Goal: Information Seeking & Learning: Learn about a topic

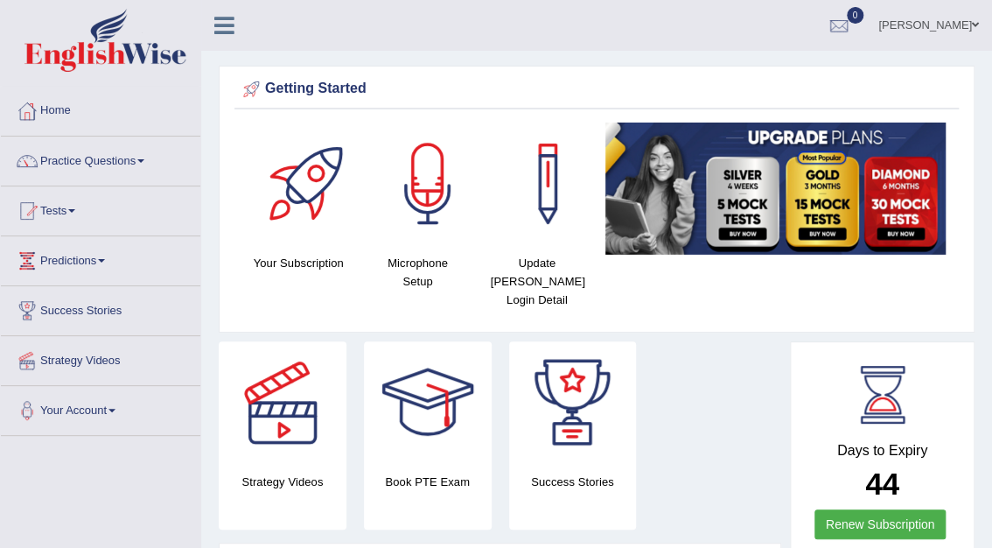
click at [430, 32] on div "Mohita Negi Toggle navigation Username: Mohita Access Type: Online Subscription…" at bounding box center [596, 25] width 791 height 51
click at [70, 206] on link "Tests" at bounding box center [100, 208] width 199 height 44
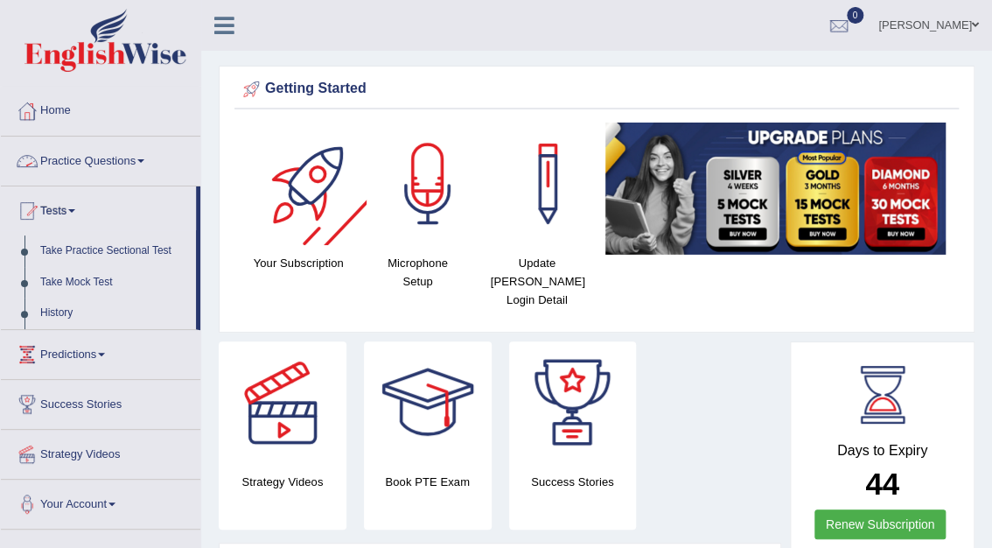
click at [137, 157] on link "Practice Questions" at bounding box center [100, 158] width 199 height 44
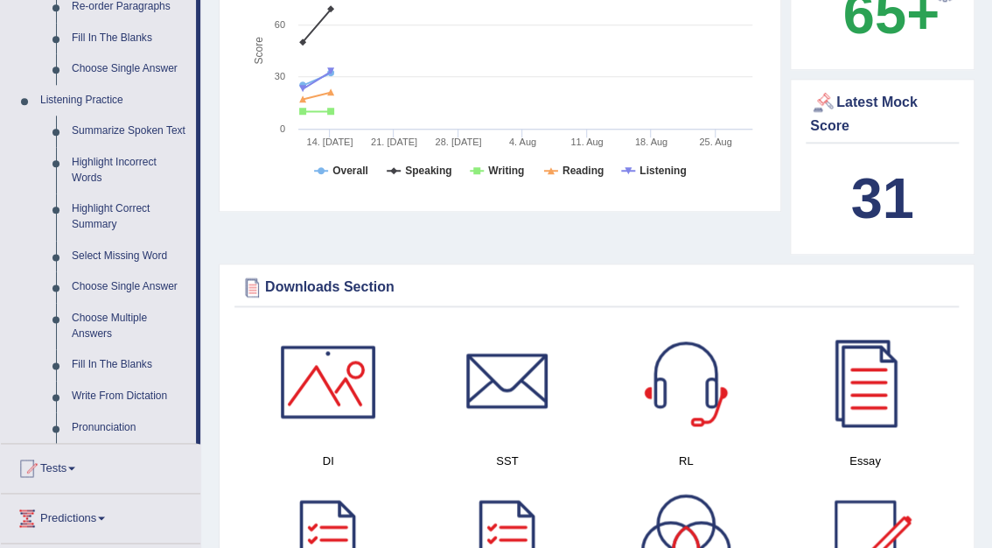
scroll to position [674, 0]
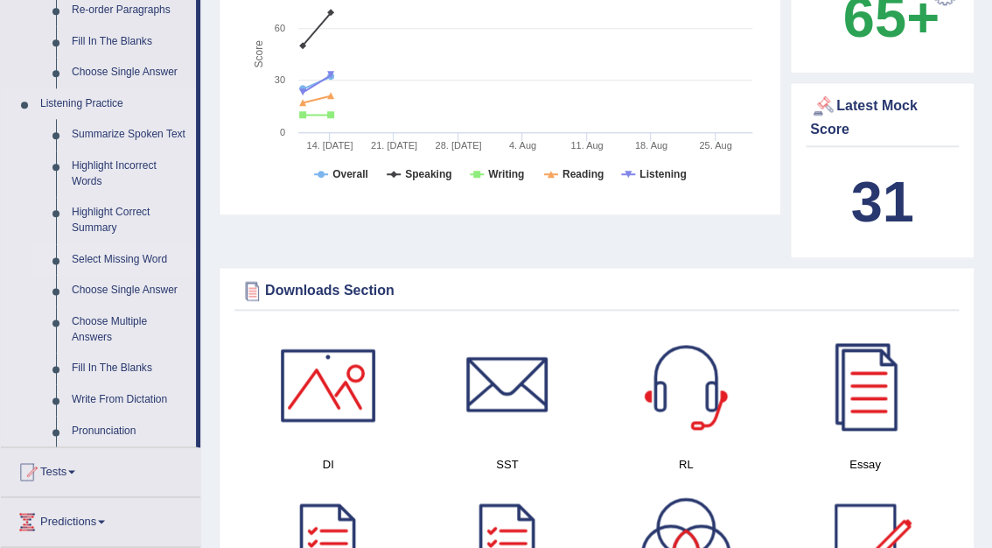
click at [134, 260] on link "Select Missing Word" at bounding box center [130, 259] width 132 height 31
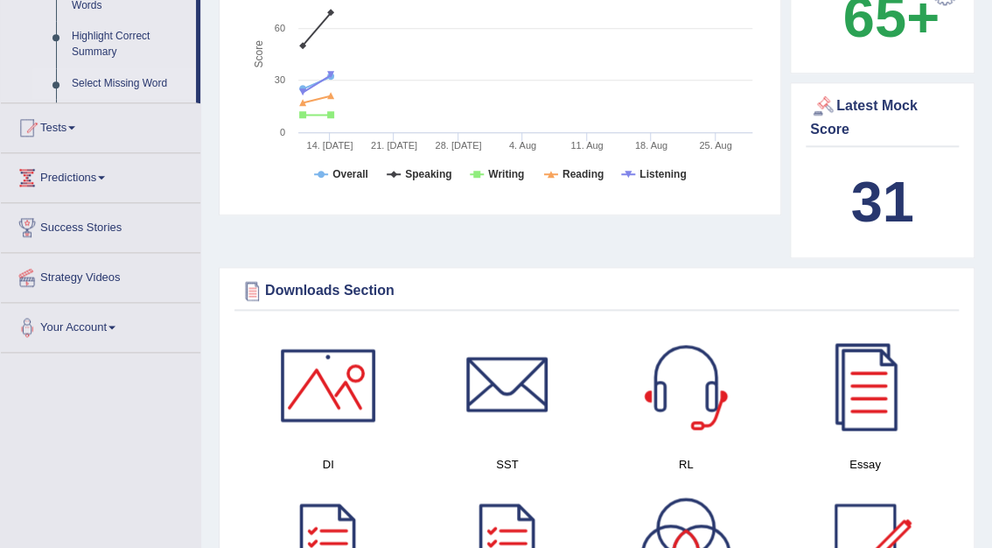
scroll to position [270, 0]
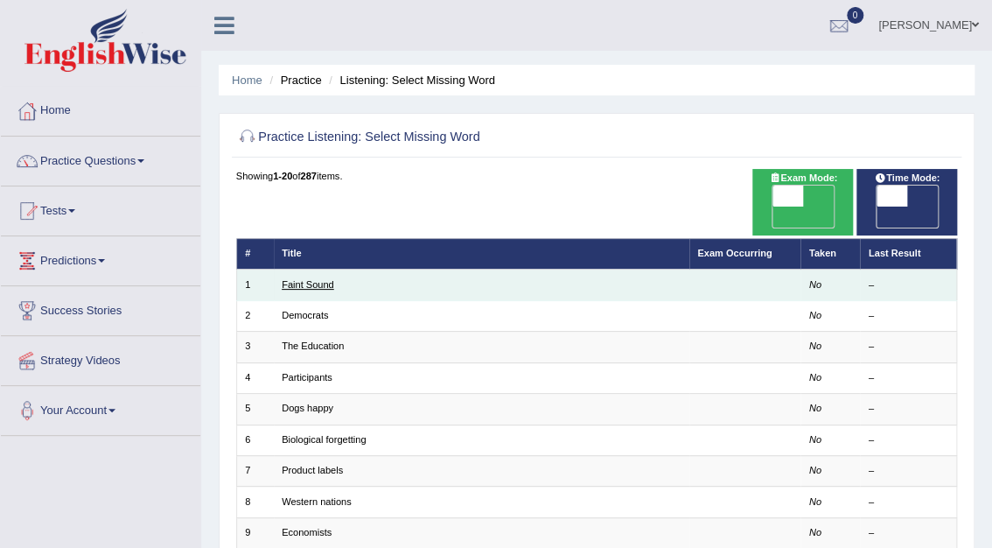
click at [296, 279] on link "Faint Sound" at bounding box center [308, 284] width 52 height 10
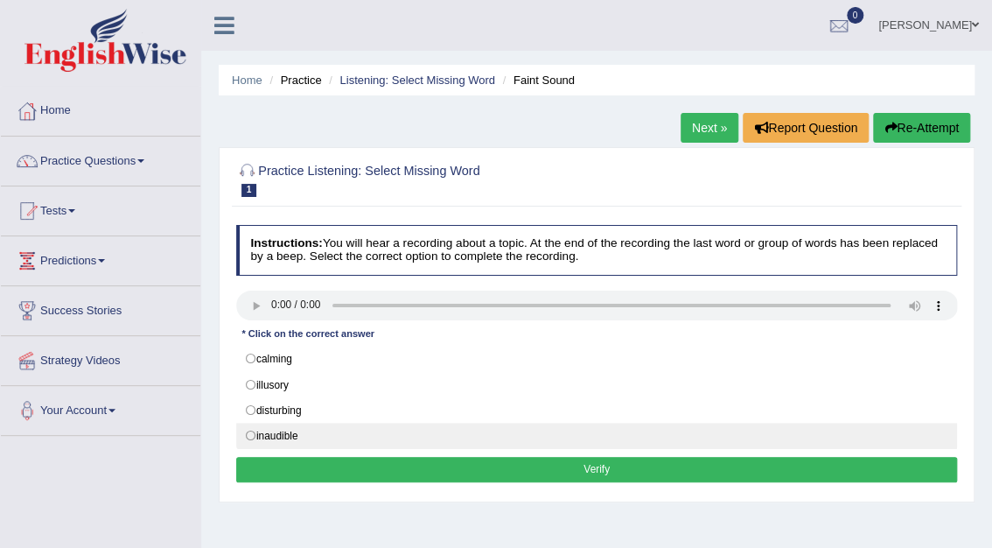
click at [247, 434] on label "inaudible" at bounding box center [597, 436] width 722 height 26
radio input "true"
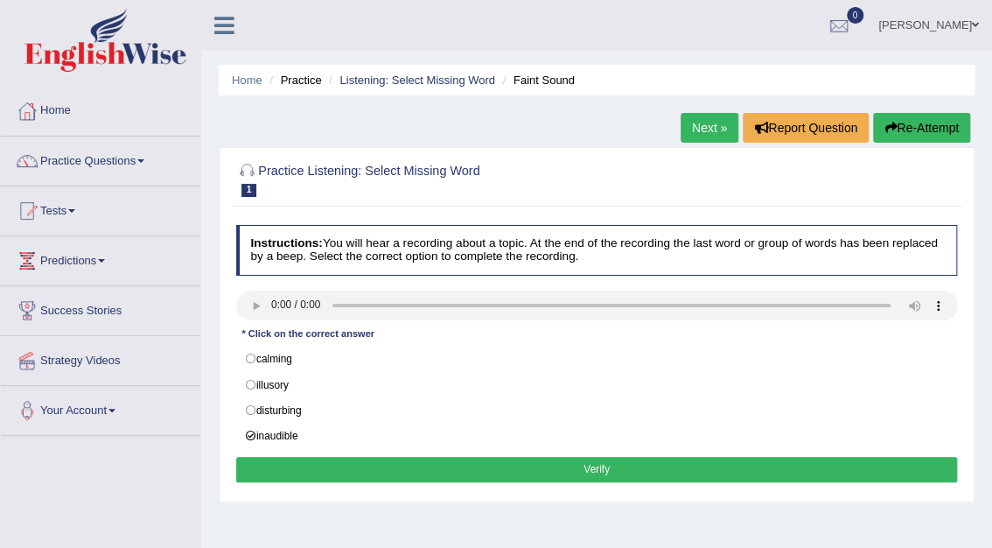
click at [558, 472] on button "Verify" at bounding box center [597, 469] width 722 height 25
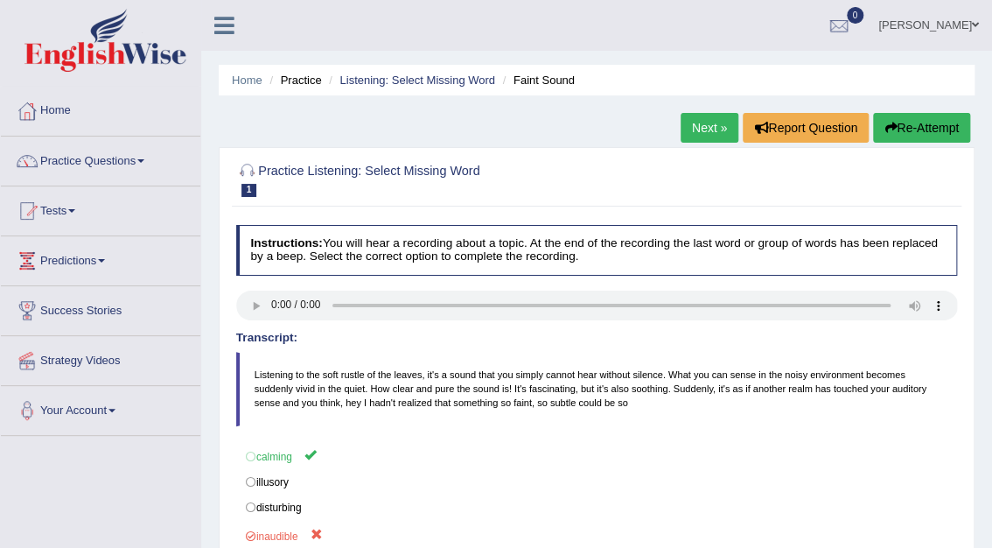
click at [700, 129] on link "Next »" at bounding box center [710, 128] width 58 height 30
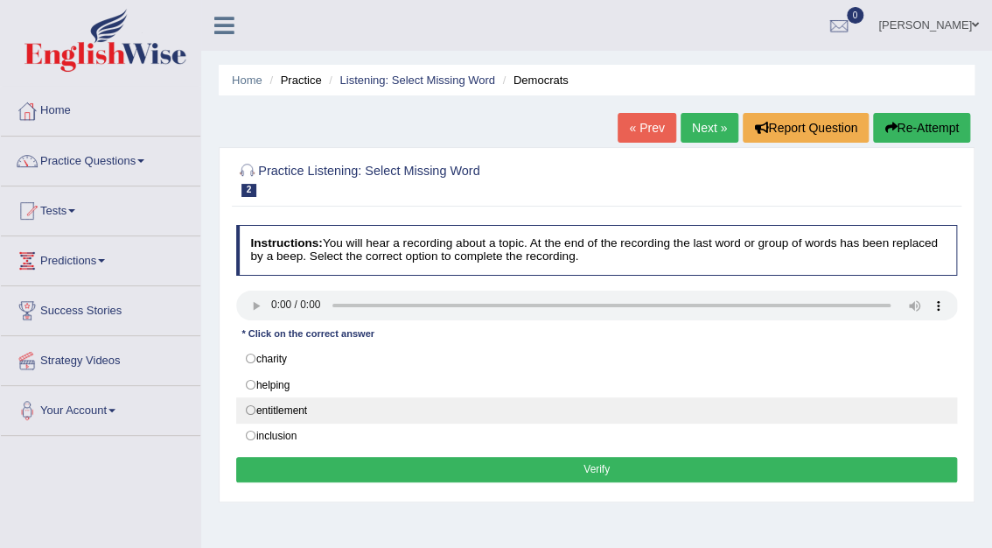
click at [247, 410] on label "entitlement" at bounding box center [597, 410] width 722 height 26
radio input "true"
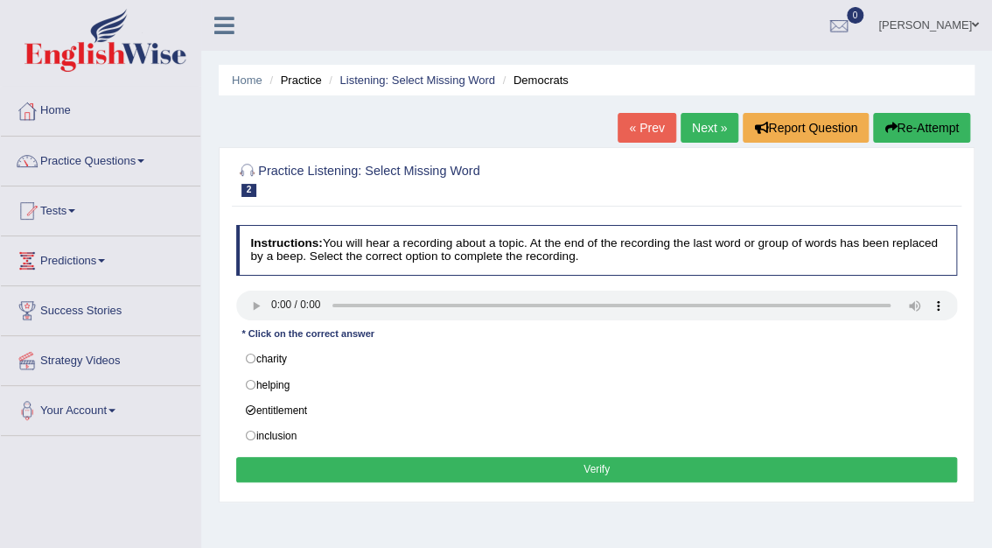
click at [591, 465] on button "Verify" at bounding box center [597, 469] width 722 height 25
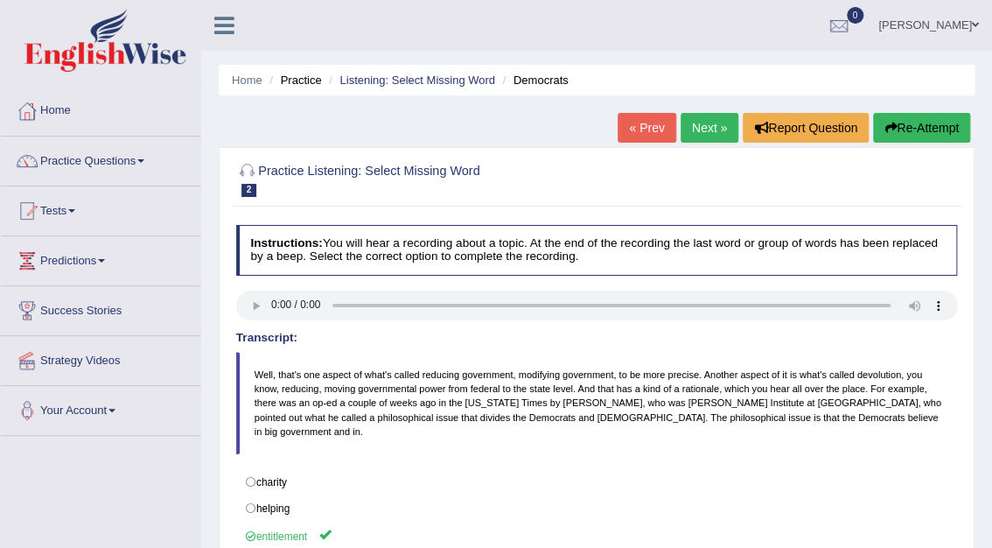
click at [706, 123] on link "Next »" at bounding box center [710, 128] width 58 height 30
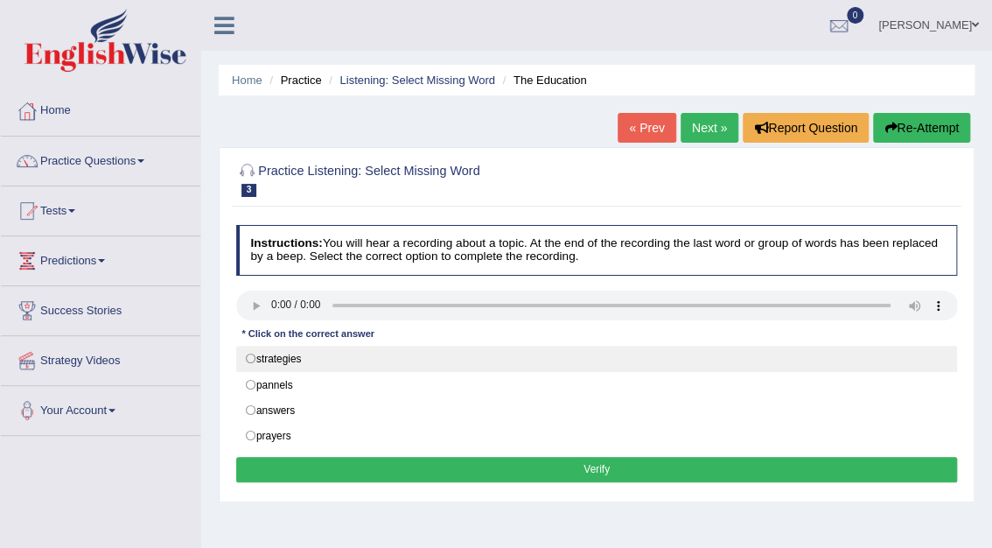
click at [249, 355] on label "strategies" at bounding box center [597, 359] width 722 height 26
radio input "true"
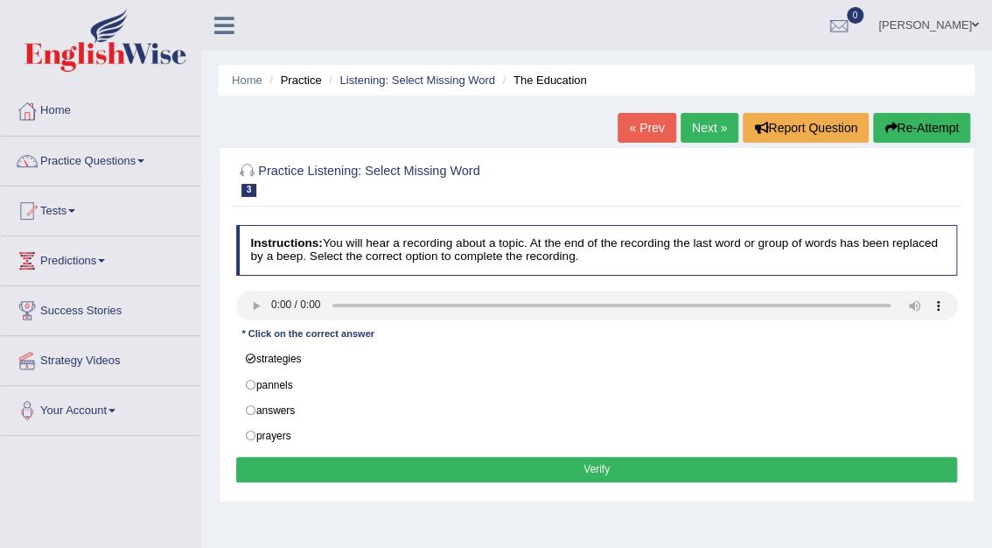
click at [574, 472] on button "Verify" at bounding box center [597, 469] width 722 height 25
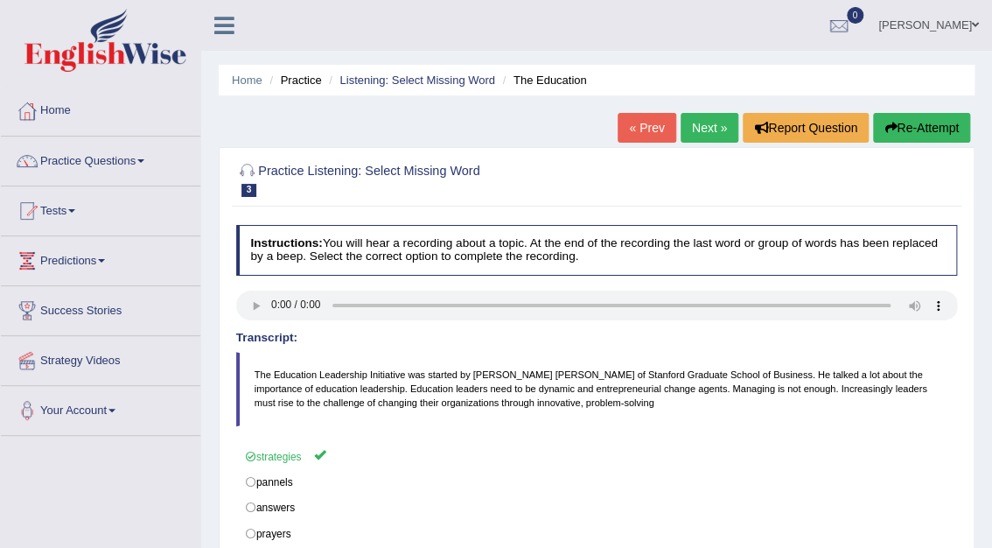
click at [712, 129] on link "Next »" at bounding box center [710, 128] width 58 height 30
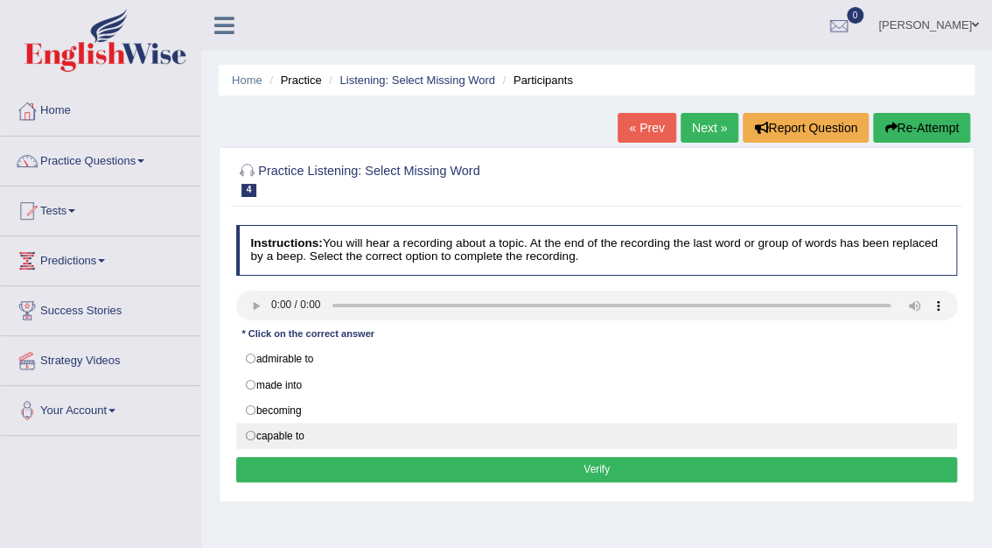
click at [248, 432] on label "capable to" at bounding box center [597, 436] width 722 height 26
radio input "true"
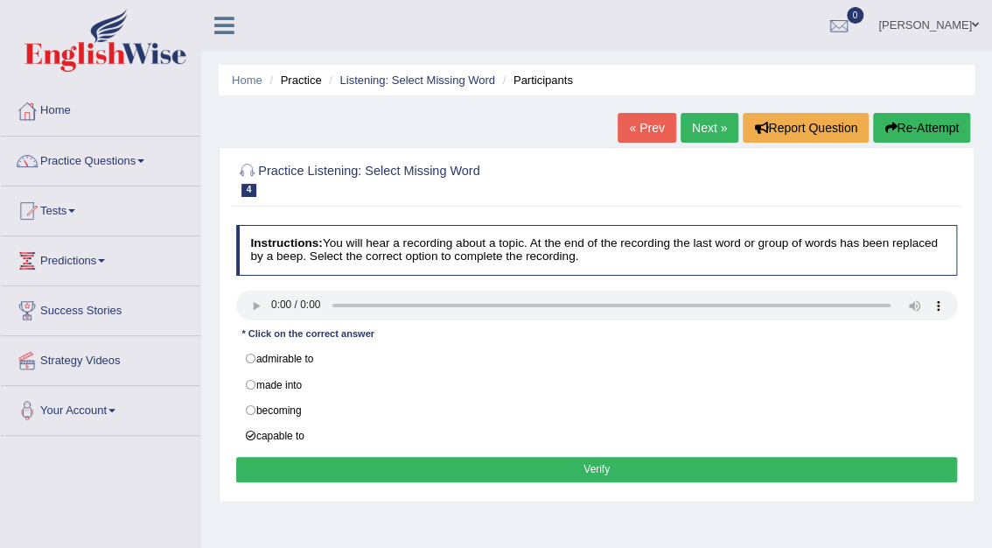
click at [594, 478] on button "Verify" at bounding box center [597, 469] width 722 height 25
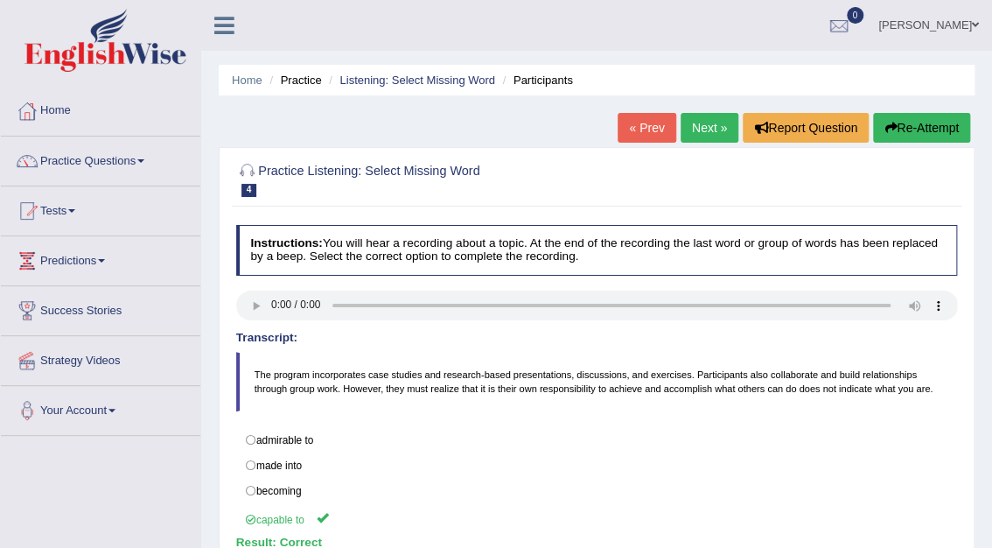
click at [709, 134] on link "Next »" at bounding box center [710, 128] width 58 height 30
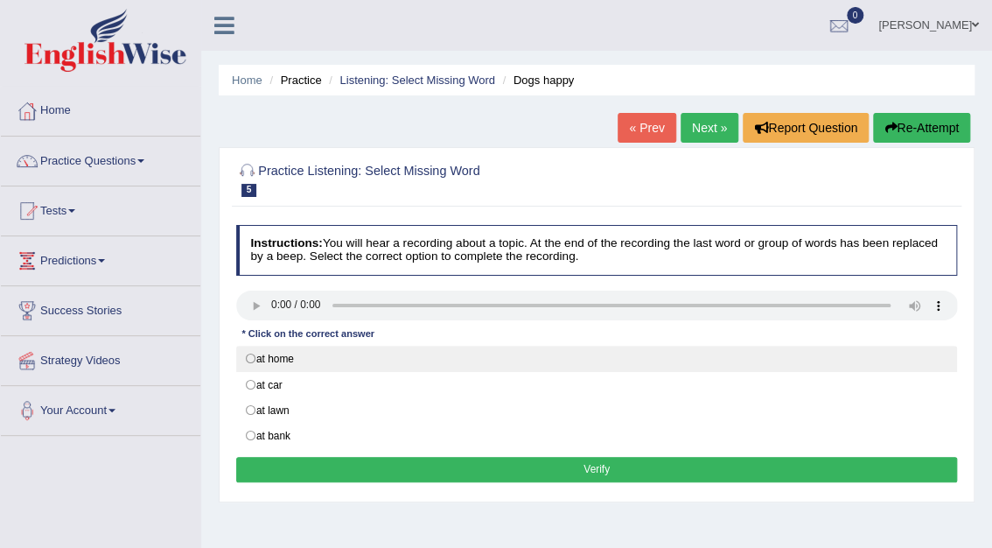
click at [247, 355] on label "at home" at bounding box center [597, 359] width 722 height 26
radio input "true"
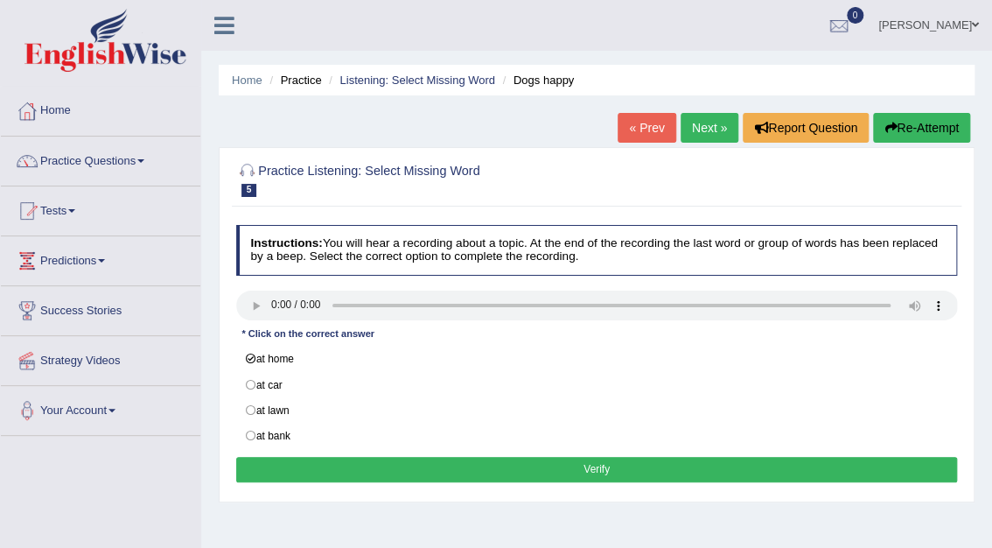
click at [603, 464] on button "Verify" at bounding box center [597, 469] width 722 height 25
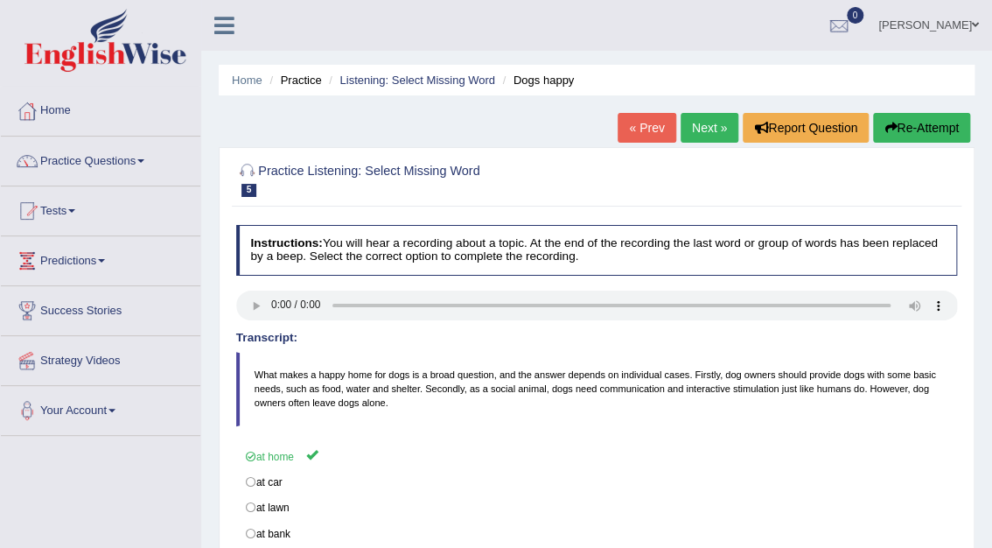
click at [706, 122] on link "Next »" at bounding box center [710, 128] width 58 height 30
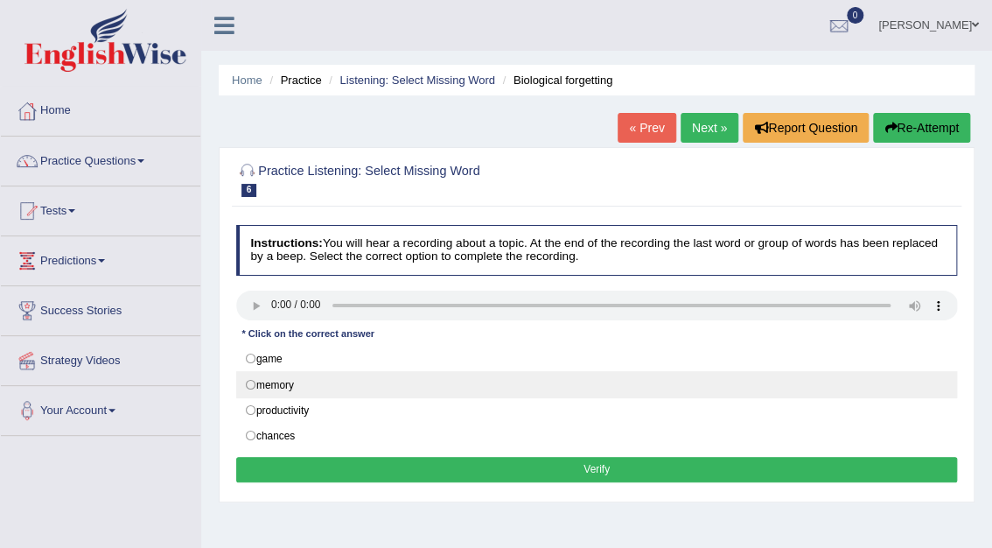
click at [247, 381] on label "memory" at bounding box center [597, 384] width 722 height 26
radio input "true"
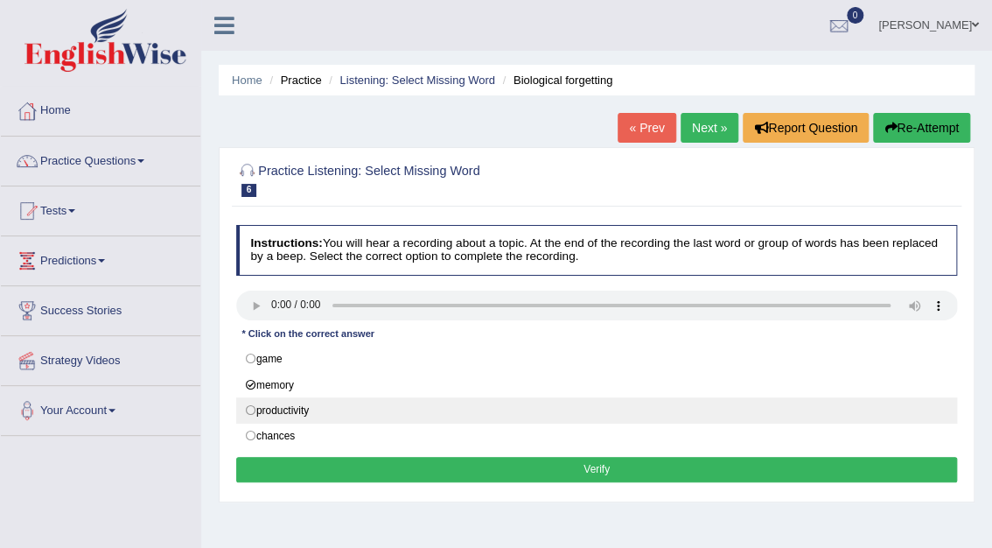
click at [251, 409] on label "productivity" at bounding box center [597, 410] width 722 height 26
radio input "true"
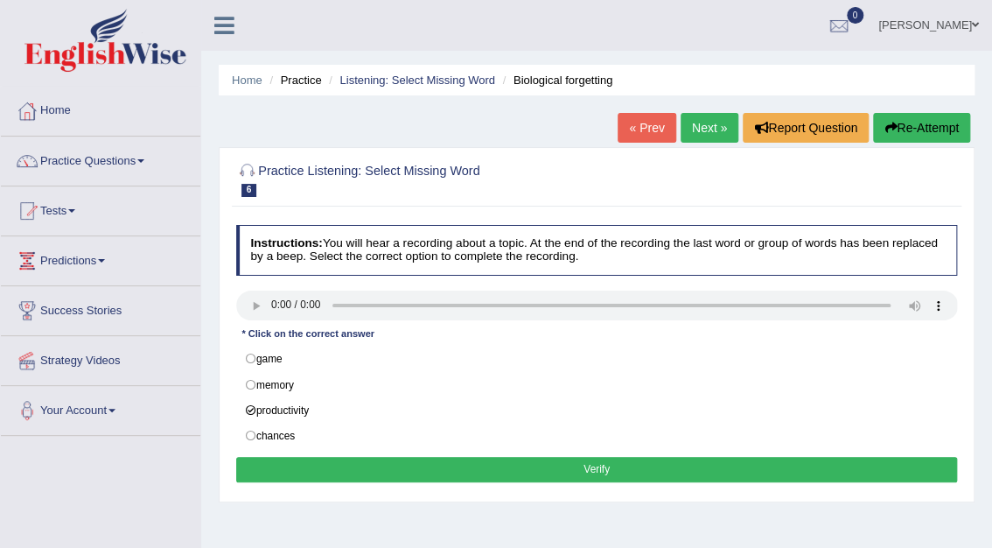
click at [582, 470] on button "Verify" at bounding box center [597, 469] width 722 height 25
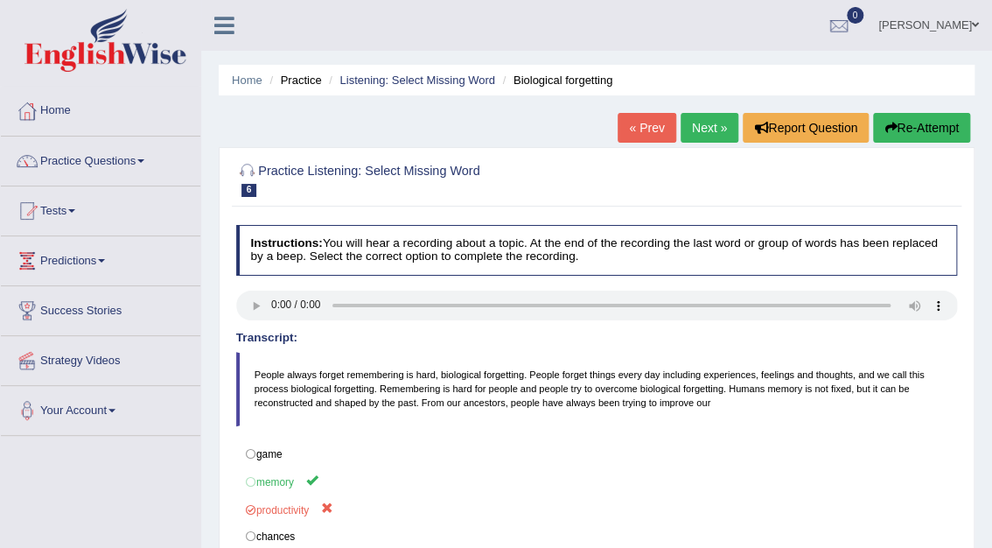
click at [705, 124] on link "Next »" at bounding box center [710, 128] width 58 height 30
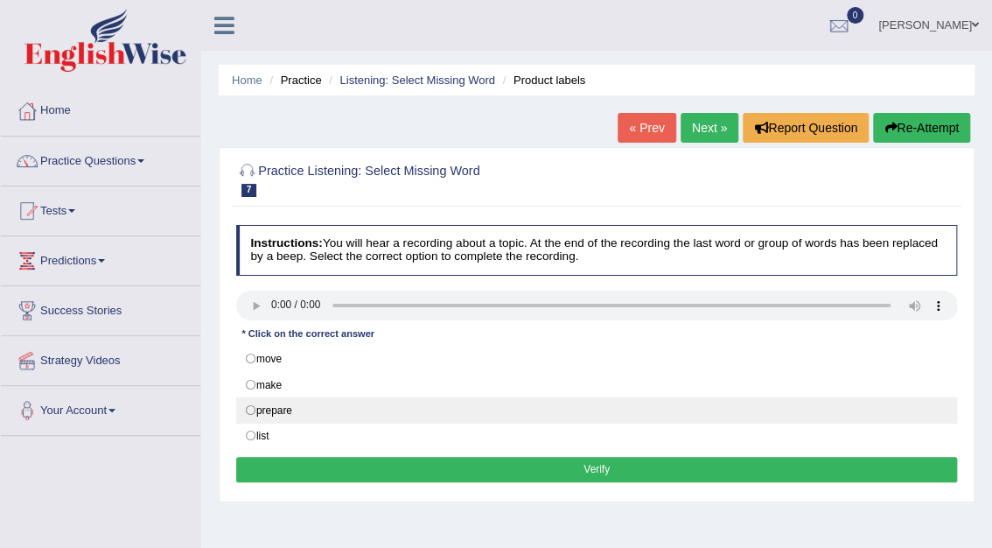
click at [251, 411] on label "prepare" at bounding box center [597, 410] width 722 height 26
radio input "true"
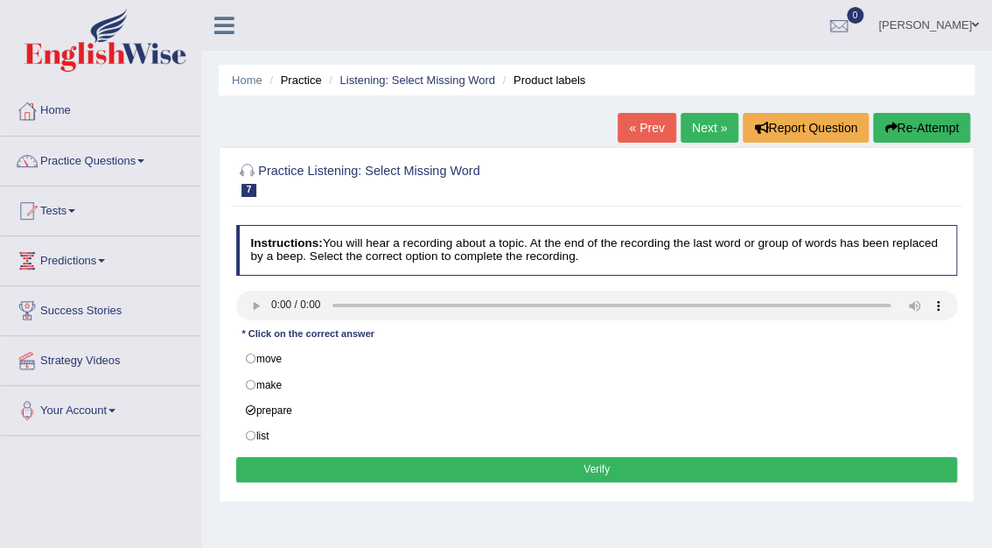
click at [582, 457] on button "Verify" at bounding box center [597, 469] width 722 height 25
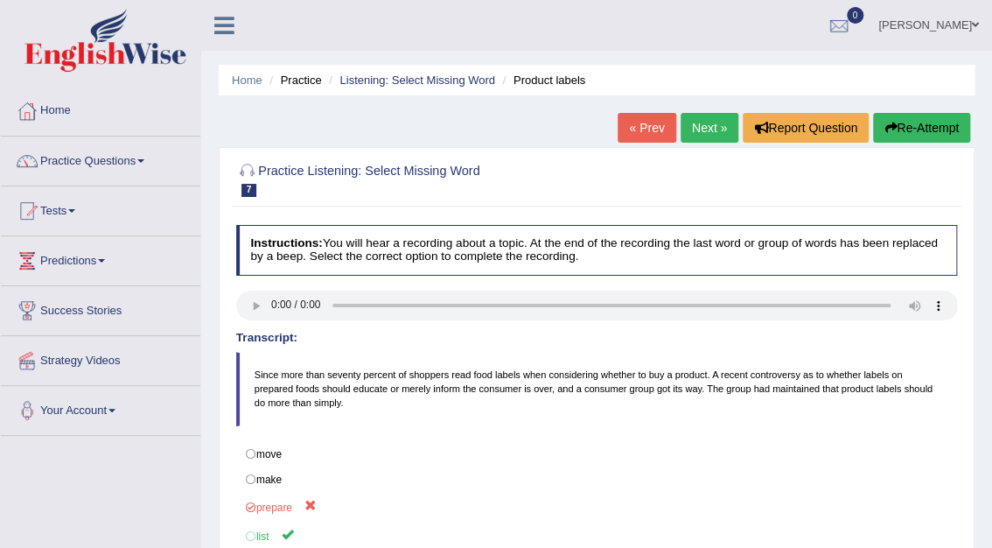
click at [709, 123] on link "Next »" at bounding box center [710, 128] width 58 height 30
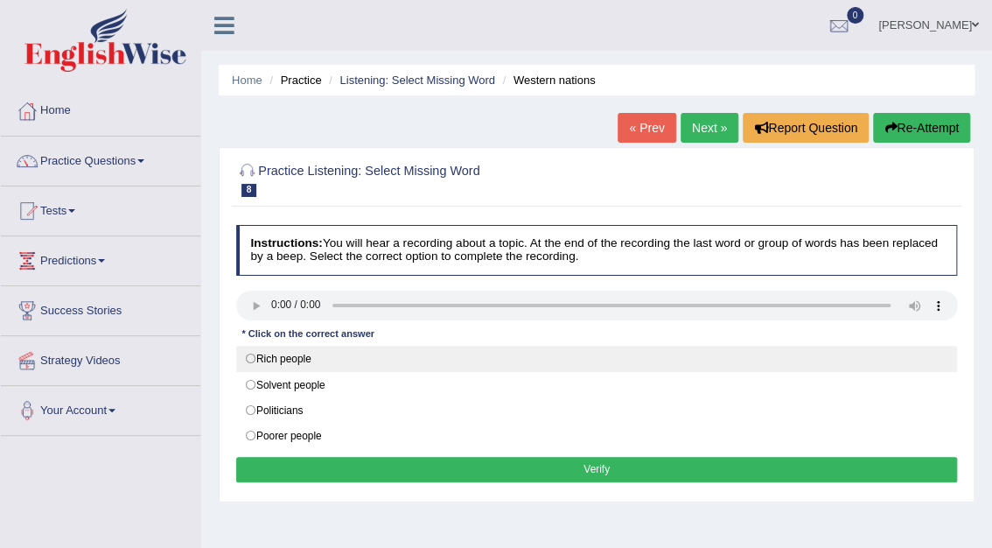
click at [251, 360] on label "Rich people" at bounding box center [597, 359] width 722 height 26
radio input "true"
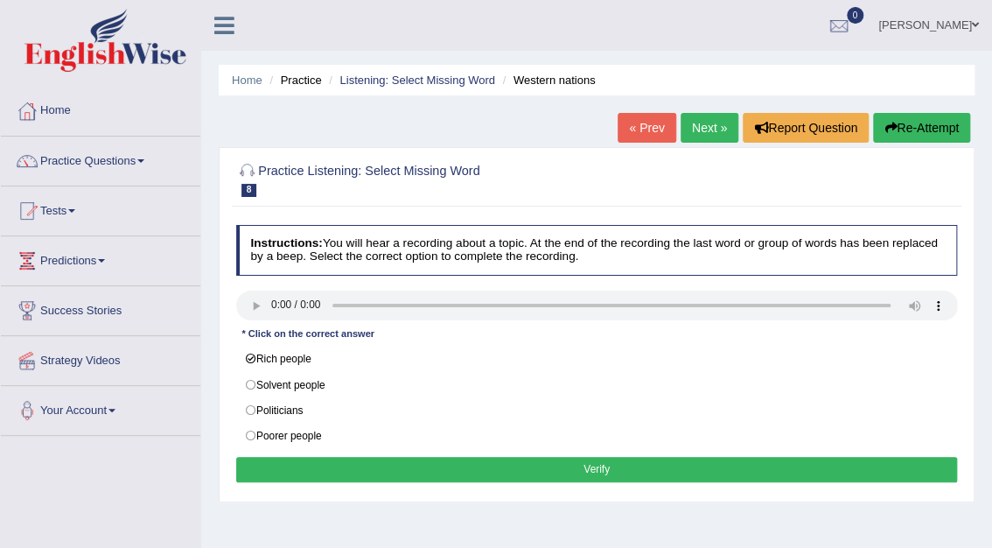
click at [605, 465] on button "Verify" at bounding box center [597, 469] width 722 height 25
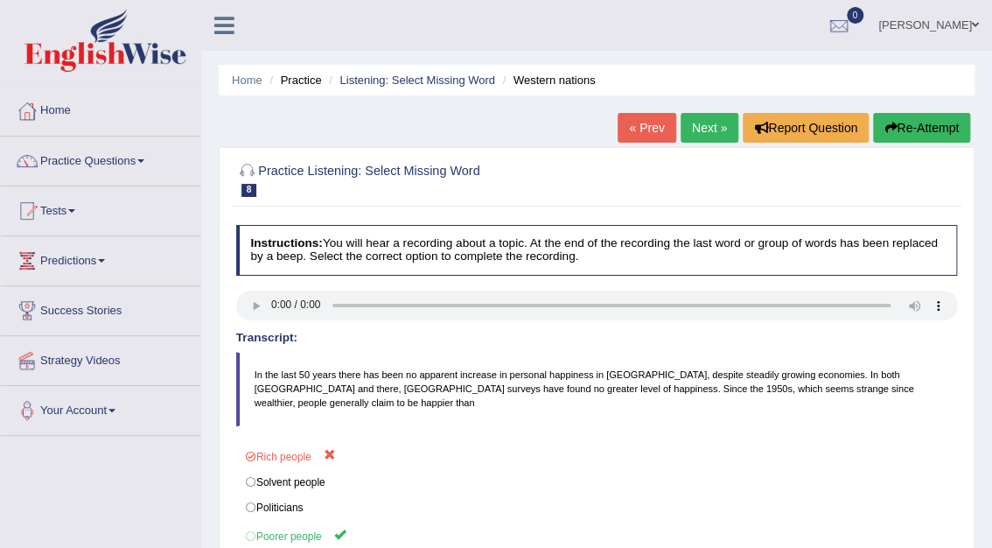
click at [705, 118] on link "Next »" at bounding box center [710, 128] width 58 height 30
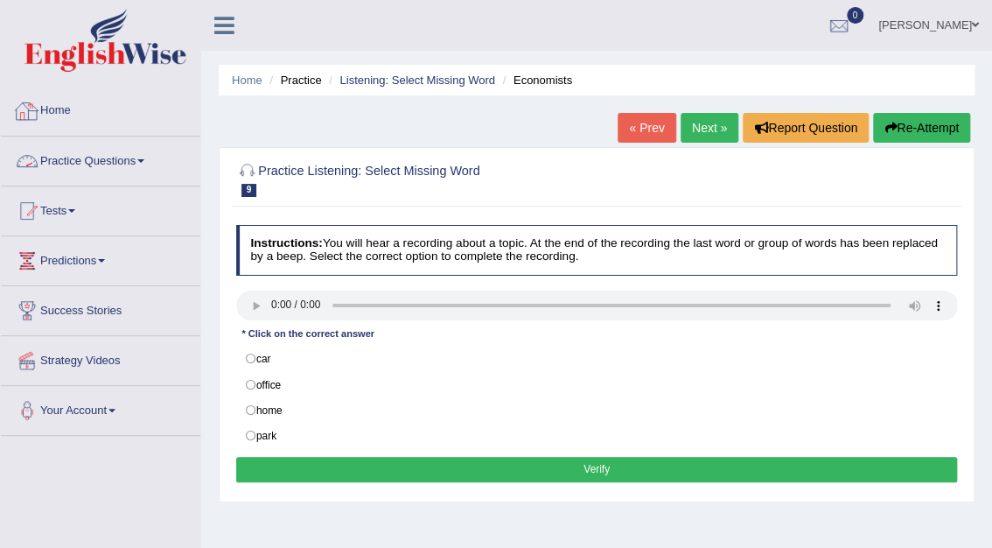
click at [122, 159] on link "Practice Questions" at bounding box center [100, 158] width 199 height 44
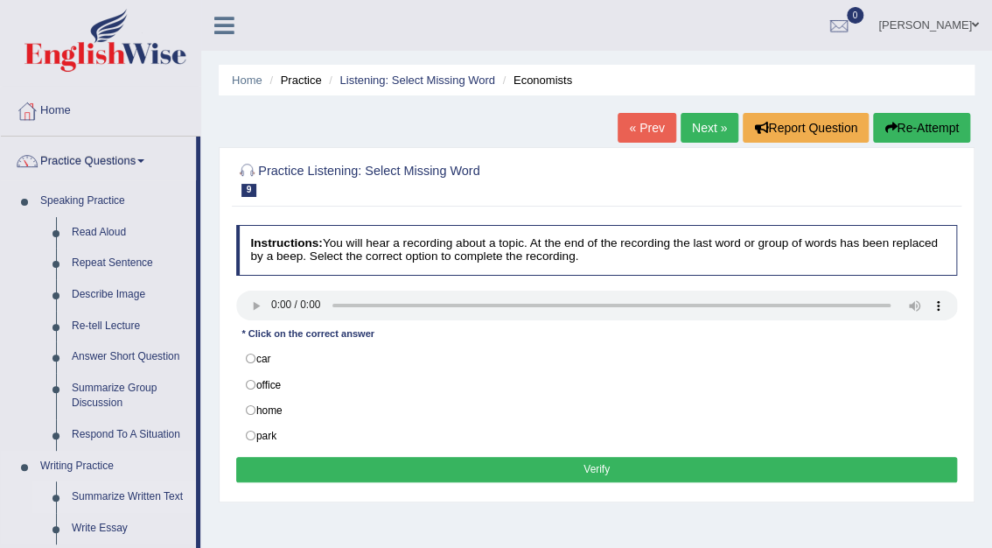
drag, startPoint x: 197, startPoint y: 421, endPoint x: 199, endPoint y: 508, distance: 87.5
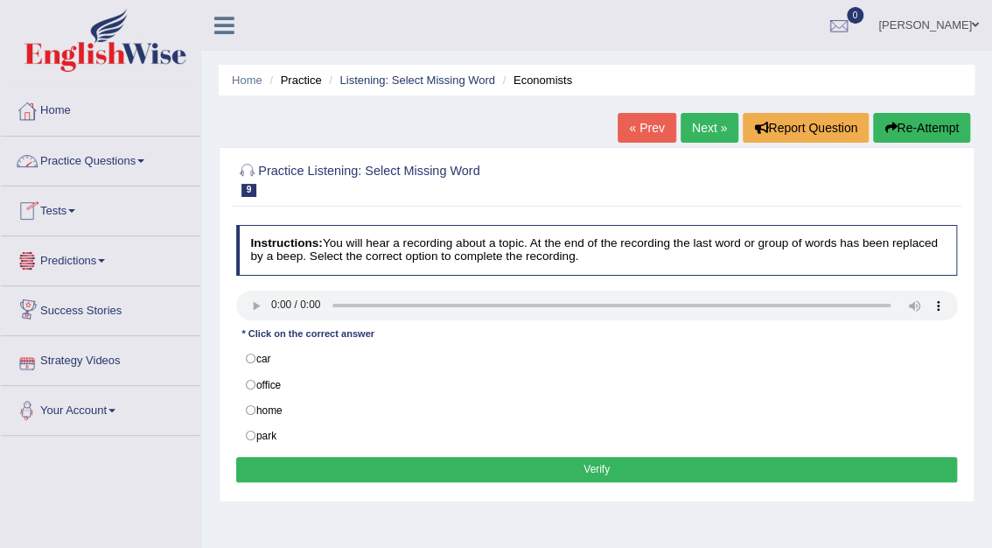
click at [143, 161] on span at bounding box center [140, 160] width 7 height 3
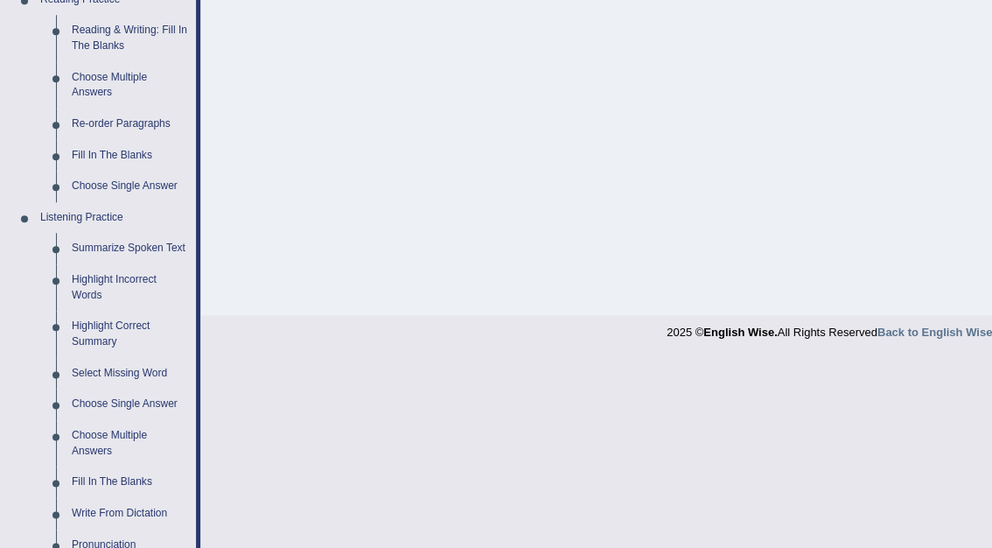
scroll to position [565, 0]
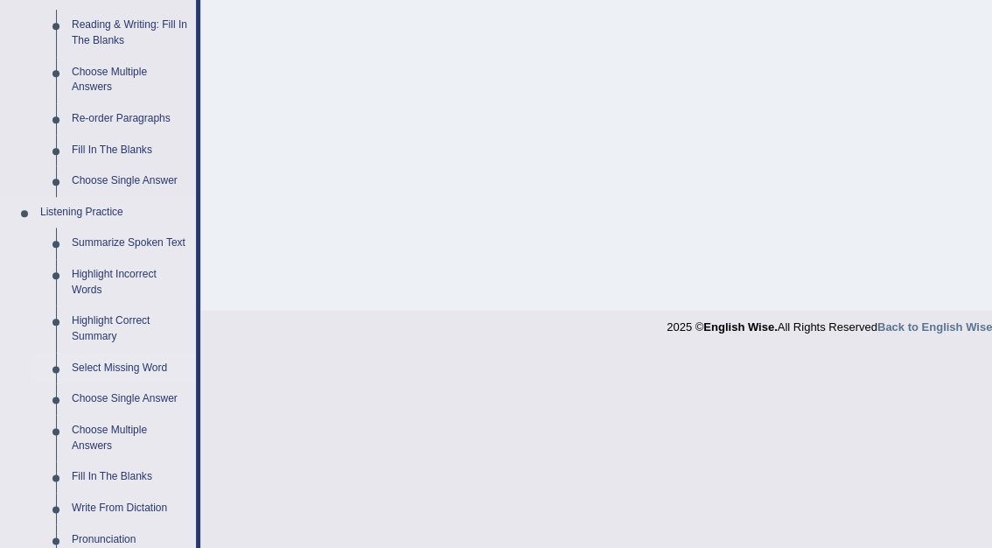
click at [114, 364] on link "Select Missing Word" at bounding box center [130, 368] width 132 height 31
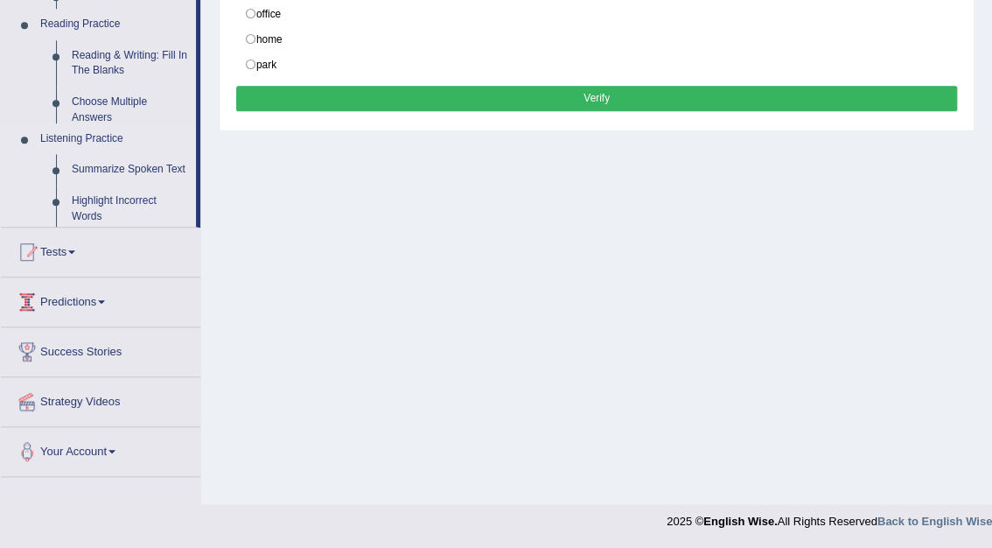
scroll to position [199, 0]
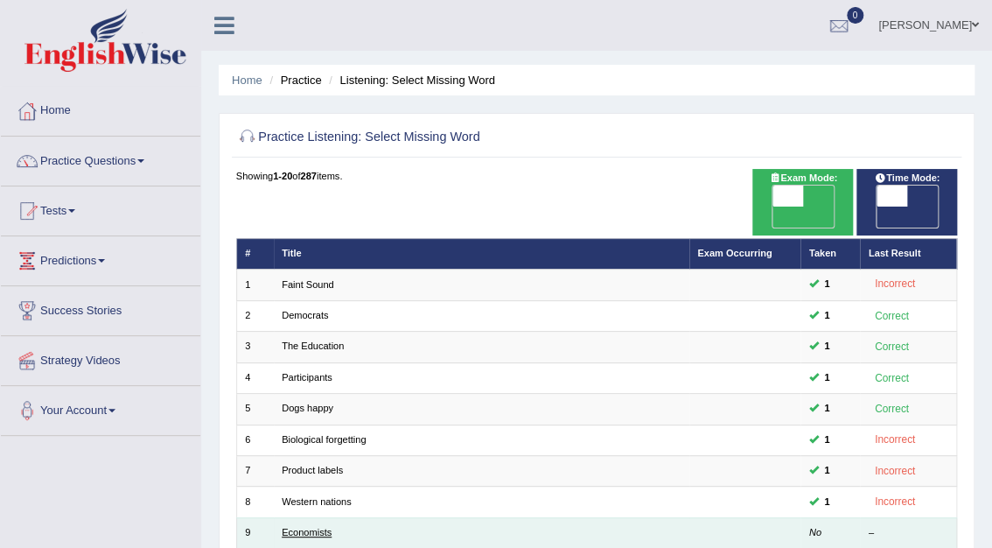
click at [311, 527] on link "Economists" at bounding box center [307, 532] width 50 height 10
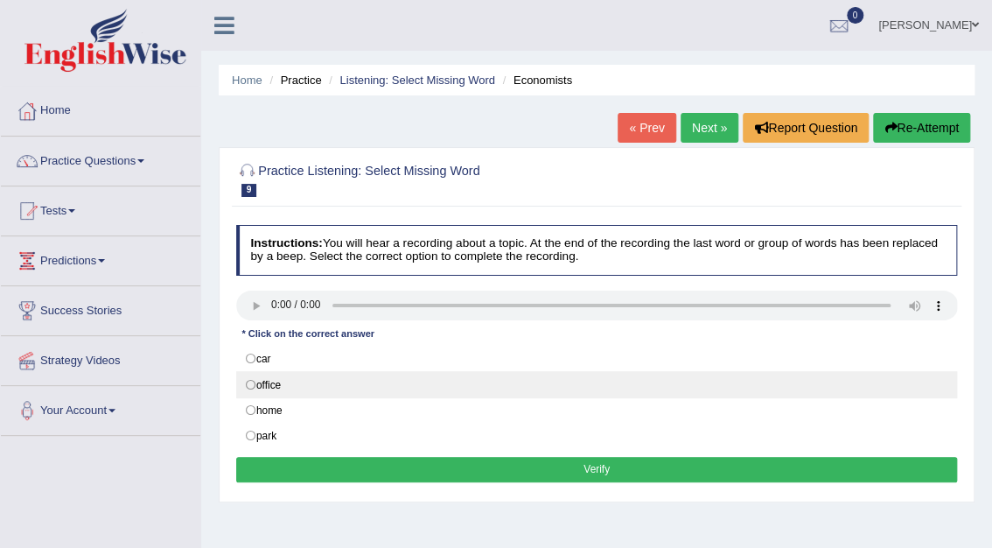
click at [250, 383] on label "office" at bounding box center [597, 384] width 722 height 26
radio input "true"
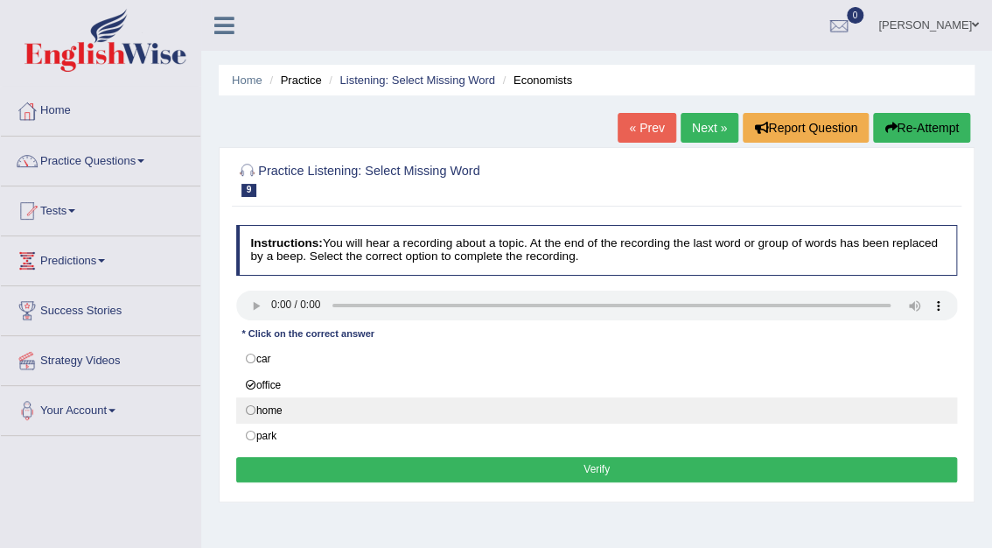
click at [252, 407] on label "home" at bounding box center [597, 410] width 722 height 26
radio input "true"
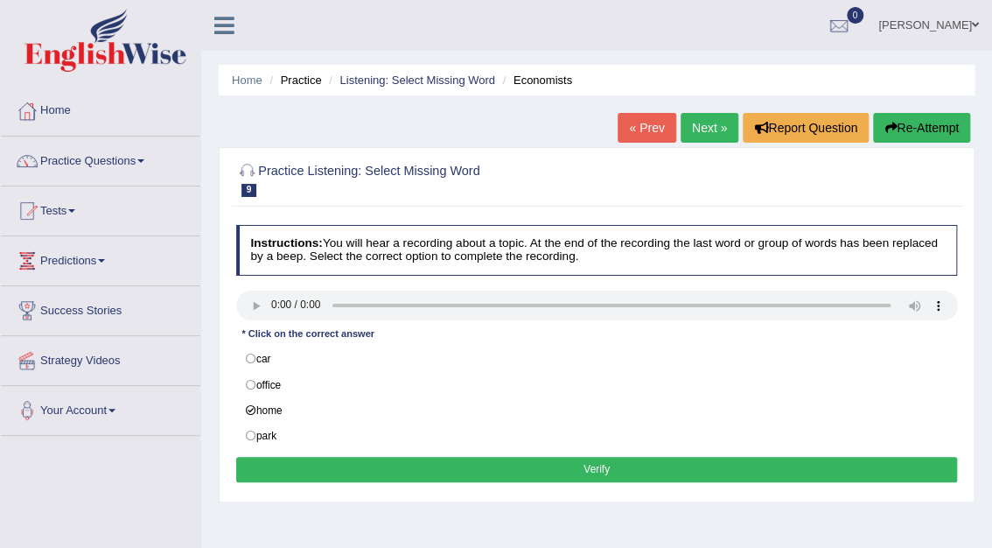
click at [602, 469] on button "Verify" at bounding box center [597, 469] width 722 height 25
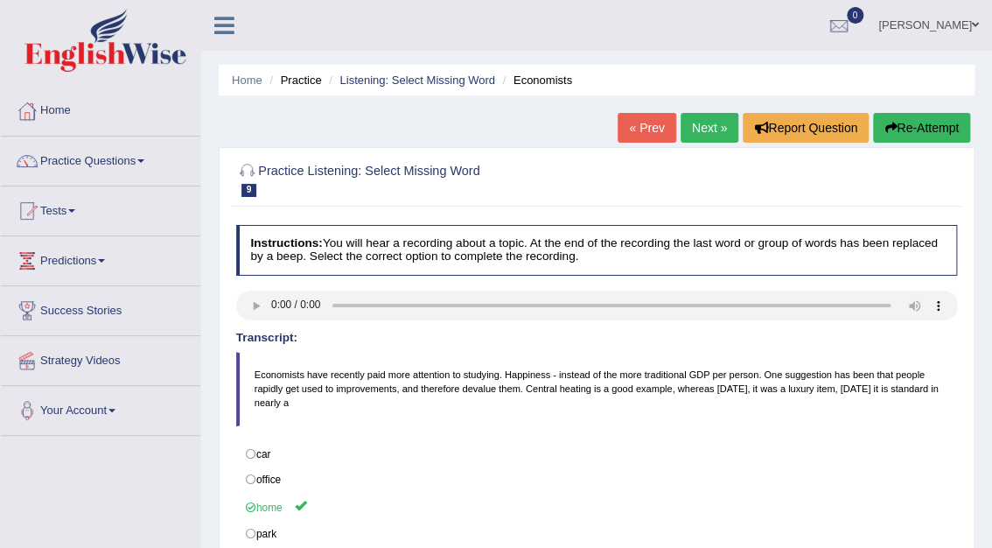
click at [704, 130] on link "Next »" at bounding box center [710, 128] width 58 height 30
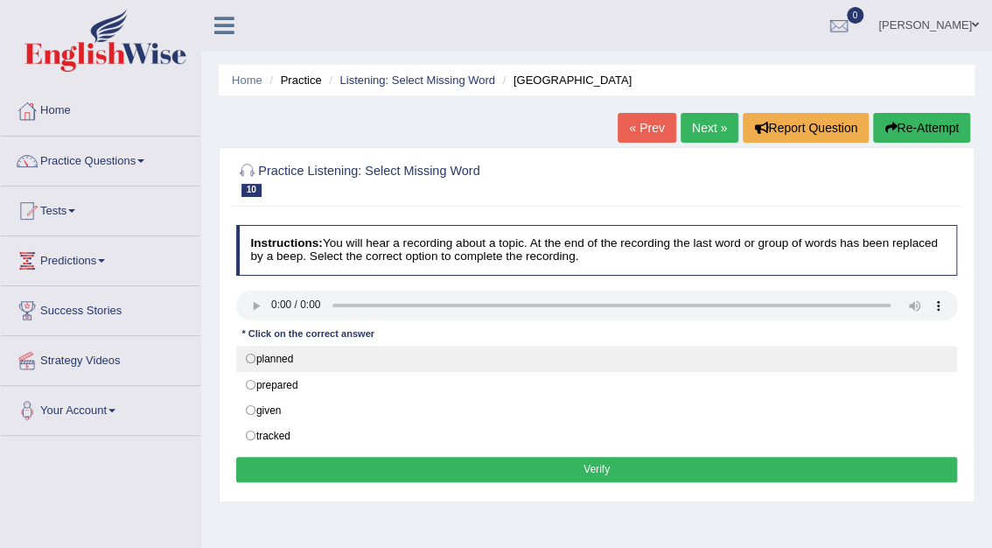
click at [246, 357] on label "planned" at bounding box center [597, 359] width 722 height 26
radio input "true"
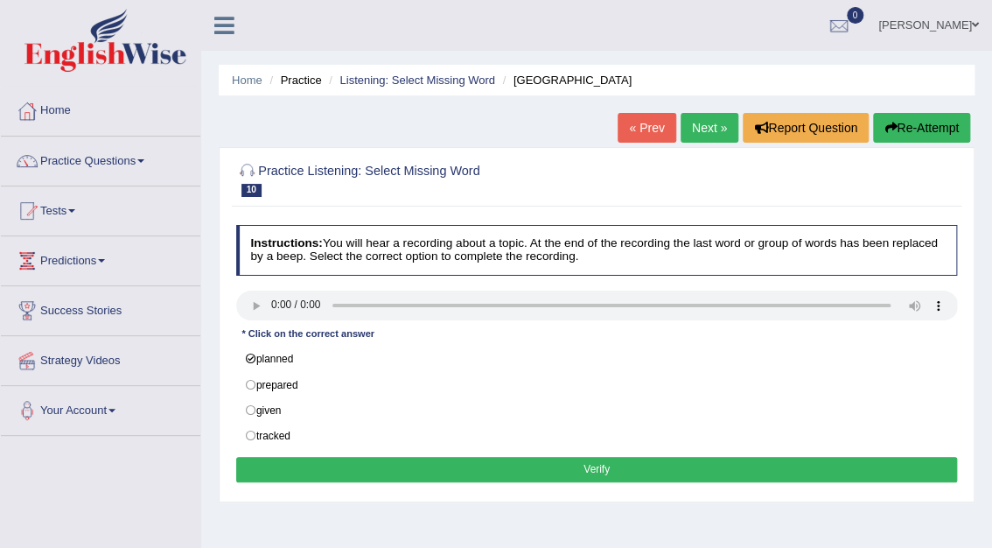
click at [596, 461] on button "Verify" at bounding box center [597, 469] width 722 height 25
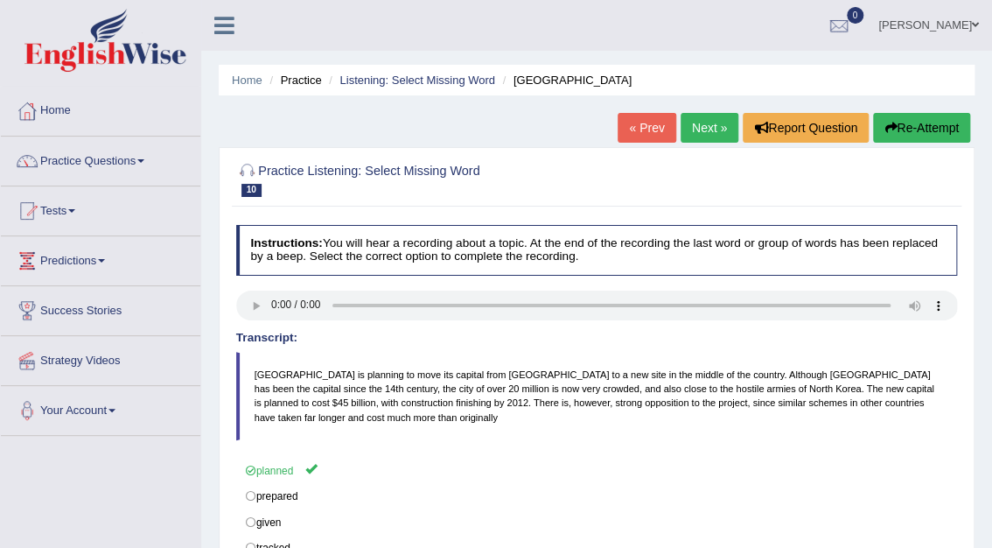
click at [706, 129] on link "Next »" at bounding box center [710, 128] width 58 height 30
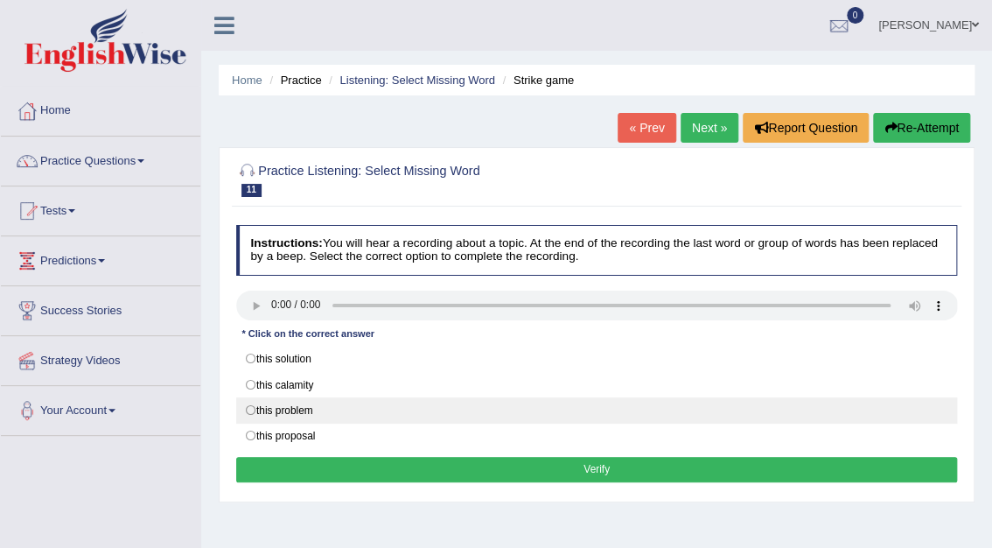
click at [254, 403] on label "this problem" at bounding box center [597, 410] width 722 height 26
radio input "true"
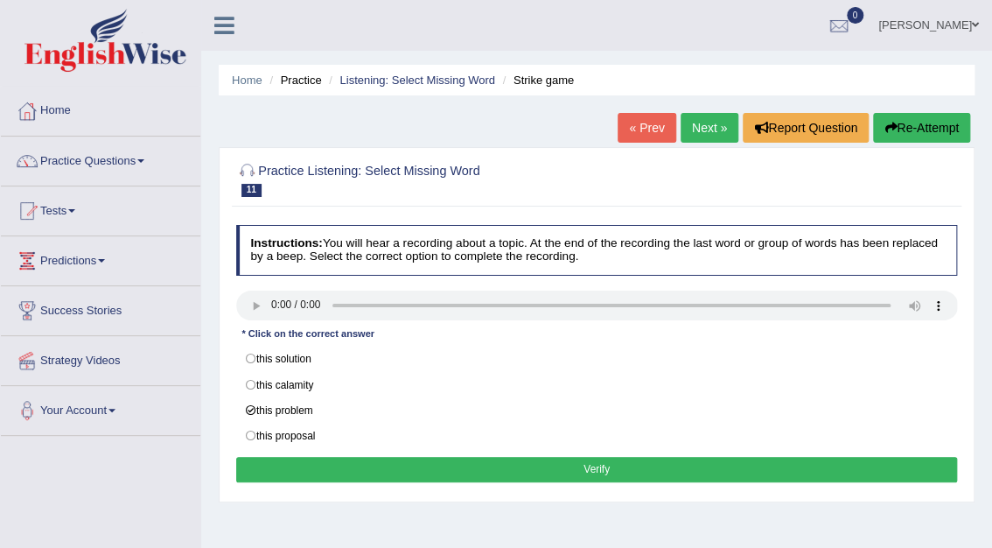
click at [607, 472] on button "Verify" at bounding box center [597, 469] width 722 height 25
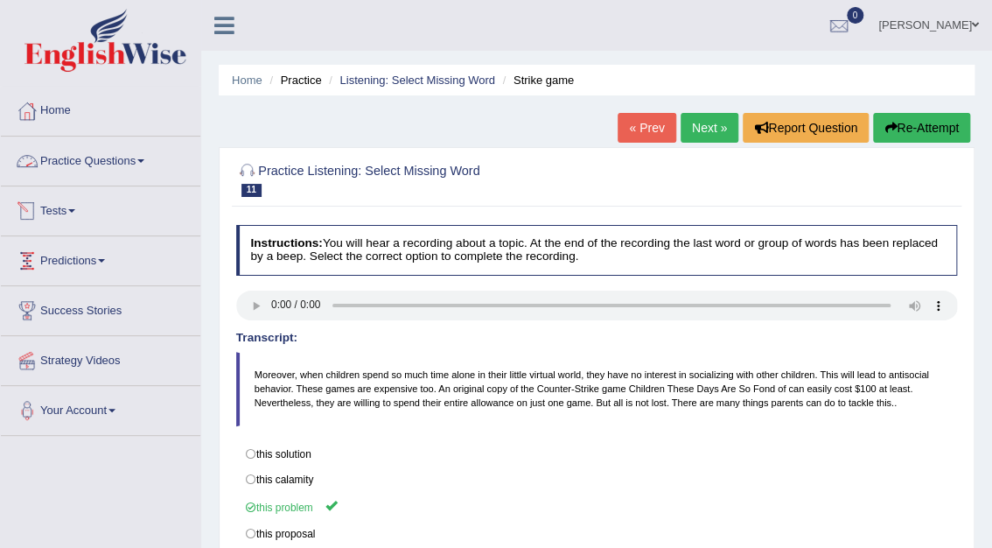
click at [110, 161] on link "Practice Questions" at bounding box center [100, 158] width 199 height 44
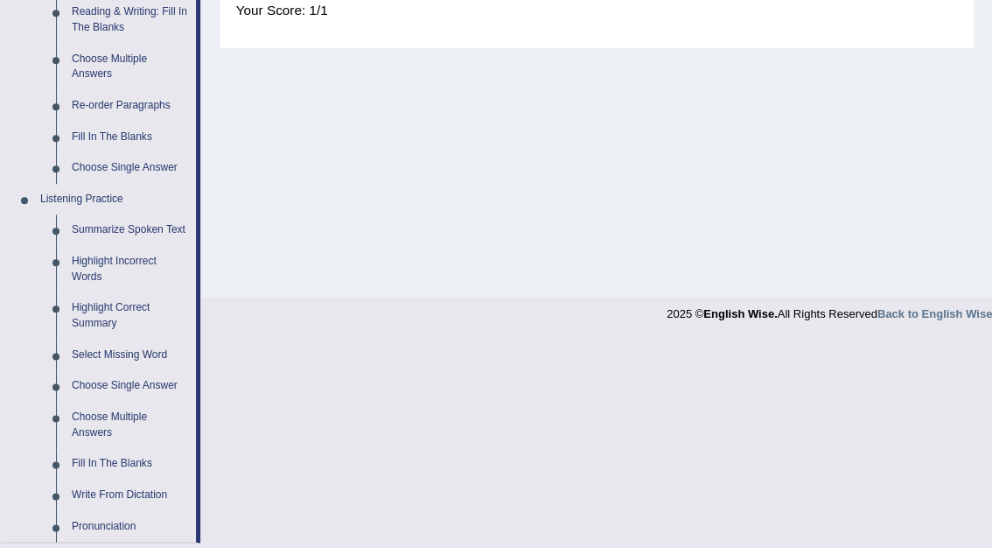
scroll to position [580, 0]
click at [116, 351] on link "Select Missing Word" at bounding box center [130, 353] width 132 height 31
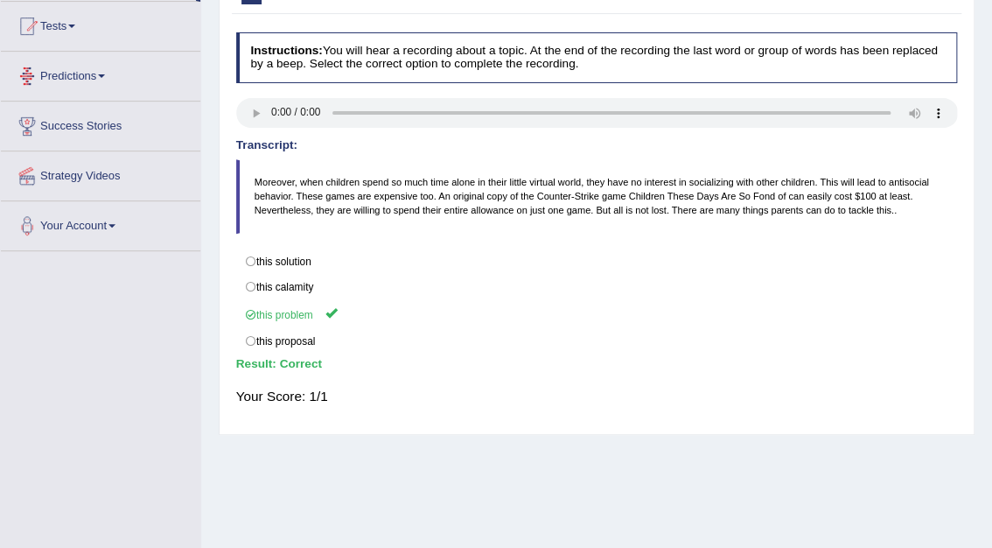
scroll to position [235, 0]
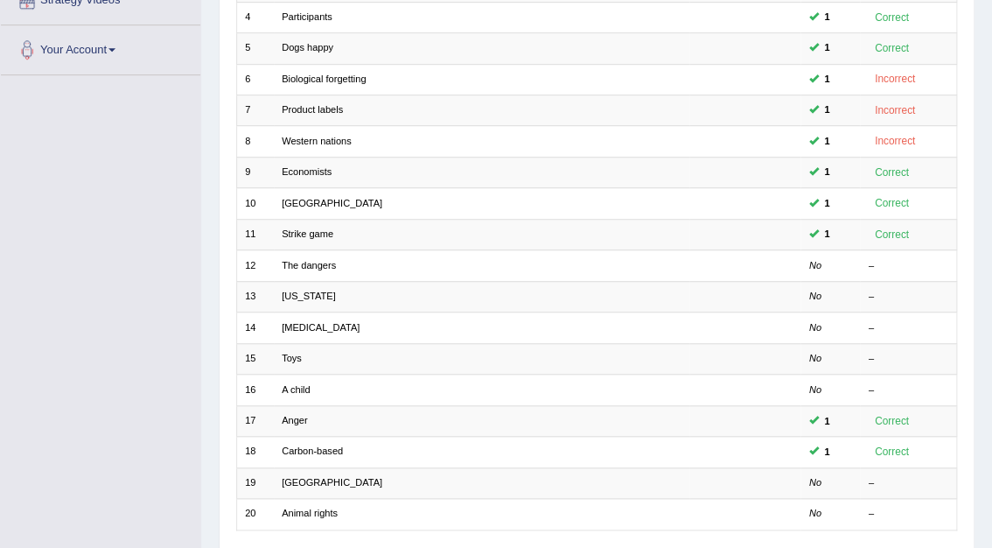
scroll to position [360, 0]
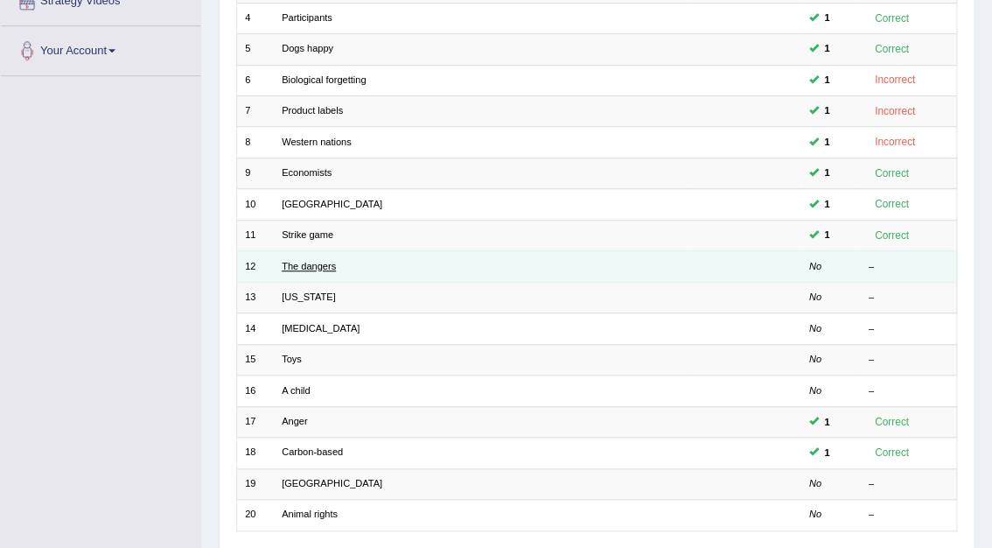
click at [325, 261] on link "The dangers" at bounding box center [309, 266] width 54 height 10
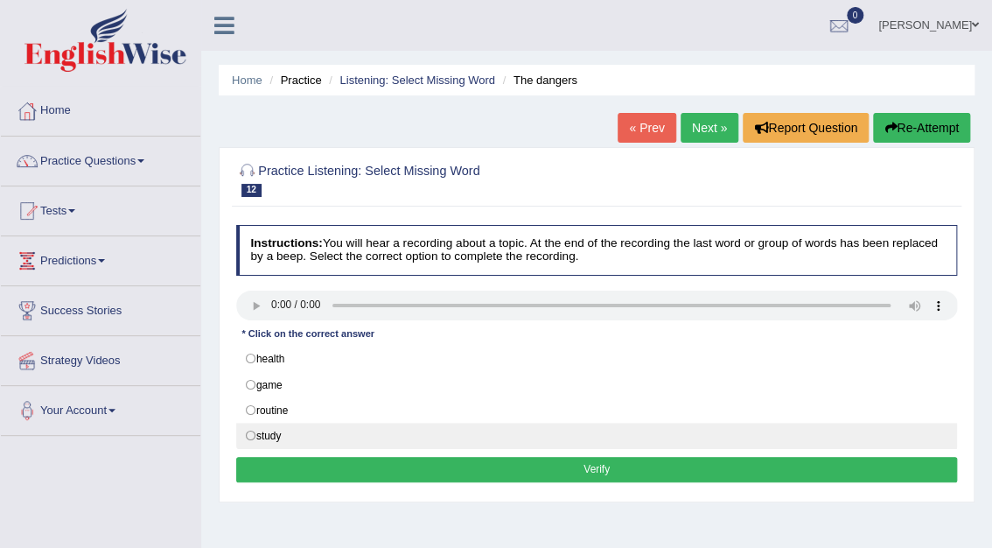
click at [254, 431] on label "study" at bounding box center [597, 436] width 722 height 26
radio input "true"
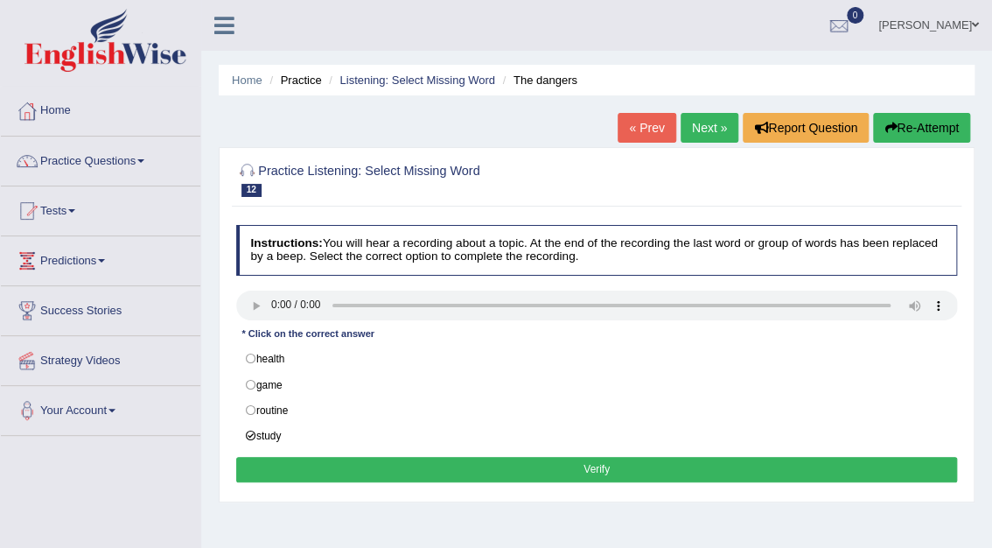
click at [656, 469] on button "Verify" at bounding box center [597, 469] width 722 height 25
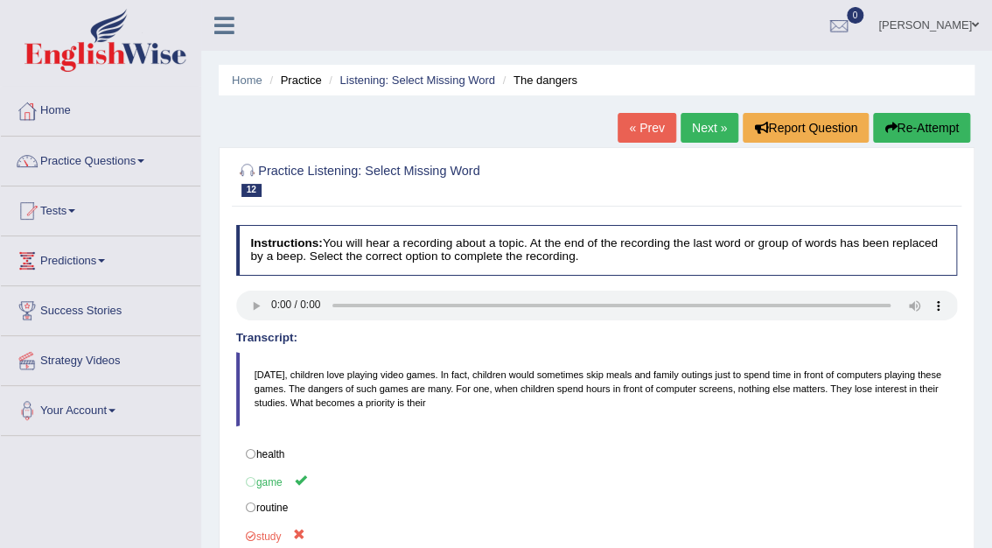
click at [709, 129] on link "Next »" at bounding box center [710, 128] width 58 height 30
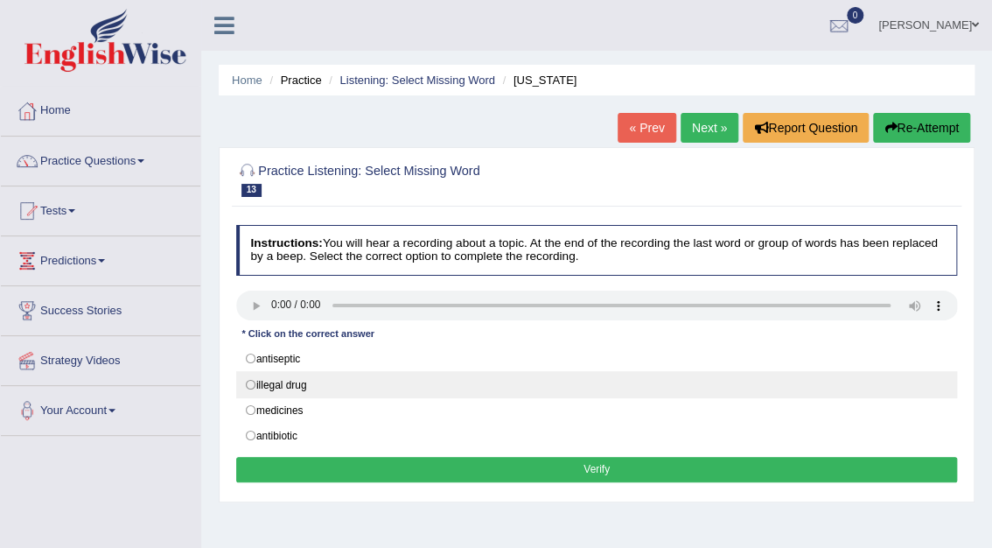
click at [248, 385] on label "illegal drug" at bounding box center [597, 384] width 722 height 26
radio input "true"
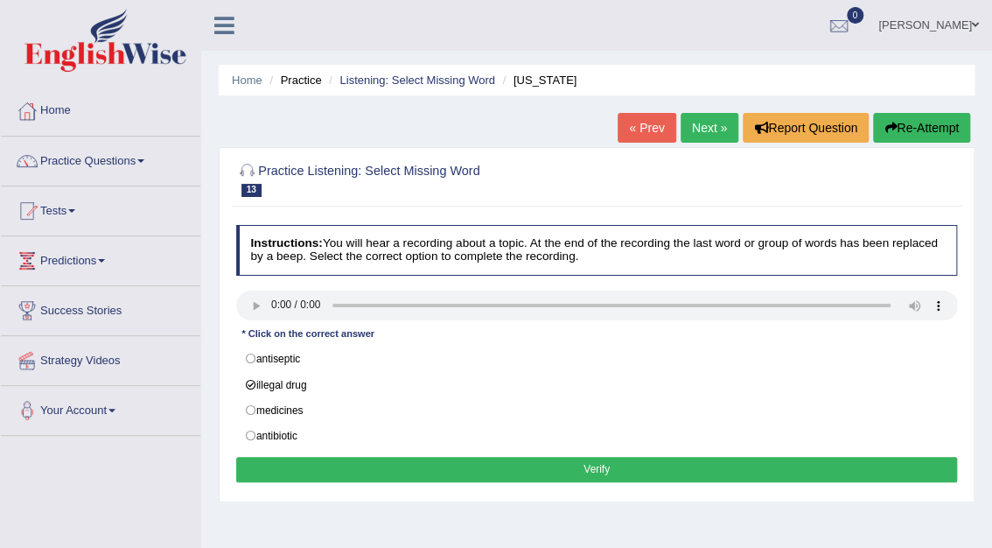
click at [612, 467] on button "Verify" at bounding box center [597, 469] width 722 height 25
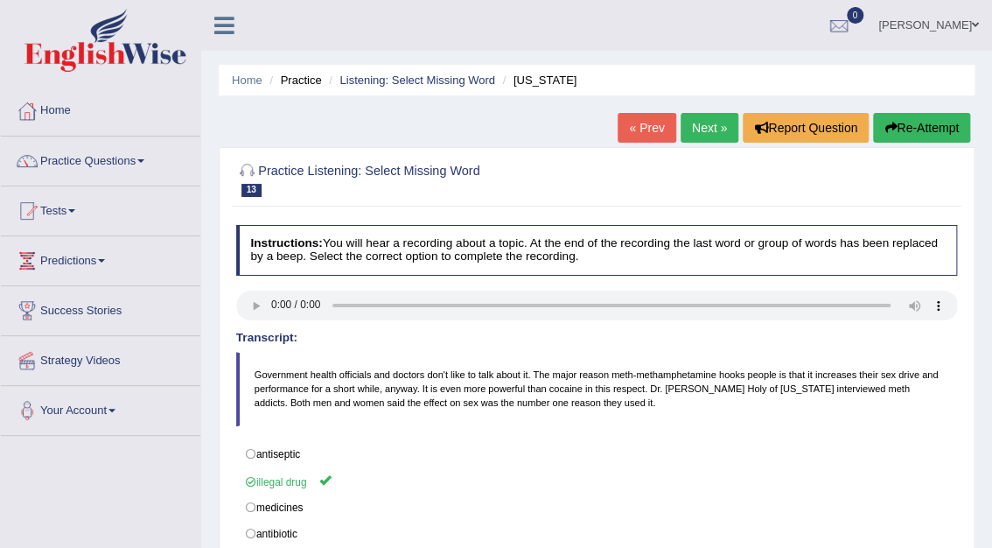
click at [711, 122] on link "Next »" at bounding box center [710, 128] width 58 height 30
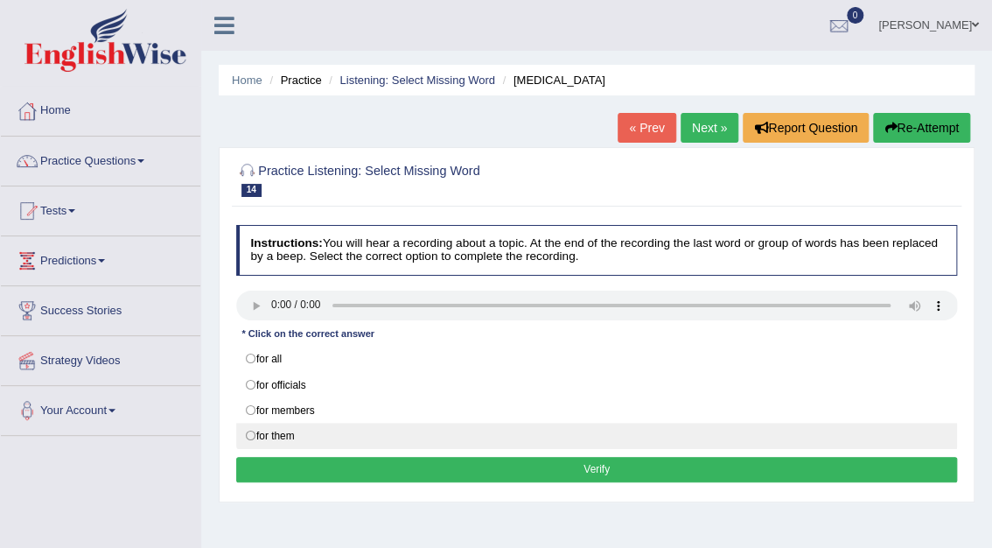
click at [251, 433] on label "for them" at bounding box center [597, 436] width 722 height 26
radio input "true"
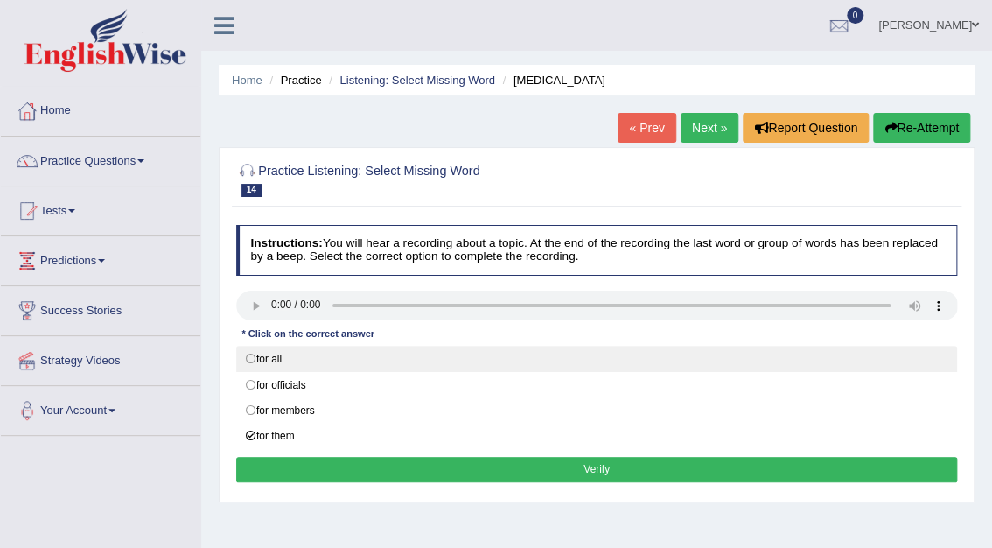
click at [253, 353] on label "for all" at bounding box center [597, 359] width 722 height 26
radio input "true"
click at [253, 353] on label "for all" at bounding box center [597, 359] width 722 height 26
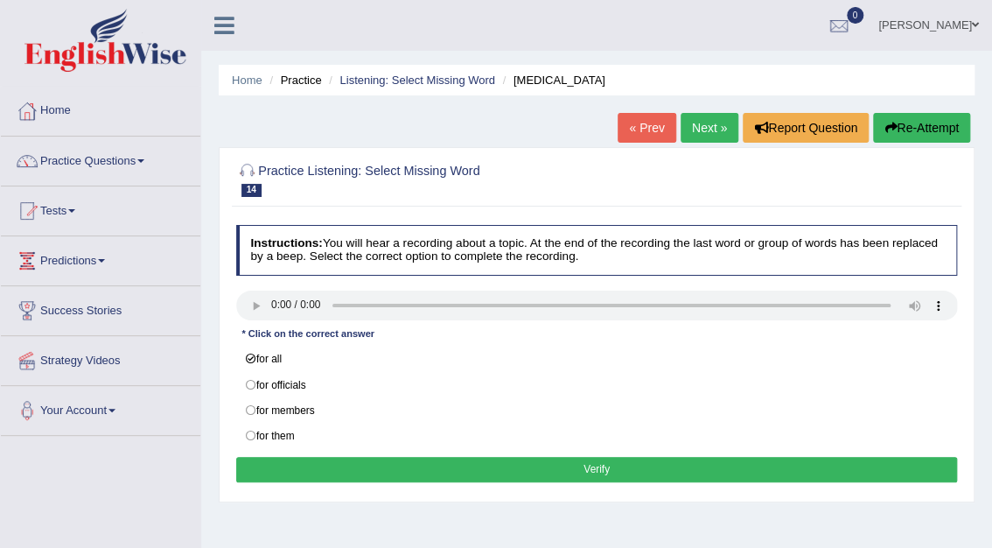
click at [612, 474] on button "Verify" at bounding box center [597, 469] width 722 height 25
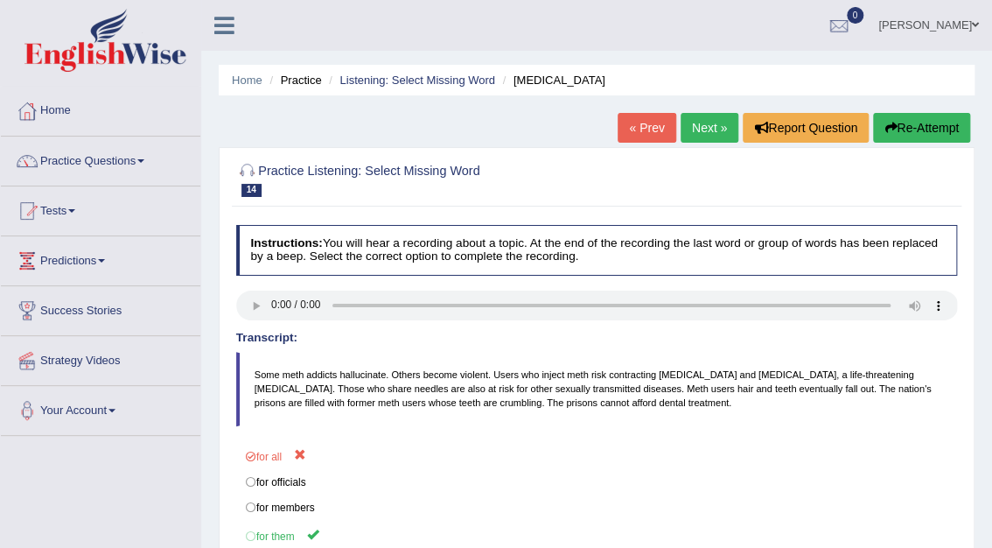
click at [703, 122] on link "Next »" at bounding box center [710, 128] width 58 height 30
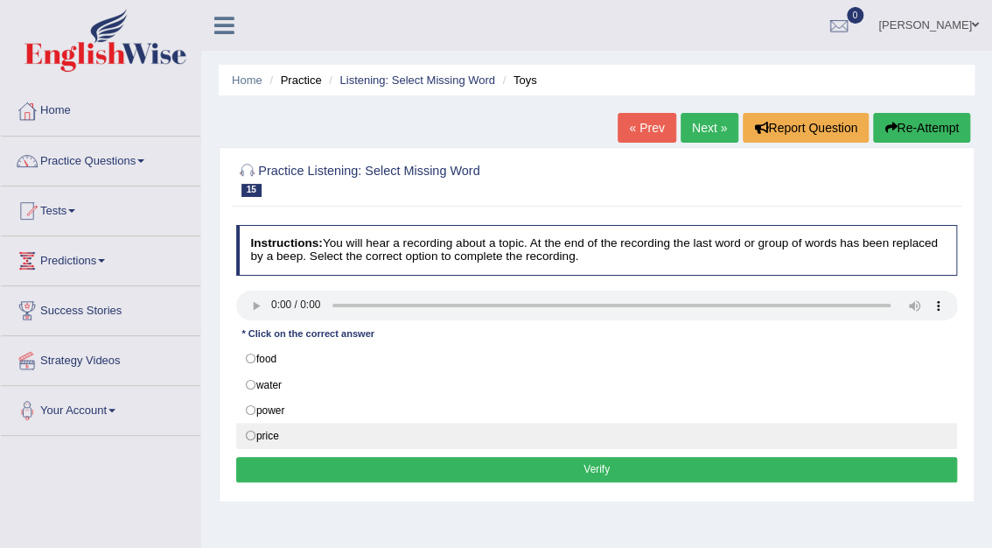
click at [250, 436] on label "price" at bounding box center [597, 436] width 722 height 26
radio input "true"
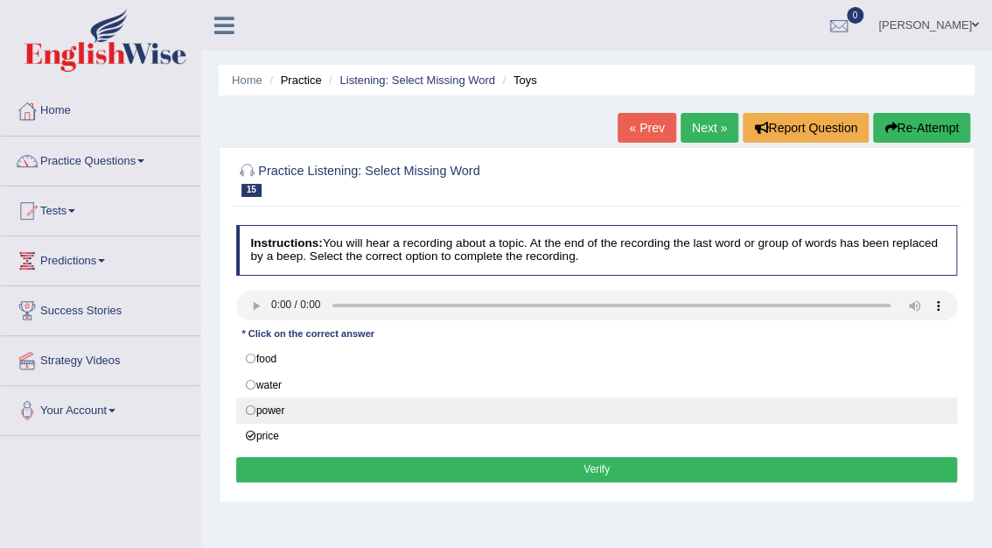
click at [245, 407] on label "power" at bounding box center [597, 410] width 722 height 26
radio input "true"
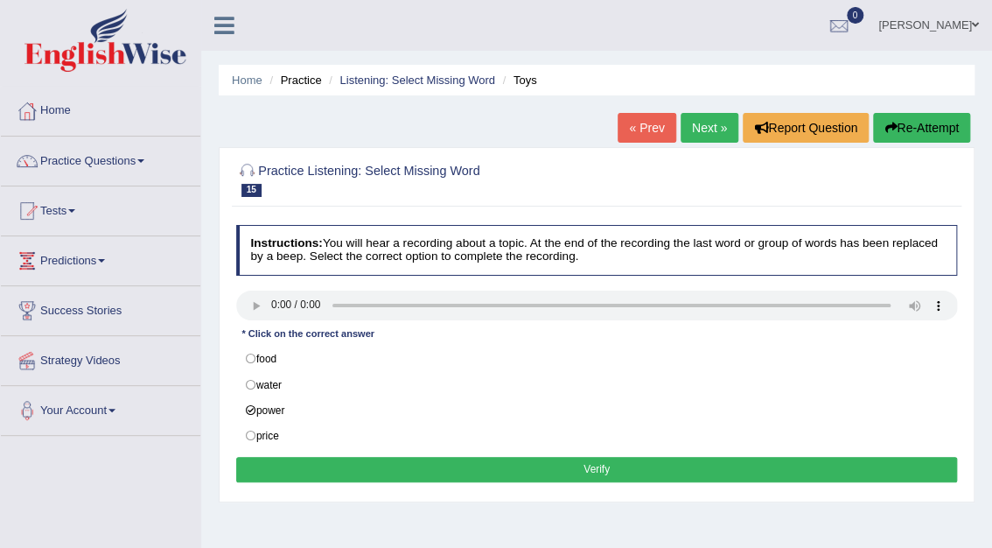
click at [587, 469] on button "Verify" at bounding box center [597, 469] width 722 height 25
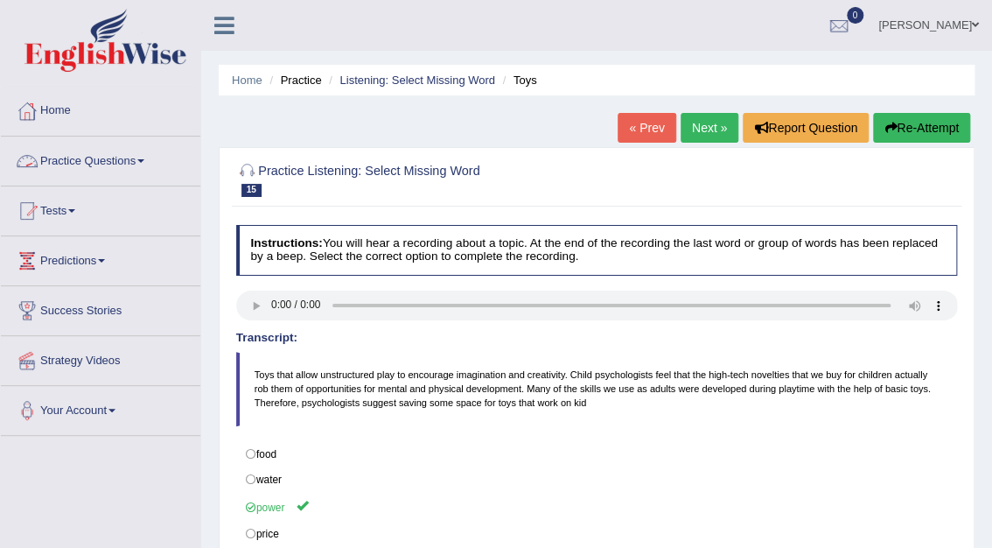
click at [48, 157] on link "Practice Questions" at bounding box center [100, 158] width 199 height 44
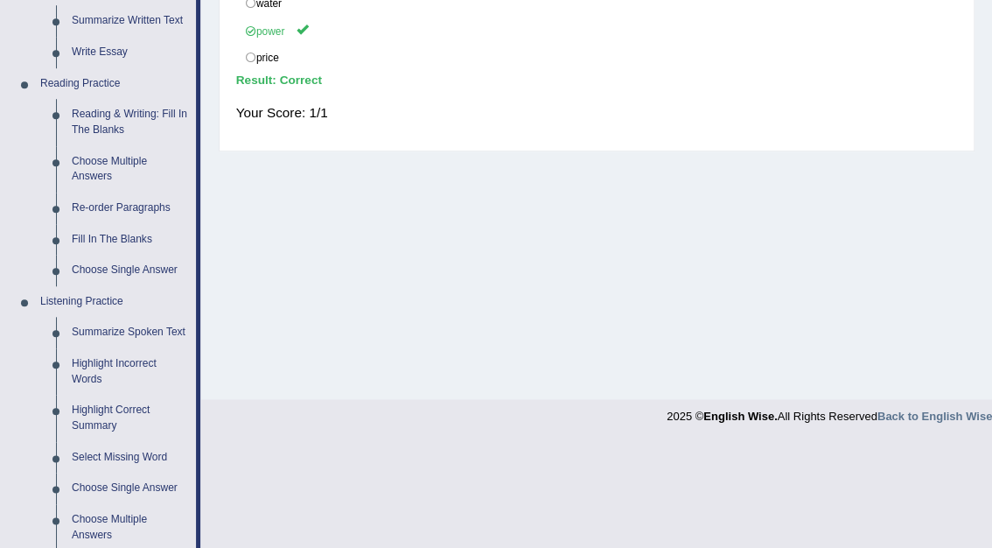
scroll to position [498, 0]
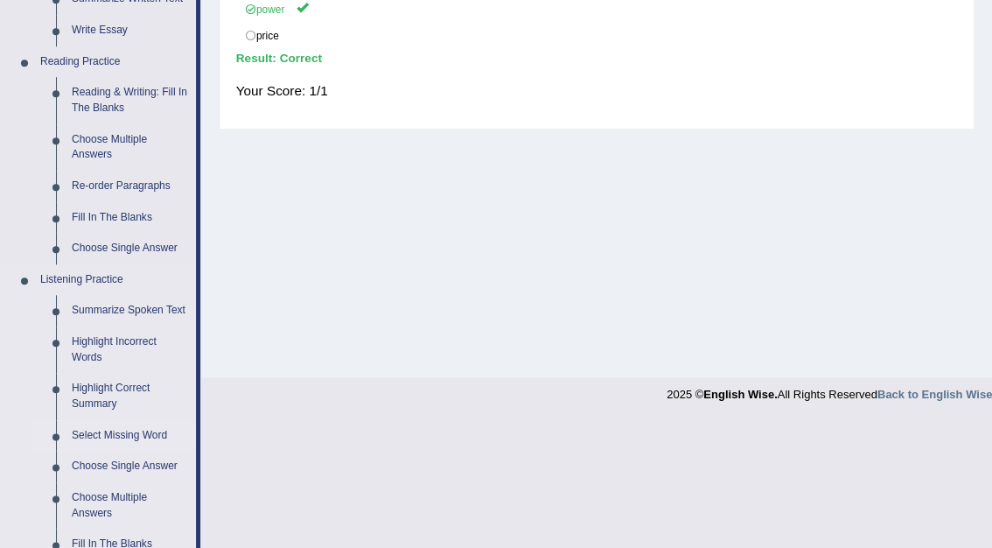
click at [115, 435] on link "Select Missing Word" at bounding box center [130, 435] width 132 height 31
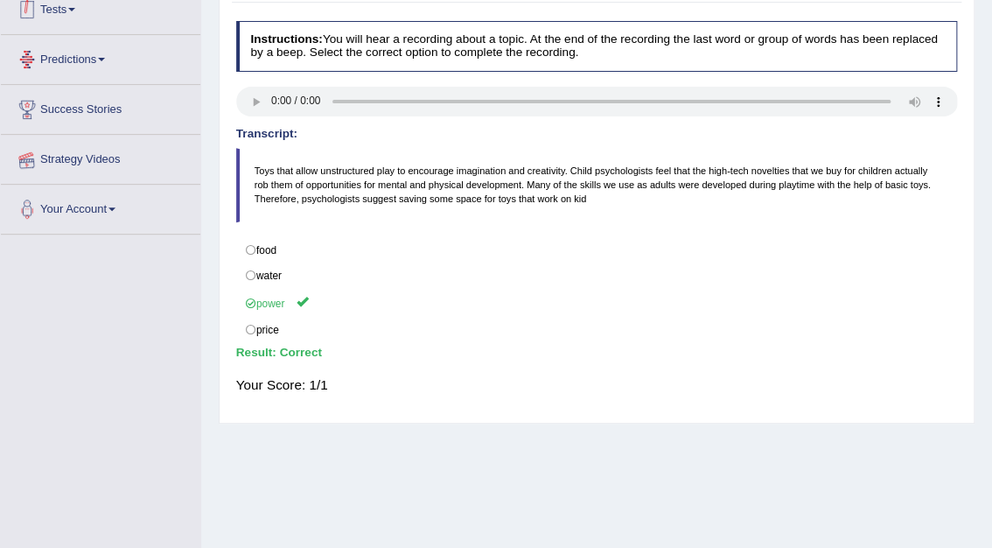
scroll to position [237, 0]
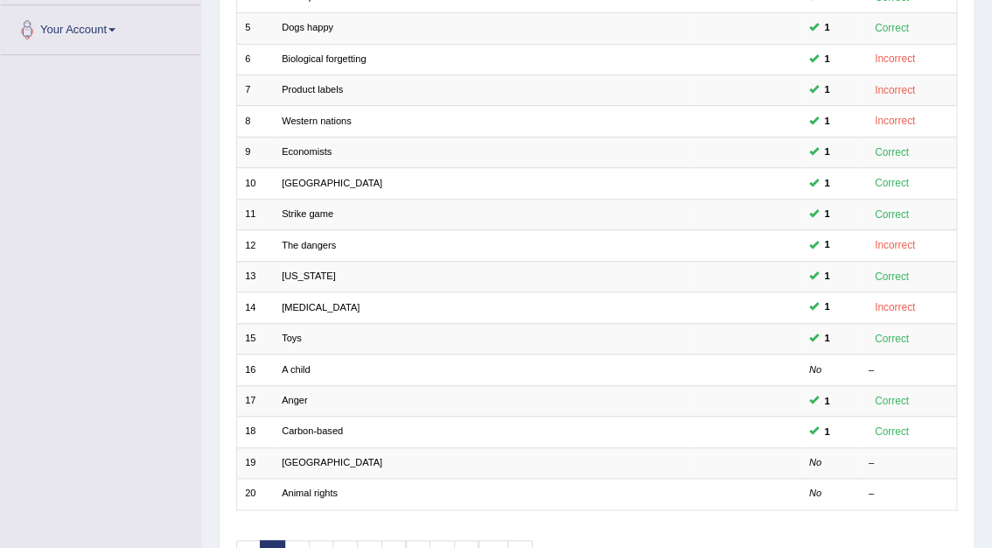
scroll to position [389, 0]
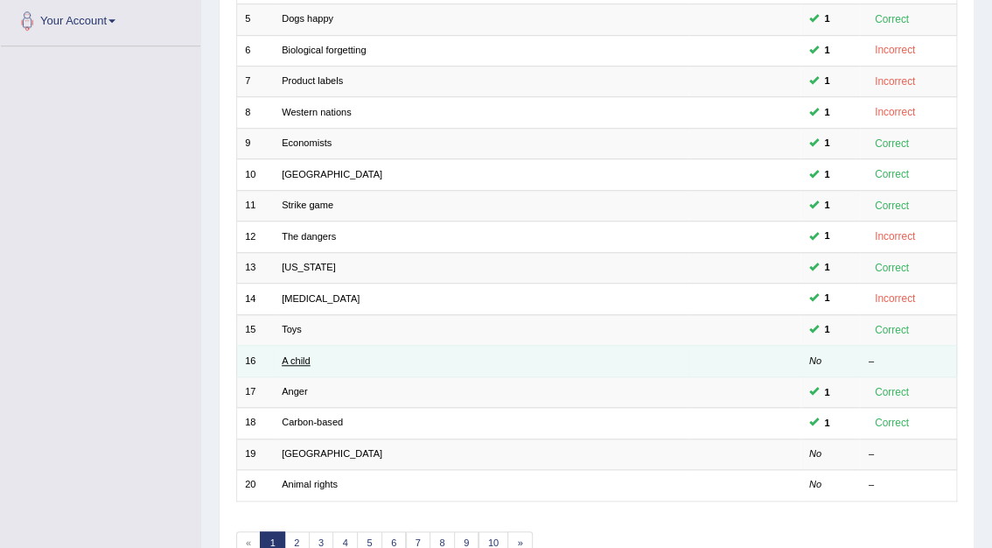
click at [301, 355] on link "A child" at bounding box center [296, 360] width 29 height 10
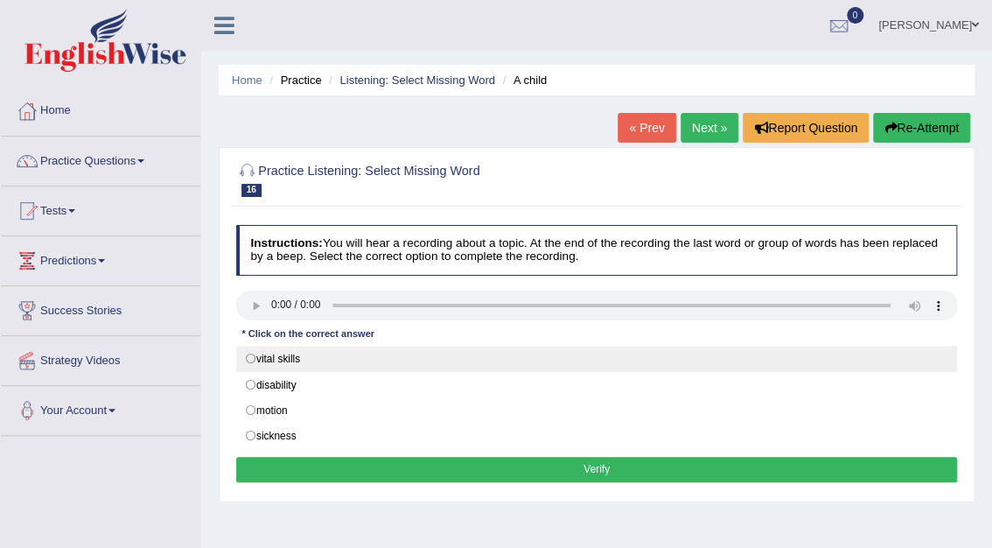
click at [252, 360] on label "vital skills" at bounding box center [597, 359] width 722 height 26
radio input "true"
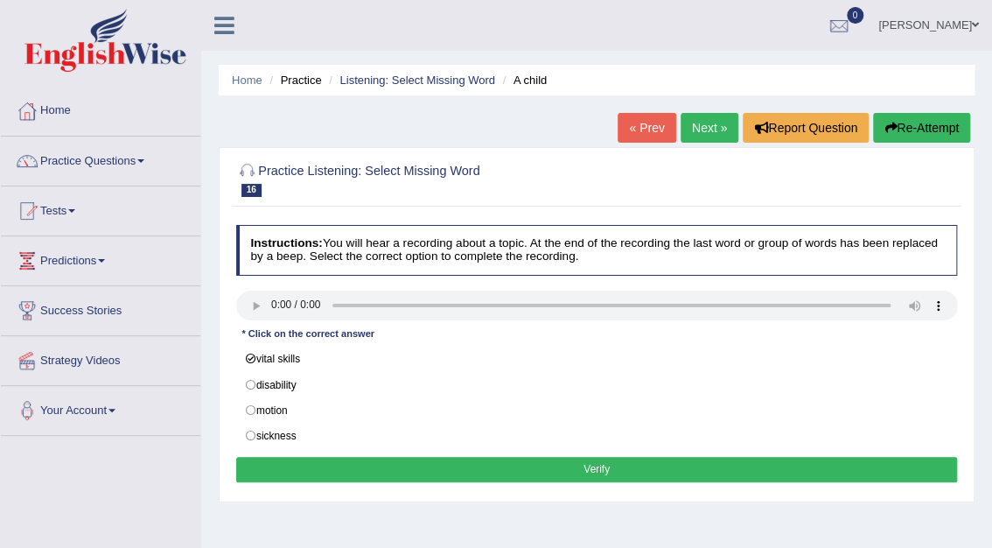
click at [534, 476] on button "Verify" at bounding box center [597, 469] width 722 height 25
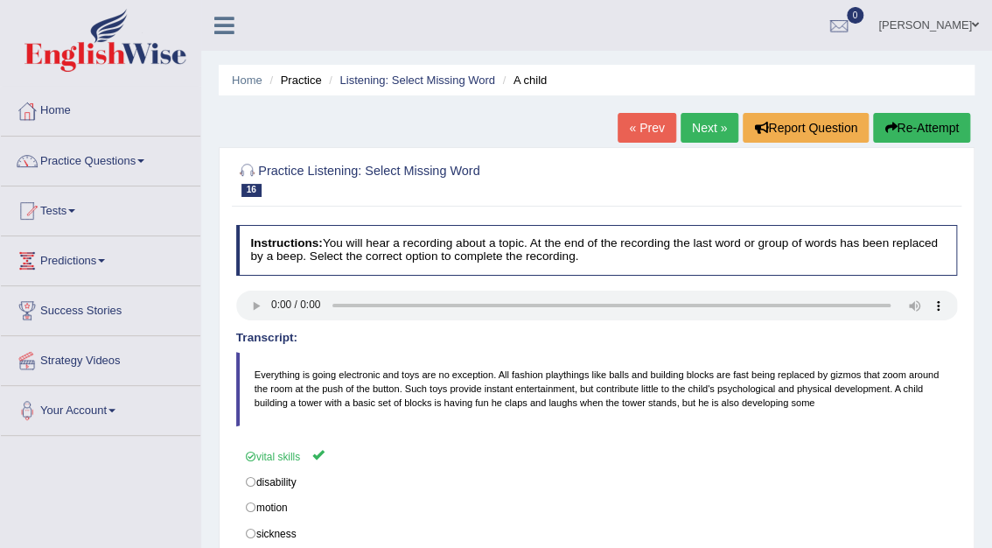
click at [712, 123] on link "Next »" at bounding box center [710, 128] width 58 height 30
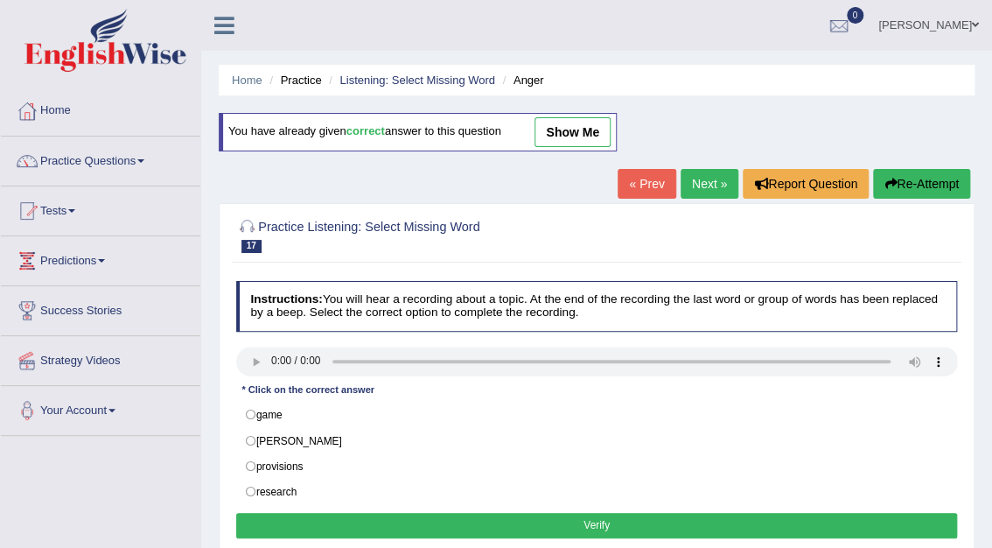
click at [714, 178] on link "Next »" at bounding box center [710, 184] width 58 height 30
click at [715, 178] on link "Next »" at bounding box center [710, 184] width 58 height 30
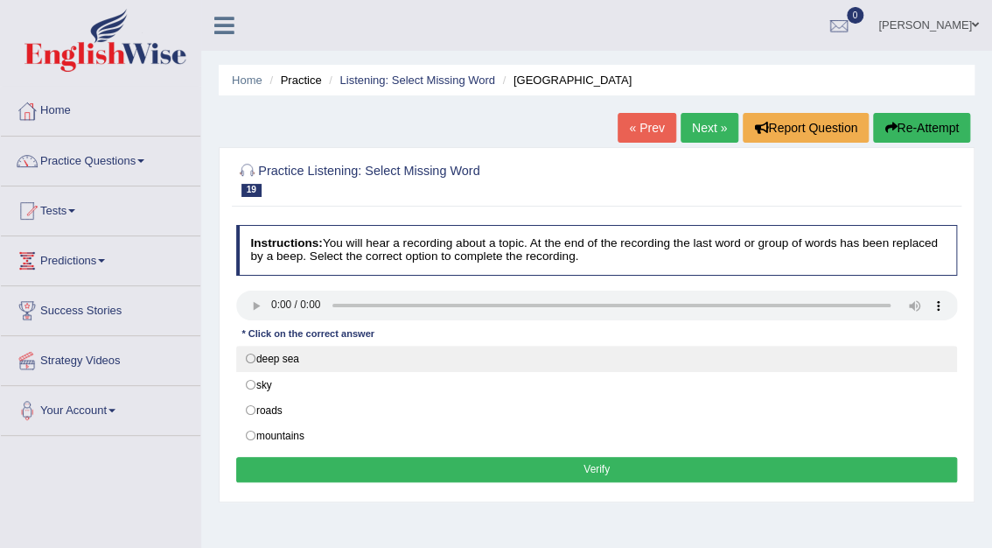
click at [254, 360] on label "deep sea" at bounding box center [597, 359] width 722 height 26
radio input "true"
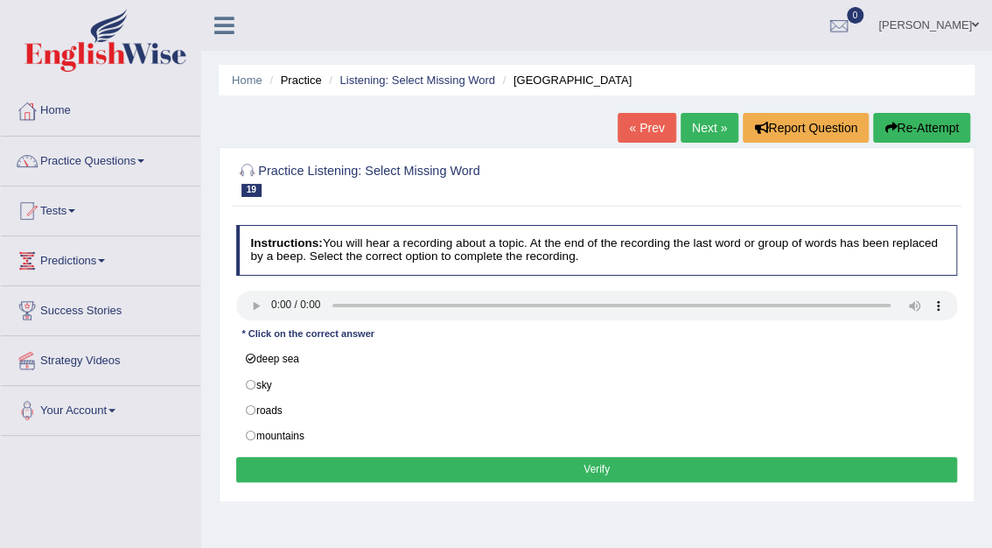
click at [483, 472] on button "Verify" at bounding box center [597, 469] width 722 height 25
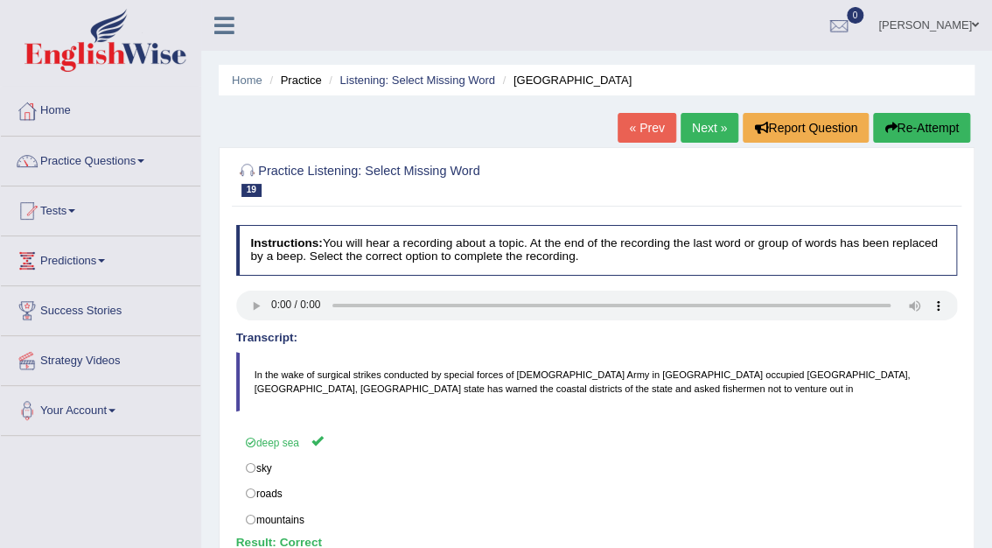
click at [720, 123] on link "Next »" at bounding box center [710, 128] width 58 height 30
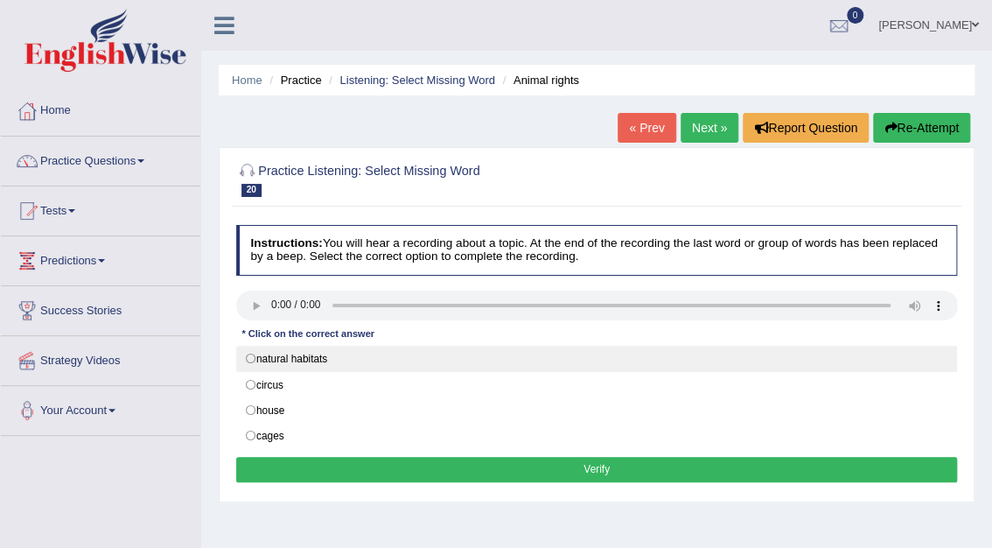
click at [248, 357] on label "natural habitats" at bounding box center [597, 359] width 722 height 26
radio input "true"
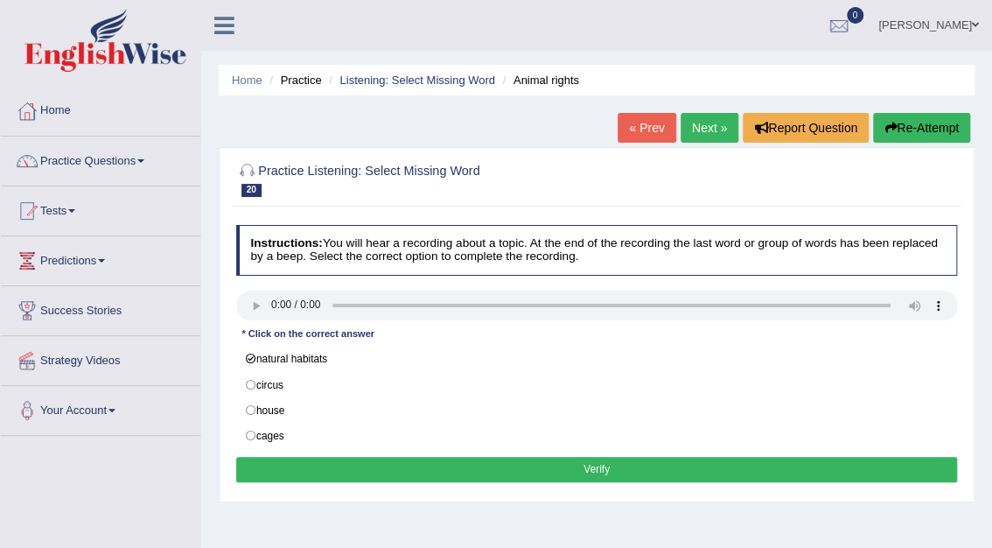
click at [605, 462] on button "Verify" at bounding box center [597, 469] width 722 height 25
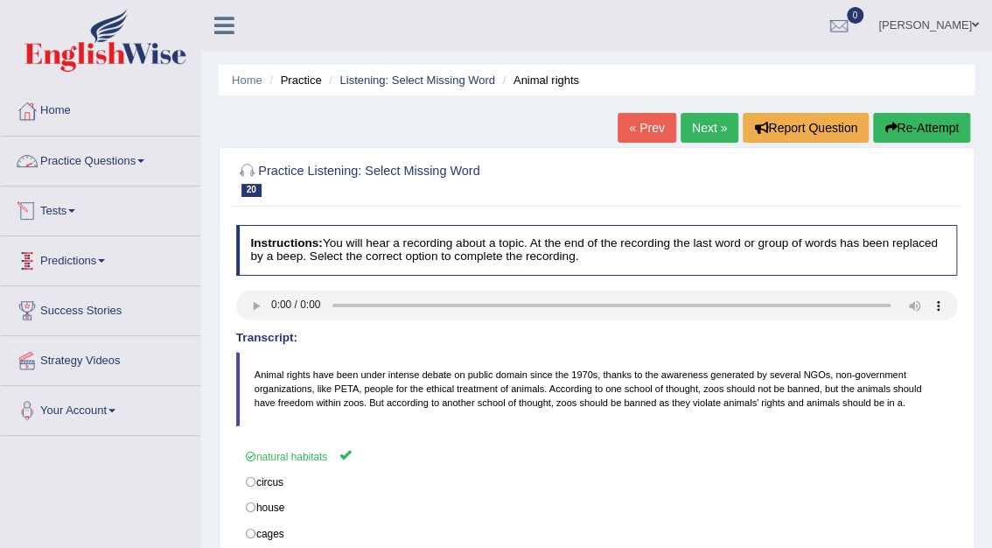
click at [78, 162] on link "Practice Questions" at bounding box center [100, 158] width 199 height 44
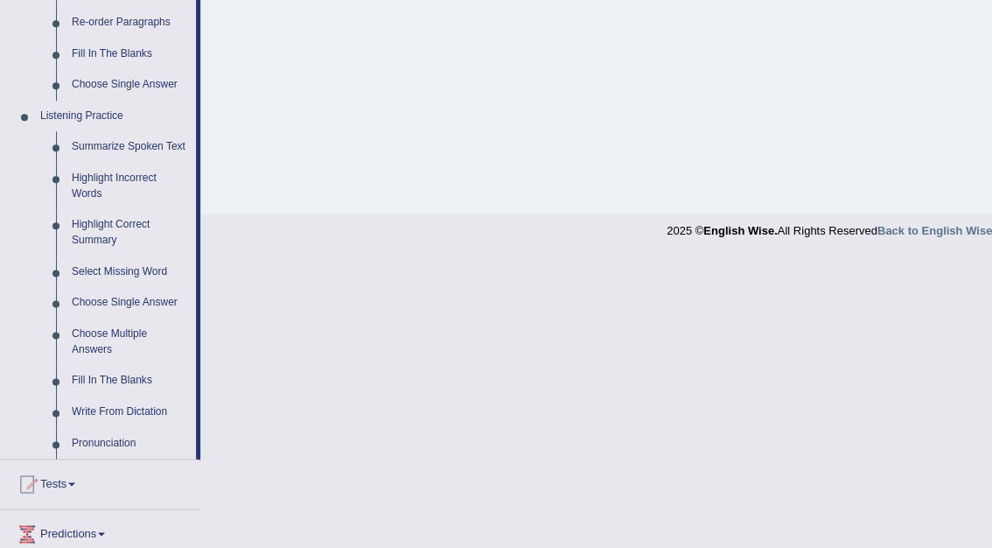
scroll to position [669, 0]
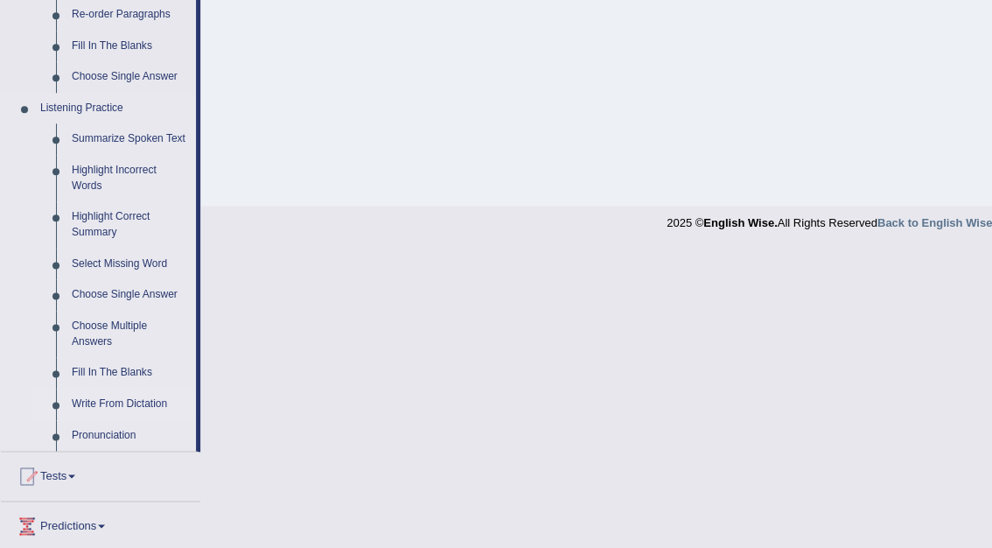
click at [140, 403] on link "Write From Dictation" at bounding box center [130, 403] width 132 height 31
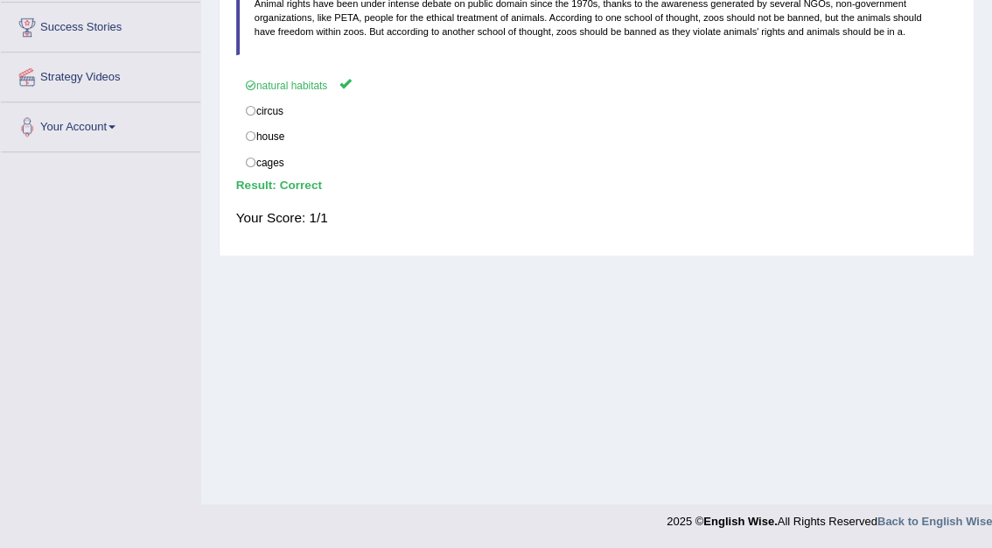
scroll to position [200, 0]
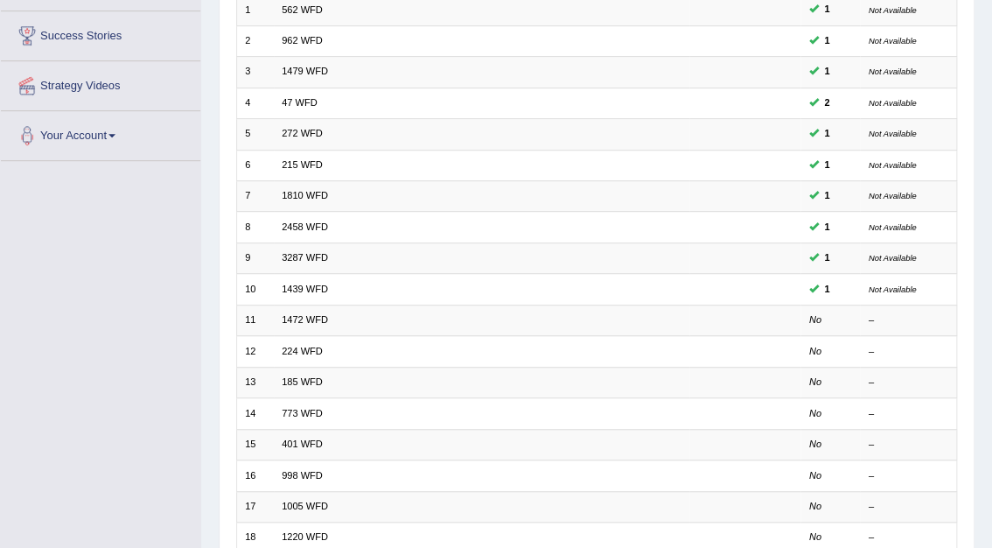
scroll to position [273, 0]
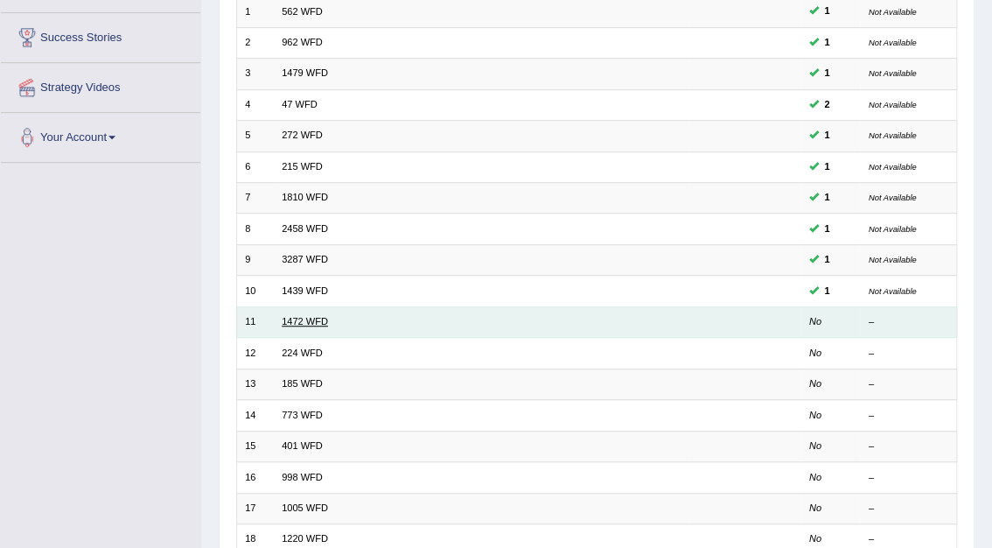
click at [301, 316] on link "1472 WFD" at bounding box center [305, 321] width 46 height 10
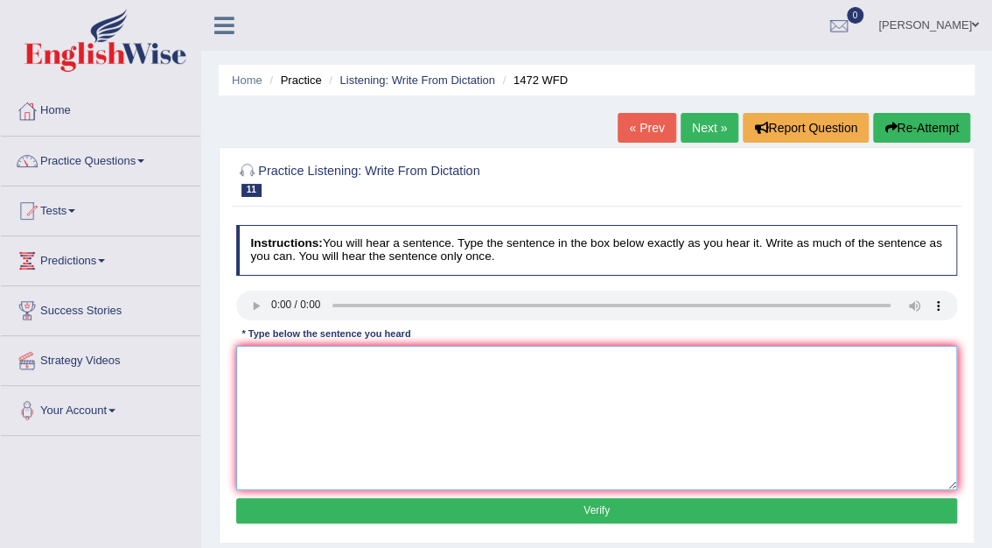
click at [278, 365] on textarea at bounding box center [597, 418] width 722 height 144
type textarea "The local government have a plan for infrastructure development."
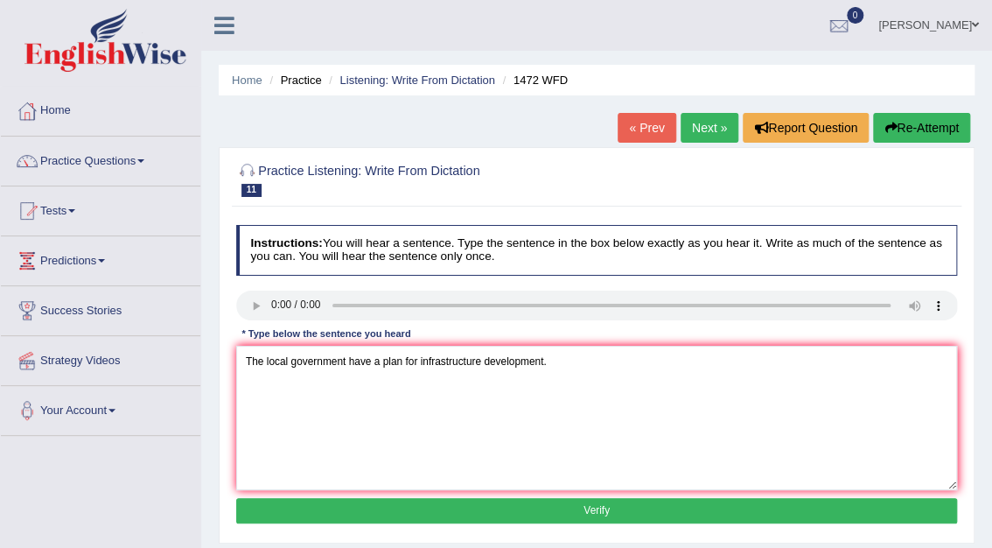
click at [591, 506] on button "Verify" at bounding box center [597, 510] width 722 height 25
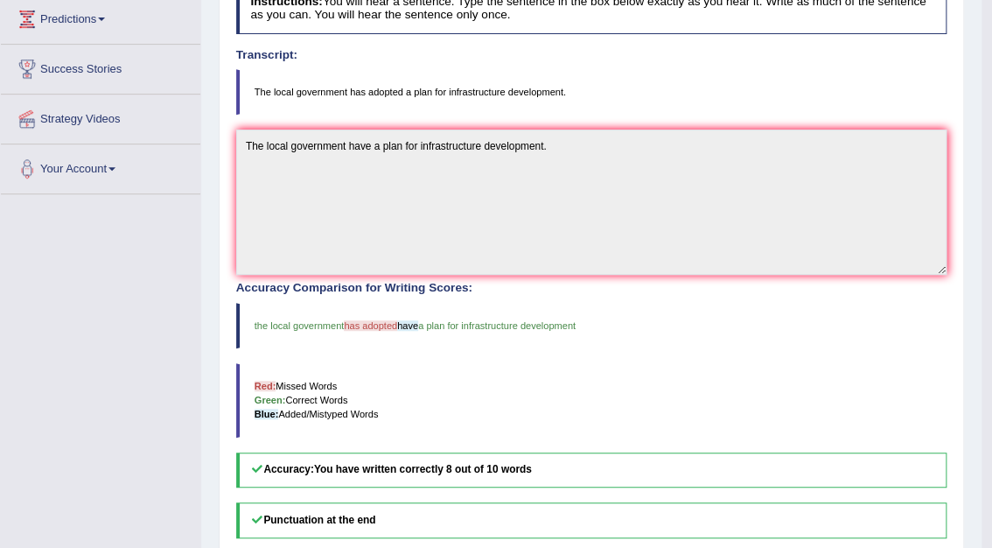
scroll to position [94, 0]
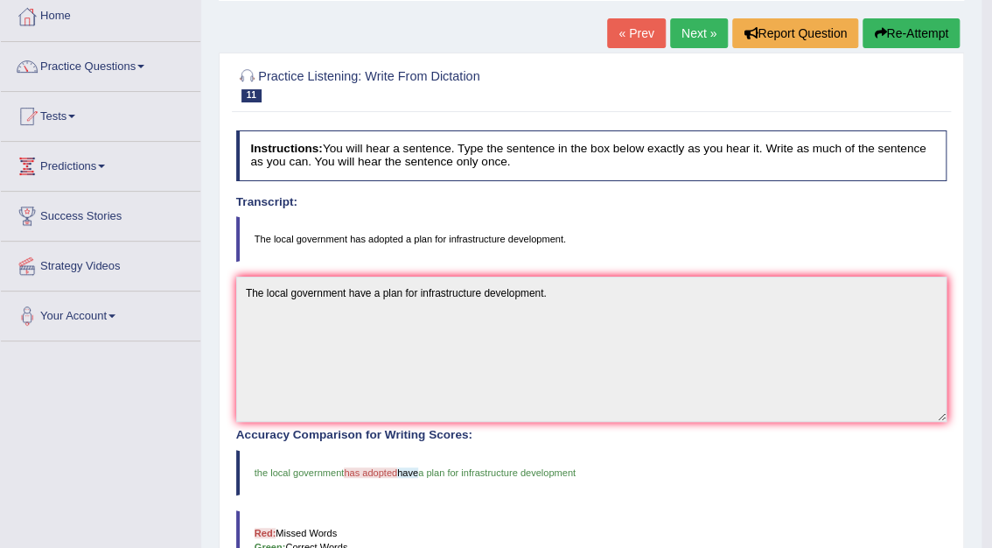
click at [702, 26] on link "Next »" at bounding box center [699, 33] width 58 height 30
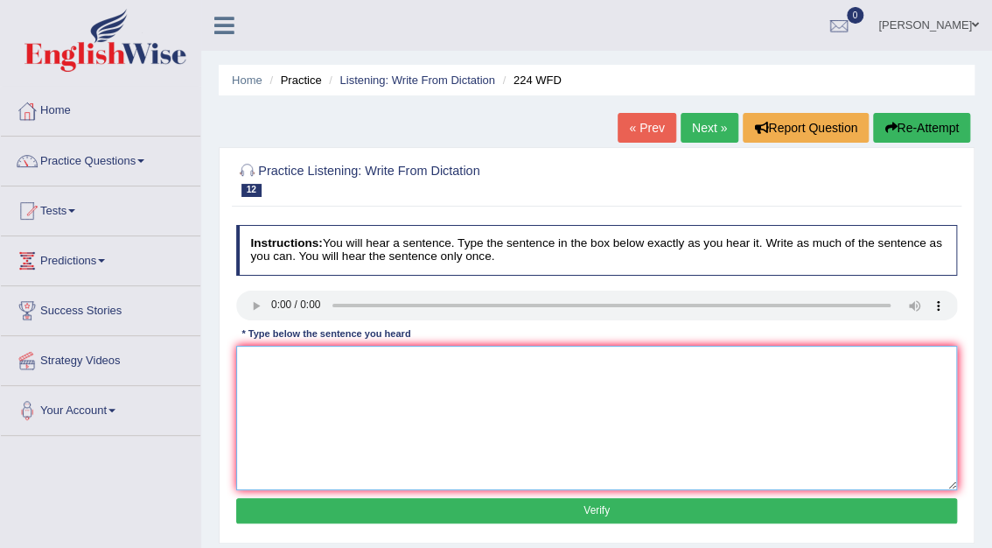
click at [266, 378] on textarea at bounding box center [597, 418] width 722 height 144
type textarea "In the winter it get harsh , but it would not be issue since there is a heater."
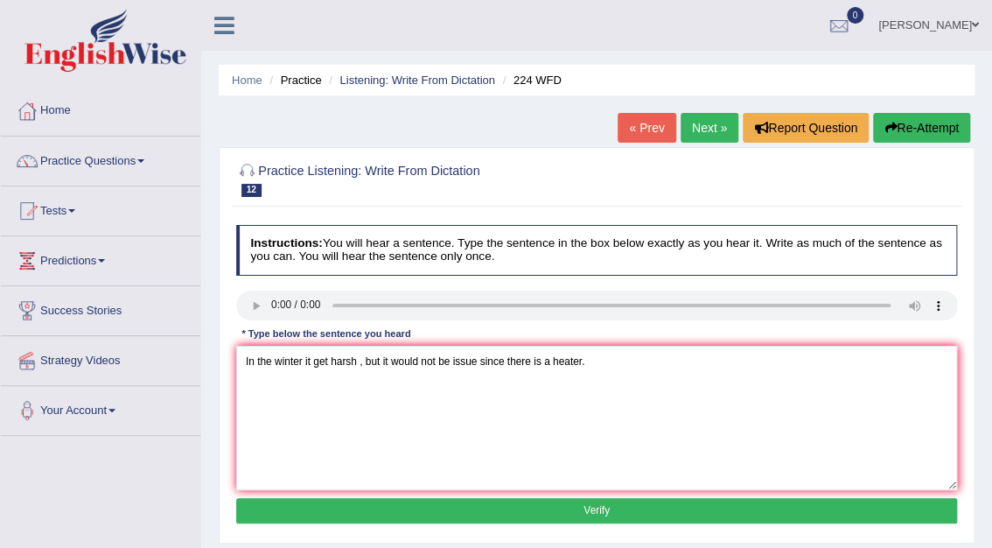
click at [596, 515] on button "Verify" at bounding box center [597, 510] width 722 height 25
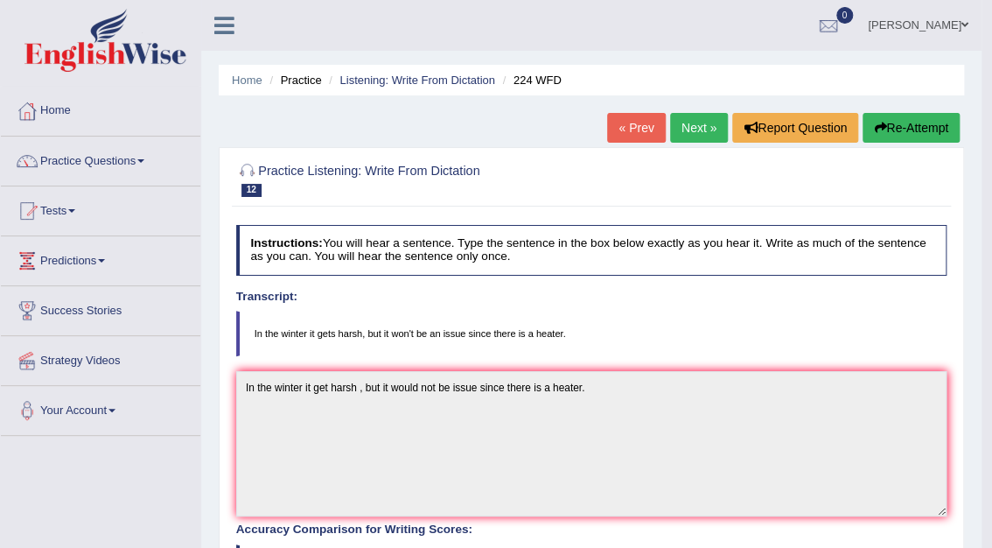
click at [707, 120] on link "Next »" at bounding box center [699, 128] width 58 height 30
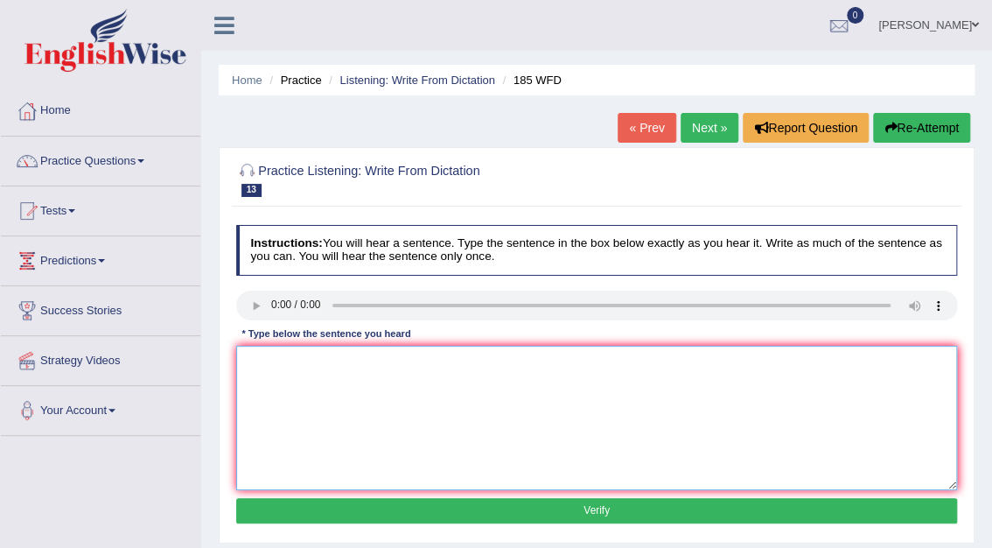
click at [278, 360] on textarea at bounding box center [597, 418] width 722 height 144
type textarea "Researchers says many students feel stressed, and it affects academic skills."
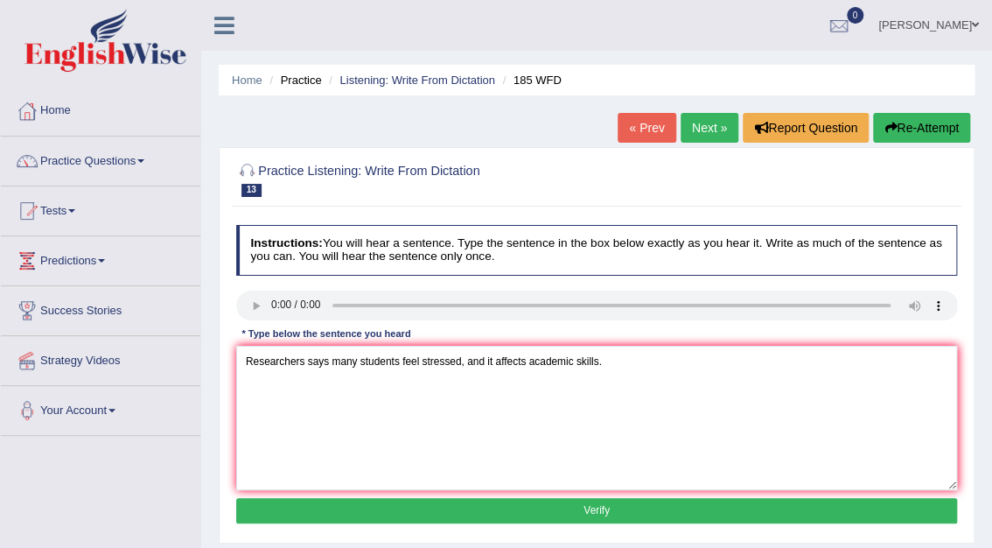
click at [598, 510] on button "Verify" at bounding box center [597, 510] width 722 height 25
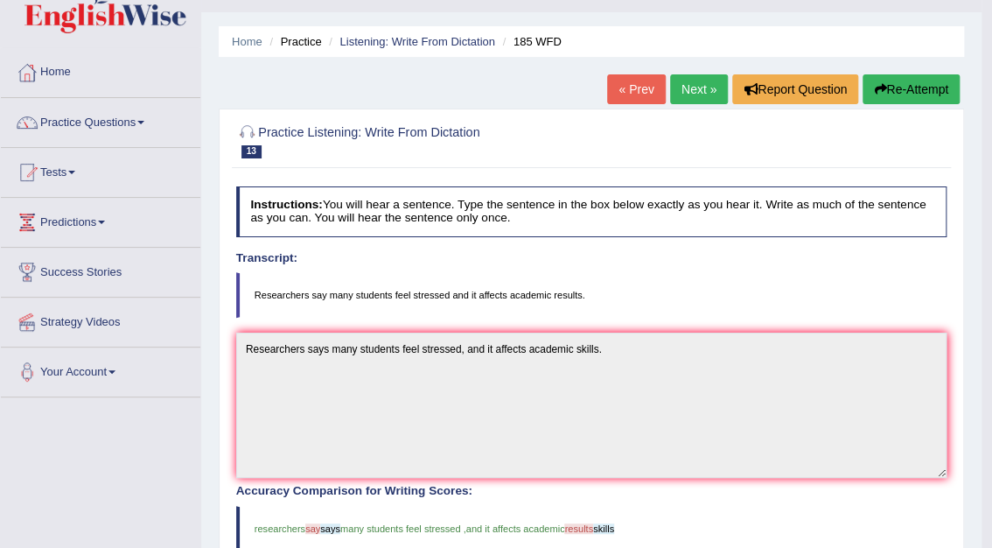
scroll to position [11, 0]
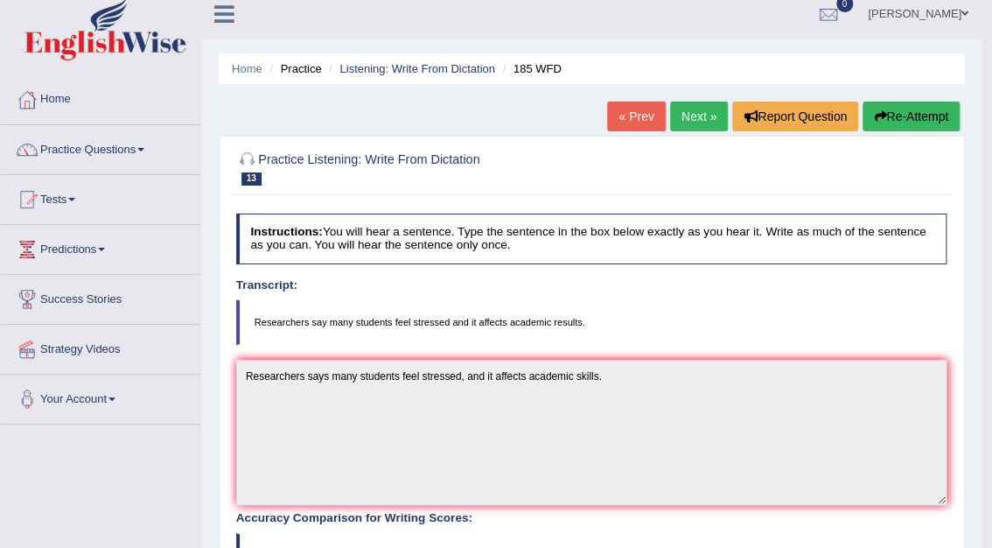
click at [717, 112] on link "Next »" at bounding box center [699, 116] width 58 height 30
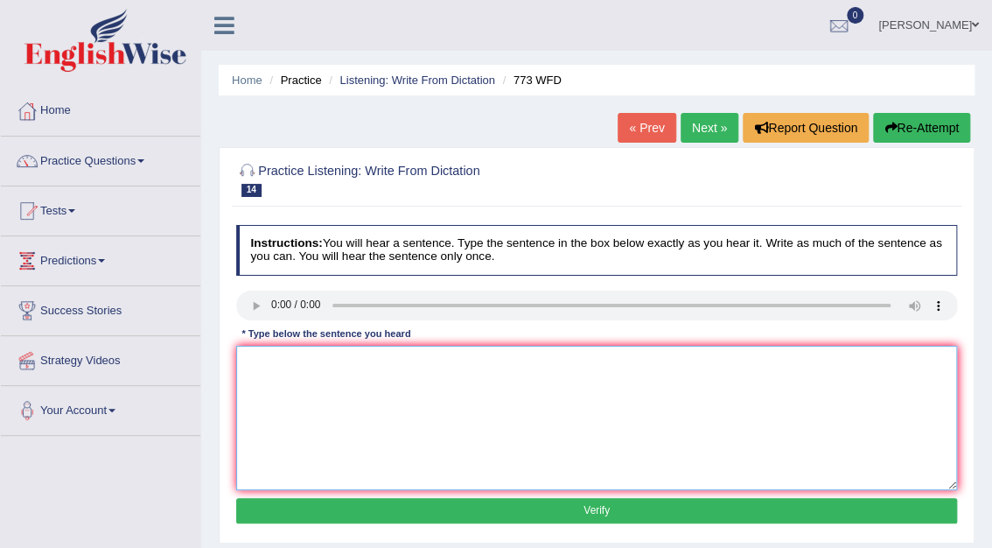
click at [271, 352] on textarea at bounding box center [597, 418] width 722 height 144
type textarea "Gravity is extremely weak and nearly impossible to study directly at a level."
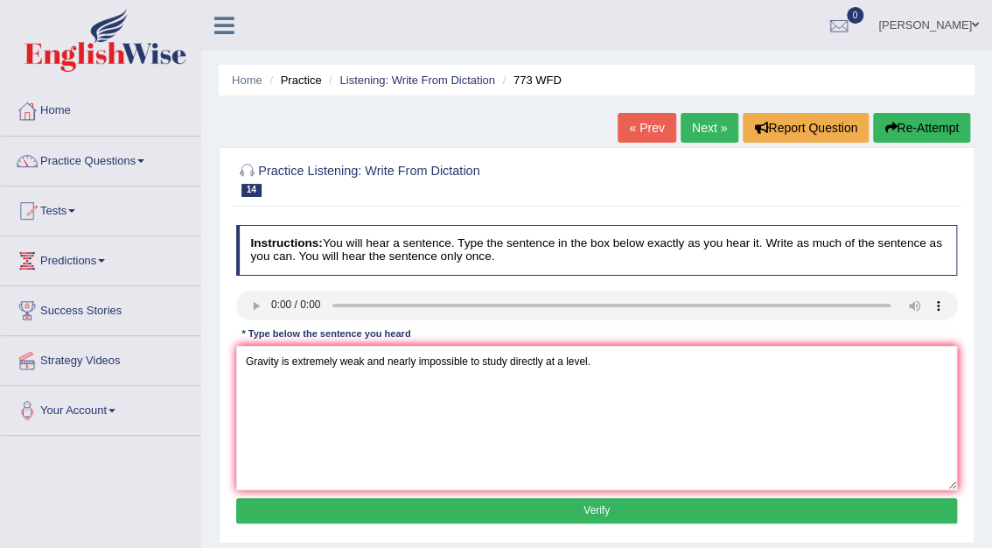
click at [600, 511] on button "Verify" at bounding box center [597, 510] width 722 height 25
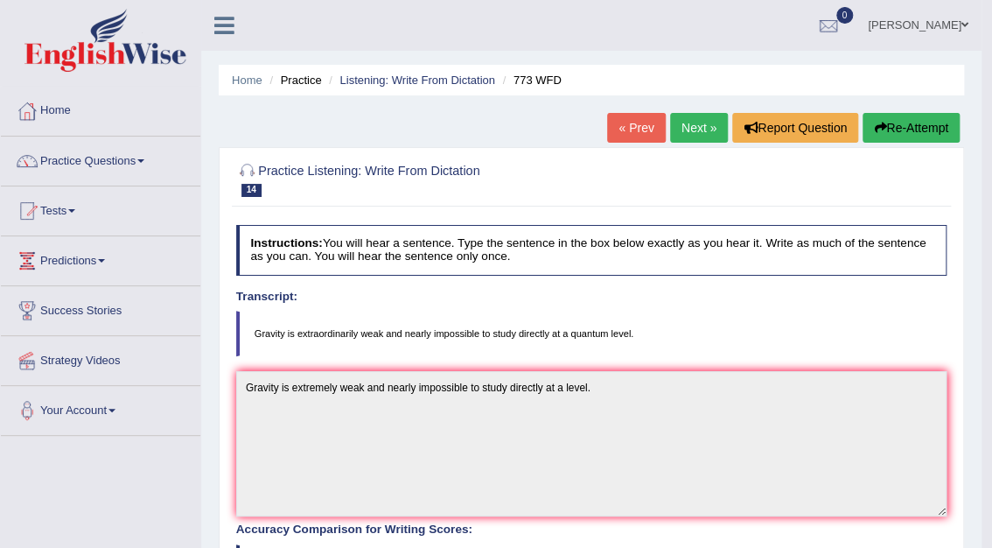
click at [683, 126] on link "Next »" at bounding box center [699, 128] width 58 height 30
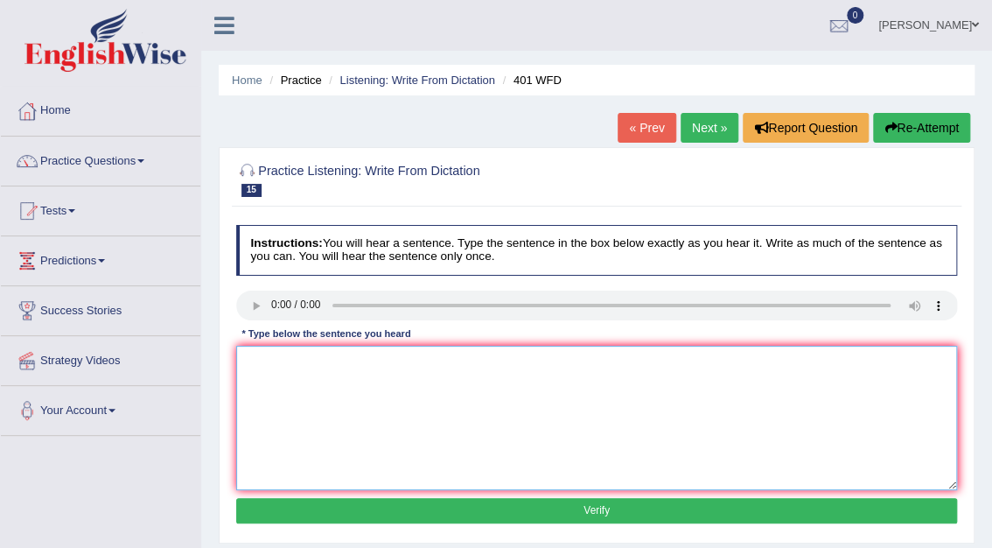
click at [290, 390] on textarea at bounding box center [597, 418] width 722 height 144
type textarea "Students live in the hall of residence during term time."
click at [615, 511] on button "Verify" at bounding box center [597, 510] width 722 height 25
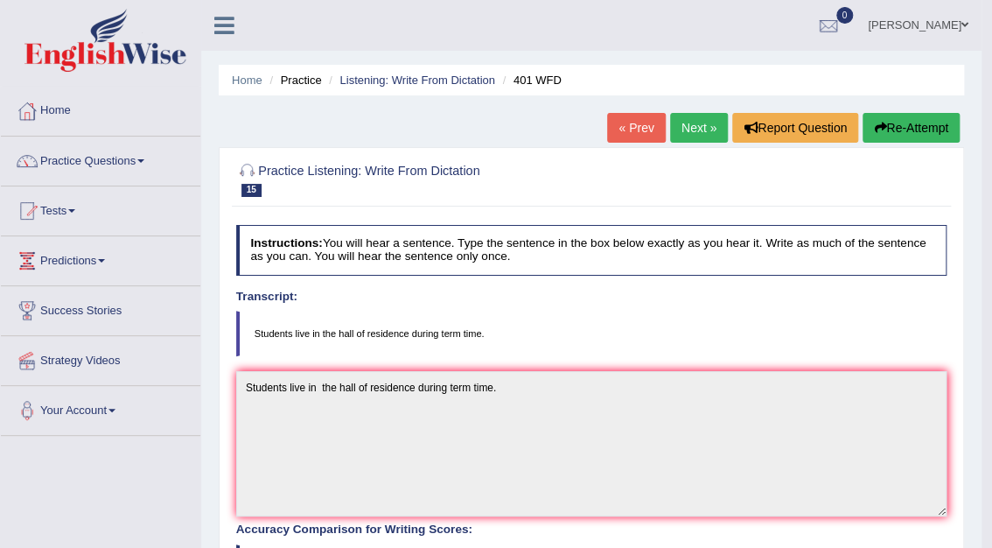
click at [692, 134] on link "Next »" at bounding box center [699, 128] width 58 height 30
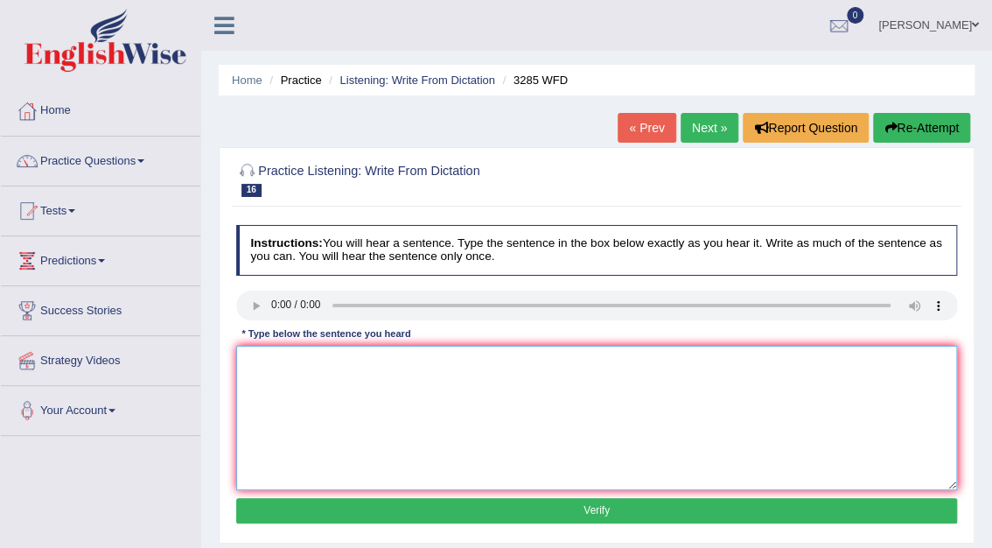
click at [269, 388] on textarea at bounding box center [597, 418] width 722 height 144
click at [323, 362] on textarea "Populatuion have a sharp rise in these twenty years." at bounding box center [597, 418] width 722 height 144
click at [413, 363] on textarea "Populatuion has a sharp rise in these twenty years." at bounding box center [597, 418] width 722 height 144
type textarea "Populatuion has a sharp rise in the recent twenty years."
click at [631, 519] on button "Verify" at bounding box center [597, 510] width 722 height 25
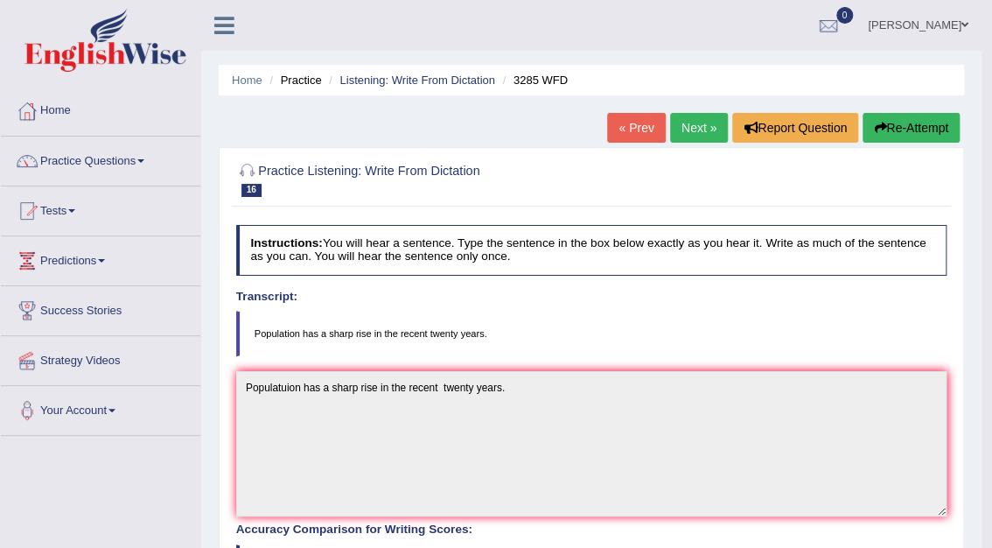
click at [697, 122] on link "Next »" at bounding box center [699, 128] width 58 height 30
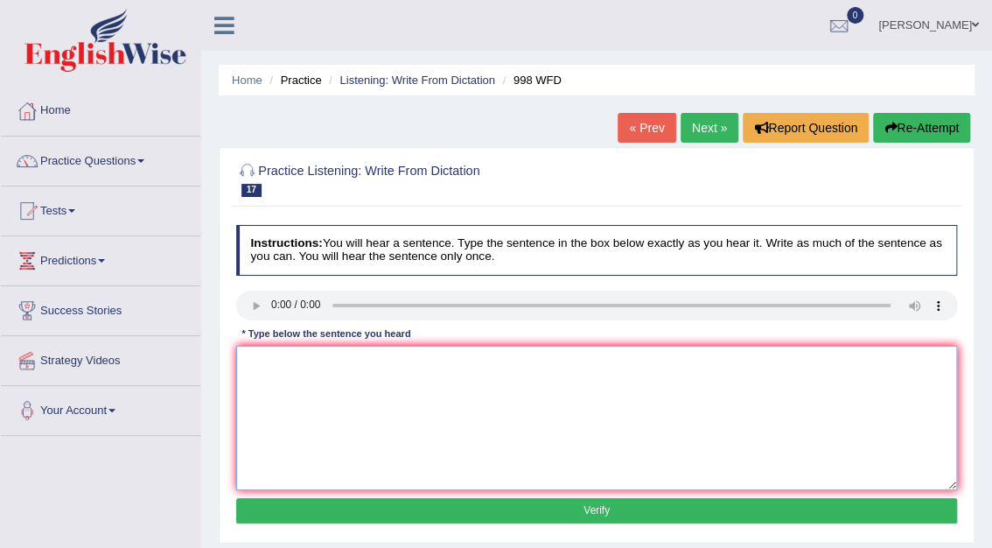
click at [280, 369] on textarea at bounding box center [597, 418] width 722 height 144
click at [448, 359] on textarea "We will hold a celebration for the graduation students" at bounding box center [597, 418] width 722 height 144
click at [486, 368] on textarea "We will hold a celebration for the graduate students" at bounding box center [597, 418] width 722 height 144
type textarea "We will hold a celebration for the graduate students."
click at [581, 513] on button "Verify" at bounding box center [597, 510] width 722 height 25
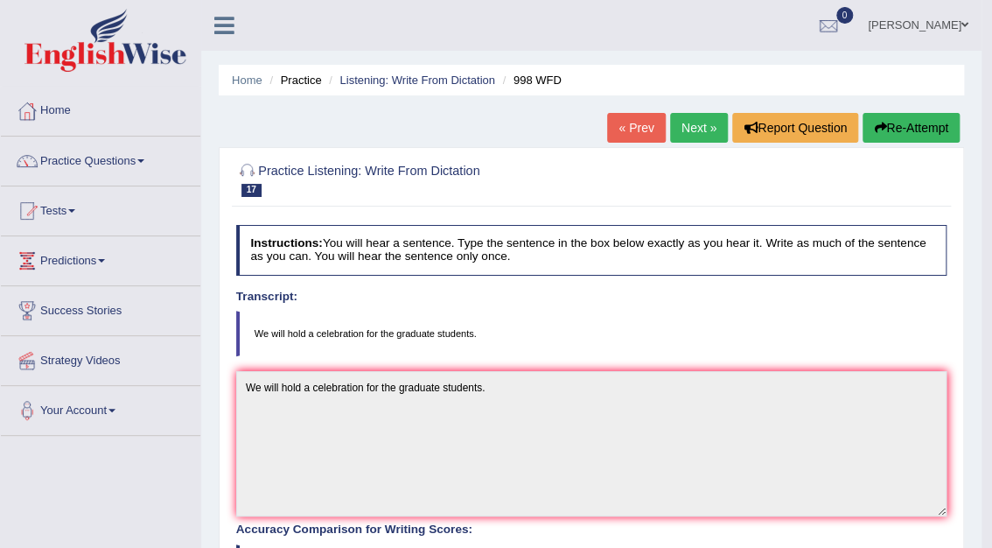
click at [688, 119] on link "Next »" at bounding box center [699, 128] width 58 height 30
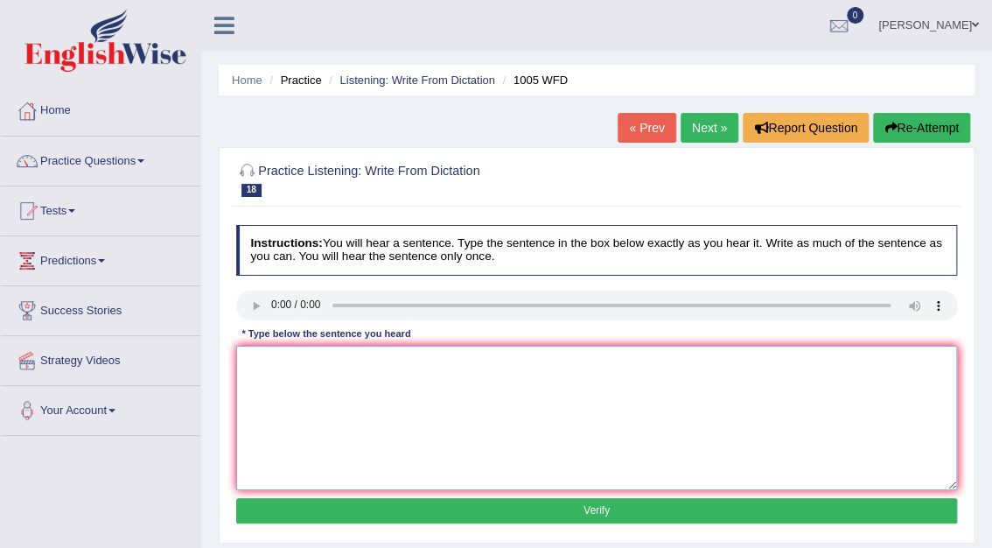
click at [282, 363] on textarea at bounding box center [597, 418] width 722 height 144
type textarea "The collapsed of the housing market has triggered recession throughout the worl…"
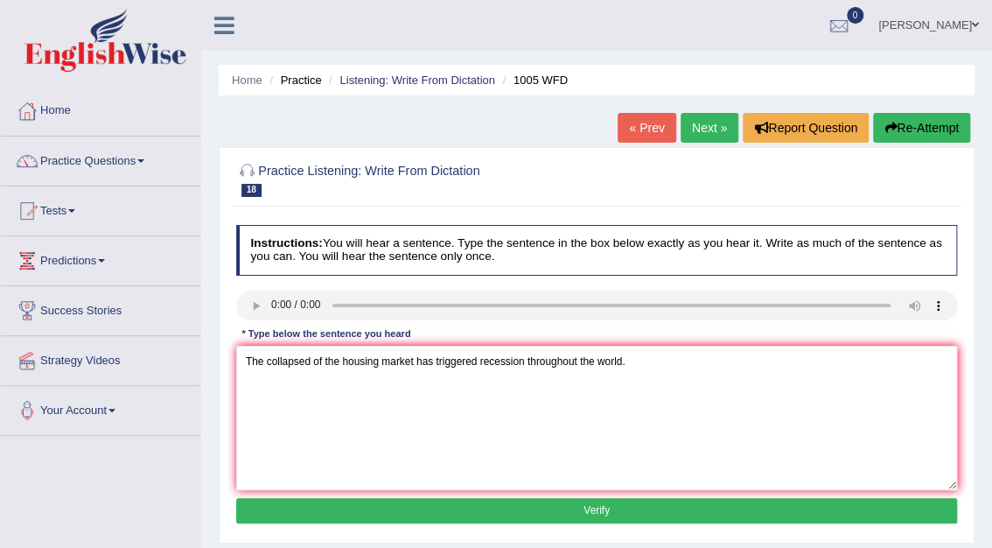
click at [593, 510] on button "Verify" at bounding box center [597, 510] width 722 height 25
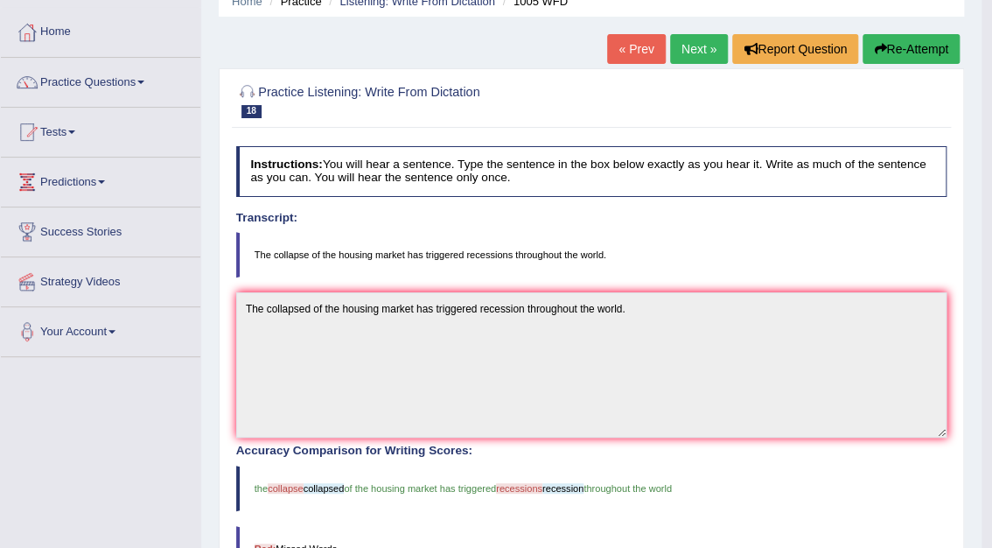
scroll to position [73, 0]
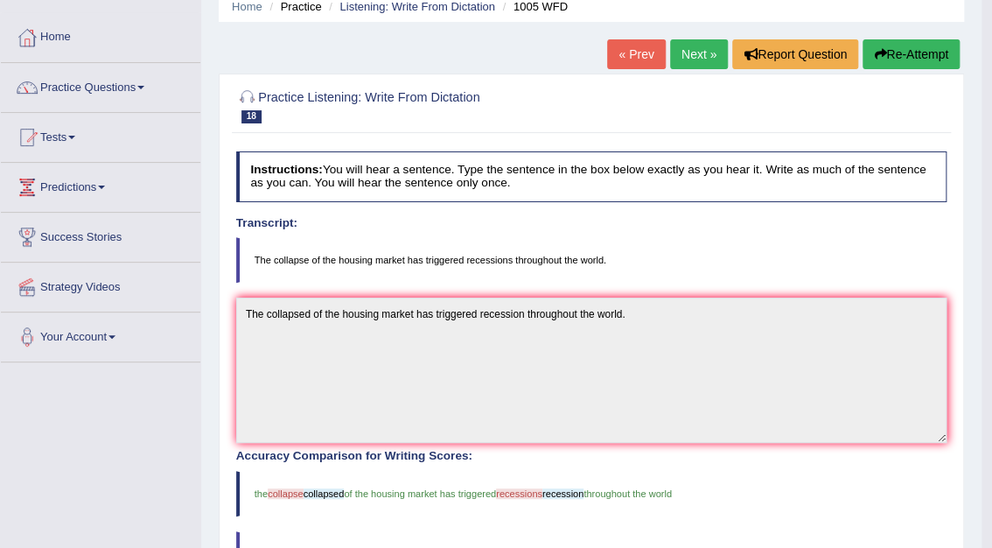
click at [693, 56] on link "Next »" at bounding box center [699, 54] width 58 height 30
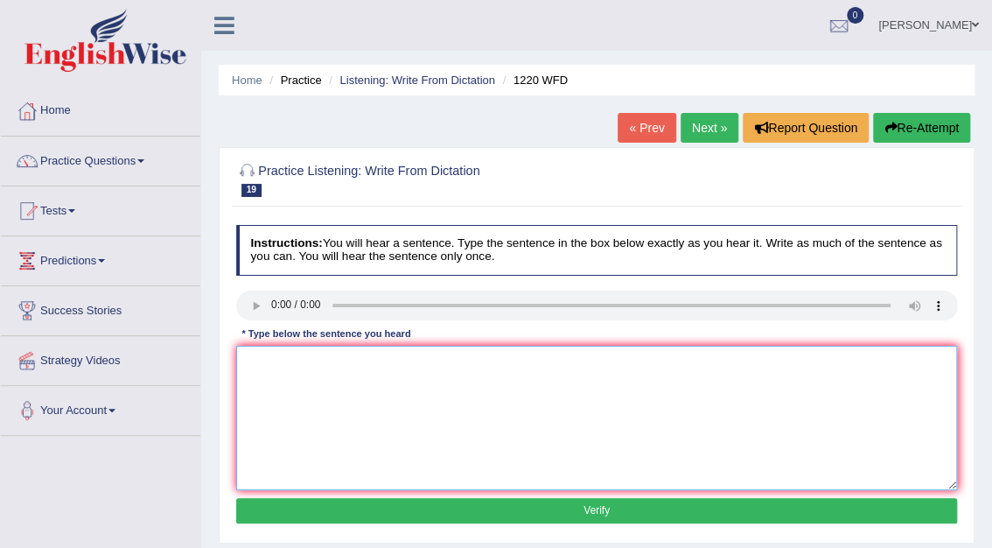
click at [298, 371] on textarea at bounding box center [597, 418] width 722 height 144
click at [385, 358] on textarea "We are able to accomodate the students then previously." at bounding box center [597, 418] width 722 height 144
type textarea "We are able to accomodate more students then previously."
click at [605, 507] on button "Verify" at bounding box center [597, 510] width 722 height 25
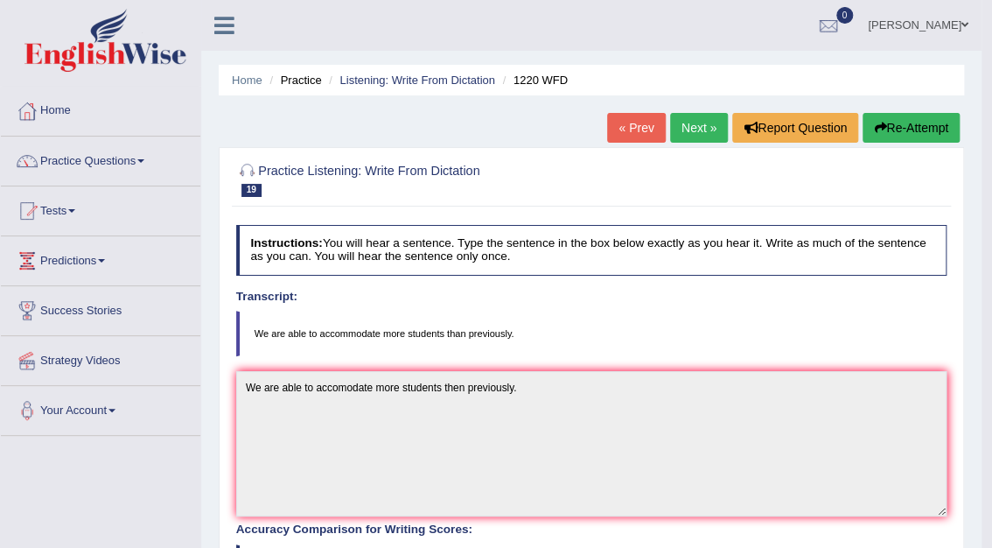
click at [706, 136] on link "Next »" at bounding box center [699, 128] width 58 height 30
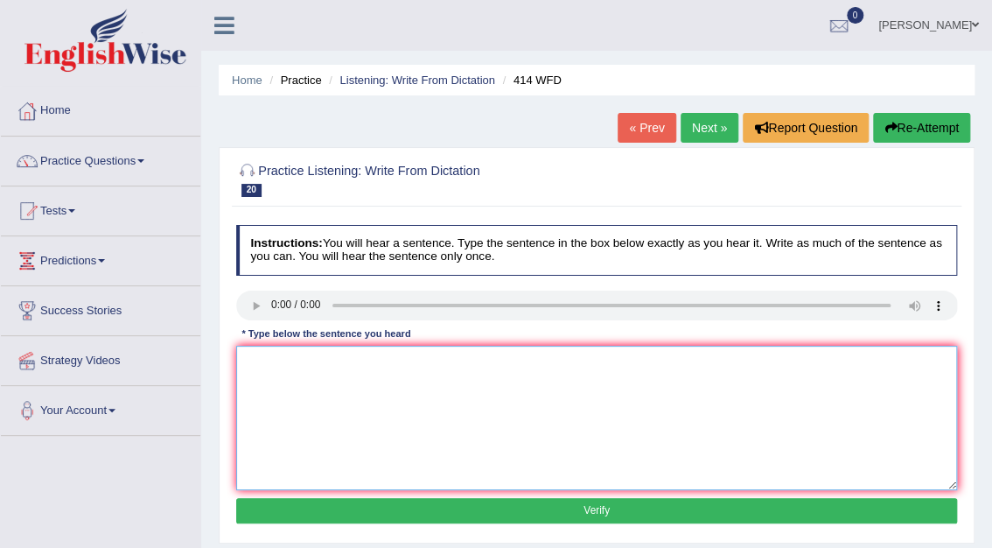
click at [264, 353] on textarea at bounding box center [597, 418] width 722 height 144
click at [378, 363] on textarea "The leading company change their polices after the reports were realeased." at bounding box center [597, 418] width 722 height 144
click at [434, 360] on textarea "The leading company changed their polices after the reports were realeased." at bounding box center [597, 418] width 722 height 144
type textarea "The leading company changed their policies after the reports were realeased."
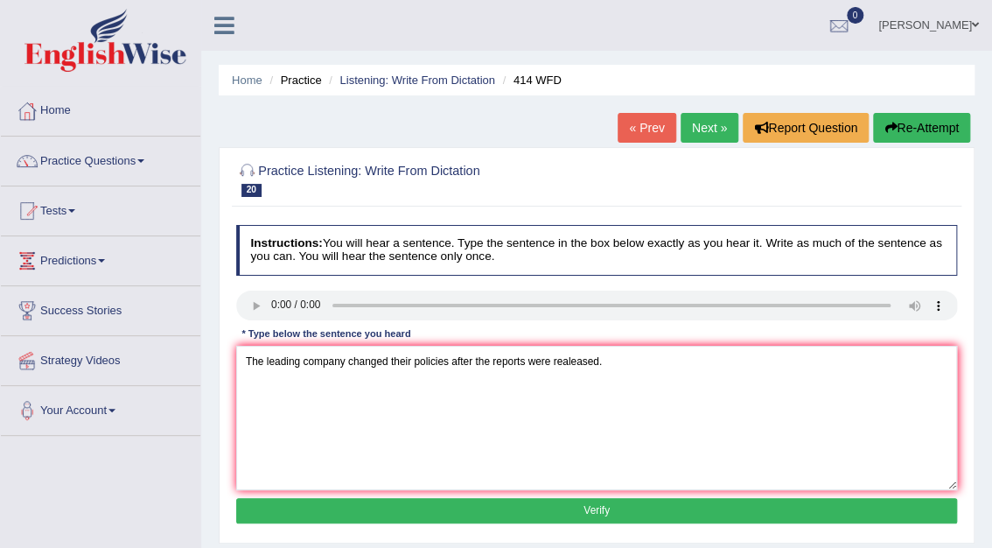
click at [602, 514] on button "Verify" at bounding box center [597, 510] width 722 height 25
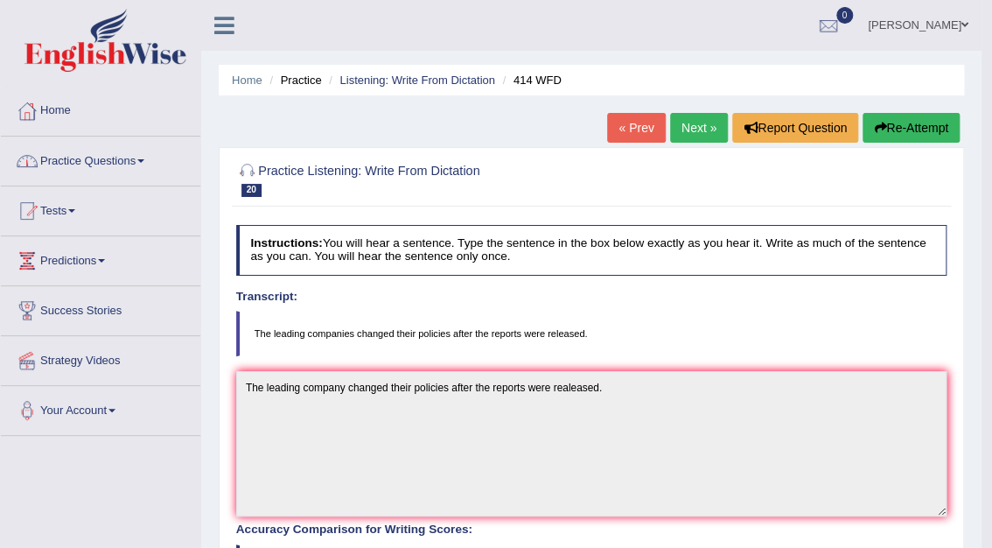
click at [114, 162] on link "Practice Questions" at bounding box center [100, 158] width 199 height 44
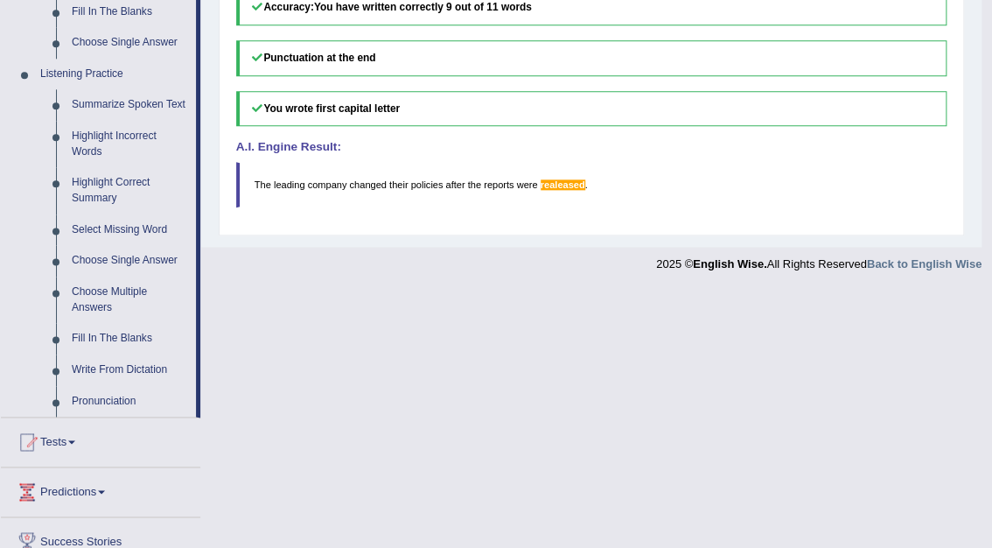
scroll to position [709, 0]
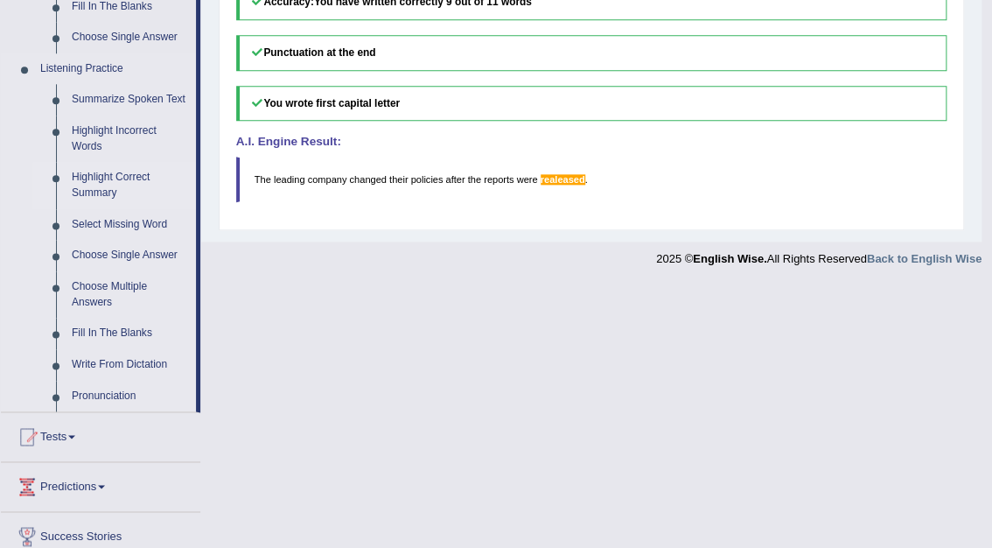
click at [101, 182] on link "Highlight Correct Summary" at bounding box center [130, 185] width 132 height 46
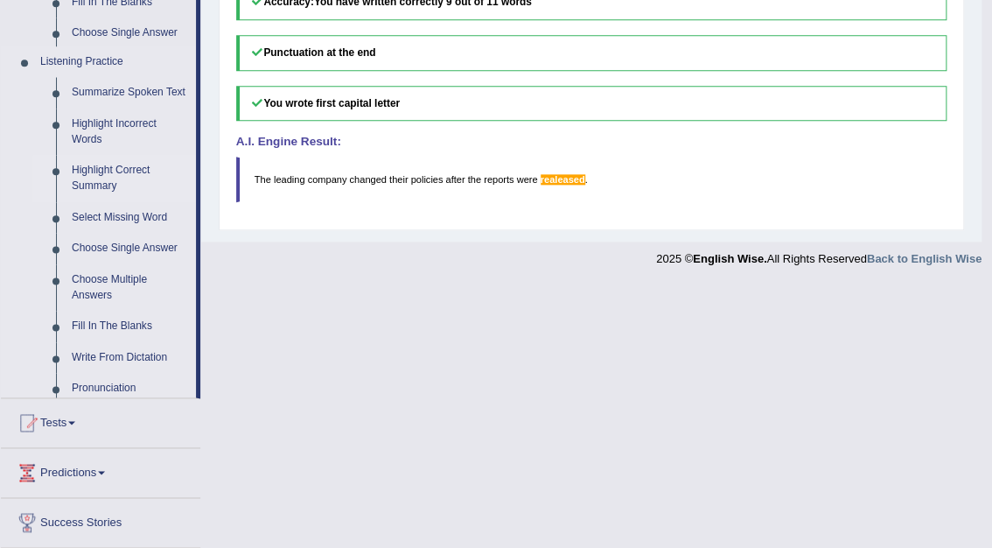
scroll to position [444, 0]
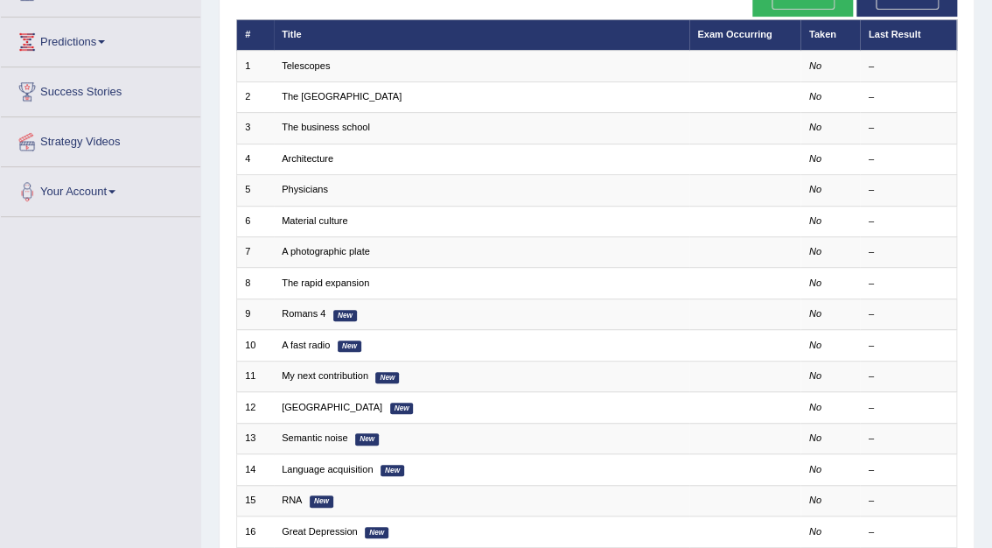
scroll to position [189, 0]
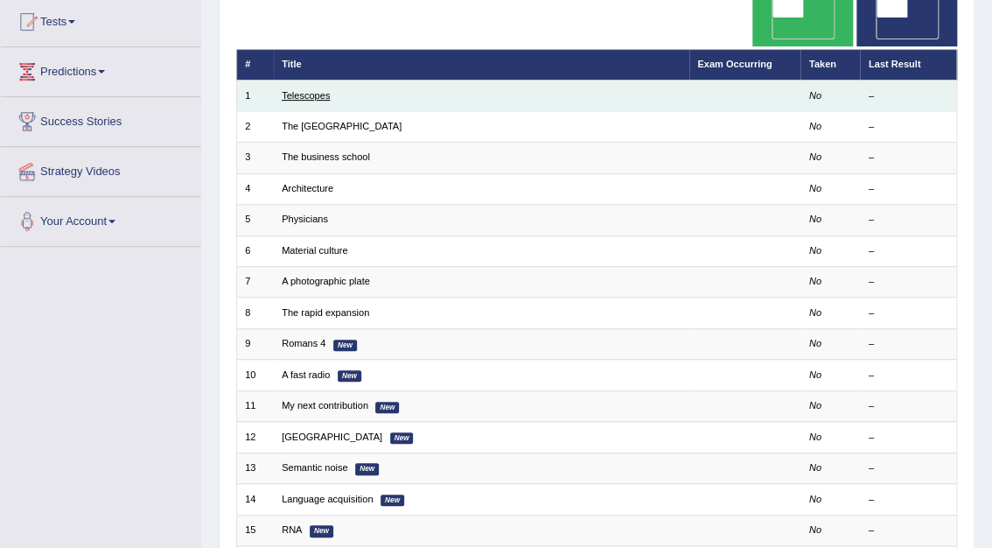
click at [317, 90] on link "Telescopes" at bounding box center [306, 95] width 48 height 10
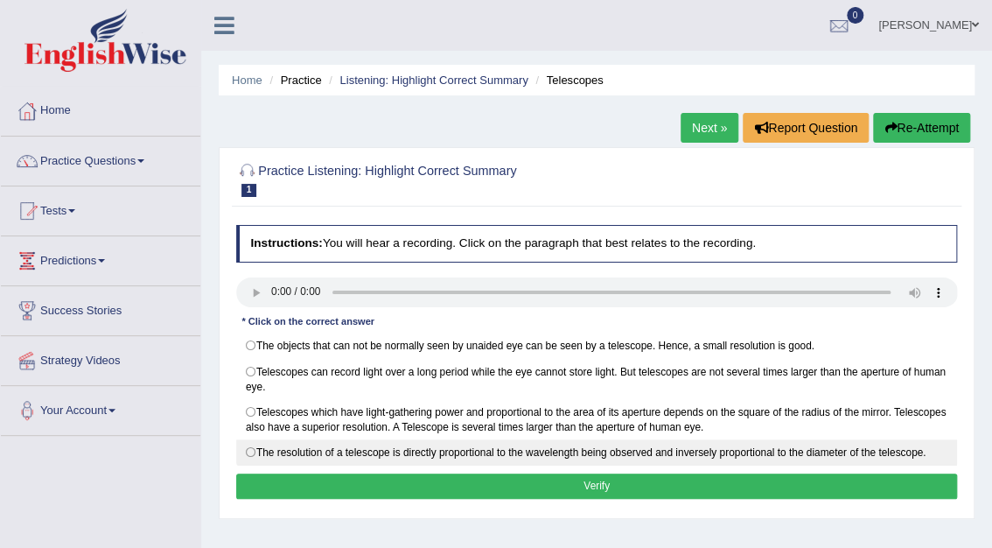
click at [250, 451] on label "The resolution of a telescope is directly proportional to the wavelength being …" at bounding box center [597, 452] width 722 height 26
radio input "true"
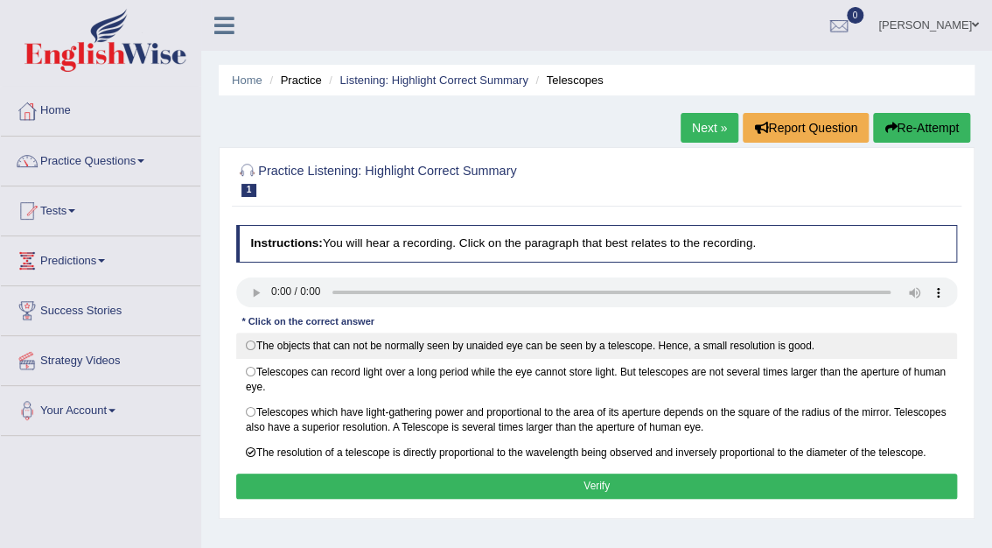
click at [252, 338] on label "The objects that can not be normally seen by unaided eye can be seen by a teles…" at bounding box center [597, 345] width 722 height 26
radio input "true"
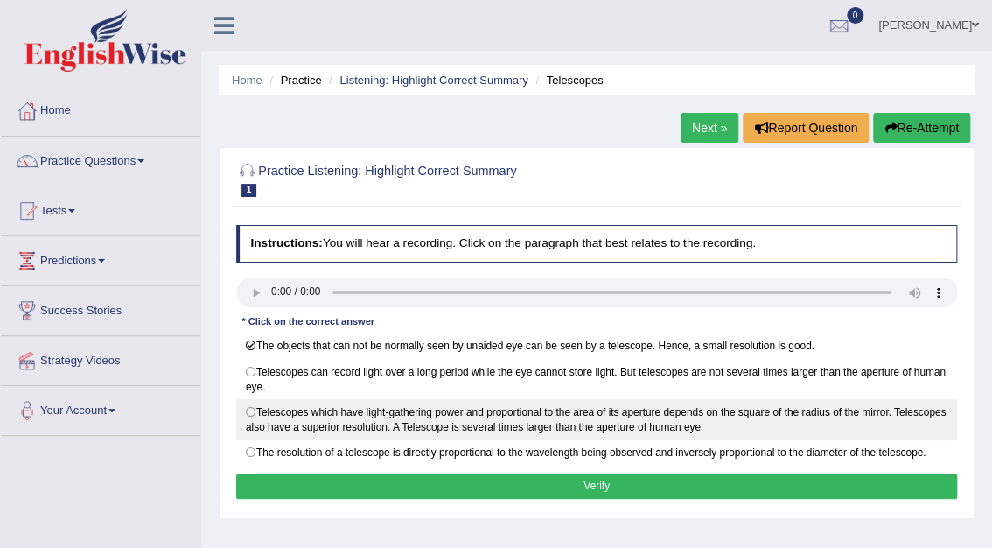
click at [253, 409] on label "Telescopes which have light-gathering power and proportional to the area of its…" at bounding box center [597, 419] width 722 height 41
radio input "true"
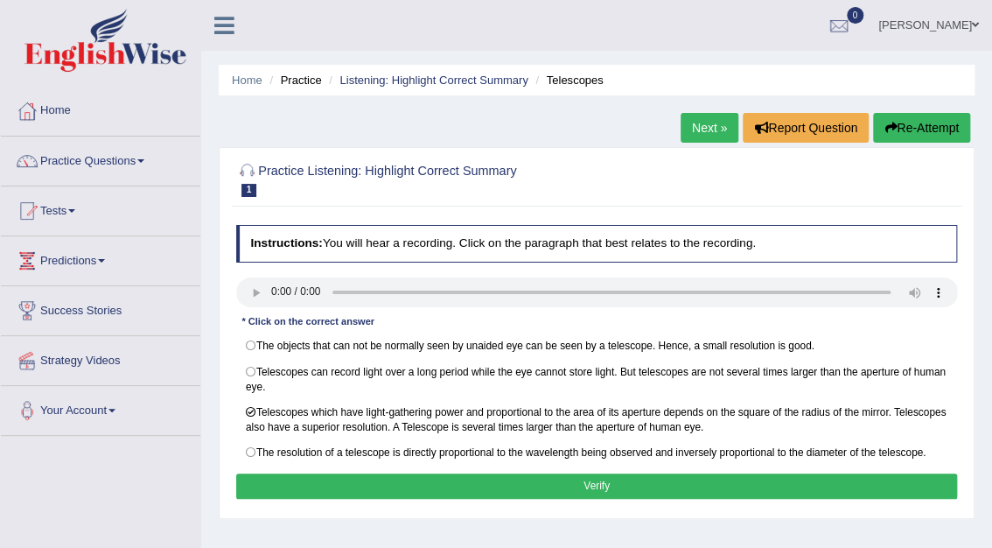
click at [583, 480] on button "Verify" at bounding box center [597, 485] width 722 height 25
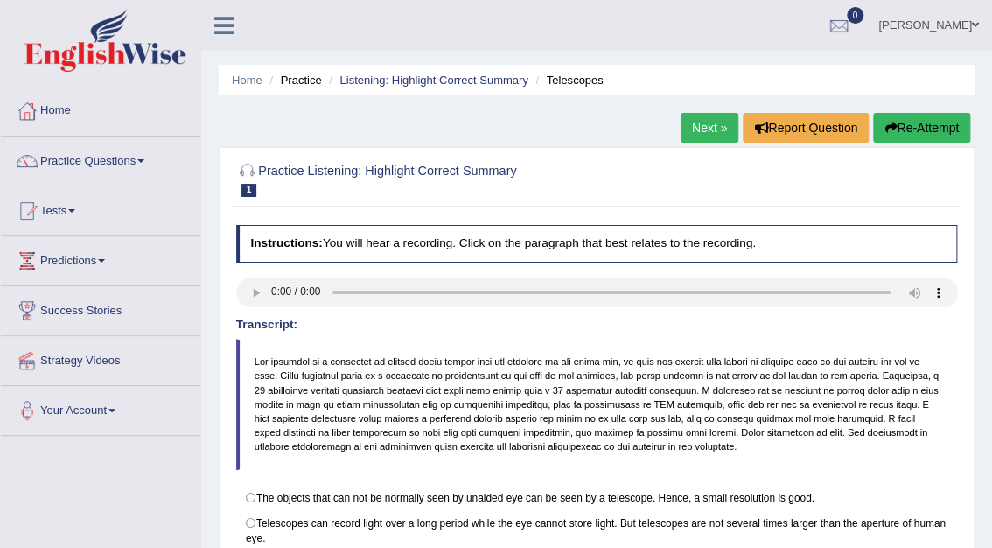
click at [717, 124] on link "Next »" at bounding box center [710, 128] width 58 height 30
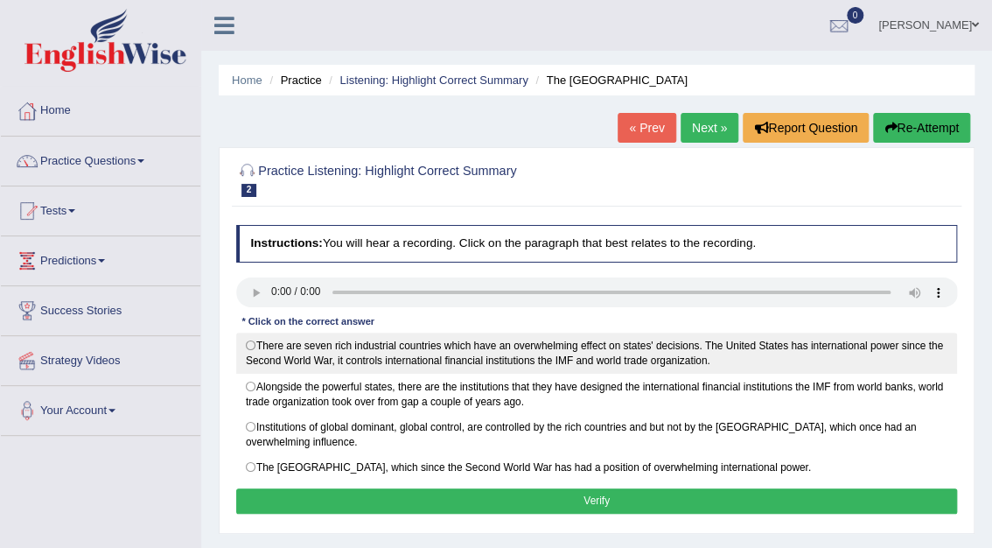
click at [254, 344] on label "There are seven rich industrial countries which have an overwhelming effect on …" at bounding box center [597, 352] width 722 height 41
radio input "true"
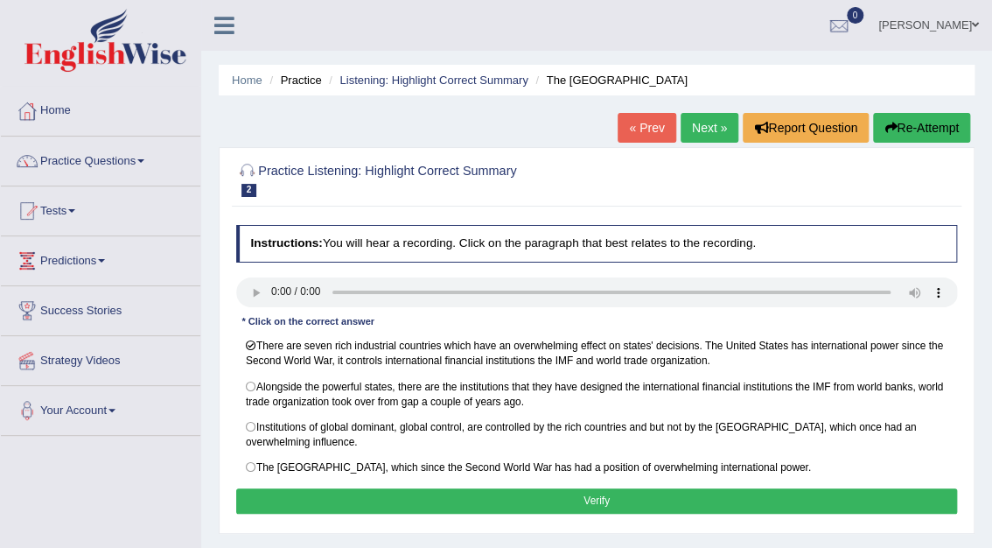
click at [649, 494] on button "Verify" at bounding box center [597, 500] width 722 height 25
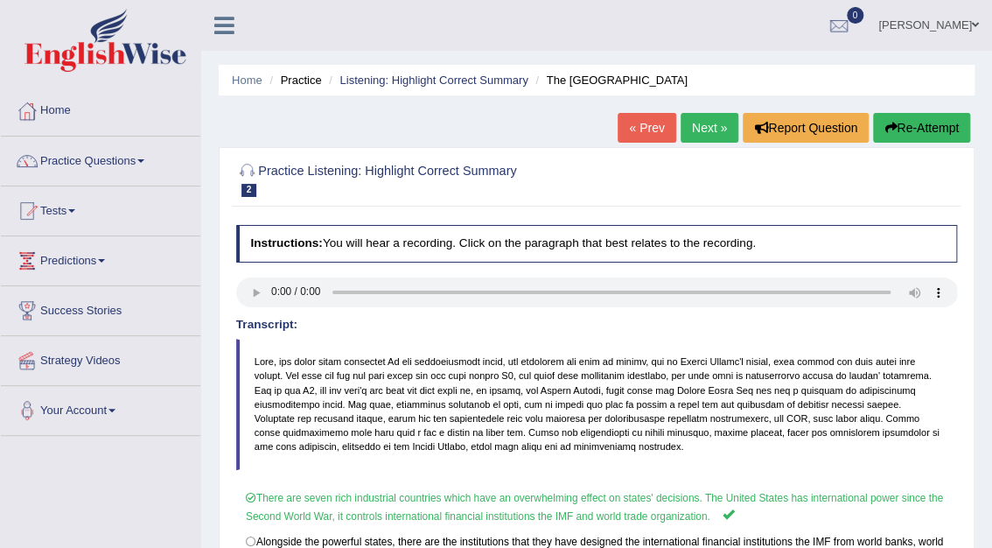
click at [706, 121] on link "Next »" at bounding box center [710, 128] width 58 height 30
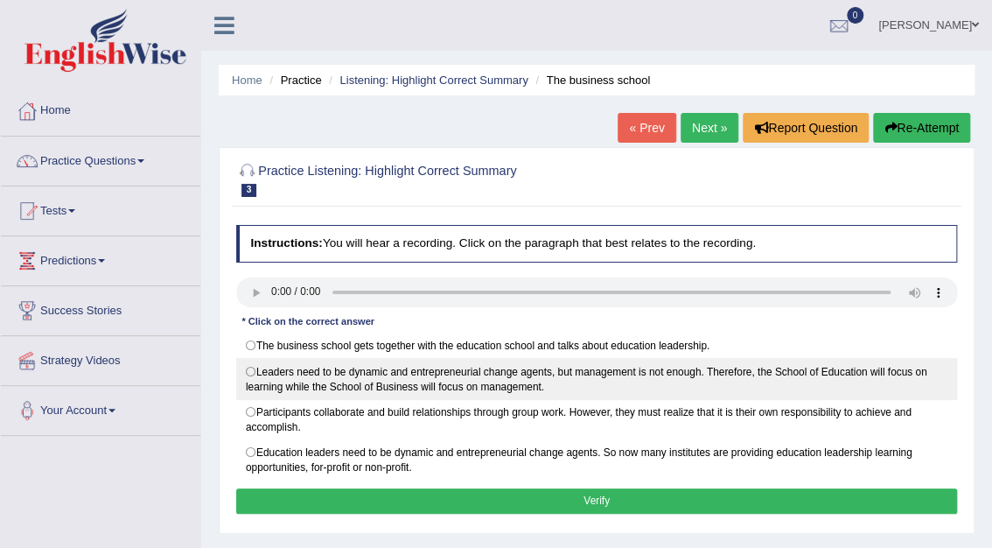
click at [247, 369] on label "Leaders need to be dynamic and entrepreneurial change agents, but management is…" at bounding box center [597, 378] width 722 height 41
radio input "true"
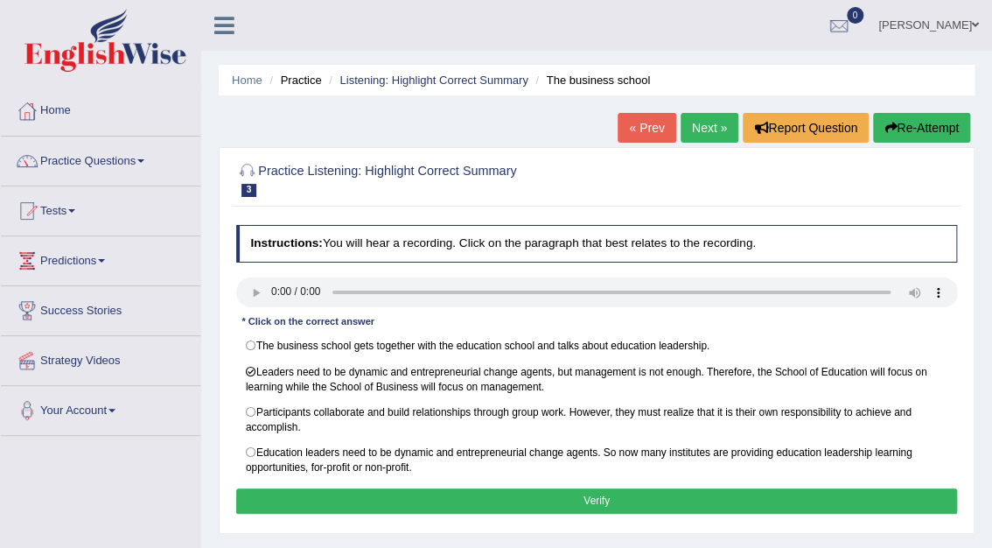
click at [615, 497] on button "Verify" at bounding box center [597, 500] width 722 height 25
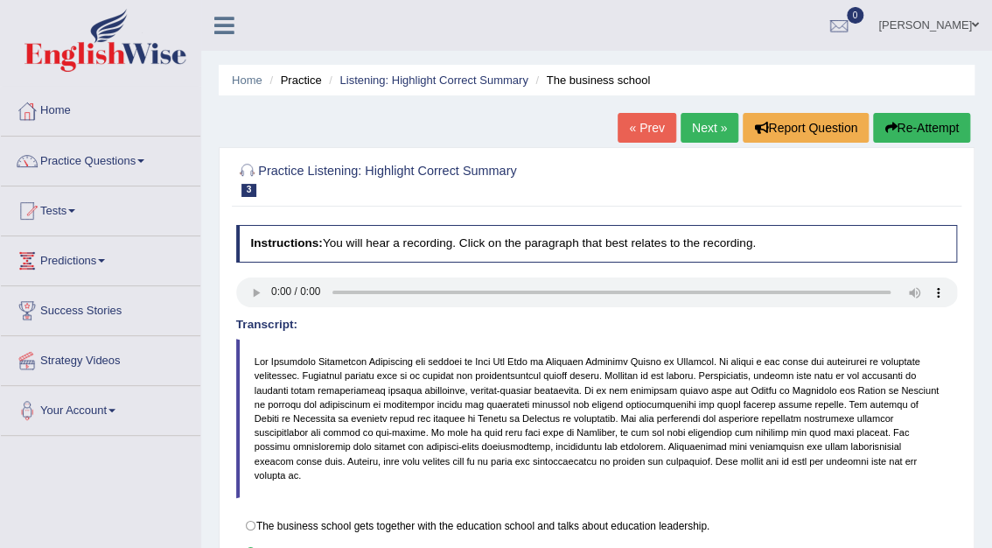
click at [693, 124] on link "Next »" at bounding box center [710, 128] width 58 height 30
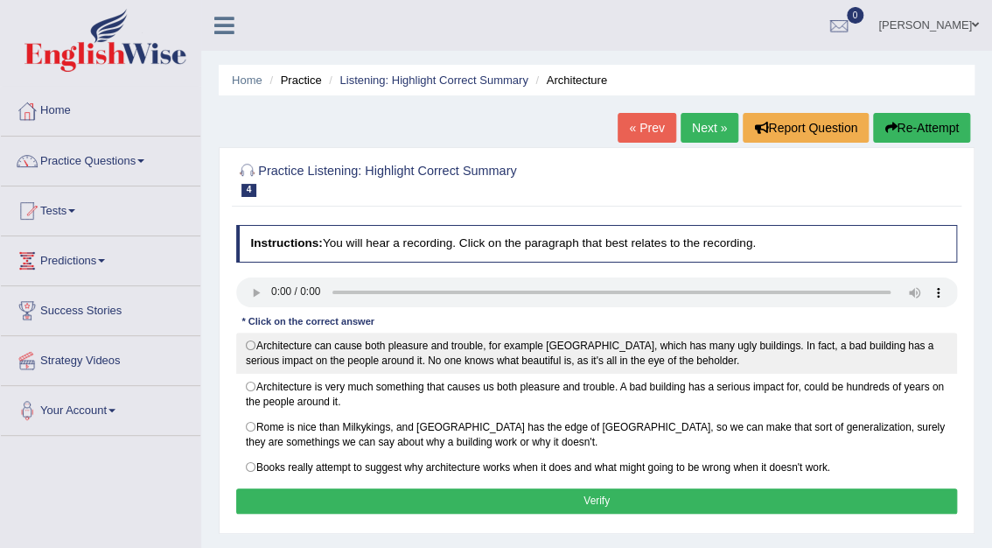
click at [246, 344] on label "Architecture can cause both pleasure and trouble, for example London, which has…" at bounding box center [597, 352] width 722 height 41
radio input "true"
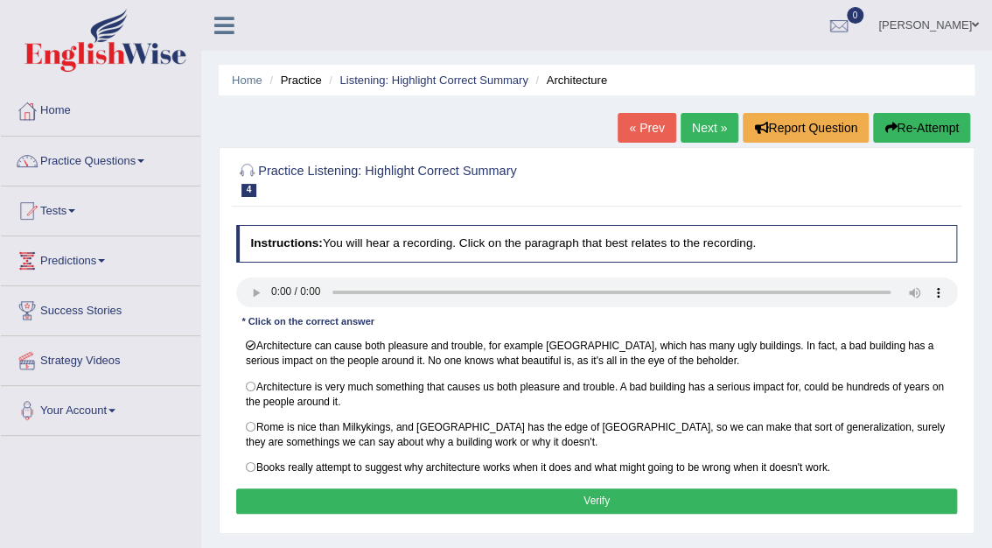
click at [622, 493] on button "Verify" at bounding box center [597, 500] width 722 height 25
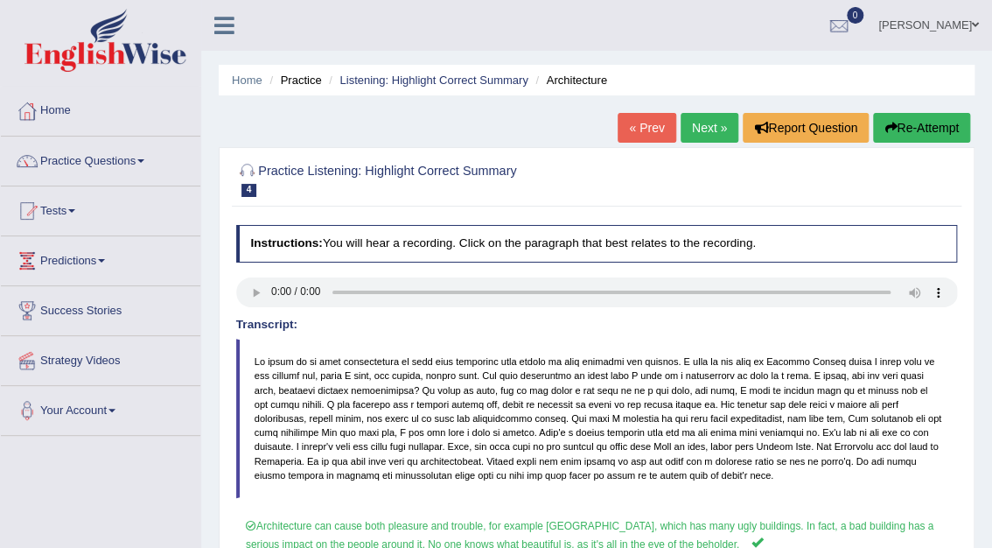
click at [715, 123] on link "Next »" at bounding box center [710, 128] width 58 height 30
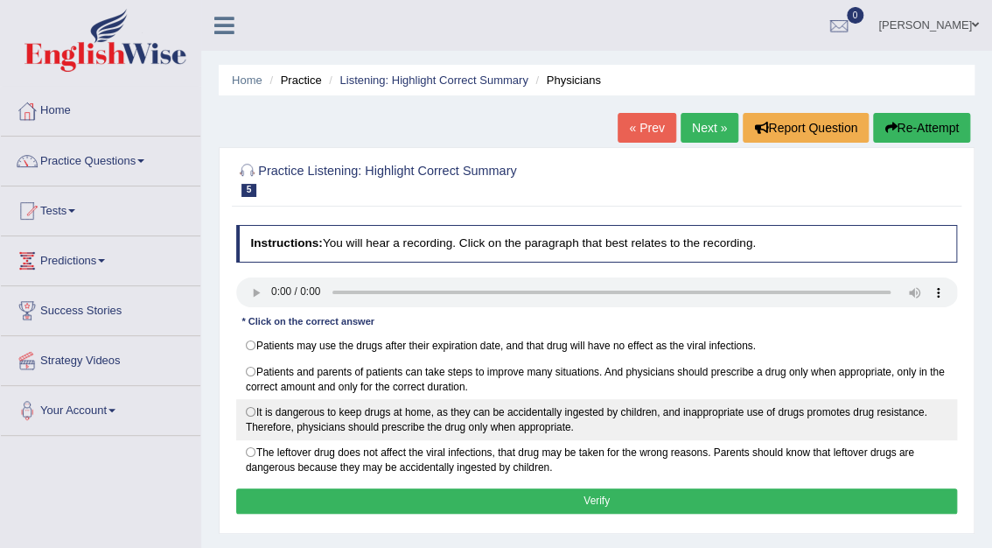
click at [250, 412] on label "It is dangerous to keep drugs at home, as they can be accidentally ingested by …" at bounding box center [597, 419] width 722 height 41
radio input "true"
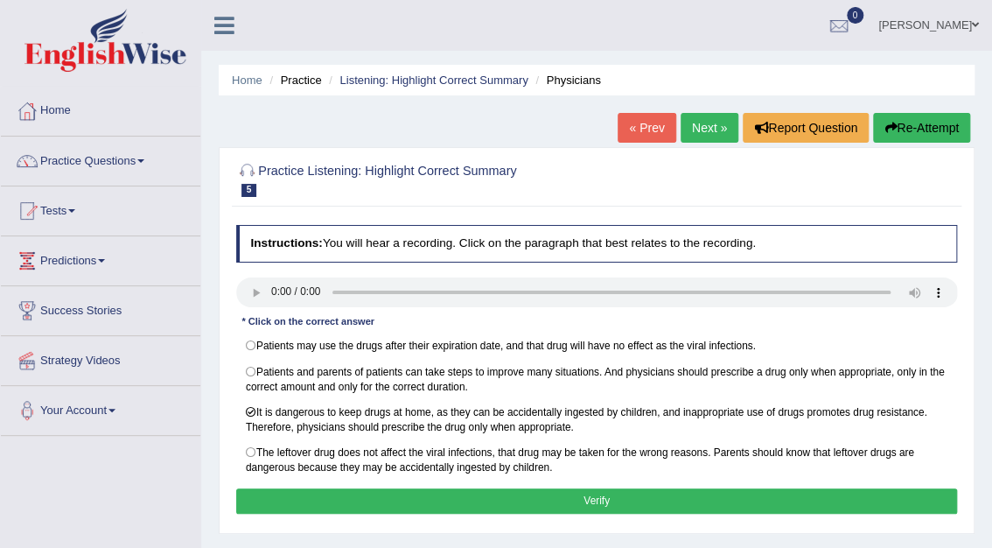
click at [612, 497] on button "Verify" at bounding box center [597, 500] width 722 height 25
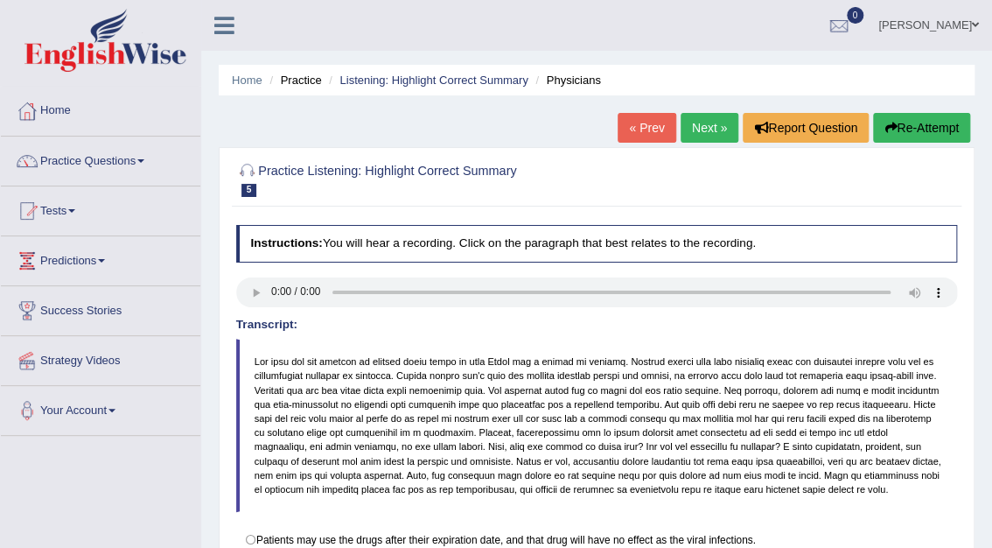
click at [695, 124] on link "Next »" at bounding box center [710, 128] width 58 height 30
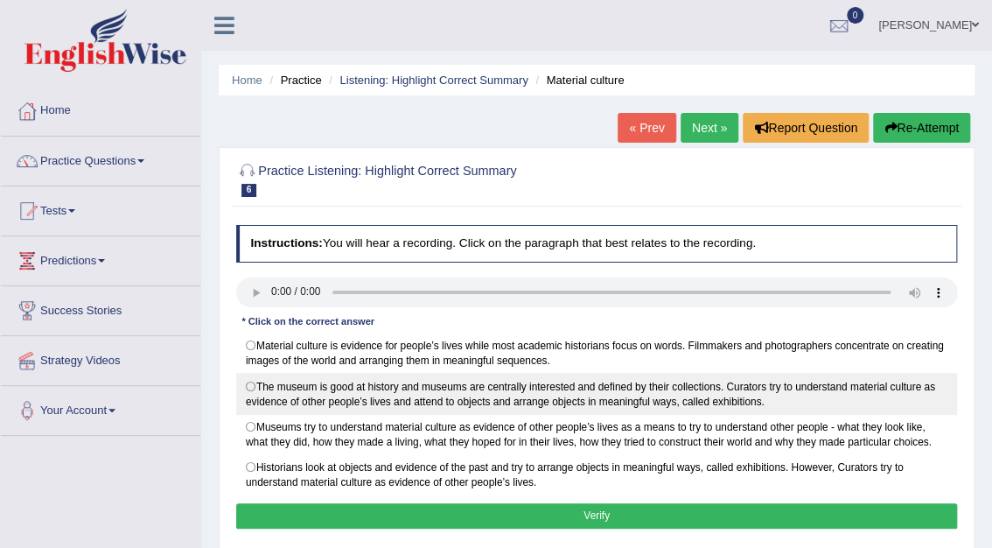
click at [251, 385] on label "The museum is good at history and museums are centrally interested and defined …" at bounding box center [597, 393] width 722 height 41
radio input "true"
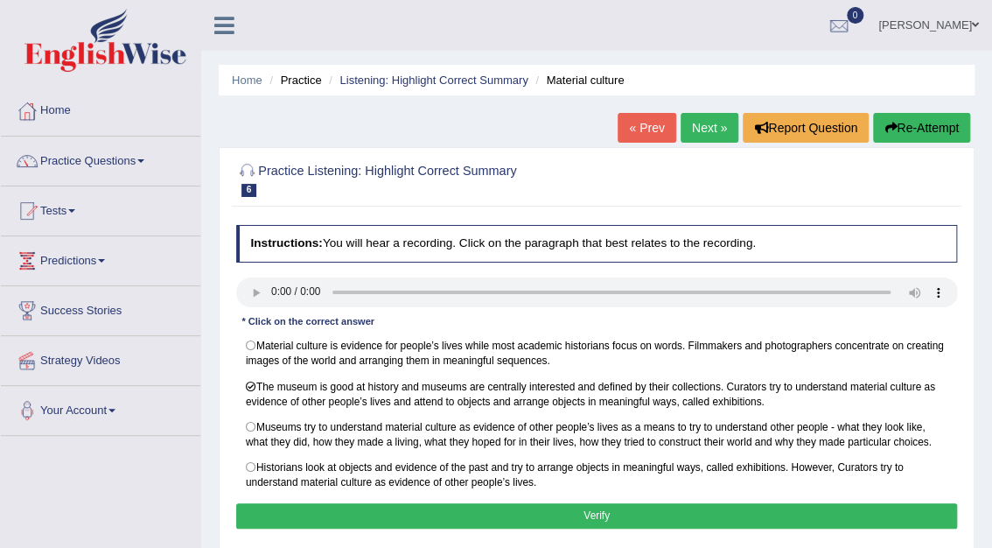
click at [610, 516] on button "Verify" at bounding box center [597, 515] width 722 height 25
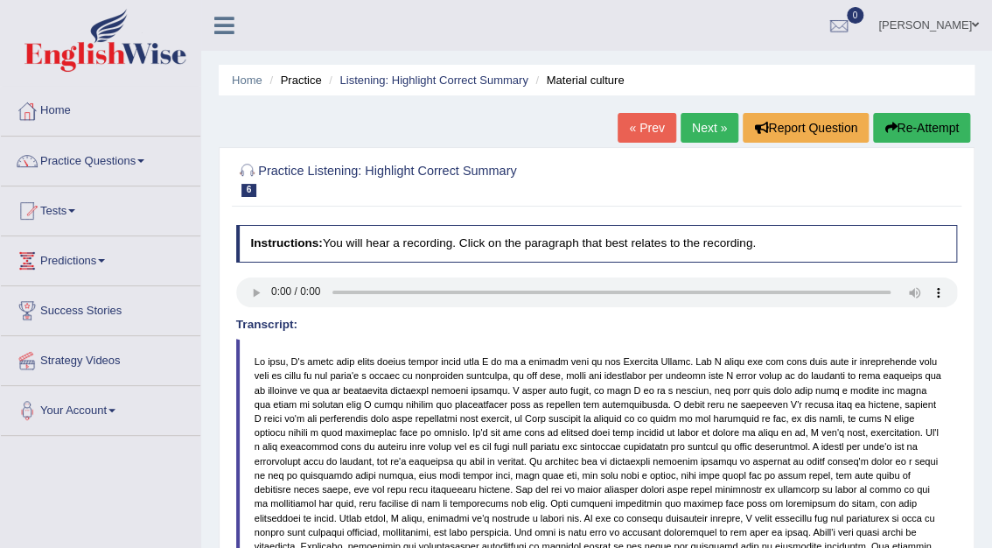
click at [718, 122] on link "Next »" at bounding box center [710, 128] width 58 height 30
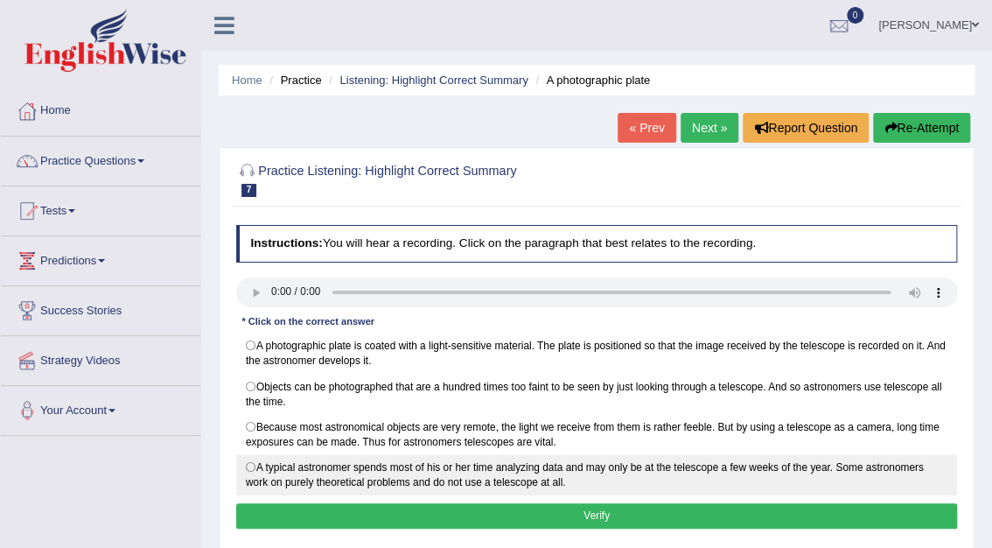
click at [250, 465] on label "A typical astronomer spends most of his or her time analyzing data and may only…" at bounding box center [597, 474] width 722 height 41
radio input "true"
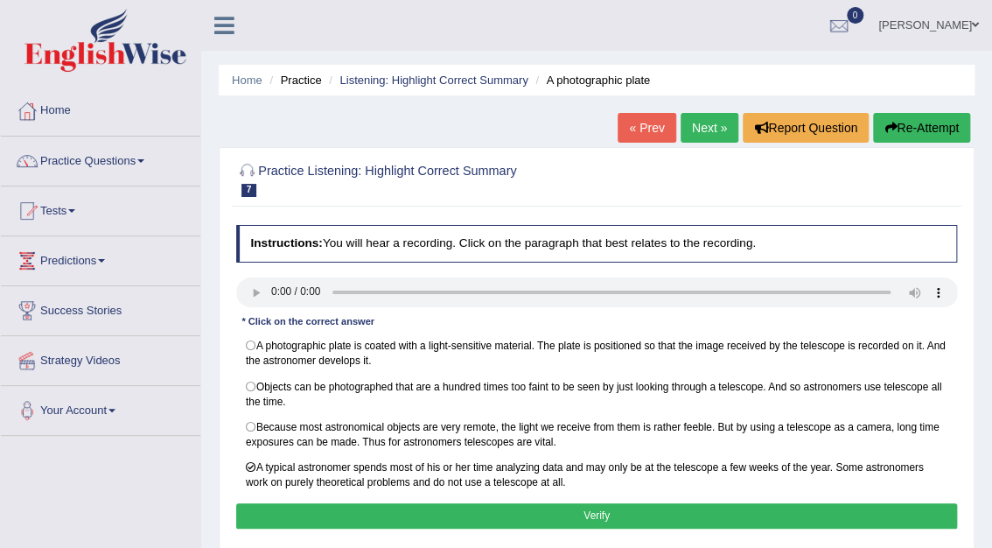
click at [584, 511] on button "Verify" at bounding box center [597, 515] width 722 height 25
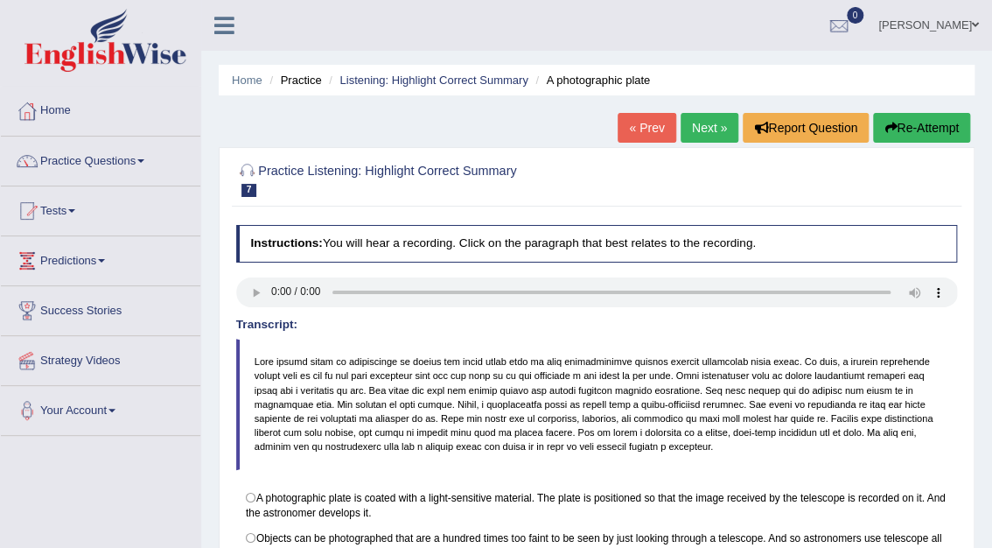
click at [714, 121] on link "Next »" at bounding box center [710, 128] width 58 height 30
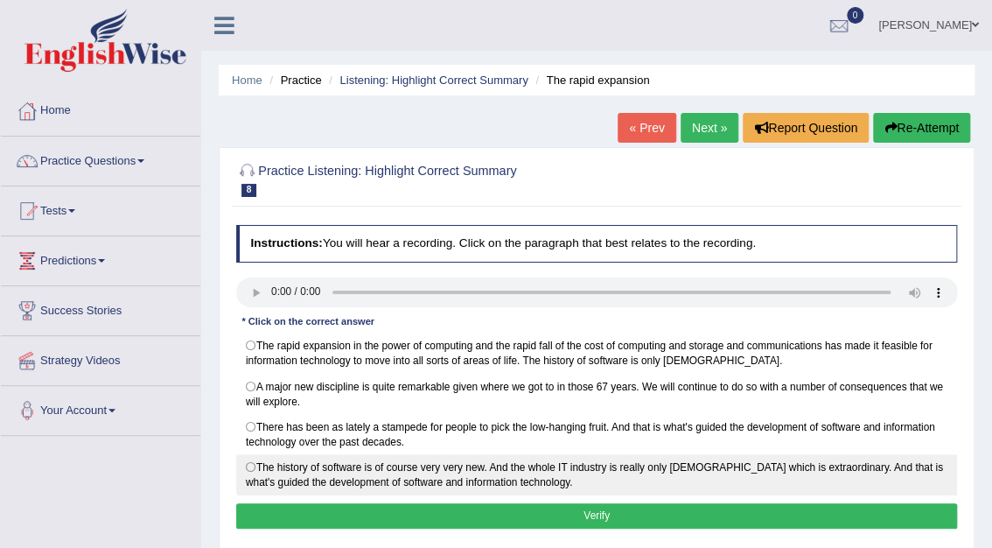
click at [252, 460] on label "The history of software is of course very very new. And the whole IT industry i…" at bounding box center [597, 474] width 722 height 41
radio input "true"
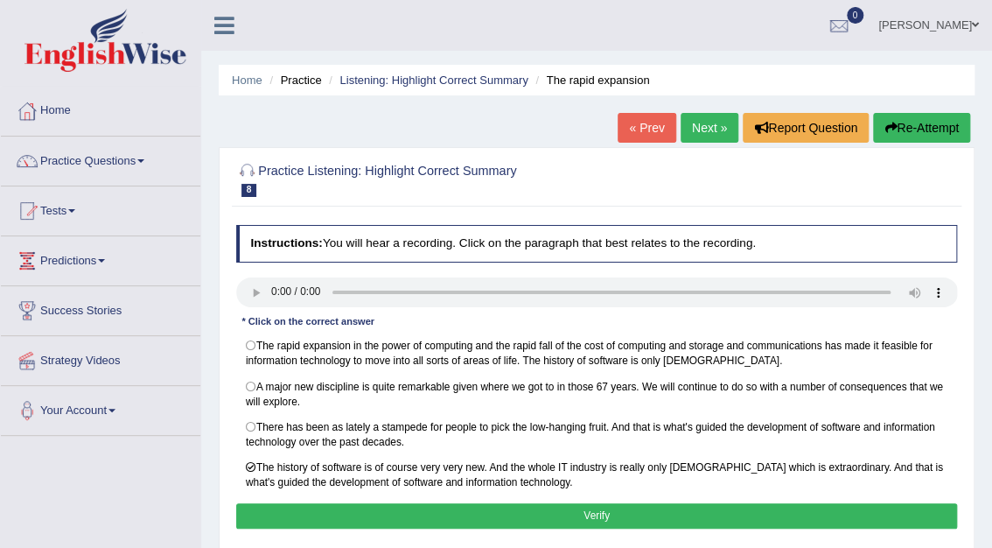
click at [607, 513] on button "Verify" at bounding box center [597, 515] width 722 height 25
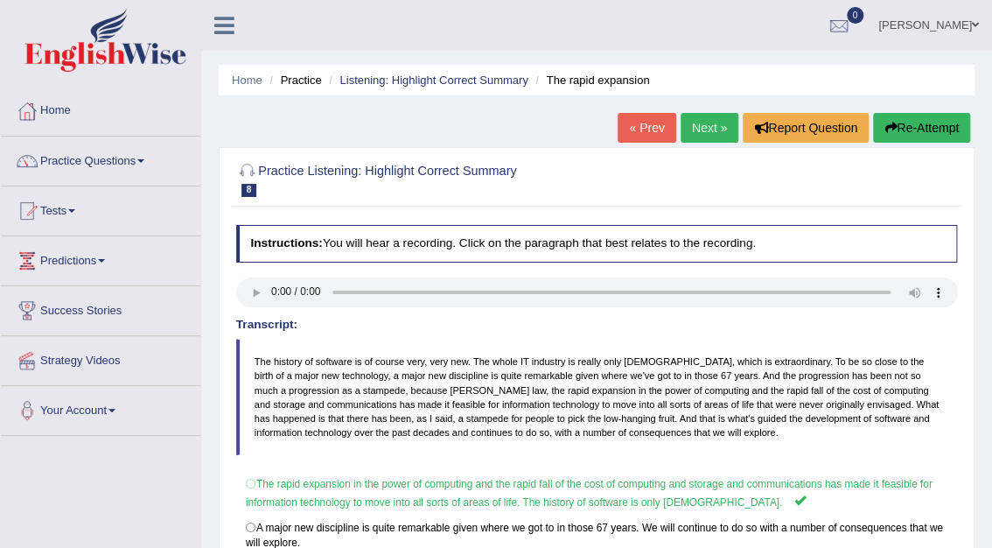
click at [715, 129] on link "Next »" at bounding box center [710, 128] width 58 height 30
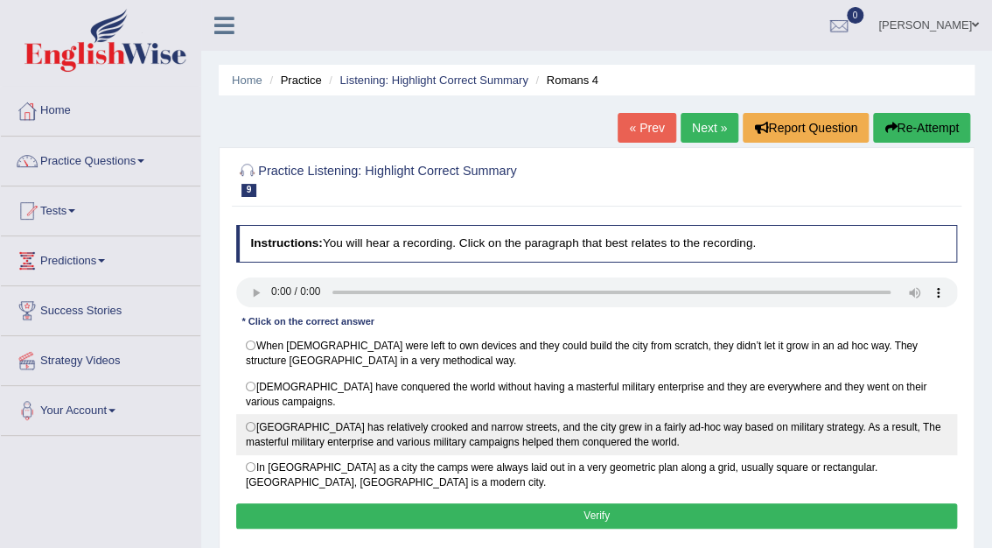
click at [252, 414] on label "Rome City has relatively crooked and narrow streets, and the city grew in a fai…" at bounding box center [597, 434] width 722 height 41
radio input "true"
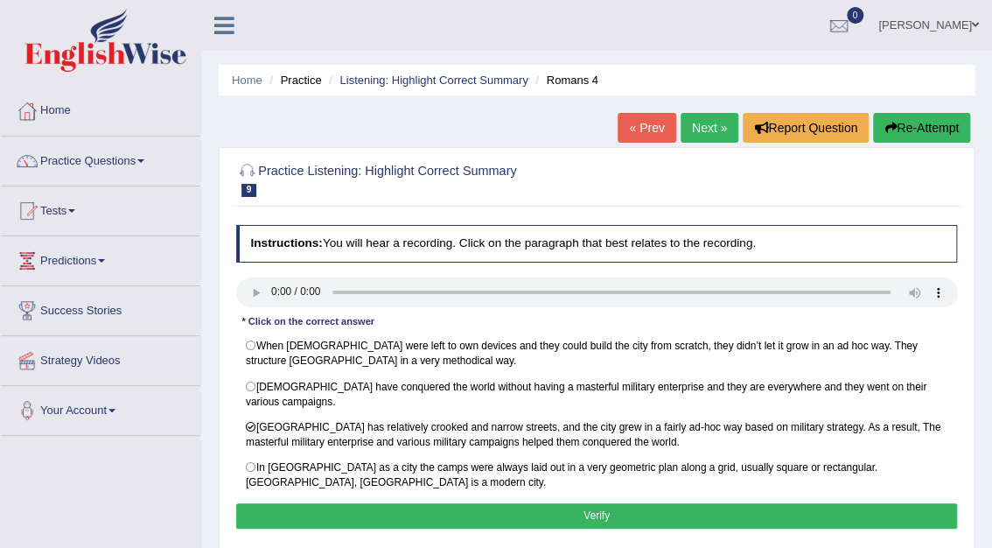
click at [589, 503] on button "Verify" at bounding box center [597, 515] width 722 height 25
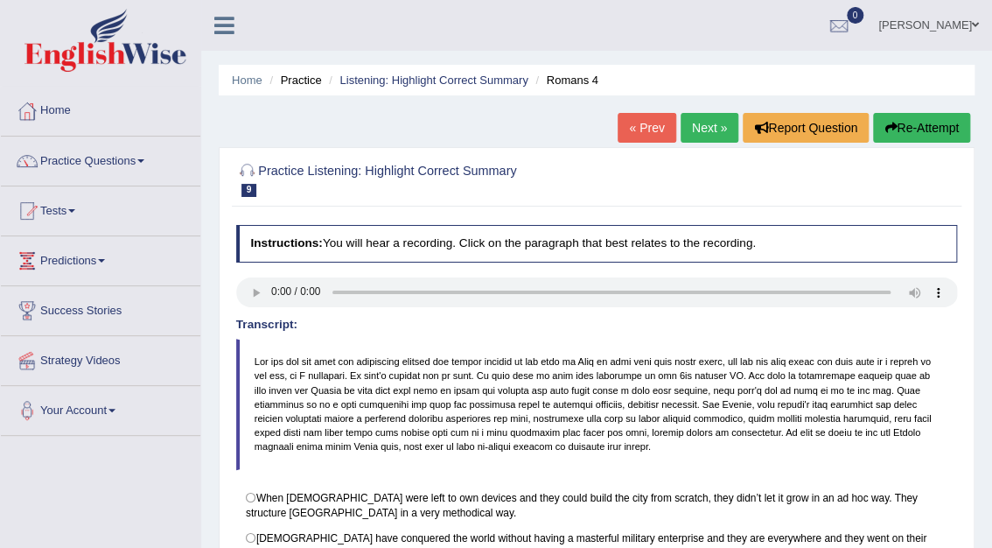
click at [723, 130] on link "Next »" at bounding box center [710, 128] width 58 height 30
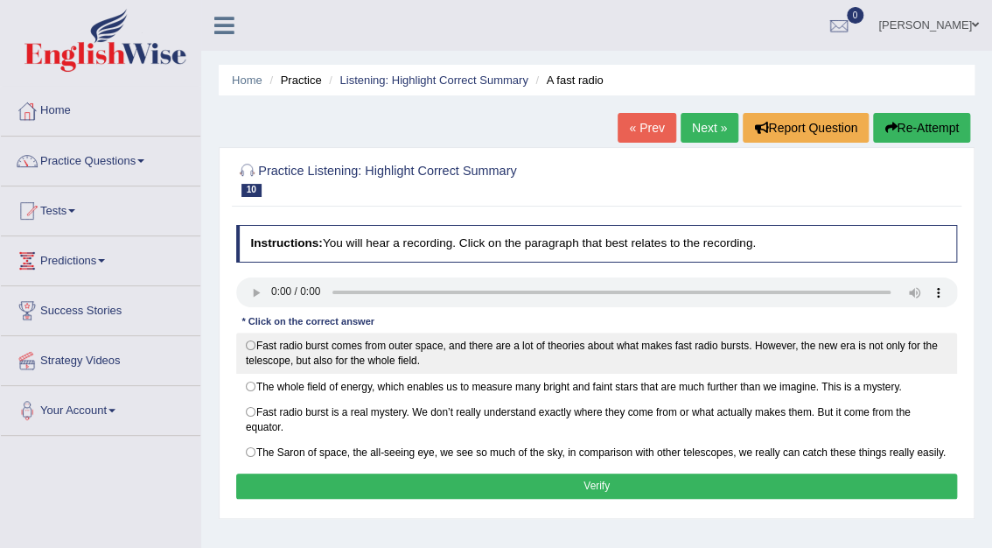
click at [252, 341] on label "Fast radio burst comes from outer space, and there are a lot of theories about …" at bounding box center [597, 352] width 722 height 41
radio input "true"
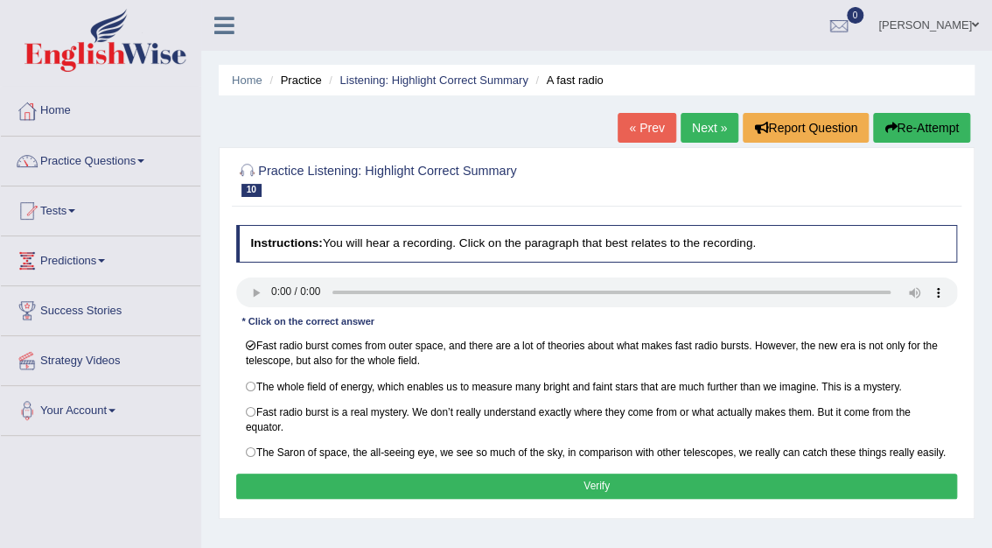
click at [596, 488] on button "Verify" at bounding box center [597, 485] width 722 height 25
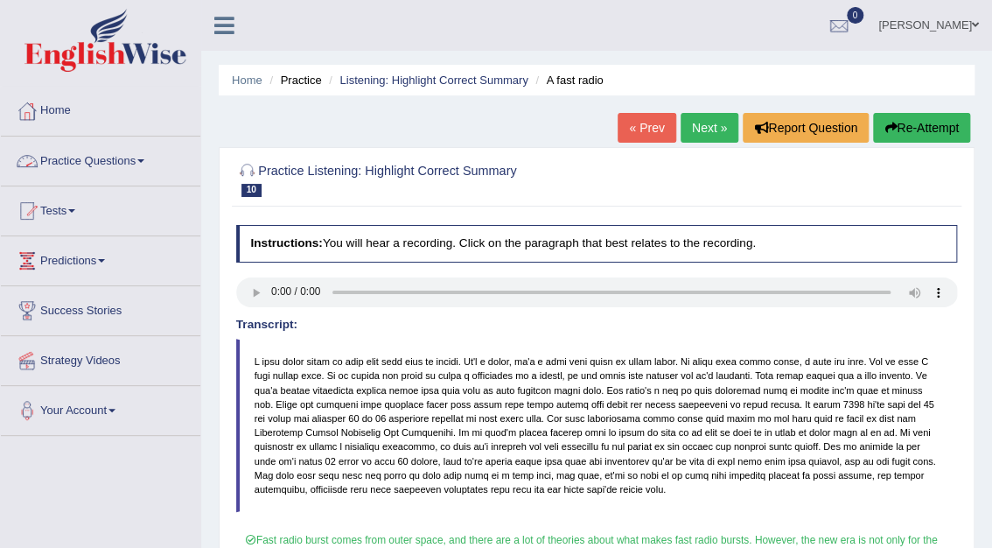
click at [139, 158] on link "Practice Questions" at bounding box center [100, 158] width 199 height 44
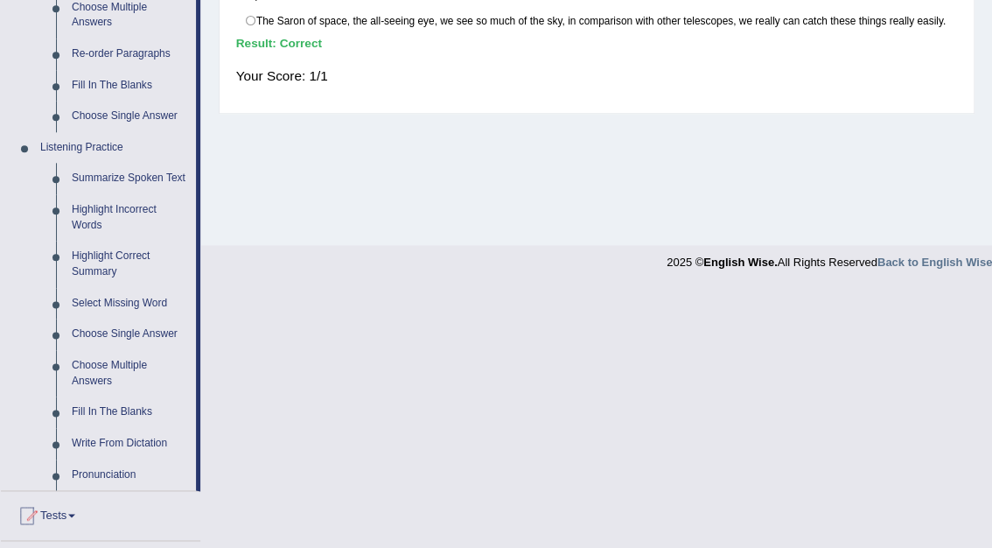
scroll to position [639, 0]
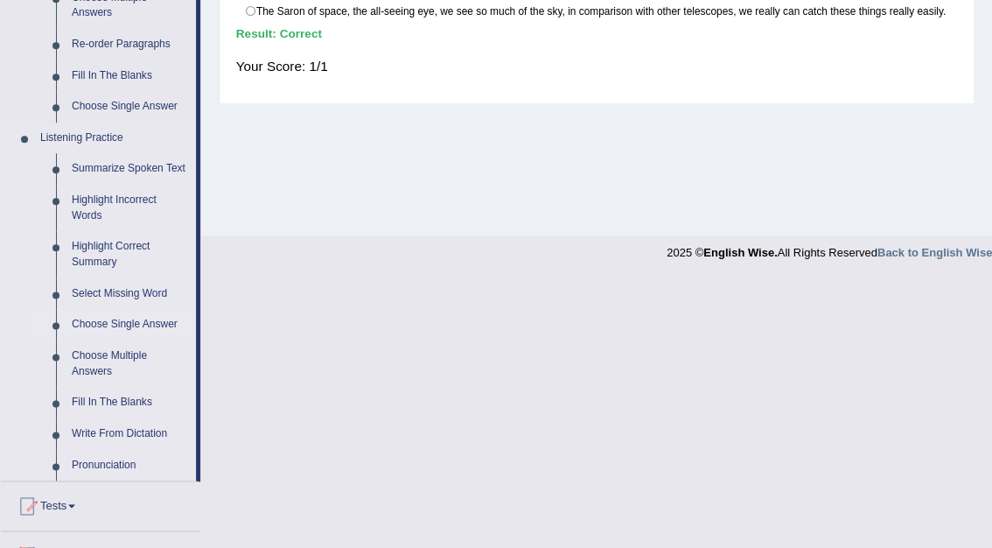
click at [126, 328] on link "Choose Single Answer" at bounding box center [130, 324] width 132 height 31
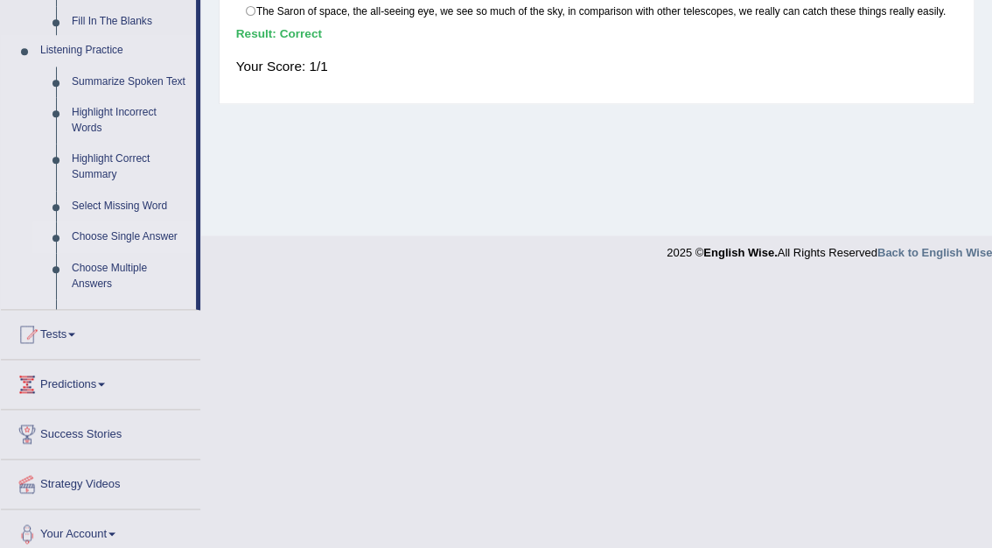
scroll to position [371, 0]
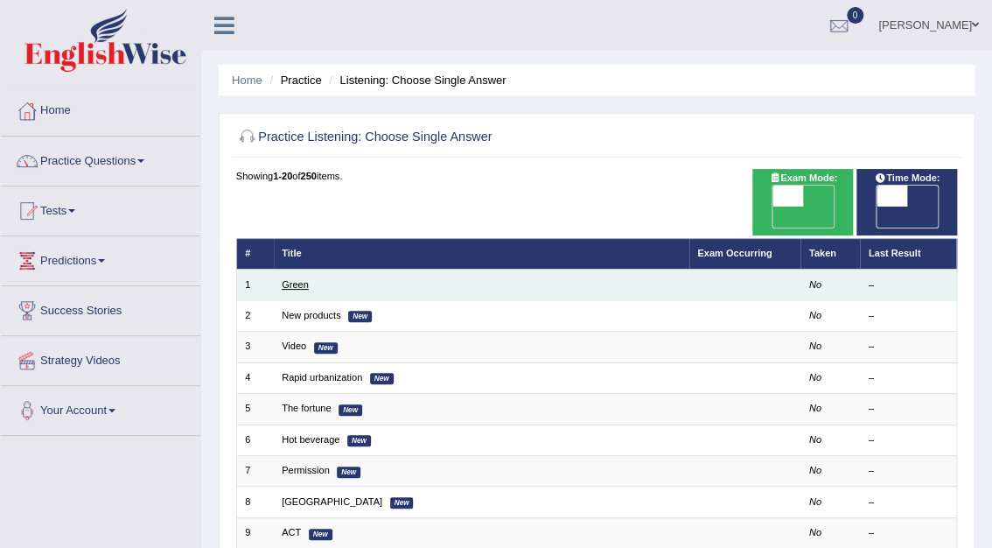
click at [294, 279] on link "Green" at bounding box center [295, 284] width 27 height 10
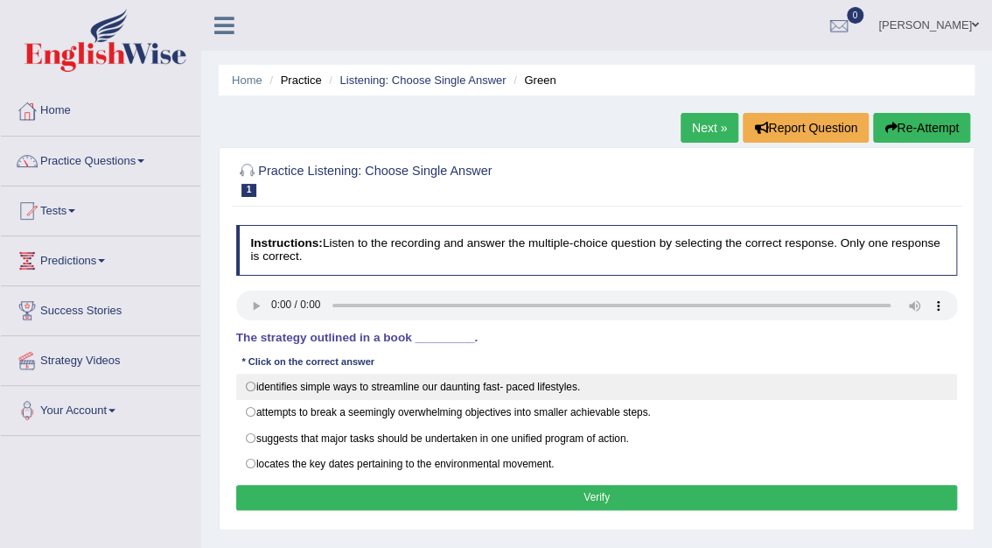
click at [248, 382] on label "identifies simple ways to streamline our daunting fast- paced lifestyles." at bounding box center [597, 387] width 722 height 26
radio input "true"
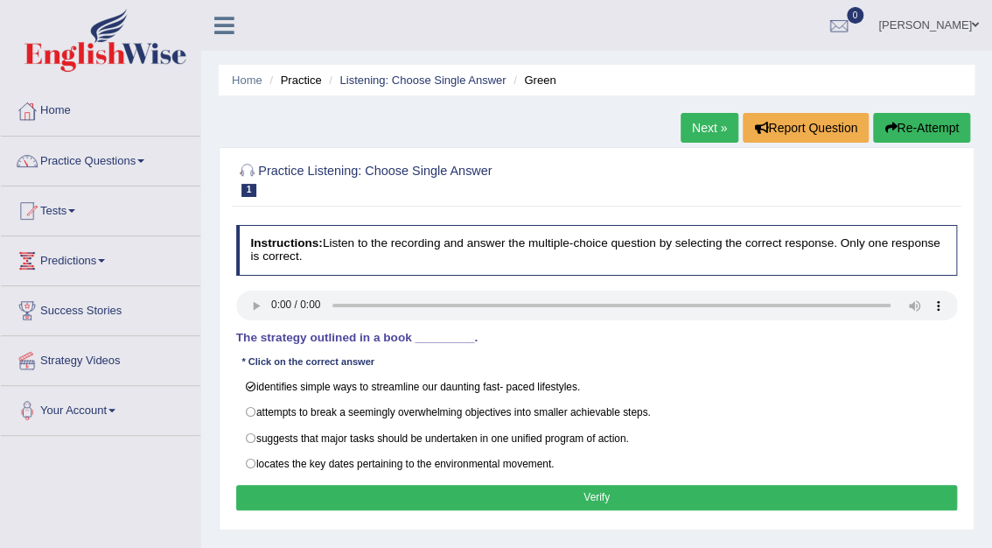
click at [595, 500] on button "Verify" at bounding box center [597, 497] width 722 height 25
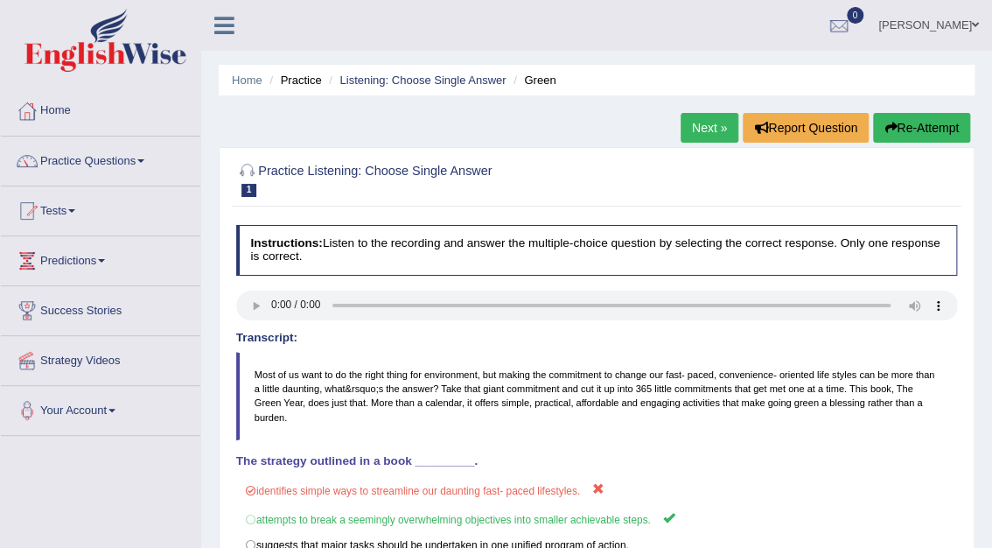
click at [710, 133] on link "Next »" at bounding box center [710, 128] width 58 height 30
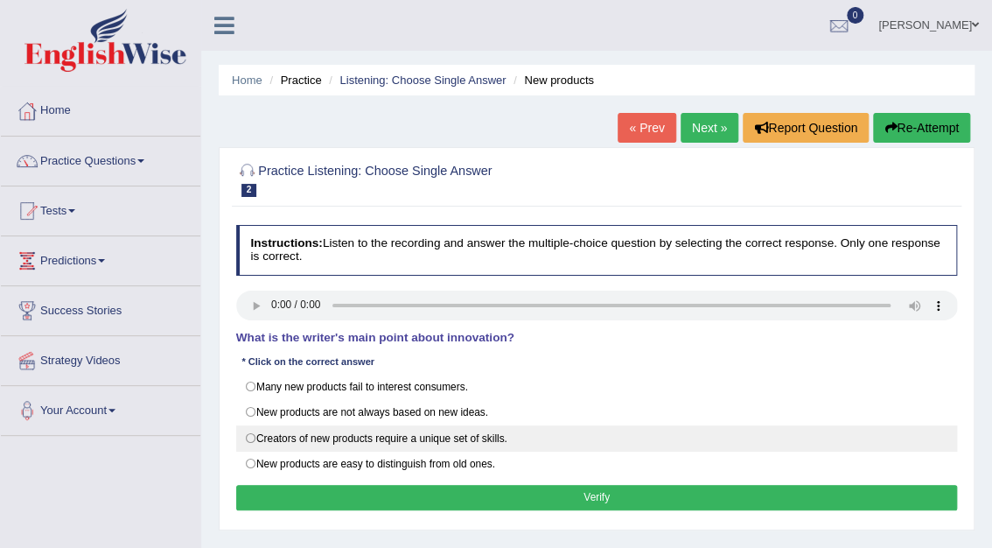
click at [320, 436] on label "Creators of new products require a unique set of skills." at bounding box center [597, 438] width 722 height 26
radio input "true"
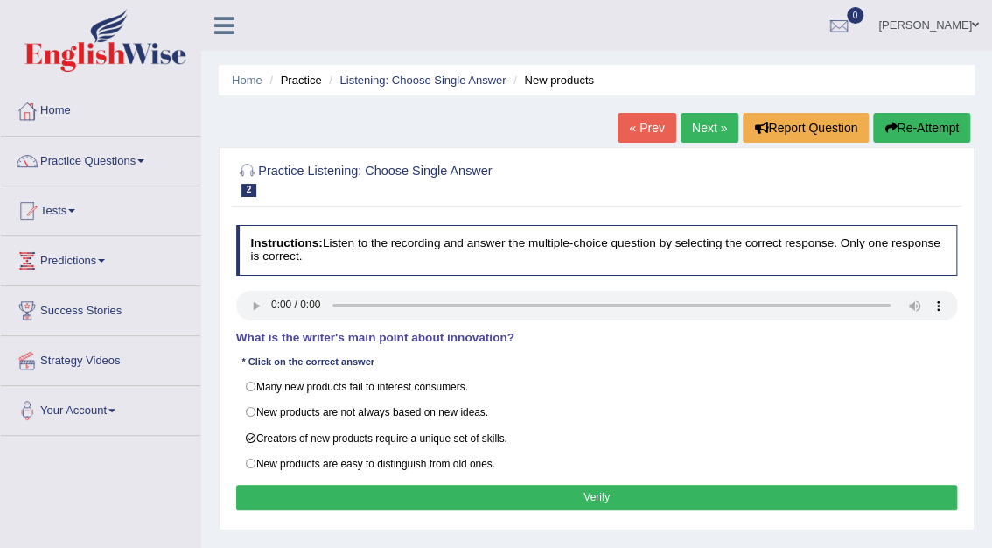
click at [546, 500] on button "Verify" at bounding box center [597, 497] width 722 height 25
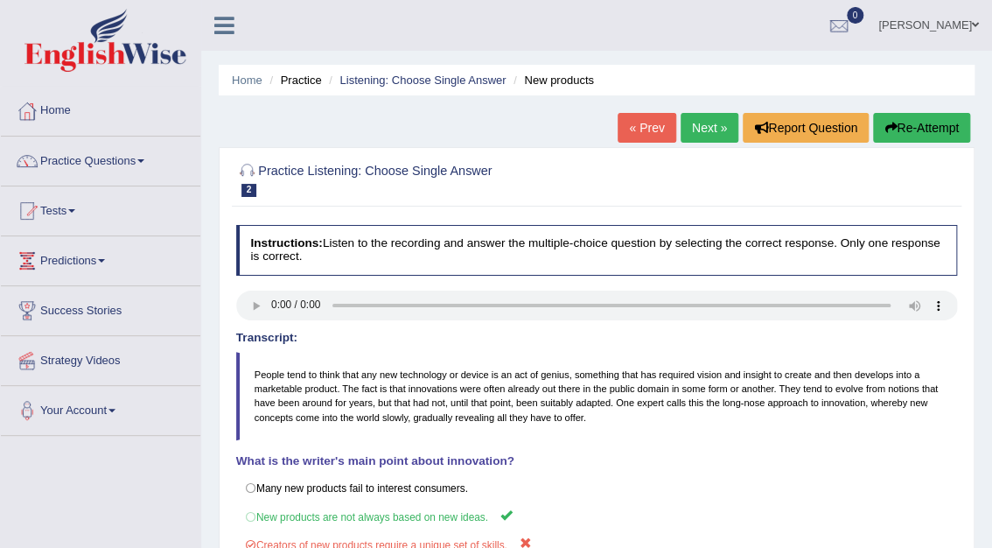
click at [704, 132] on link "Next »" at bounding box center [710, 128] width 58 height 30
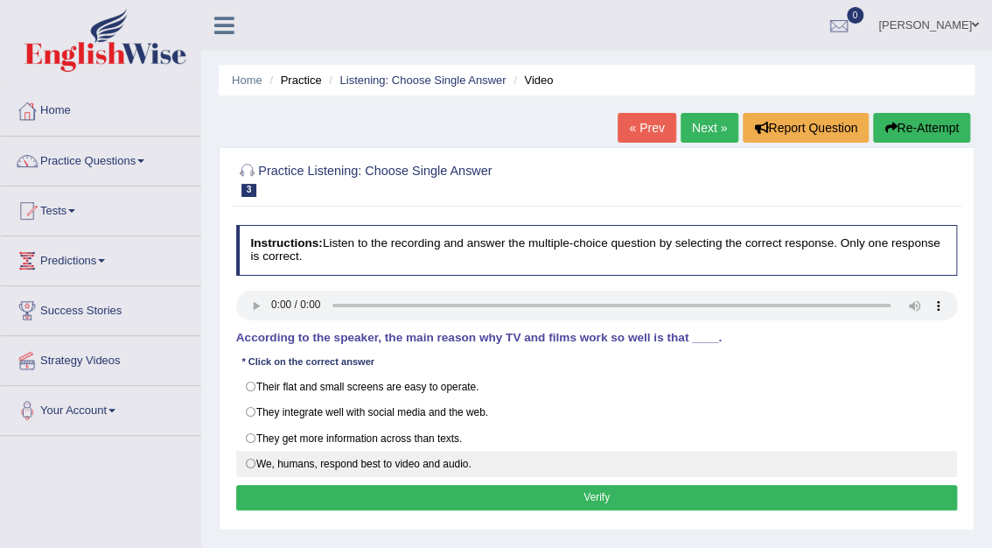
click at [382, 463] on label "We, humans, respond best to video and audio." at bounding box center [597, 464] width 722 height 26
radio input "true"
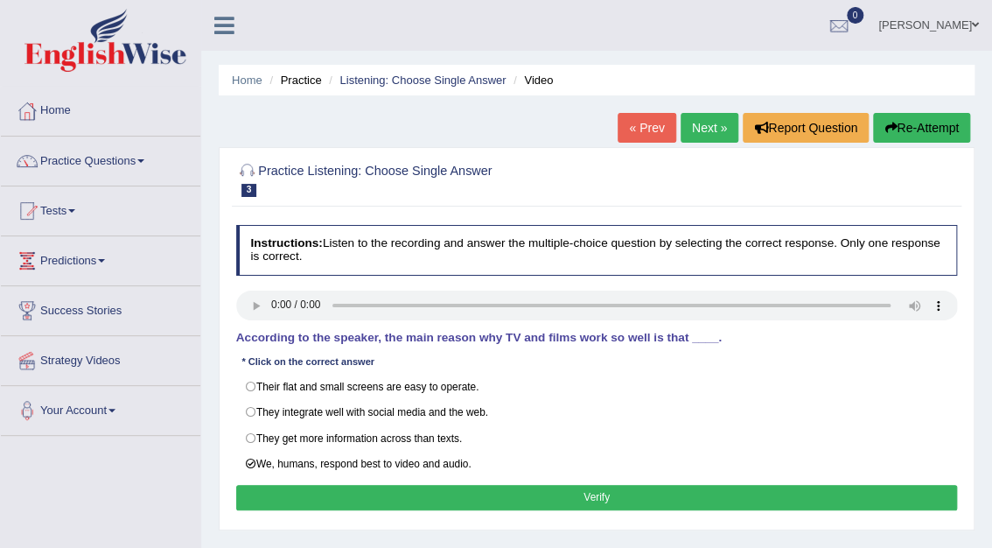
click at [576, 497] on button "Verify" at bounding box center [597, 497] width 722 height 25
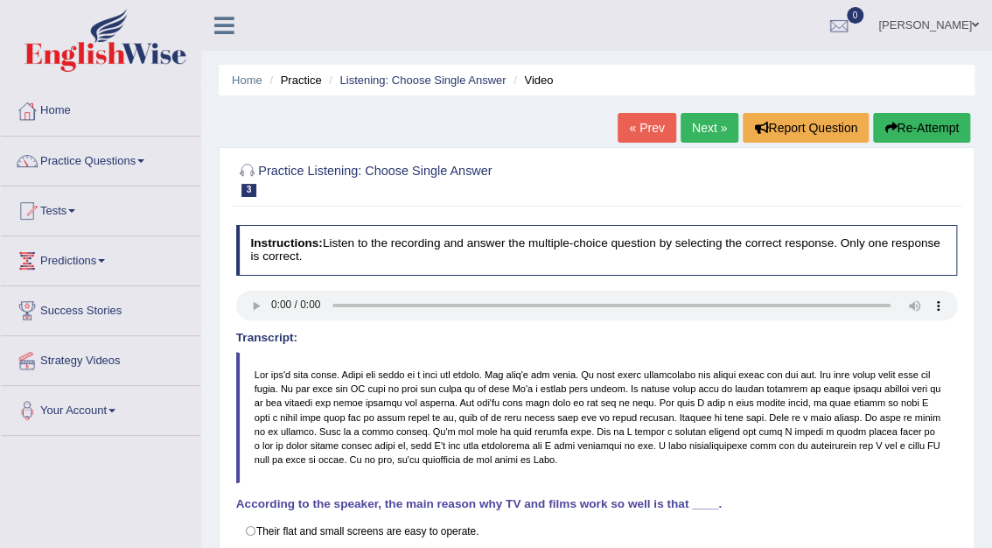
click at [717, 122] on link "Next »" at bounding box center [710, 128] width 58 height 30
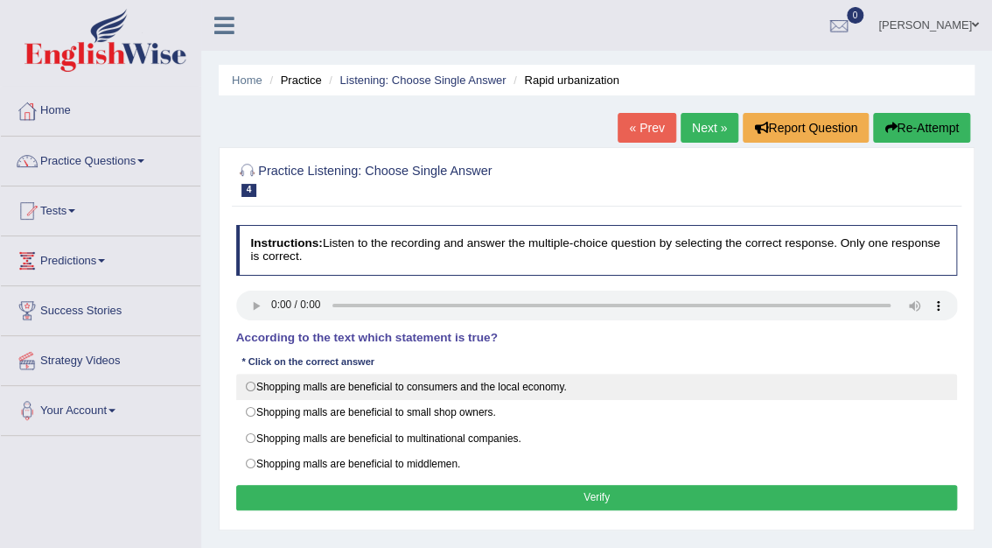
click at [450, 389] on label "Shopping malls are beneficial to consumers and the local economy." at bounding box center [597, 387] width 722 height 26
radio input "true"
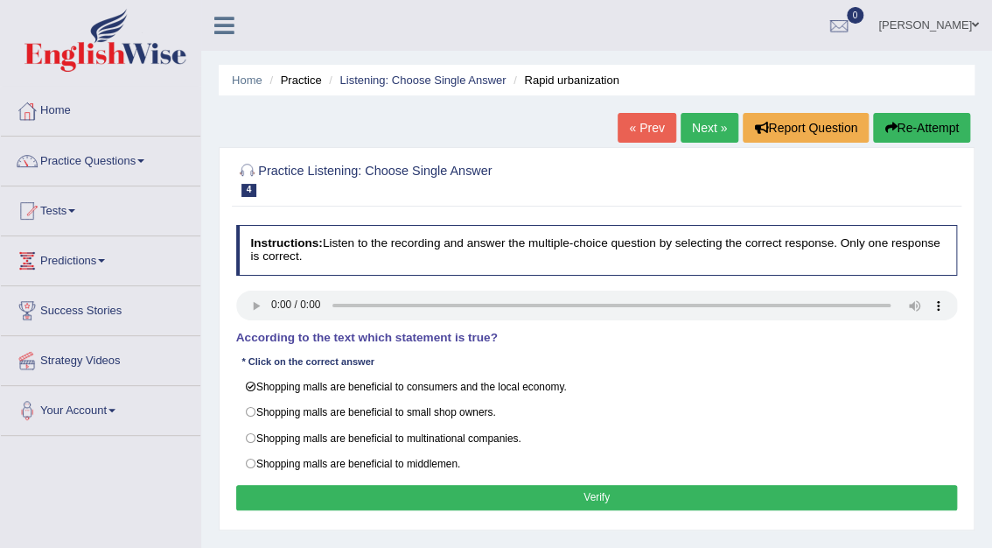
click at [613, 495] on button "Verify" at bounding box center [597, 497] width 722 height 25
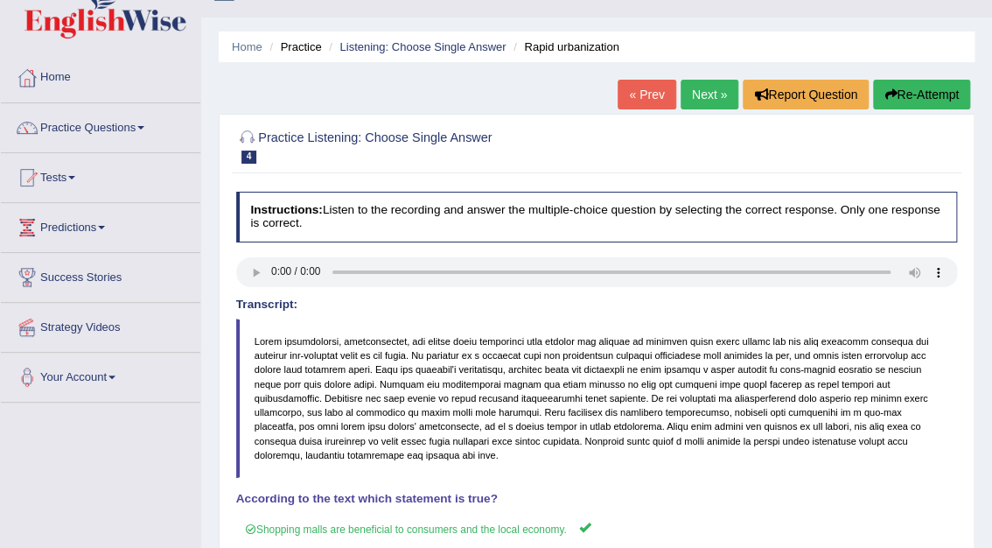
scroll to position [14, 0]
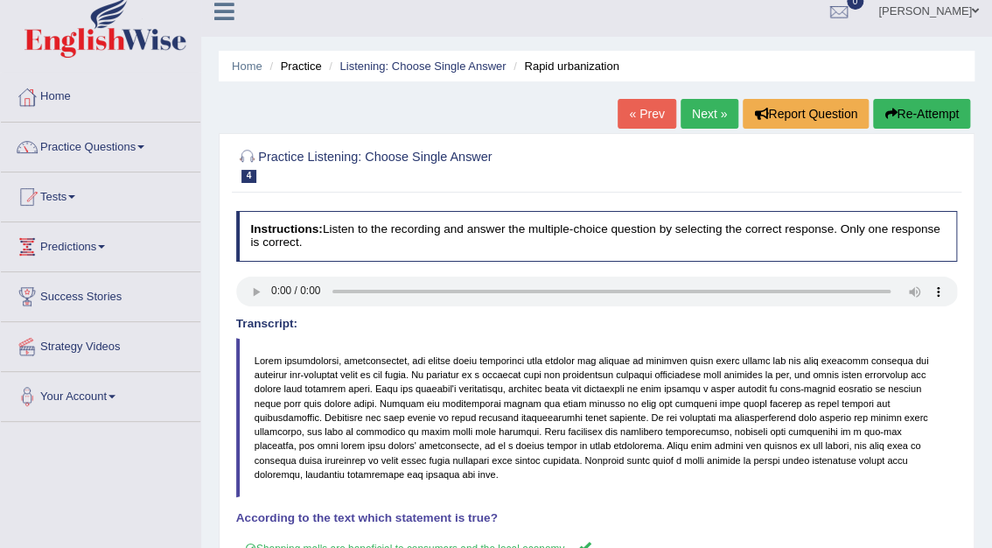
click at [705, 122] on link "Next »" at bounding box center [710, 114] width 58 height 30
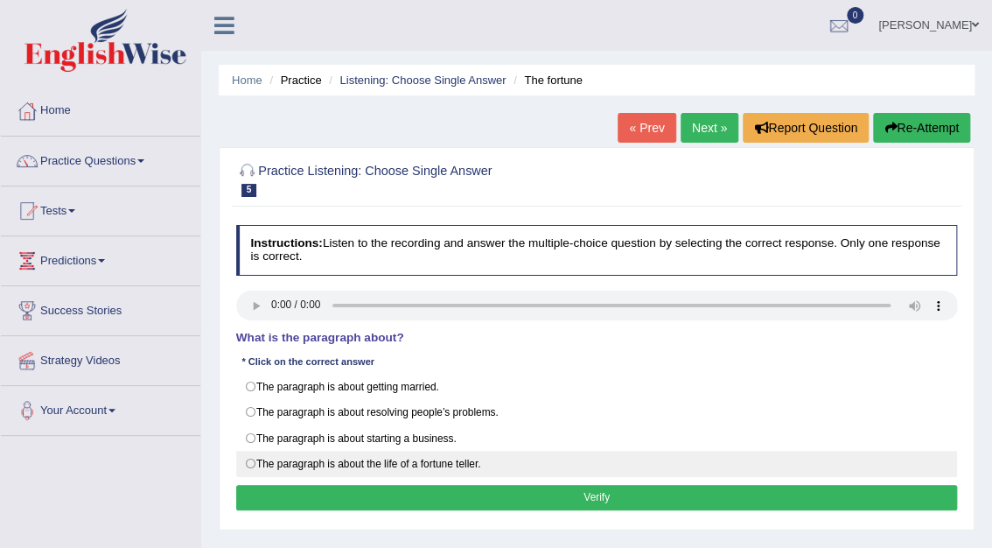
click at [253, 462] on label "The paragraph is about the life of a fortune teller." at bounding box center [597, 464] width 722 height 26
radio input "true"
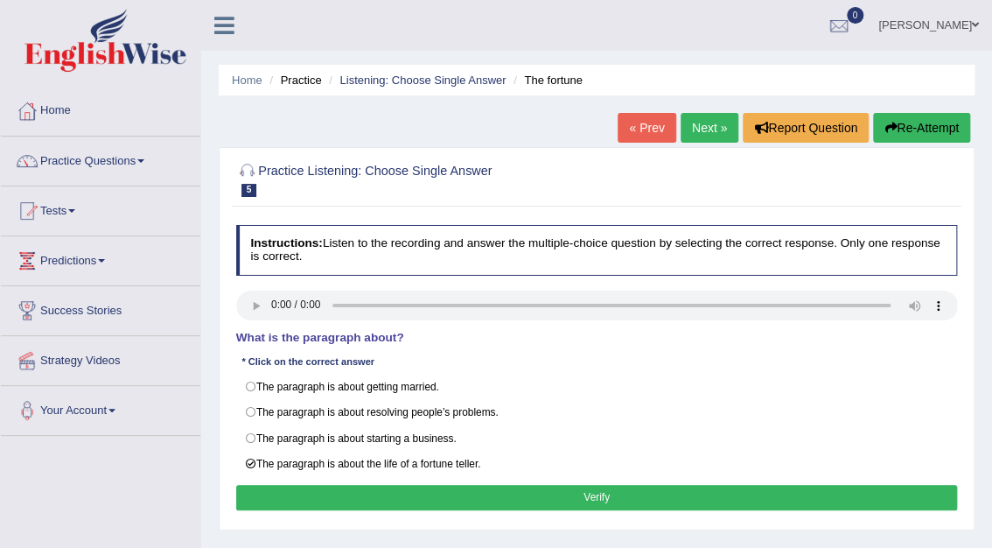
click at [591, 493] on button "Verify" at bounding box center [597, 497] width 722 height 25
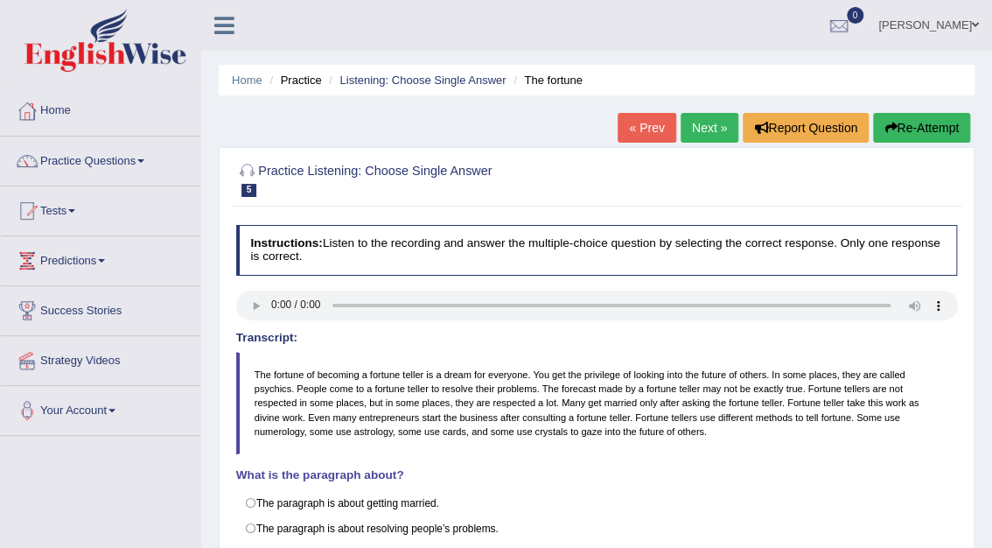
click at [710, 131] on link "Next »" at bounding box center [710, 128] width 58 height 30
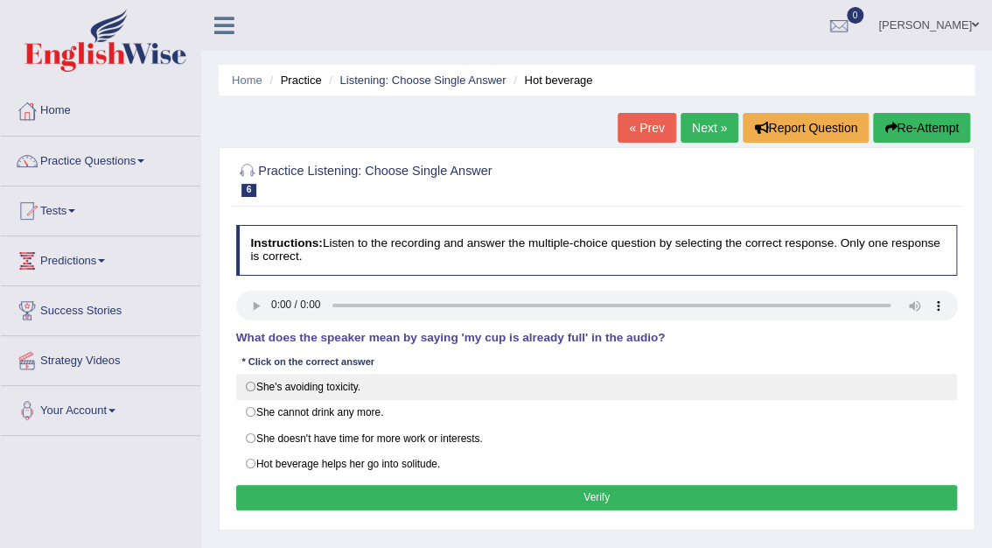
click at [252, 387] on label "She's avoiding toxicity." at bounding box center [597, 387] width 722 height 26
radio input "true"
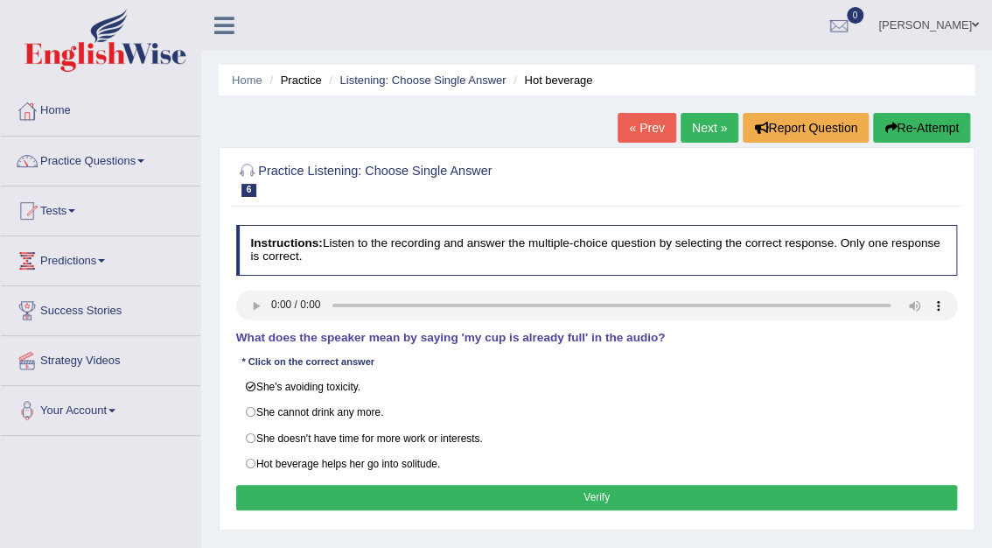
click at [553, 497] on button "Verify" at bounding box center [597, 497] width 722 height 25
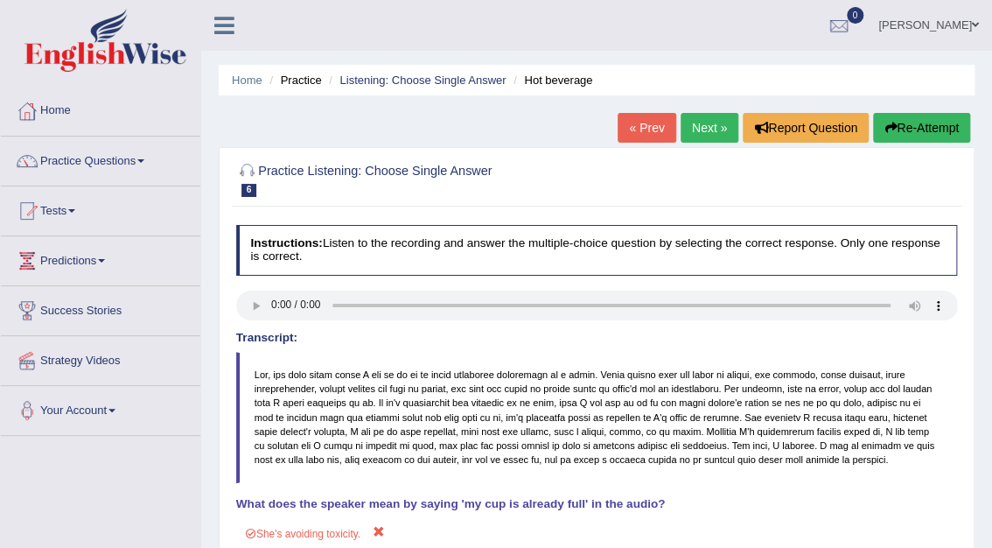
click at [711, 135] on link "Next »" at bounding box center [710, 128] width 58 height 30
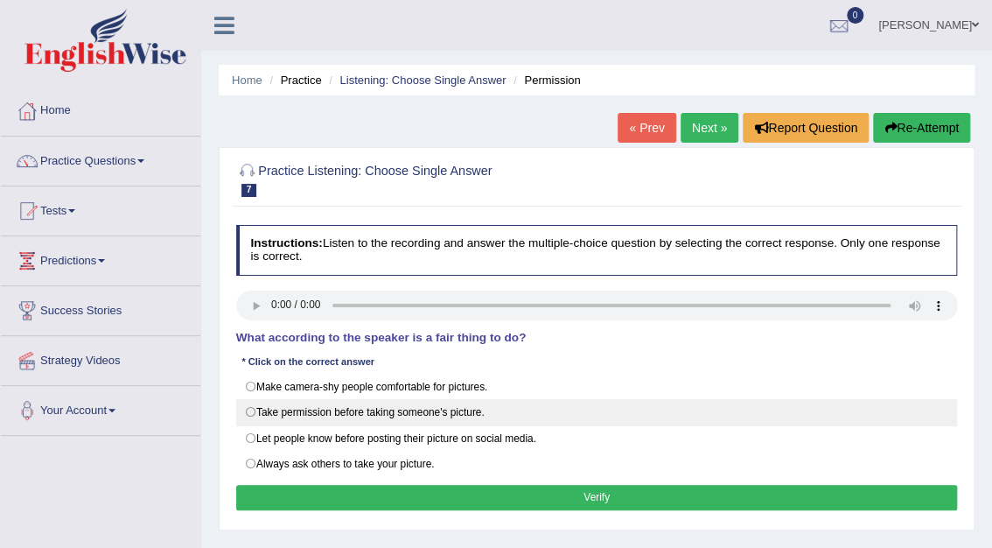
click at [256, 405] on label "Take permission before taking someone's picture." at bounding box center [597, 412] width 722 height 26
radio input "true"
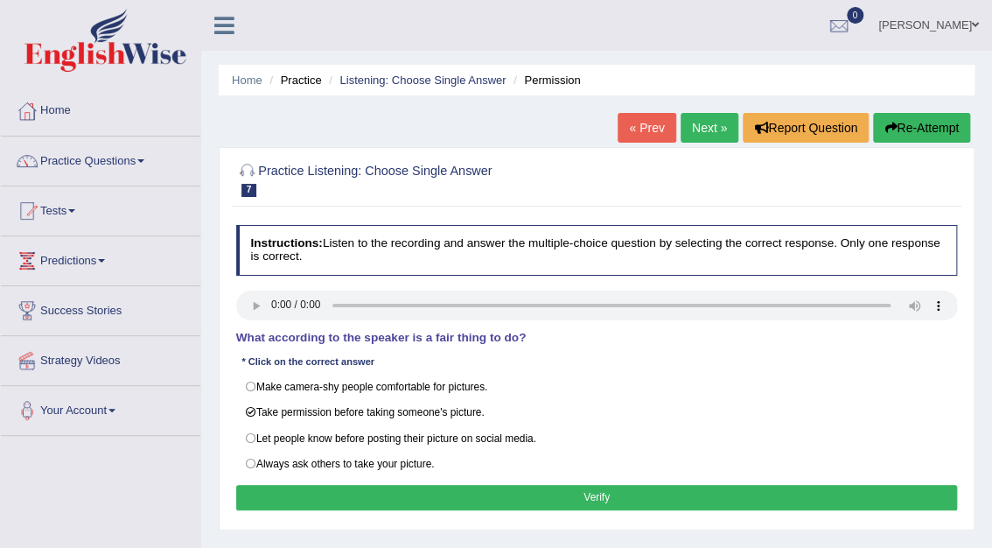
click at [605, 492] on button "Verify" at bounding box center [597, 497] width 722 height 25
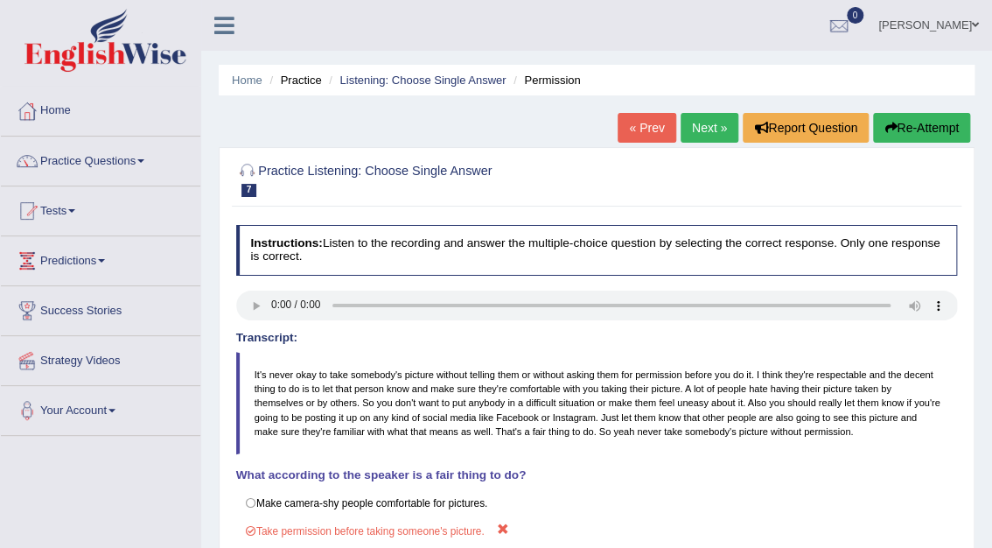
click at [695, 129] on link "Next »" at bounding box center [710, 128] width 58 height 30
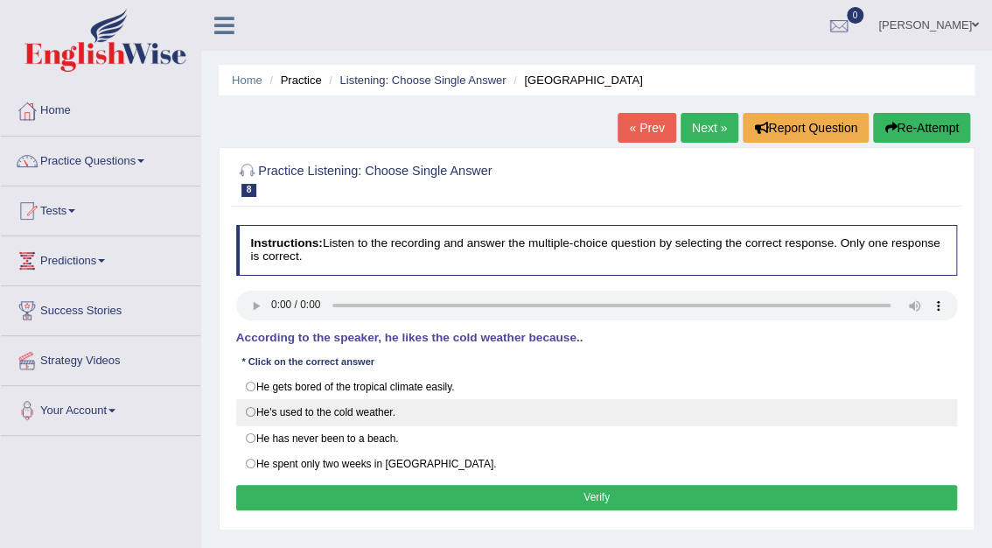
click at [249, 409] on label "He's used to the cold weather." at bounding box center [597, 412] width 722 height 26
radio input "true"
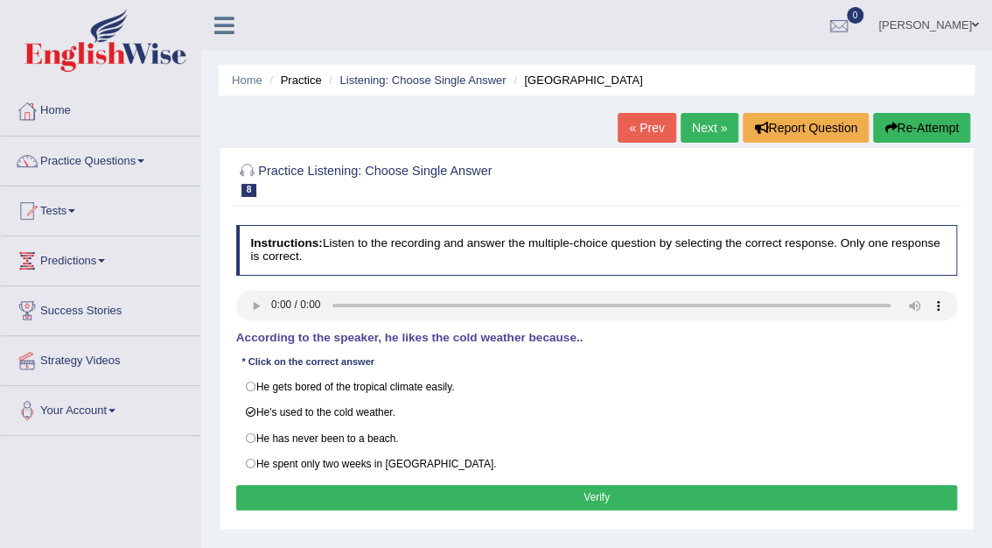
click at [600, 500] on button "Verify" at bounding box center [597, 497] width 722 height 25
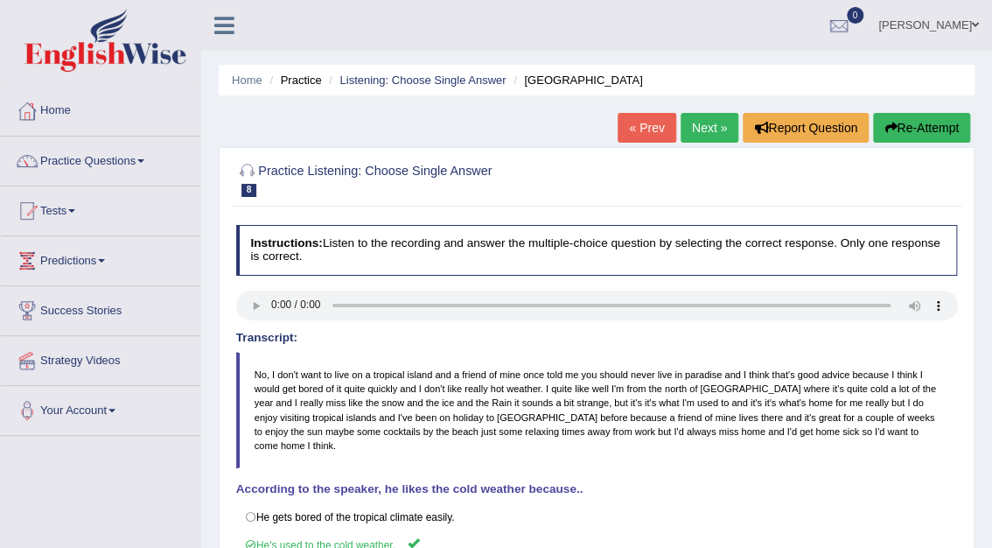
click at [703, 129] on link "Next »" at bounding box center [710, 128] width 58 height 30
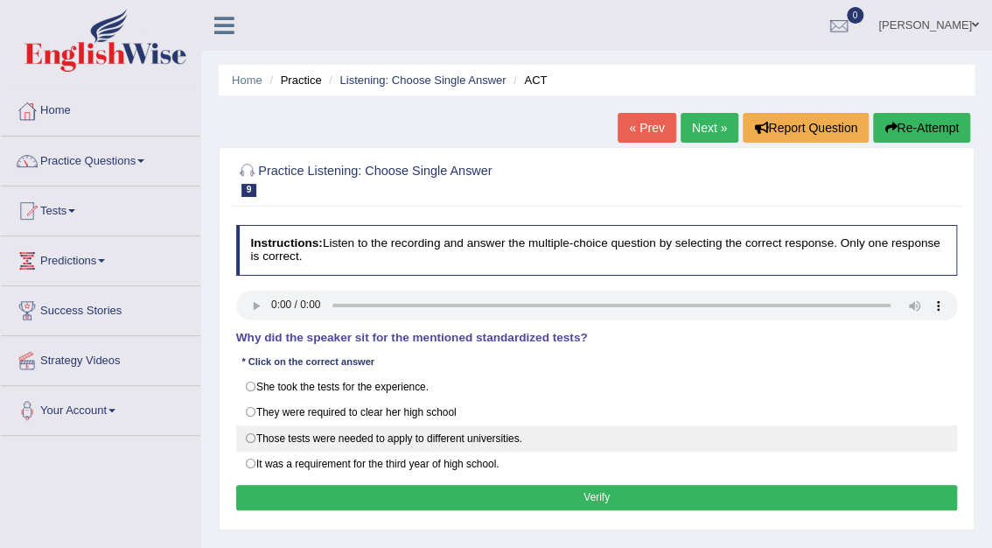
click at [254, 432] on label "Those tests were needed to apply to different universities." at bounding box center [597, 438] width 722 height 26
radio input "true"
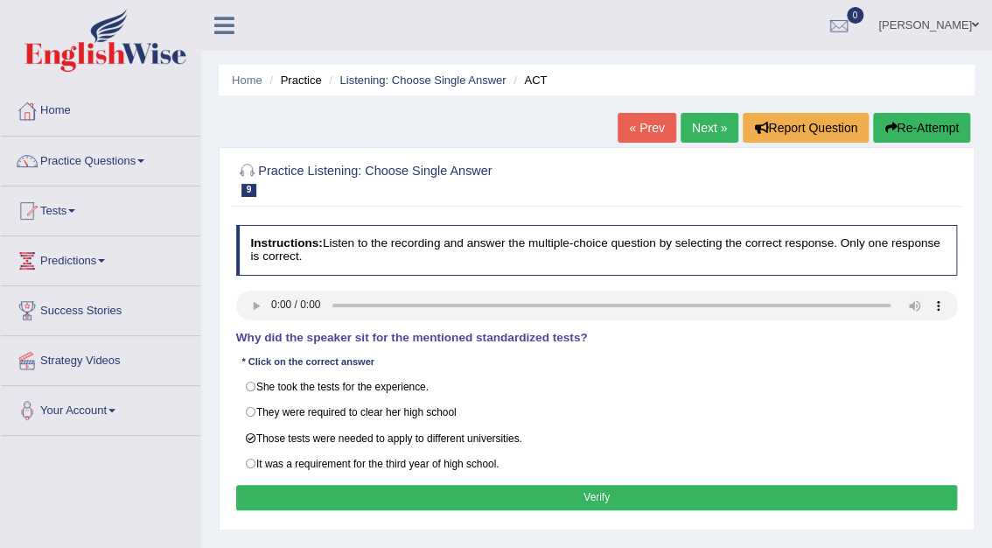
click at [616, 504] on button "Verify" at bounding box center [597, 497] width 722 height 25
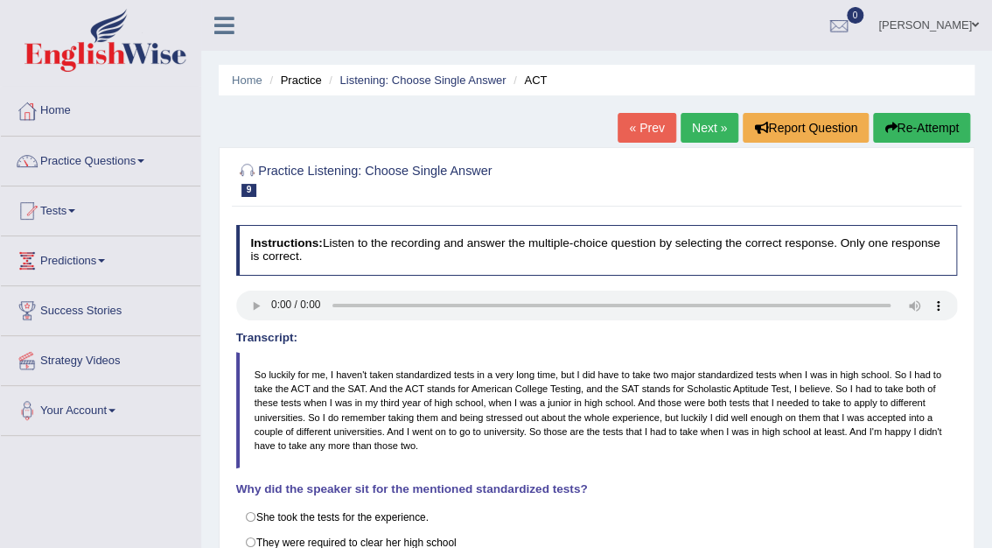
click at [711, 129] on link "Next »" at bounding box center [710, 128] width 58 height 30
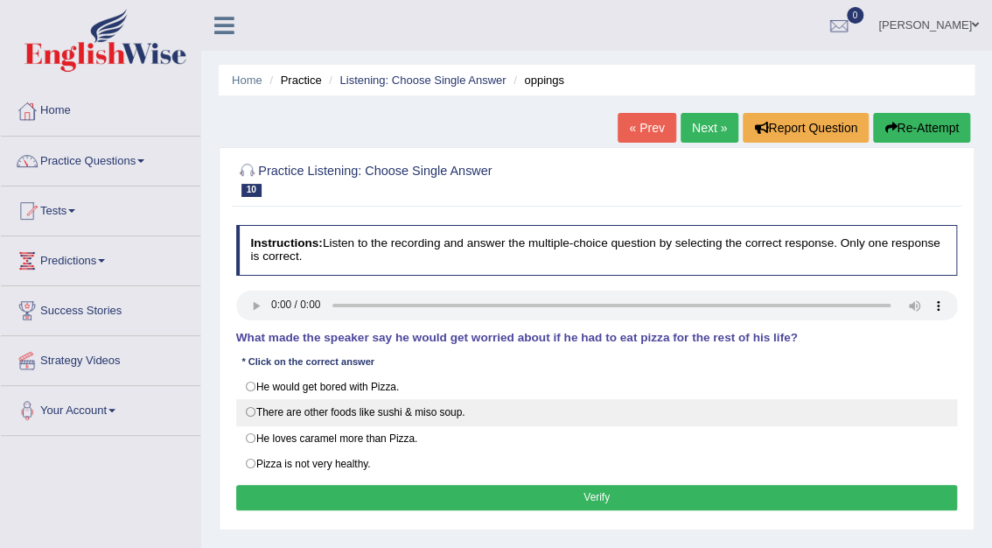
click at [252, 409] on label "There are other foods like sushi & miso soup." at bounding box center [597, 412] width 722 height 26
radio input "true"
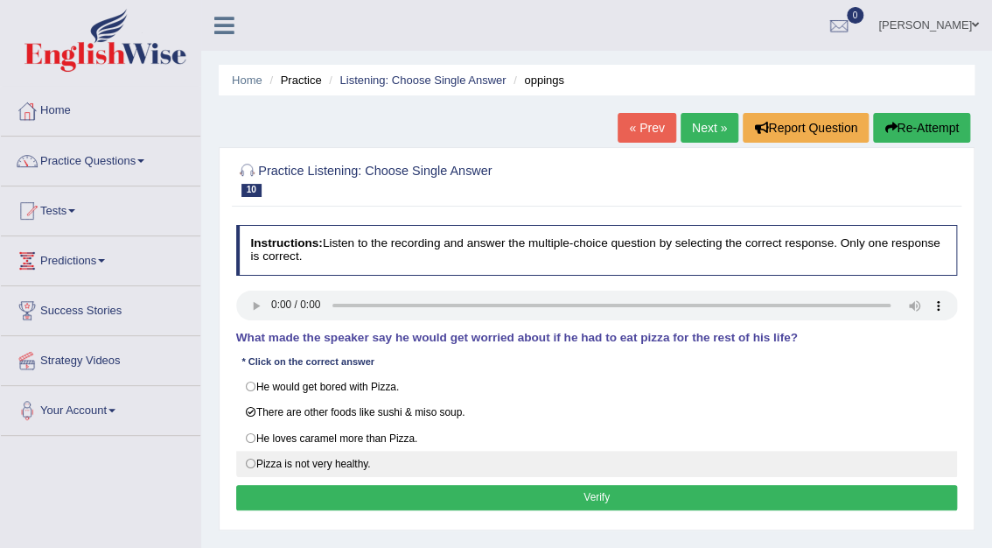
click at [254, 461] on label "Pizza is not very healthy." at bounding box center [597, 464] width 722 height 26
radio input "true"
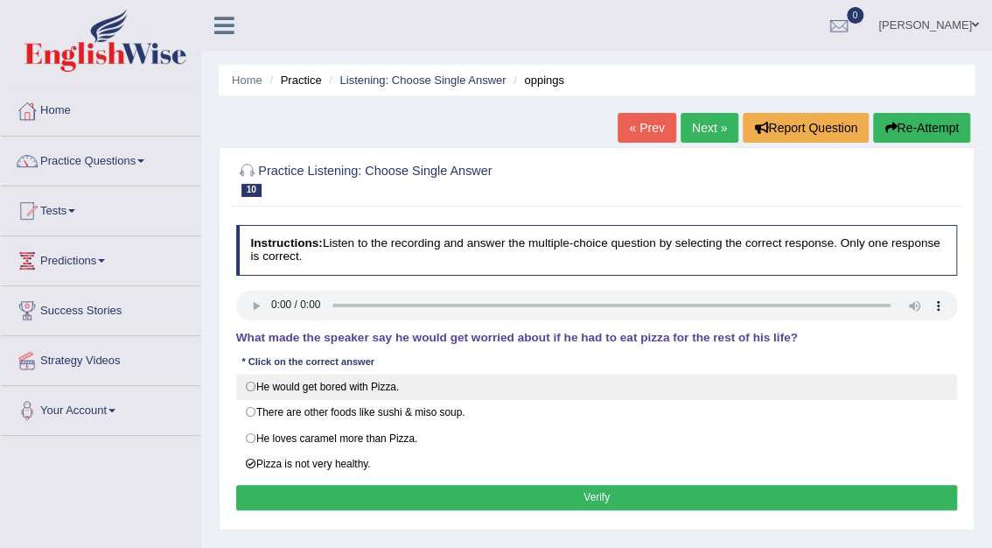
click at [251, 388] on label "He would get bored with Pizza." at bounding box center [597, 387] width 722 height 26
radio input "true"
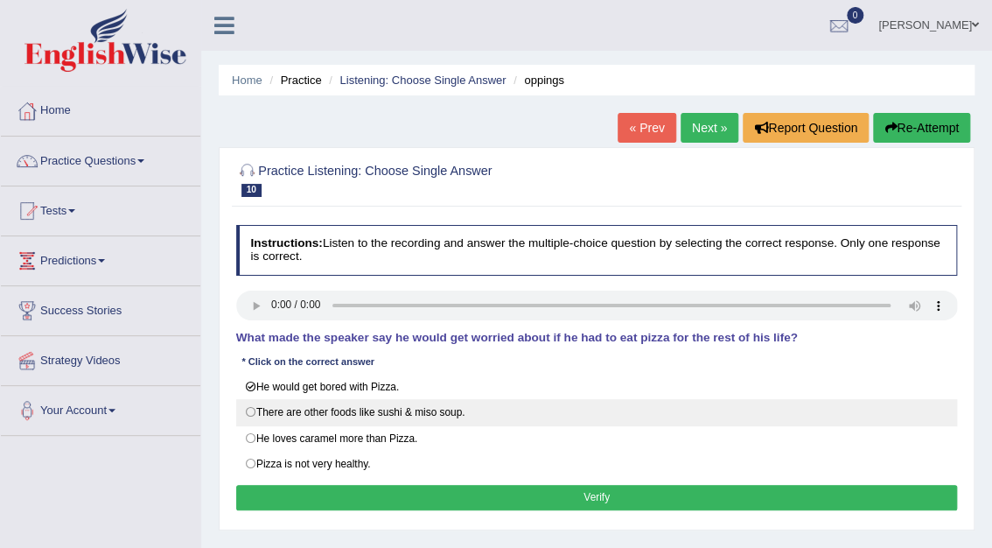
click at [255, 414] on label "There are other foods like sushi & miso soup." at bounding box center [597, 412] width 722 height 26
radio input "true"
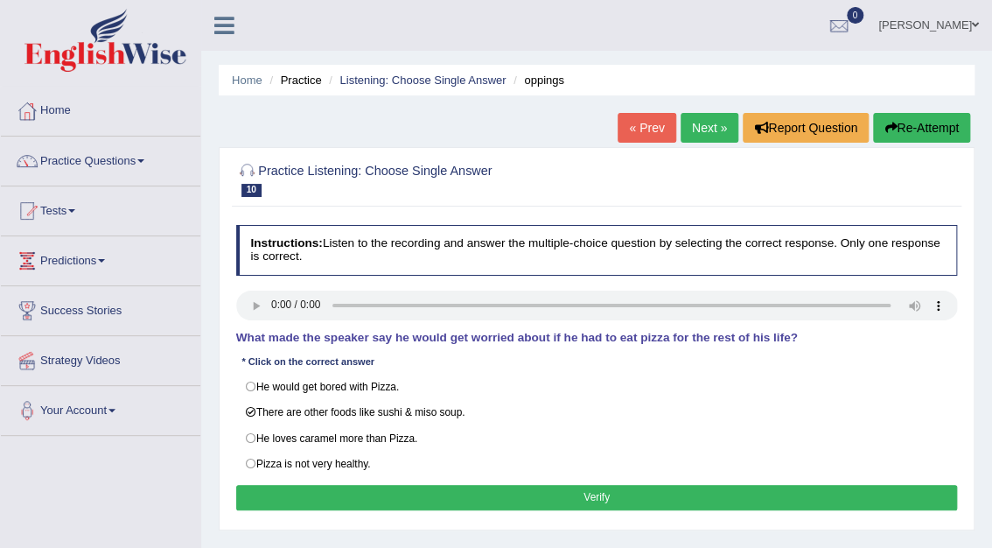
click at [586, 500] on button "Verify" at bounding box center [597, 497] width 722 height 25
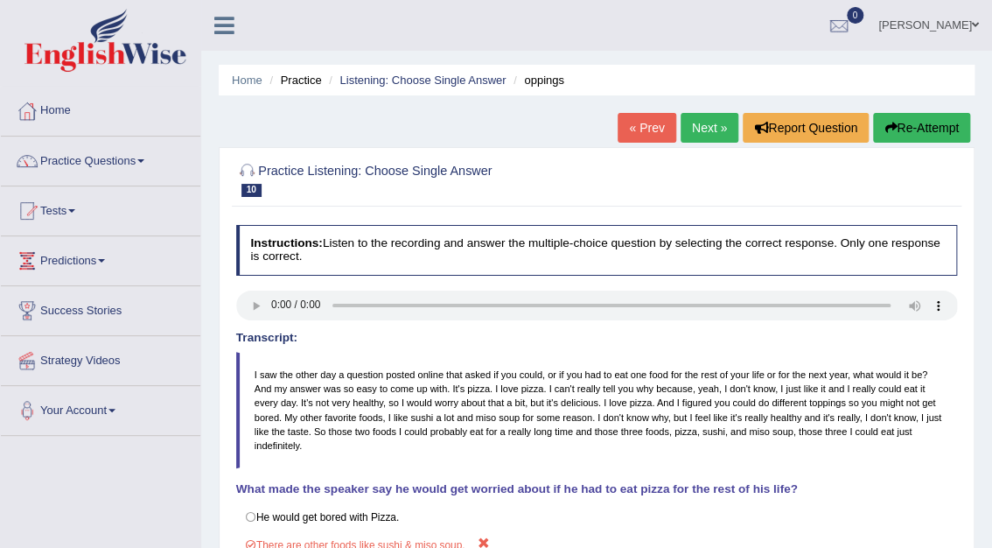
click at [711, 122] on link "Next »" at bounding box center [710, 128] width 58 height 30
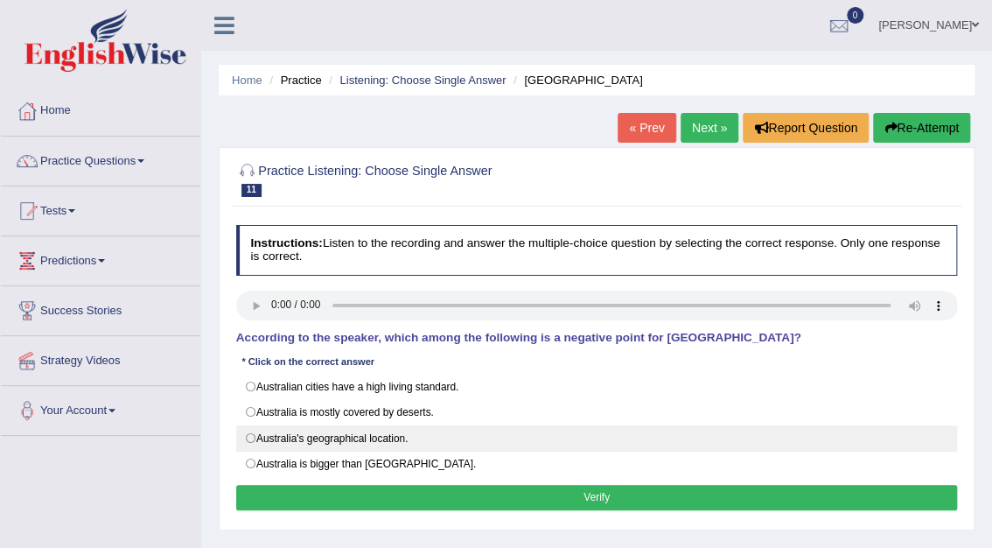
click at [247, 438] on label "Australia's geographical location." at bounding box center [597, 438] width 722 height 26
radio input "true"
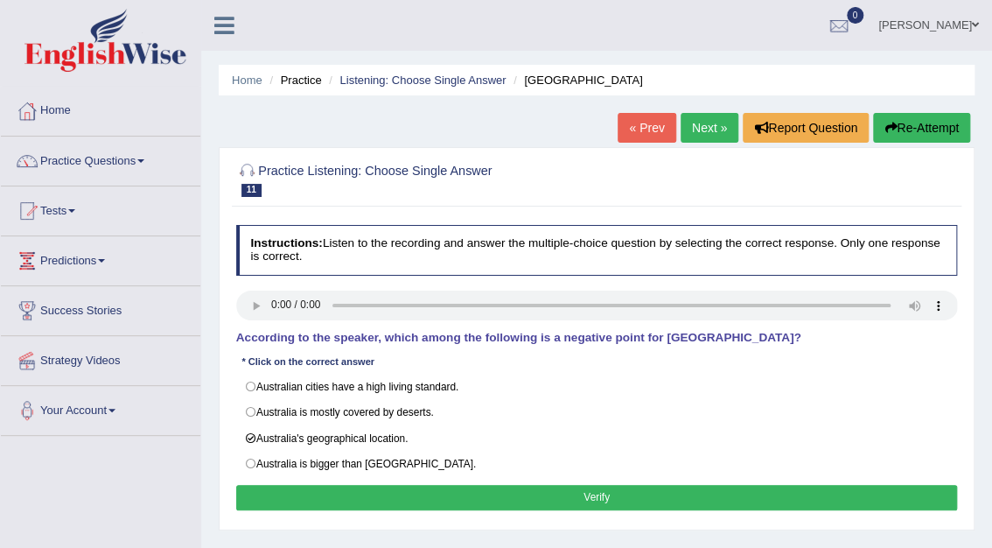
click at [627, 504] on button "Verify" at bounding box center [597, 497] width 722 height 25
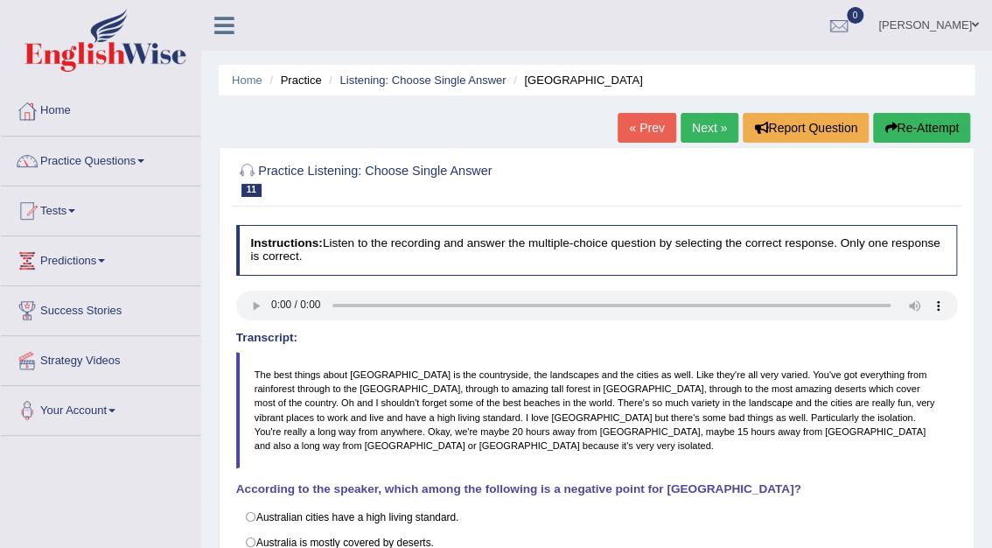
click at [707, 136] on link "Next »" at bounding box center [710, 128] width 58 height 30
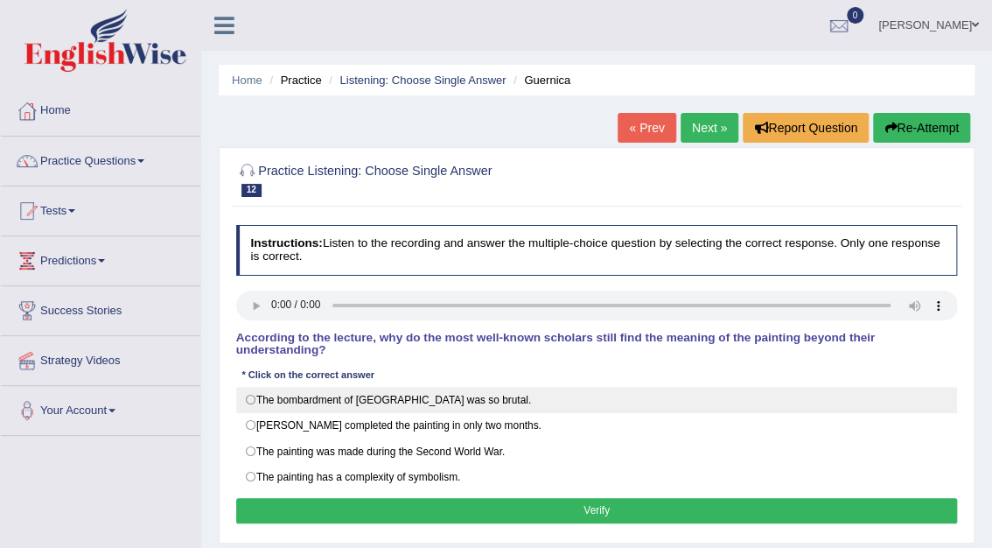
click at [255, 387] on label "The bombardment of Guernica was so brutal." at bounding box center [597, 400] width 722 height 26
radio input "true"
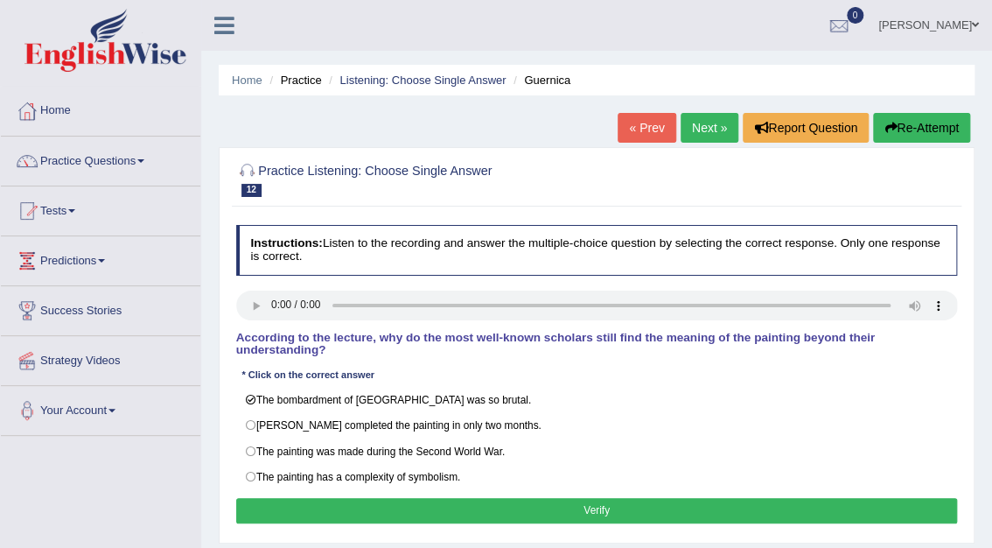
click at [618, 500] on button "Verify" at bounding box center [597, 510] width 722 height 25
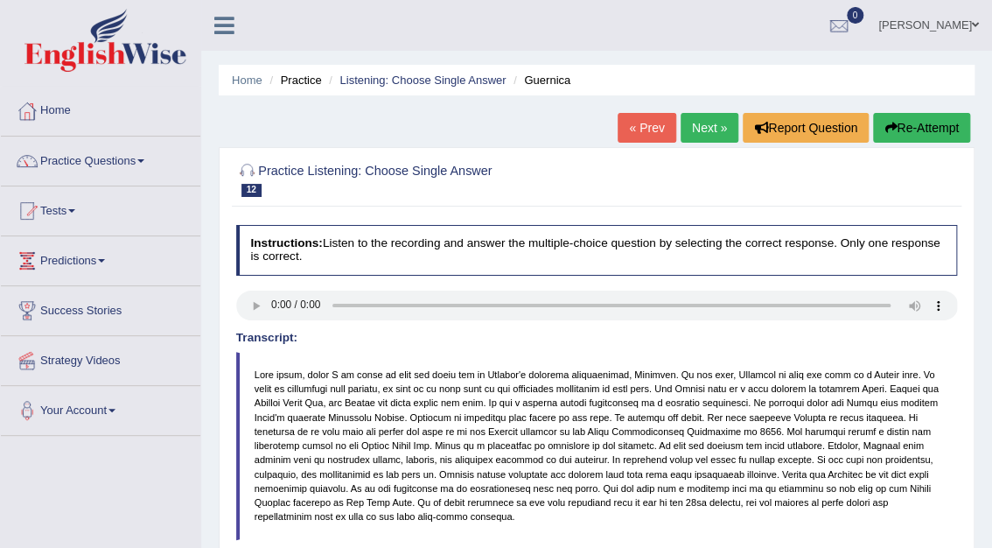
click at [731, 133] on link "Next »" at bounding box center [710, 128] width 58 height 30
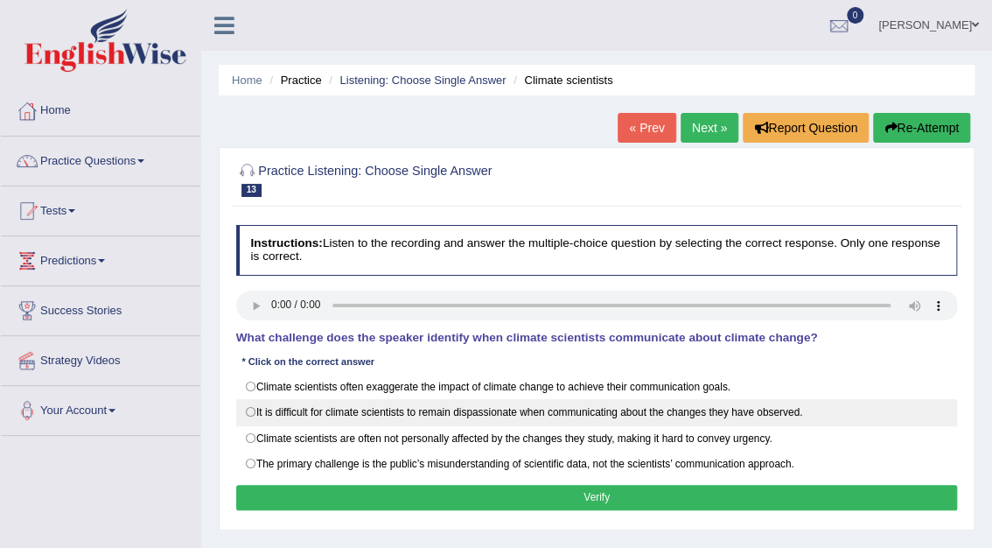
click at [249, 412] on label "It is difficult for climate scientists to remain dispassionate when communicati…" at bounding box center [597, 412] width 722 height 26
radio input "true"
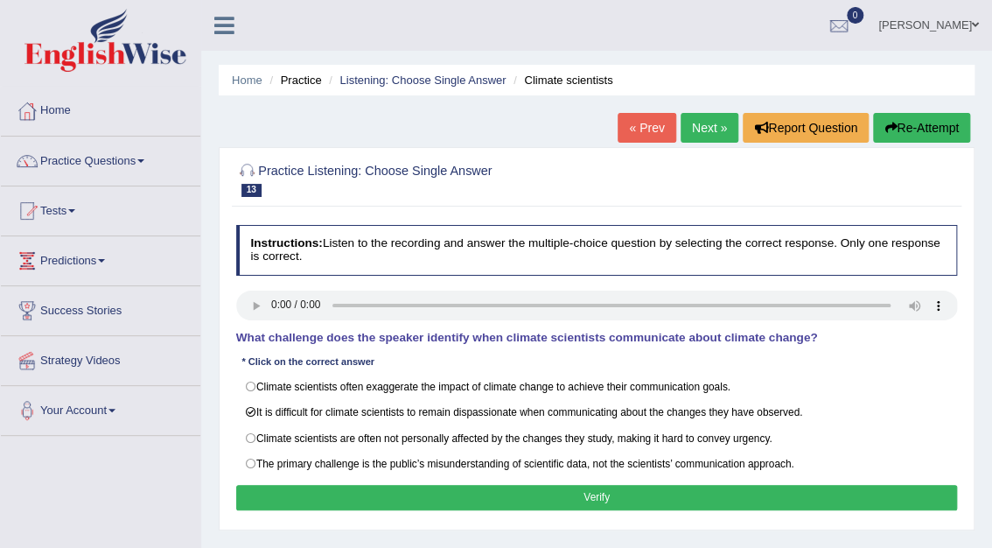
click at [637, 496] on button "Verify" at bounding box center [597, 497] width 722 height 25
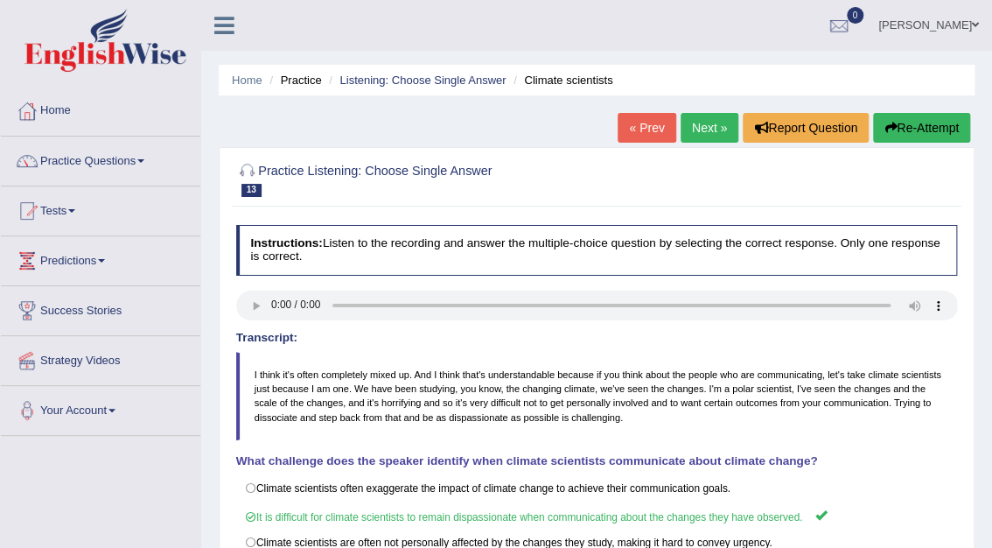
click at [695, 119] on link "Next »" at bounding box center [710, 128] width 58 height 30
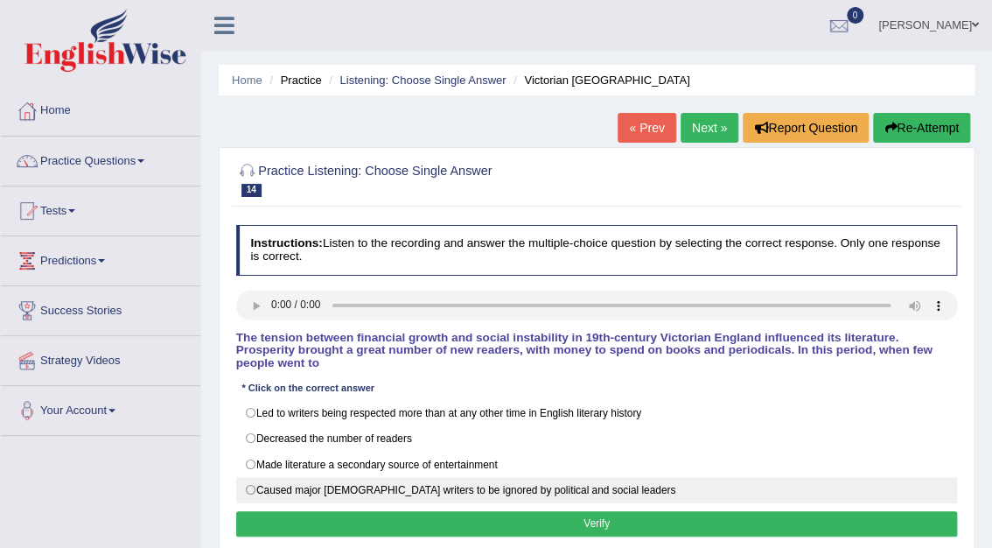
click at [259, 477] on label "Caused major Victorian writers to be ignored by political and social leaders" at bounding box center [597, 490] width 722 height 26
radio input "true"
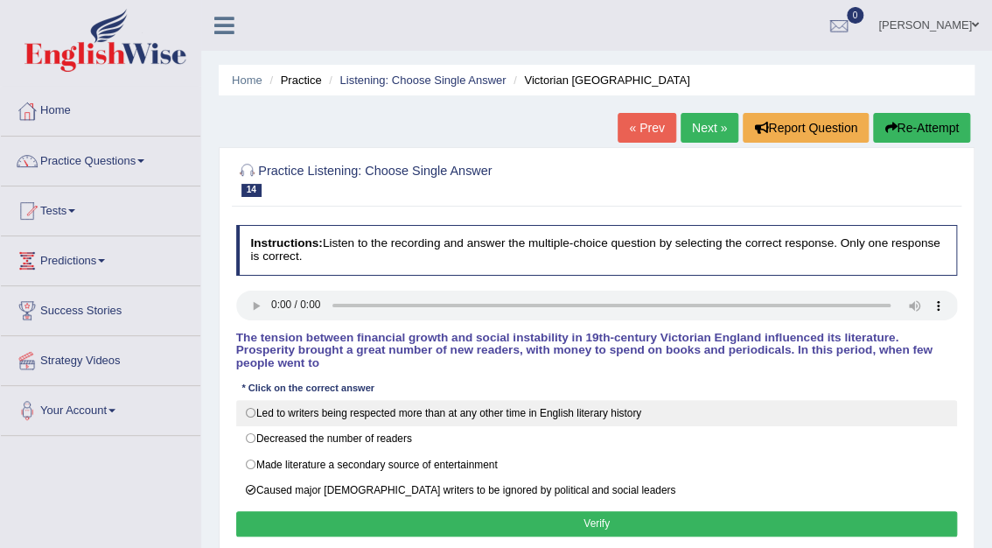
click at [248, 400] on label "Led to writers being respected more than at any other time in English literary …" at bounding box center [597, 413] width 722 height 26
radio input "true"
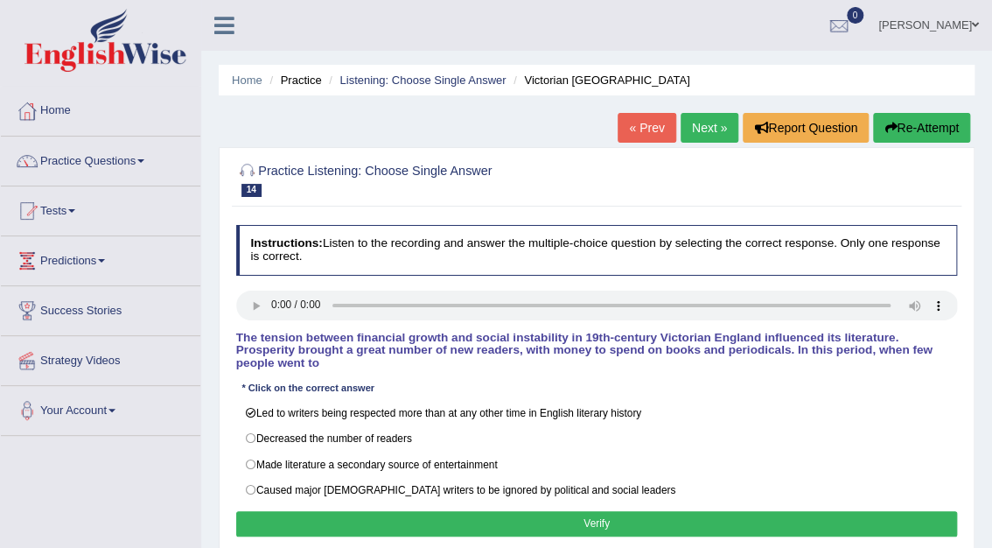
click at [602, 511] on button "Verify" at bounding box center [597, 523] width 722 height 25
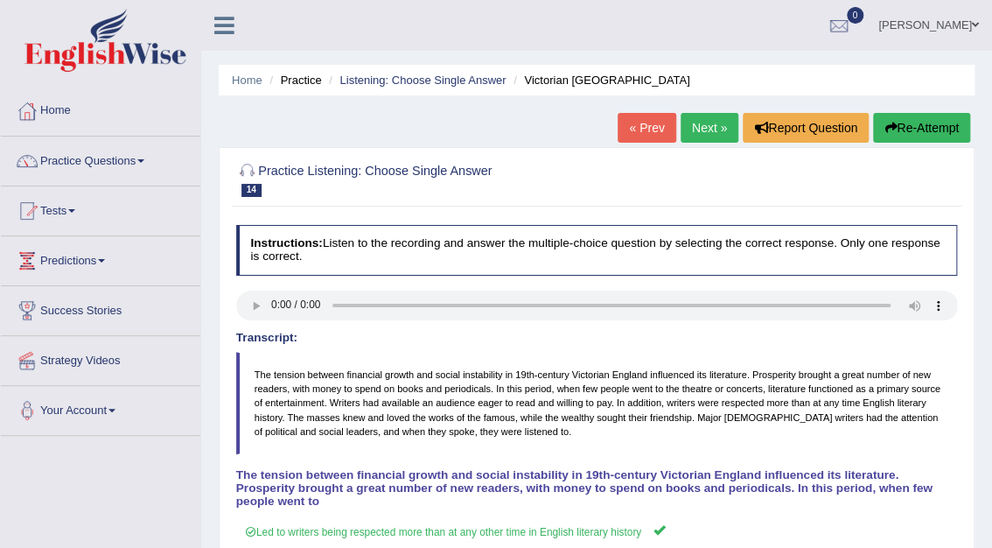
click at [691, 117] on link "Next »" at bounding box center [710, 128] width 58 height 30
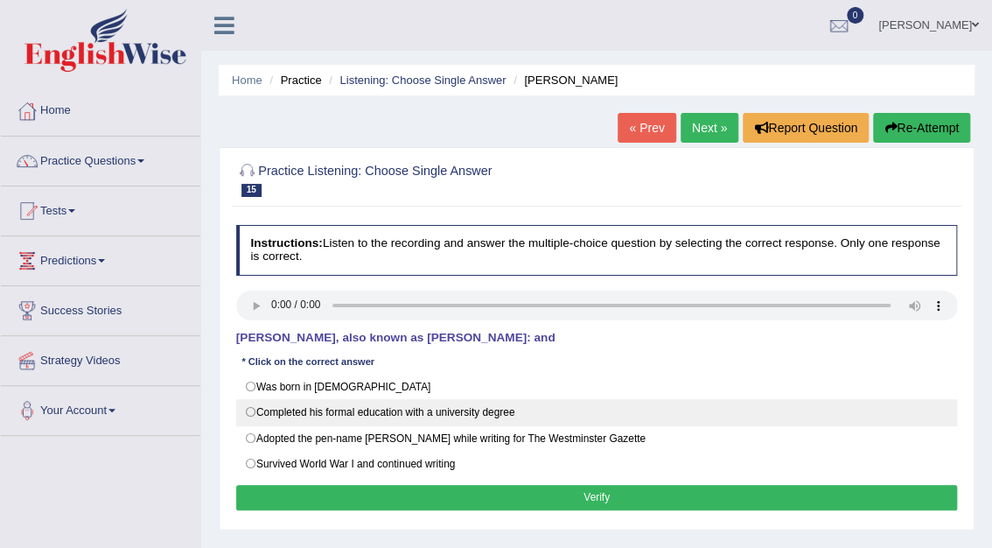
click at [250, 410] on label "Completed his formal education with a university degree" at bounding box center [597, 412] width 722 height 26
radio input "true"
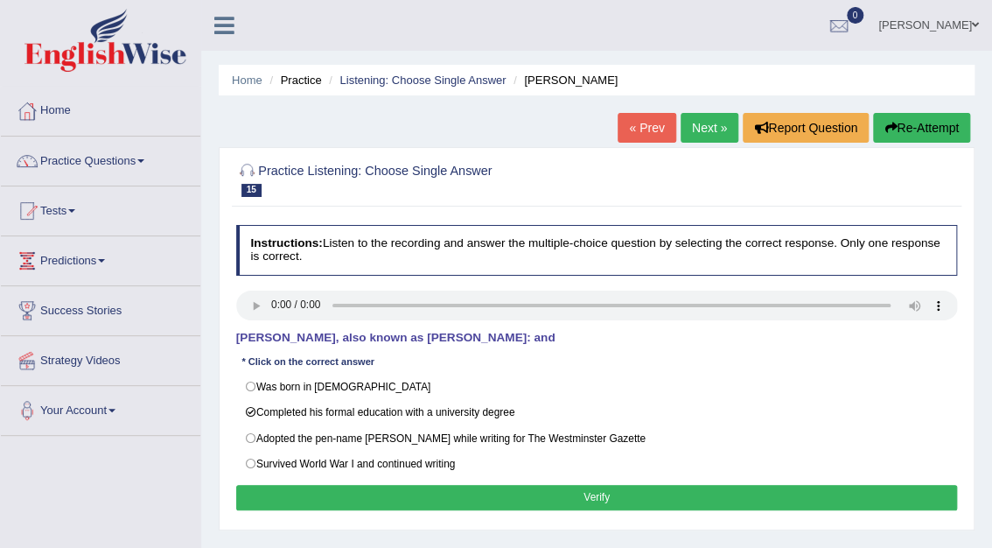
click at [588, 497] on button "Verify" at bounding box center [597, 497] width 722 height 25
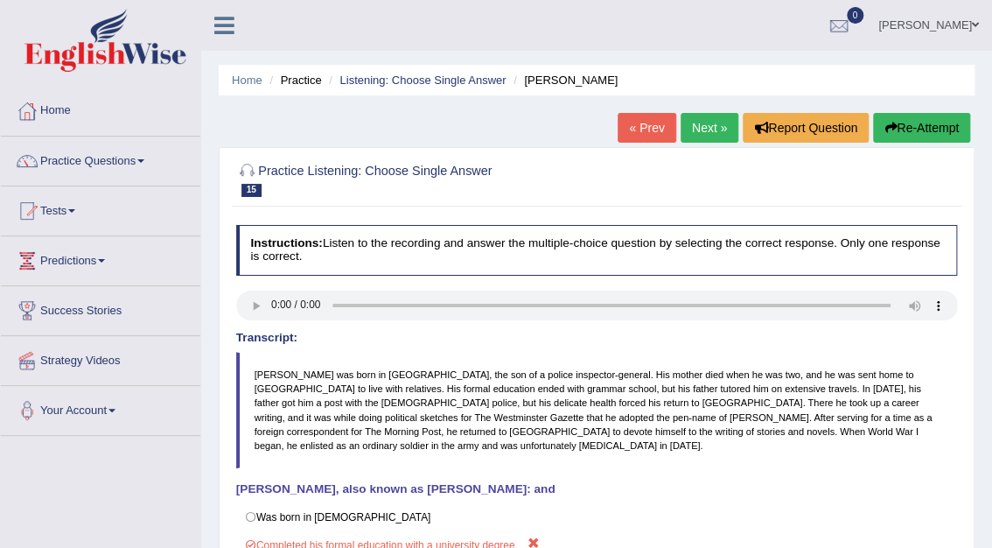
click at [707, 128] on link "Next »" at bounding box center [710, 128] width 58 height 30
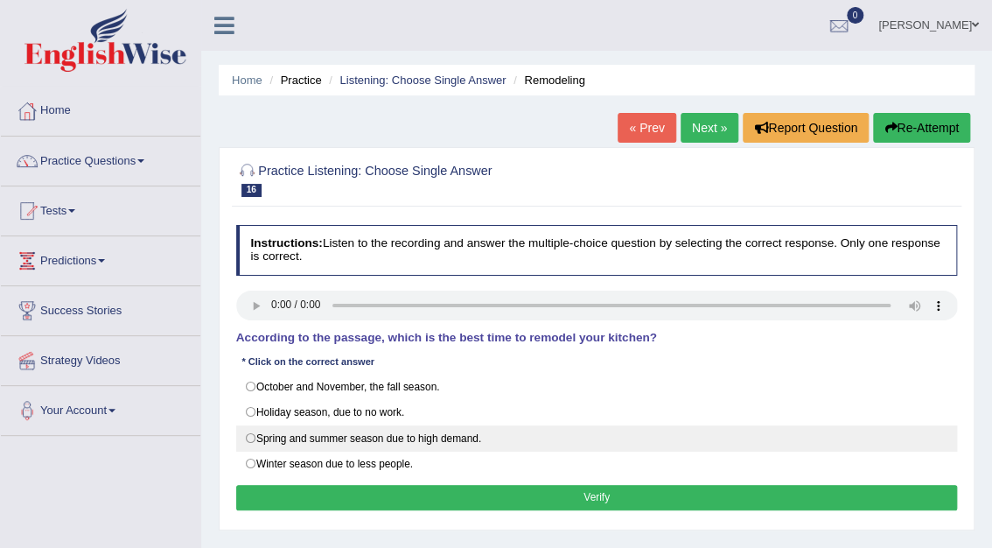
click at [251, 435] on label "Spring and summer season due to high demand." at bounding box center [597, 438] width 722 height 26
radio input "true"
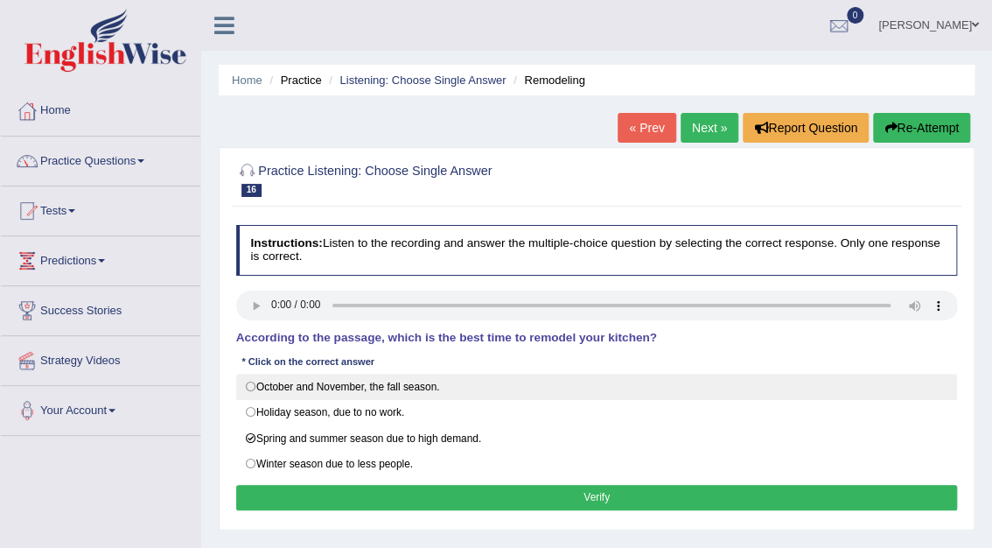
click at [252, 385] on label "October and November, the fall season." at bounding box center [597, 387] width 722 height 26
radio input "true"
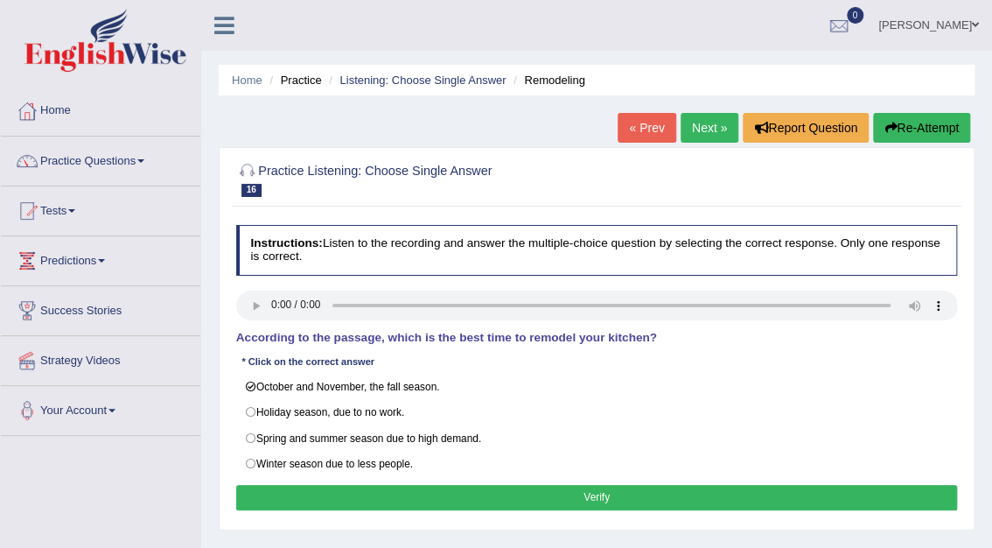
click at [588, 495] on button "Verify" at bounding box center [597, 497] width 722 height 25
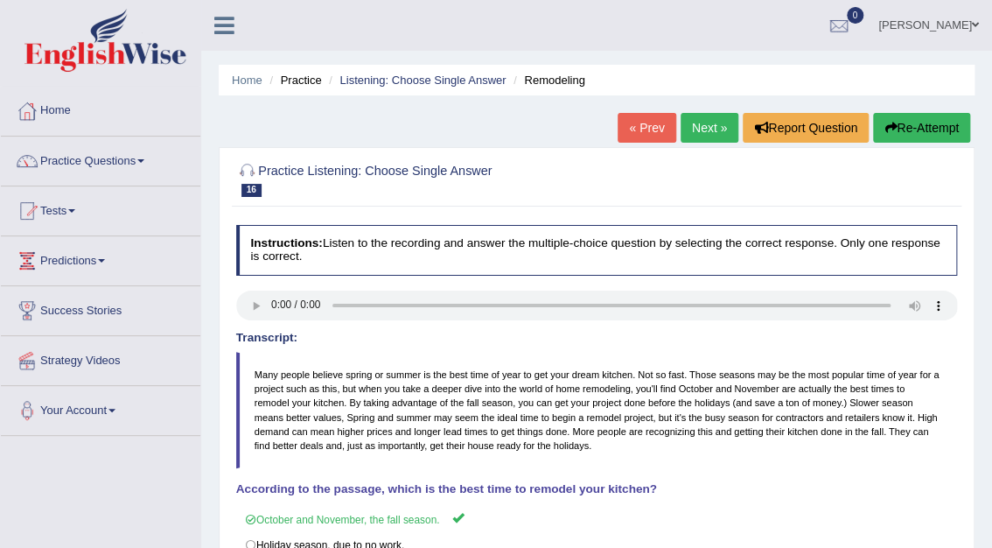
click at [706, 136] on link "Next »" at bounding box center [710, 128] width 58 height 30
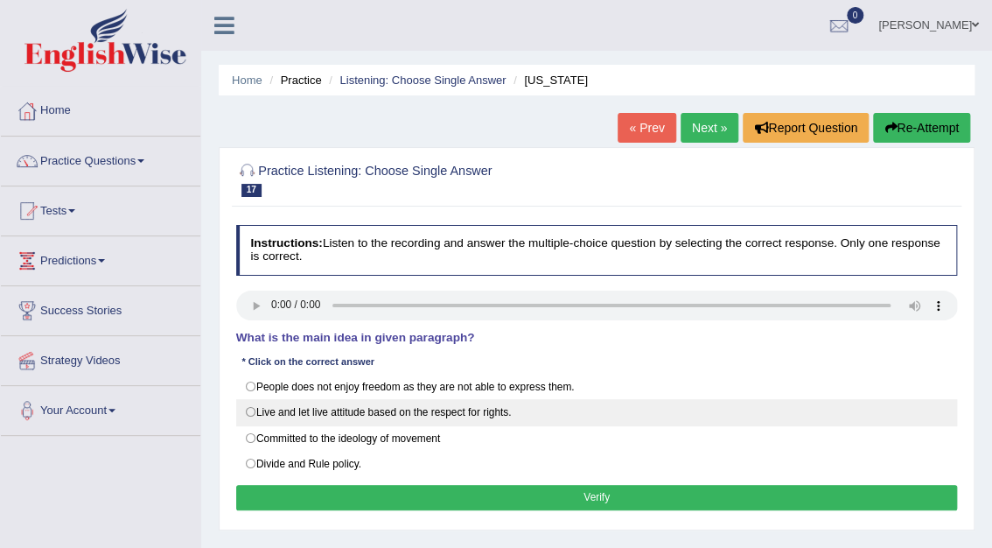
click at [248, 412] on label "Live and let live attitude based on the respect for rights." at bounding box center [597, 412] width 722 height 26
radio input "true"
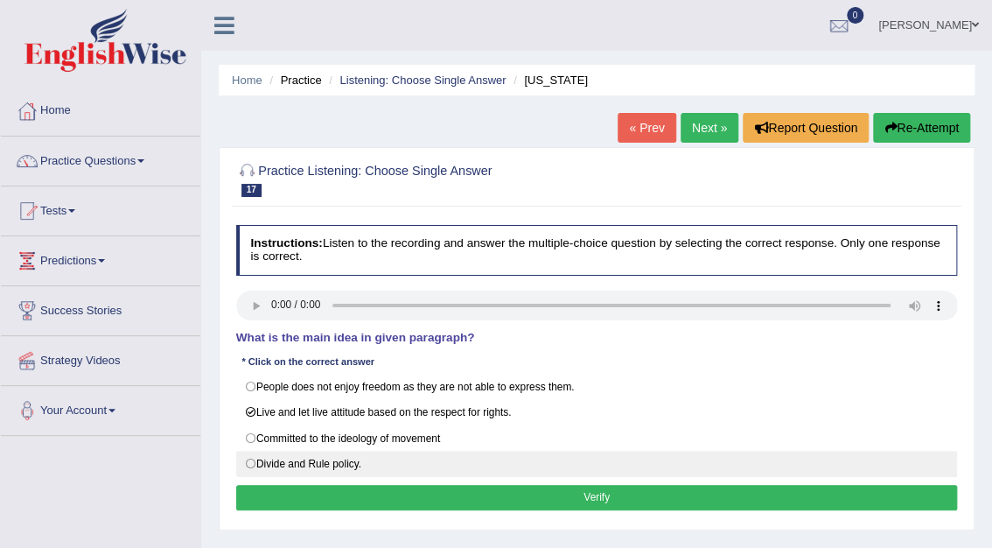
click at [251, 460] on label "Divide and Rule policy." at bounding box center [597, 464] width 722 height 26
radio input "true"
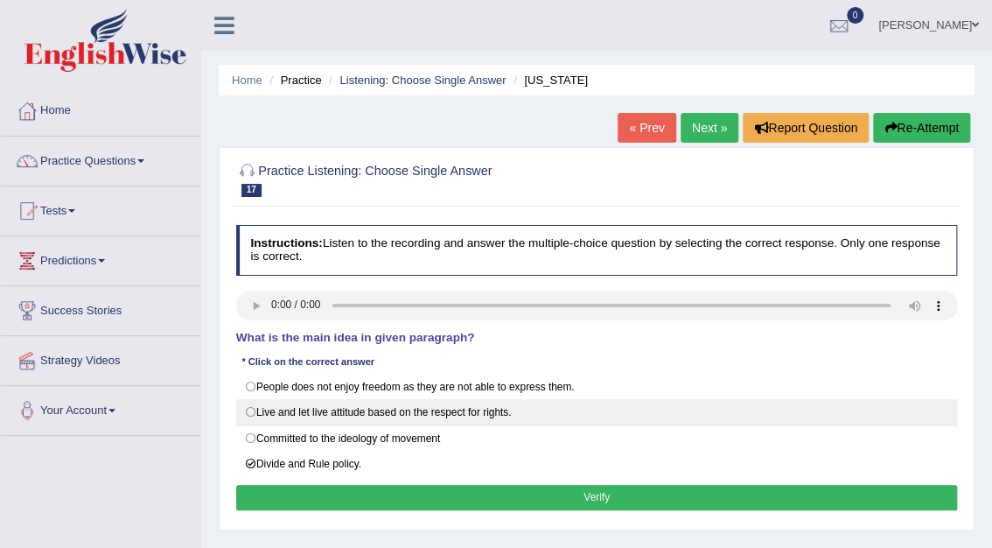
click at [254, 410] on label "Live and let live attitude based on the respect for rights." at bounding box center [597, 412] width 722 height 26
radio input "true"
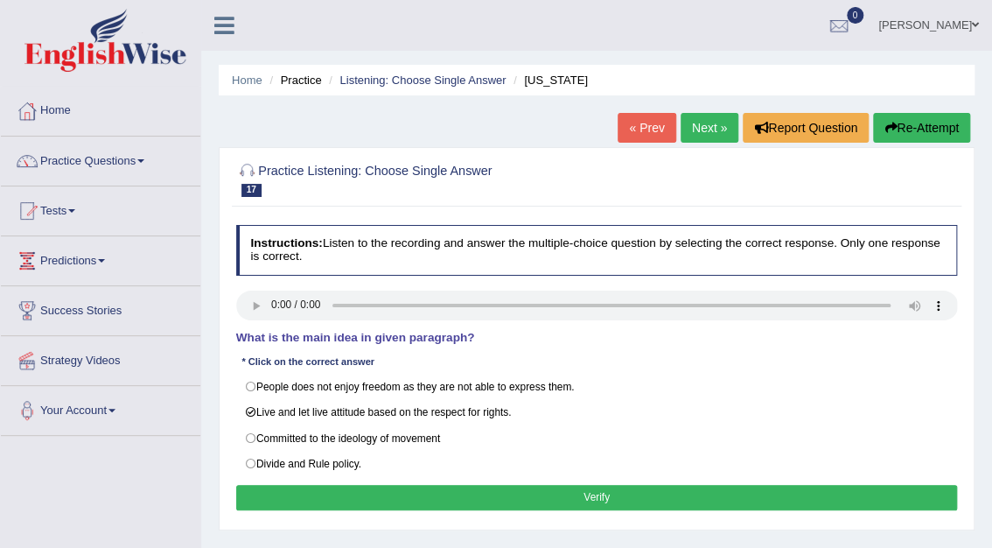
click at [623, 495] on button "Verify" at bounding box center [597, 497] width 722 height 25
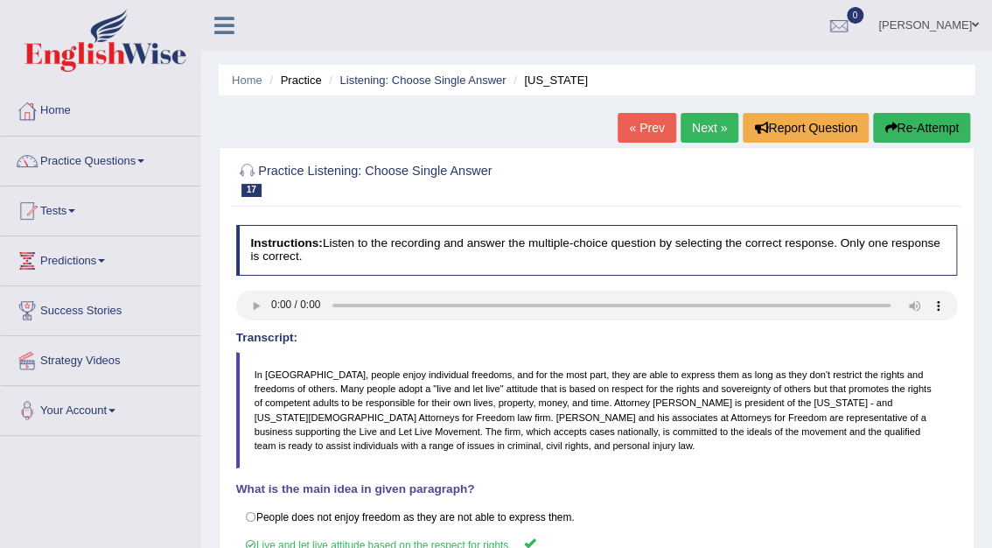
click at [703, 129] on link "Next »" at bounding box center [710, 128] width 58 height 30
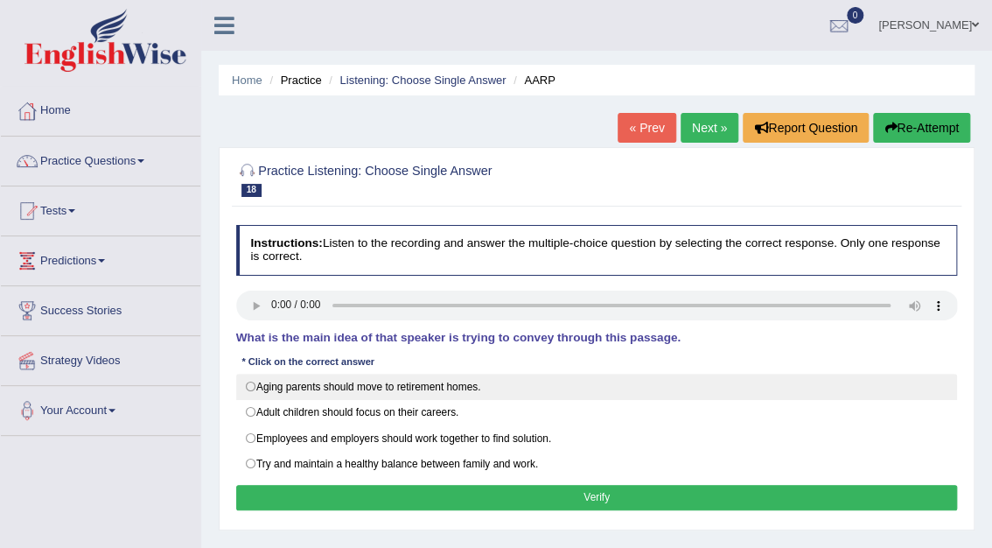
click at [251, 385] on label "Aging parents should move to retirement homes." at bounding box center [597, 387] width 722 height 26
radio input "true"
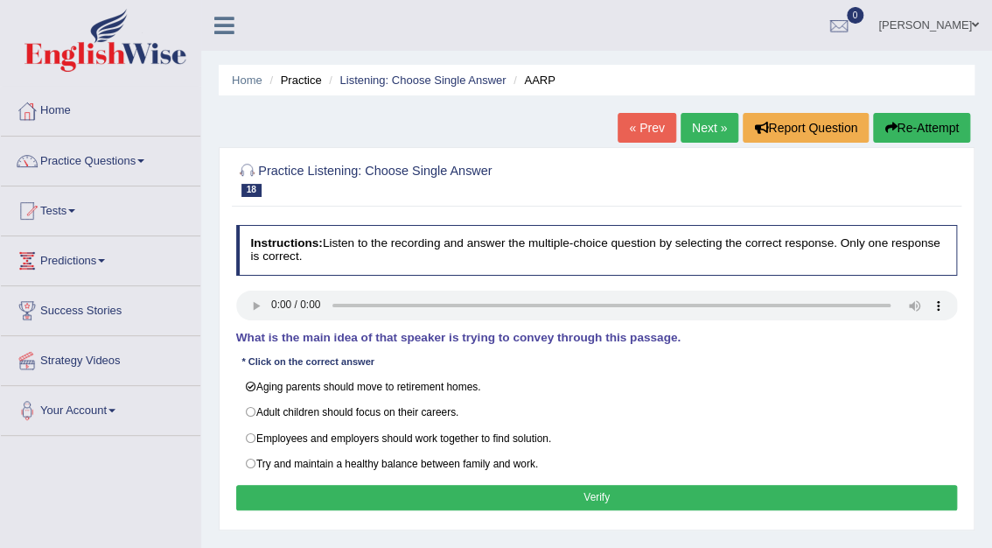
click at [597, 490] on button "Verify" at bounding box center [597, 497] width 722 height 25
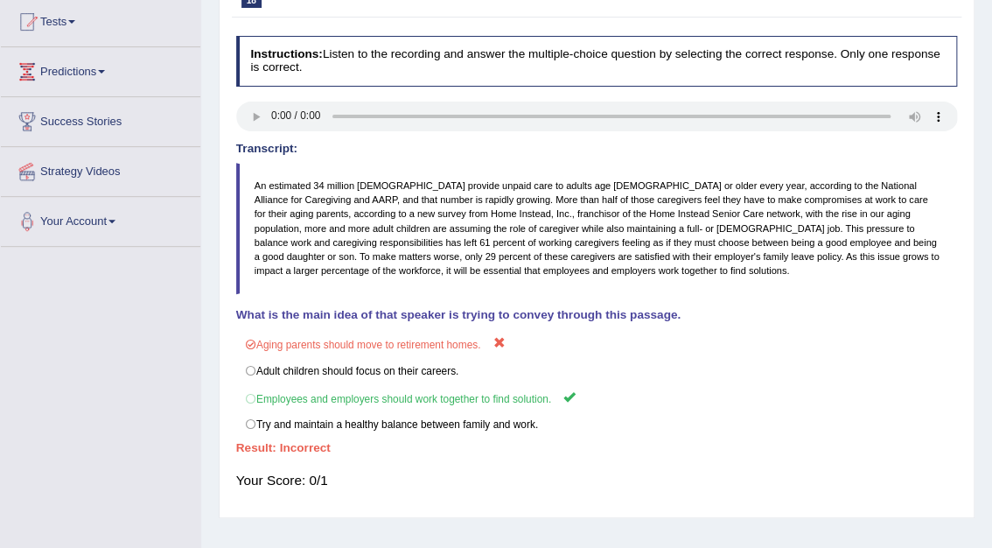
scroll to position [188, 0]
drag, startPoint x: 997, startPoint y: 268, endPoint x: 900, endPoint y: 439, distance: 197.0
click at [900, 443] on h4 "Result:" at bounding box center [597, 449] width 722 height 13
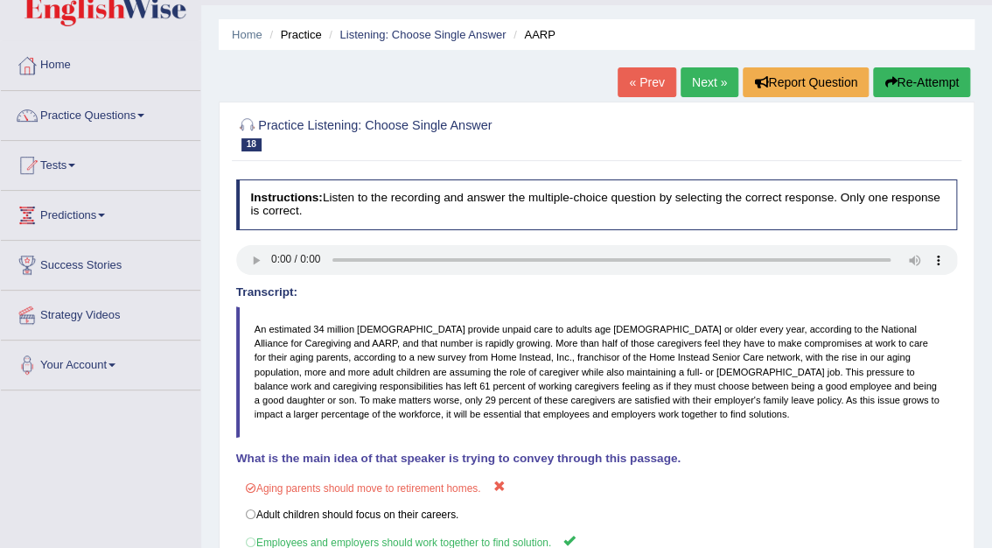
scroll to position [0, 0]
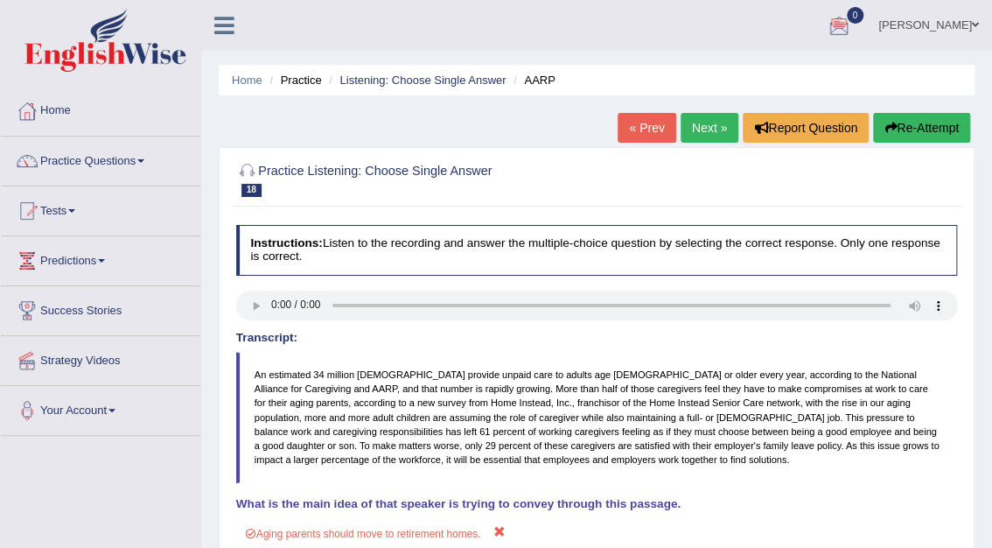
click at [696, 128] on link "Next »" at bounding box center [710, 128] width 58 height 30
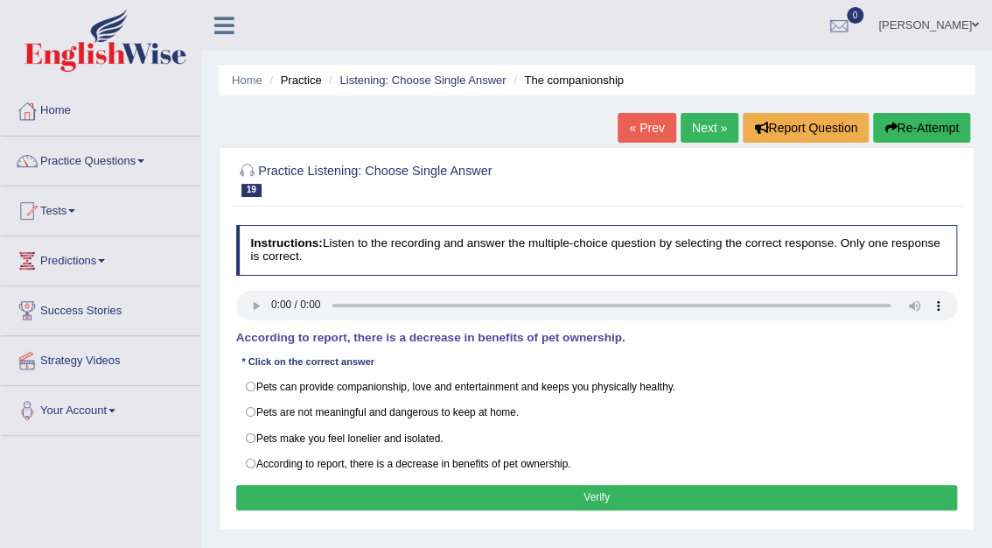
click at [253, 288] on div "Instructions: Listen to the recording and answer the multiple-choice question b…" at bounding box center [596, 370] width 729 height 304
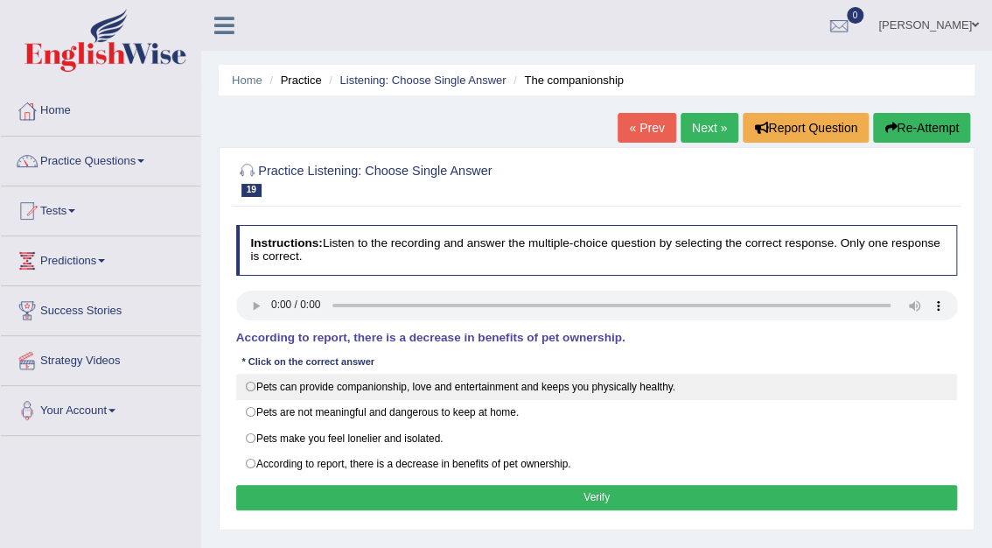
click at [248, 387] on label "Pets can provide companionship, love and entertainment and keeps you physically…" at bounding box center [597, 387] width 722 height 26
radio input "true"
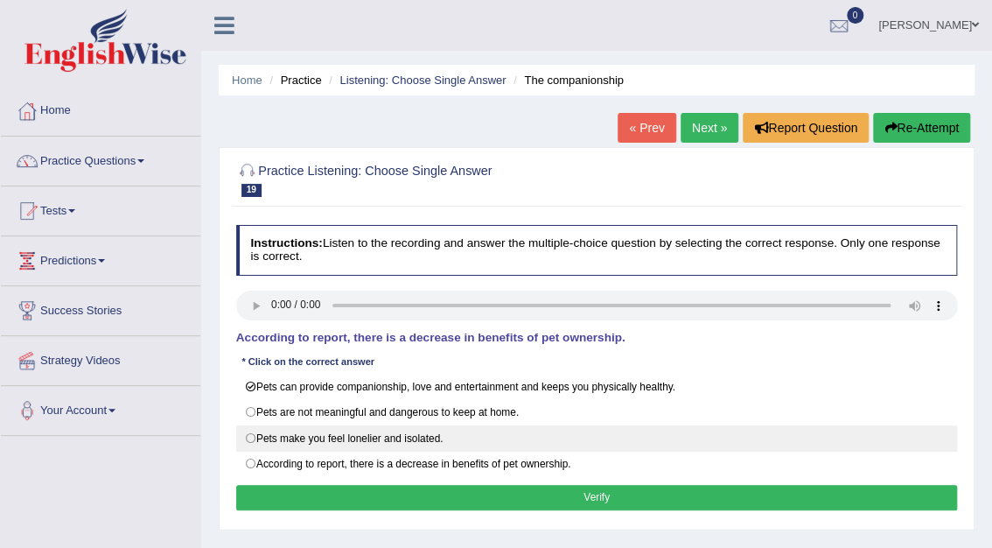
click at [249, 433] on label "Pets make you feel lonelier and isolated." at bounding box center [597, 438] width 722 height 26
radio input "true"
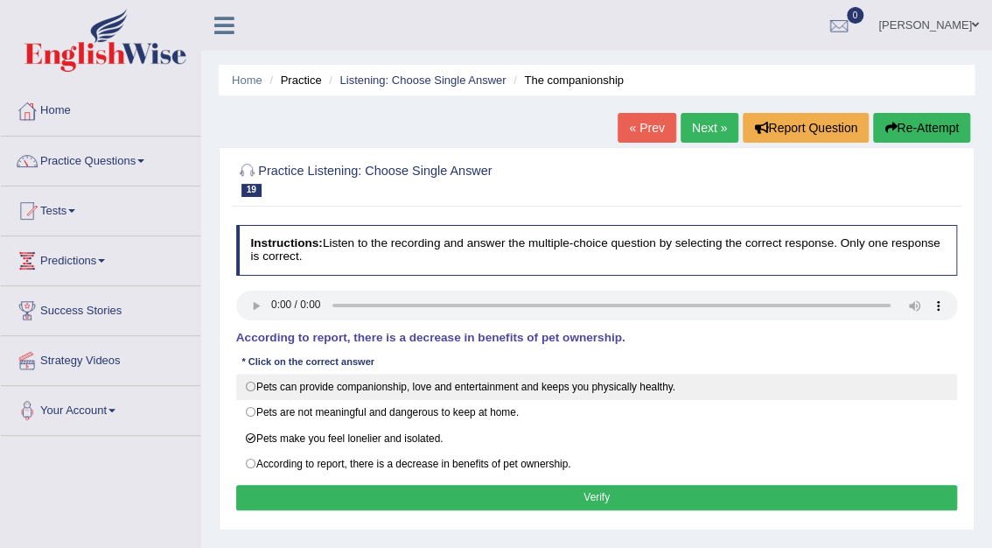
click at [256, 395] on label "Pets can provide companionship, love and entertainment and keeps you physically…" at bounding box center [597, 387] width 722 height 26
radio input "true"
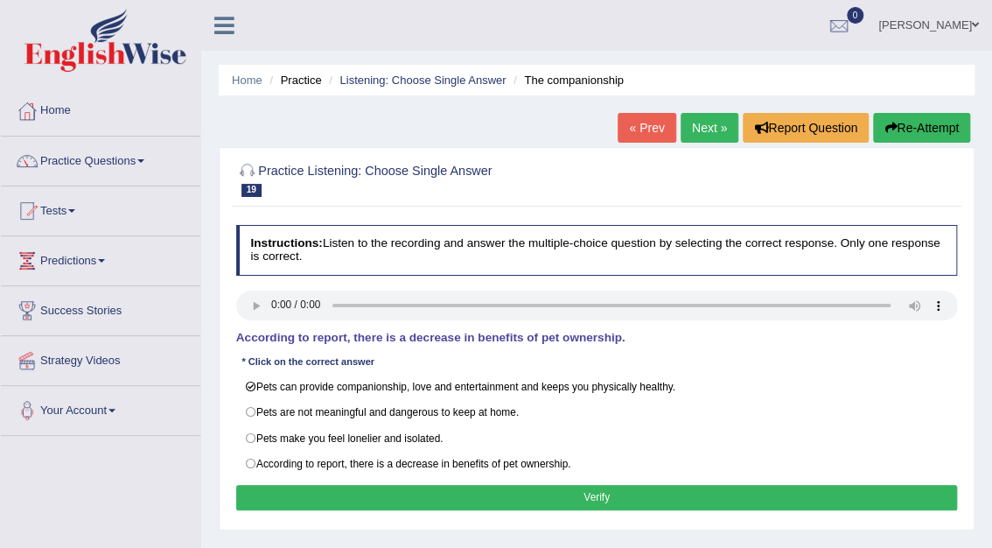
click at [608, 500] on button "Verify" at bounding box center [597, 497] width 722 height 25
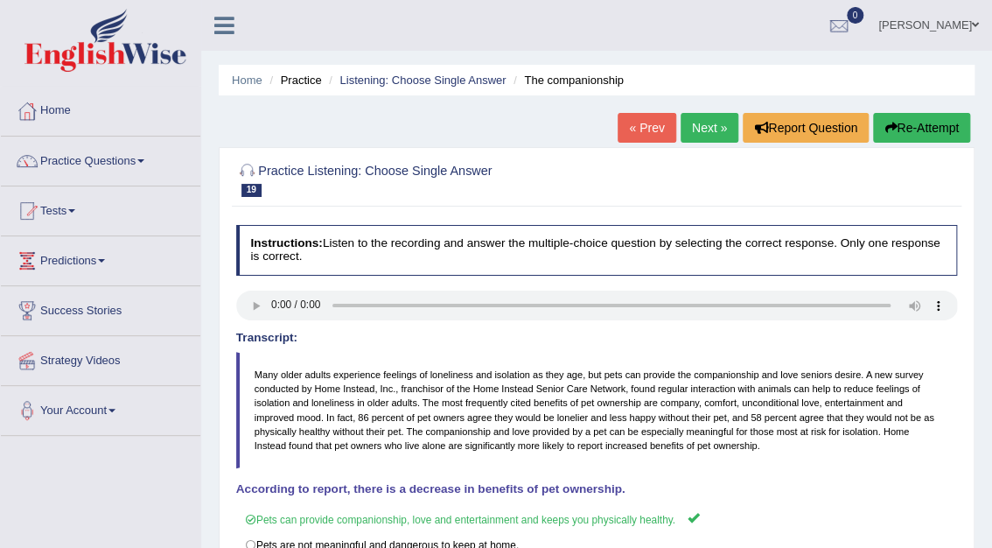
click at [704, 126] on link "Next »" at bounding box center [710, 128] width 58 height 30
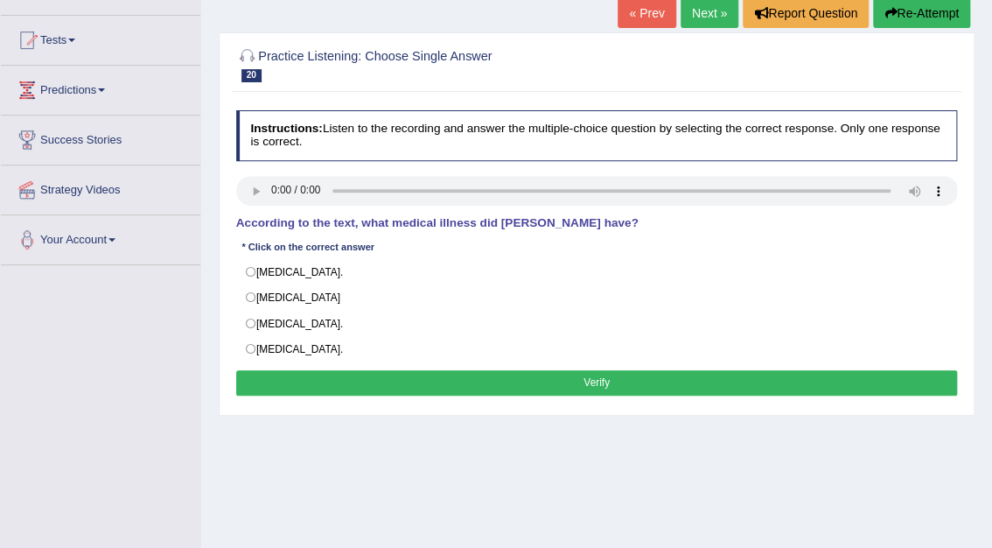
scroll to position [175, 0]
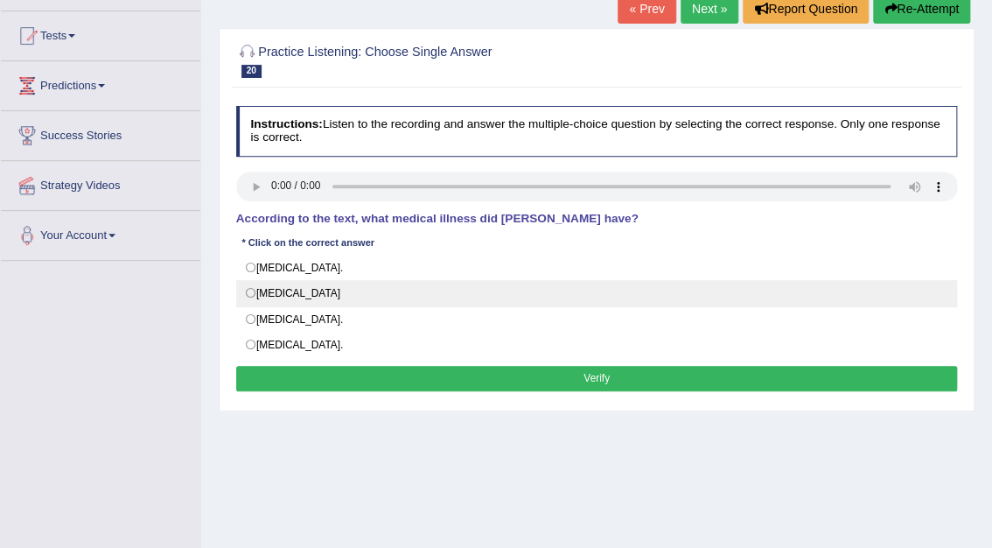
click at [250, 291] on label "Neuromyelitis optica" at bounding box center [597, 293] width 722 height 26
radio input "true"
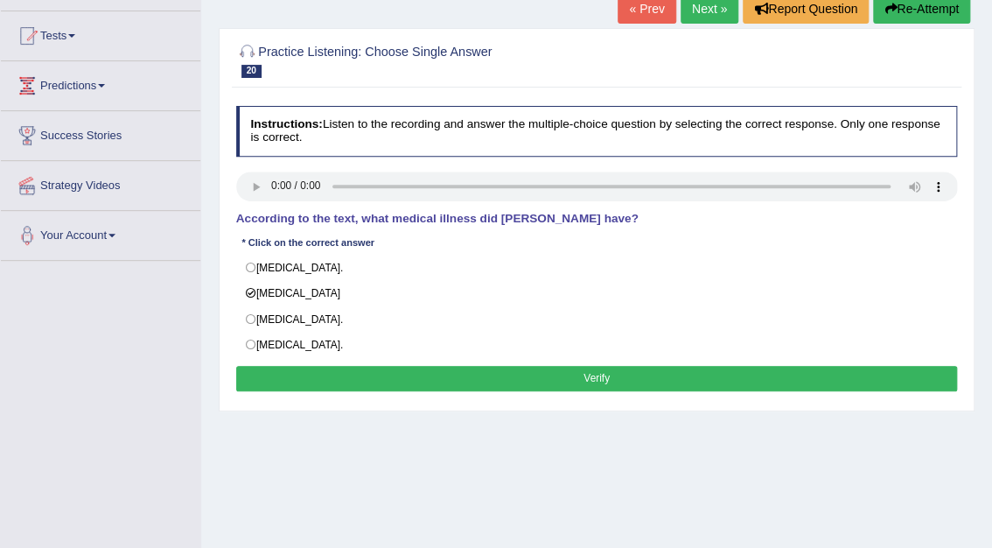
click at [597, 375] on button "Verify" at bounding box center [597, 378] width 722 height 25
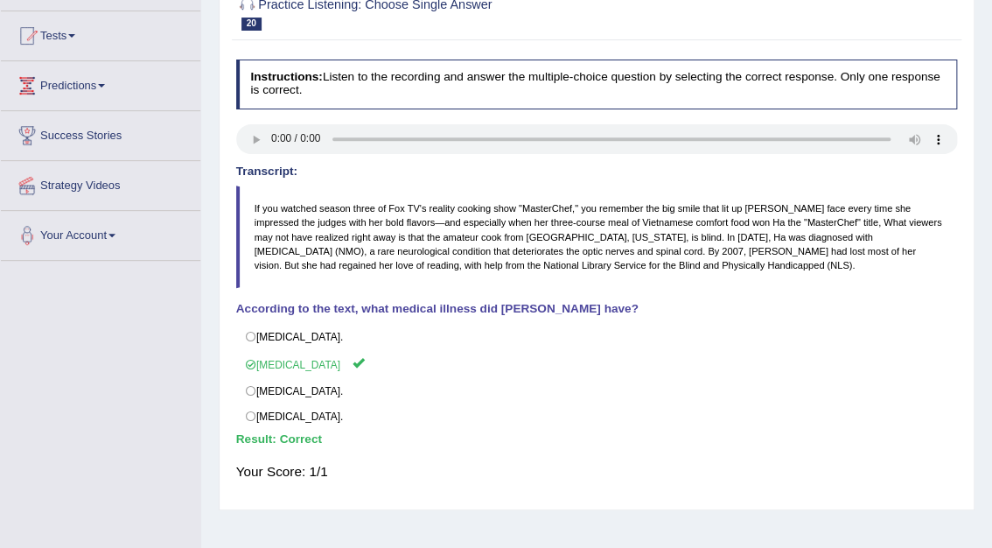
scroll to position [0, 0]
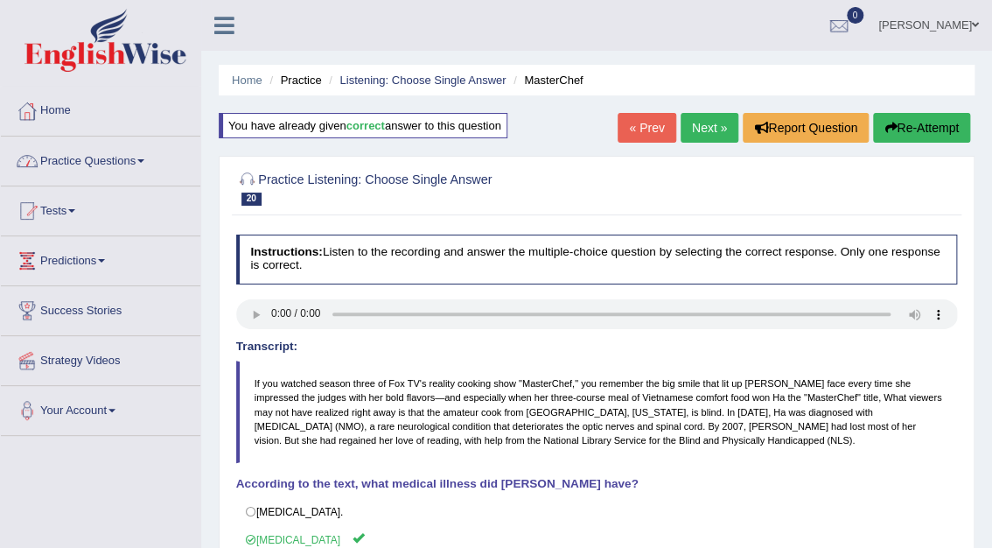
click at [147, 167] on link "Practice Questions" at bounding box center [100, 158] width 199 height 44
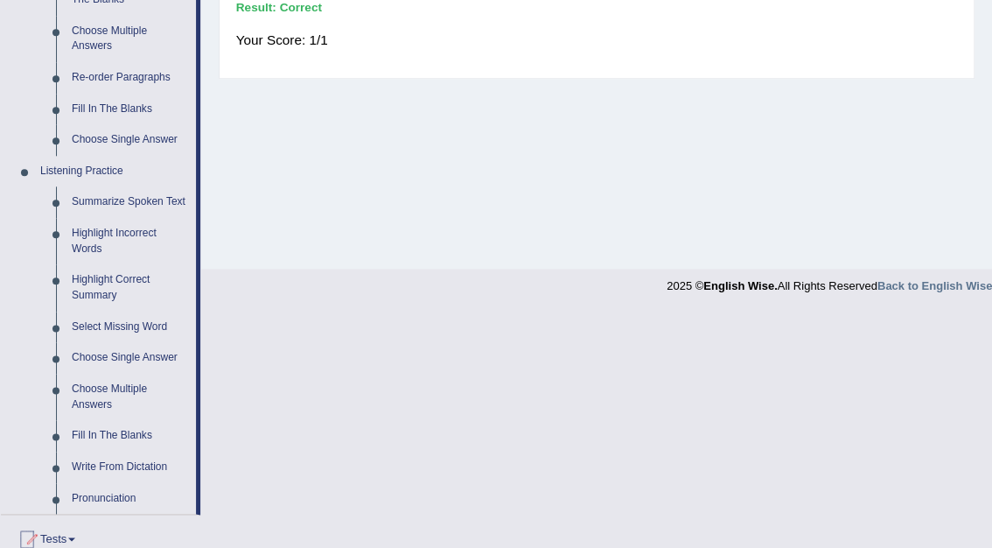
scroll to position [632, 0]
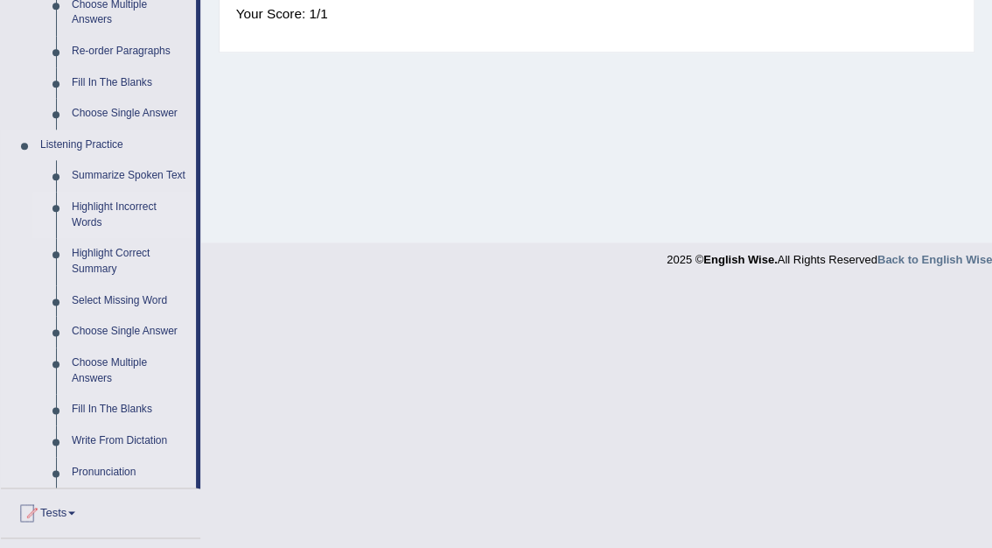
click at [115, 207] on link "Highlight Incorrect Words" at bounding box center [130, 215] width 132 height 46
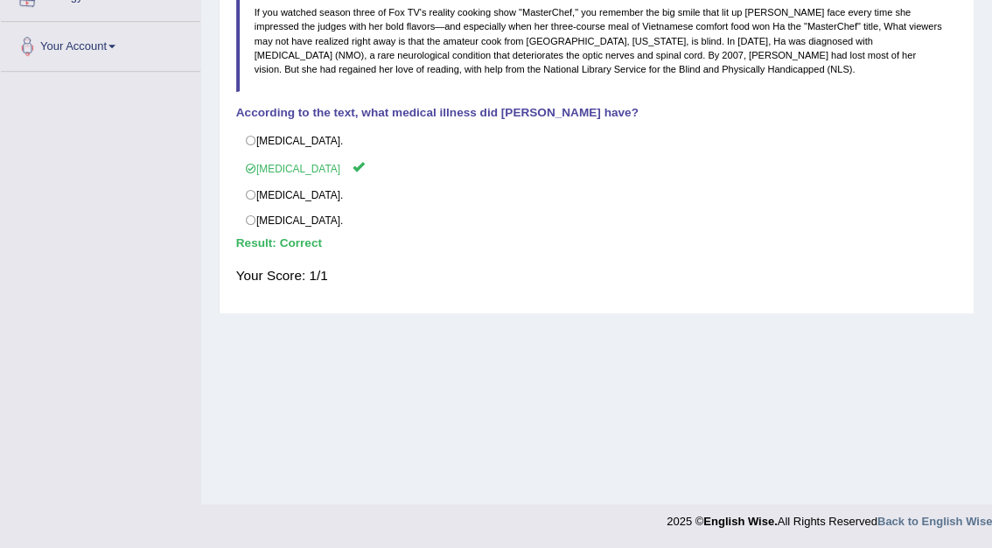
scroll to position [314, 0]
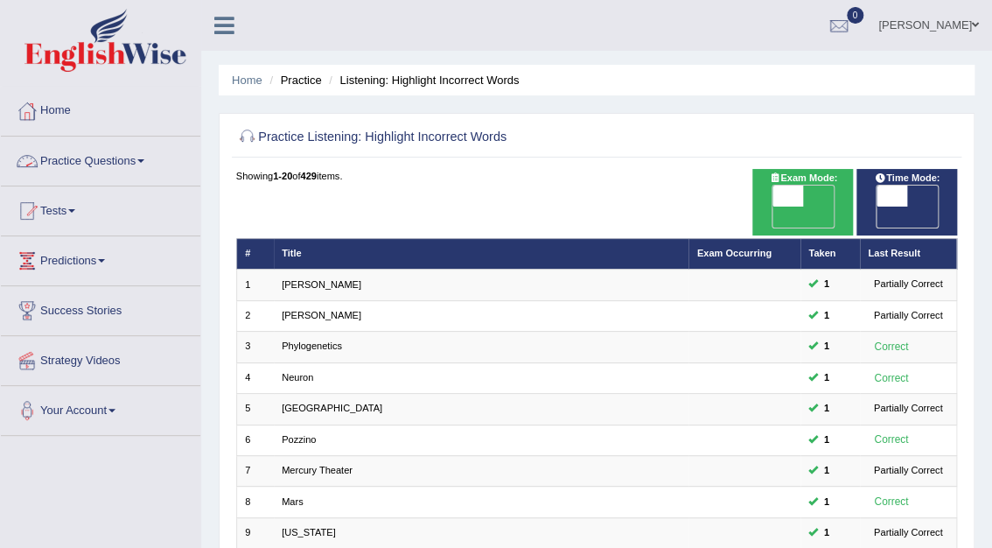
click at [80, 163] on link "Practice Questions" at bounding box center [100, 158] width 199 height 44
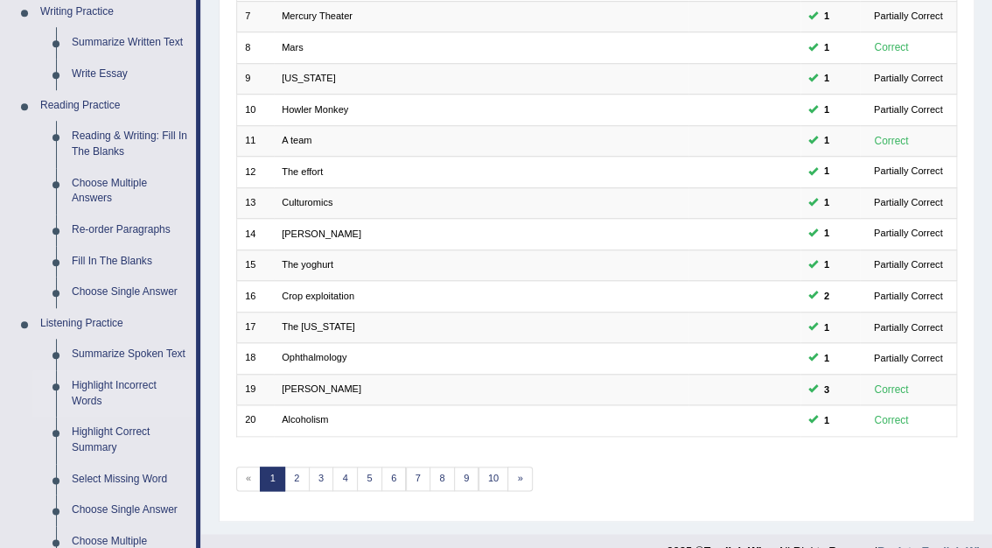
scroll to position [465, 0]
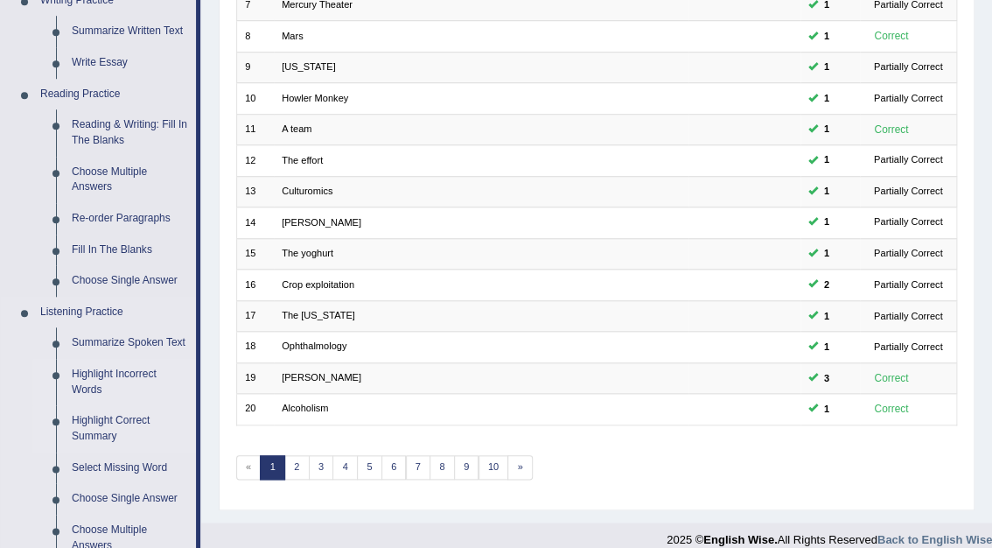
click at [94, 425] on link "Highlight Correct Summary" at bounding box center [130, 428] width 132 height 46
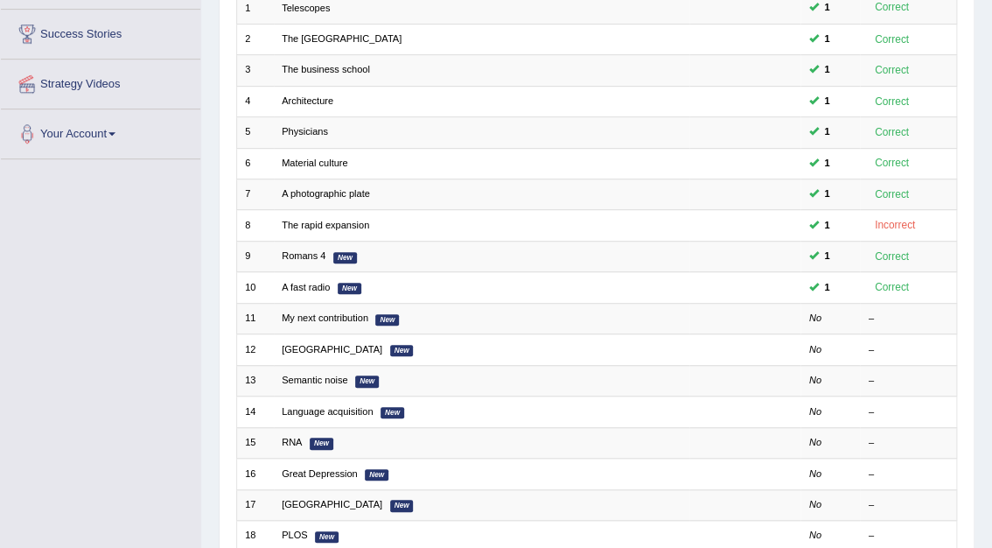
scroll to position [277, 0]
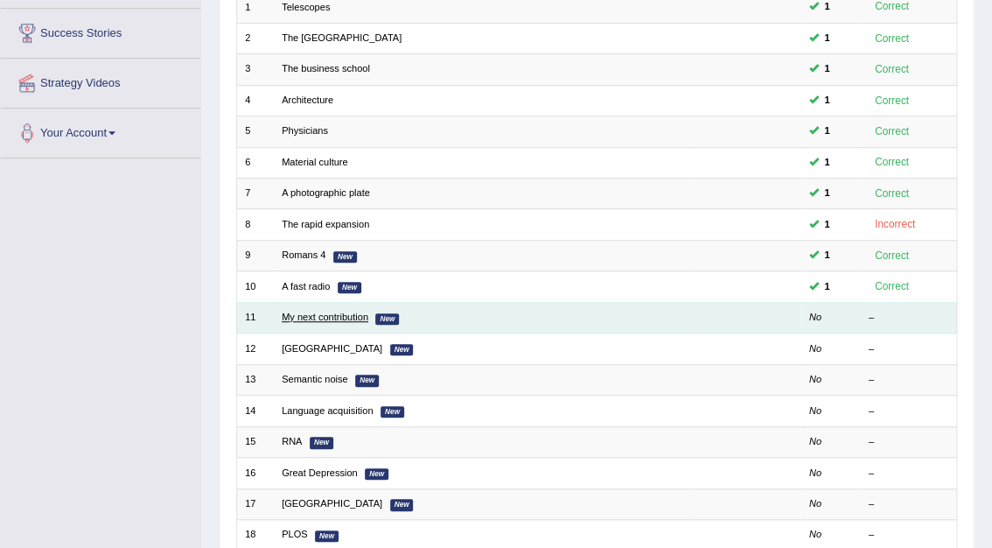
click at [325, 311] on link "My next contribution" at bounding box center [325, 316] width 87 height 10
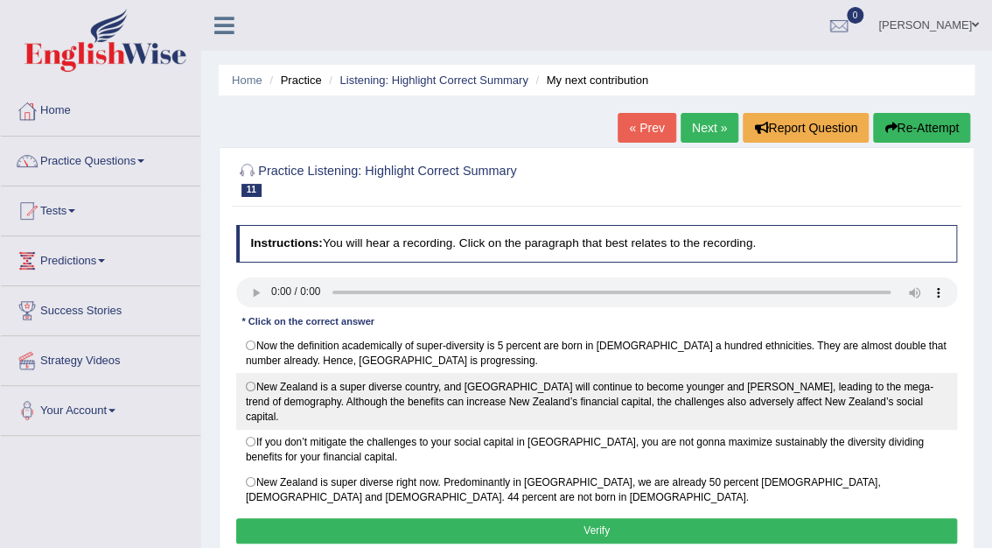
click at [250, 380] on label "New Zealand is a super diverse country, and Auckland will continue to become yo…" at bounding box center [597, 401] width 722 height 56
radio input "true"
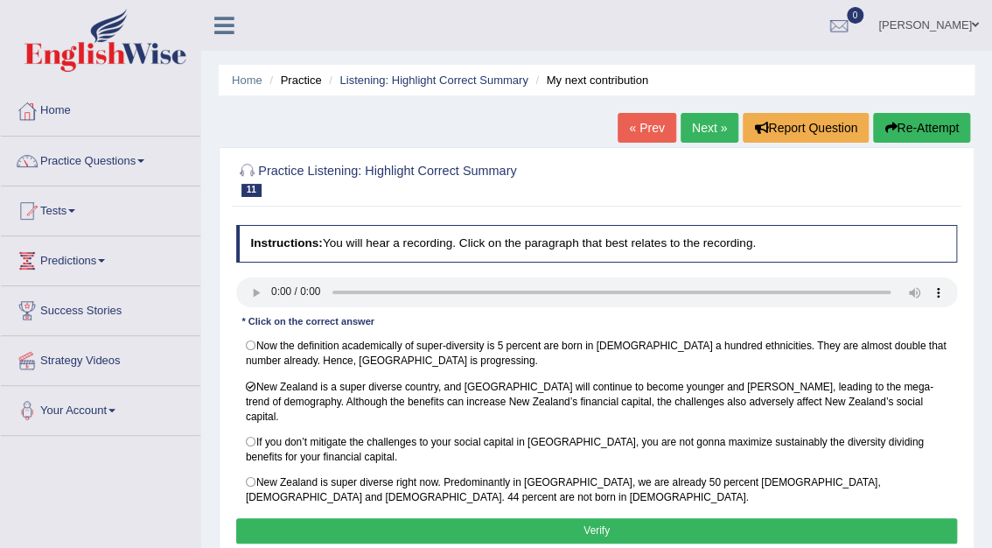
click at [603, 518] on button "Verify" at bounding box center [597, 530] width 722 height 25
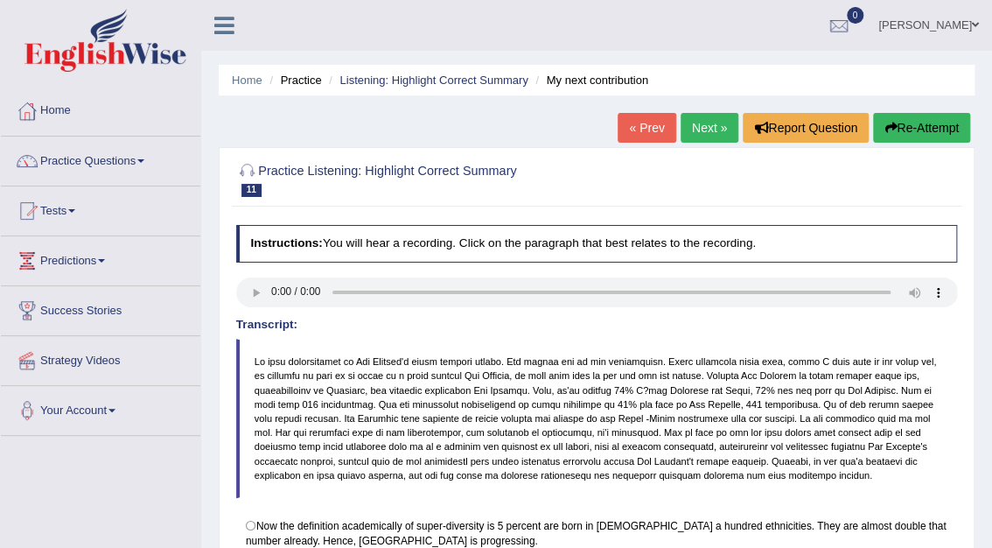
click at [716, 119] on link "Next »" at bounding box center [710, 128] width 58 height 30
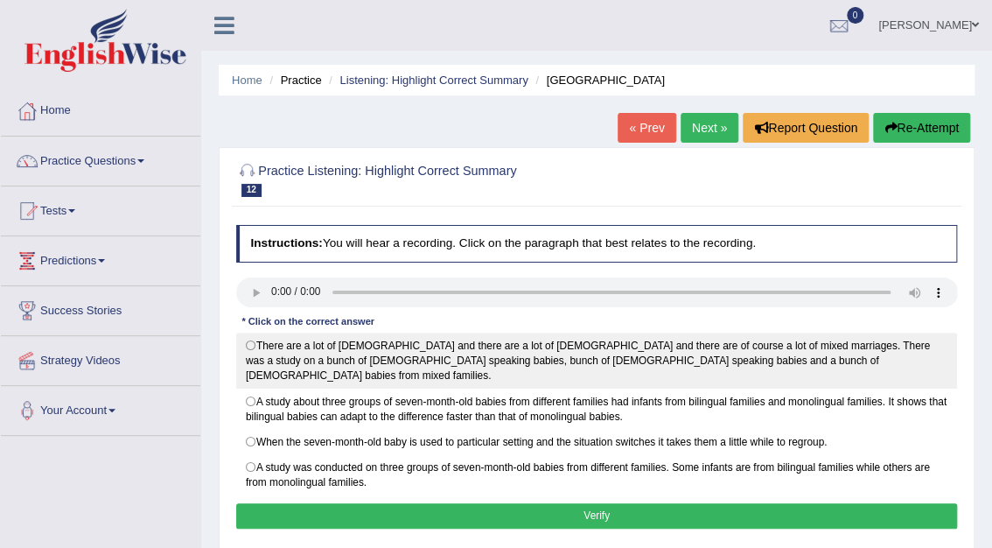
click at [255, 345] on label "There are a lot of Italians and there are a lot of Slovenians and there are of …" at bounding box center [597, 360] width 722 height 56
radio input "true"
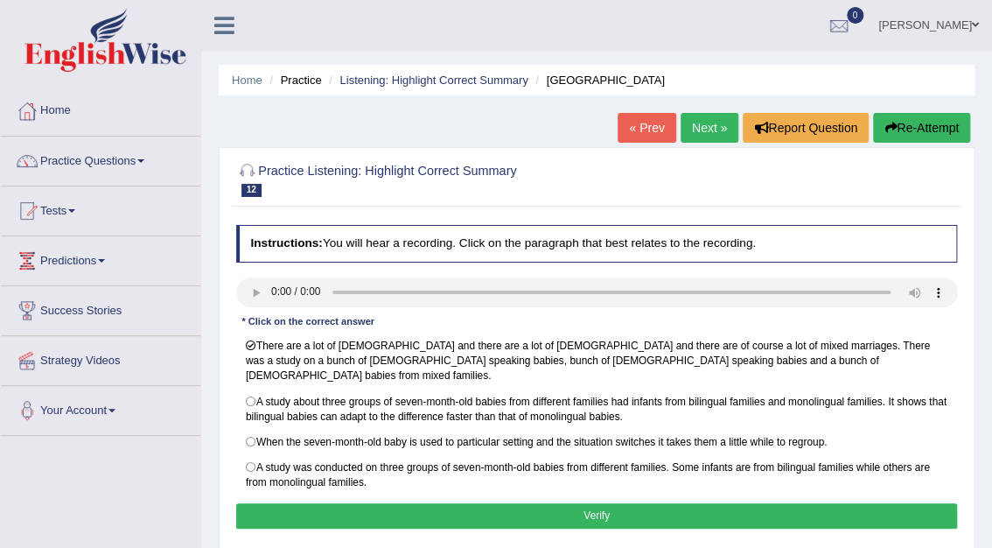
click at [598, 503] on button "Verify" at bounding box center [597, 515] width 722 height 25
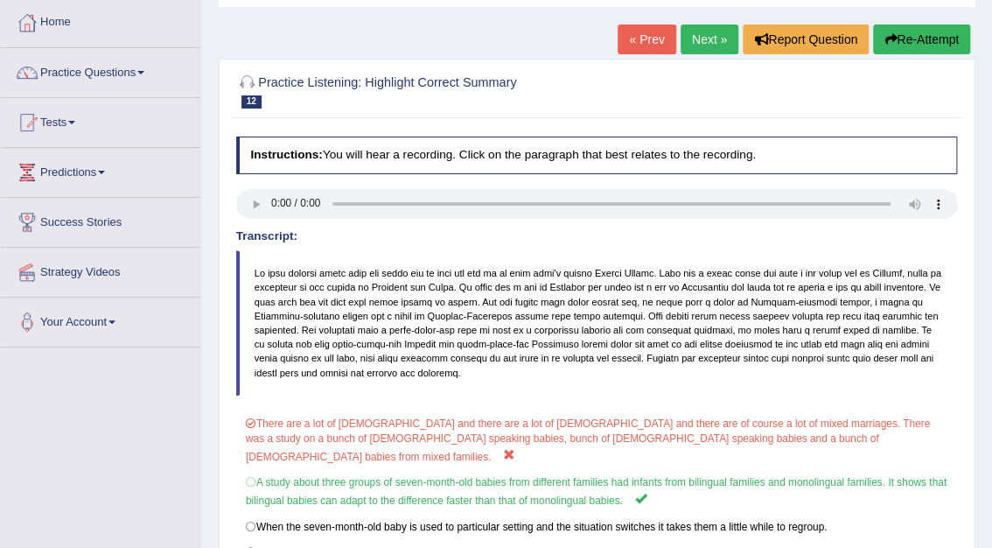
scroll to position [65, 0]
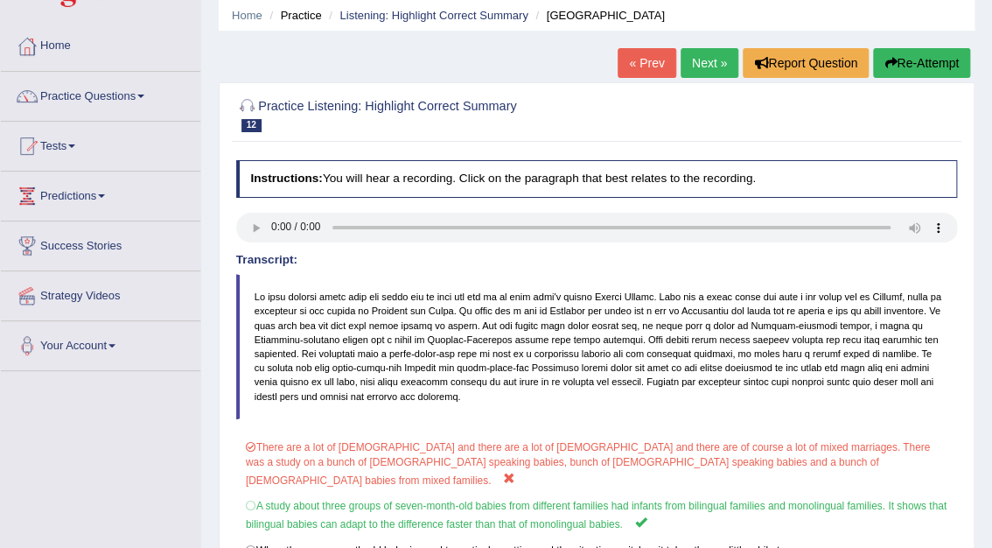
click at [703, 66] on link "Next »" at bounding box center [710, 63] width 58 height 30
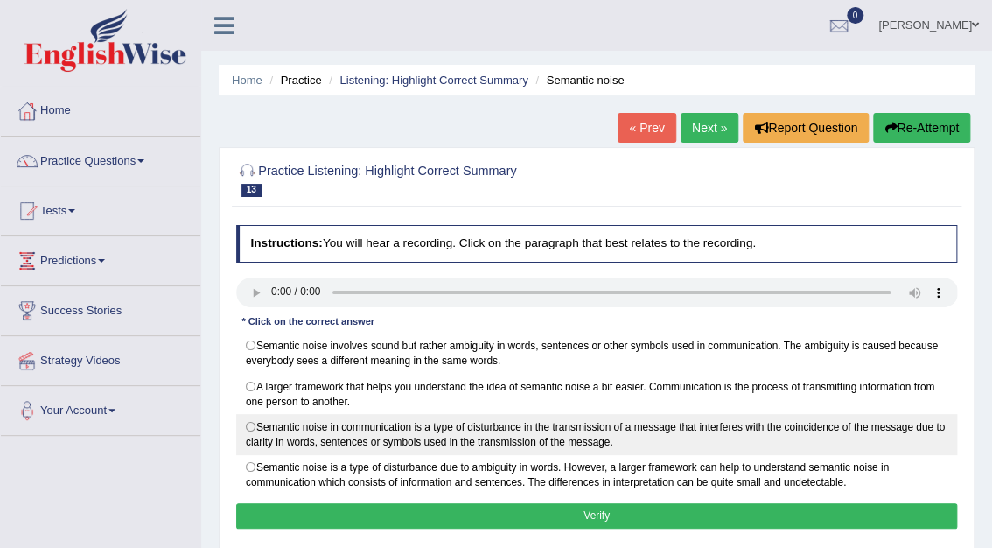
click at [253, 425] on label "Semantic noise in communication is a type of disturbance in the transmission of…" at bounding box center [597, 434] width 722 height 41
radio input "true"
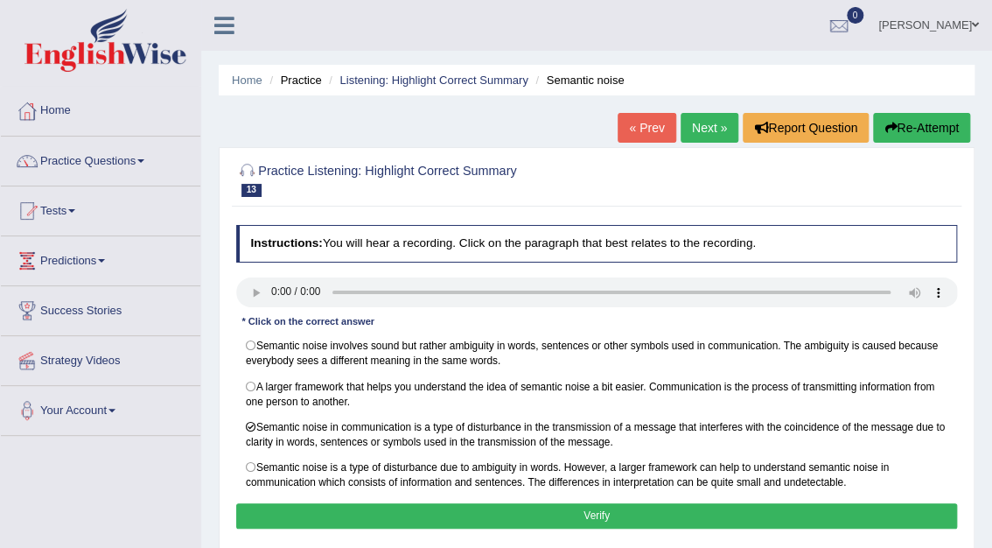
click at [609, 511] on button "Verify" at bounding box center [597, 515] width 722 height 25
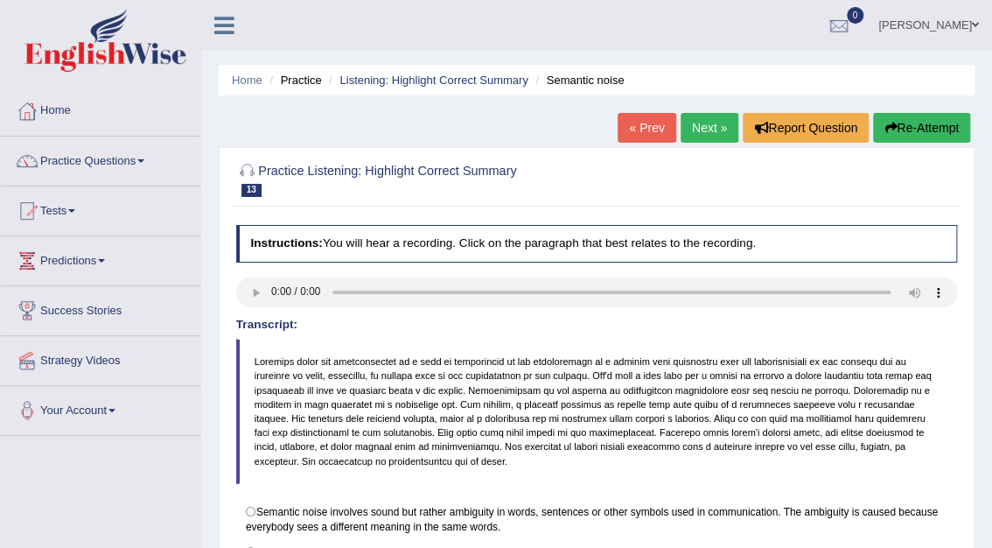
click at [695, 122] on link "Next »" at bounding box center [710, 128] width 58 height 30
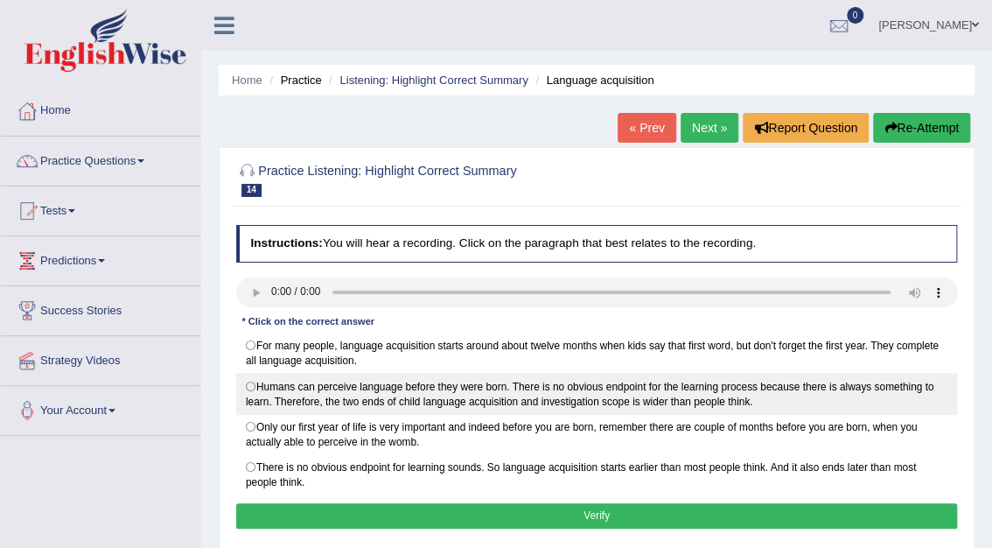
click at [252, 382] on label "Humans can perceive language before they were born. There is no obvious endpoin…" at bounding box center [597, 393] width 722 height 41
radio input "true"
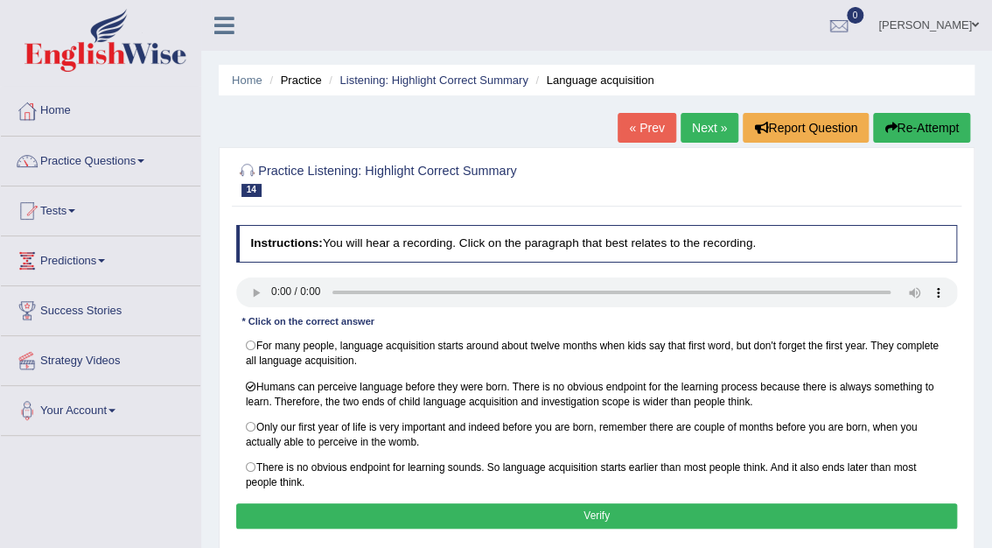
click at [610, 514] on button "Verify" at bounding box center [597, 515] width 722 height 25
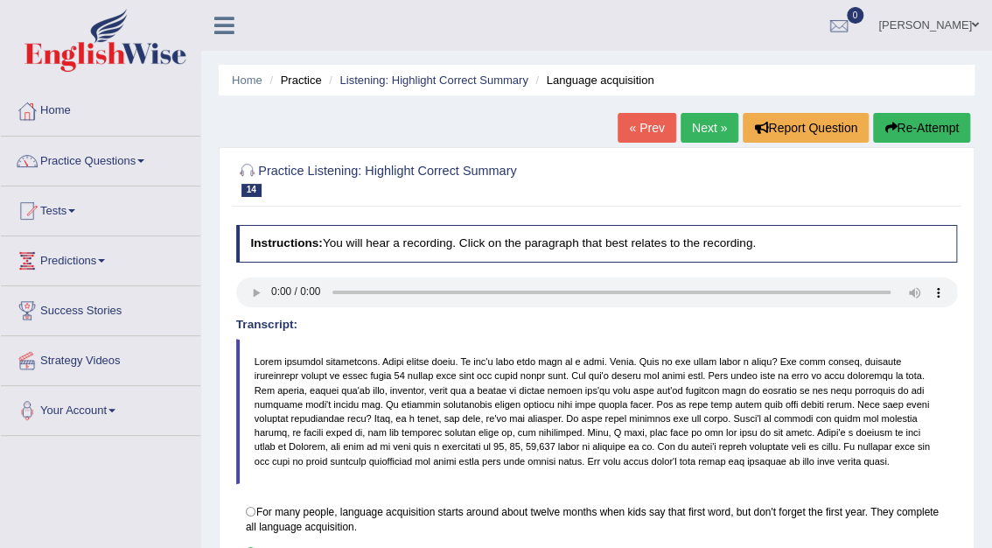
click at [689, 129] on link "Next »" at bounding box center [710, 128] width 58 height 30
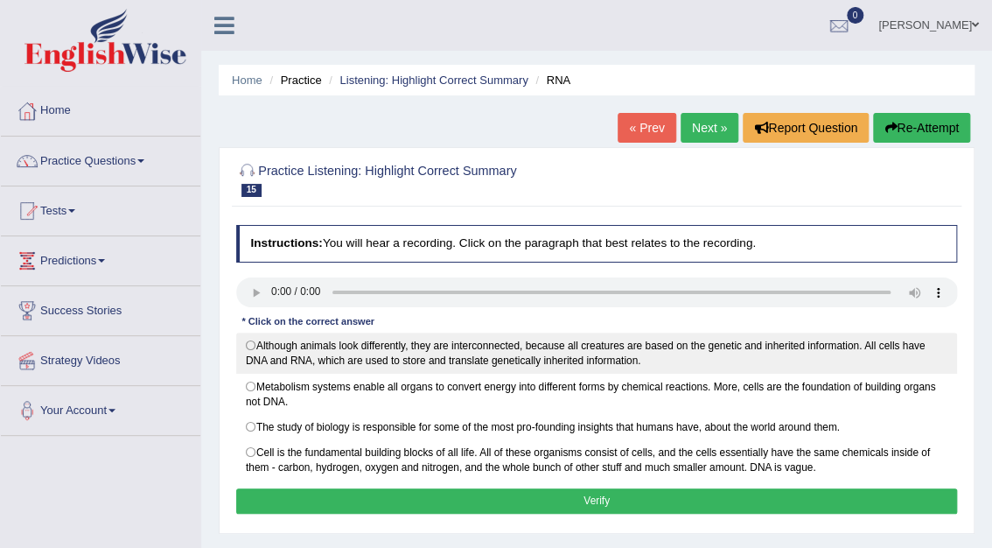
click at [248, 340] on label "Although animals look differently, they are interconnected, because all creatur…" at bounding box center [597, 352] width 722 height 41
radio input "true"
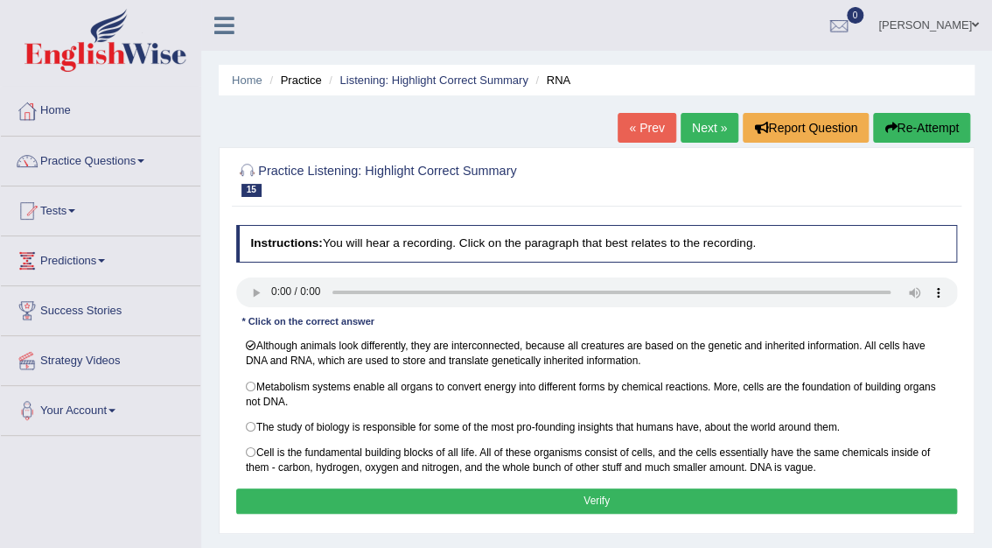
click at [594, 493] on button "Verify" at bounding box center [597, 500] width 722 height 25
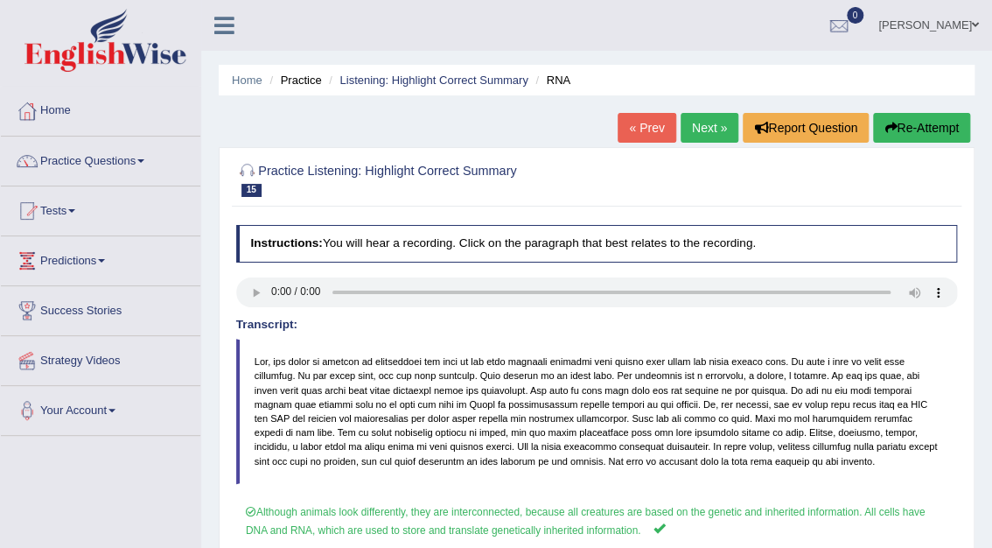
click at [707, 129] on link "Next »" at bounding box center [710, 128] width 58 height 30
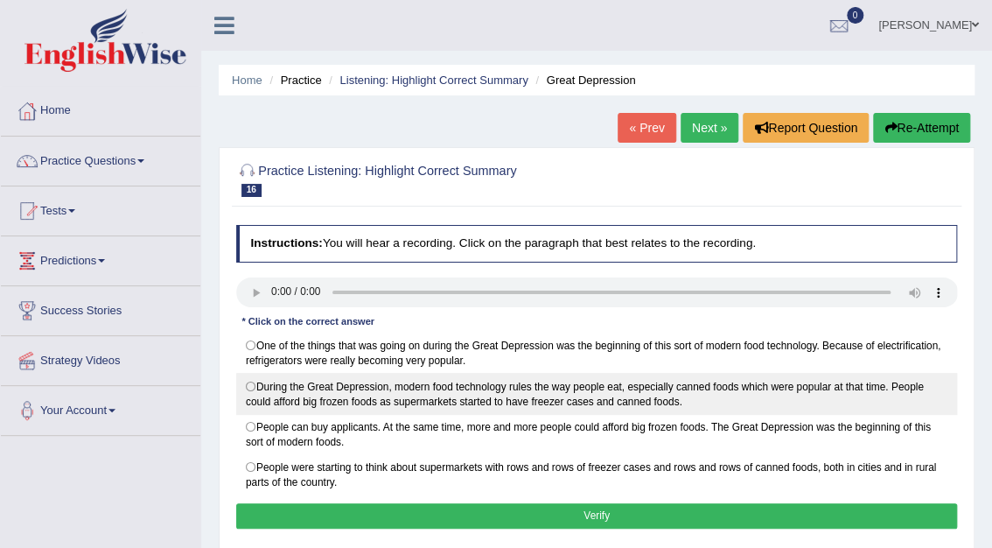
click at [252, 382] on label "During the Great Depression, modern food technology rules the way people eat, e…" at bounding box center [597, 393] width 722 height 41
radio input "true"
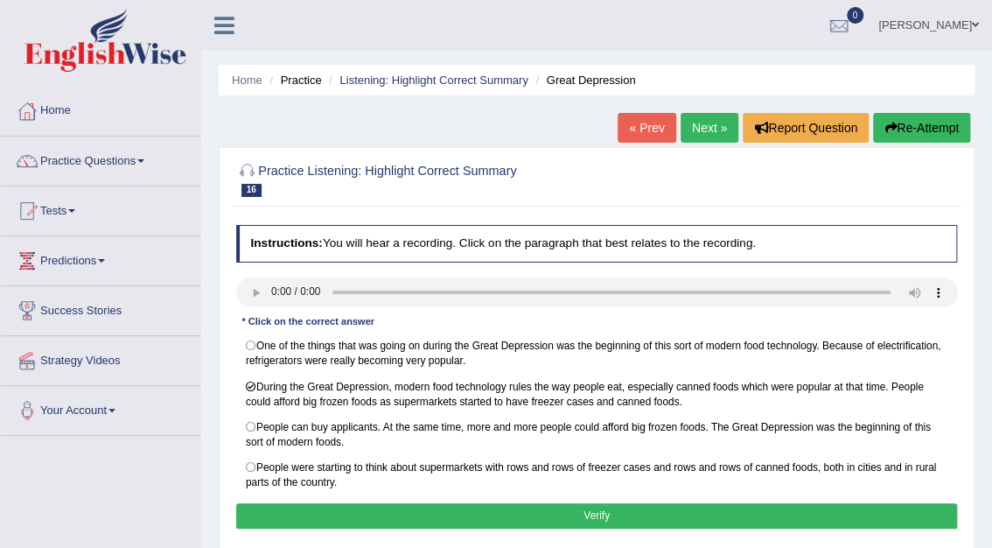
click at [640, 507] on button "Verify" at bounding box center [597, 515] width 722 height 25
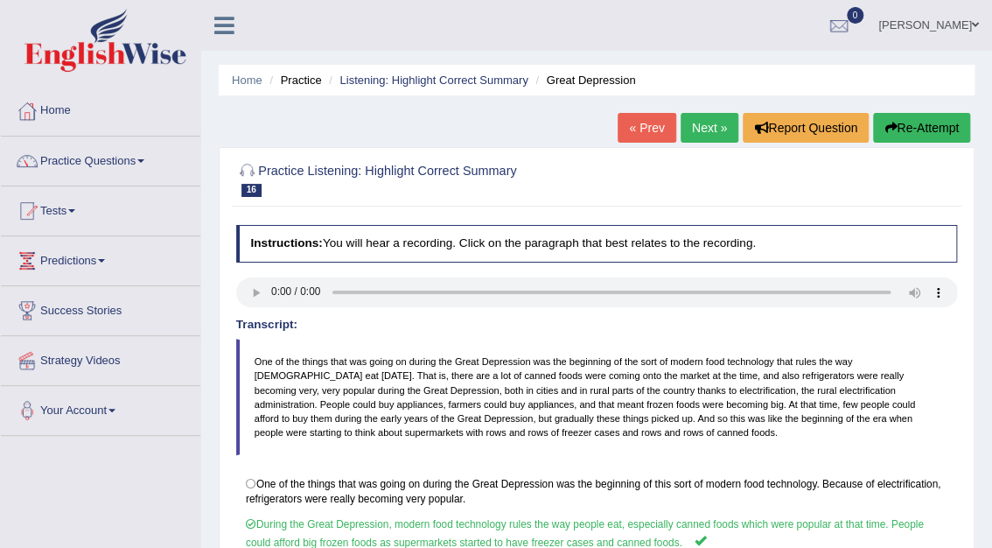
click at [705, 136] on link "Next »" at bounding box center [710, 128] width 58 height 30
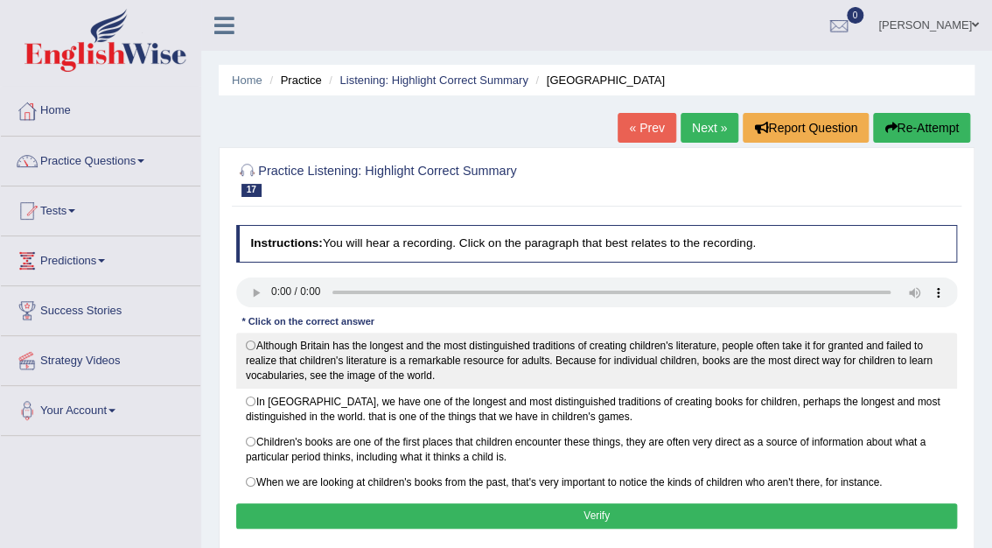
click at [256, 342] on label "Although Britain has the longest and the most distinguished traditions of creat…" at bounding box center [597, 360] width 722 height 56
radio input "true"
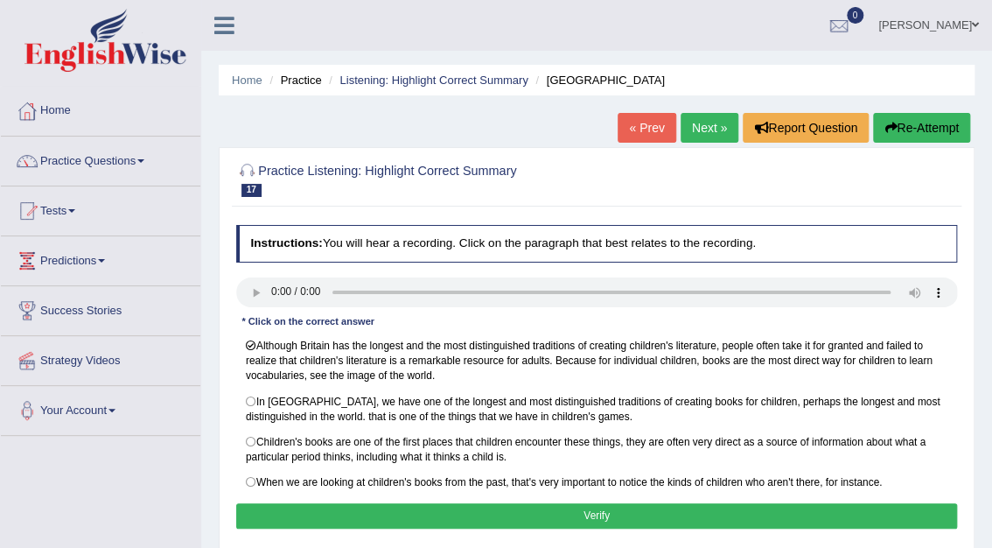
click at [602, 516] on button "Verify" at bounding box center [597, 515] width 722 height 25
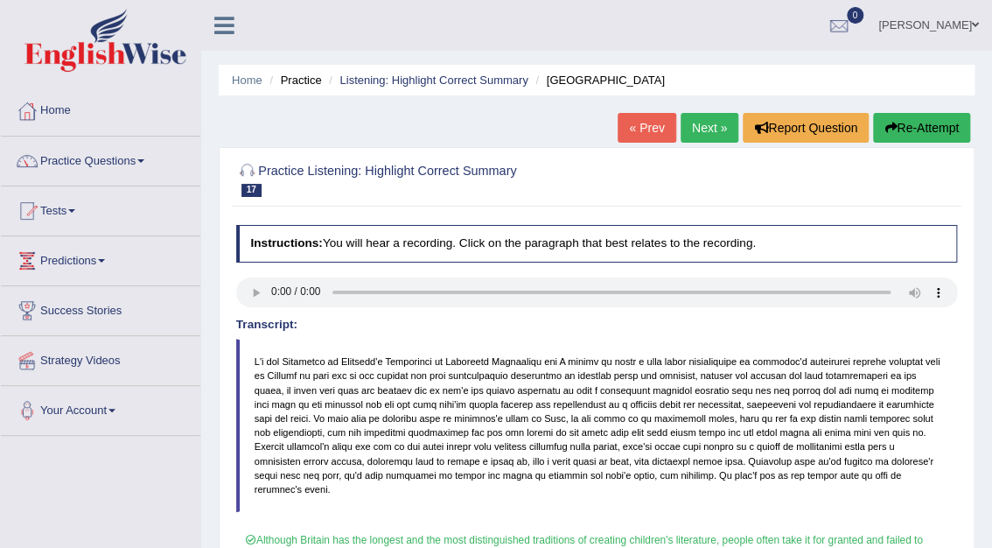
click at [709, 129] on link "Next »" at bounding box center [710, 128] width 58 height 30
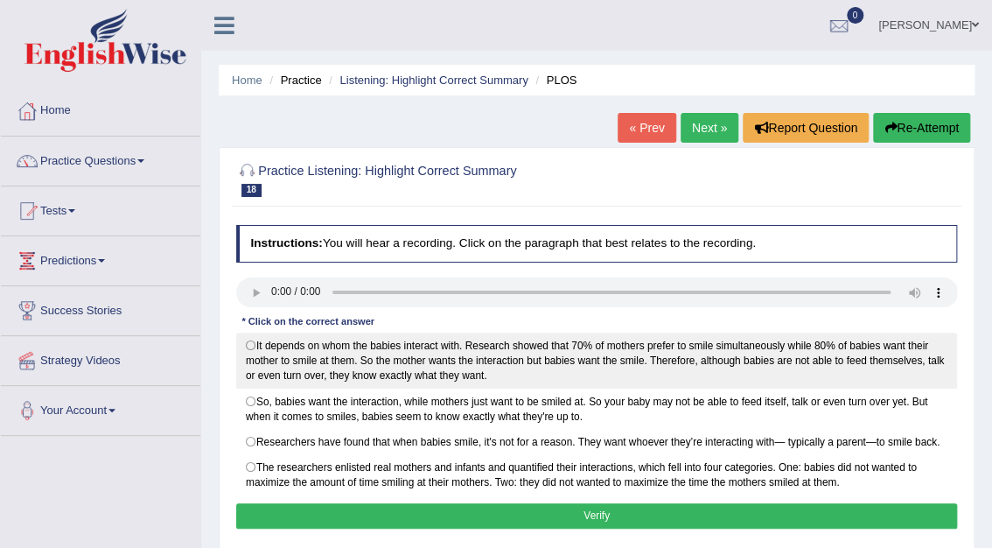
click at [248, 345] on label "It depends on whom the babies interact with. Research showed that 70% of mother…" at bounding box center [597, 360] width 722 height 56
radio input "true"
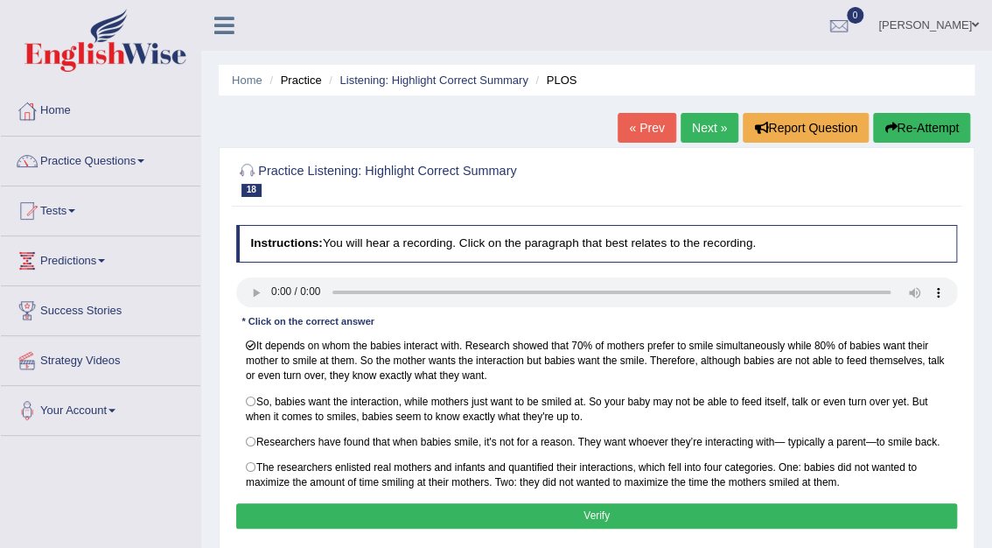
click at [609, 515] on button "Verify" at bounding box center [597, 515] width 722 height 25
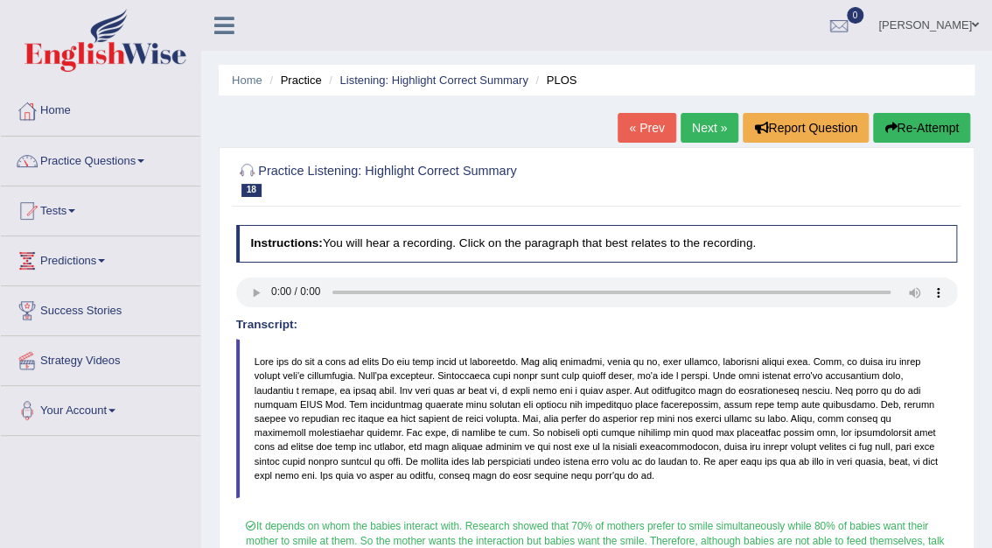
click at [708, 131] on link "Next »" at bounding box center [710, 128] width 58 height 30
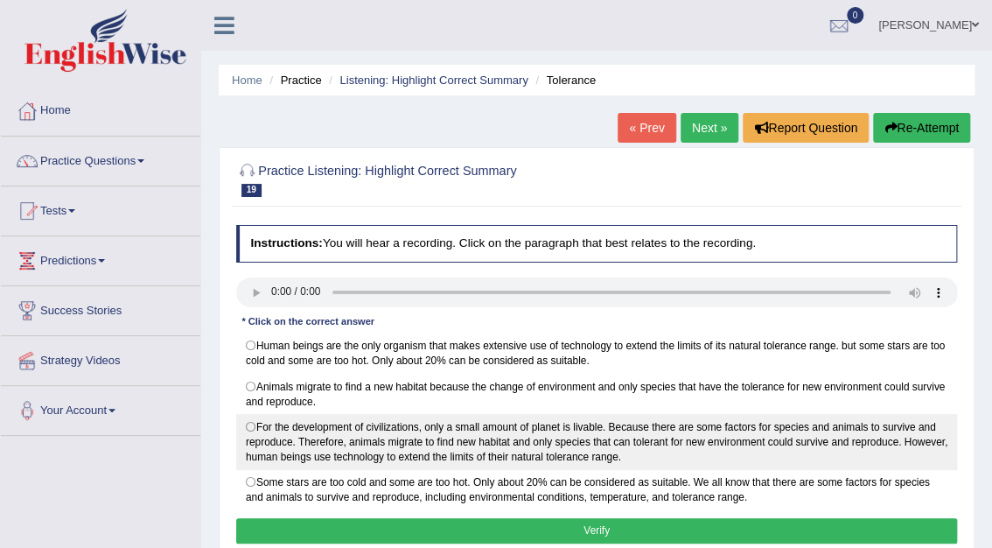
click at [248, 423] on label "For the development of civilizations, only a small amount of planet is livable.…" at bounding box center [597, 442] width 722 height 56
radio input "true"
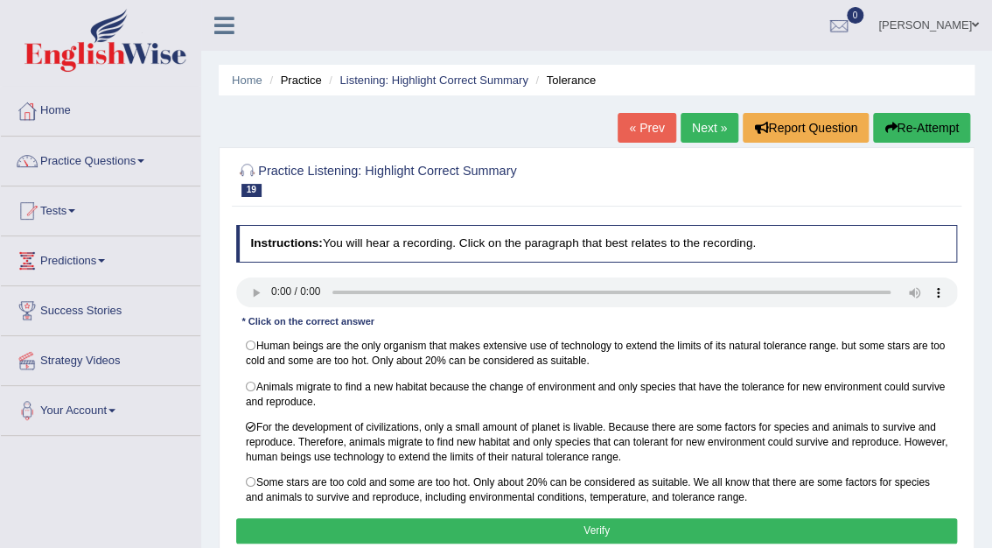
click at [599, 525] on button "Verify" at bounding box center [597, 530] width 722 height 25
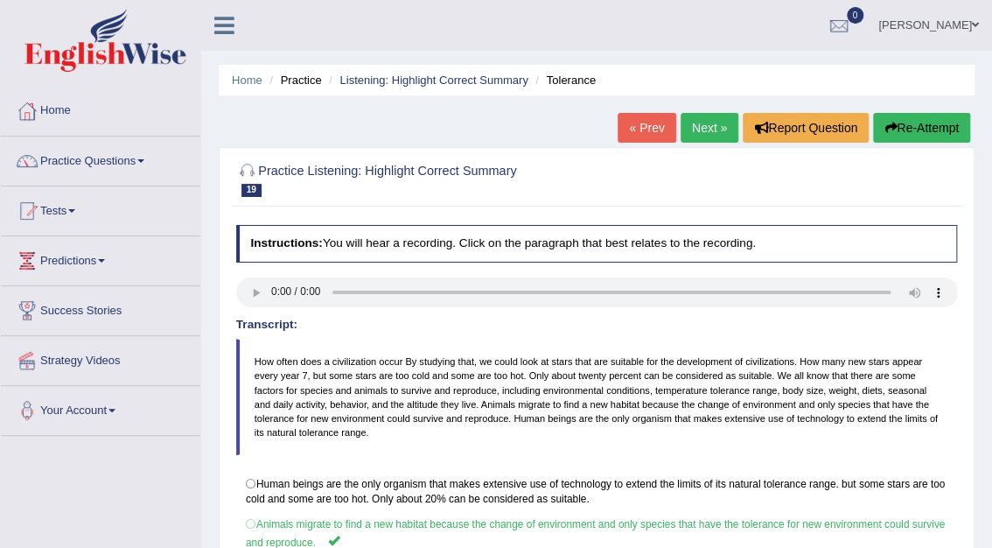
click at [709, 133] on link "Next »" at bounding box center [710, 128] width 58 height 30
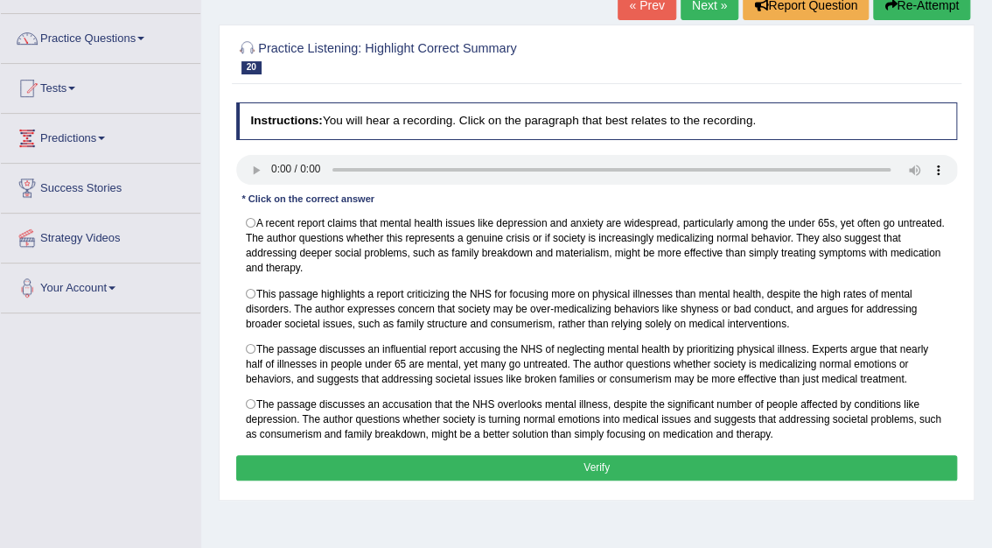
scroll to position [132, 0]
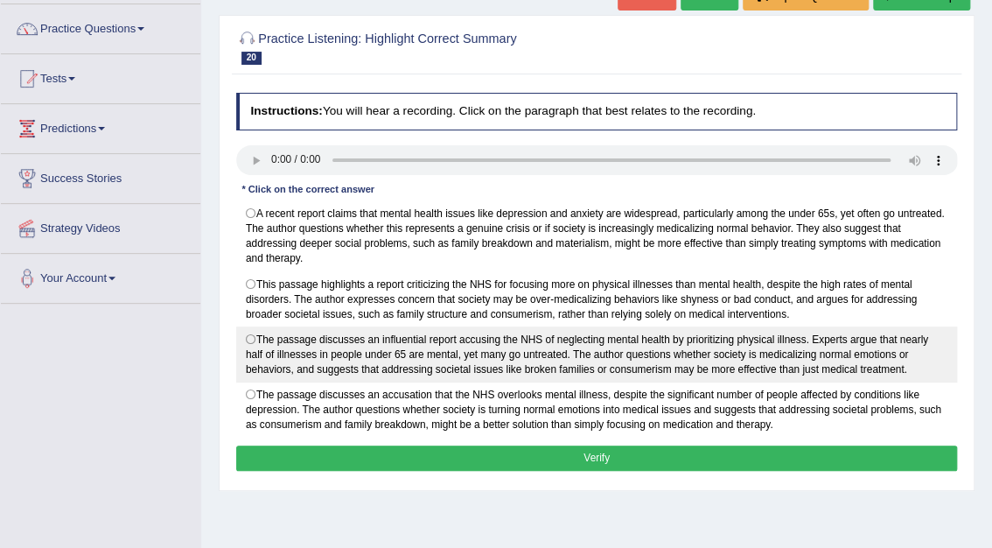
click at [252, 332] on label "The passage discusses an influential report accusing the NHS of neglecting ment…" at bounding box center [597, 354] width 722 height 56
radio input "true"
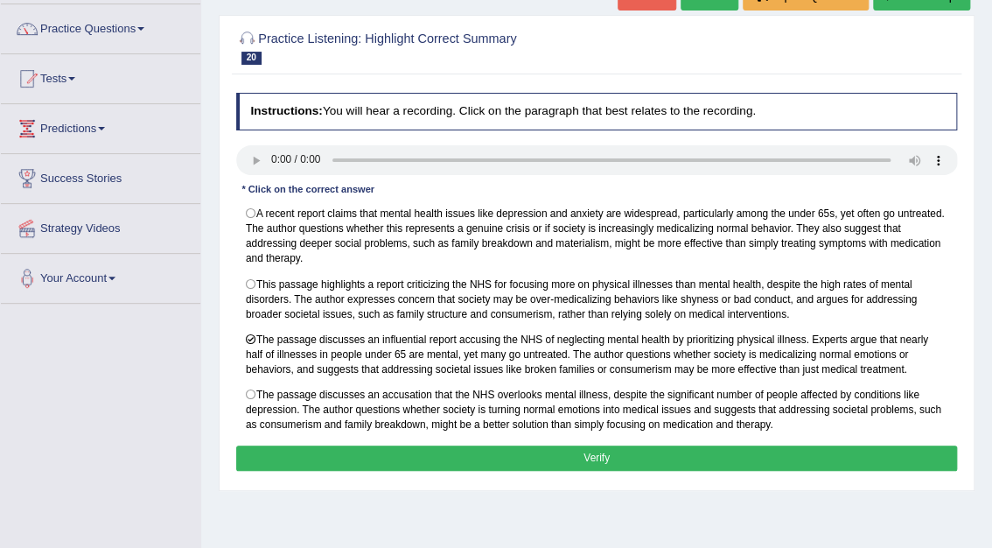
click at [609, 458] on button "Verify" at bounding box center [597, 457] width 722 height 25
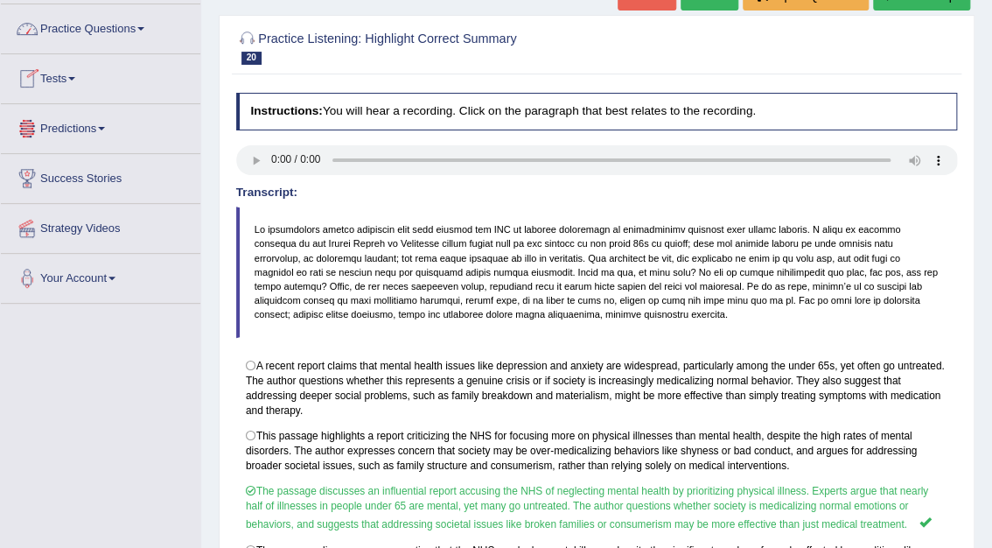
click at [73, 24] on link "Practice Questions" at bounding box center [100, 26] width 199 height 44
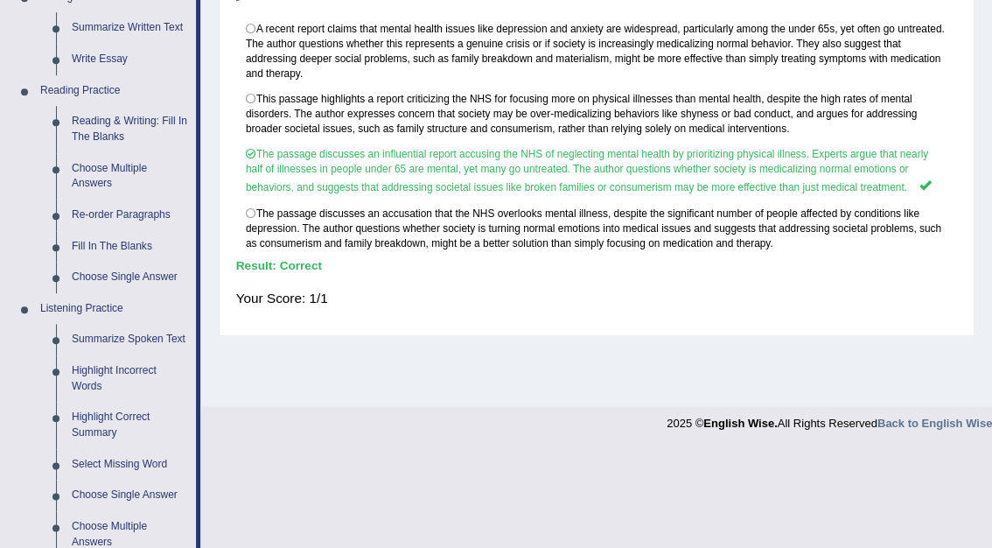
scroll to position [494, 0]
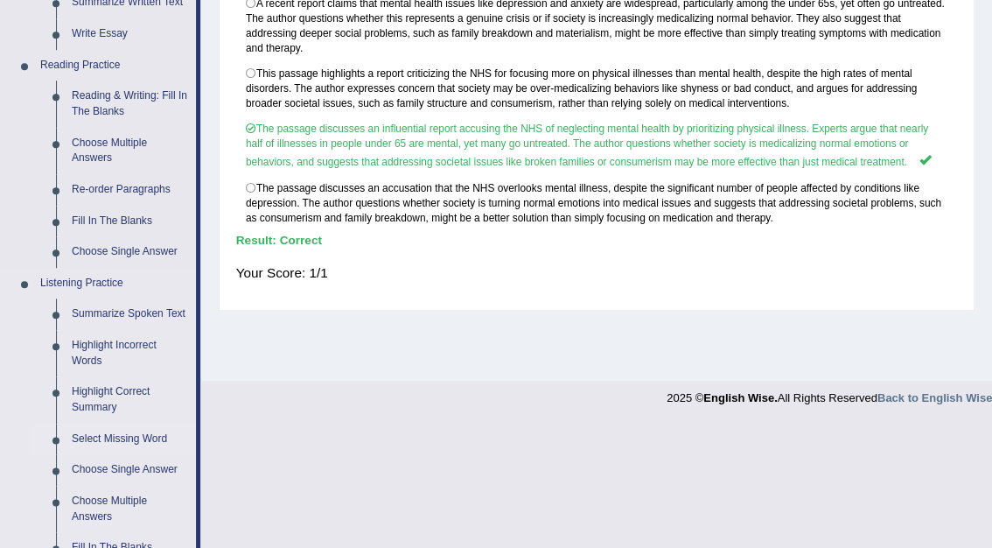
click at [126, 443] on link "Select Missing Word" at bounding box center [130, 438] width 132 height 31
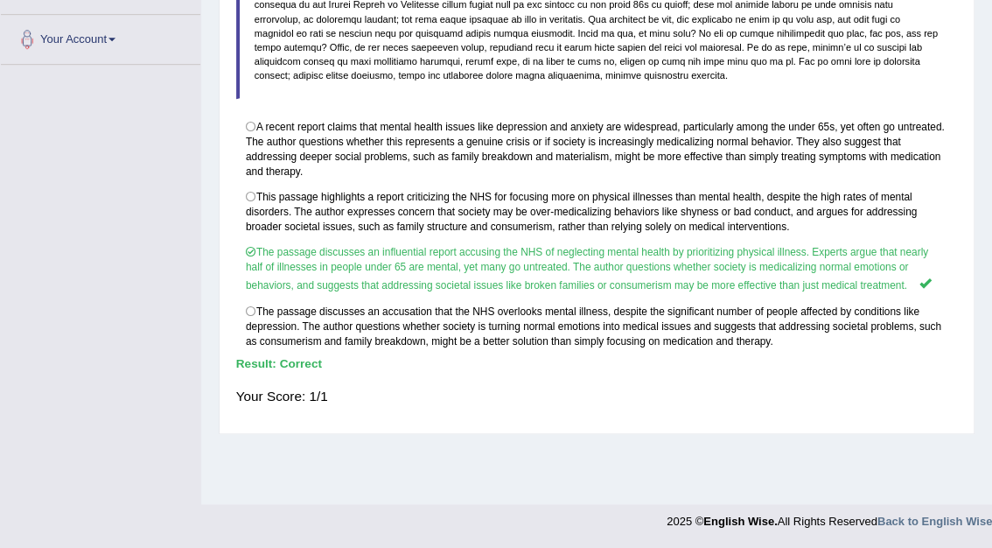
scroll to position [217, 0]
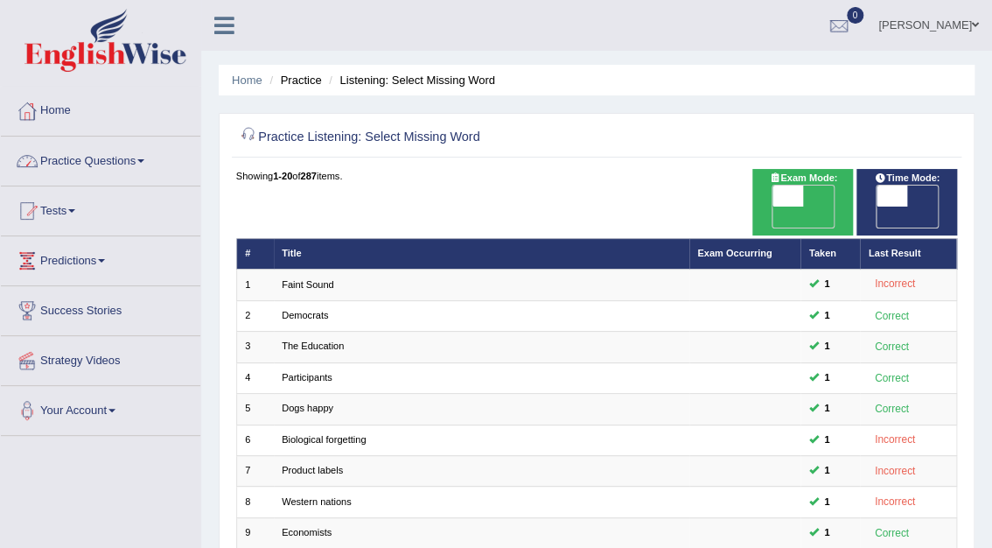
click at [139, 154] on link "Practice Questions" at bounding box center [100, 158] width 199 height 44
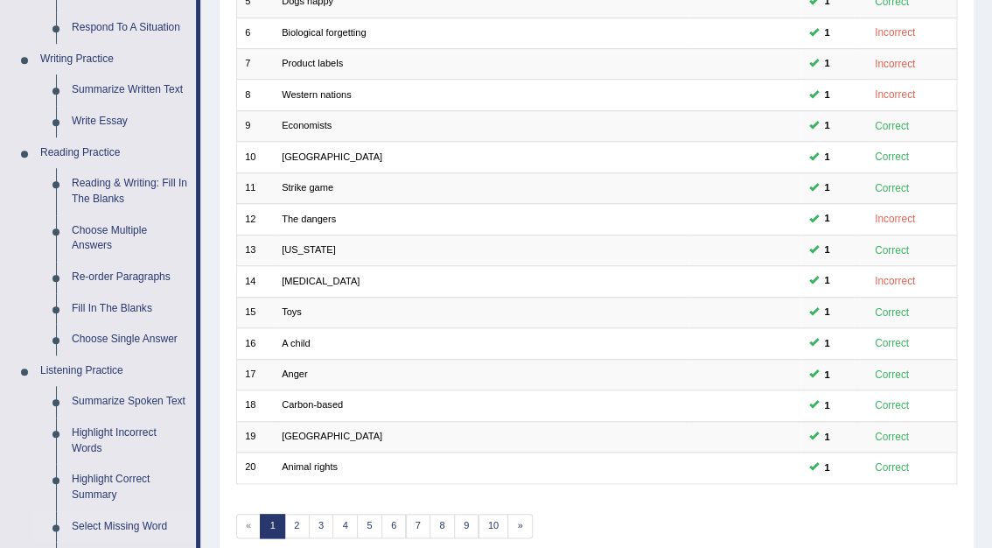
scroll to position [479, 0]
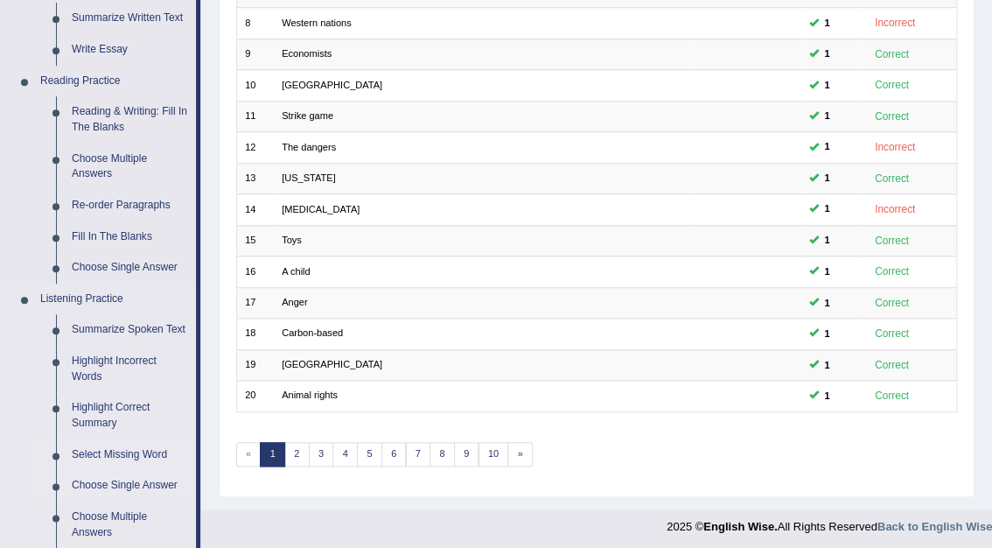
click at [126, 483] on link "Choose Single Answer" at bounding box center [130, 485] width 132 height 31
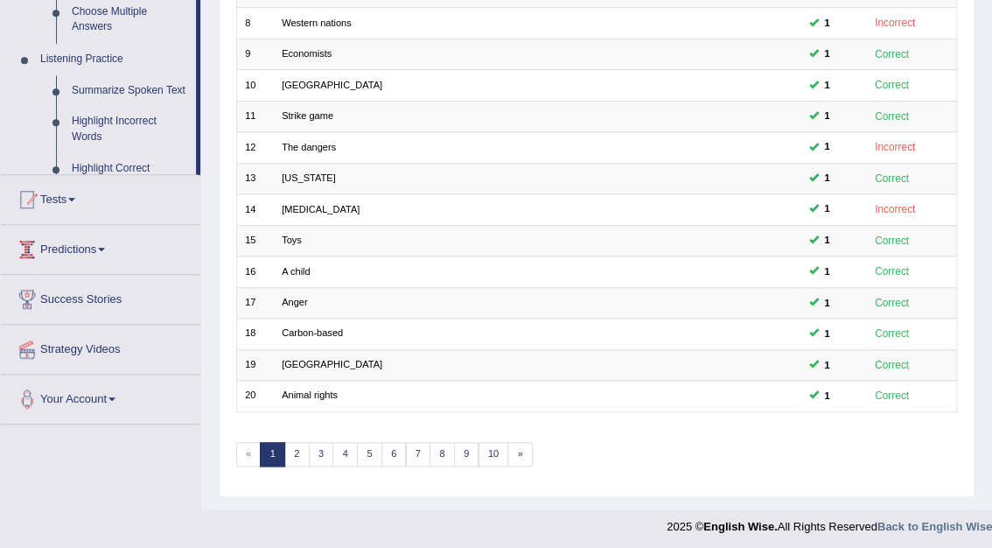
scroll to position [459, 0]
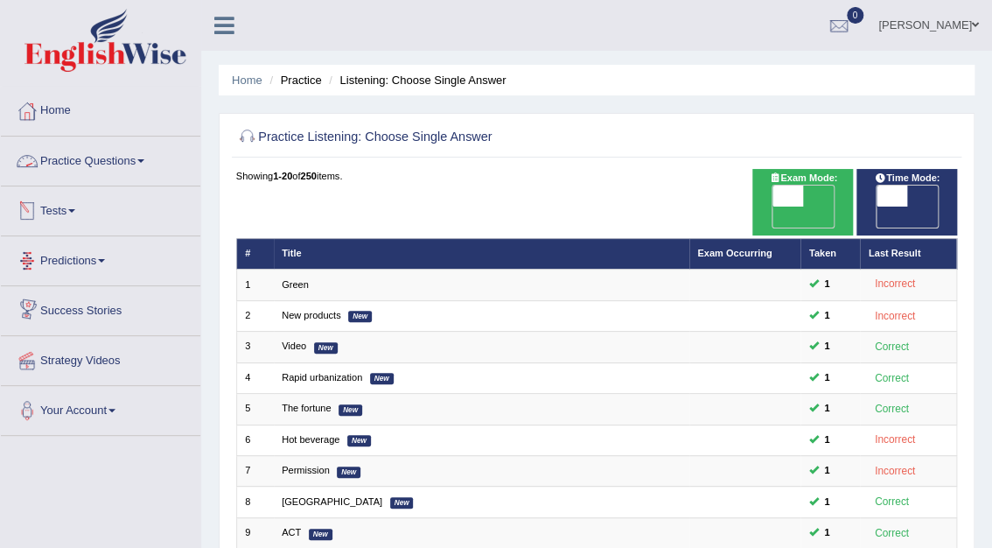
click at [103, 157] on link "Practice Questions" at bounding box center [100, 158] width 199 height 44
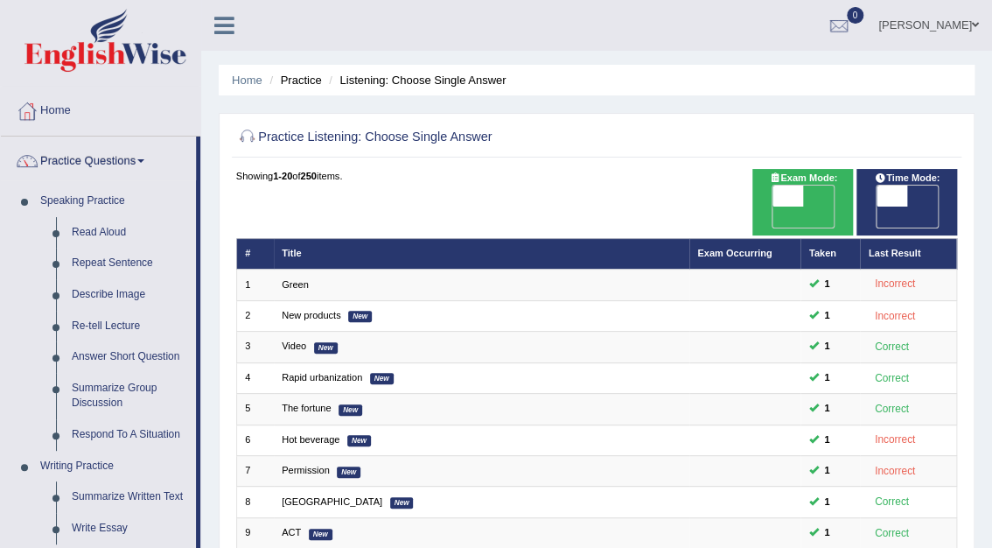
scroll to position [479, 0]
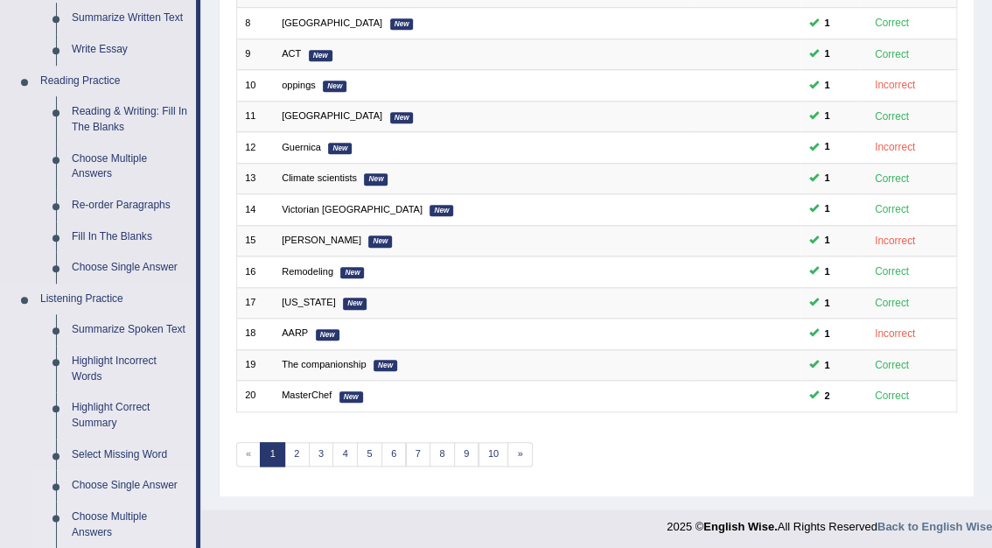
click at [94, 518] on link "Choose Multiple Answers" at bounding box center [130, 524] width 132 height 46
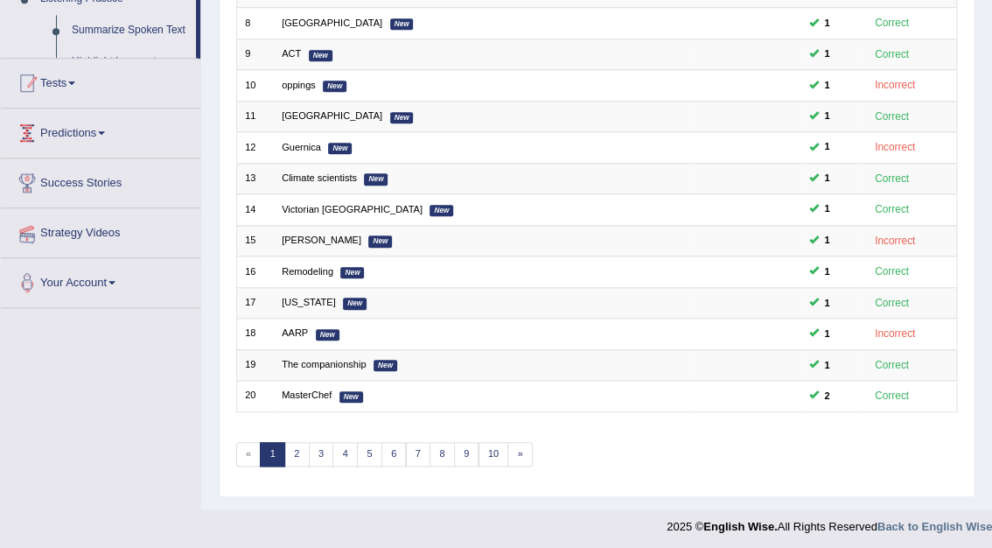
scroll to position [381, 0]
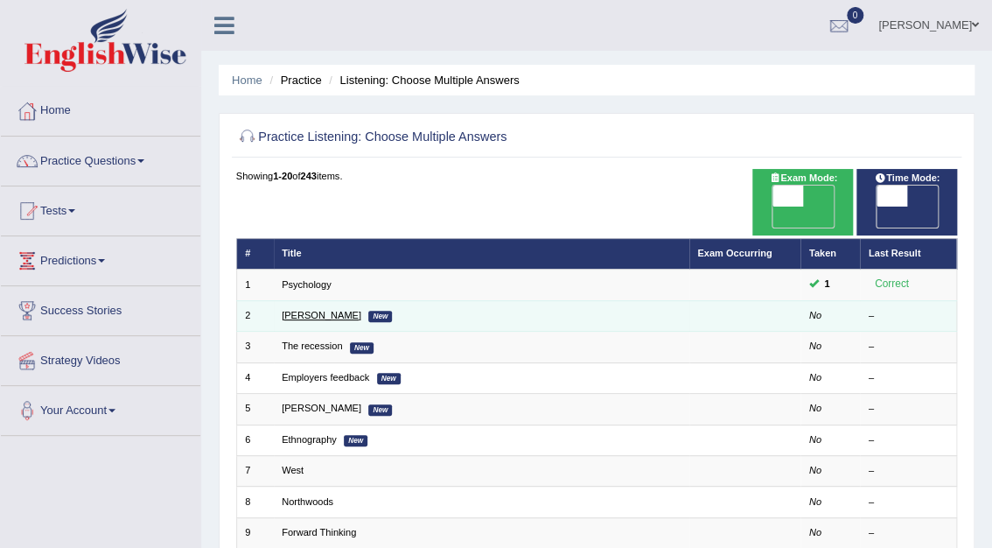
click at [300, 310] on link "[PERSON_NAME]" at bounding box center [322, 315] width 80 height 10
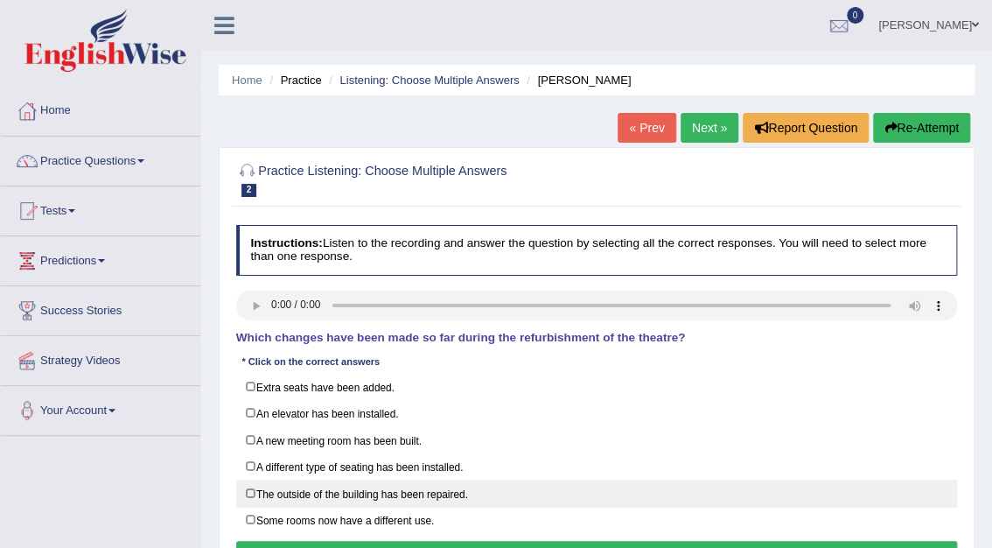
click at [250, 488] on label "The outside of the building has been repaired." at bounding box center [597, 492] width 722 height 27
checkbox input "true"
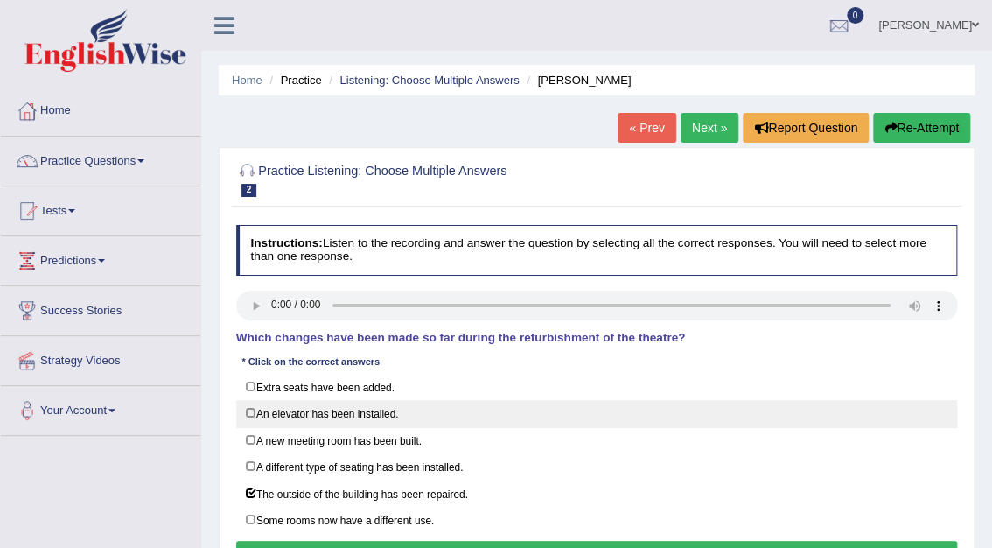
click at [255, 415] on label "An elevator has been installed." at bounding box center [597, 413] width 722 height 27
checkbox input "true"
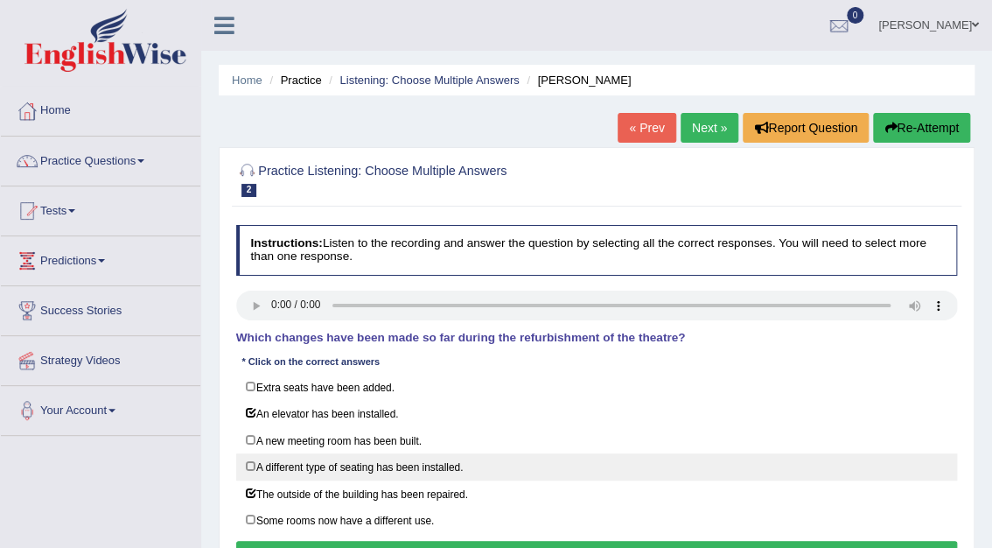
click at [252, 462] on label "A different type of seating has been installed." at bounding box center [597, 466] width 722 height 27
checkbox input "true"
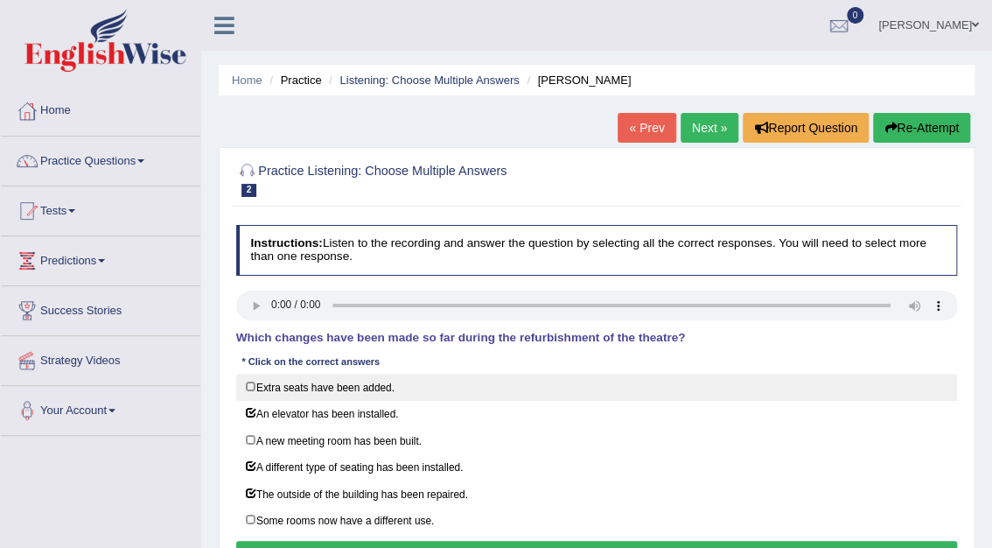
click at [252, 387] on label "Extra seats have been added." at bounding box center [597, 387] width 722 height 27
checkbox input "true"
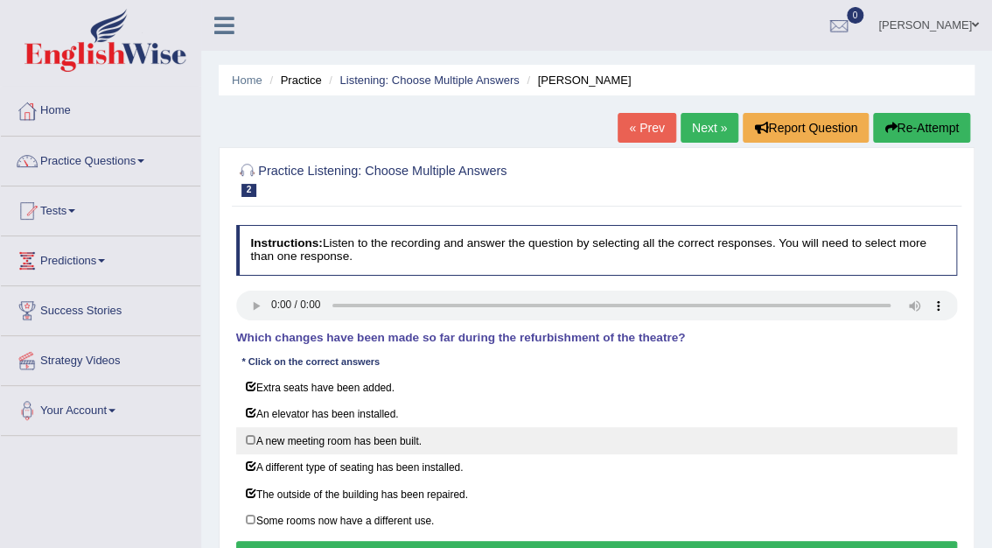
click at [251, 437] on label "A new meeting room has been built." at bounding box center [597, 440] width 722 height 27
checkbox input "true"
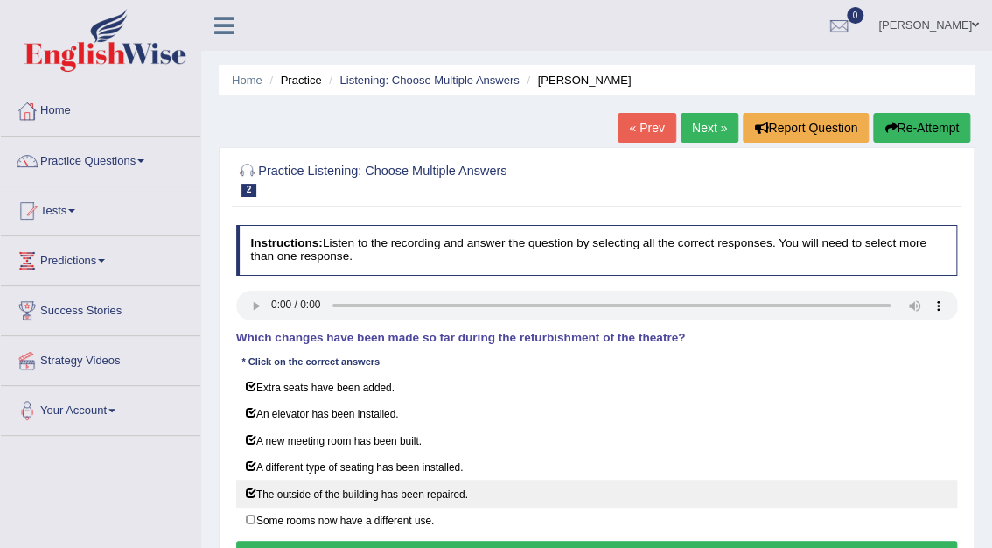
click at [250, 488] on label "The outside of the building has been repaired." at bounding box center [597, 492] width 722 height 27
checkbox input "false"
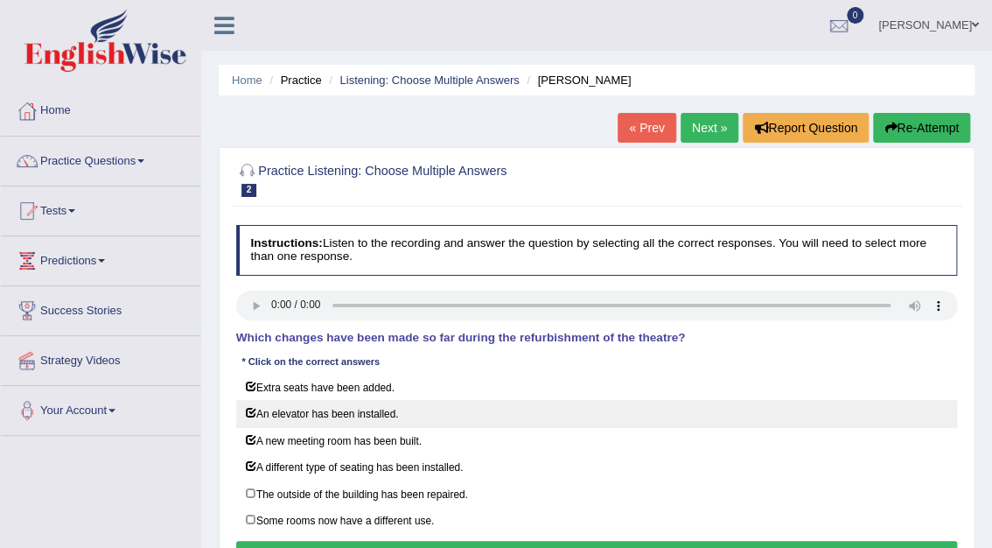
click at [250, 409] on label "An elevator has been installed." at bounding box center [597, 413] width 722 height 27
checkbox input "false"
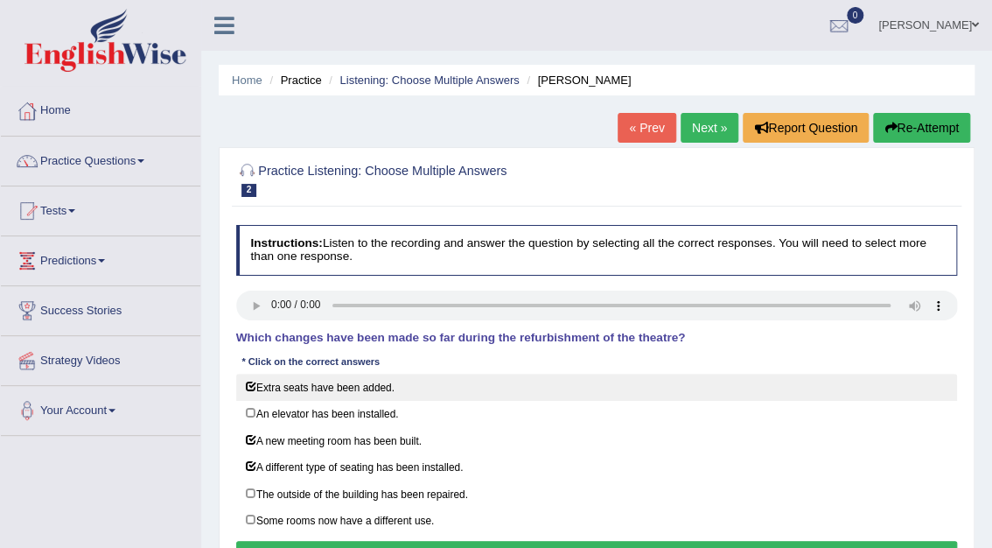
click at [250, 389] on label "Extra seats have been added." at bounding box center [597, 387] width 722 height 27
checkbox input "false"
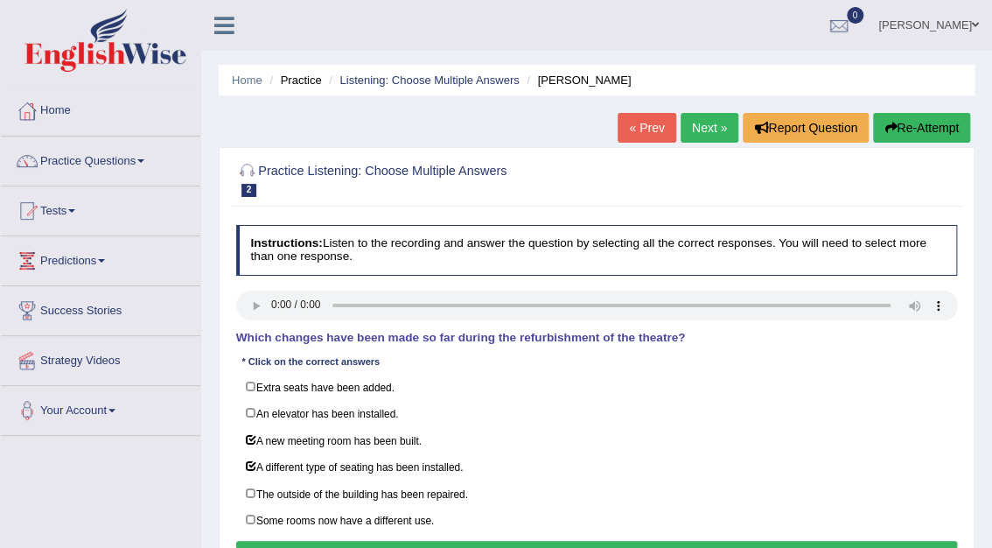
scroll to position [57, 0]
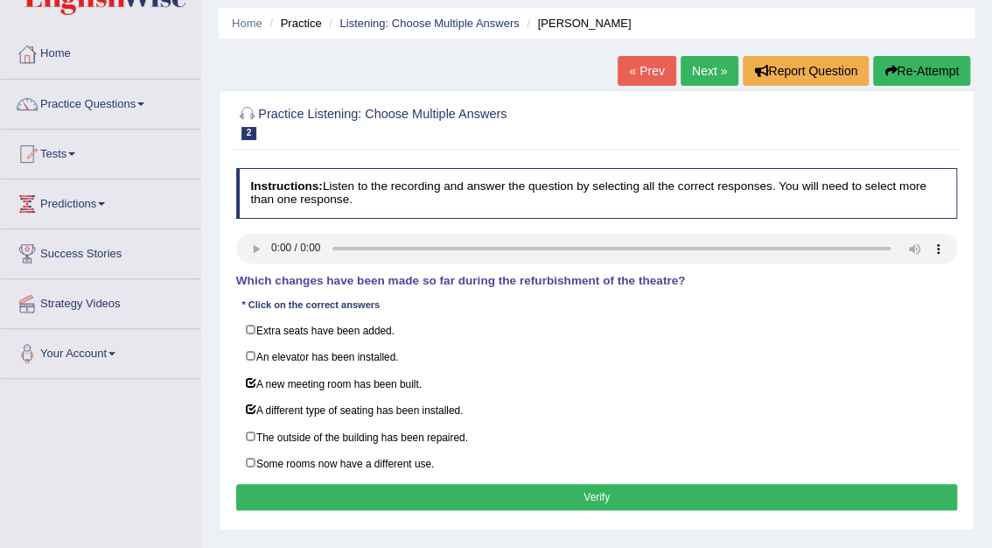
drag, startPoint x: 998, startPoint y: 315, endPoint x: 962, endPoint y: 346, distance: 47.7
click at [962, 346] on div "Practice Listening: Choose Multiple Answers 2 Jodie Instructions: Listen to the…" at bounding box center [597, 310] width 756 height 440
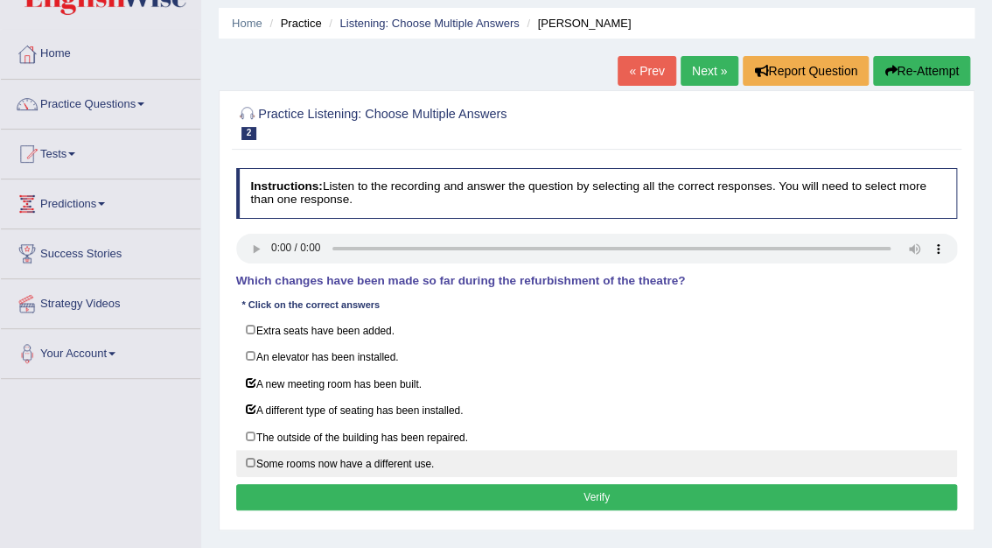
click at [251, 458] on label "Some rooms now have a different use." at bounding box center [597, 463] width 722 height 27
checkbox input "true"
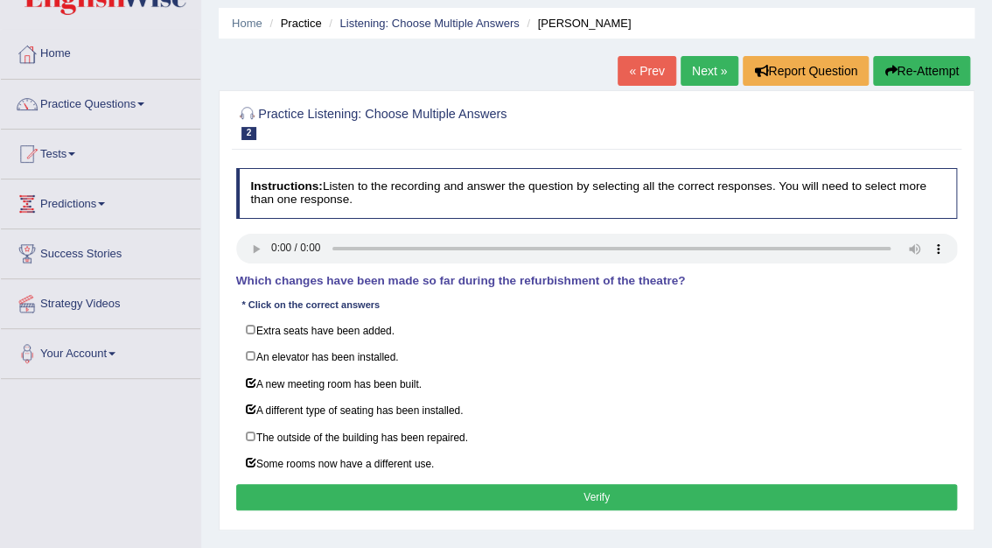
click at [595, 498] on button "Verify" at bounding box center [597, 496] width 722 height 25
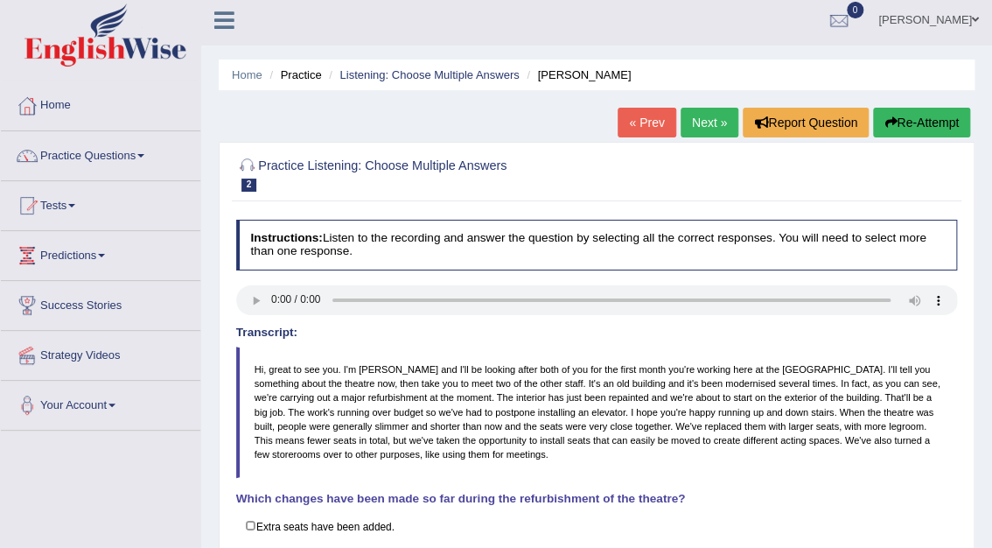
scroll to position [0, 0]
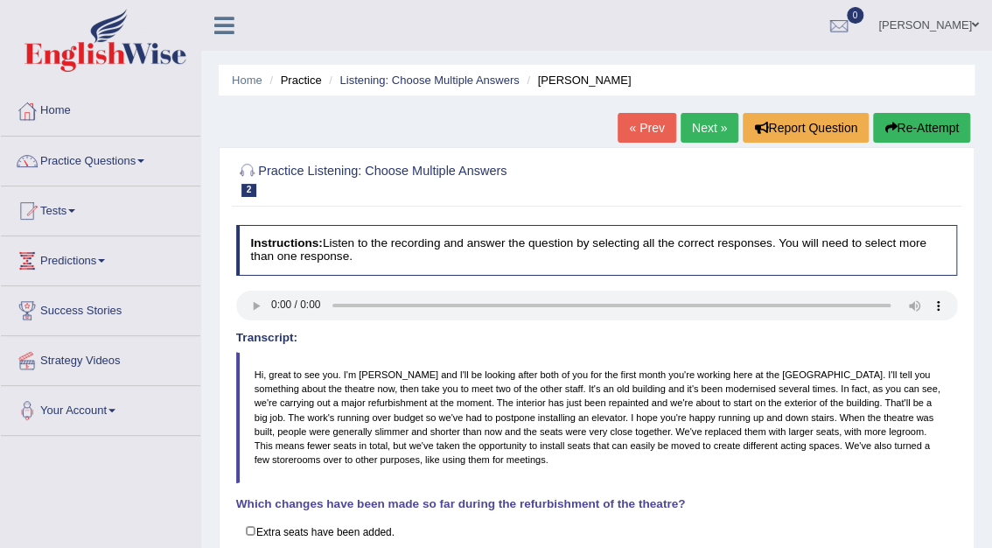
click at [717, 133] on link "Next »" at bounding box center [710, 128] width 58 height 30
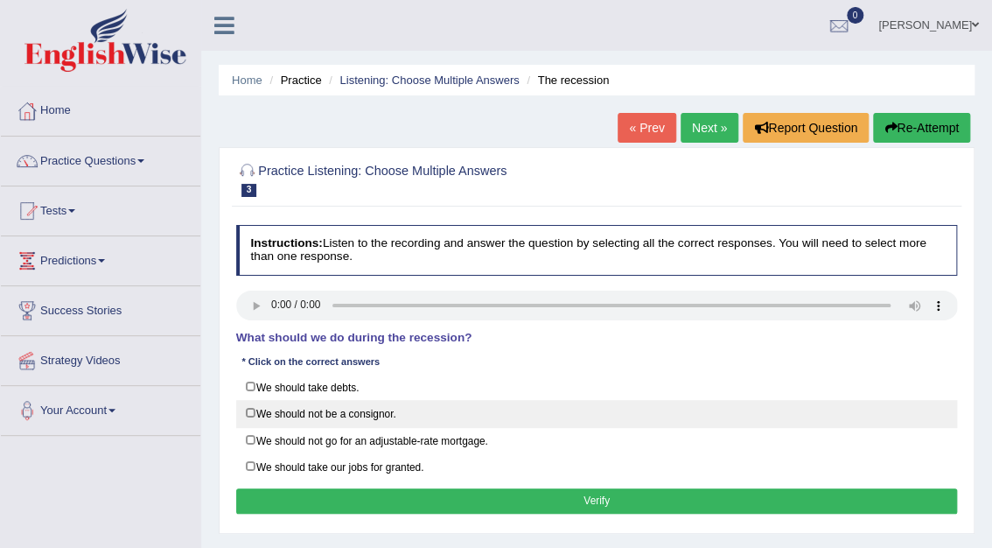
click at [251, 409] on label "We should not be a consignor." at bounding box center [597, 413] width 722 height 27
checkbox input "true"
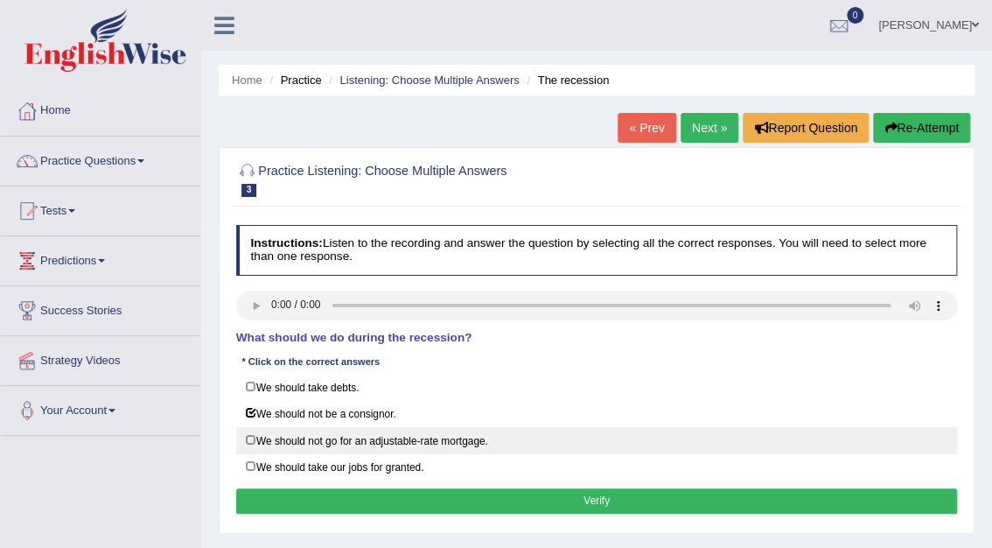
click at [252, 437] on label "We should not go for an adjustable-rate mortgage." at bounding box center [597, 440] width 722 height 27
checkbox input "true"
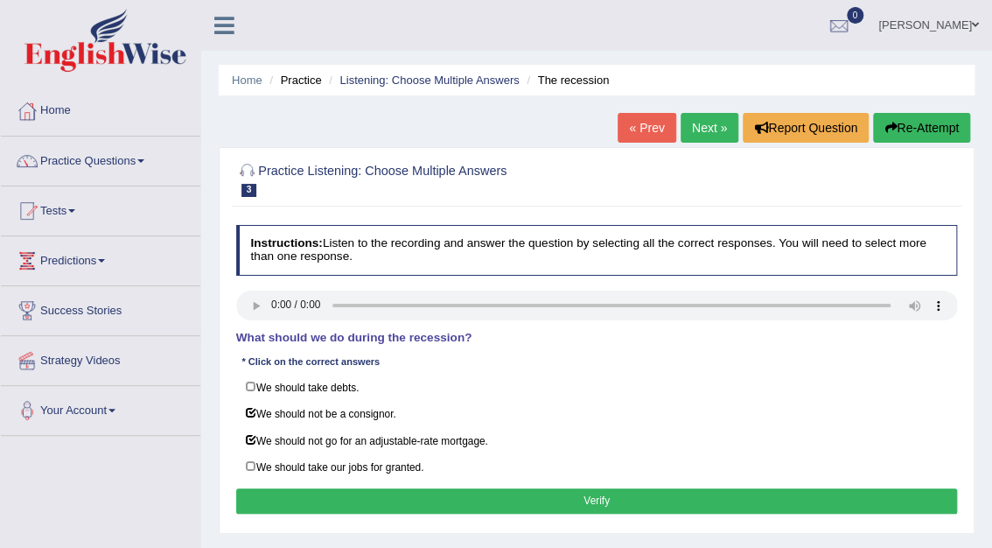
click at [615, 488] on button "Verify" at bounding box center [597, 500] width 722 height 25
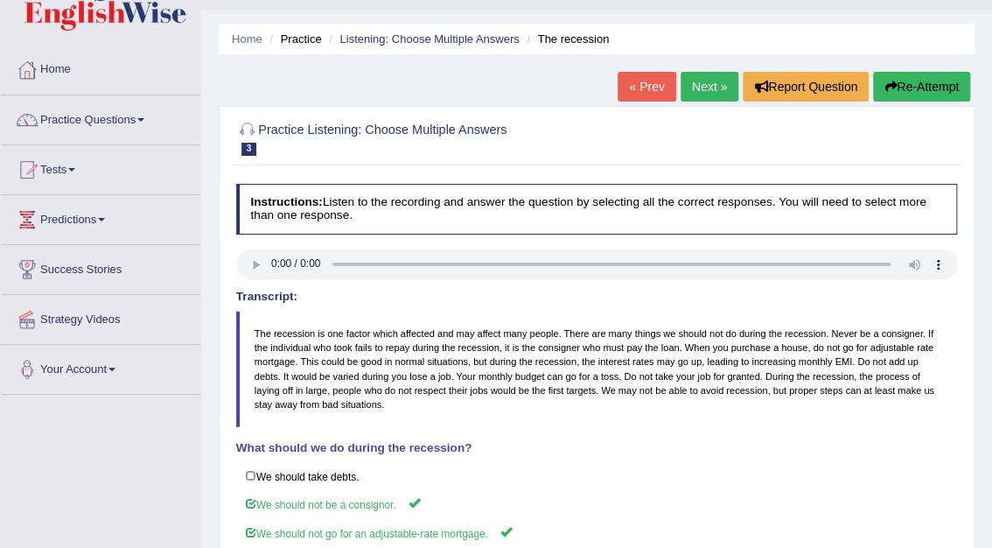
scroll to position [89, 0]
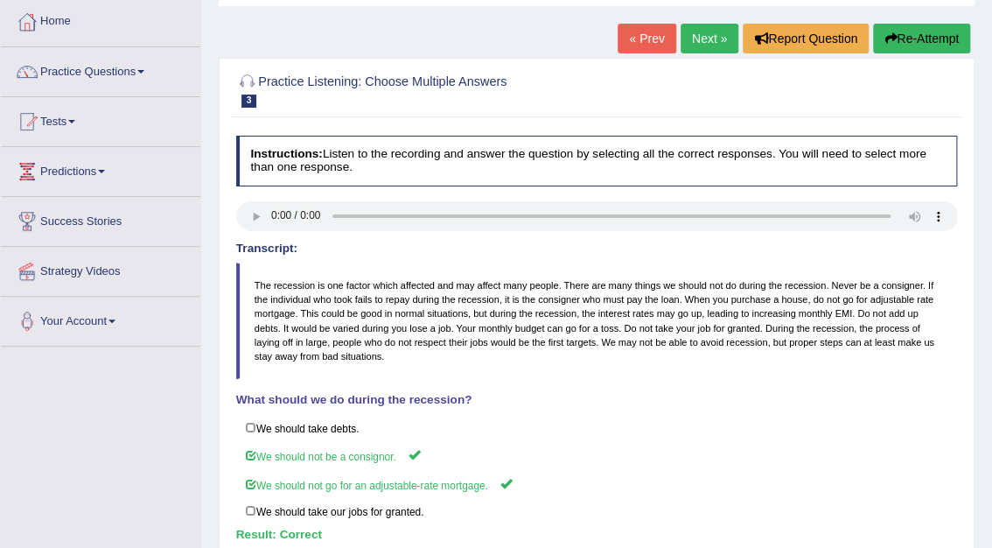
click at [712, 39] on link "Next »" at bounding box center [710, 39] width 58 height 30
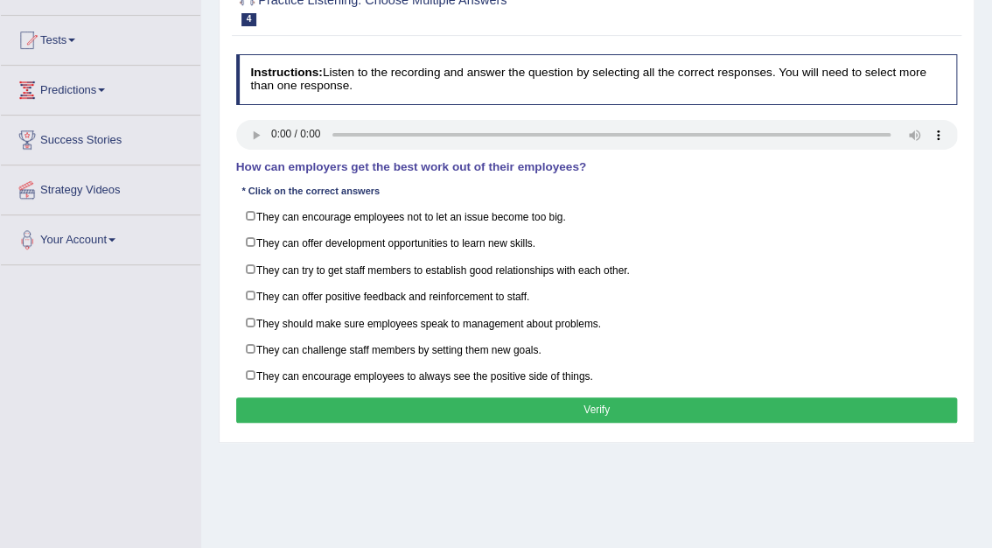
scroll to position [192, 0]
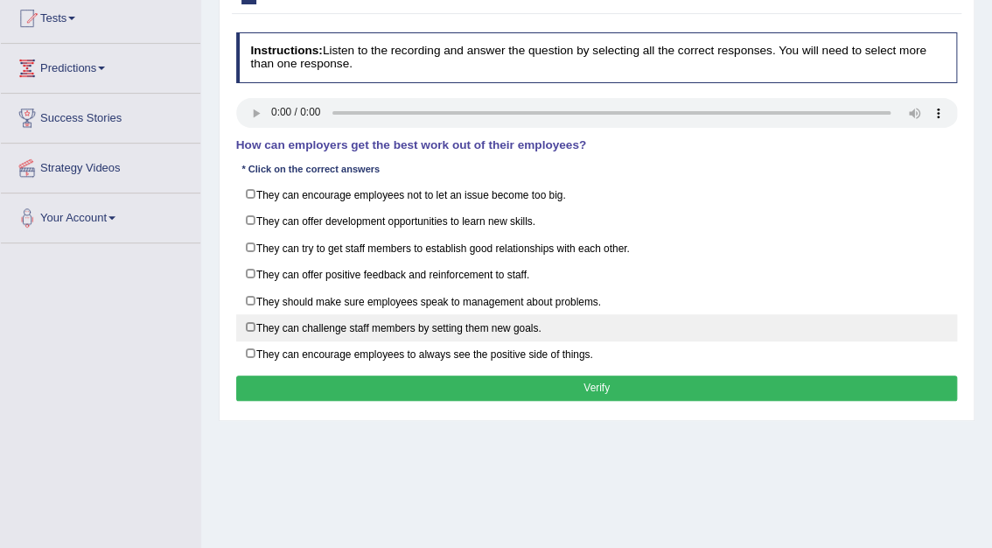
click at [252, 318] on label "They can challenge staff members by setting them new goals." at bounding box center [597, 327] width 722 height 27
checkbox input "true"
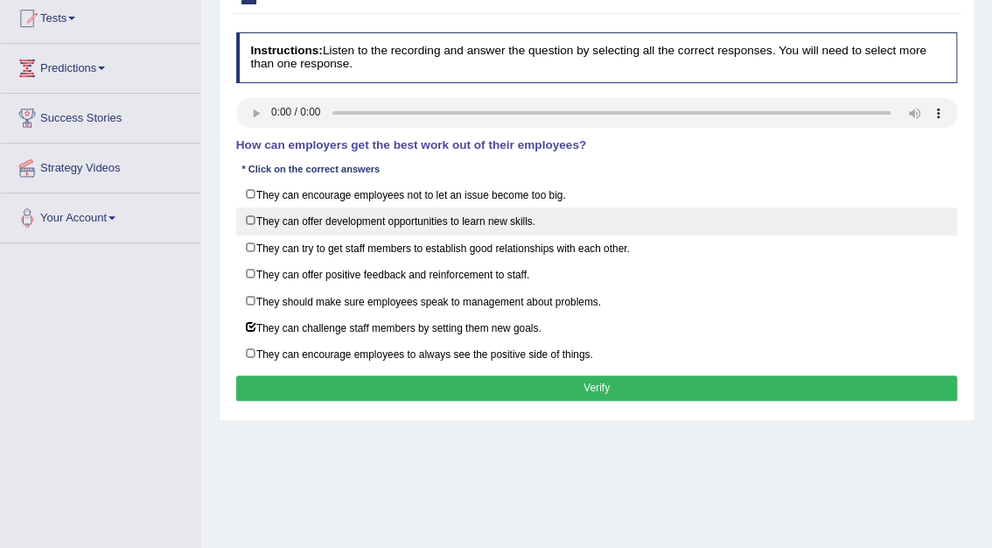
click at [250, 220] on label "They can offer development opportunities to learn new skills." at bounding box center [597, 220] width 722 height 27
checkbox input "true"
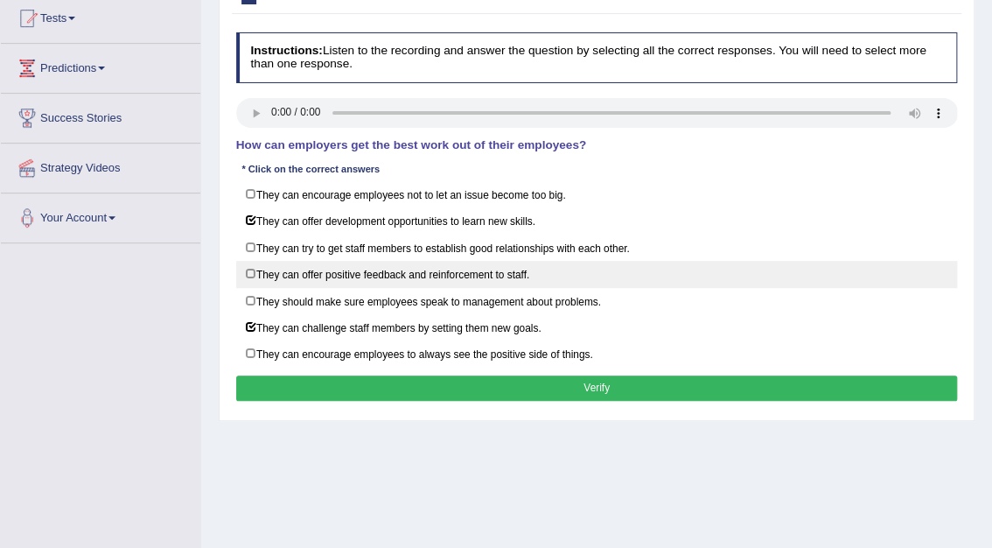
click at [250, 273] on label "They can offer positive feedback and reinforcement to staff." at bounding box center [597, 274] width 722 height 27
checkbox input "true"
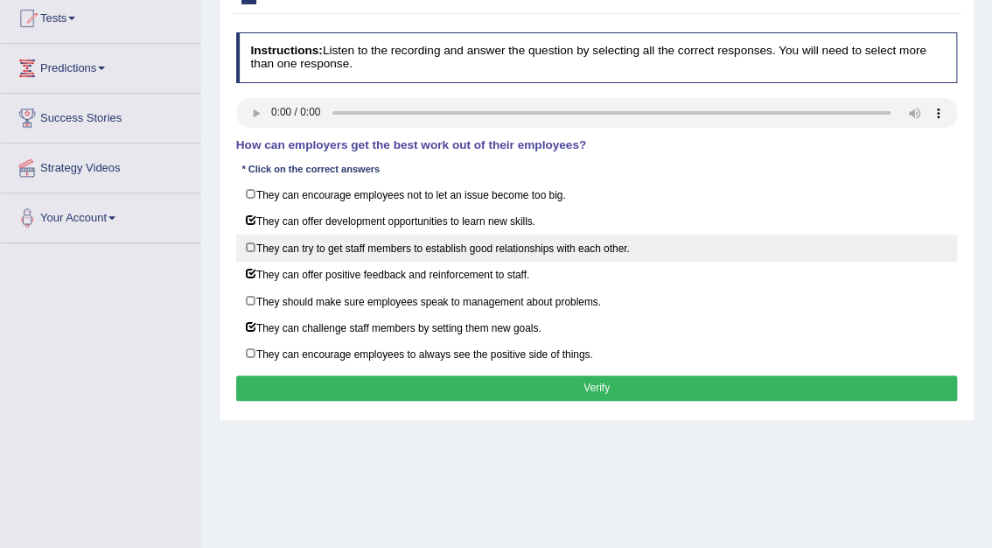
click at [248, 248] on label "They can try to get staff members to establish good relationships with each oth…" at bounding box center [597, 247] width 722 height 27
checkbox input "true"
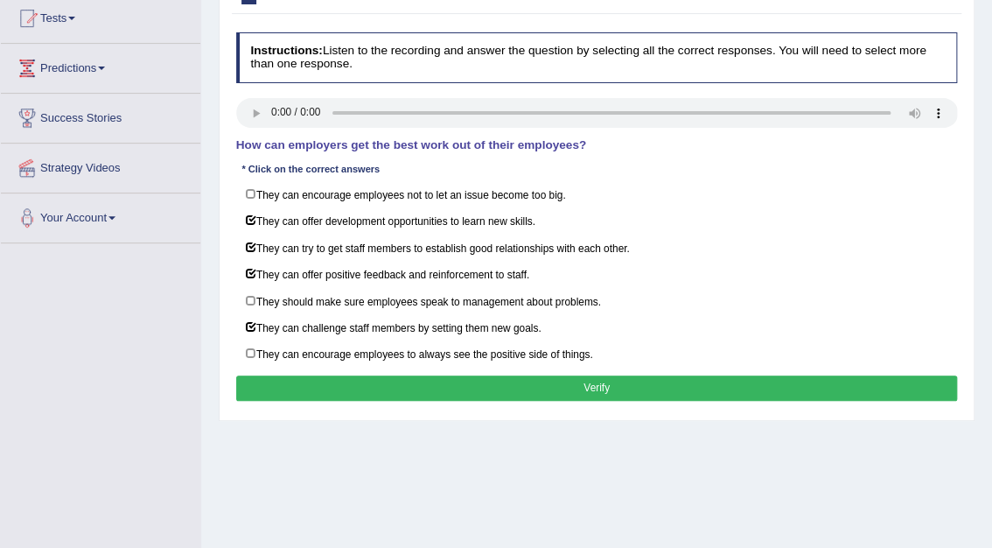
click at [593, 382] on button "Verify" at bounding box center [597, 387] width 722 height 25
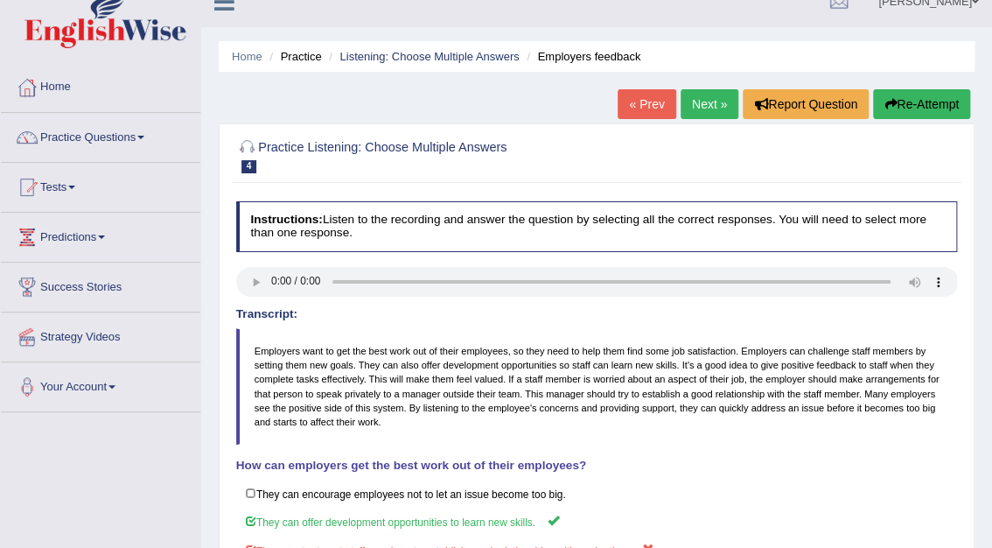
scroll to position [0, 0]
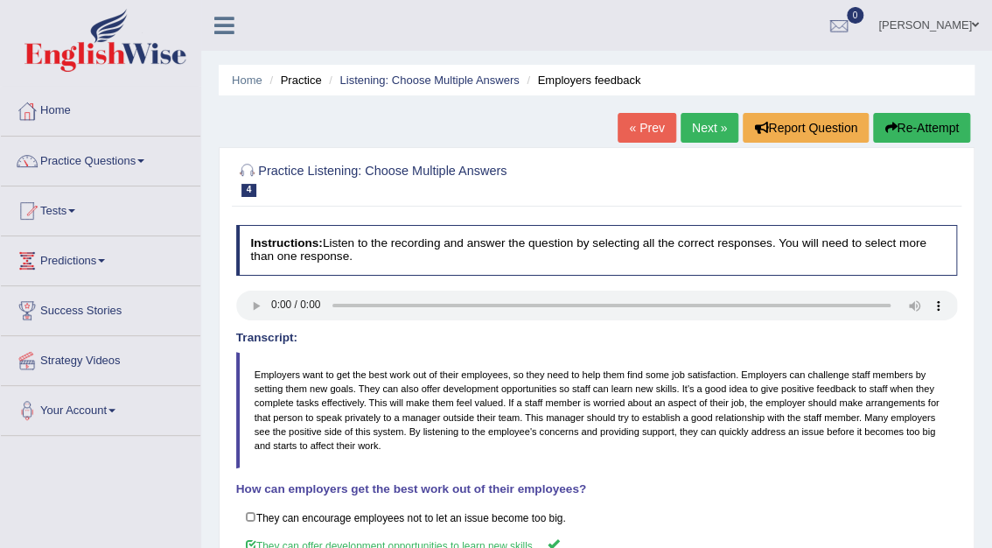
click at [707, 139] on link "Next »" at bounding box center [710, 128] width 58 height 30
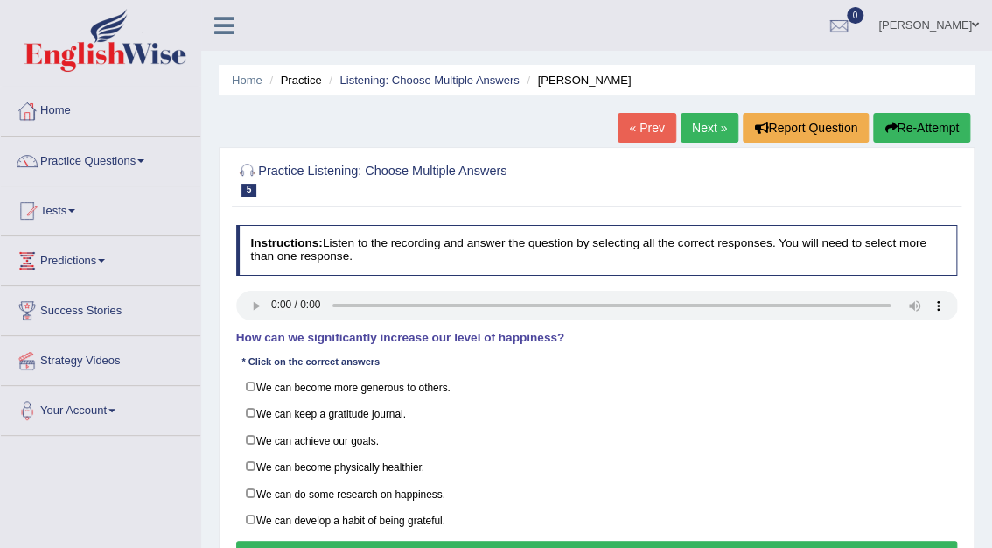
scroll to position [88, 0]
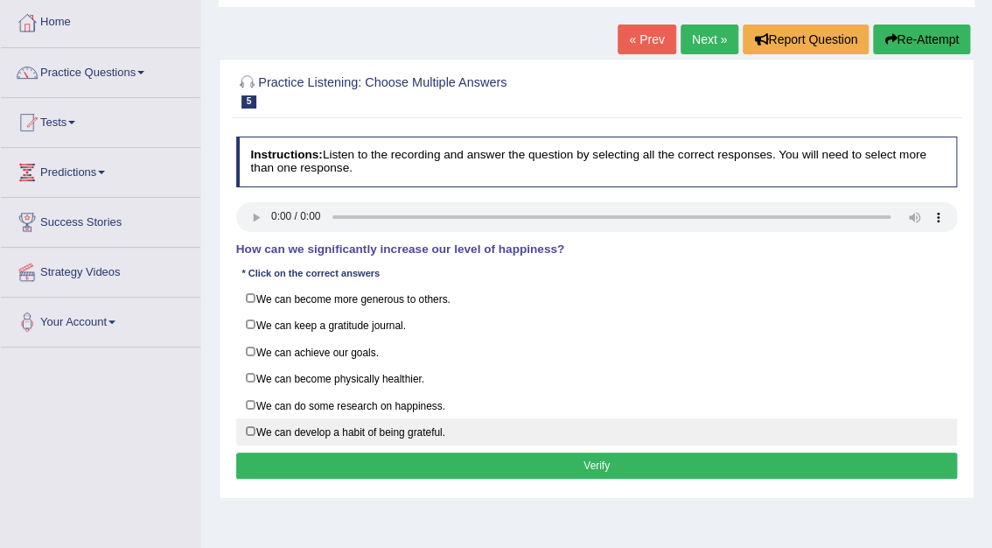
click at [251, 423] on label "We can develop a habit of being grateful." at bounding box center [597, 431] width 722 height 27
checkbox input "true"
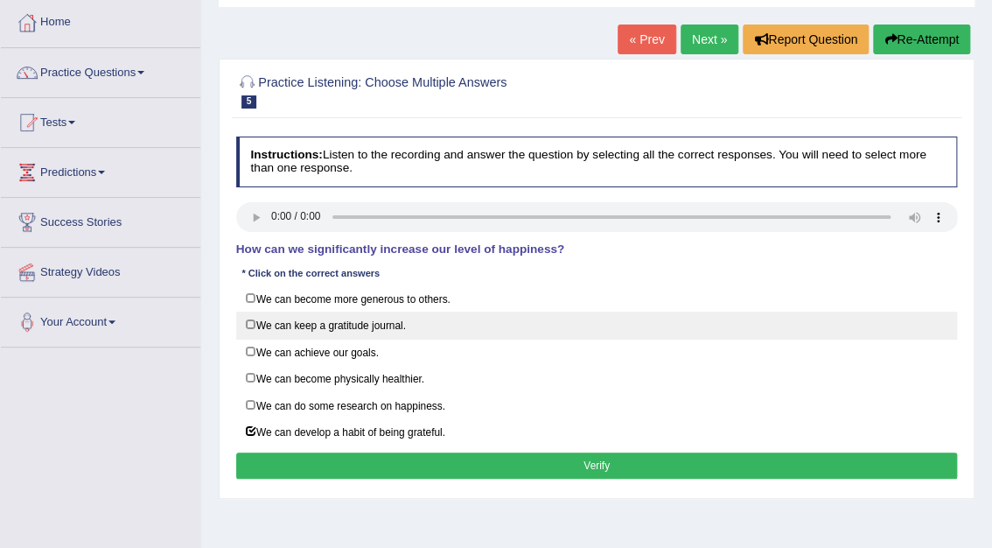
click at [253, 323] on label "We can keep a gratitude journal." at bounding box center [597, 324] width 722 height 27
checkbox input "true"
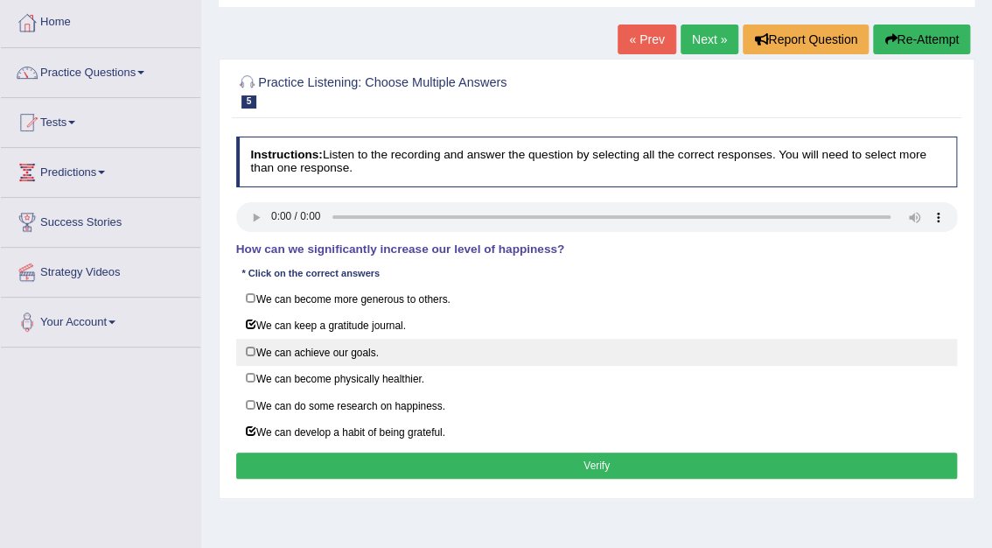
click at [251, 353] on label "We can achieve our goals." at bounding box center [597, 352] width 722 height 27
checkbox input "true"
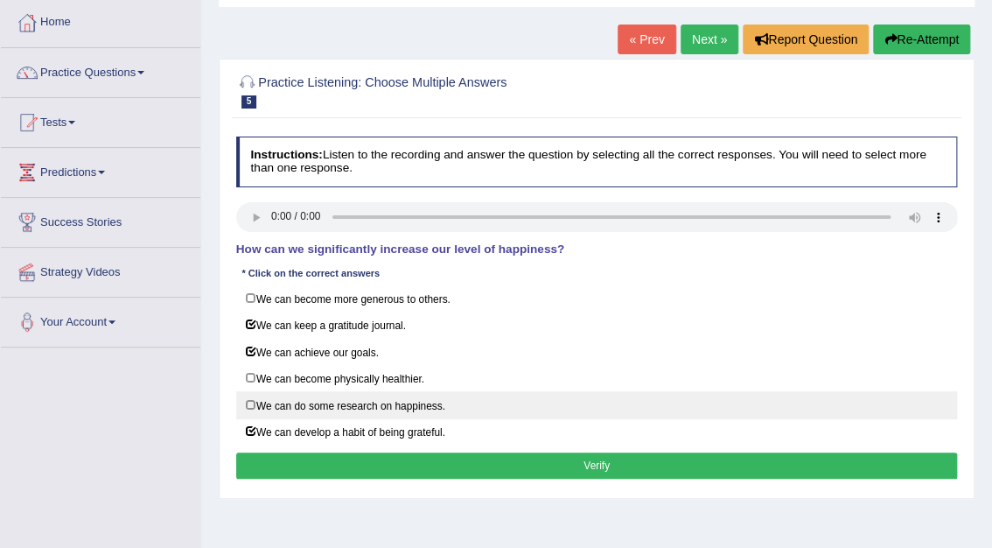
click at [248, 402] on label "We can do some research on happiness." at bounding box center [597, 404] width 722 height 27
checkbox input "true"
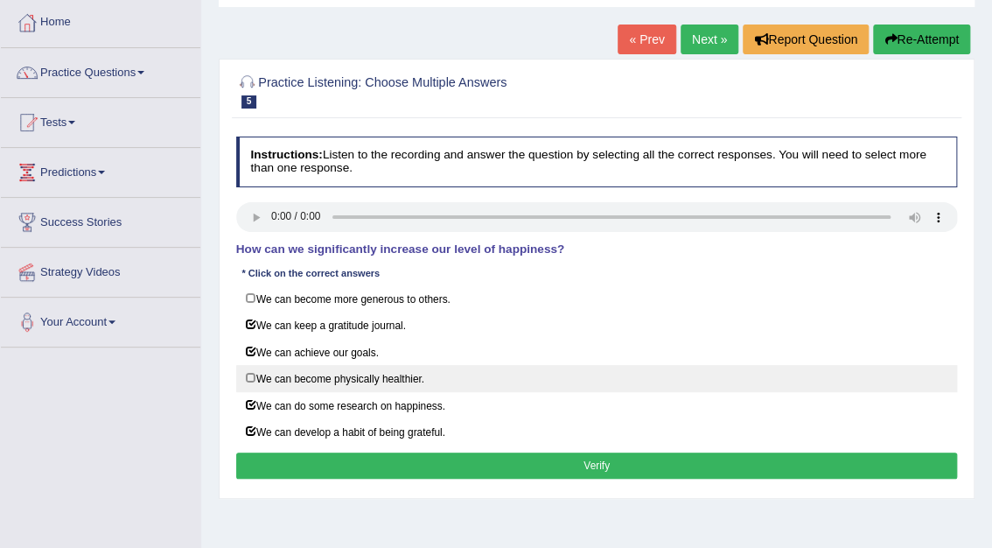
click at [251, 378] on label "We can become physically healthier." at bounding box center [597, 378] width 722 height 27
checkbox input "true"
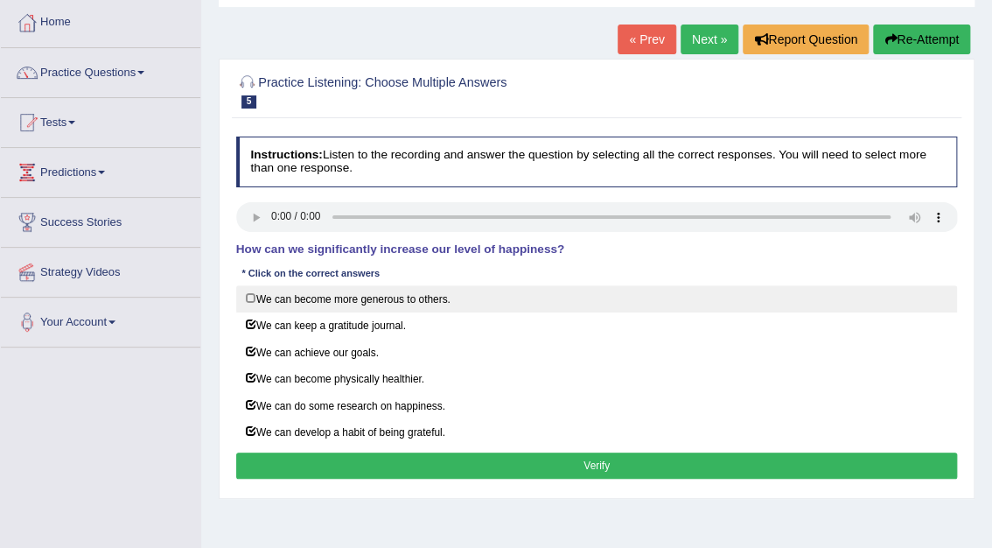
click at [255, 297] on label "We can become more generous to others." at bounding box center [597, 298] width 722 height 27
checkbox input "true"
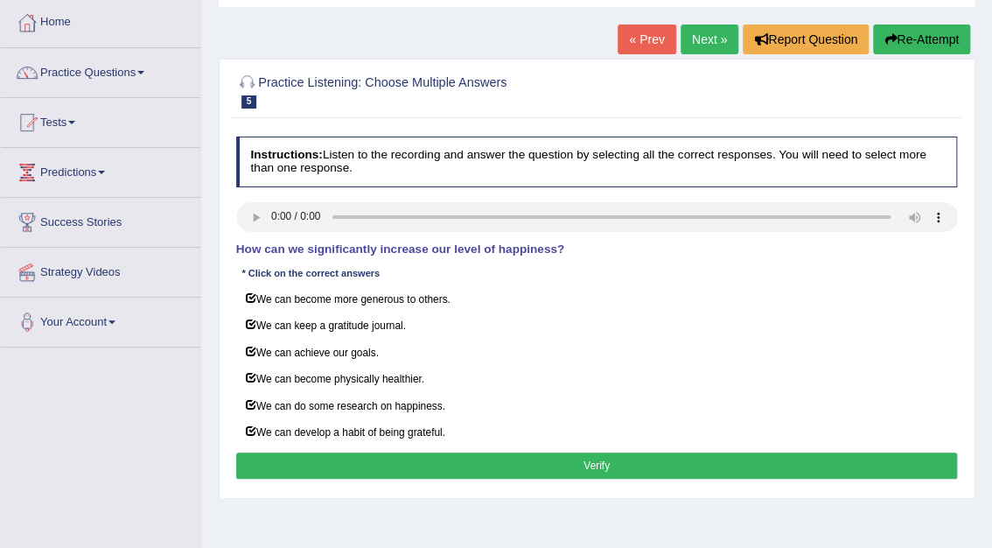
click at [603, 461] on button "Verify" at bounding box center [597, 464] width 722 height 25
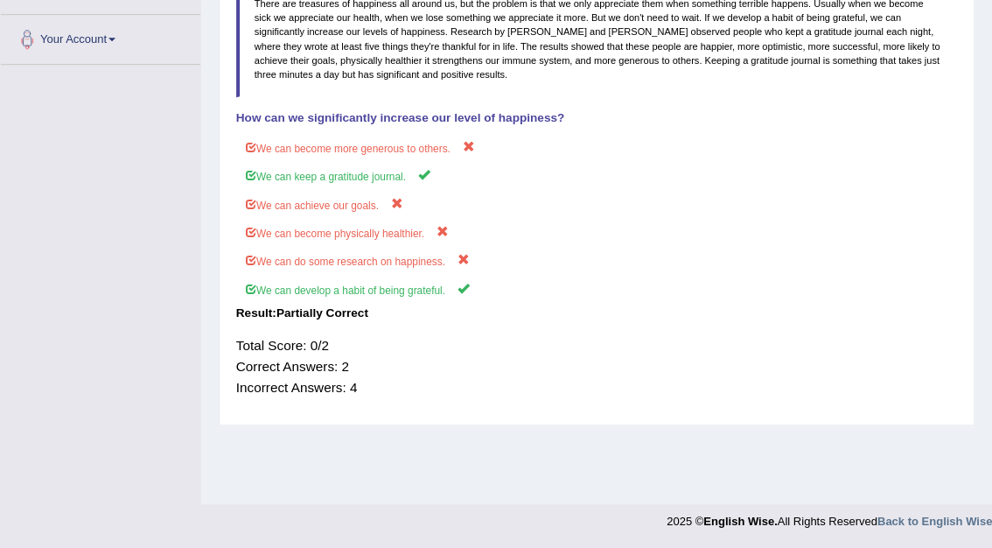
scroll to position [0, 0]
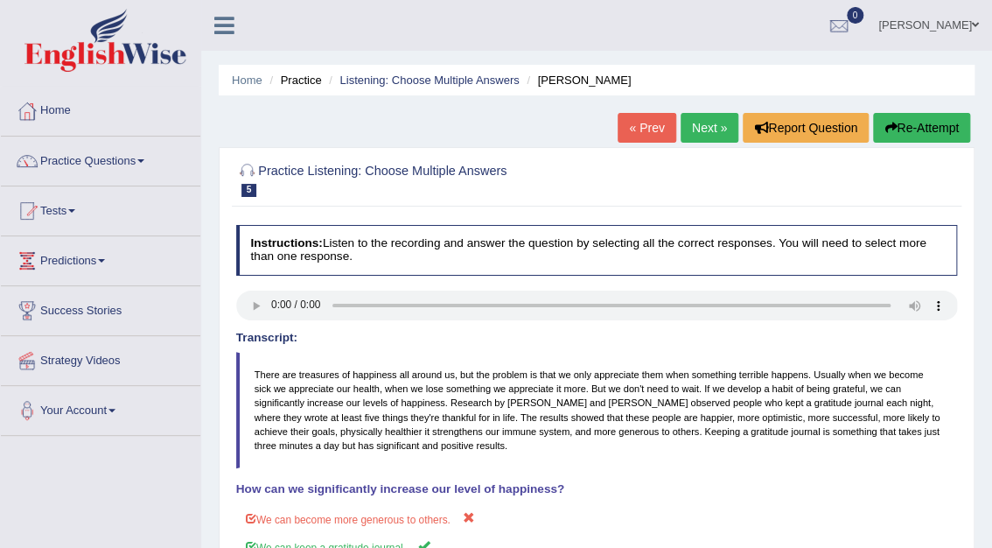
click at [704, 135] on link "Next »" at bounding box center [710, 128] width 58 height 30
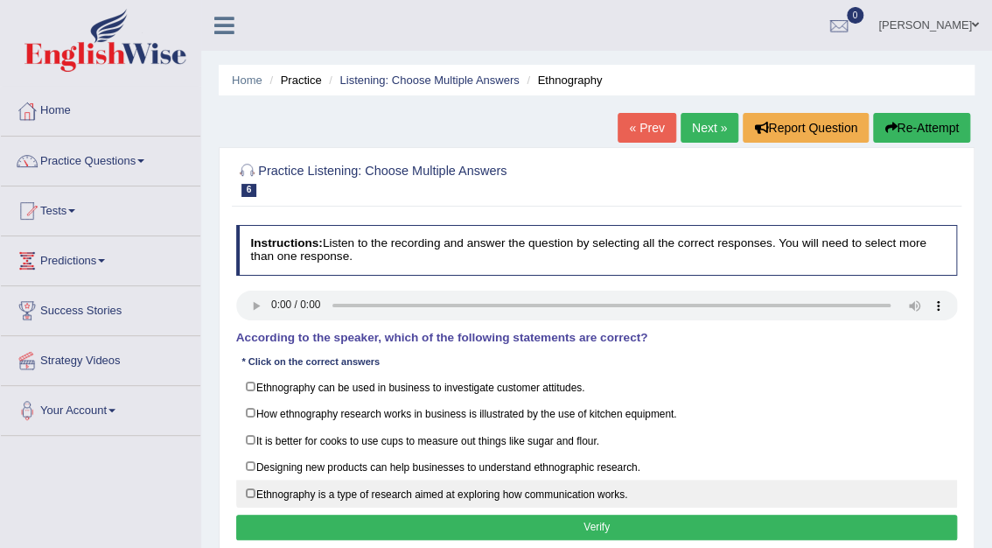
click at [252, 491] on label "Ethnography is a type of research aimed at exploring how communication works." at bounding box center [597, 492] width 722 height 27
checkbox input "true"
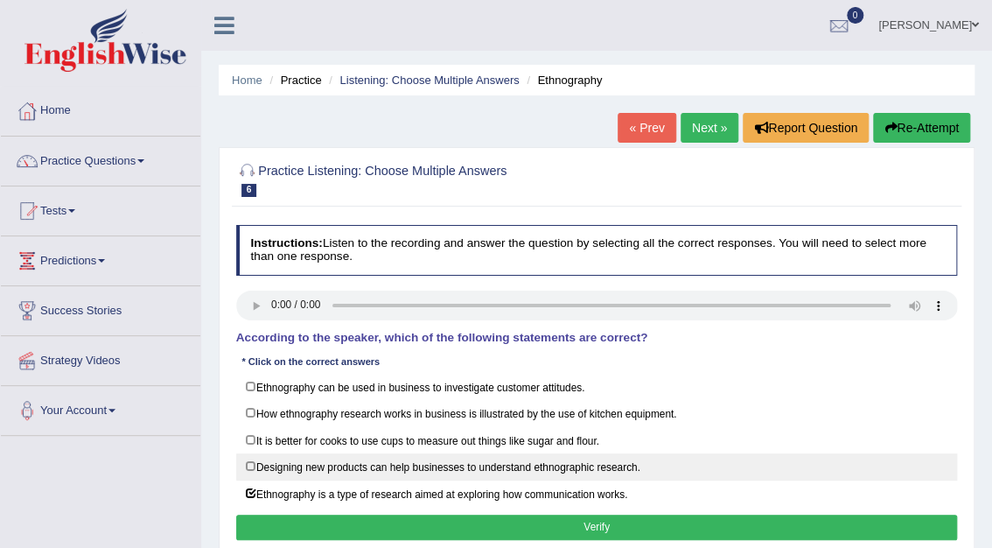
click at [254, 462] on label "Designing new products can help businesses to understand ethnographic research." at bounding box center [597, 466] width 722 height 27
checkbox input "true"
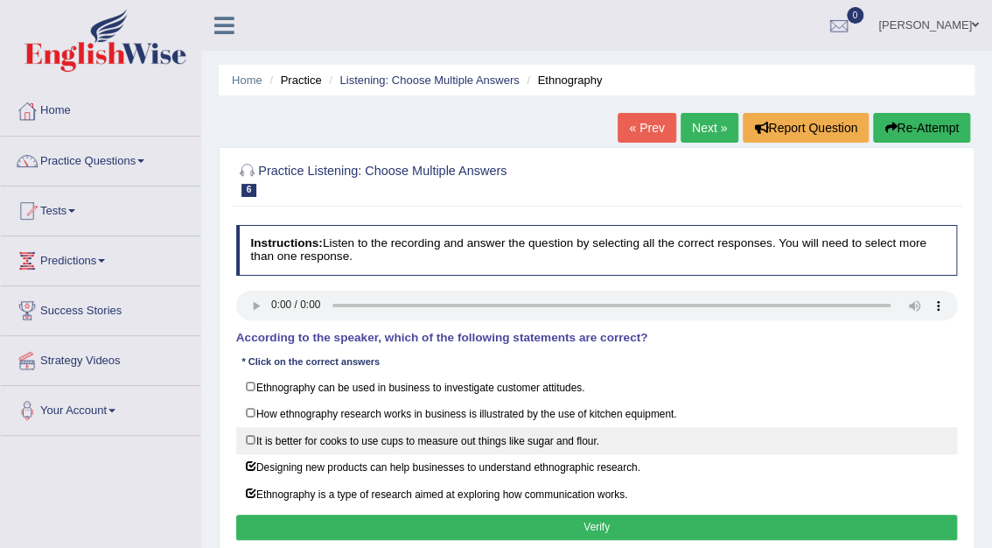
click at [249, 437] on label "It is better for cooks to use cups to measure out things like sugar and flour." at bounding box center [597, 440] width 722 height 27
click at [250, 437] on label "It is better for cooks to use cups to measure out things like sugar and flour." at bounding box center [597, 440] width 722 height 27
click at [251, 440] on label "It is better for cooks to use cups to measure out things like sugar and flour." at bounding box center [597, 440] width 722 height 27
checkbox input "true"
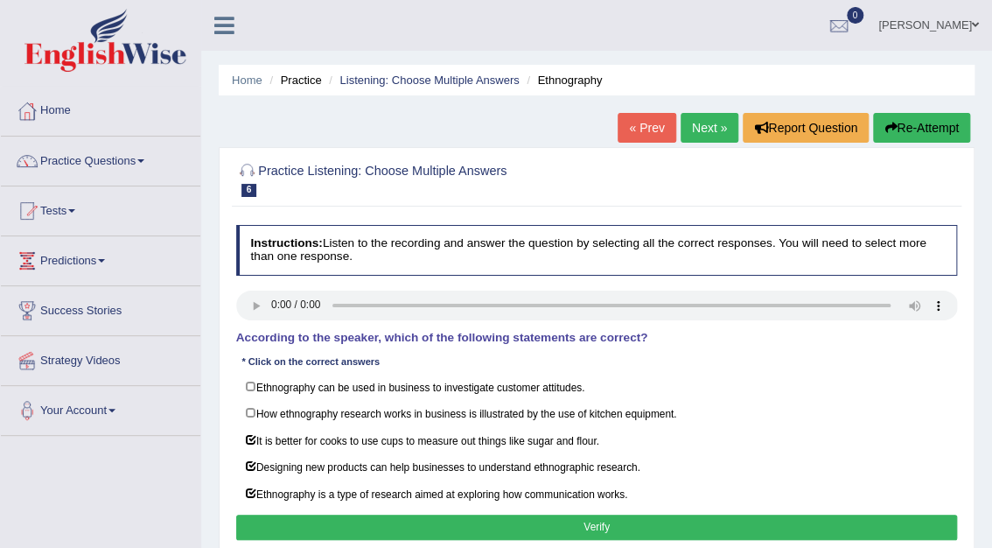
click at [596, 525] on button "Verify" at bounding box center [597, 526] width 722 height 25
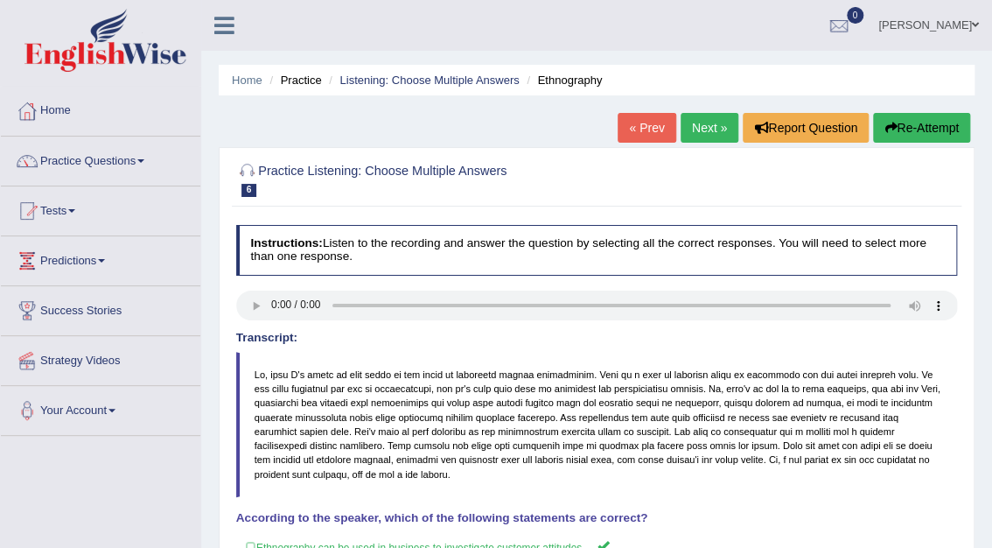
click at [718, 120] on link "Next »" at bounding box center [710, 128] width 58 height 30
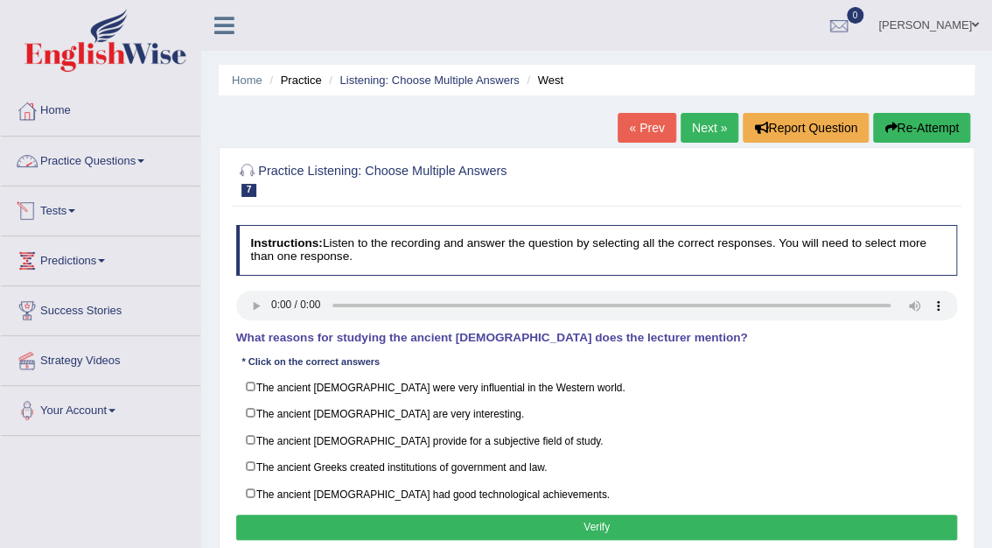
click at [136, 161] on link "Practice Questions" at bounding box center [100, 158] width 199 height 44
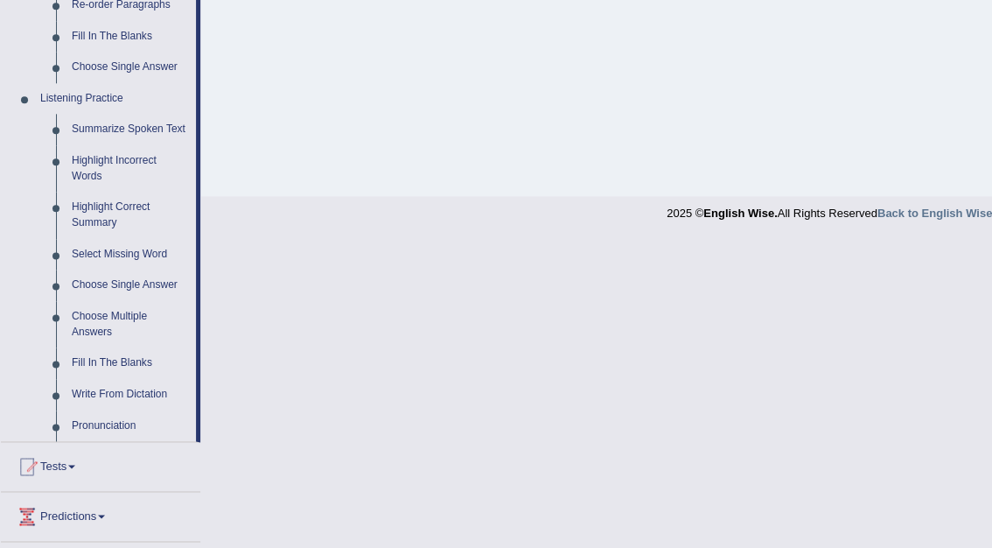
scroll to position [681, 0]
click at [122, 125] on link "Summarize Spoken Text" at bounding box center [130, 127] width 132 height 31
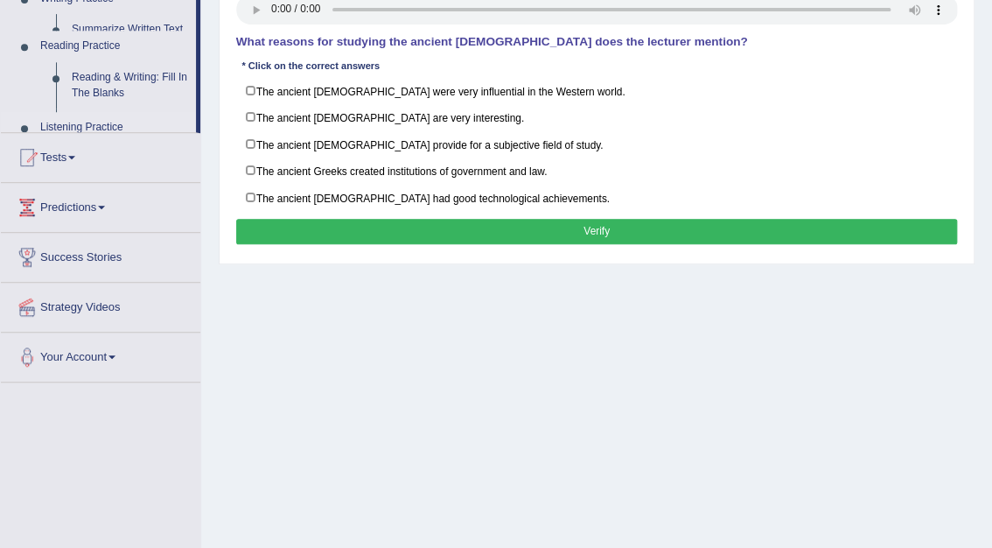
scroll to position [193, 0]
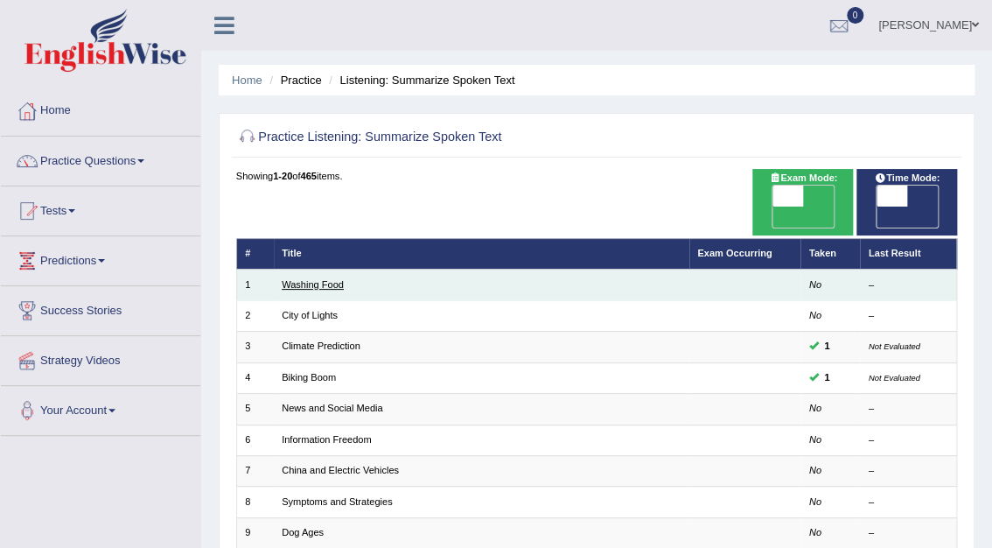
click at [308, 279] on link "Washing Food" at bounding box center [313, 284] width 62 height 10
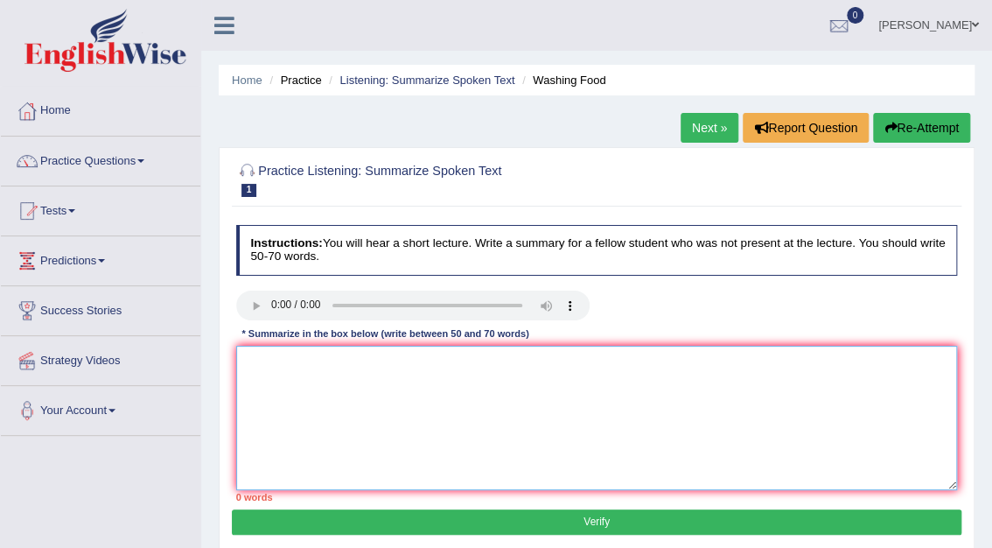
click at [274, 376] on textarea at bounding box center [597, 418] width 722 height 144
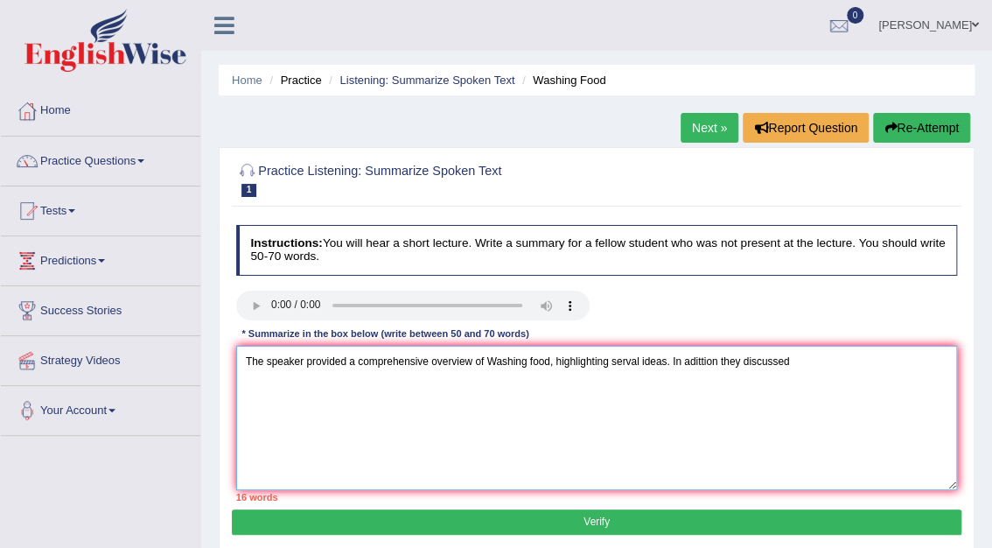
click at [714, 362] on textarea "The speaker provided a comprehensive overview of Washing food, highlighting ser…" at bounding box center [597, 418] width 722 height 144
click at [808, 354] on textarea "The speaker provided a comprehensive overview of Washing food, highlighting ser…" at bounding box center [597, 418] width 722 height 144
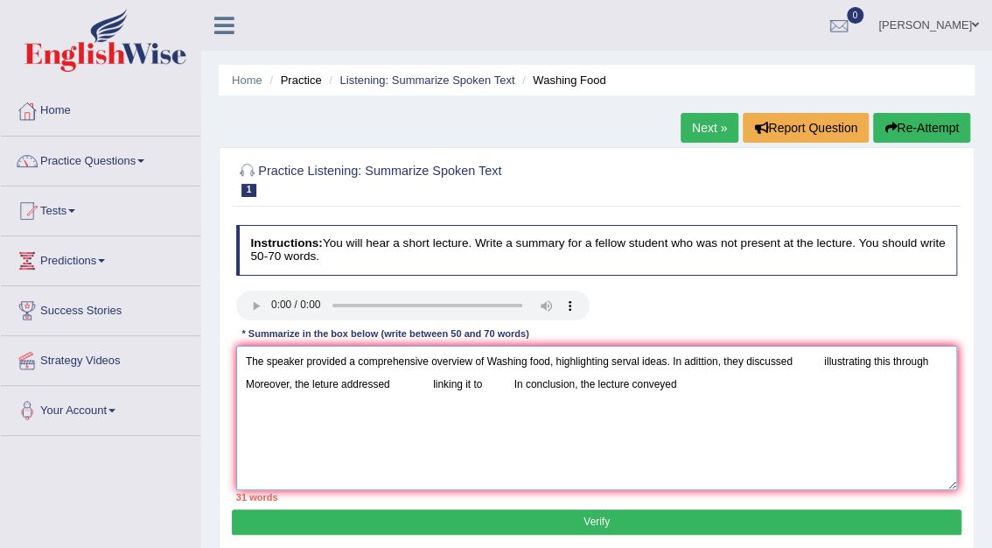
click at [662, 364] on textarea "The speaker provided a comprehensive overview of Washing food, highlighting ser…" at bounding box center [597, 418] width 722 height 144
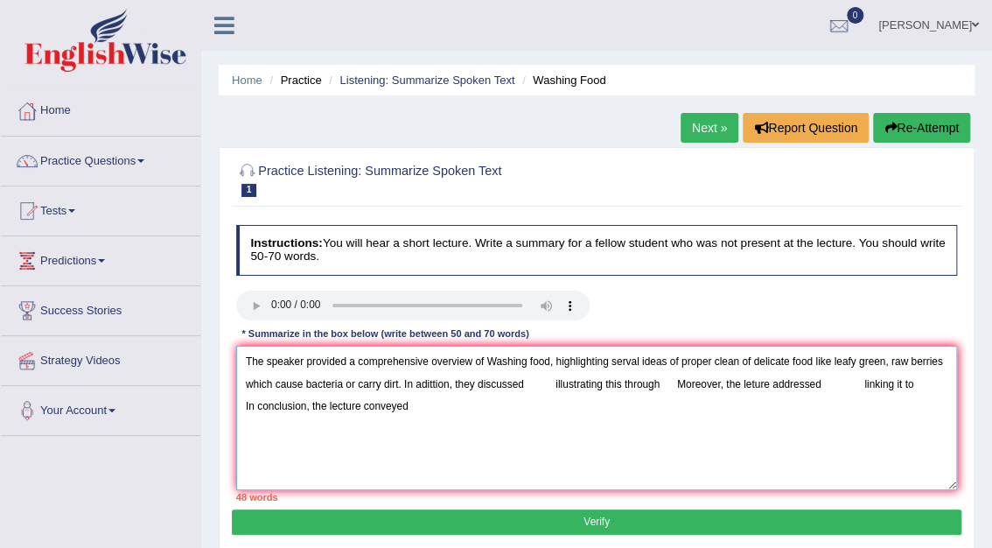
click at [535, 388] on textarea "The speaker provided a comprehensive overview of Washing food, highlighting ser…" at bounding box center [597, 418] width 722 height 144
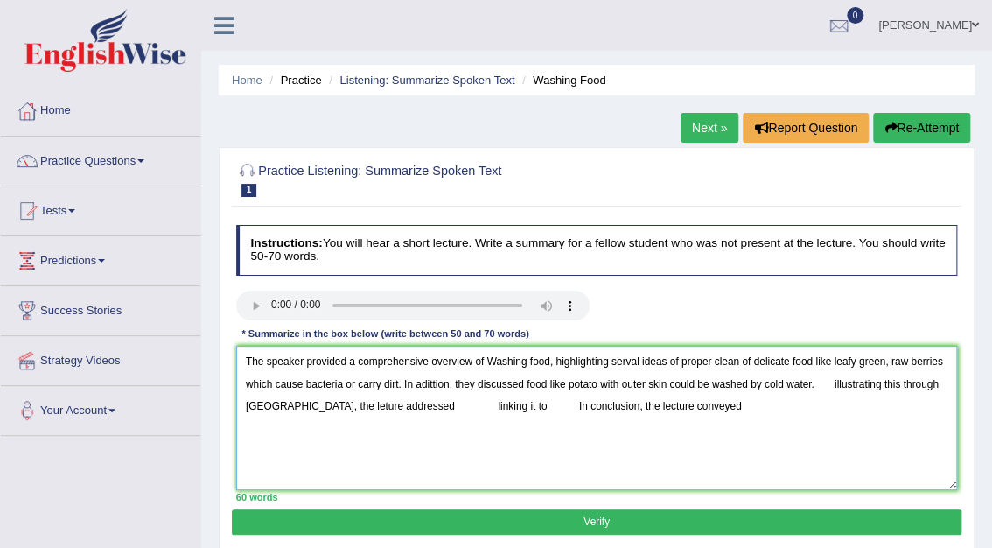
click at [836, 381] on textarea "The speaker provided a comprehensive overview of Washing food, highlighting ser…" at bounding box center [597, 418] width 722 height 144
click at [871, 385] on textarea "The speaker provided a comprehensive overview of Washing food, highlighting ser…" at bounding box center [597, 418] width 722 height 144
click at [866, 381] on textarea "The speaker provided a comprehensive overview of Washing food, highlighting ser…" at bounding box center [597, 418] width 722 height 144
click at [934, 383] on textarea "The speaker provided a comprehensive overview of Washing food, highlighting ser…" at bounding box center [597, 418] width 722 height 144
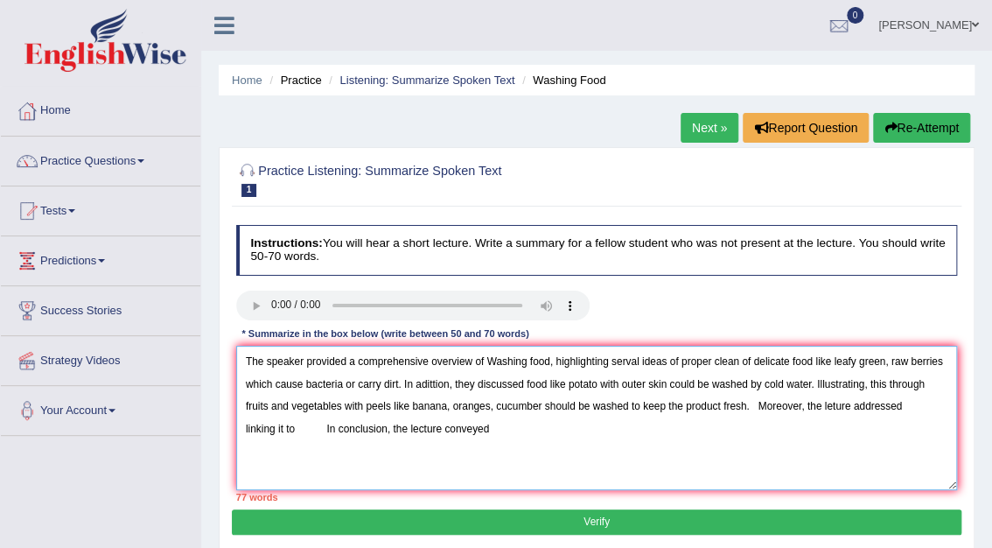
click at [304, 428] on textarea "The speaker provided a comprehensive overview of Washing food, highlighting ser…" at bounding box center [597, 418] width 722 height 144
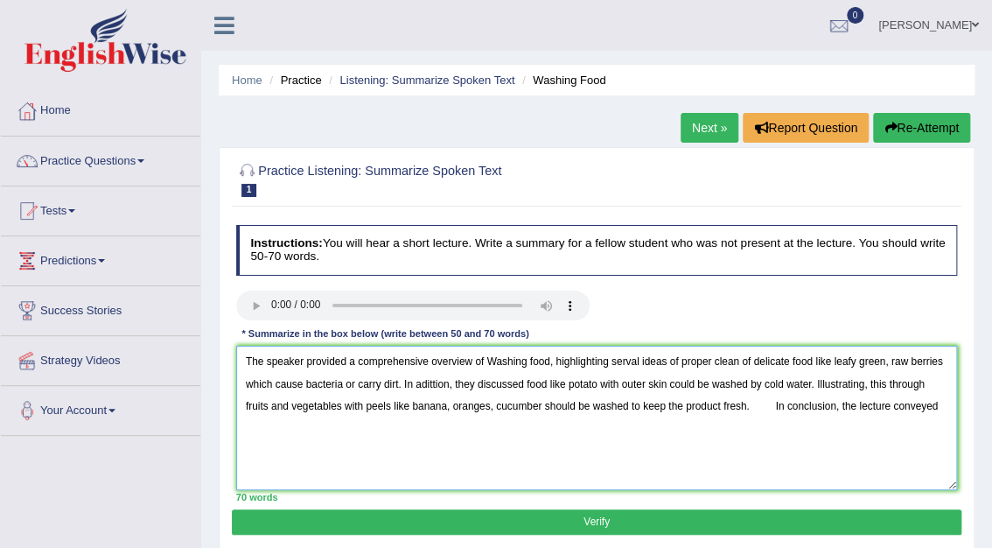
click at [766, 405] on textarea "The speaker provided a comprehensive overview of Washing food, highlighting ser…" at bounding box center [597, 418] width 722 height 144
click at [934, 402] on textarea "The speaker provided a comprehensive overview of Washing food, highlighting ser…" at bounding box center [597, 418] width 722 height 144
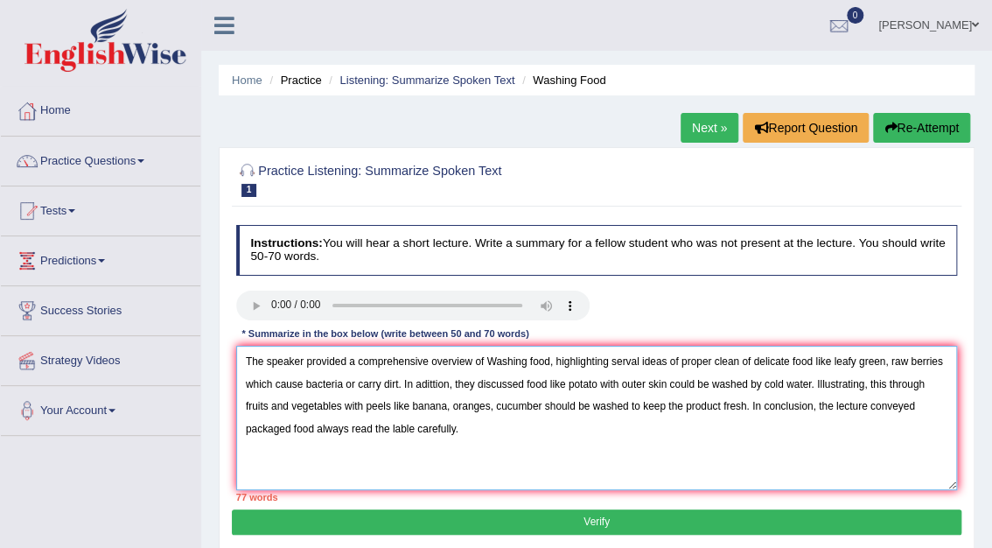
click at [827, 362] on textarea "The speaker provided a comprehensive overview of Washing food, highlighting ser…" at bounding box center [597, 418] width 722 height 144
click at [861, 362] on textarea "The speaker provided a comprehensive overview of Washing food, highlighting ser…" at bounding box center [597, 418] width 722 height 144
click at [857, 360] on textarea "The speaker provided a comprehensive overview of Washing food, highlighting ser…" at bounding box center [597, 418] width 722 height 144
click at [862, 361] on textarea "The speaker provided a comprehensive overview of Washing food, highlighting ser…" at bounding box center [597, 418] width 722 height 144
click at [881, 361] on textarea "The speaker provided a comprehensive overview of Washing food, highlighting ser…" at bounding box center [597, 418] width 722 height 144
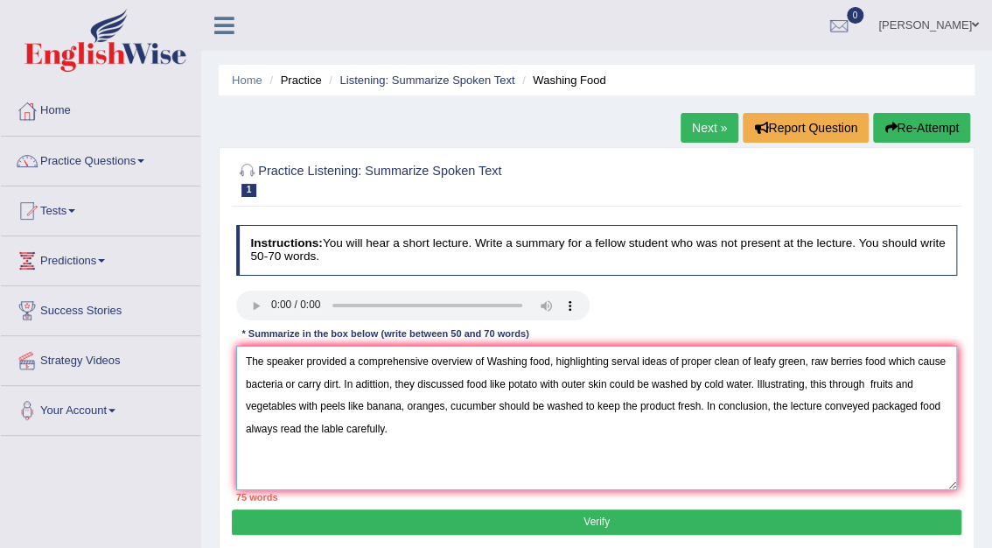
click at [336, 381] on textarea "The speaker provided a comprehensive overview of Washing food, highlighting ser…" at bounding box center [597, 418] width 722 height 144
click at [451, 409] on textarea "The speaker provided a comprehensive overview of Washing food, highlighting ser…" at bounding box center [597, 418] width 722 height 144
type textarea "The speaker provided a comprehensive overview of Washing food, highlighting ser…"
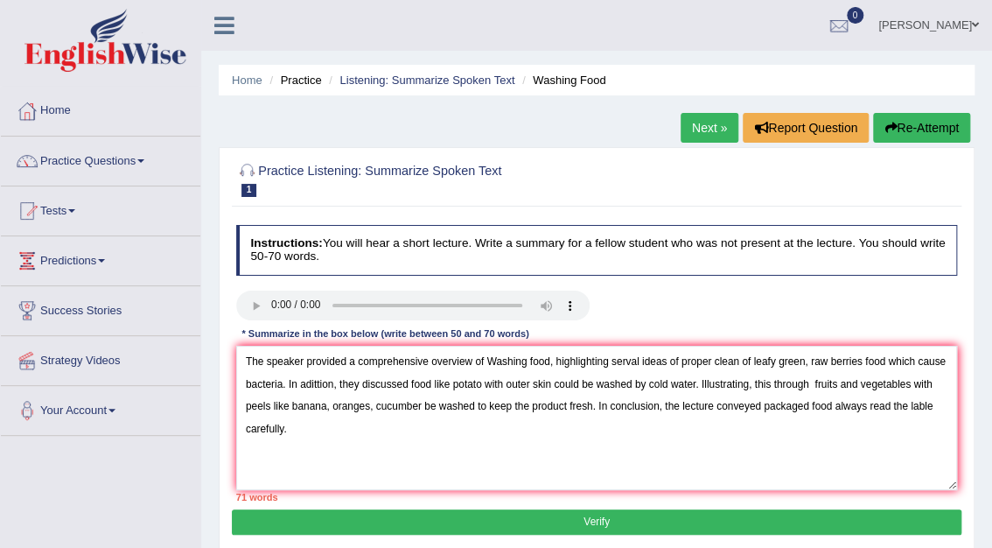
click at [608, 521] on button "Verify" at bounding box center [596, 521] width 729 height 25
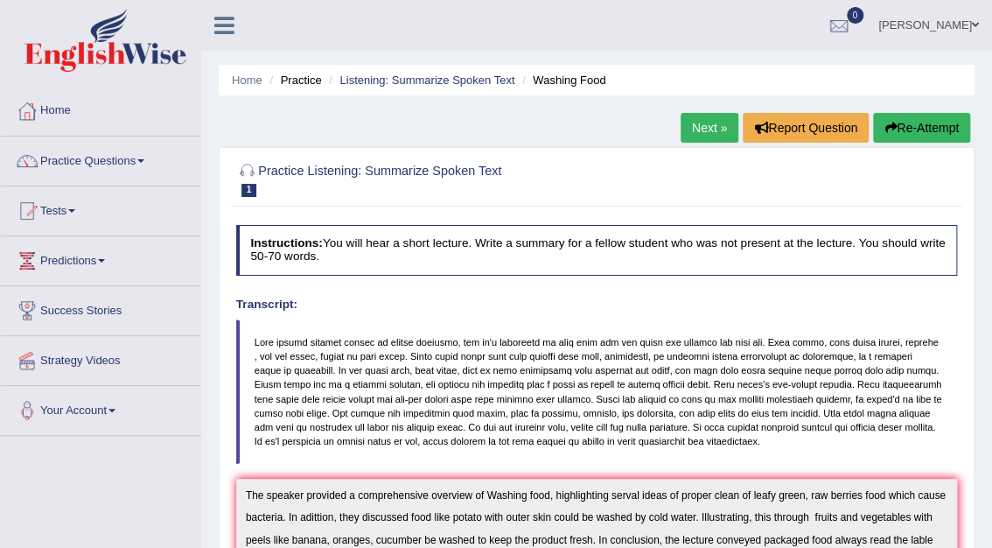
click at [709, 125] on link "Next »" at bounding box center [710, 128] width 58 height 30
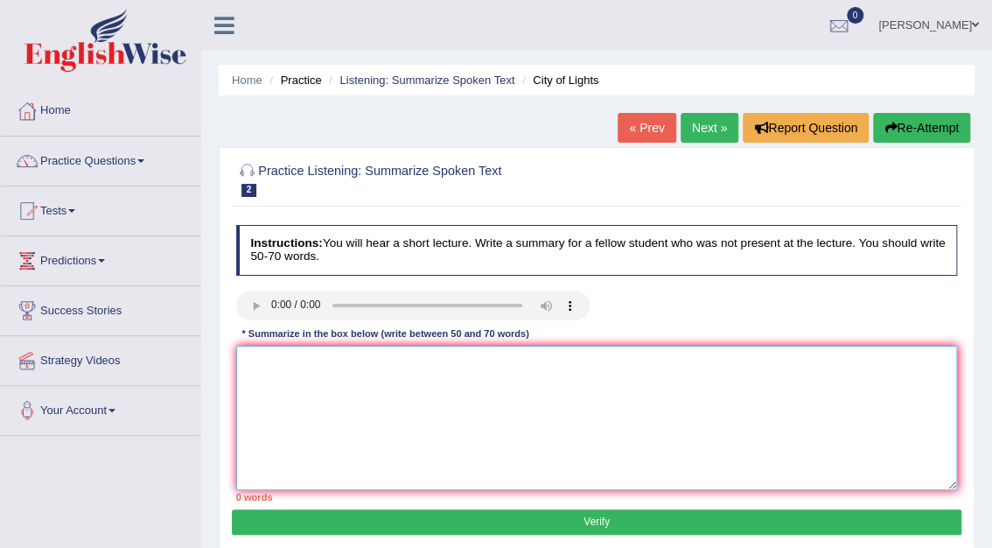
click at [271, 378] on textarea at bounding box center [597, 418] width 722 height 144
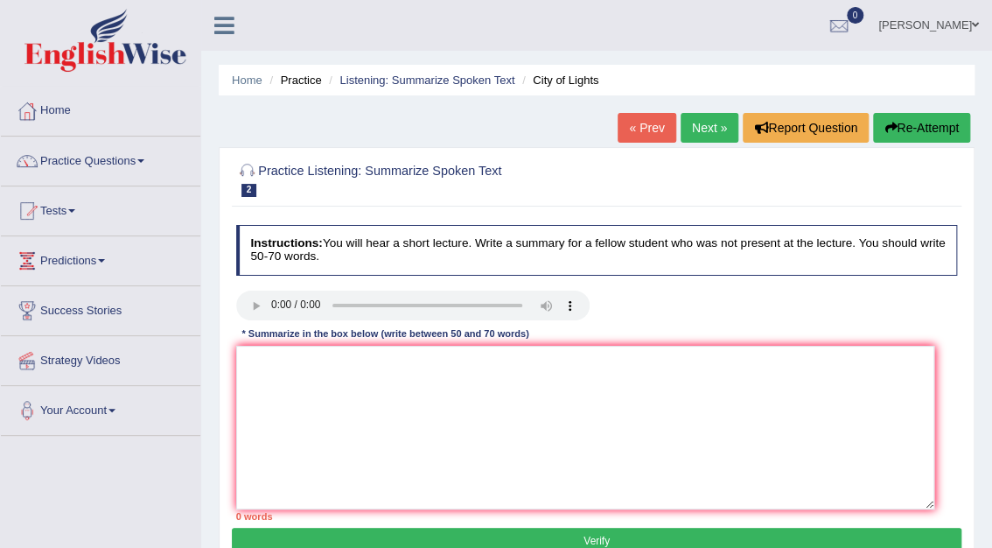
drag, startPoint x: 954, startPoint y: 485, endPoint x: 931, endPoint y: 504, distance: 29.8
click at [931, 504] on textarea at bounding box center [585, 428] width 698 height 164
click at [941, 20] on link "[PERSON_NAME]" at bounding box center [928, 22] width 127 height 45
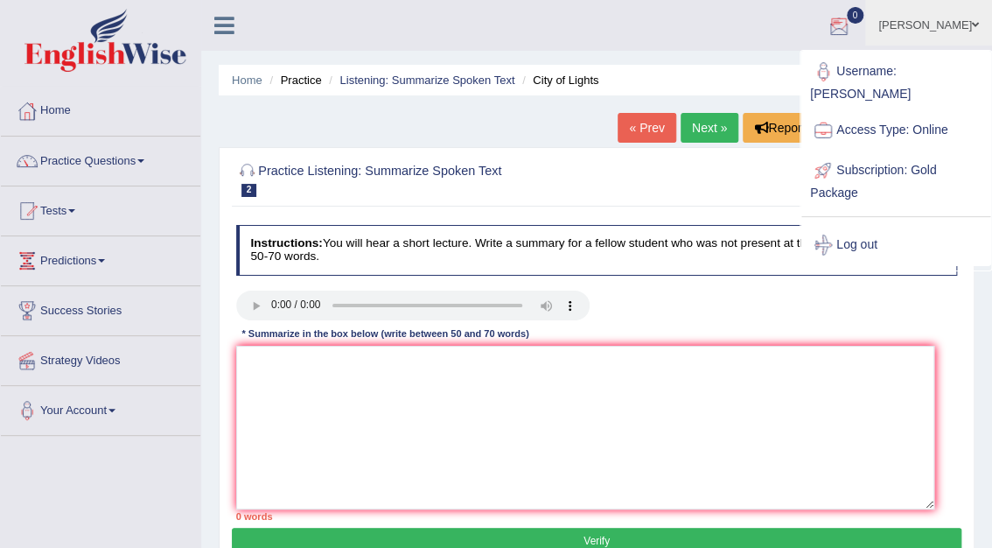
click at [784, 46] on ul "Mohita Negi Toggle navigation Username: Mohita Access Type: Online Subscription…" at bounding box center [715, 25] width 554 height 50
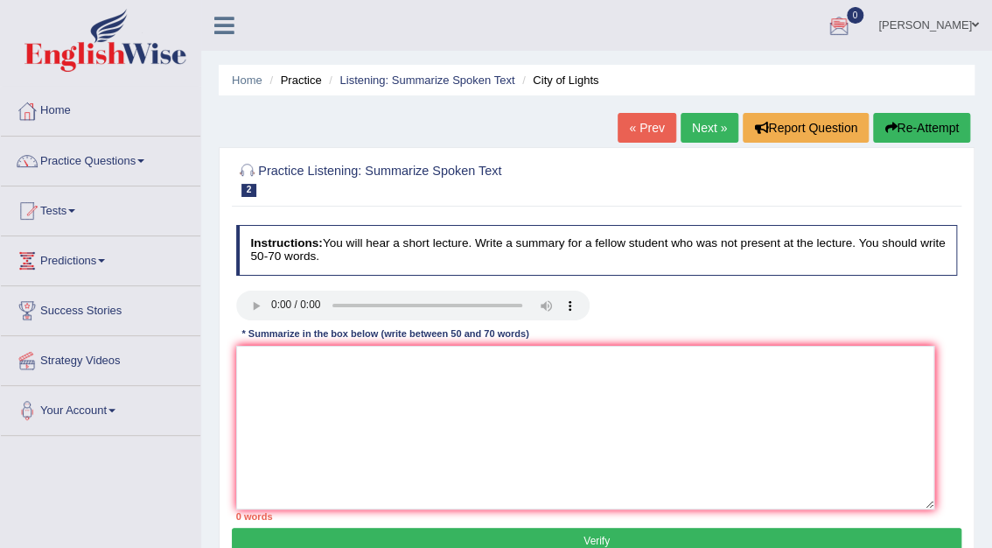
click at [945, 21] on link "[PERSON_NAME]" at bounding box center [928, 22] width 127 height 45
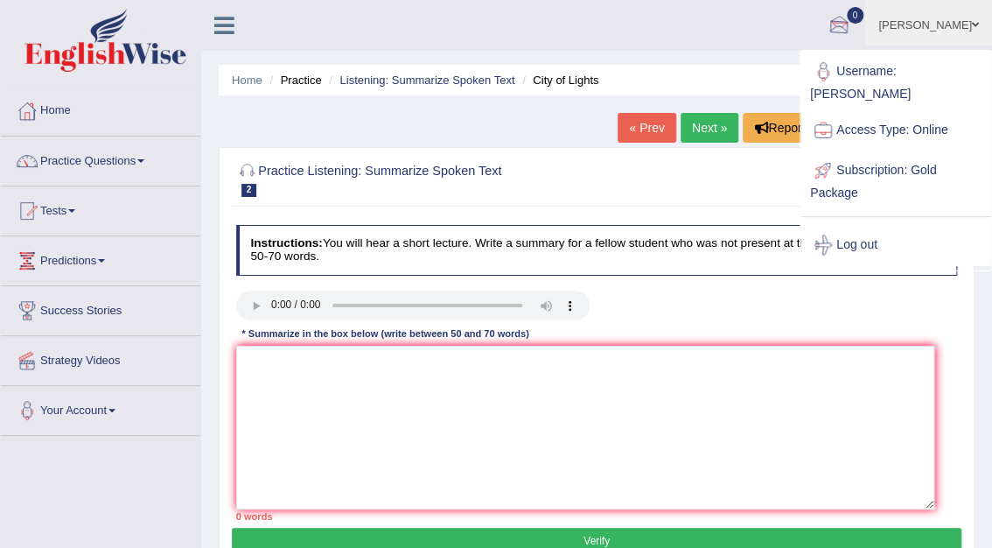
click at [795, 35] on ul "Mohita Negi Toggle navigation Username: Mohita Access Type: Online Subscription…" at bounding box center [715, 25] width 554 height 50
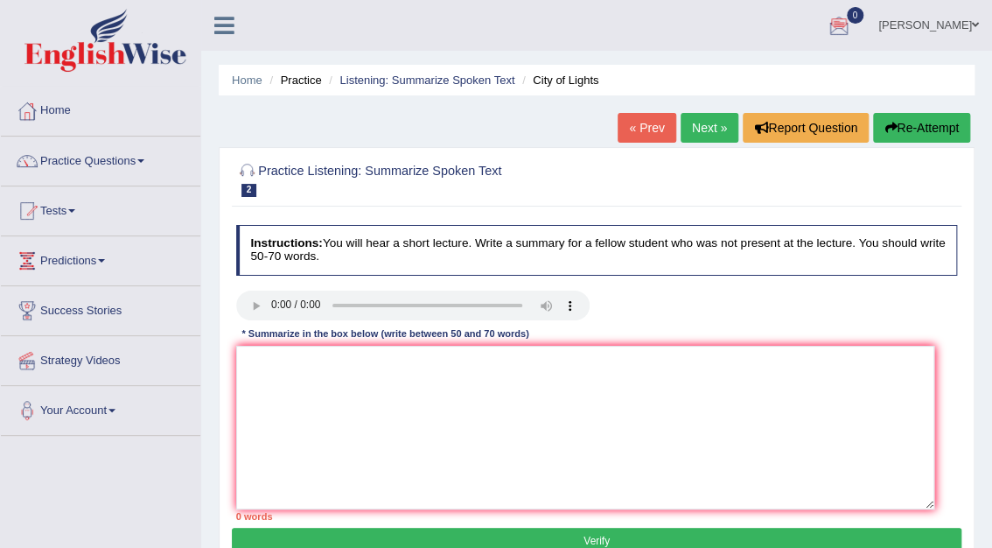
click at [952, 27] on link "[PERSON_NAME]" at bounding box center [928, 22] width 127 height 45
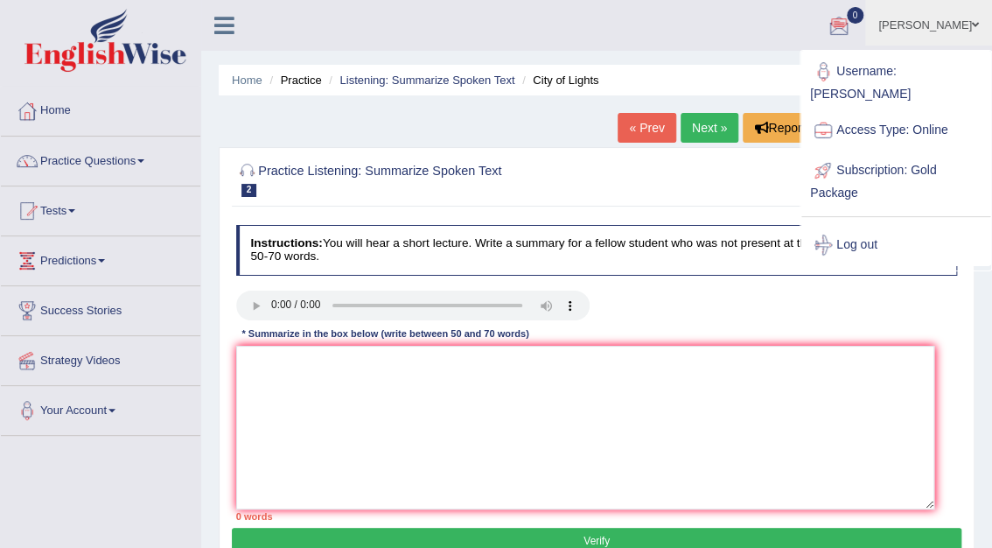
click at [983, 311] on div "Home Practice Listening: Summarize Spoken Text City of Lights « Prev Next » Rep…" at bounding box center [596, 437] width 791 height 875
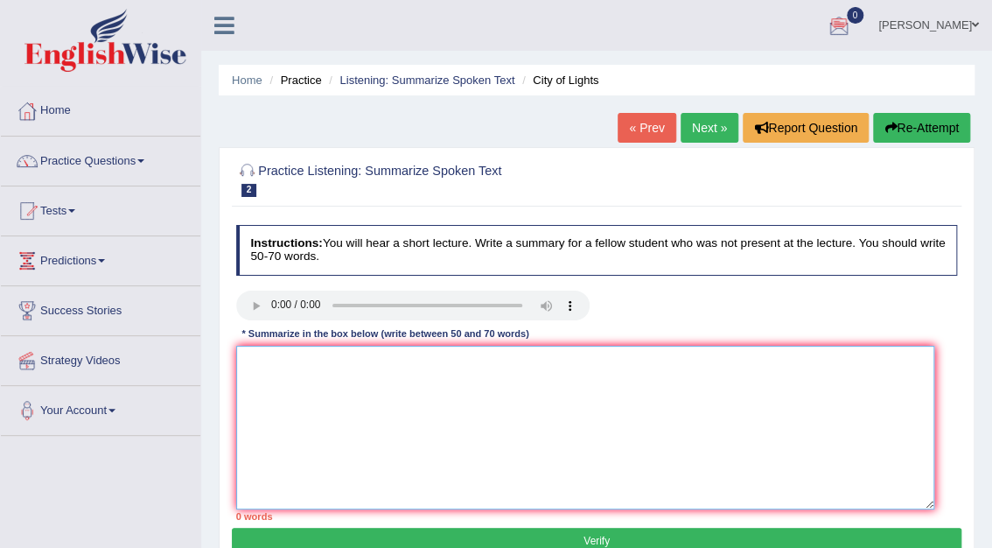
click at [260, 364] on textarea at bounding box center [585, 428] width 698 height 164
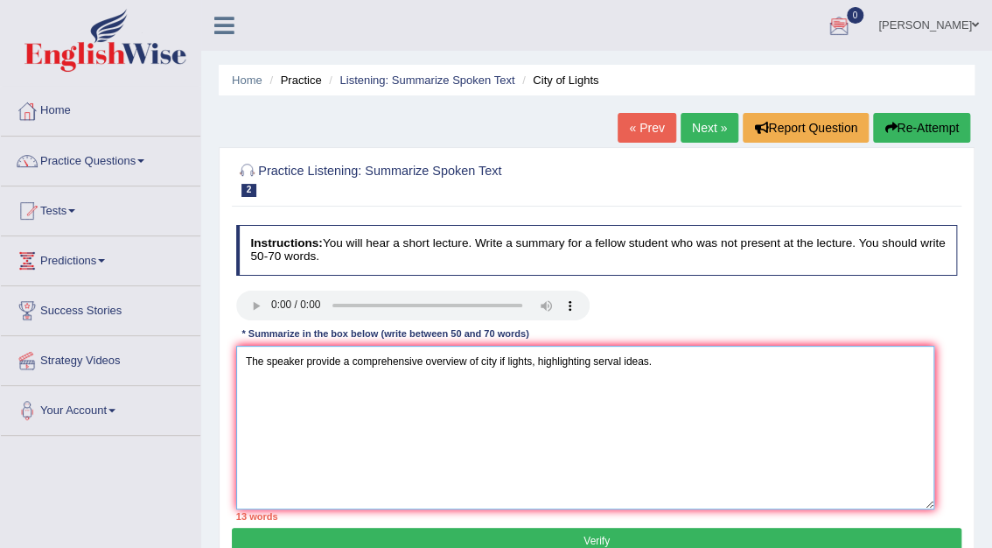
click at [332, 360] on textarea "The speaker provide a comprehensive overview of city if lights, highlighting se…" at bounding box center [585, 428] width 698 height 164
click at [665, 364] on textarea "The speaker provided a comprehensive overview of city if lights, highlighting s…" at bounding box center [585, 428] width 698 height 164
click at [280, 382] on textarea "The speaker provided a comprehensive overview of city if lights, highlighting s…" at bounding box center [585, 428] width 698 height 164
click at [323, 379] on textarea "The speaker provided a comprehensive overview of city if lights, highlighting s…" at bounding box center [585, 428] width 698 height 164
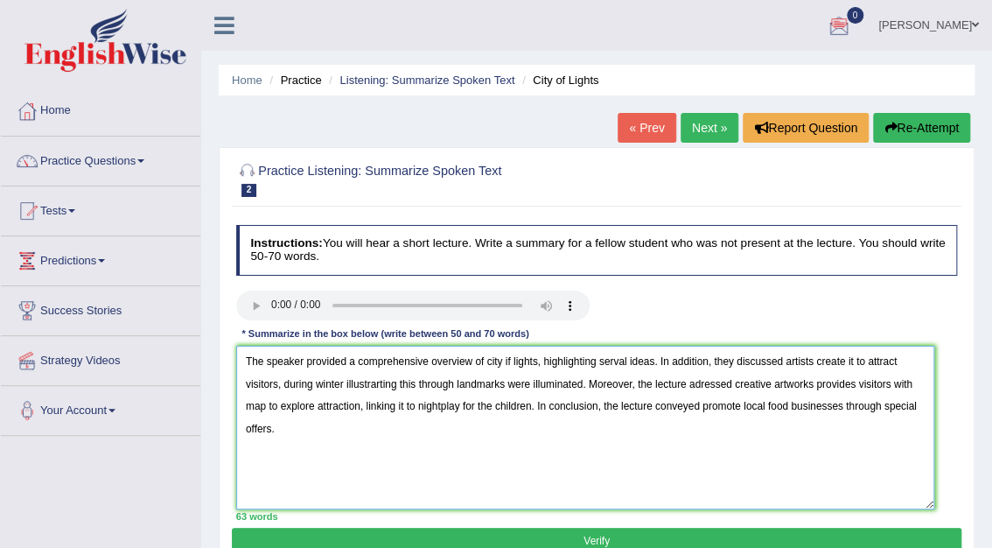
type textarea "The speaker provided a comprehensive overview of city if lights, highlighting s…"
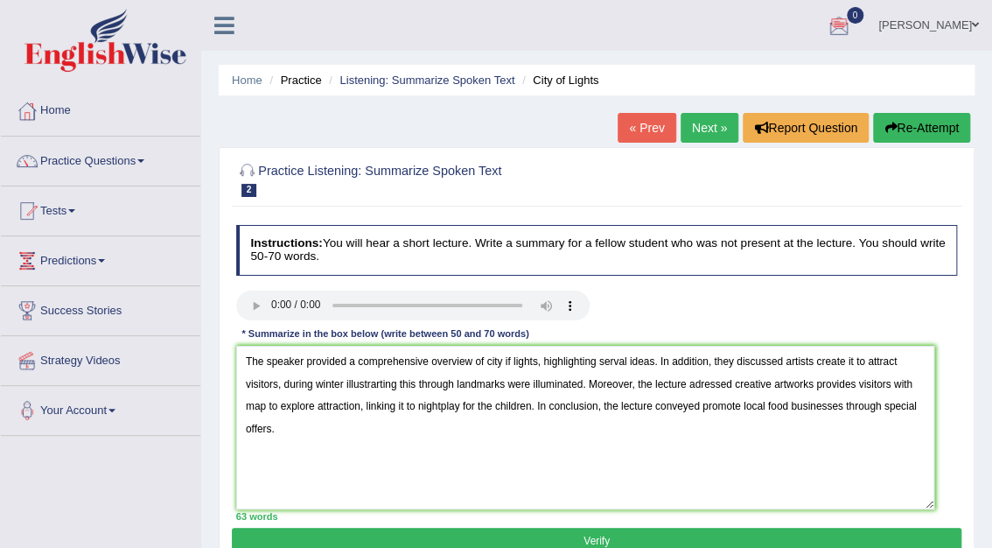
click at [611, 534] on button "Verify" at bounding box center [596, 540] width 729 height 25
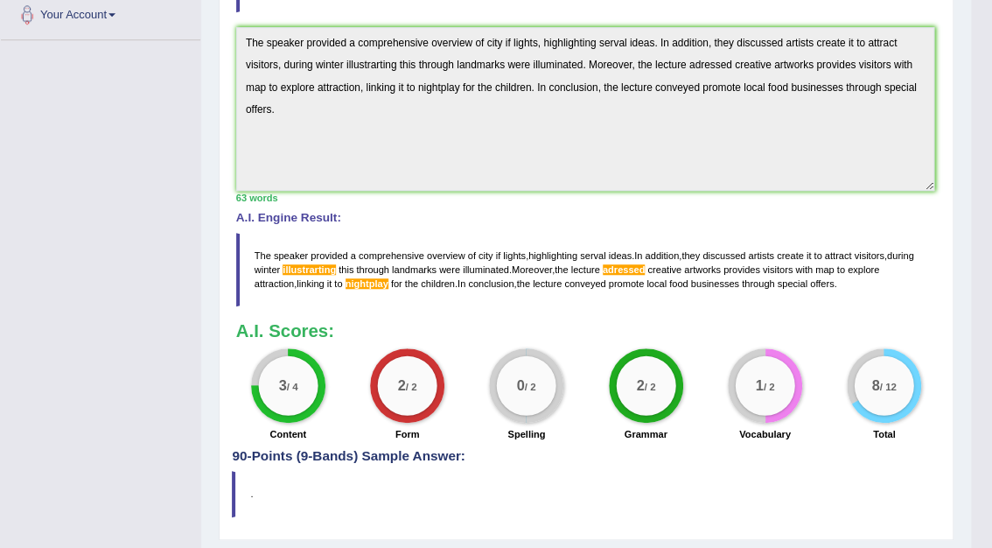
scroll to position [443, 0]
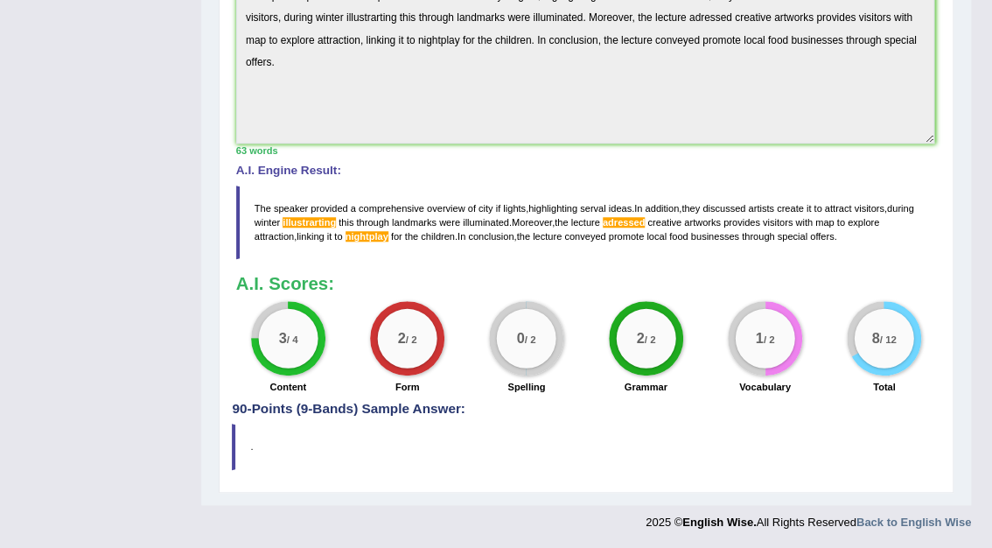
click at [451, 456] on blockquote "." at bounding box center [586, 445] width 708 height 45
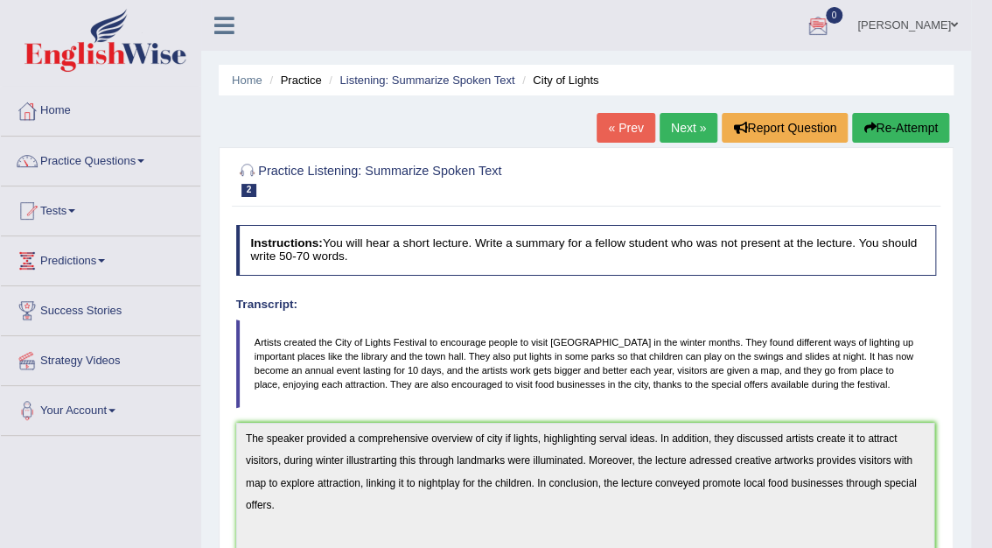
click at [682, 129] on link "Next »" at bounding box center [689, 128] width 58 height 30
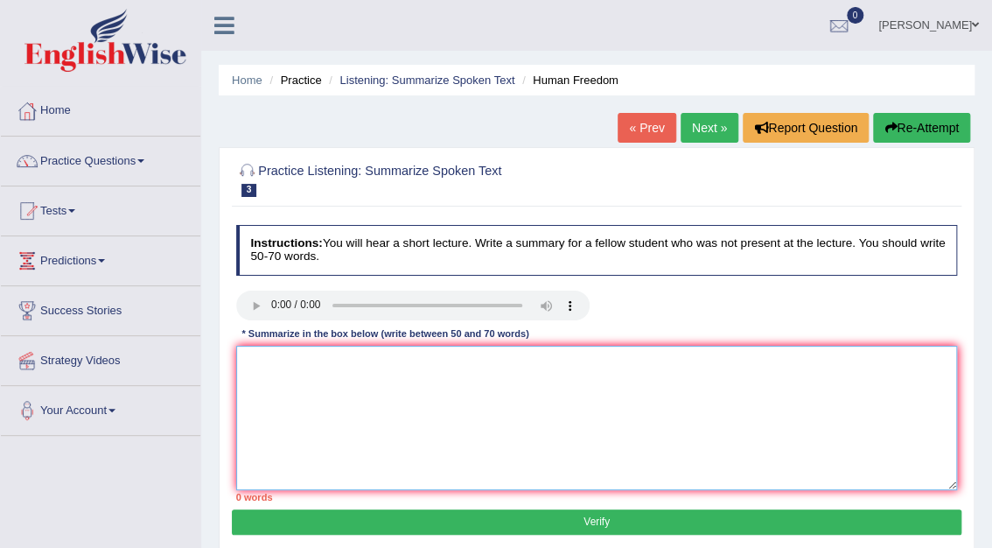
click at [271, 362] on textarea at bounding box center [597, 418] width 722 height 144
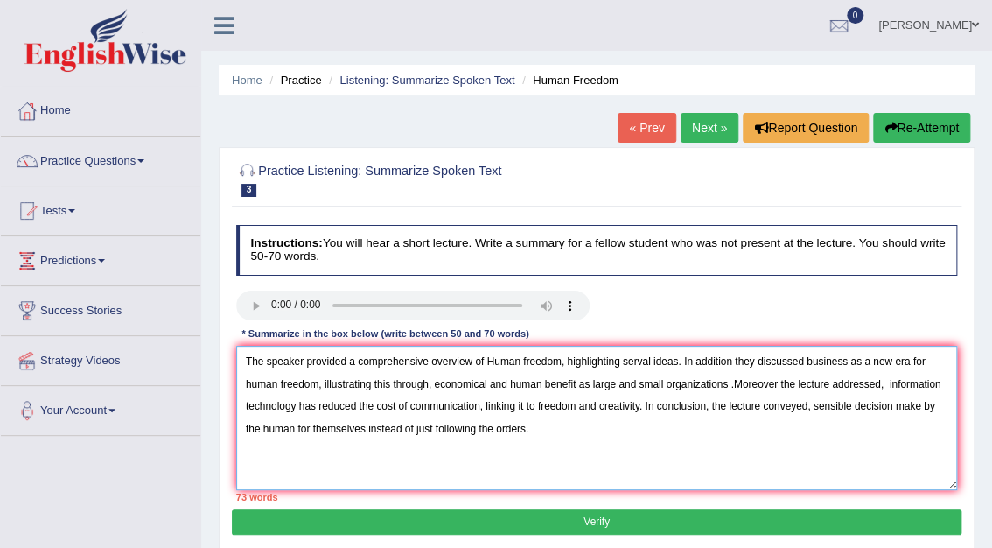
click at [297, 428] on textarea "The speaker provided a comprehensive overview of Human freedom, highlighting se…" at bounding box center [597, 418] width 722 height 144
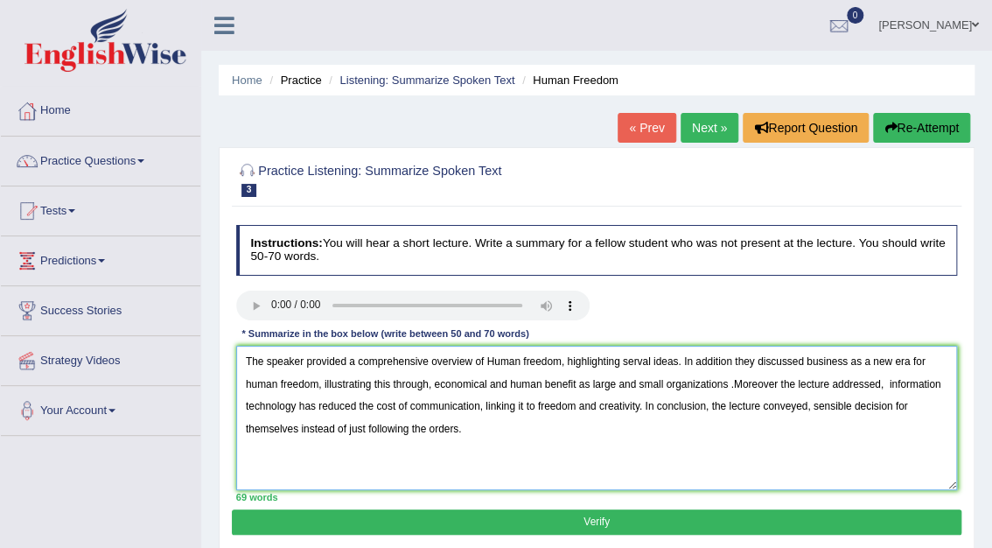
type textarea "The speaker provided a comprehensive overview of Human freedom, highlighting se…"
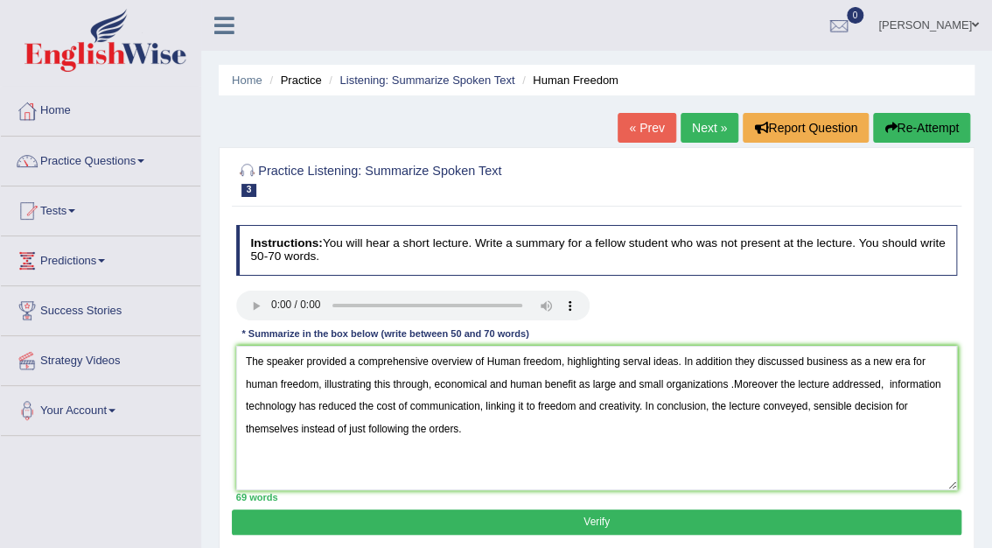
click at [597, 525] on button "Verify" at bounding box center [596, 521] width 729 height 25
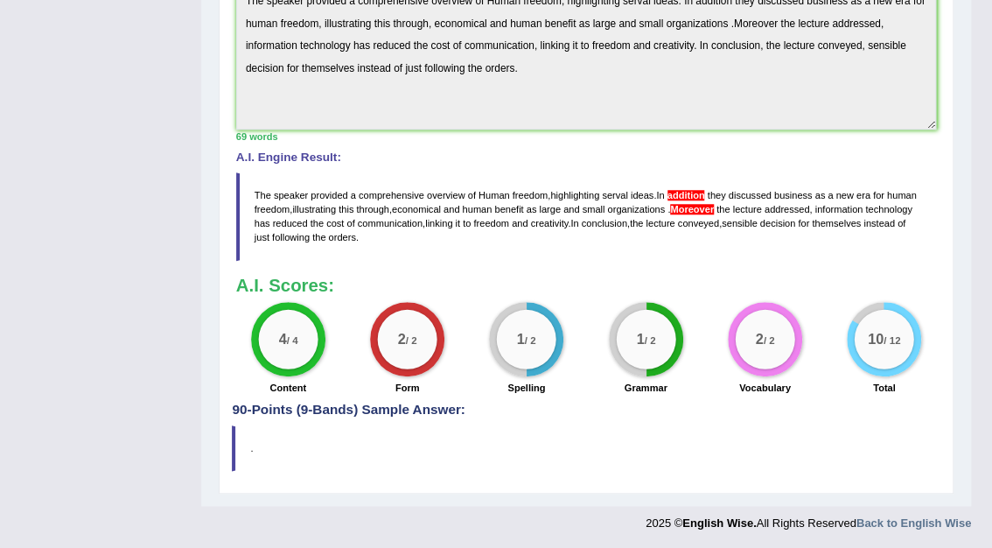
scroll to position [1, 0]
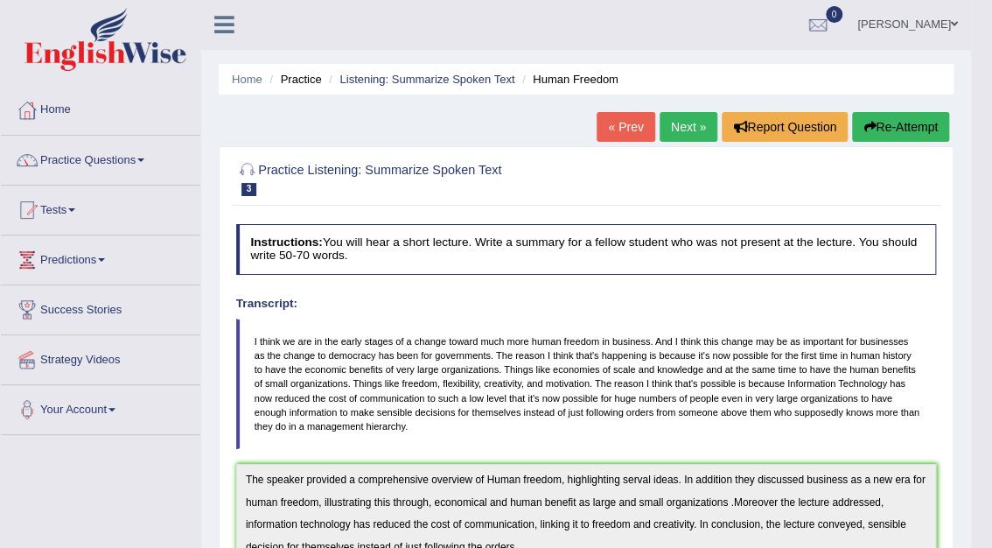
click at [683, 133] on link "Next »" at bounding box center [689, 127] width 58 height 30
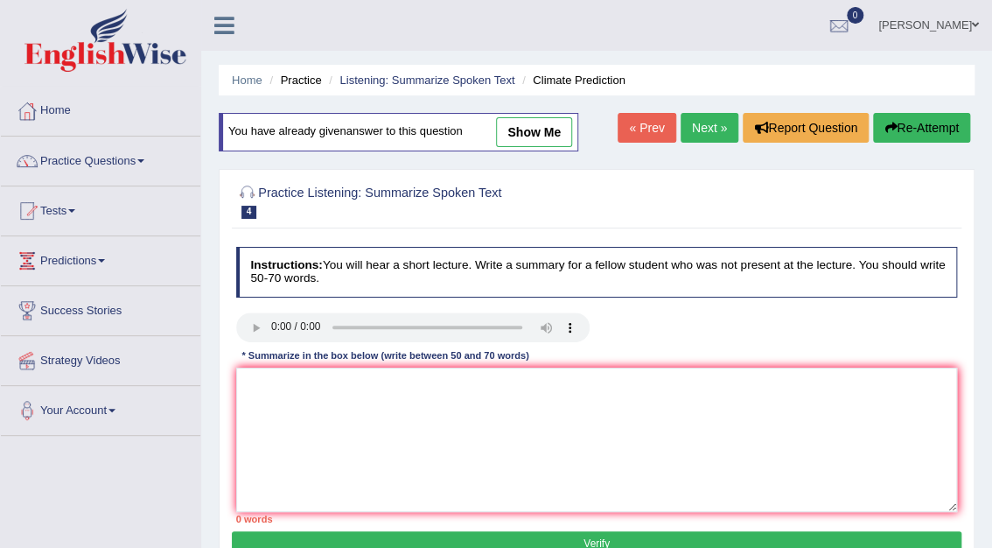
click at [709, 129] on link "Next »" at bounding box center [710, 128] width 58 height 30
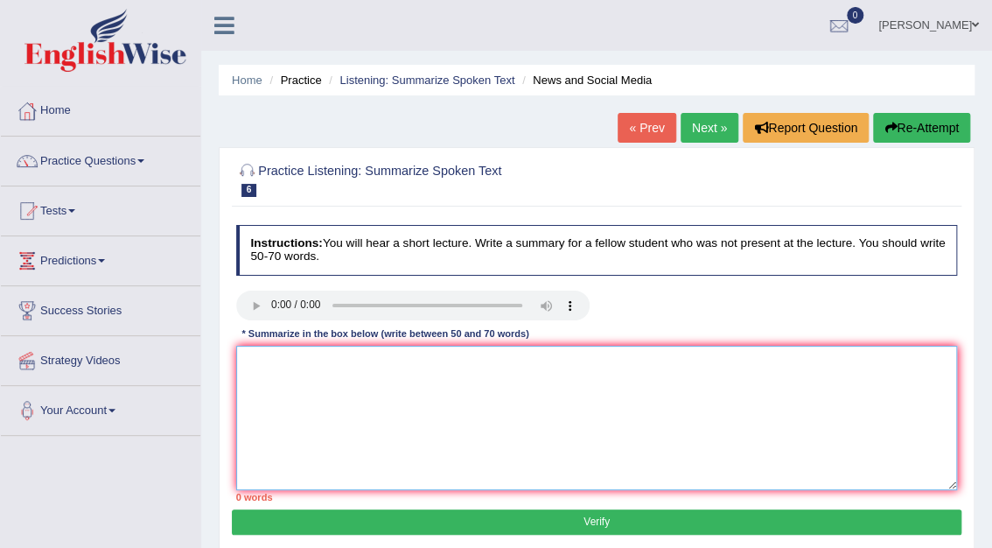
click at [356, 360] on textarea at bounding box center [597, 418] width 722 height 144
click at [96, 157] on link "Practice Questions" at bounding box center [100, 158] width 199 height 44
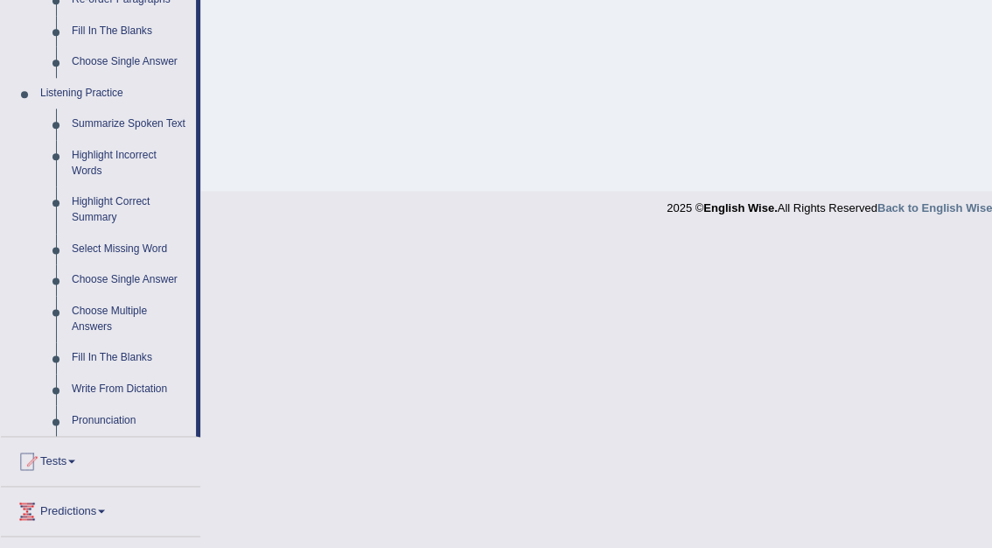
scroll to position [686, 0]
click at [134, 122] on link "Summarize Spoken Text" at bounding box center [130, 122] width 132 height 31
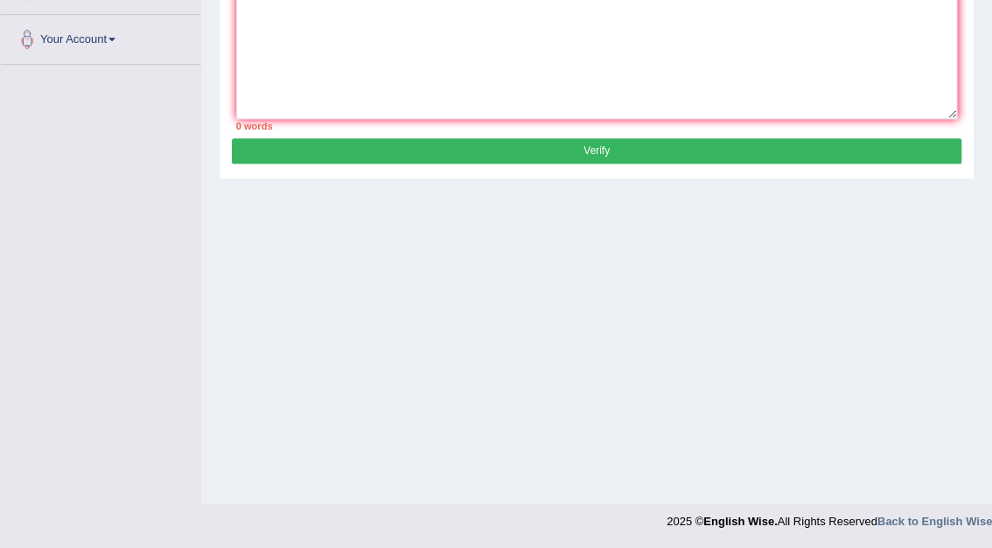
scroll to position [227, 0]
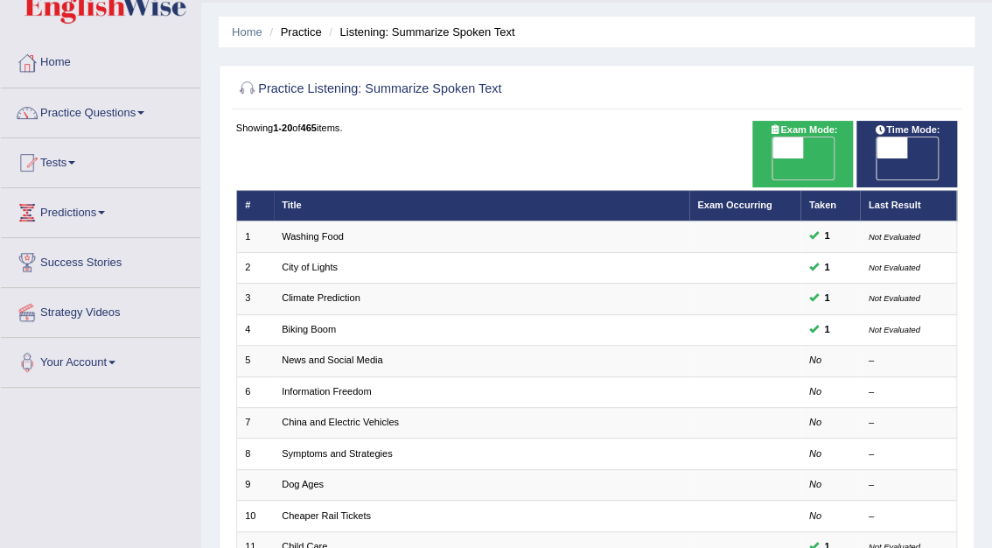
scroll to position [1, 0]
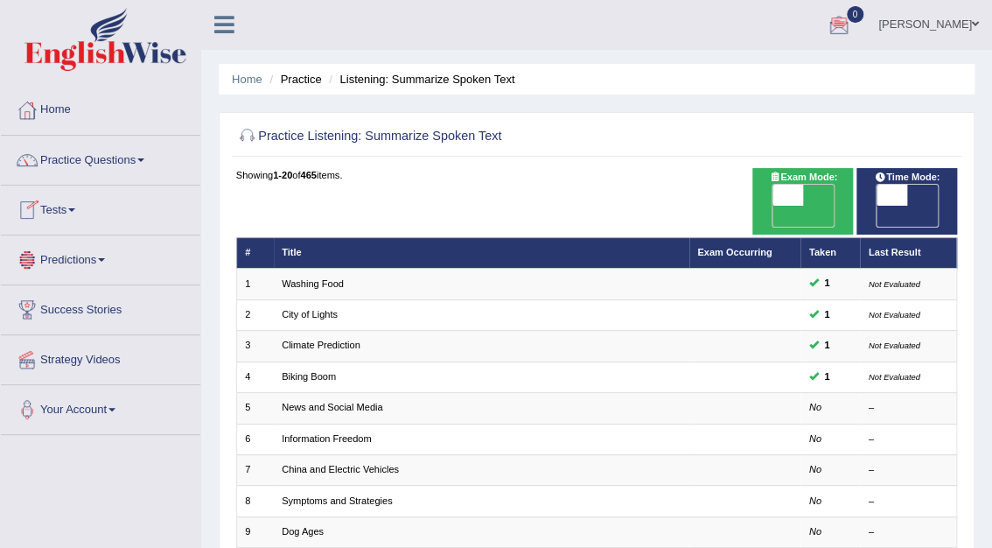
click at [104, 154] on link "Practice Questions" at bounding box center [100, 158] width 199 height 44
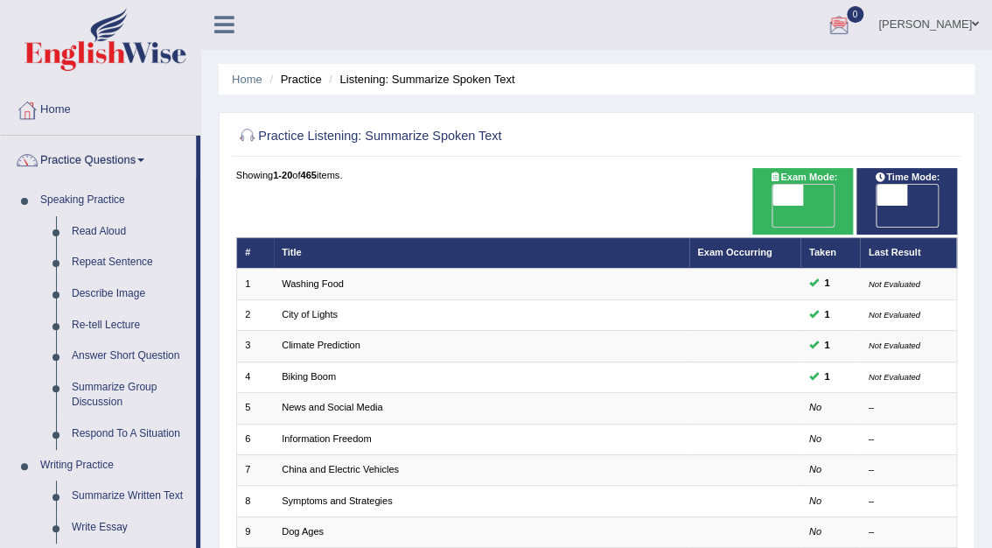
scroll to position [479, 0]
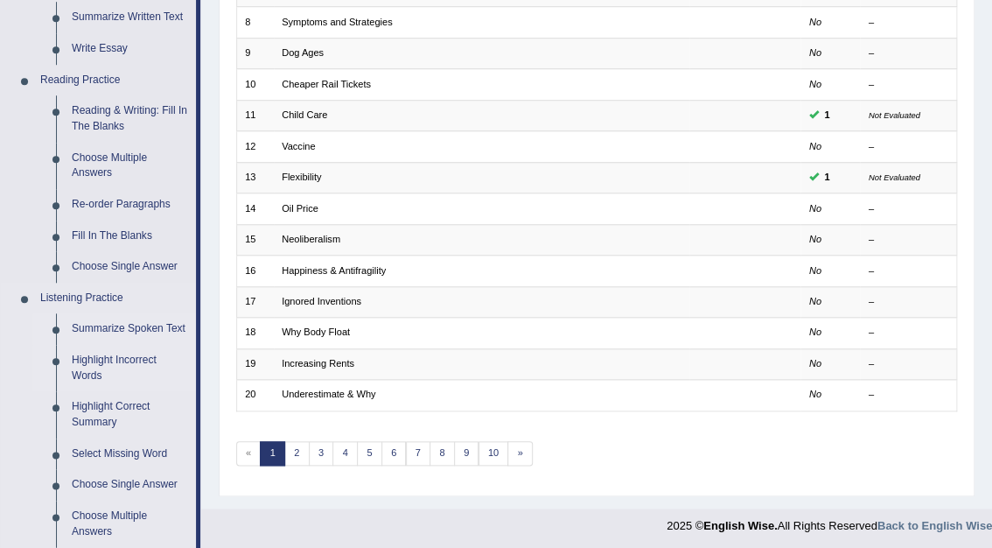
click at [87, 355] on link "Highlight Incorrect Words" at bounding box center [130, 368] width 132 height 46
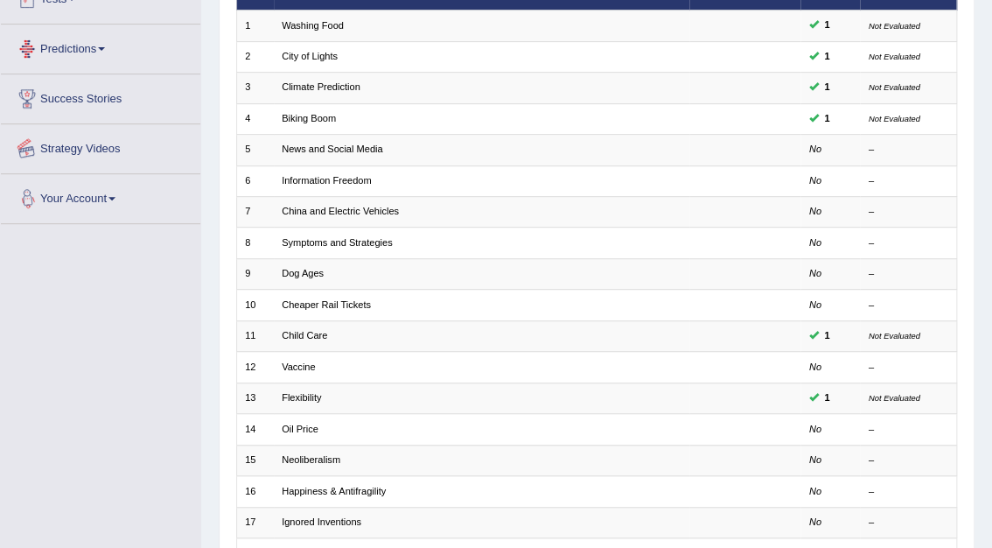
scroll to position [378, 0]
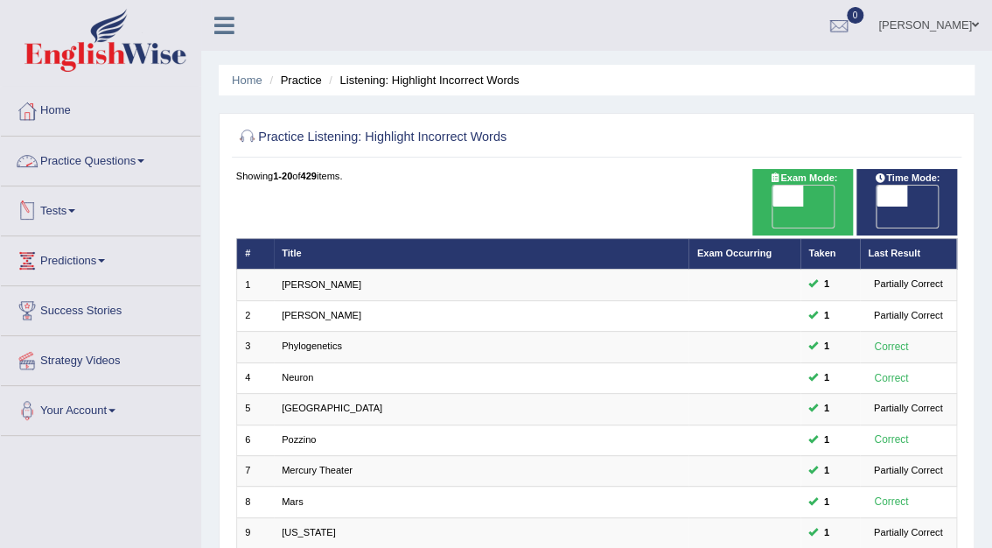
click at [80, 157] on link "Practice Questions" at bounding box center [100, 158] width 199 height 44
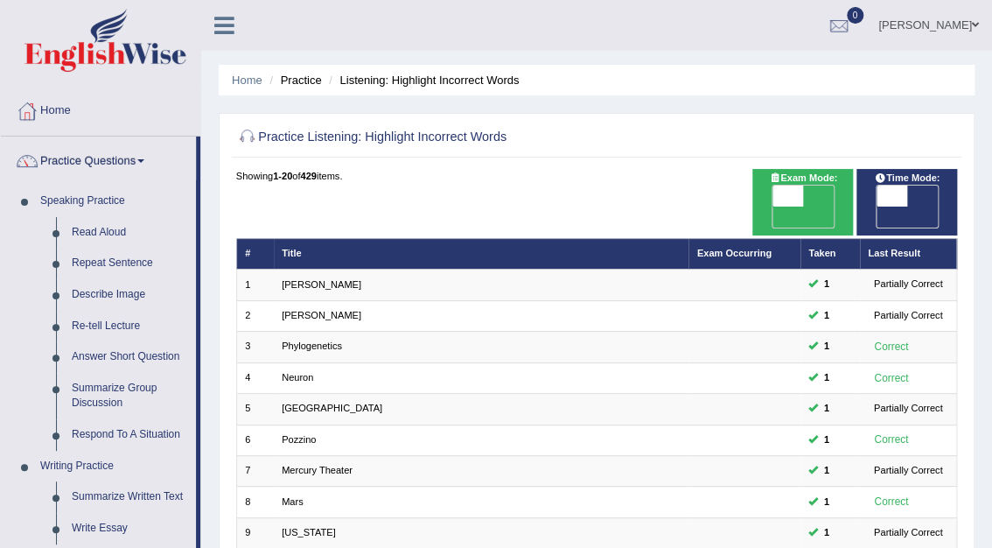
scroll to position [479, 0]
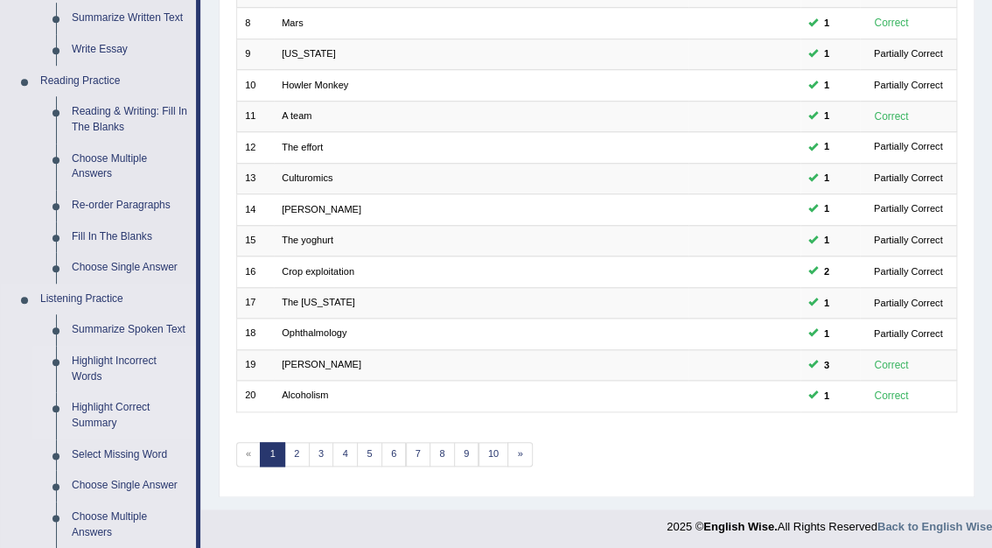
click at [100, 405] on link "Highlight Correct Summary" at bounding box center [130, 415] width 132 height 46
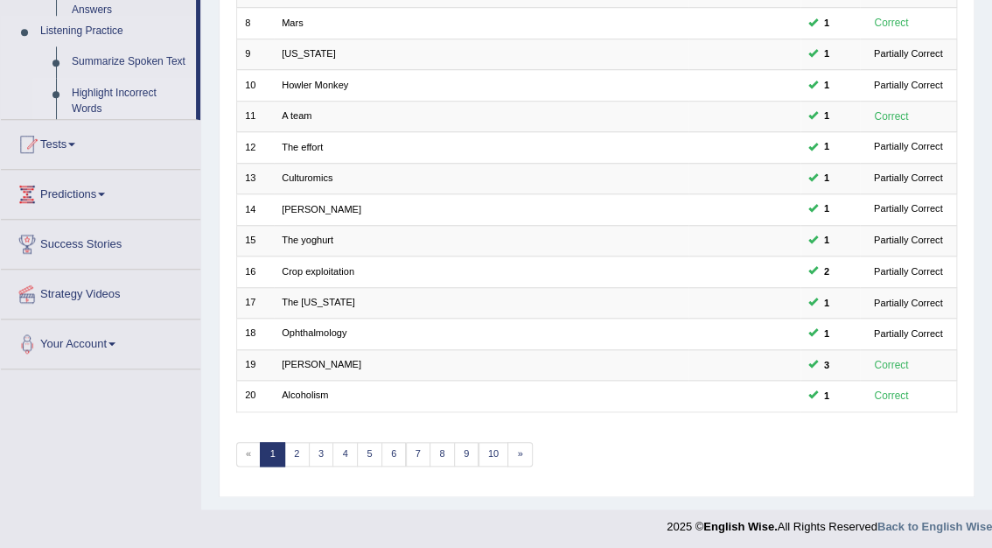
scroll to position [459, 0]
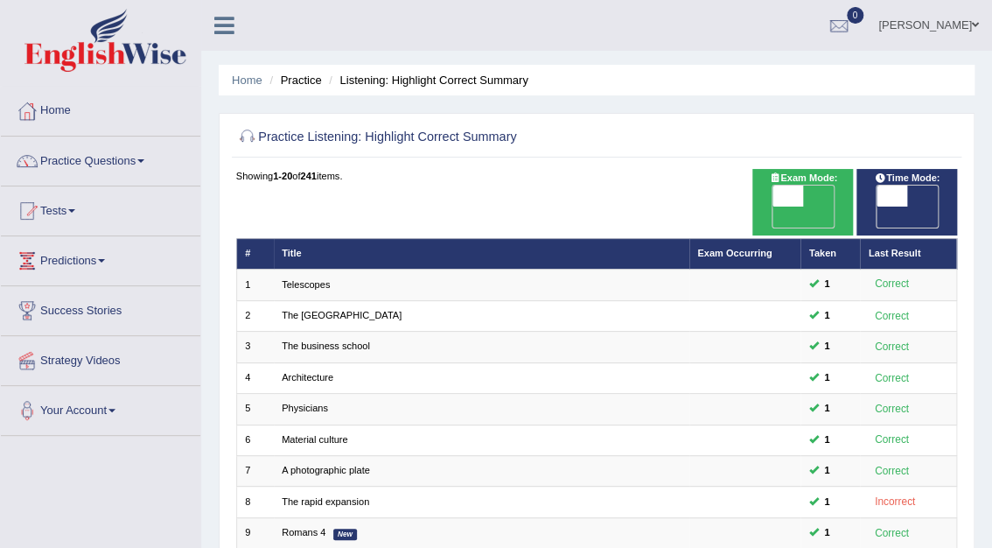
click at [99, 164] on link "Practice Questions" at bounding box center [100, 158] width 199 height 44
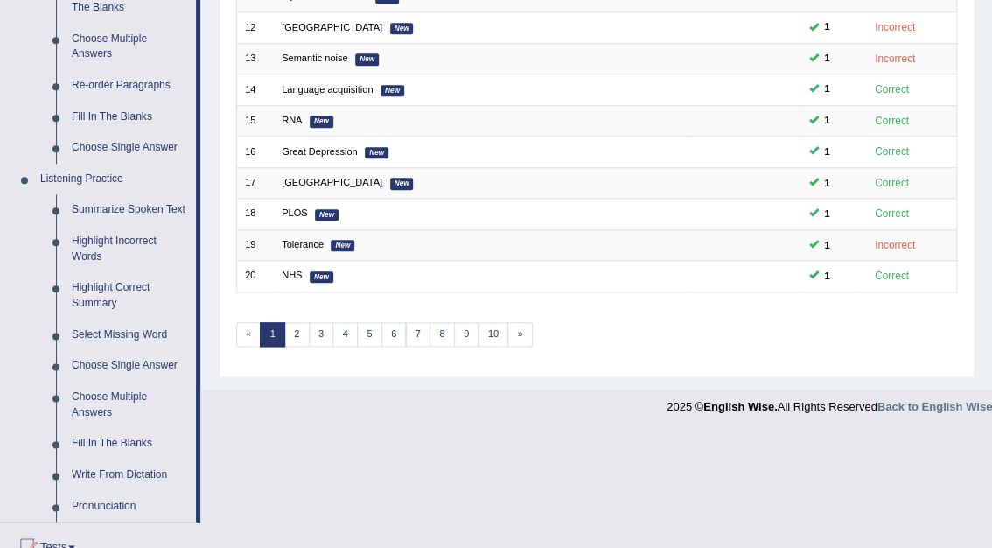
scroll to position [597, 0]
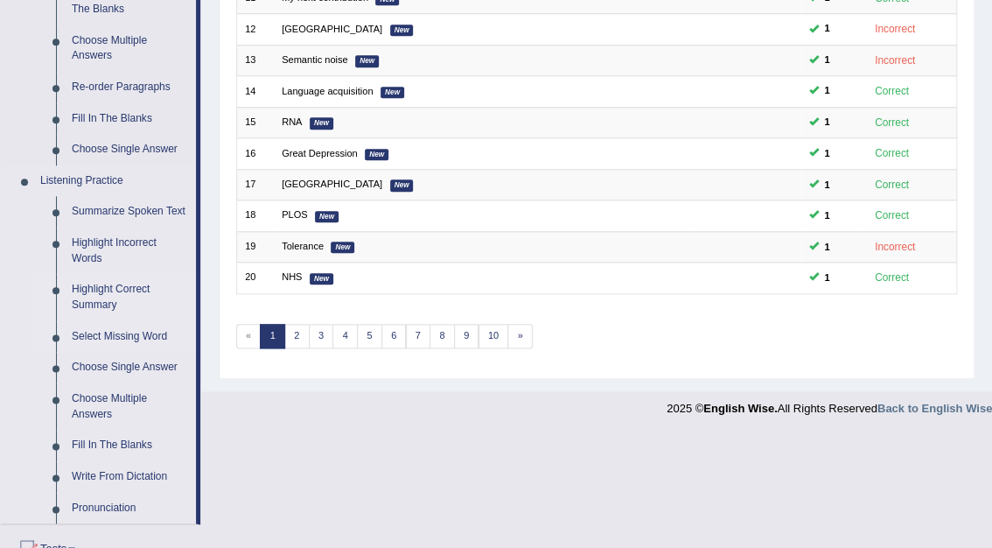
click at [154, 332] on link "Select Missing Word" at bounding box center [130, 336] width 132 height 31
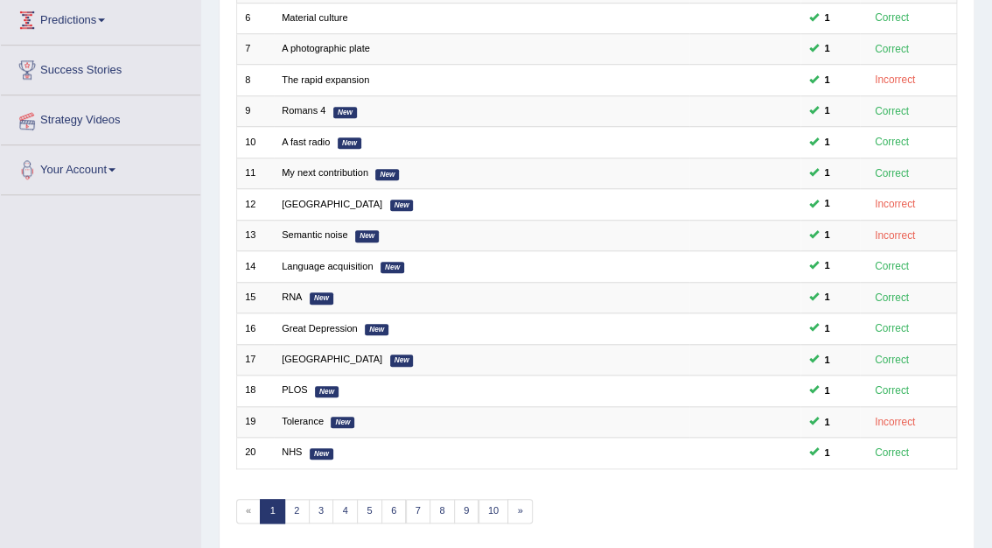
scroll to position [271, 0]
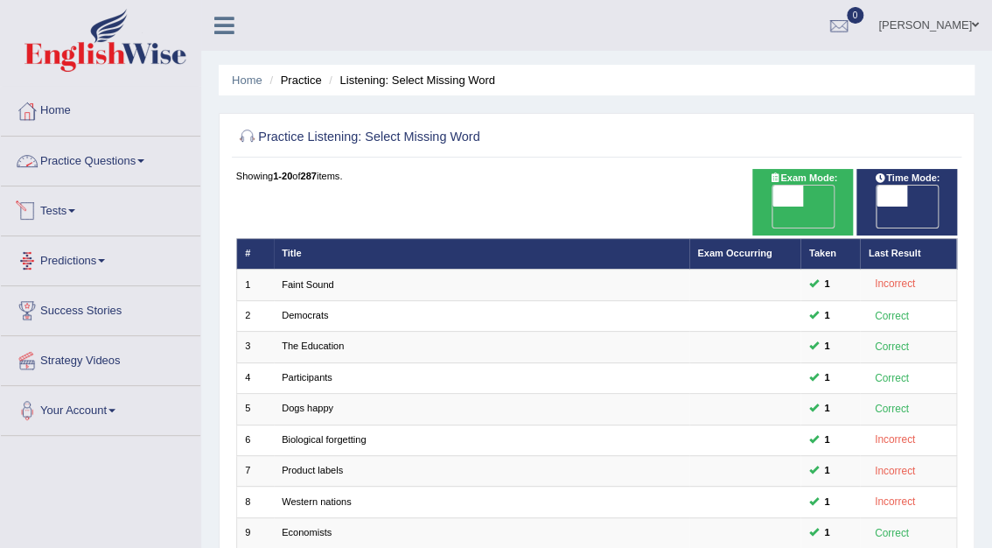
click at [97, 158] on link "Practice Questions" at bounding box center [100, 158] width 199 height 44
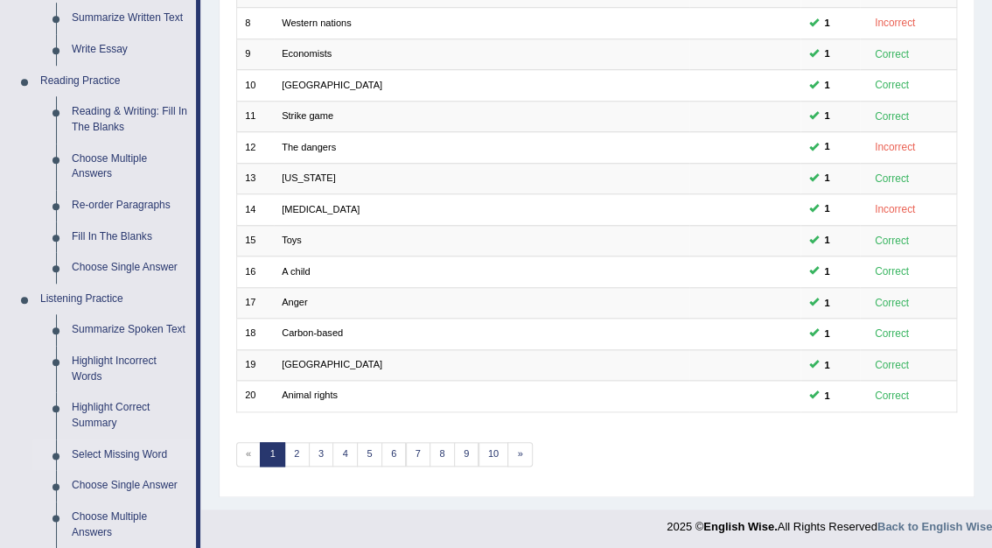
scroll to position [638, 0]
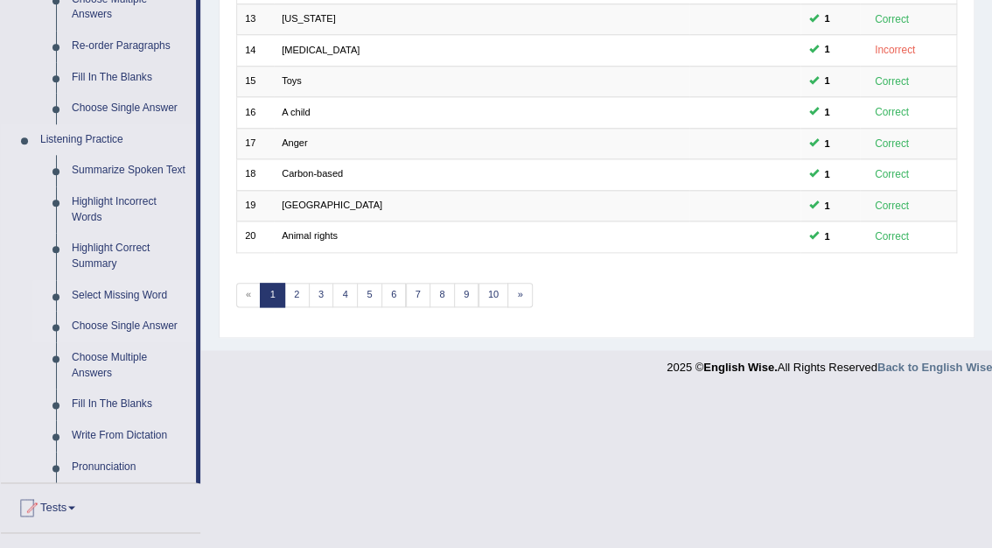
click at [108, 321] on link "Choose Single Answer" at bounding box center [130, 326] width 132 height 31
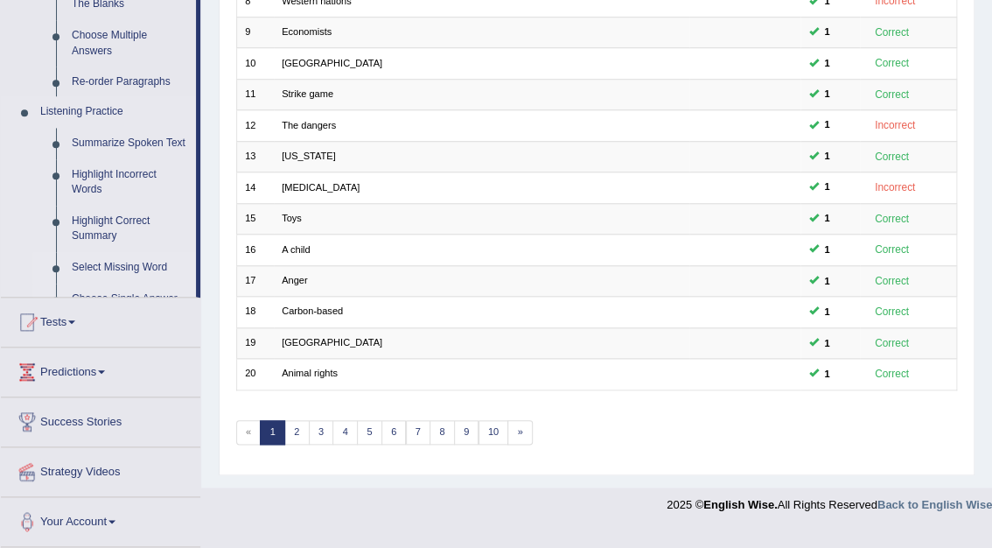
scroll to position [459, 0]
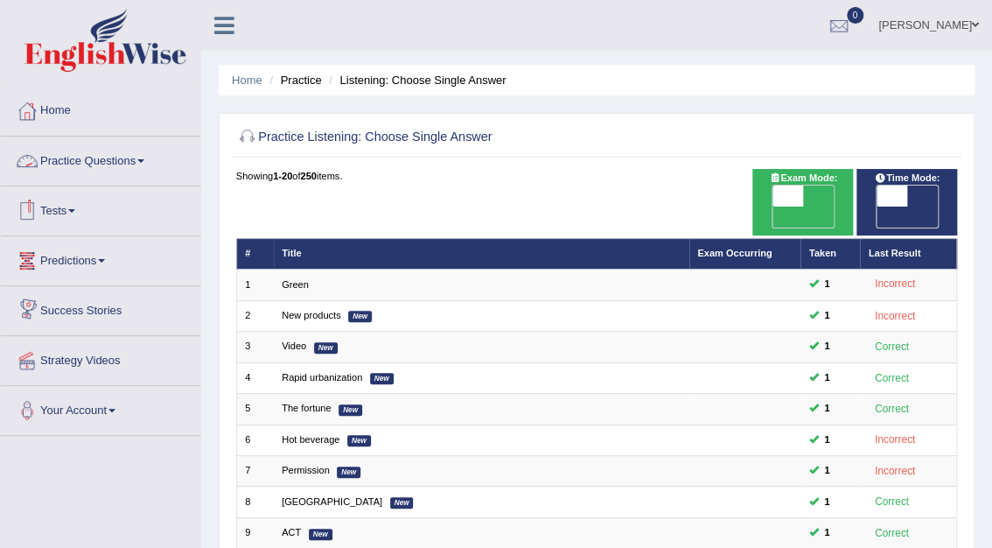
click at [108, 155] on link "Practice Questions" at bounding box center [100, 158] width 199 height 44
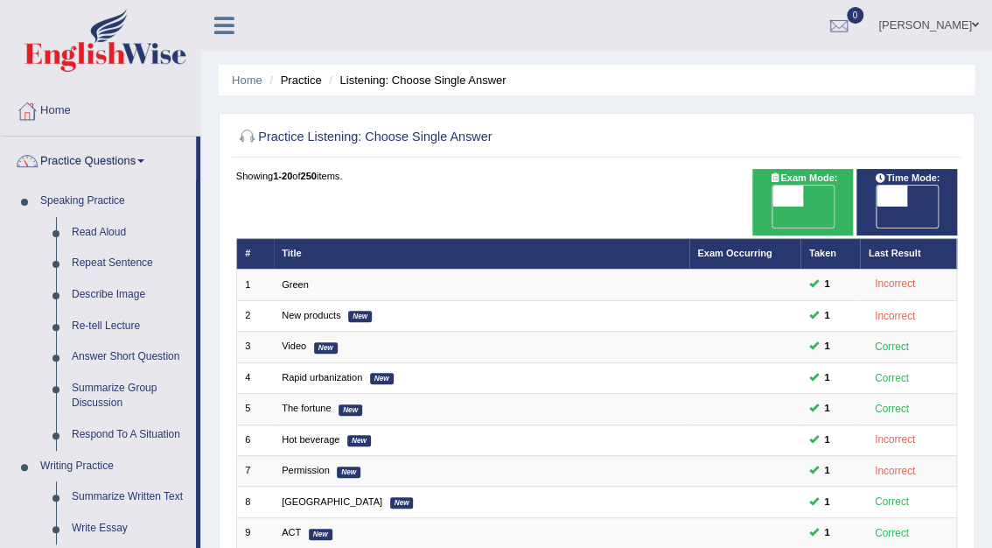
scroll to position [479, 0]
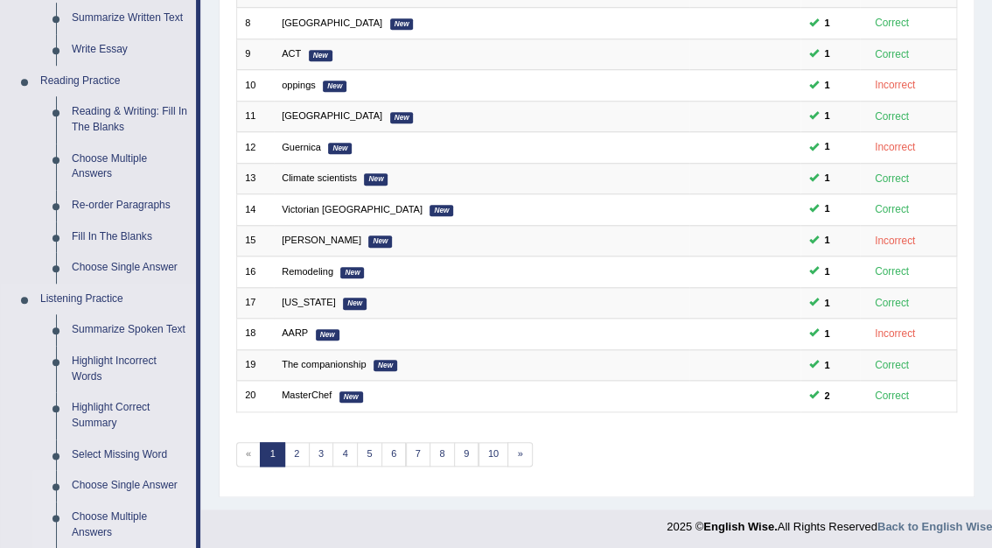
click at [98, 514] on link "Choose Multiple Answers" at bounding box center [130, 524] width 132 height 46
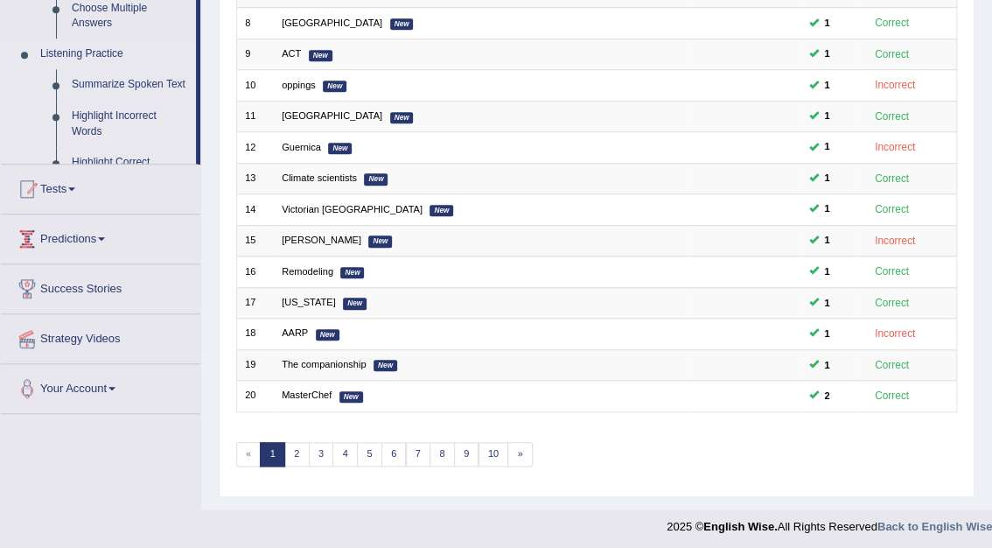
scroll to position [218, 0]
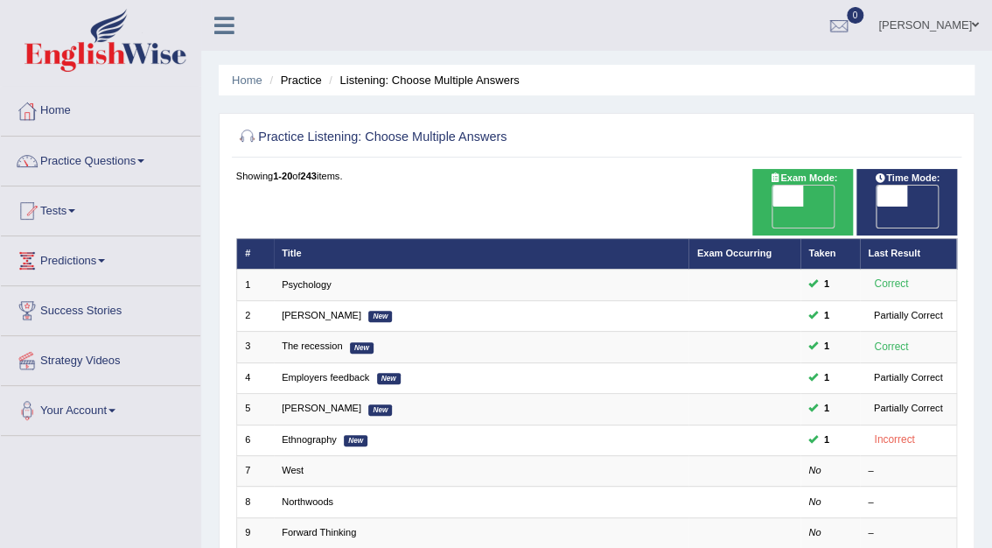
click at [129, 155] on link "Practice Questions" at bounding box center [100, 158] width 199 height 44
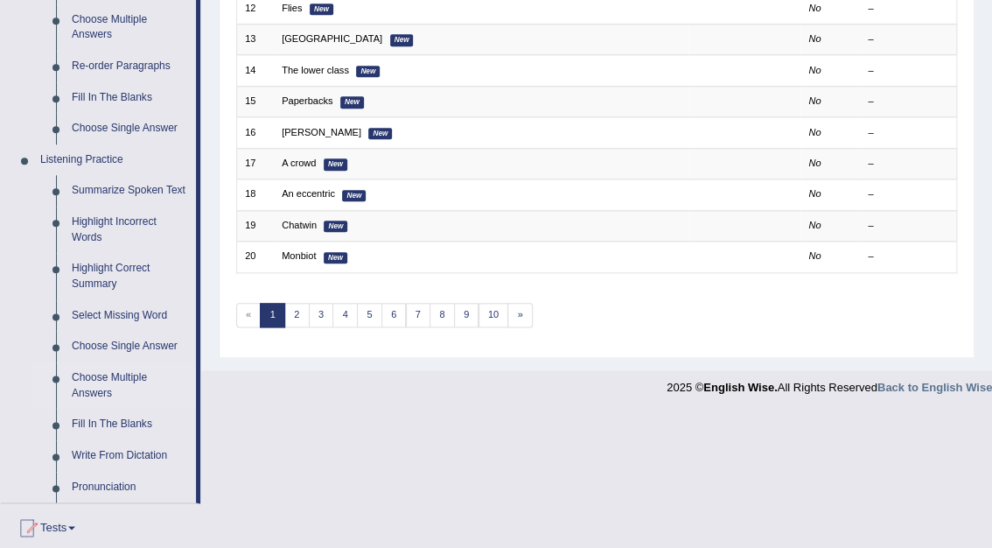
scroll to position [616, 0]
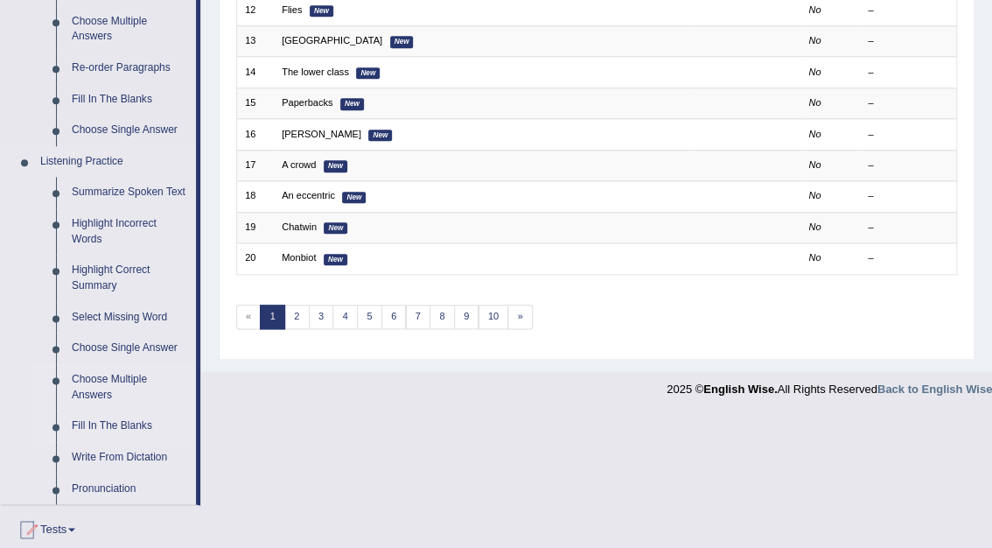
click at [129, 423] on link "Fill In The Blanks" at bounding box center [130, 425] width 132 height 31
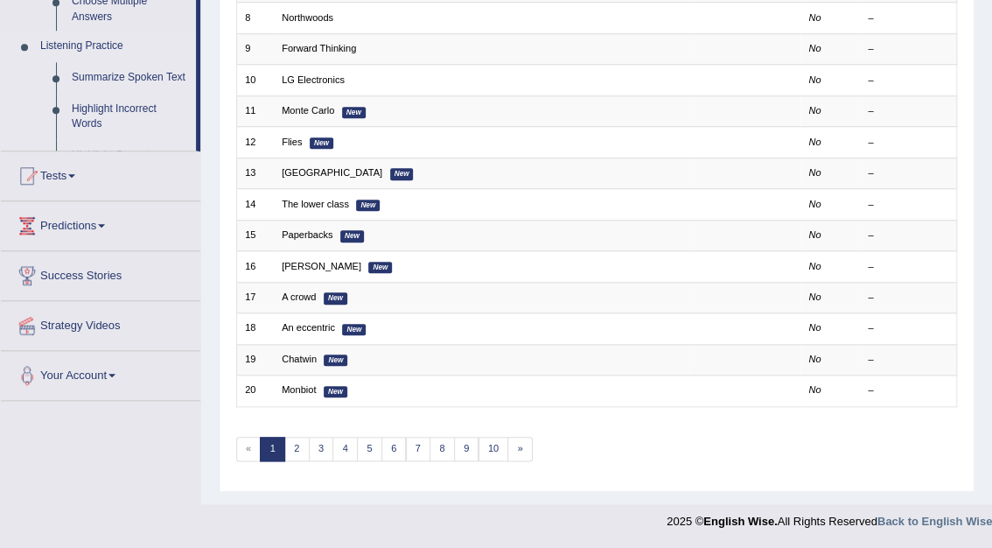
scroll to position [459, 0]
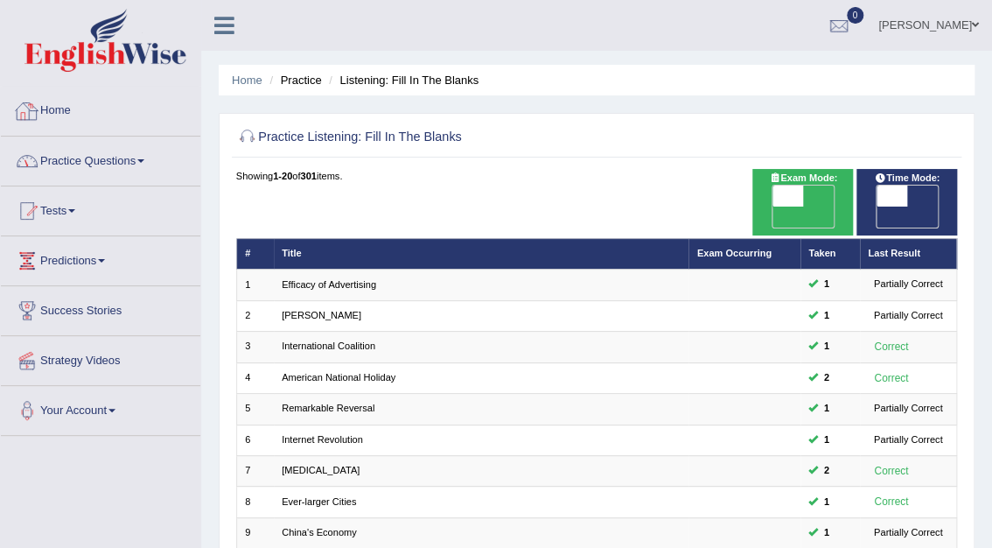
click at [49, 108] on link "Home" at bounding box center [100, 109] width 199 height 44
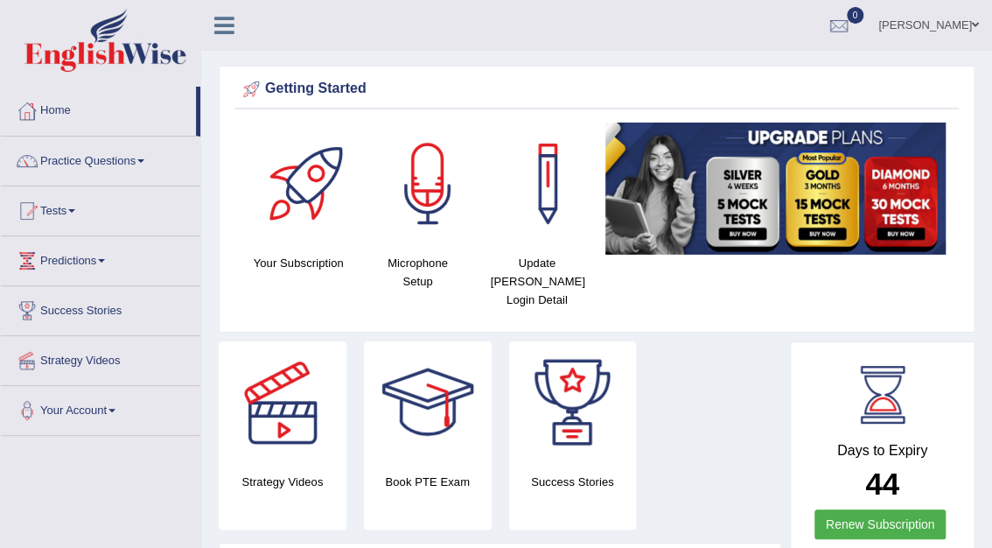
click at [88, 155] on link "Practice Questions" at bounding box center [100, 158] width 199 height 44
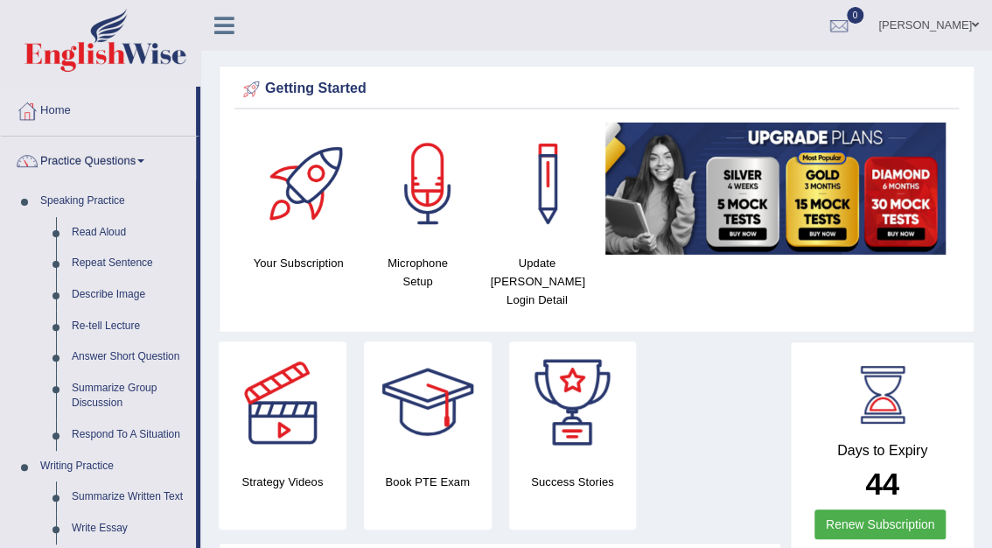
click at [277, 20] on div "Mohita Negi Toggle navigation Username: Mohita Access Type: Online Subscription…" at bounding box center [596, 25] width 791 height 51
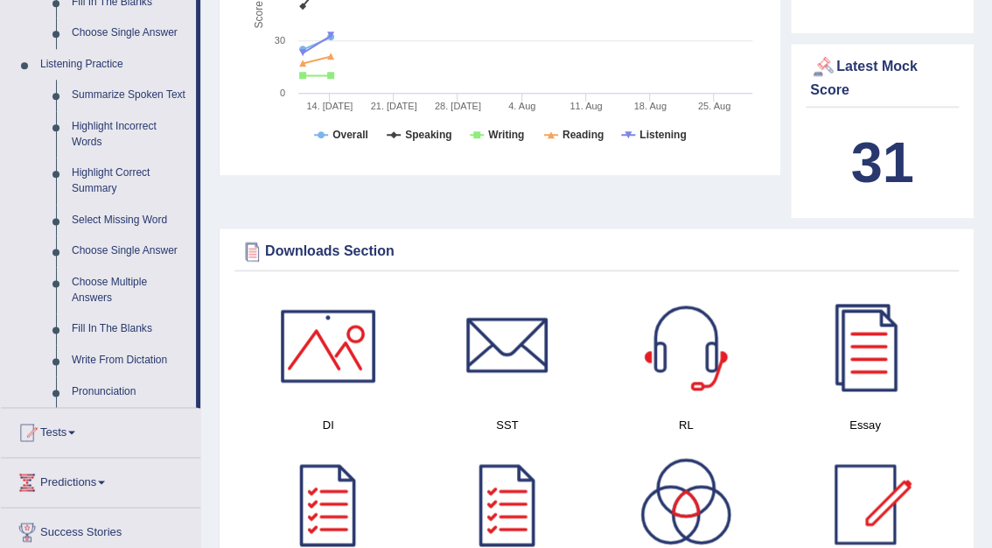
scroll to position [696, 0]
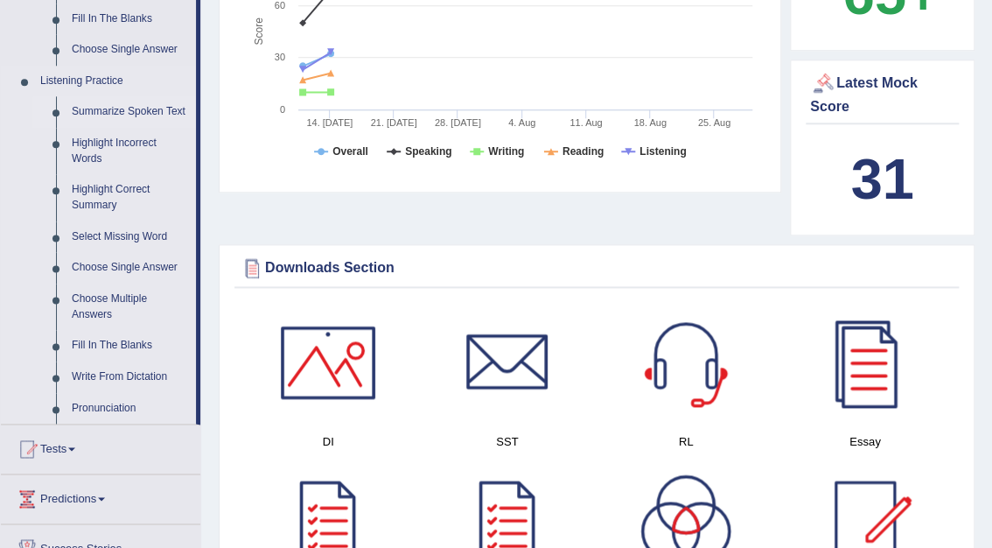
click at [133, 112] on link "Summarize Spoken Text" at bounding box center [130, 111] width 132 height 31
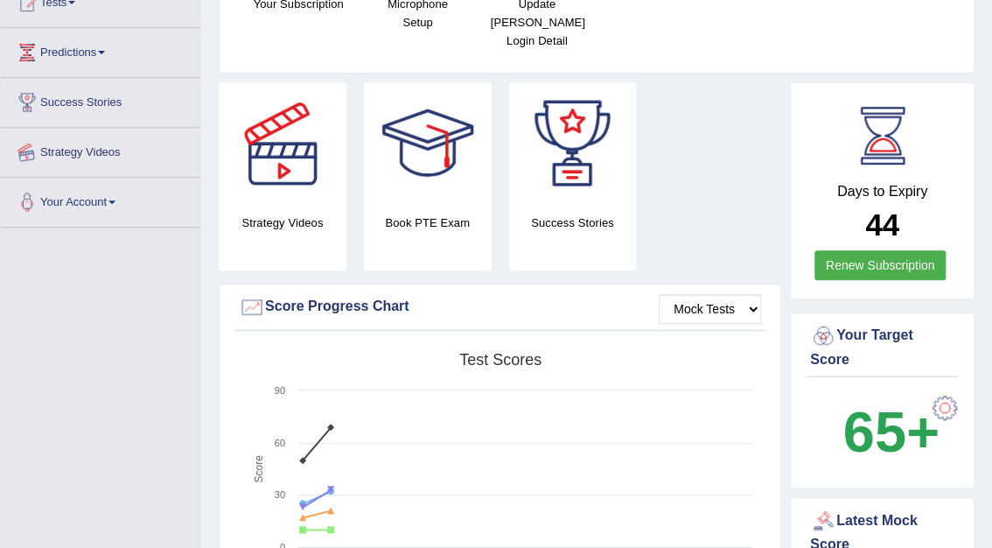
scroll to position [340, 0]
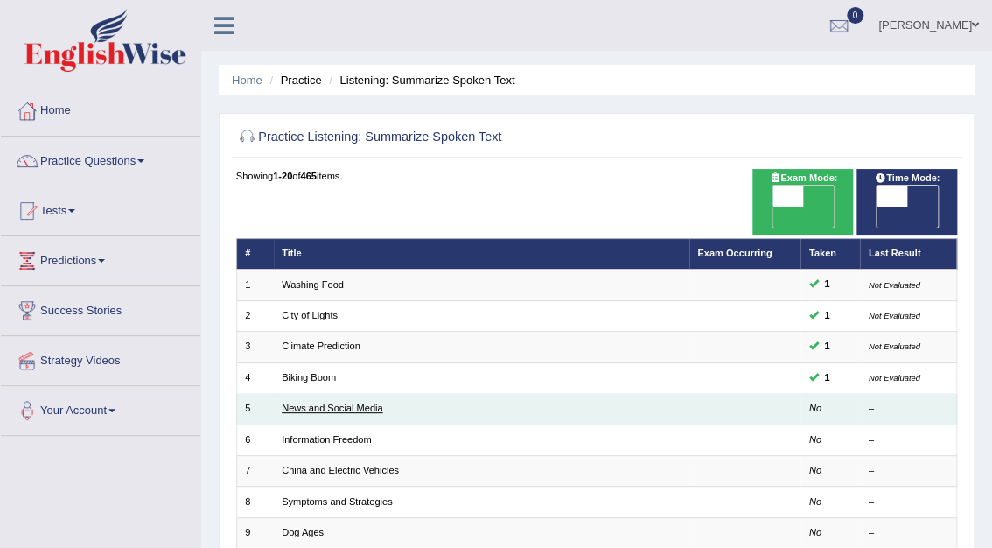
click at [344, 402] on link "News and Social Media" at bounding box center [332, 407] width 101 height 10
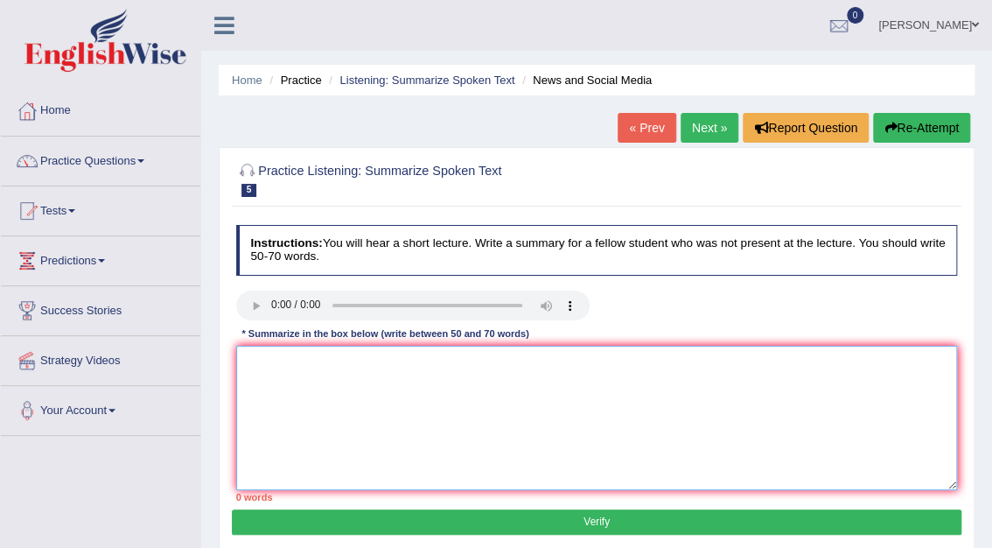
click at [348, 381] on textarea at bounding box center [597, 418] width 722 height 144
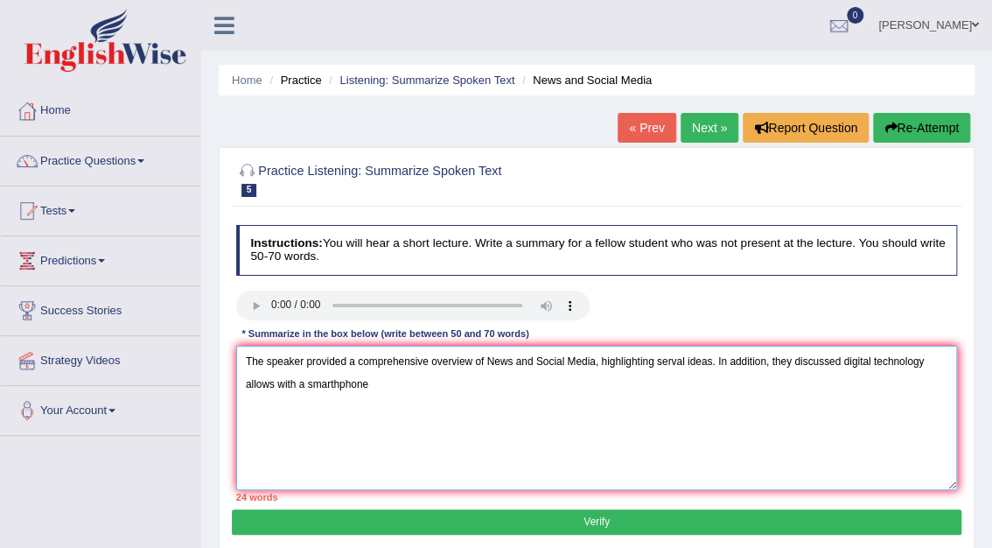
click at [336, 382] on textarea "The speaker provided a comprehensive overview of News and Social Media, highlig…" at bounding box center [597, 418] width 722 height 144
click at [371, 382] on textarea "The speaker provided a comprehensive overview of News and Social Media, highlig…" at bounding box center [597, 418] width 722 height 144
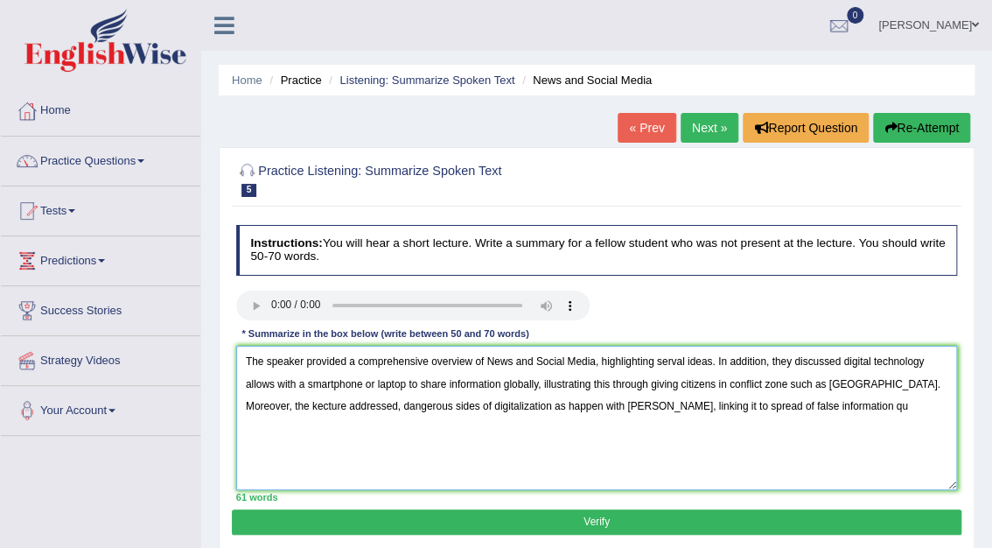
click at [801, 403] on textarea "The speaker provided a comprehensive overview of News and Social Media, highlig…" at bounding box center [597, 418] width 722 height 144
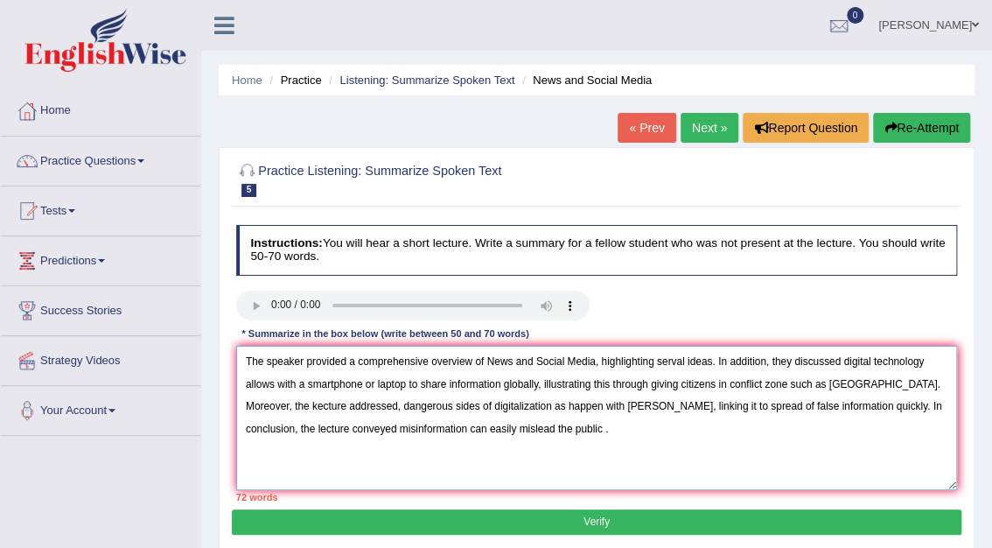
click at [406, 383] on textarea "The speaker provided a comprehensive overview of News and Social Media, highlig…" at bounding box center [597, 418] width 722 height 144
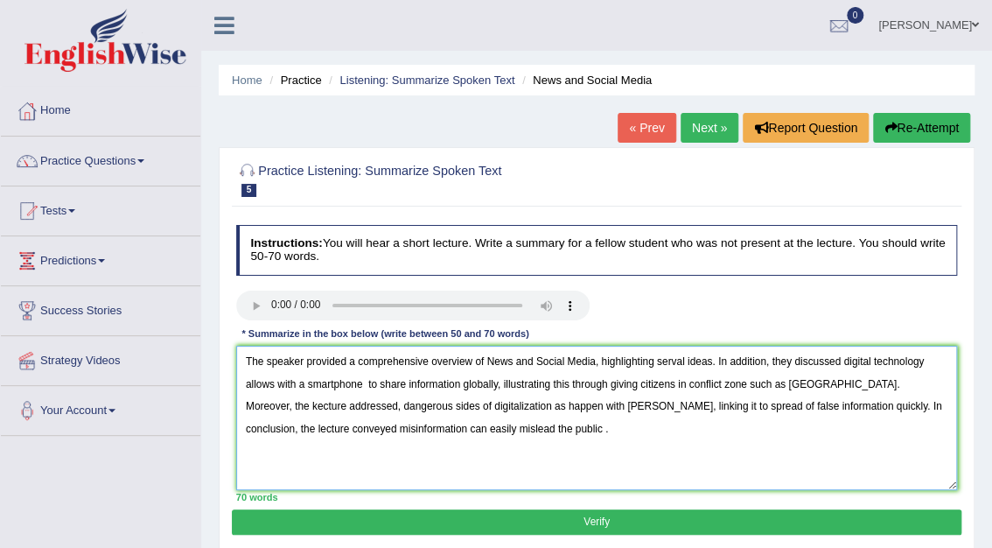
type textarea "The speaker provided a comprehensive overview of News and Social Media, highlig…"
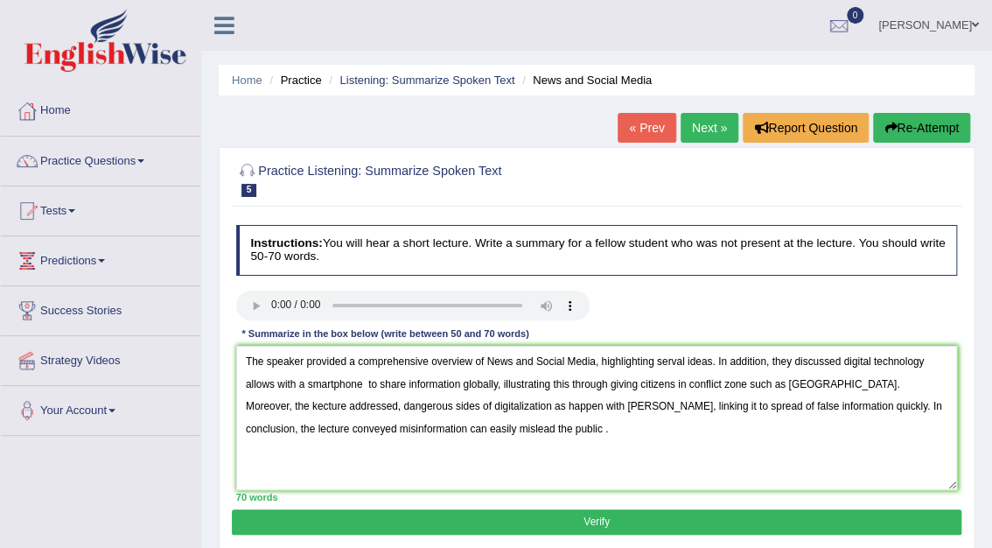
click at [581, 516] on button "Verify" at bounding box center [596, 521] width 729 height 25
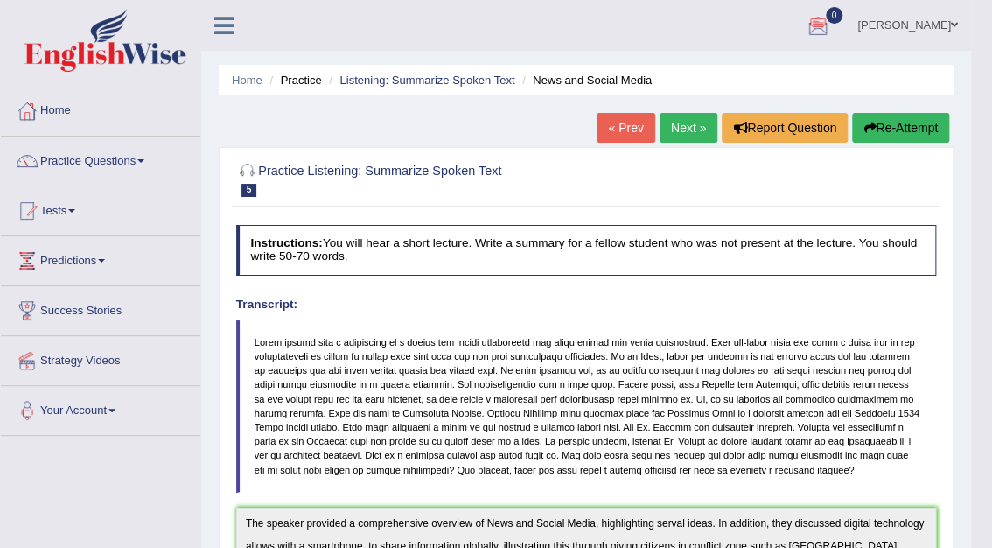
click at [700, 120] on link "Next »" at bounding box center [689, 128] width 58 height 30
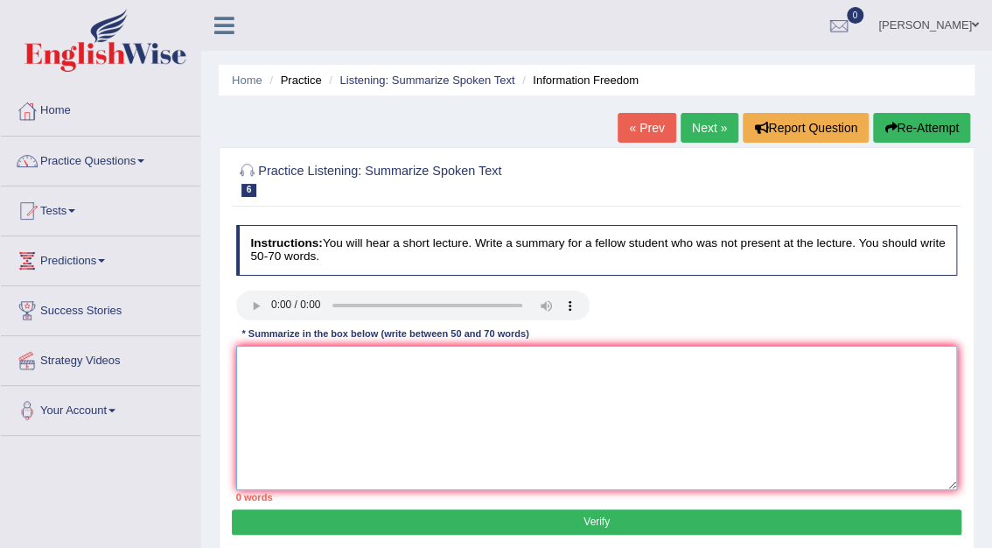
click at [283, 362] on textarea at bounding box center [597, 418] width 722 height 144
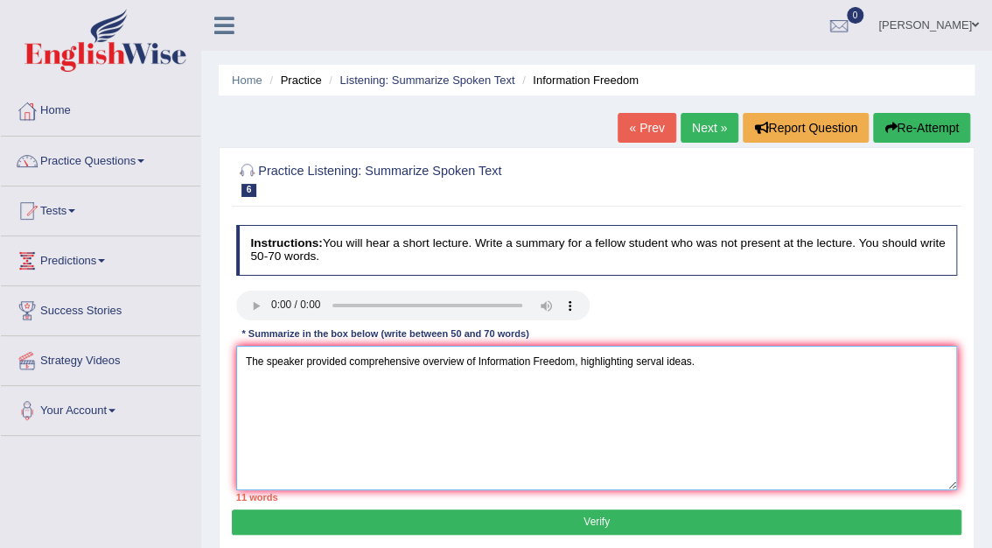
click at [344, 360] on textarea "The speaker provided comprehensive overview of Information Freedom, highlightin…" at bounding box center [597, 418] width 722 height 144
click at [746, 370] on textarea "The speaker provided a comprehensive overview of Information Freedom, highlight…" at bounding box center [597, 418] width 722 height 144
click at [750, 362] on textarea "The speaker provided a comprehensive overview of Information Freedom, highlight…" at bounding box center [597, 418] width 722 height 144
click at [780, 363] on textarea "The speaker provided a comprehensive overview of Information Freedom, highlight…" at bounding box center [597, 418] width 722 height 144
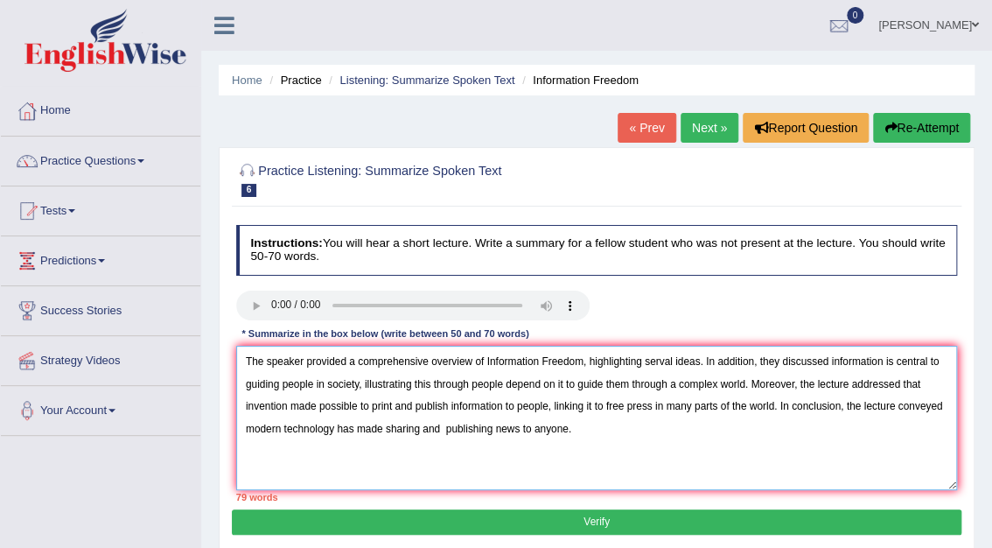
click at [696, 359] on textarea "The speaker provided a comprehensive overview of Information Freedom, highlight…" at bounding box center [597, 418] width 722 height 144
click at [455, 385] on textarea "The speaker provided a comprehensive overview of Information Freedom. In additi…" at bounding box center [597, 418] width 722 height 144
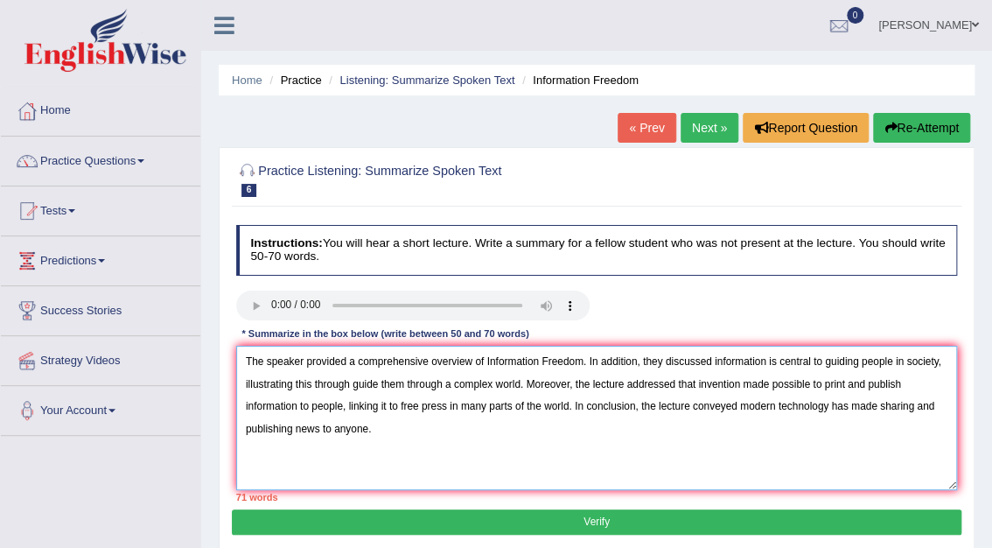
click at [901, 388] on textarea "The speaker provided a comprehensive overview of Information Freedom. In additi…" at bounding box center [597, 418] width 722 height 144
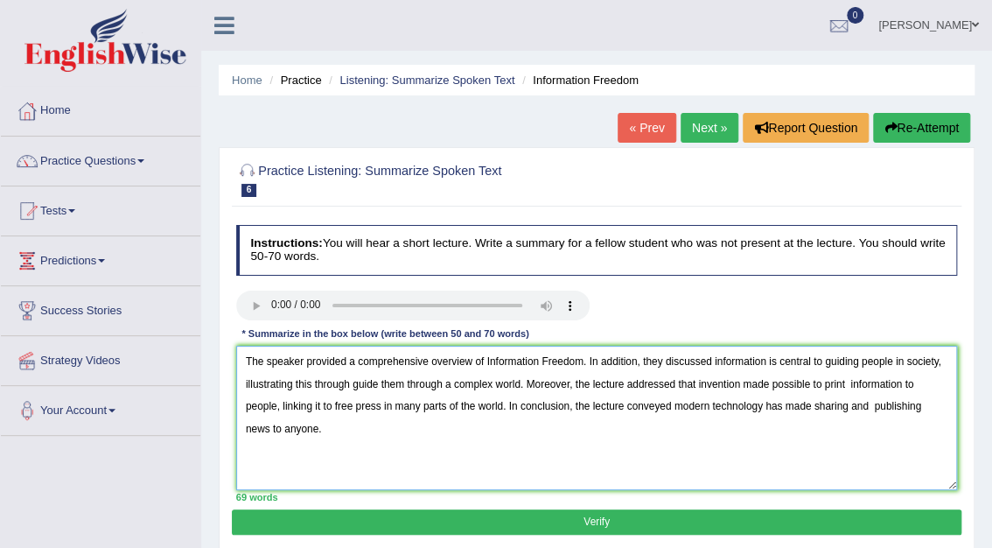
type textarea "The speaker provided a comprehensive overview of Information Freedom. In additi…"
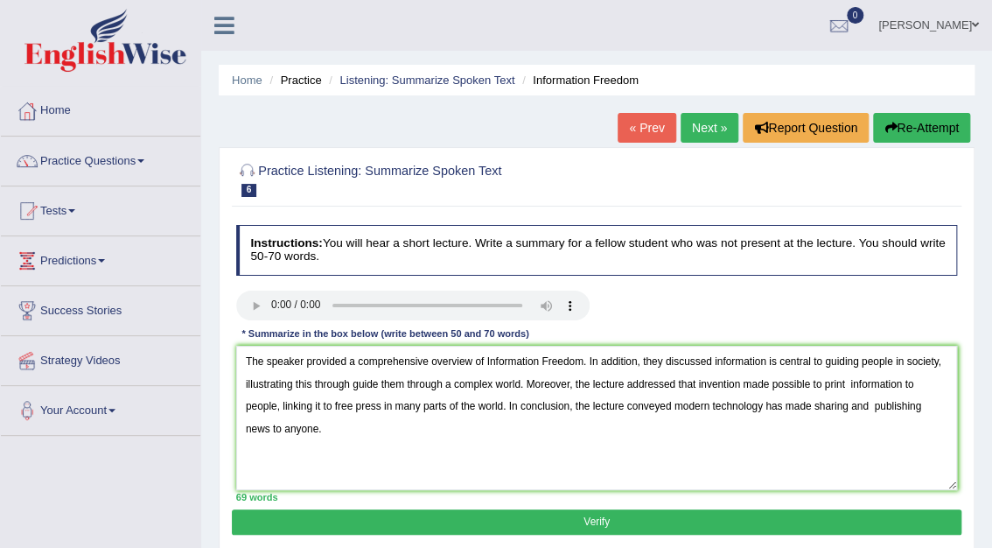
click at [616, 512] on button "Verify" at bounding box center [596, 521] width 729 height 25
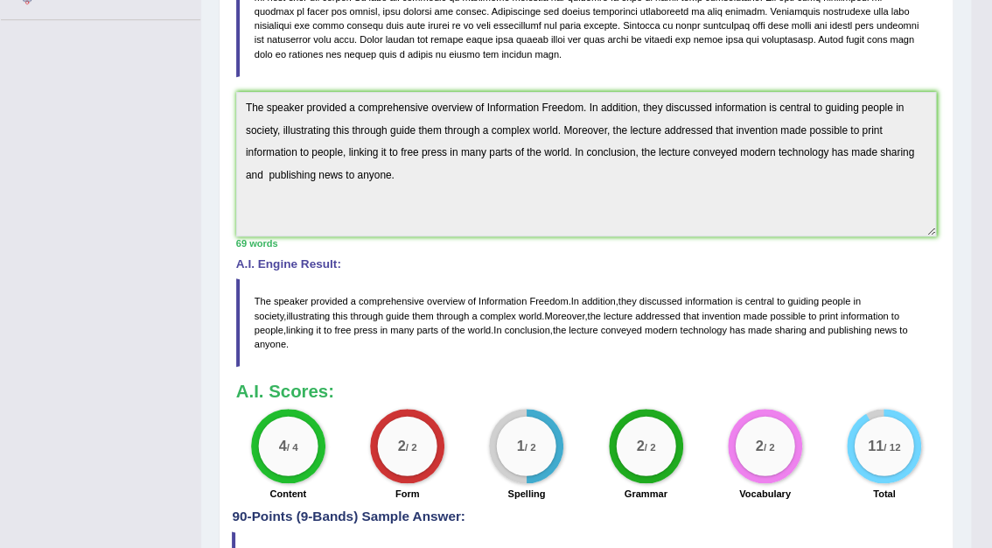
scroll to position [420, 0]
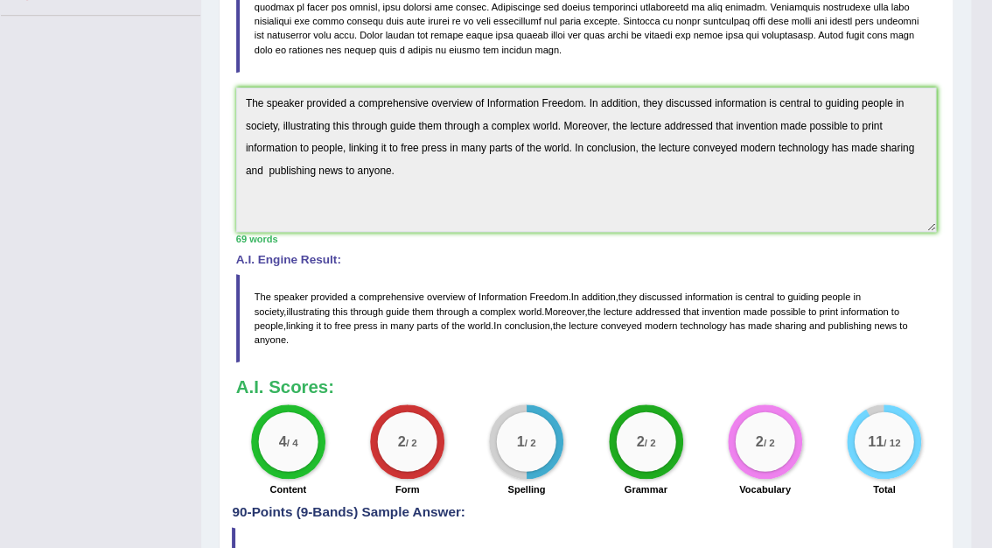
drag, startPoint x: 995, startPoint y: 263, endPoint x: 1004, endPoint y: 551, distance: 288.0
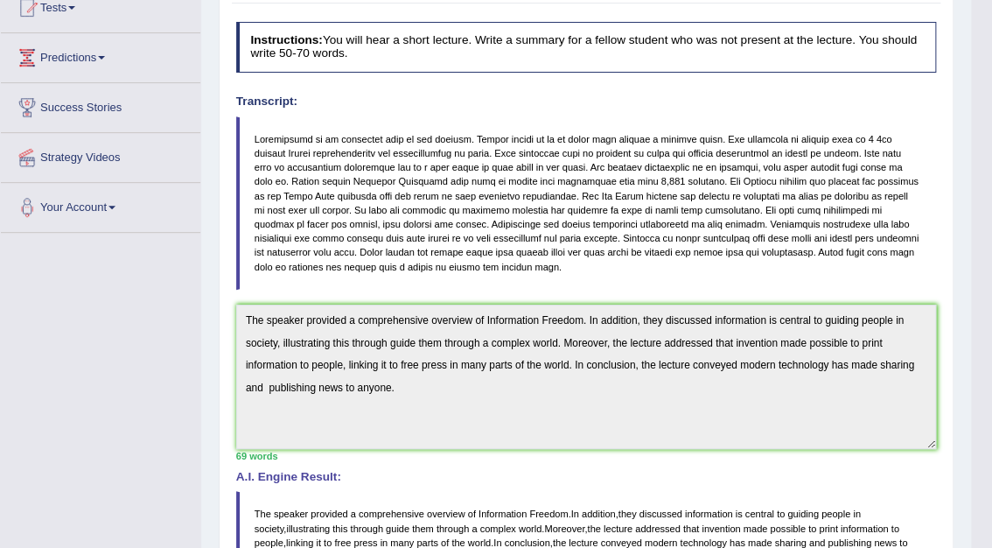
scroll to position [0, 0]
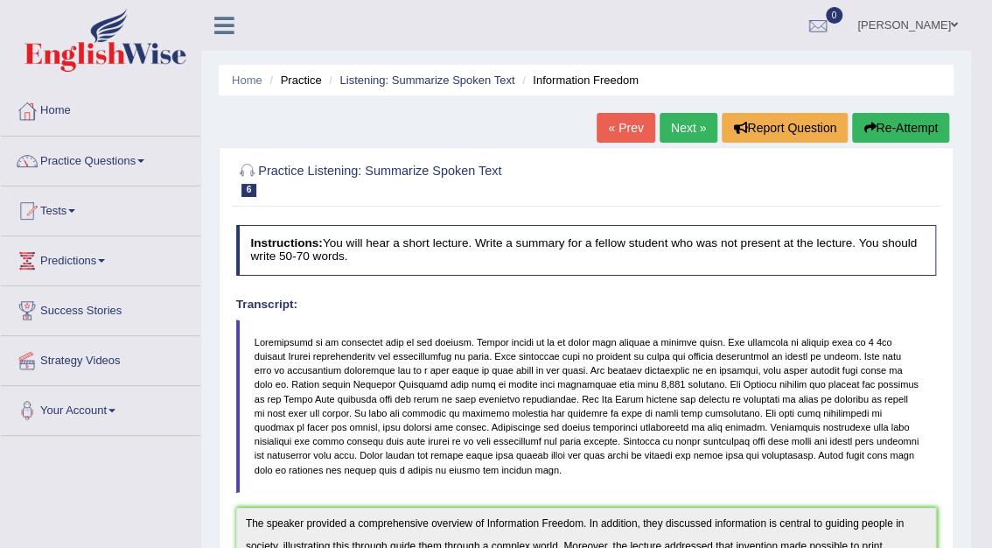
click at [688, 132] on link "Next »" at bounding box center [689, 128] width 58 height 30
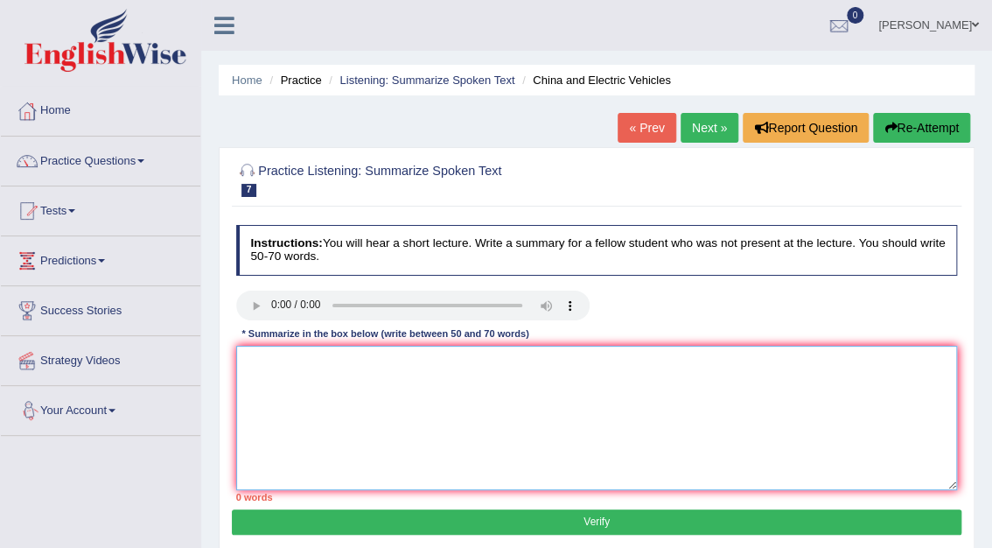
click at [280, 374] on textarea at bounding box center [597, 418] width 722 height 144
click at [255, 360] on textarea at bounding box center [597, 418] width 722 height 144
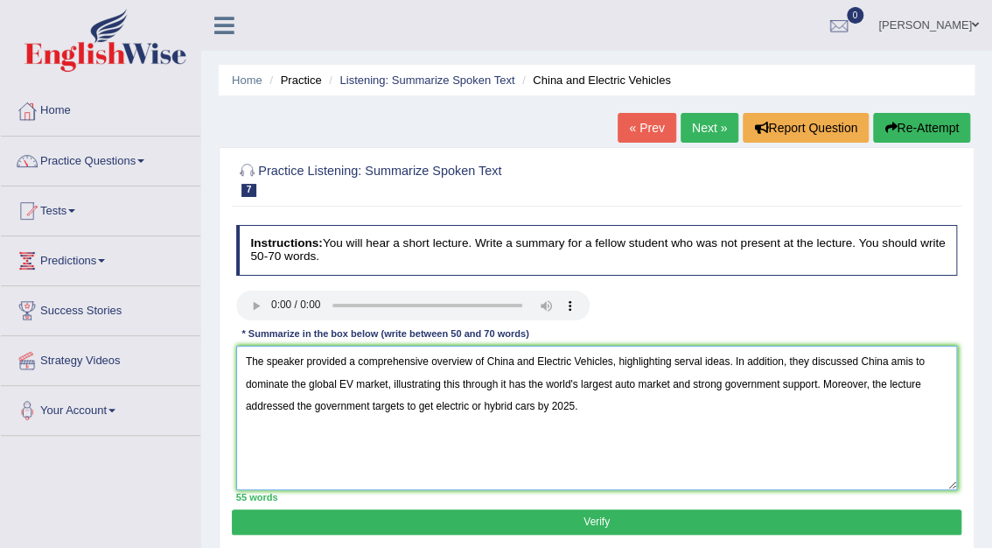
type textarea "The speaker provided a comprehensive overview of China and Electric Vehicles, h…"
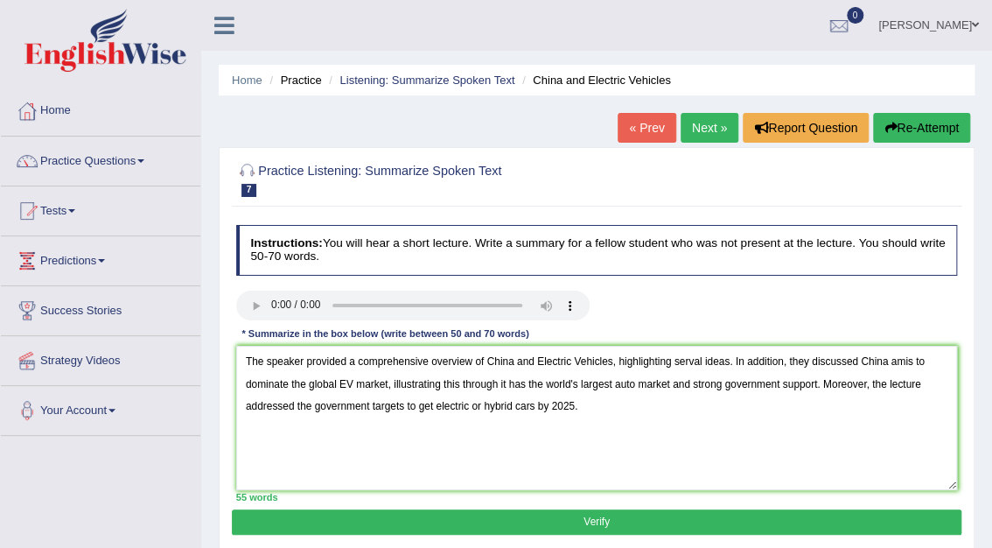
click at [673, 526] on button "Verify" at bounding box center [596, 521] width 729 height 25
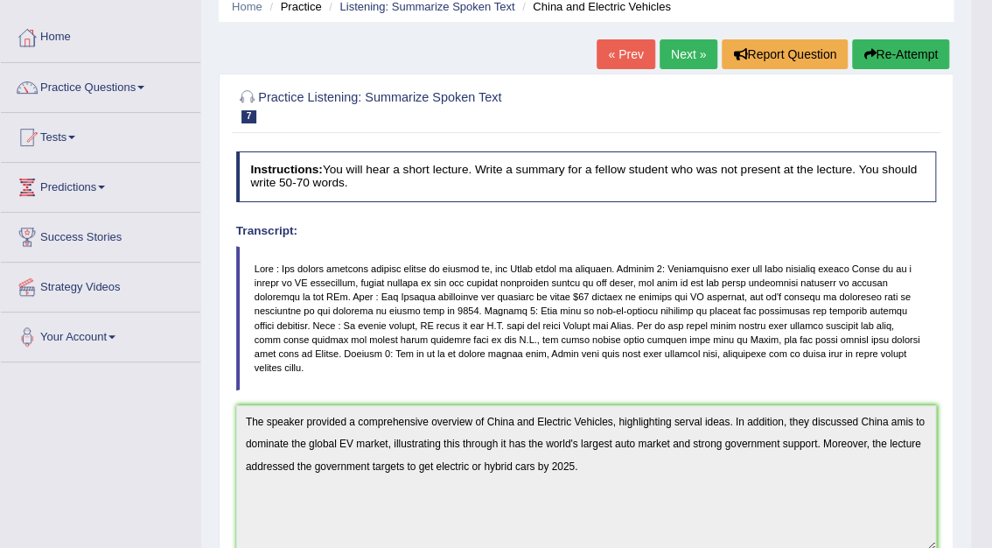
scroll to position [59, 0]
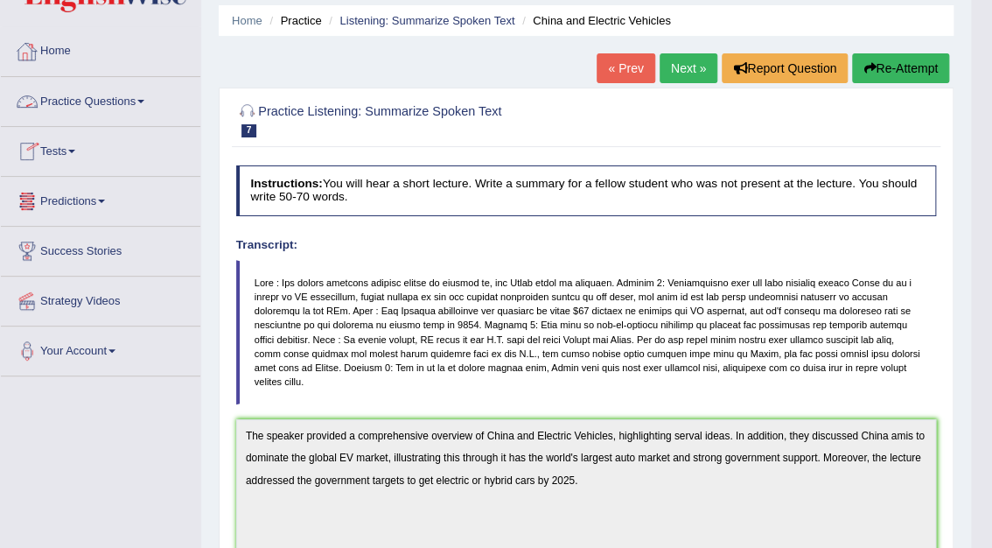
click at [87, 99] on link "Practice Questions" at bounding box center [100, 99] width 199 height 44
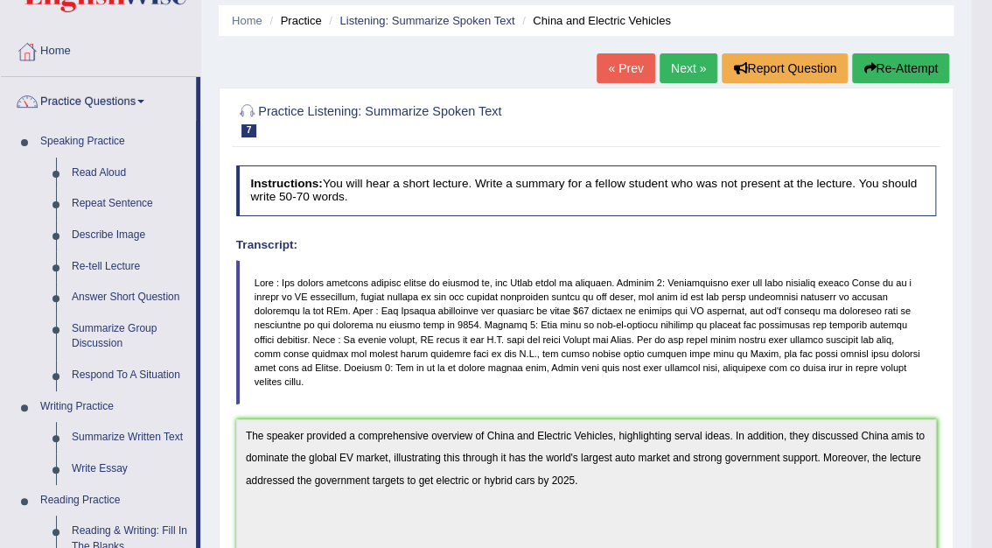
scroll to position [0, 0]
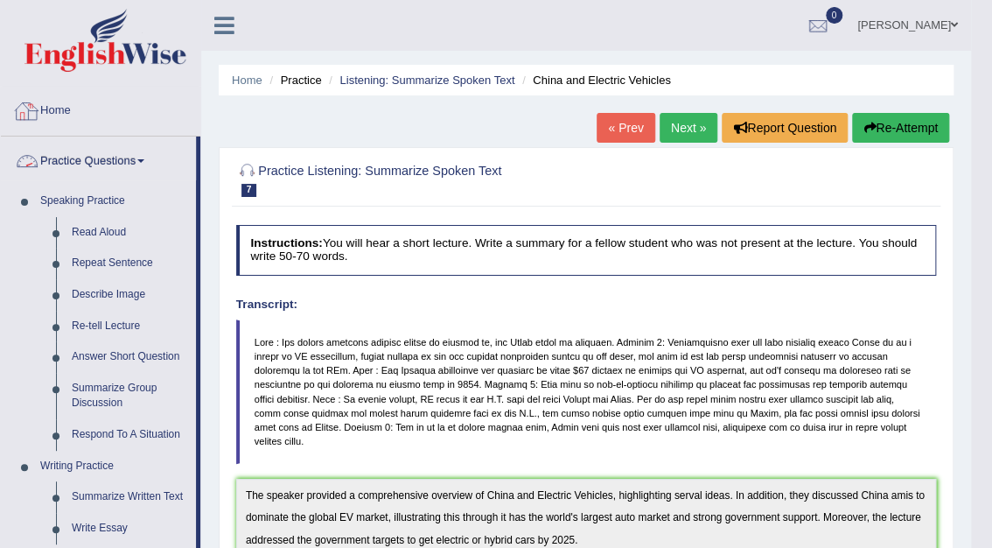
click at [66, 114] on link "Home" at bounding box center [100, 109] width 199 height 44
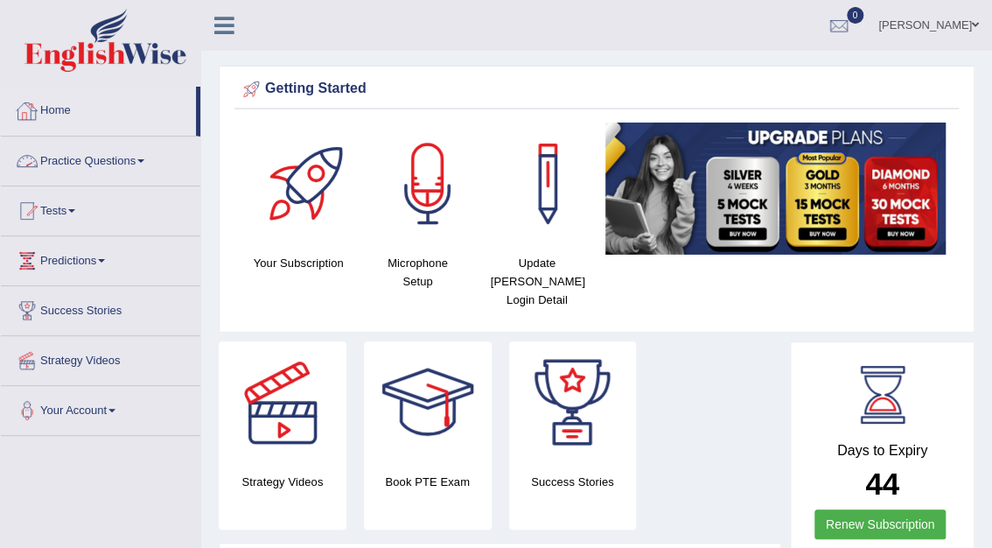
click at [106, 157] on link "Practice Questions" at bounding box center [100, 158] width 199 height 44
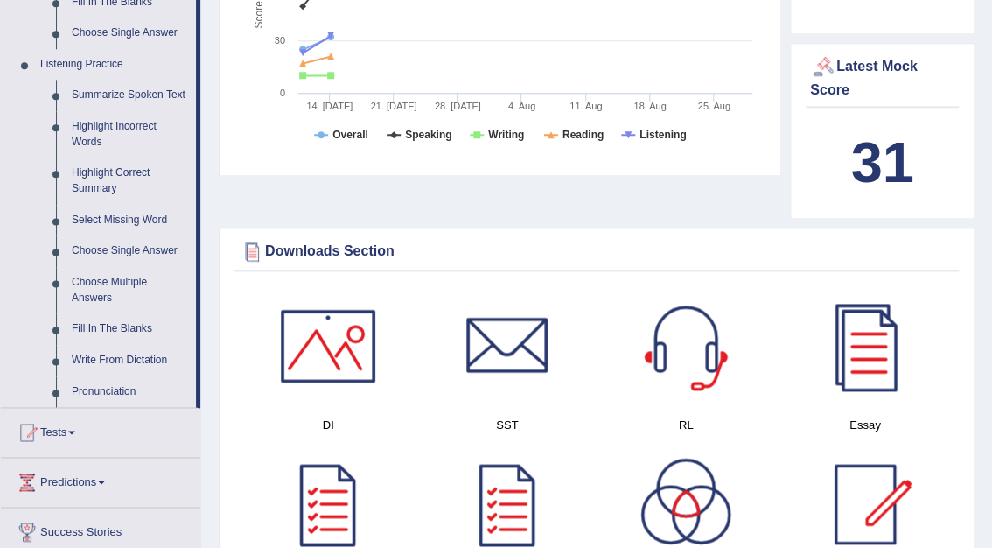
scroll to position [709, 0]
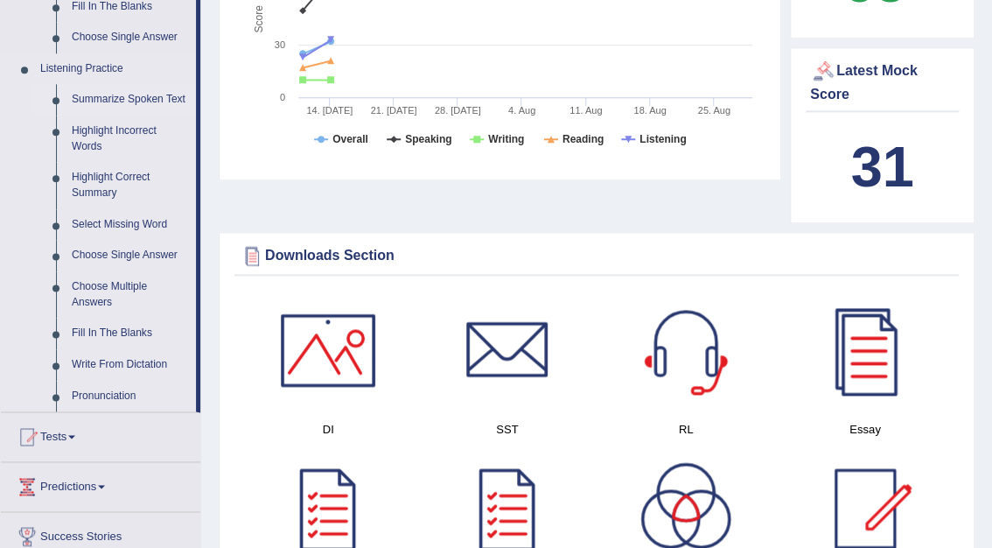
click at [133, 98] on link "Summarize Spoken Text" at bounding box center [130, 99] width 132 height 31
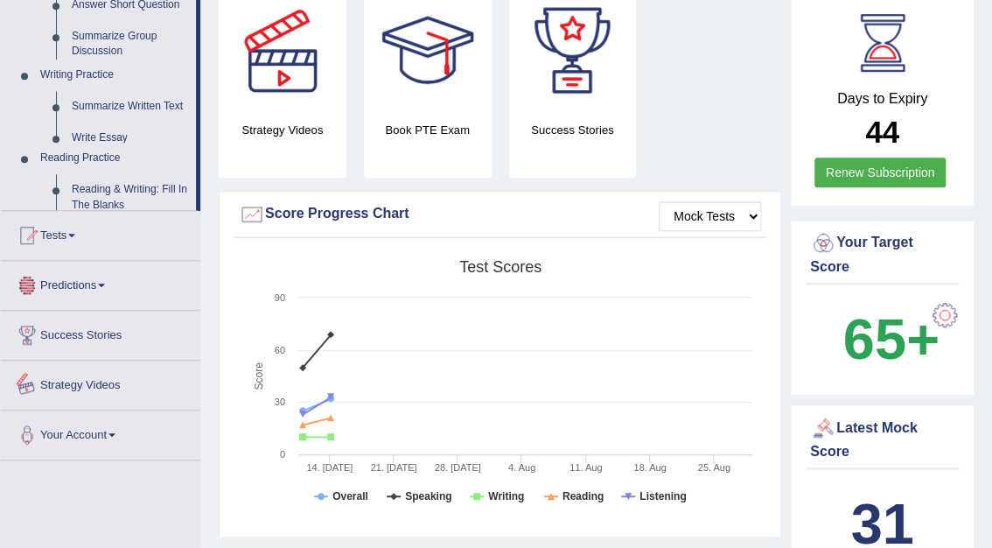
scroll to position [677, 0]
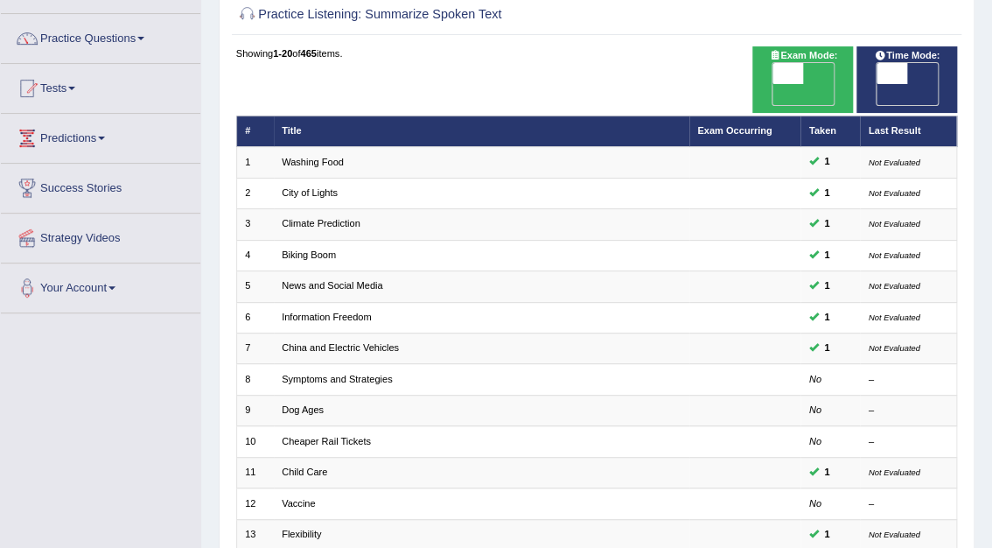
scroll to position [131, 0]
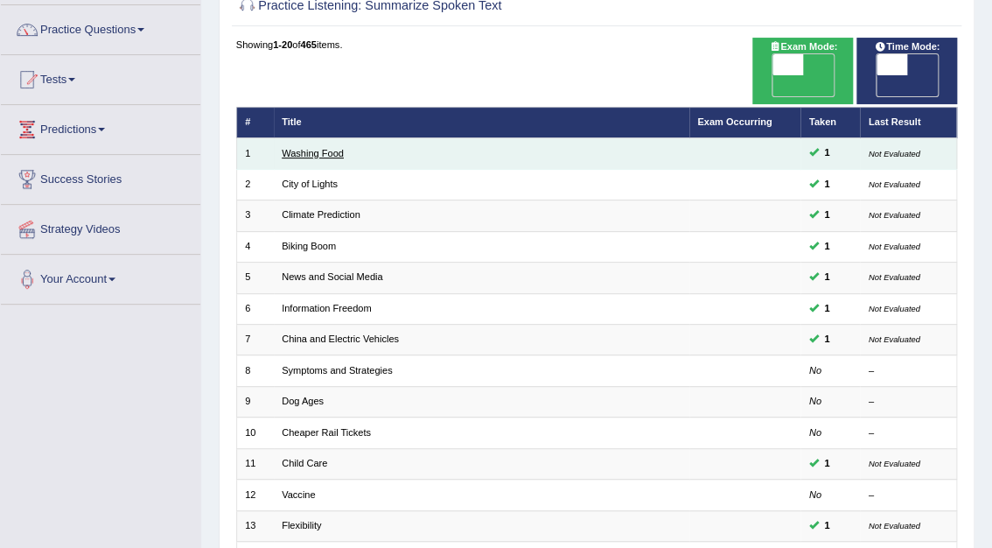
click at [299, 148] on link "Washing Food" at bounding box center [313, 153] width 62 height 10
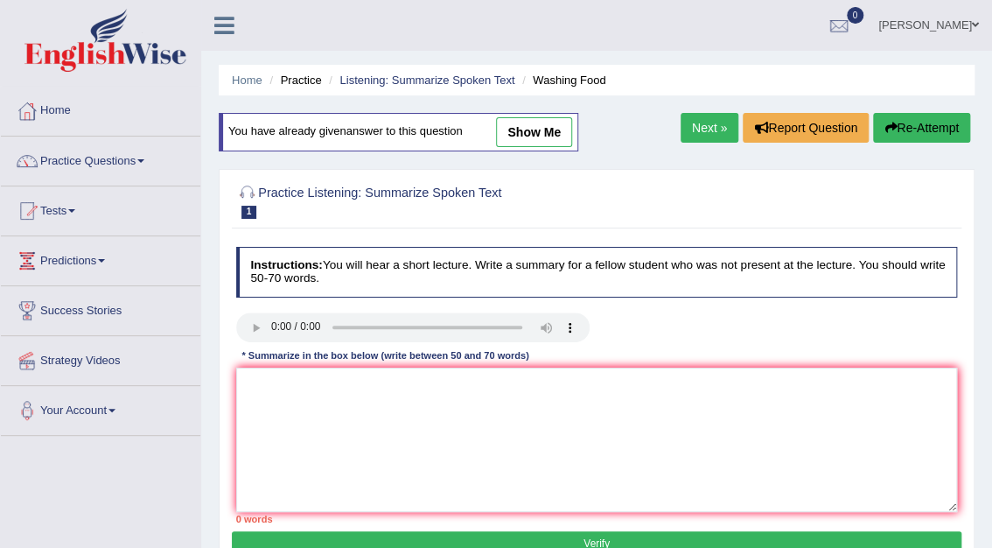
click at [533, 133] on link "show me" at bounding box center [534, 132] width 76 height 30
type textarea "The speaker provided a comprehensive overview of Washing food, highlighting ser…"
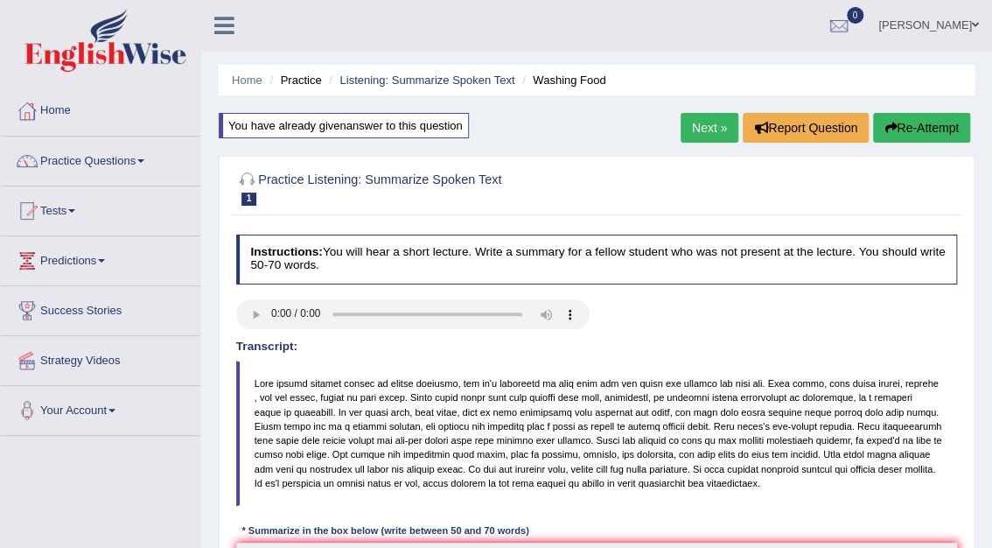
click at [714, 135] on link "Next »" at bounding box center [710, 128] width 58 height 30
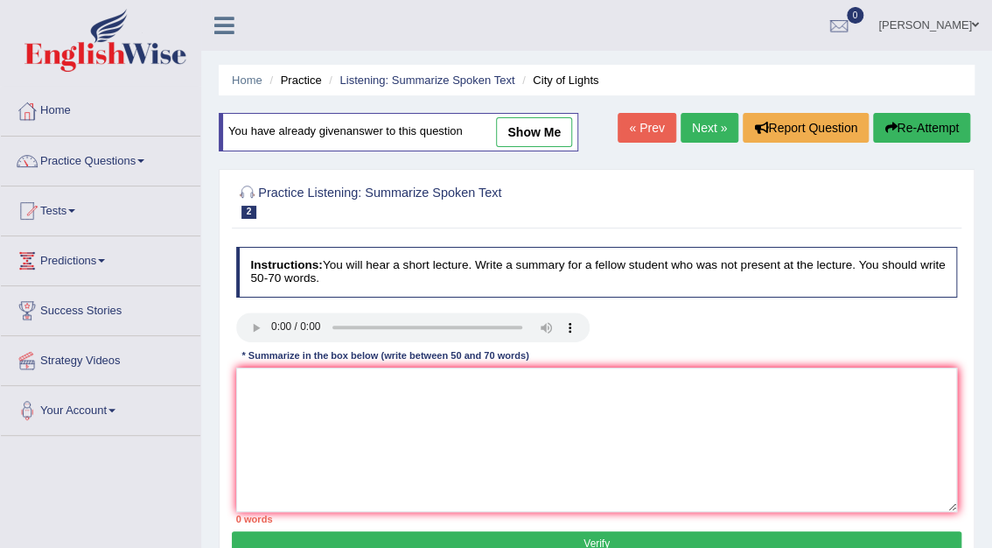
click at [532, 124] on link "show me" at bounding box center [534, 132] width 76 height 30
type textarea "The speaker provided a comprehensive overview of city if lights, highlighting s…"
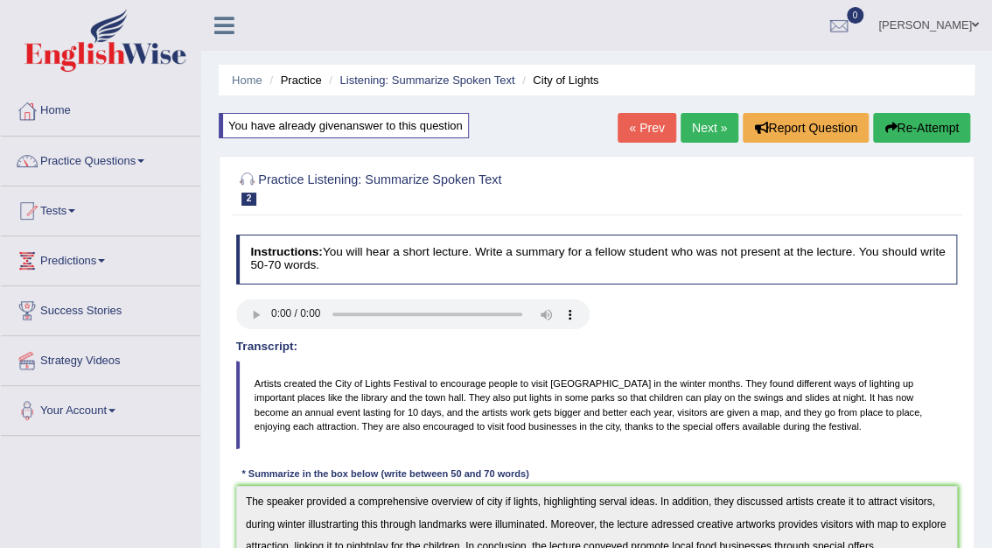
click at [705, 126] on link "Next »" at bounding box center [710, 128] width 58 height 30
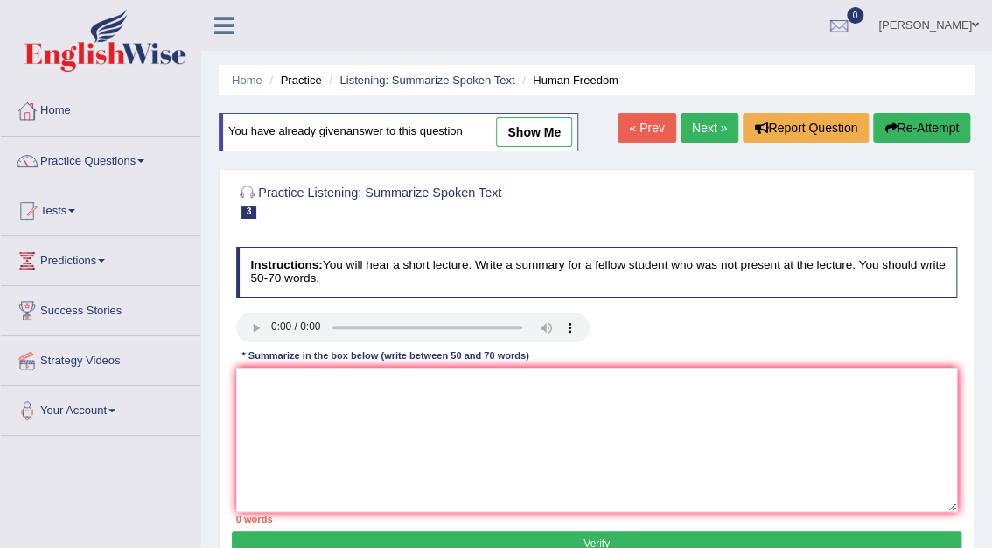
click at [528, 130] on link "show me" at bounding box center [534, 132] width 76 height 30
type textarea "The speaker provided a comprehensive overview of Human freedom, highlighting se…"
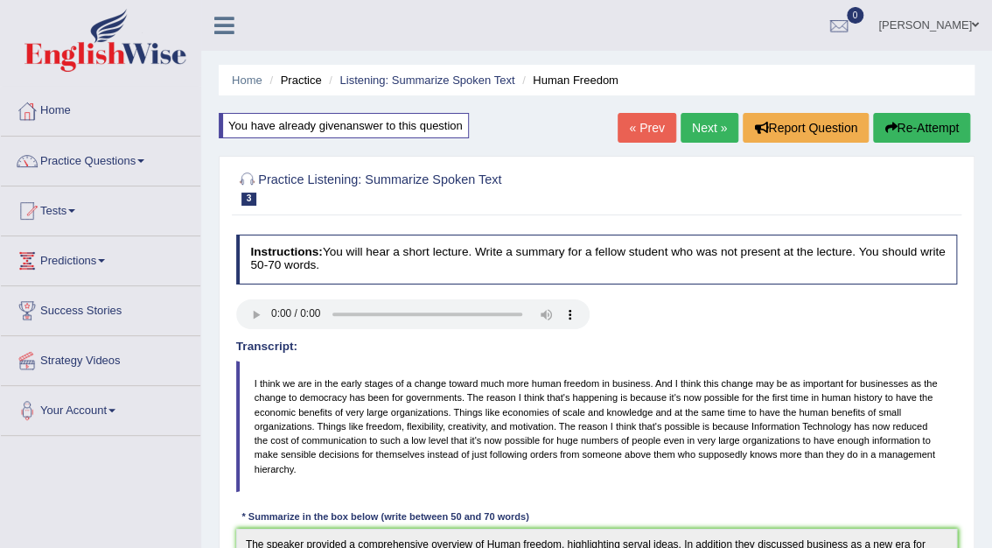
click at [714, 119] on link "Next »" at bounding box center [710, 128] width 58 height 30
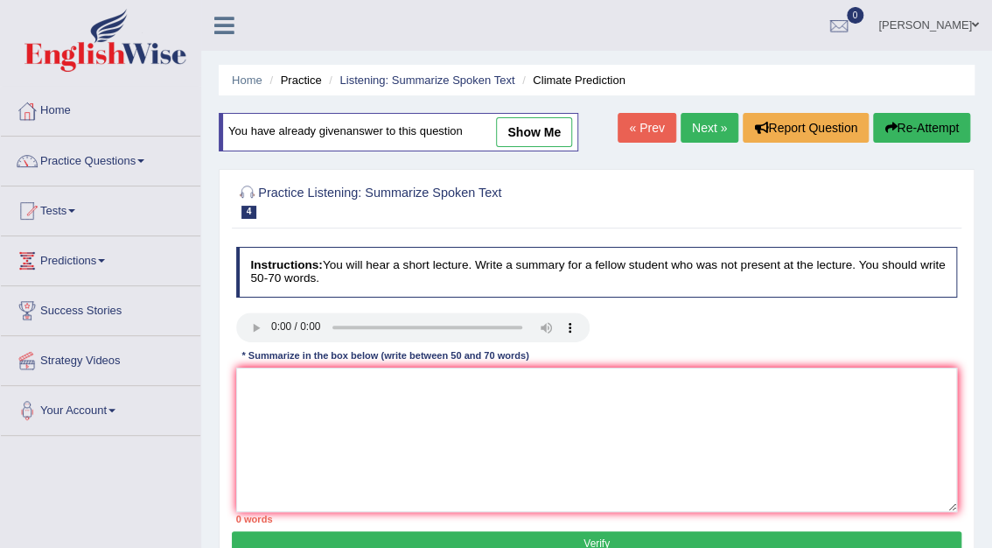
click at [544, 136] on link "show me" at bounding box center [534, 132] width 76 height 30
type textarea "The lecture was based on climate prediction. the spaekers first points were abo…"
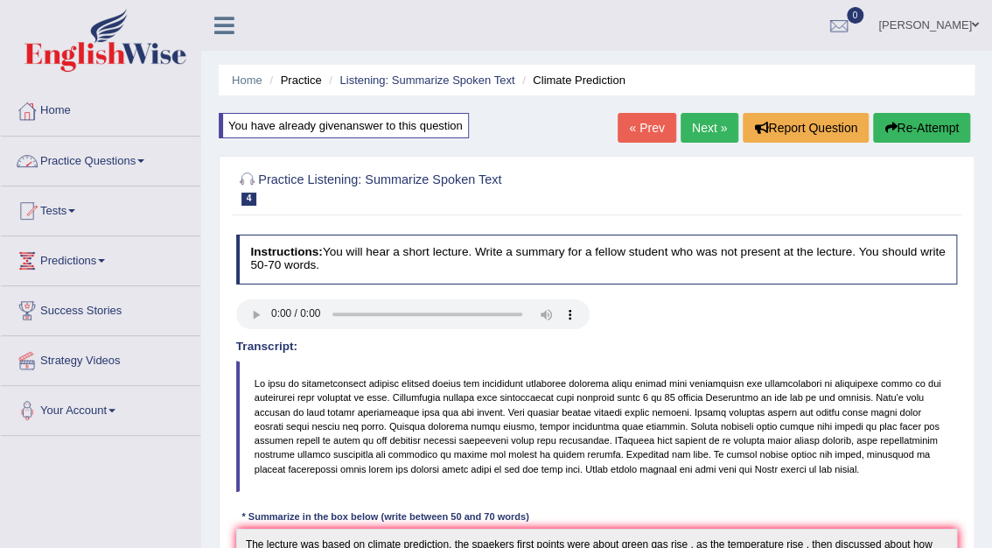
click at [94, 158] on link "Practice Questions" at bounding box center [100, 158] width 199 height 44
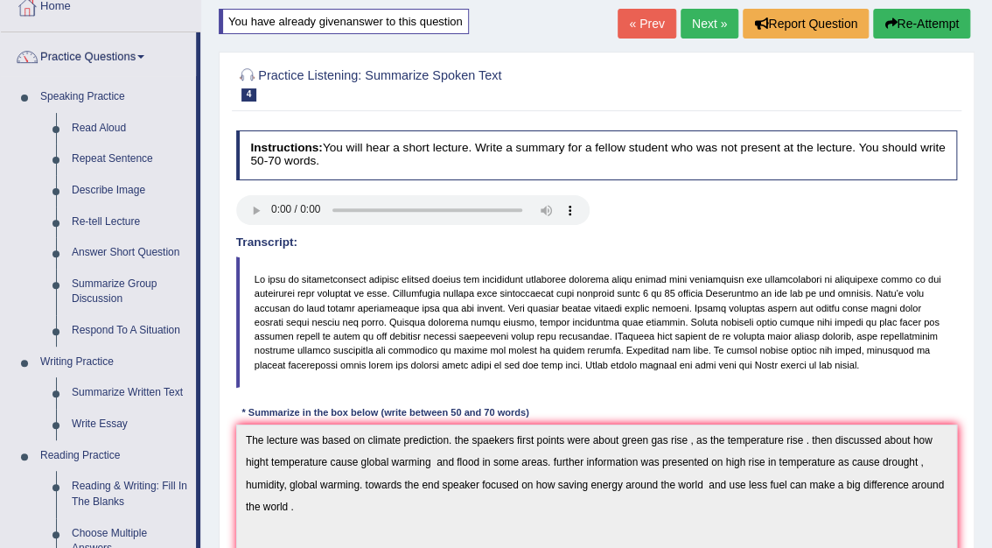
scroll to position [68, 0]
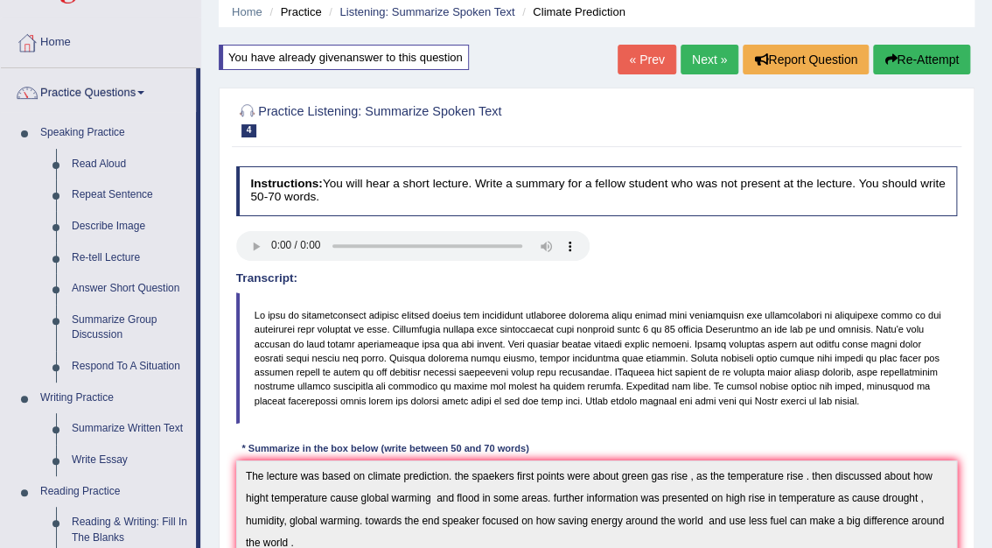
click at [383, 388] on blockquote at bounding box center [597, 357] width 722 height 131
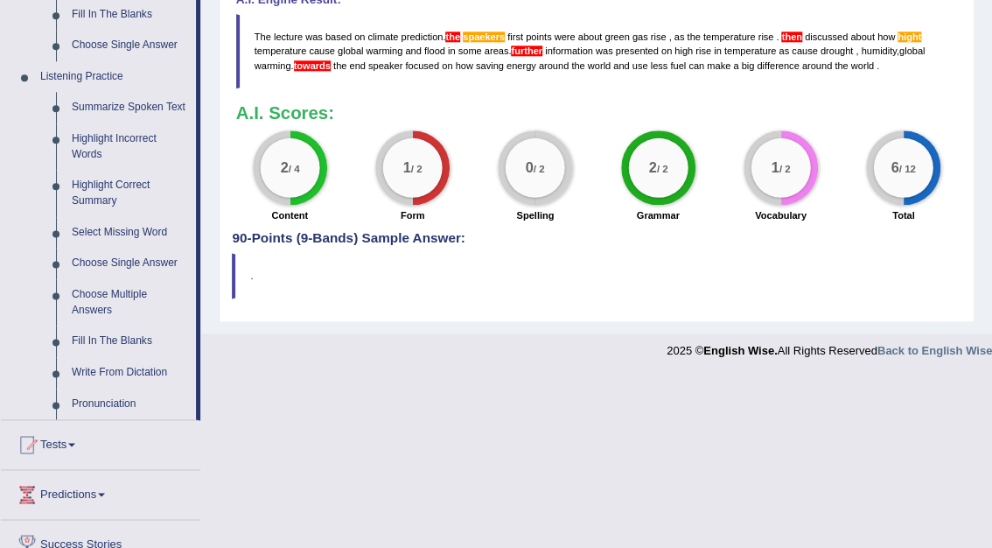
scroll to position [707, 0]
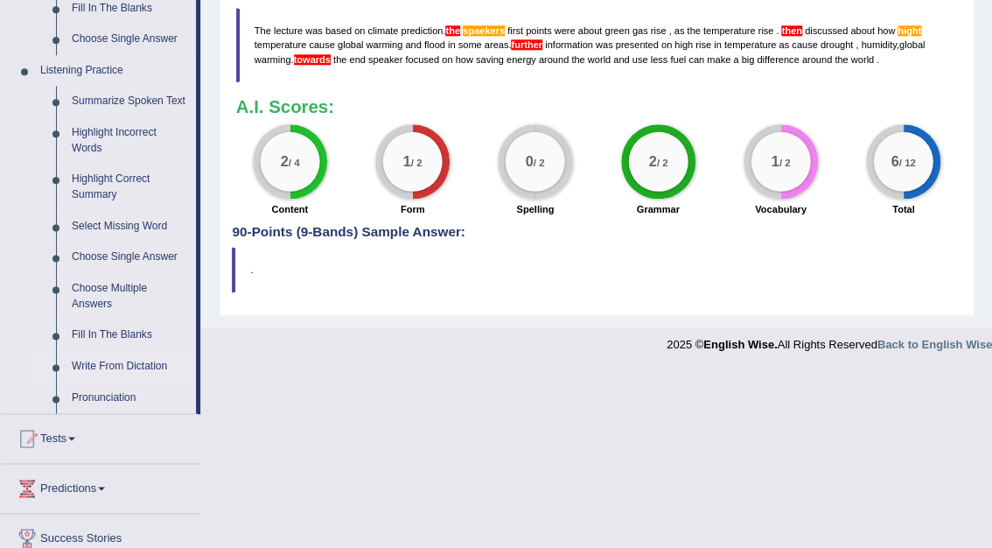
click at [108, 360] on link "Write From Dictation" at bounding box center [130, 366] width 132 height 31
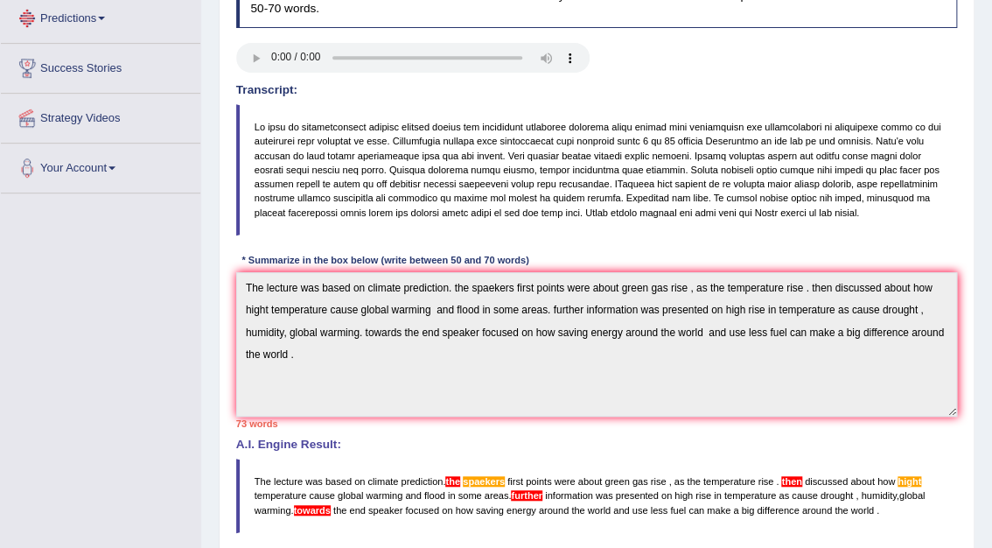
scroll to position [290, 0]
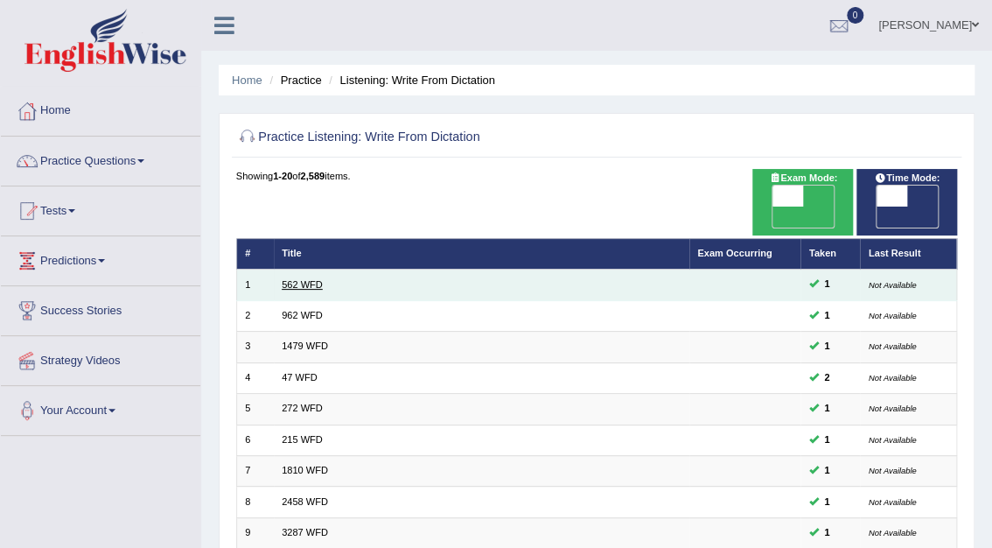
click at [319, 279] on link "562 WFD" at bounding box center [302, 284] width 41 height 10
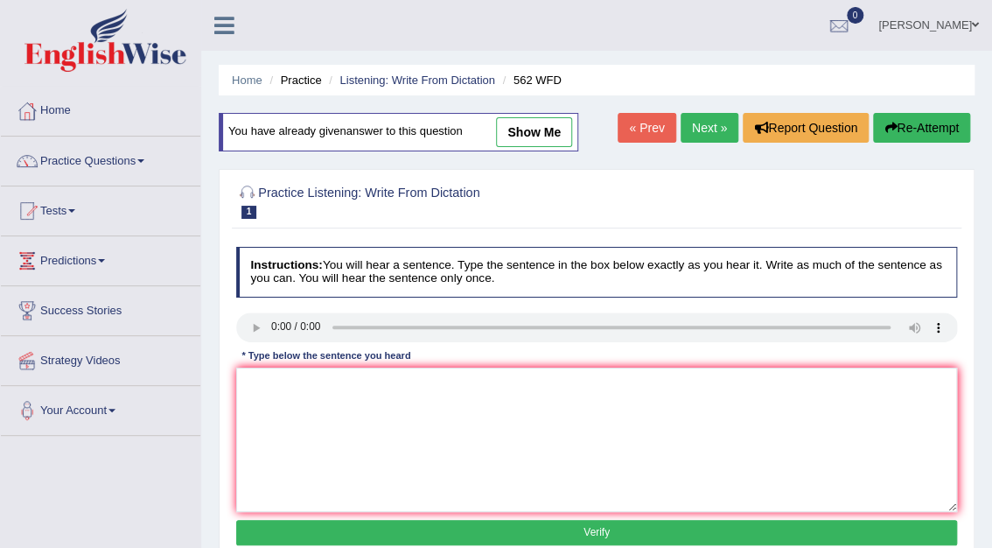
click at [535, 129] on link "show me" at bounding box center [534, 132] width 76 height 30
type textarea "The gap between the rich and the poor does not decrease."
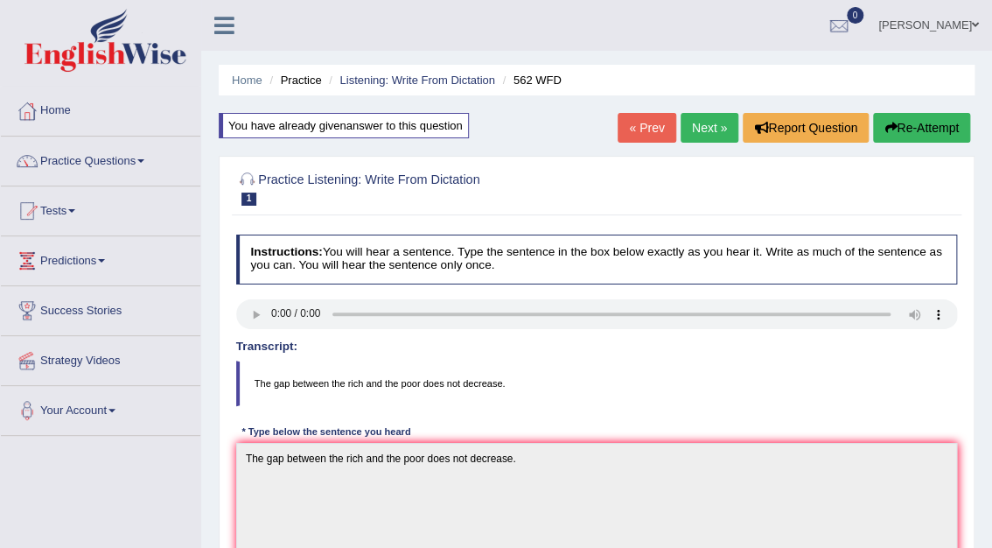
click at [696, 120] on link "Next »" at bounding box center [710, 128] width 58 height 30
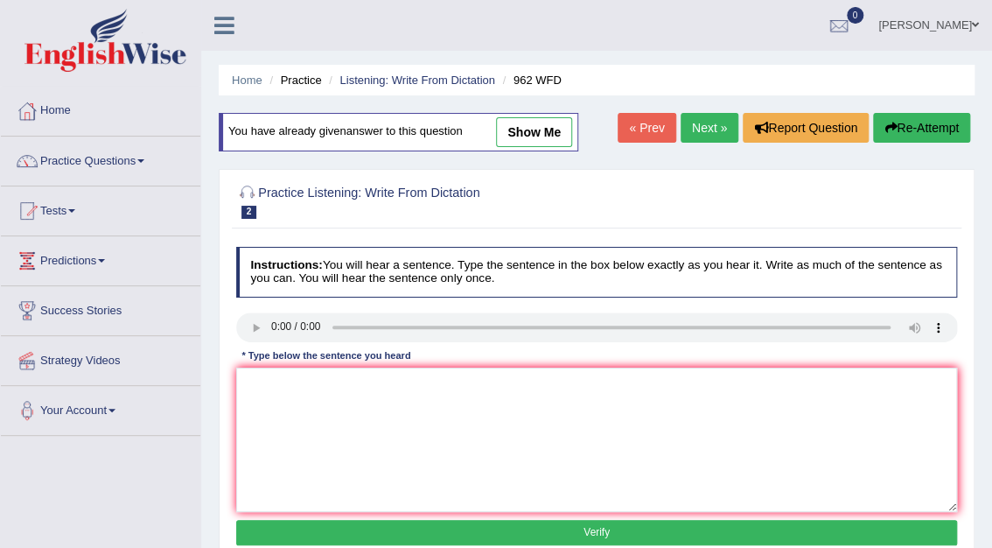
click at [535, 129] on link "show me" at bounding box center [534, 132] width 76 height 30
type textarea "If you have any questions about the exam, please raise your hand."
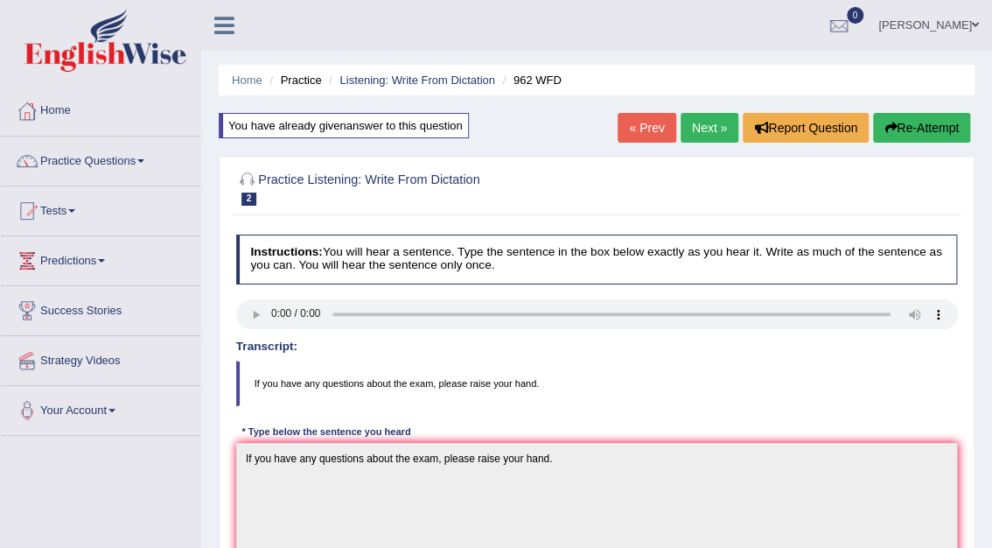
click at [725, 126] on link "Next »" at bounding box center [710, 128] width 58 height 30
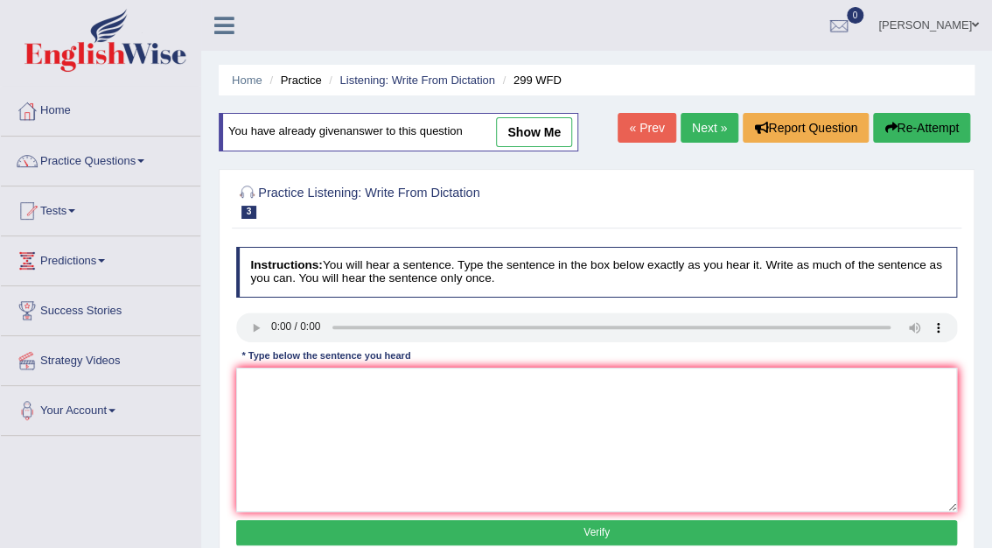
click at [527, 133] on link "show me" at bounding box center [534, 132] width 76 height 30
type textarea "Student representatives will be visiting the classroom with voting forms."
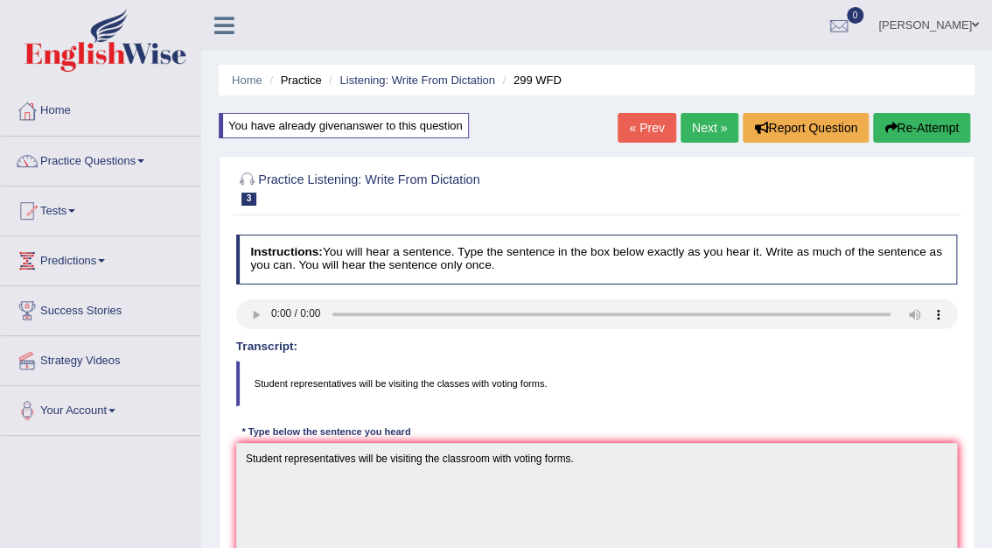
click at [707, 121] on link "Next »" at bounding box center [710, 128] width 58 height 30
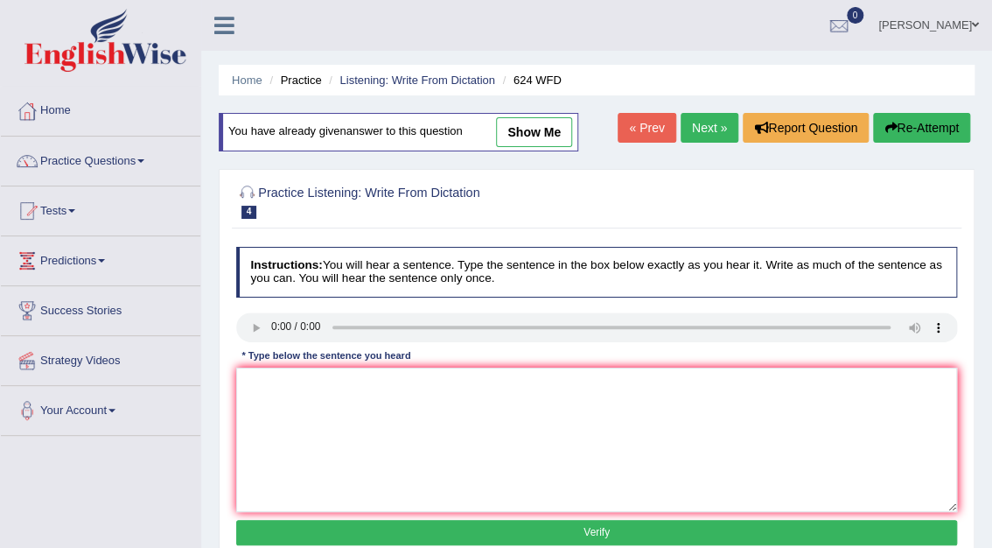
click at [550, 128] on link "show me" at bounding box center [534, 132] width 76 height 30
type textarea "Our courses help to improve critical thinking and impact assessment."
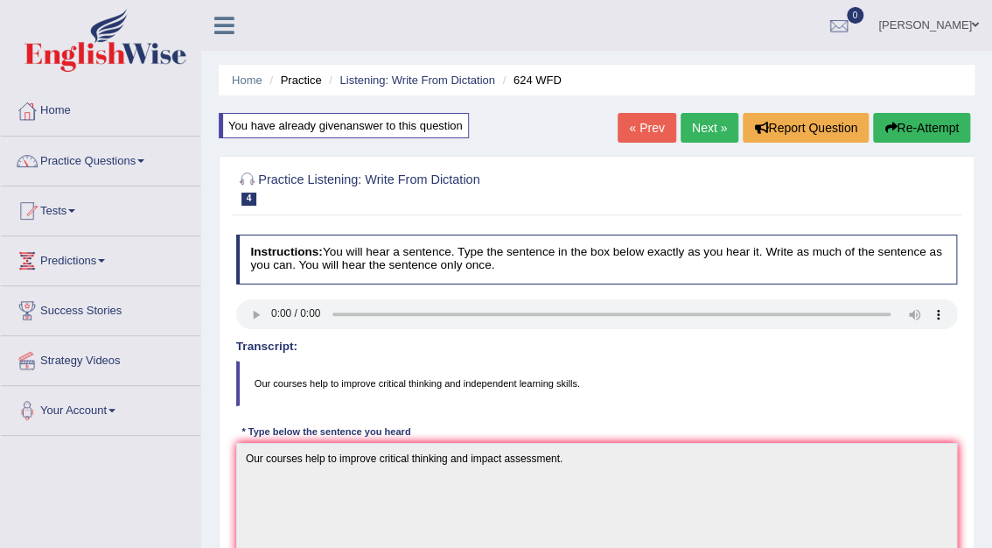
click at [695, 129] on link "Next »" at bounding box center [710, 128] width 58 height 30
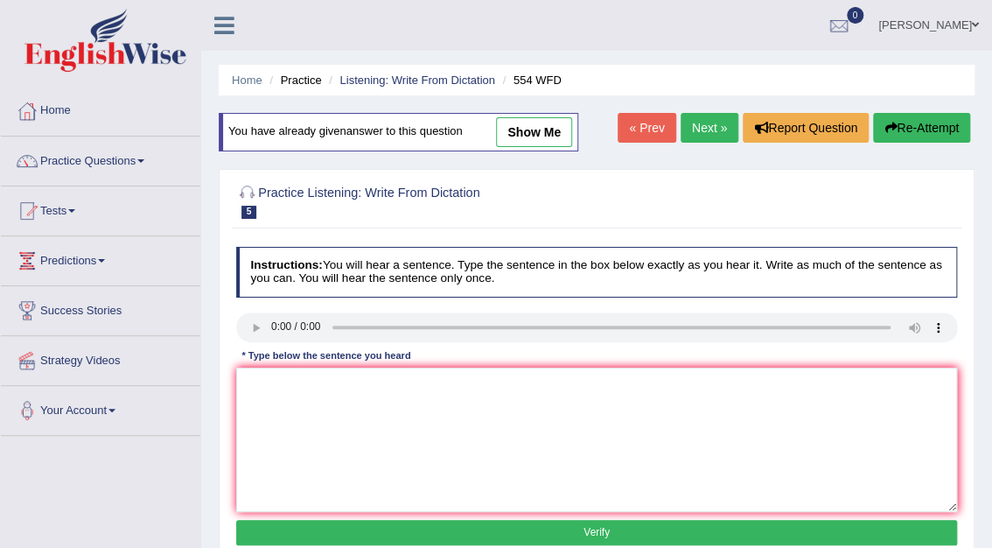
click at [541, 127] on link "show me" at bounding box center [534, 132] width 76 height 30
type textarea "We are able to work in a team."
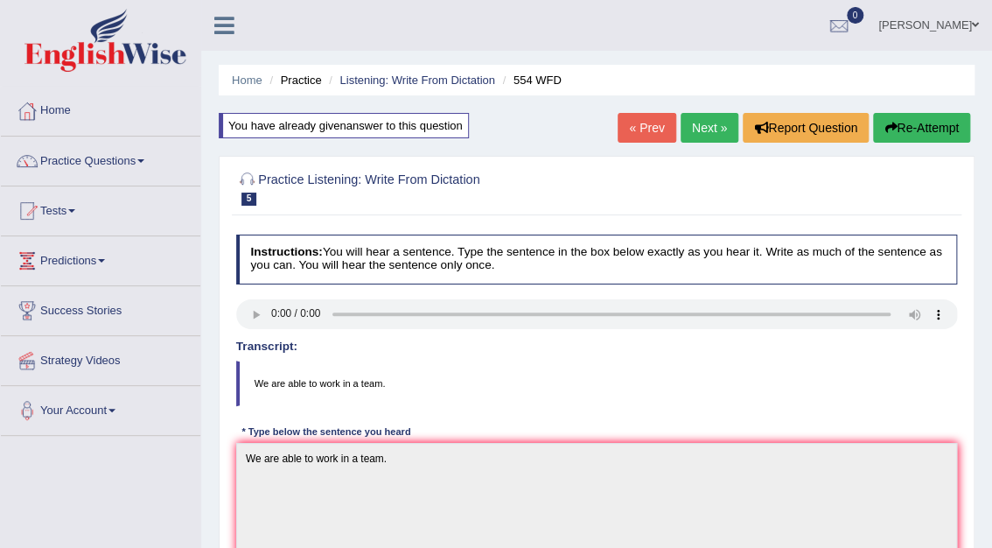
click at [700, 125] on link "Next »" at bounding box center [710, 128] width 58 height 30
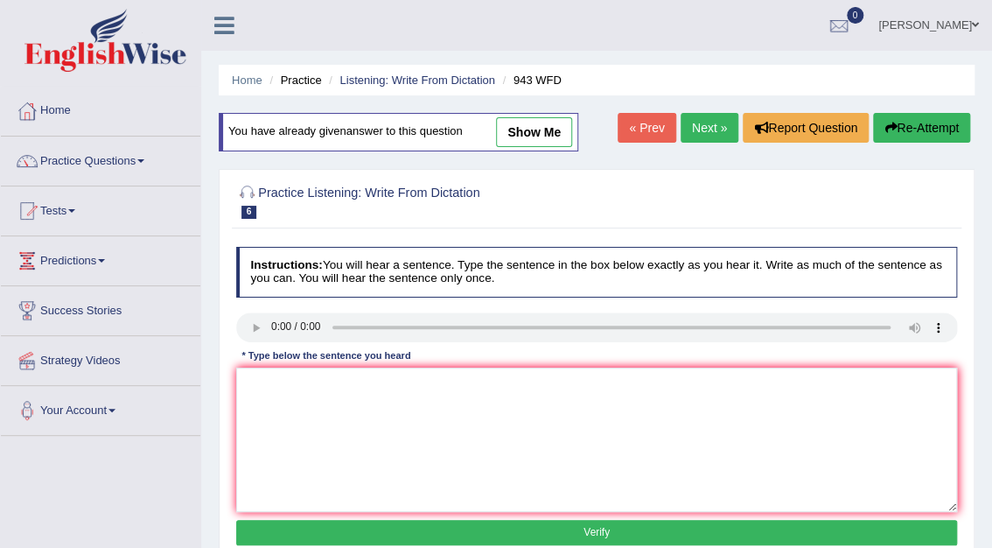
click at [506, 124] on link "show me" at bounding box center [534, 132] width 76 height 30
type textarea "Farming methods across the world have greatly developed recently."
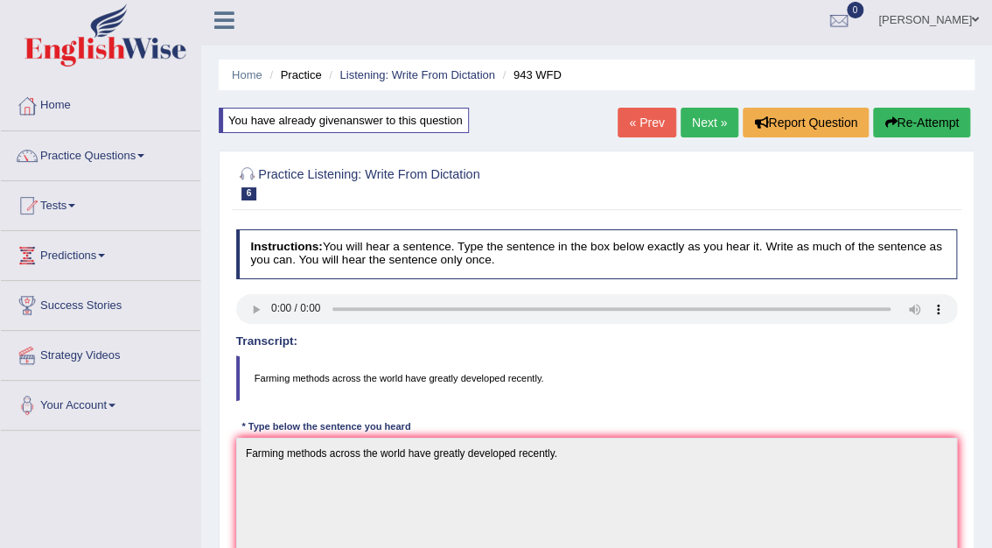
scroll to position [3, 0]
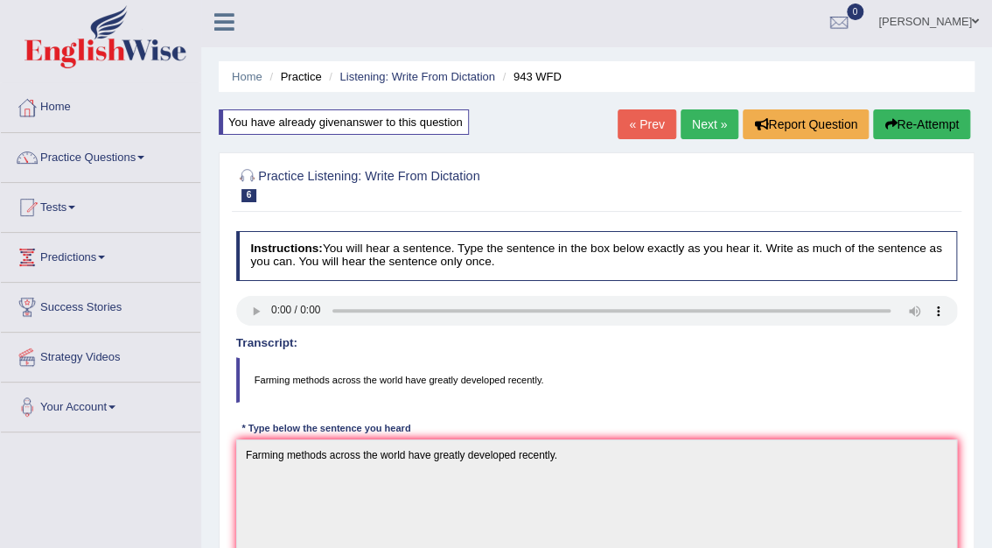
click at [686, 122] on link "Next »" at bounding box center [710, 124] width 58 height 30
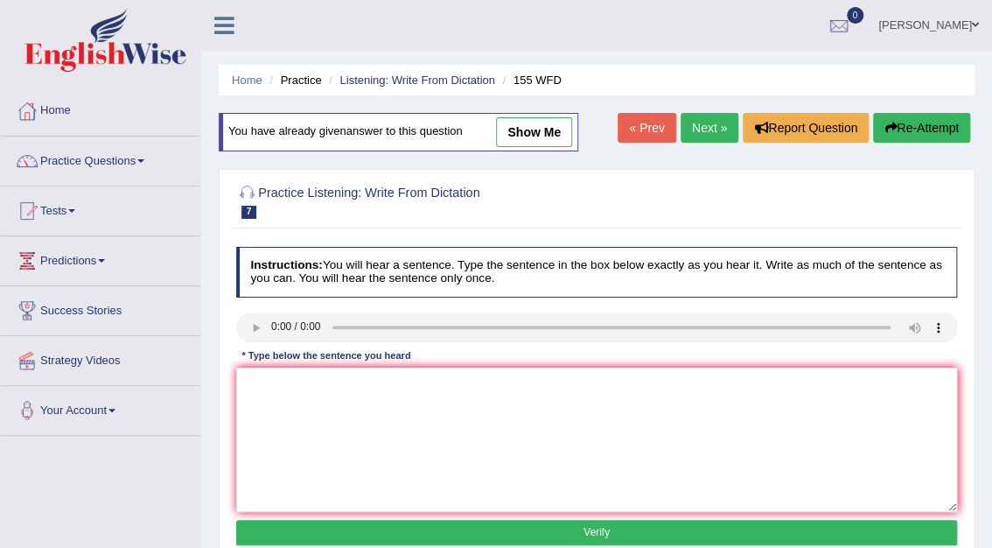
click at [537, 119] on link "show me" at bounding box center [534, 132] width 76 height 30
type textarea "Important details from the argument are missing in the summary."
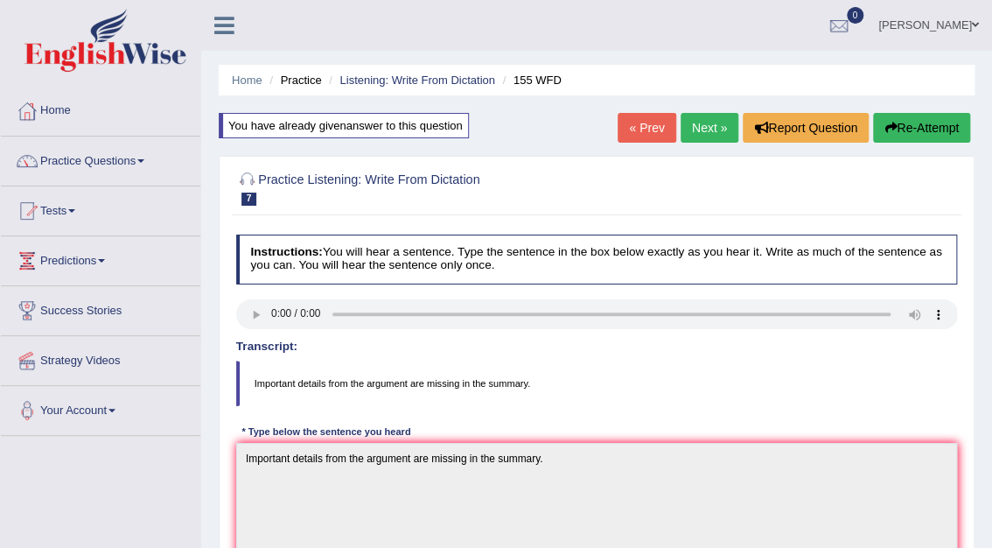
click at [710, 132] on link "Next »" at bounding box center [710, 128] width 58 height 30
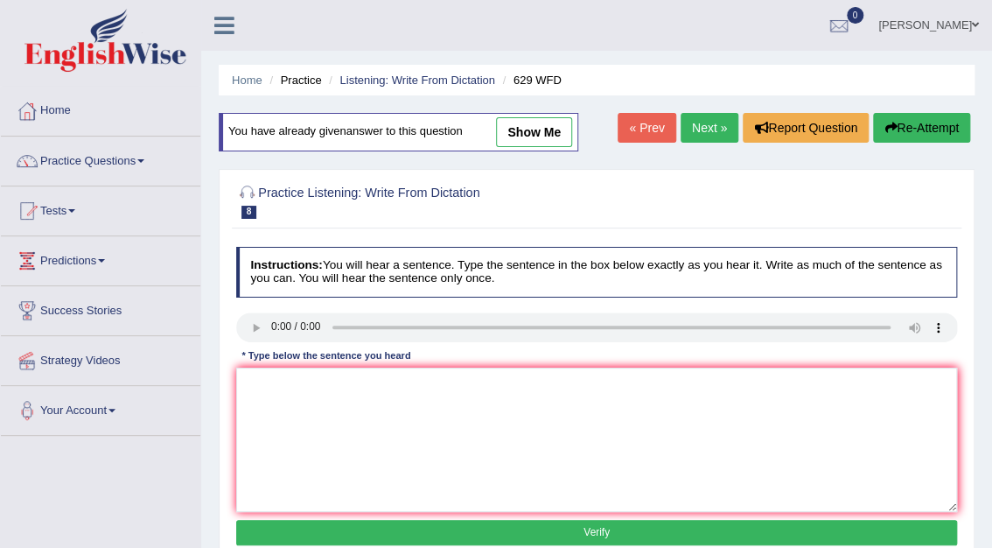
click at [547, 126] on link "show me" at bounding box center [534, 132] width 76 height 30
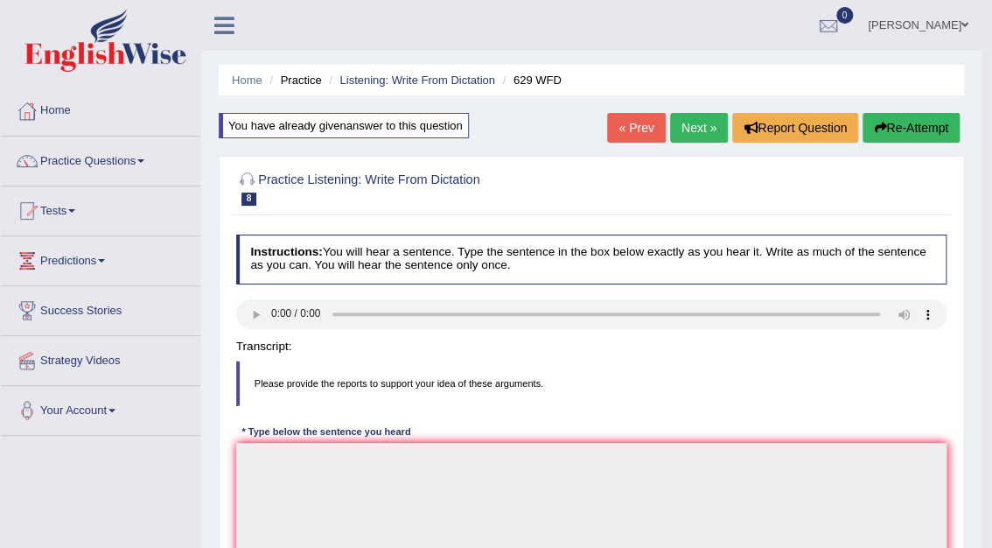
type textarea "Please provide the reports to support your idea of these arguments."
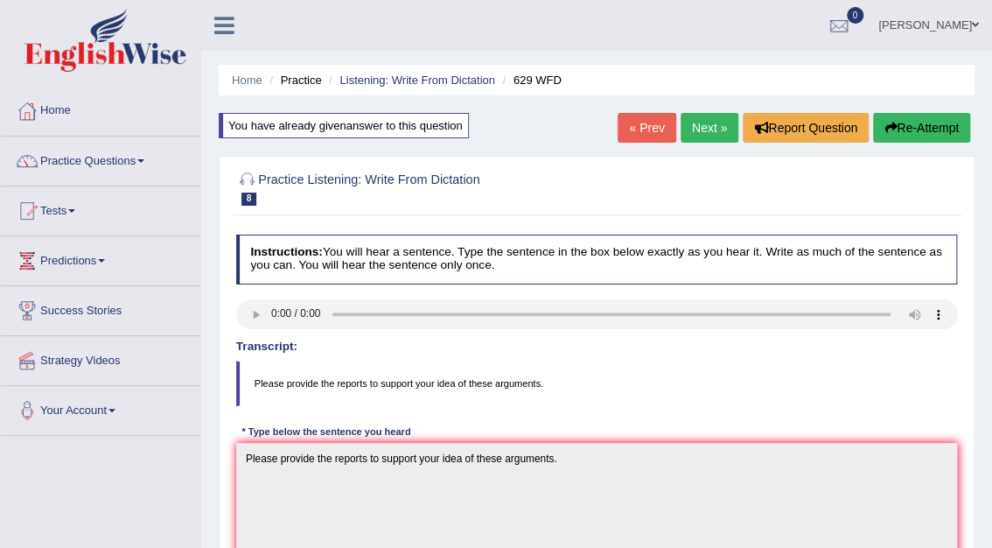
click at [723, 120] on link "Next »" at bounding box center [710, 128] width 58 height 30
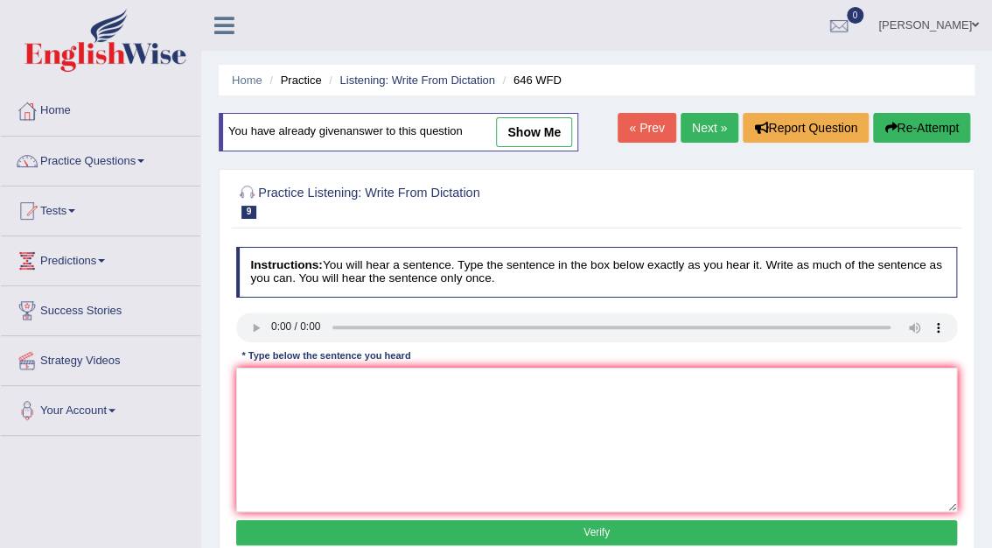
click at [546, 134] on link "show me" at bounding box center [534, 132] width 76 height 30
type textarea "The industrial revolutuon in the Europe was driven by steam technology."
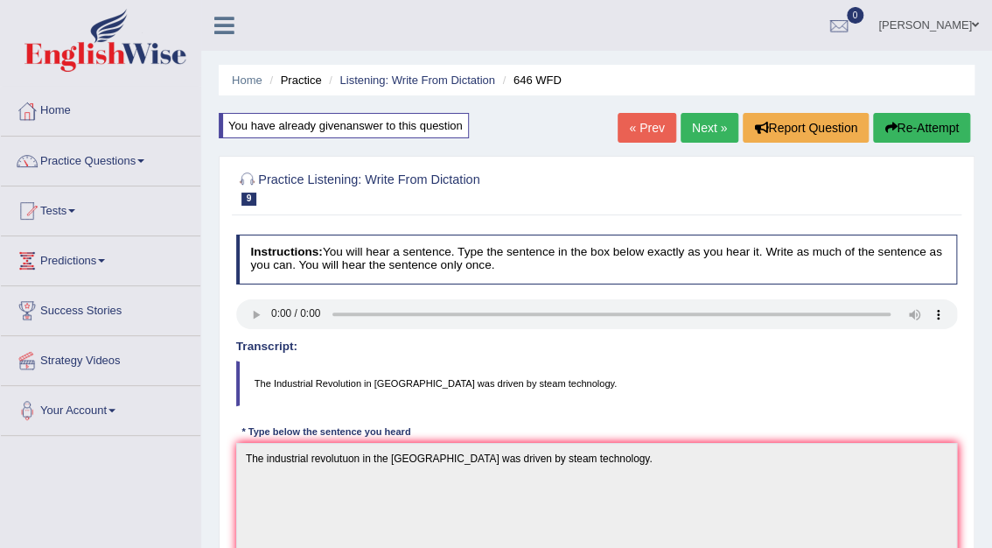
click at [715, 128] on link "Next »" at bounding box center [710, 128] width 58 height 30
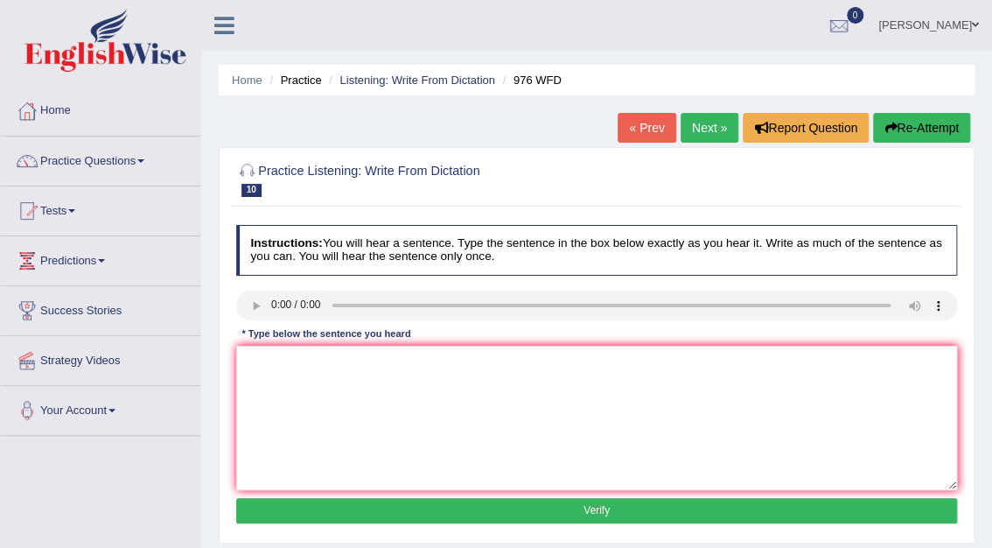
click at [716, 129] on link "Next »" at bounding box center [710, 128] width 58 height 30
click at [121, 158] on link "Practice Questions" at bounding box center [100, 158] width 199 height 44
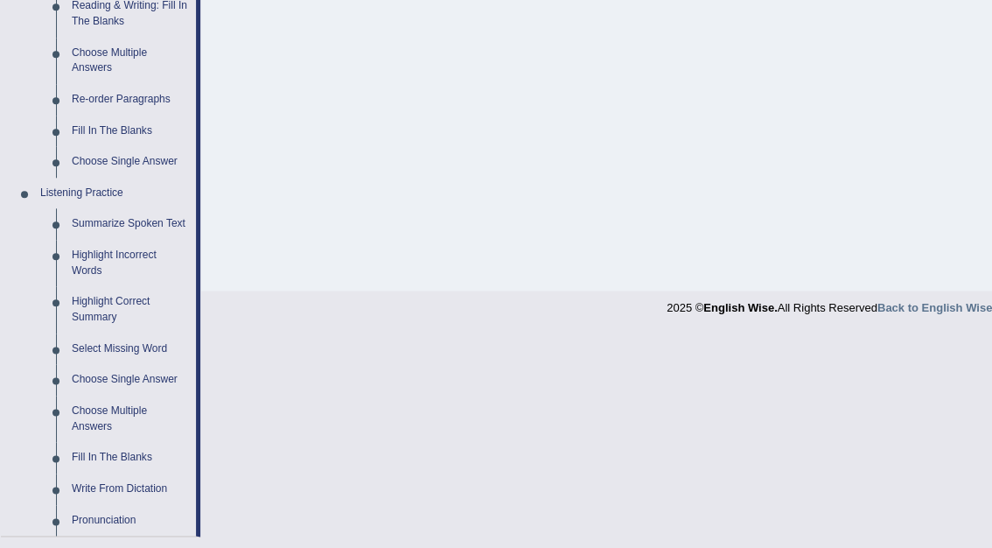
scroll to position [647, 0]
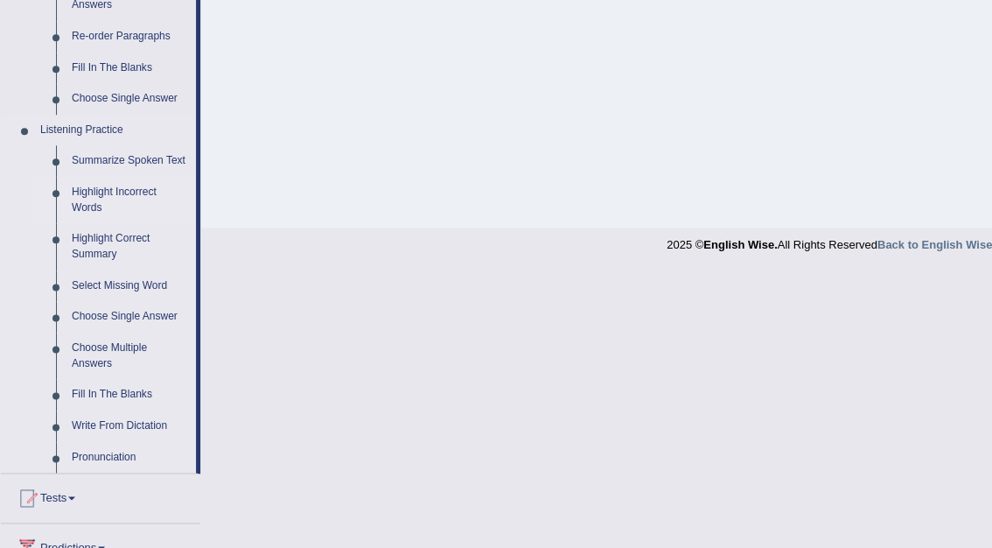
click at [104, 191] on link "Highlight Incorrect Words" at bounding box center [130, 200] width 132 height 46
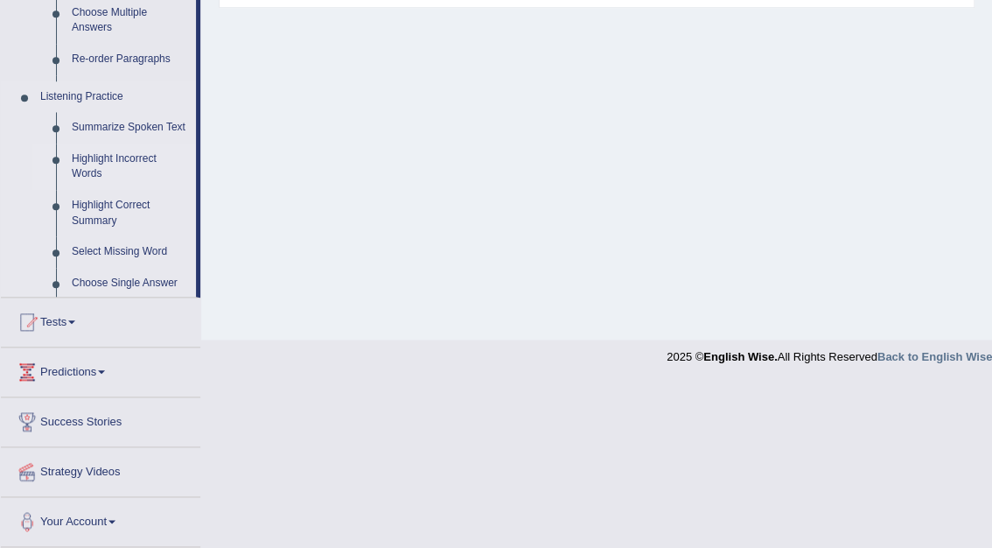
scroll to position [371, 0]
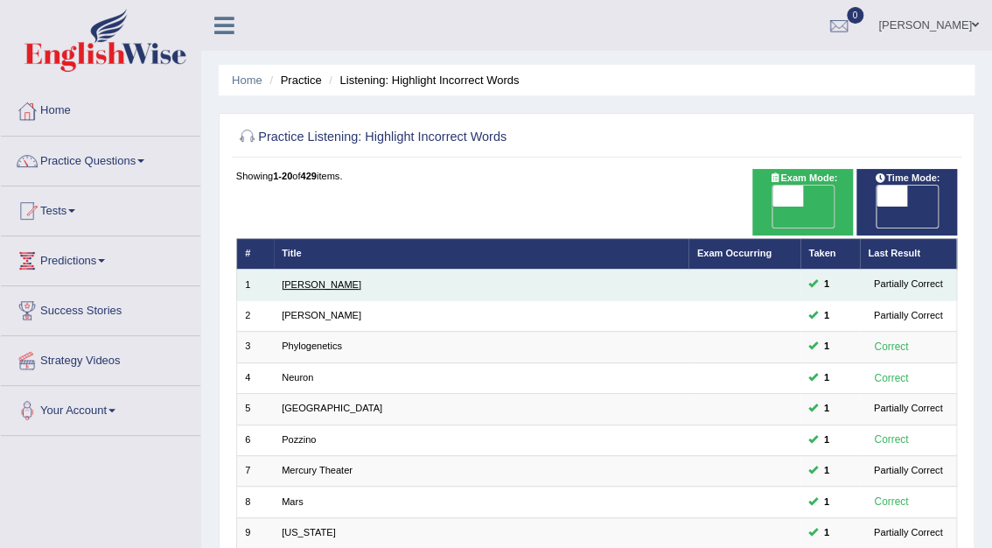
click at [296, 279] on link "[PERSON_NAME]" at bounding box center [322, 284] width 80 height 10
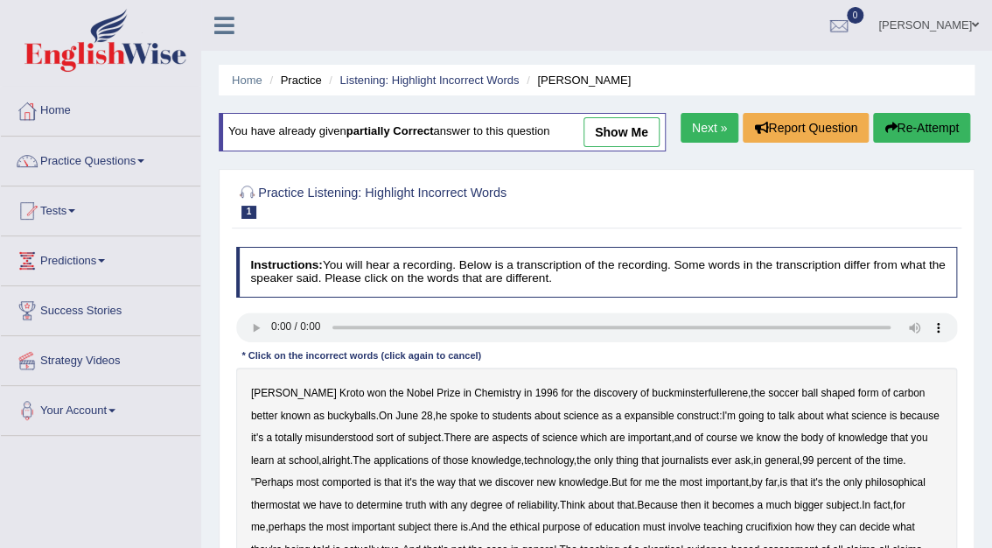
click at [605, 138] on link "show me" at bounding box center [621, 132] width 76 height 30
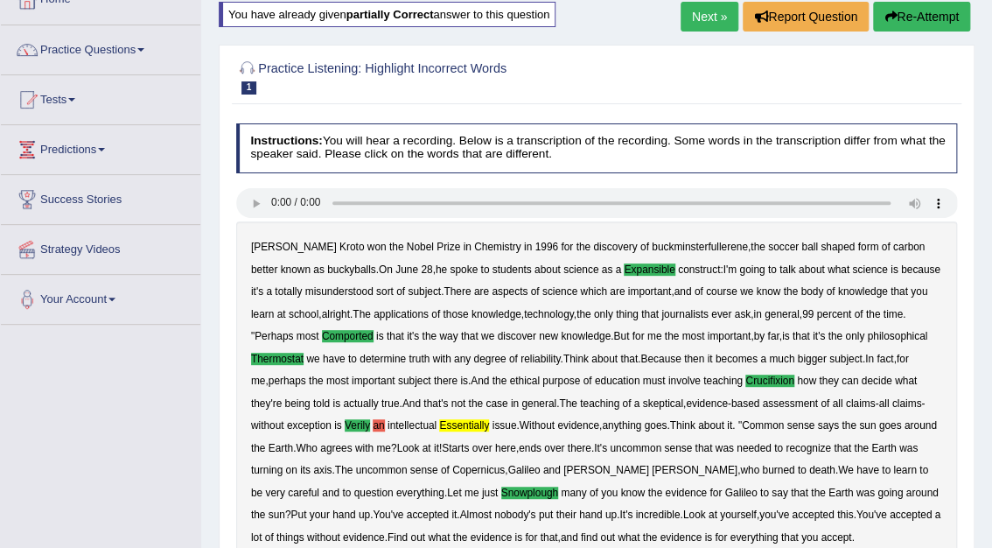
scroll to position [63, 0]
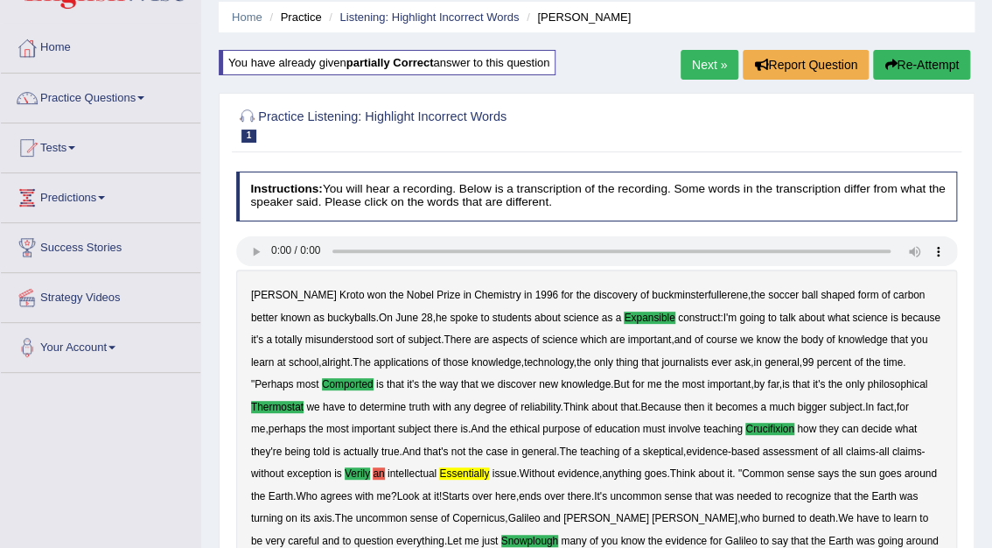
click at [703, 58] on link "Next »" at bounding box center [710, 65] width 58 height 30
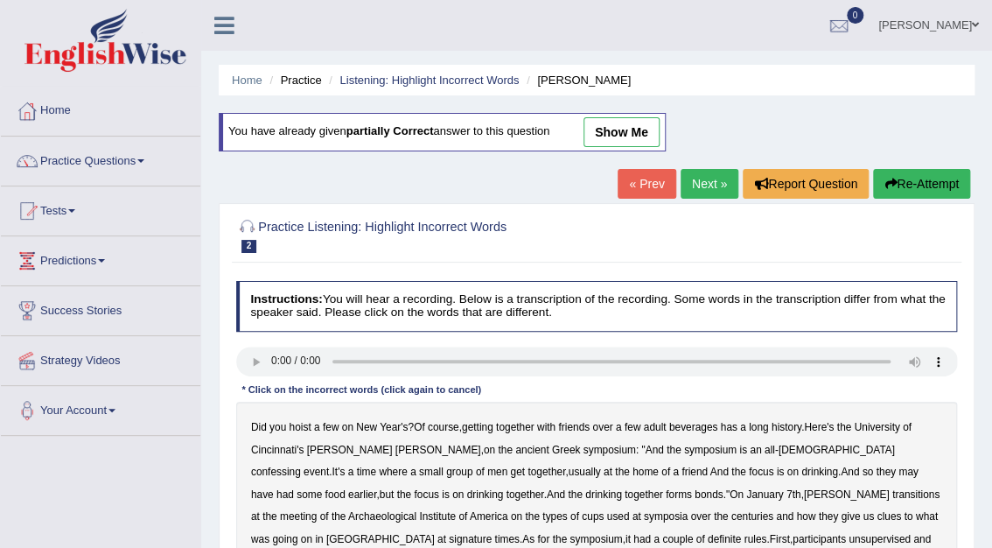
click at [621, 127] on link "show me" at bounding box center [621, 132] width 76 height 30
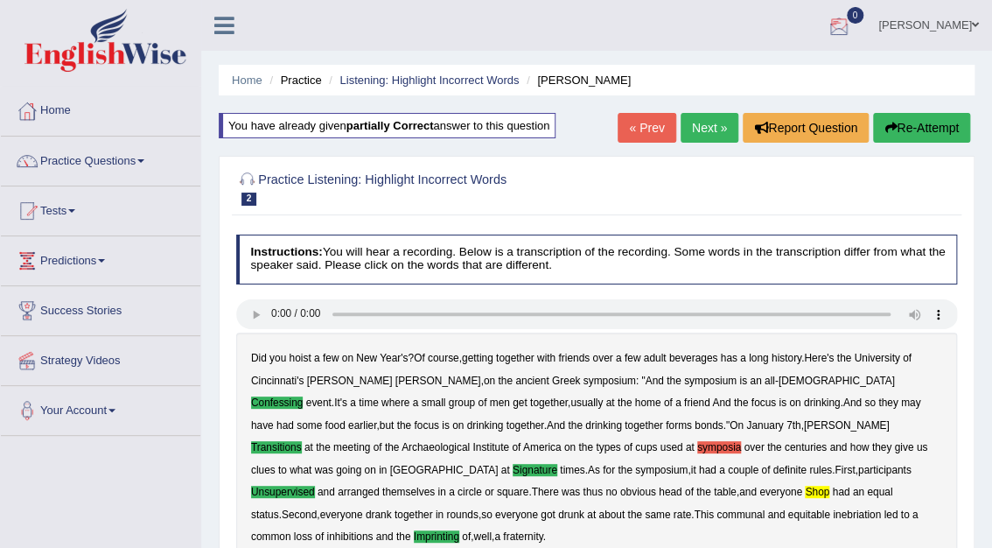
click at [716, 121] on link "Next »" at bounding box center [710, 128] width 58 height 30
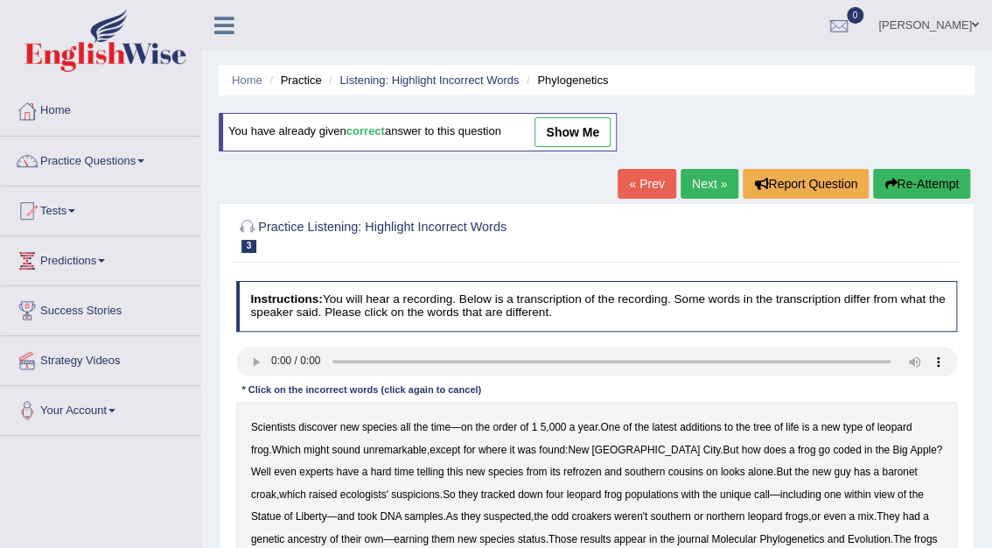
click at [589, 136] on link "show me" at bounding box center [572, 132] width 76 height 30
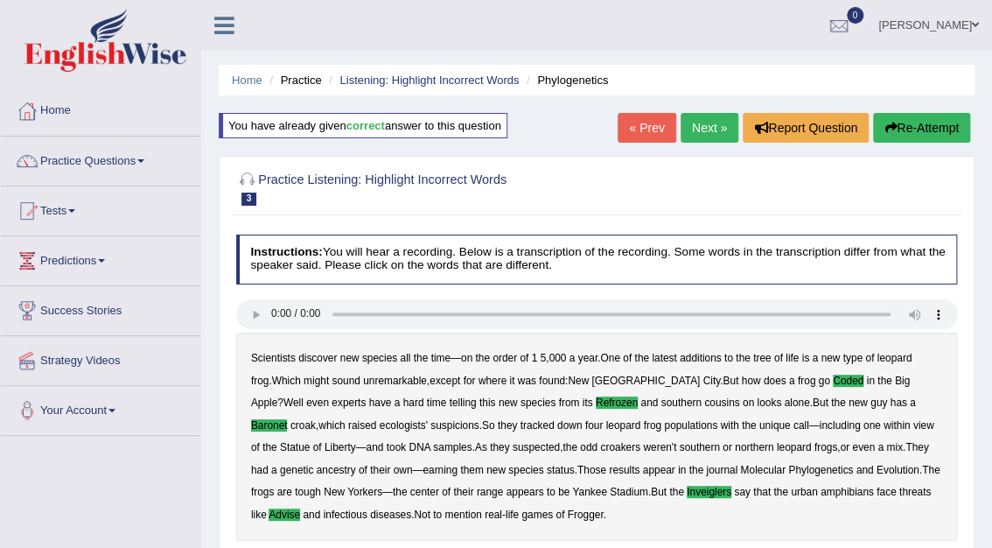
click at [705, 129] on link "Next »" at bounding box center [710, 128] width 58 height 30
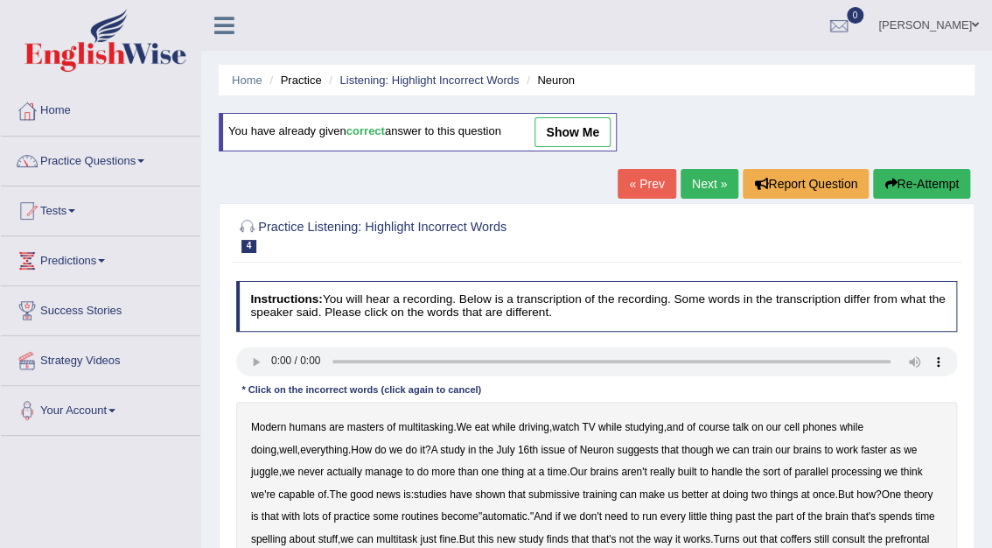
click at [588, 128] on link "show me" at bounding box center [572, 132] width 76 height 30
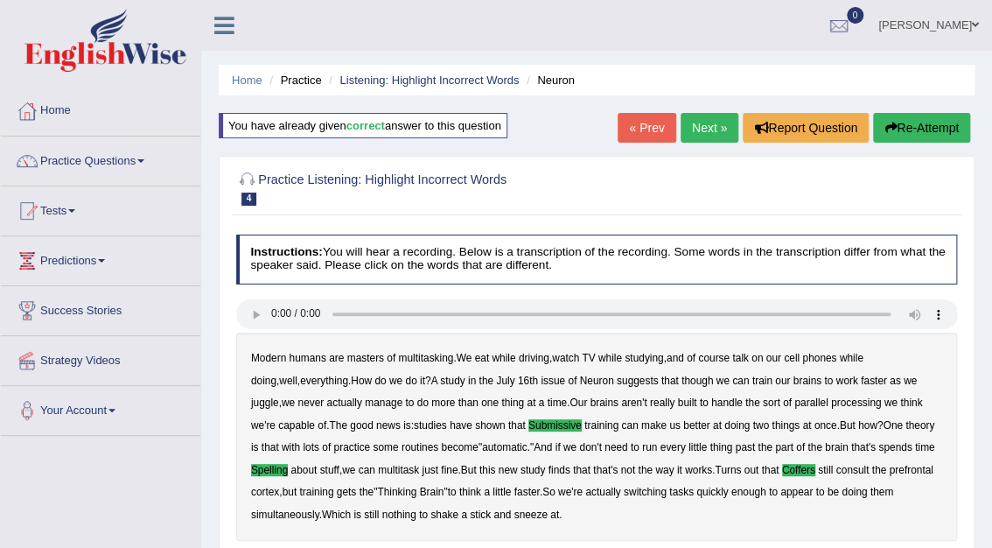
click at [704, 122] on link "Next »" at bounding box center [710, 128] width 58 height 30
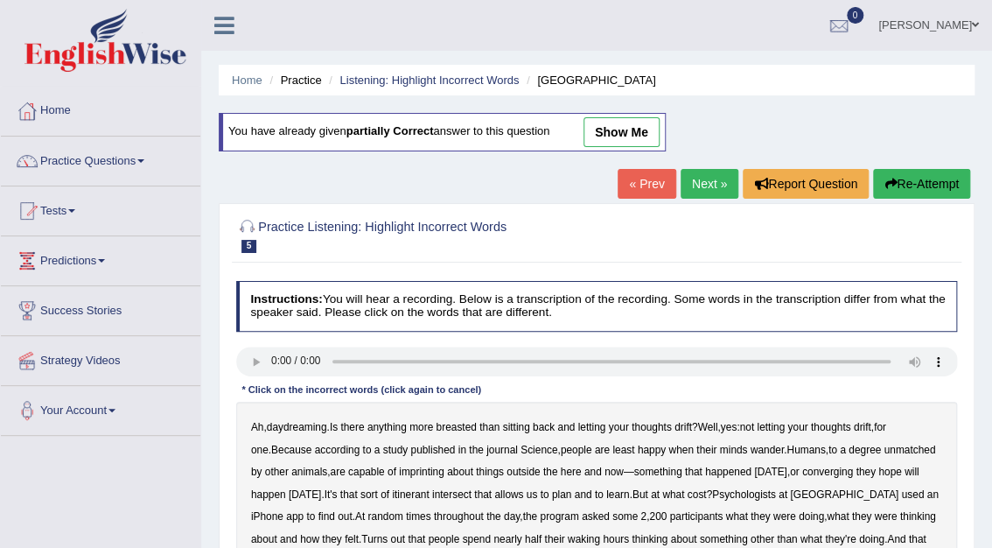
click at [610, 132] on link "show me" at bounding box center [621, 132] width 76 height 30
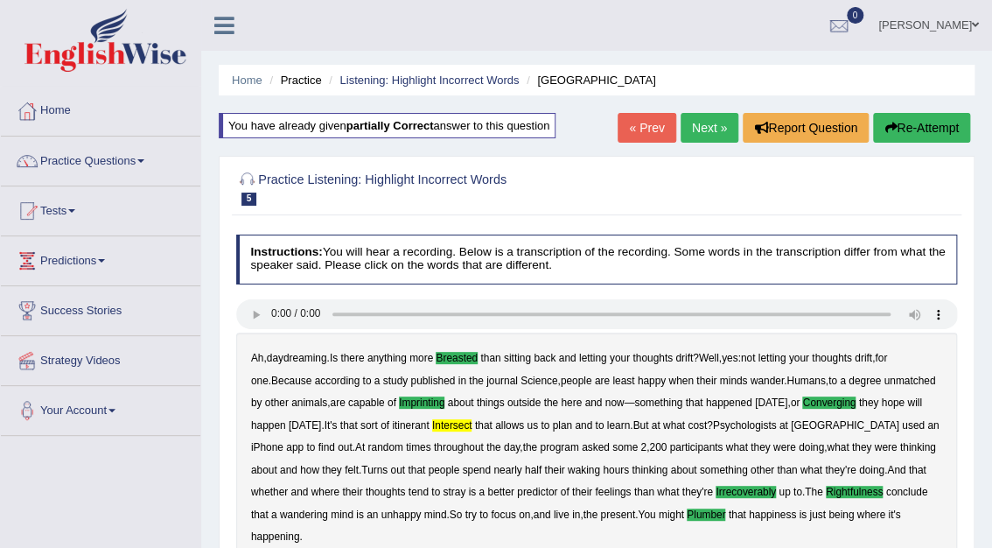
click at [705, 124] on link "Next »" at bounding box center [710, 128] width 58 height 30
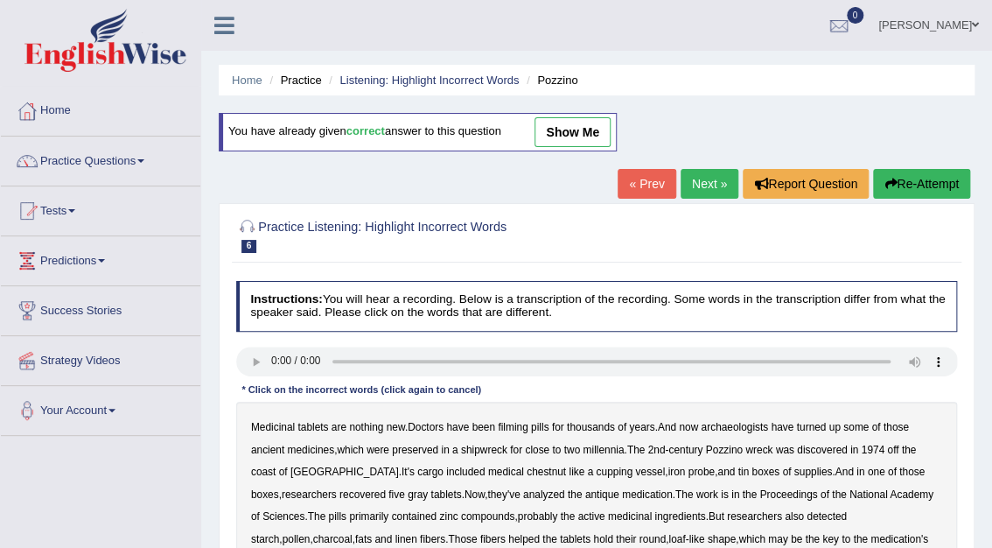
click at [569, 131] on link "show me" at bounding box center [572, 132] width 76 height 30
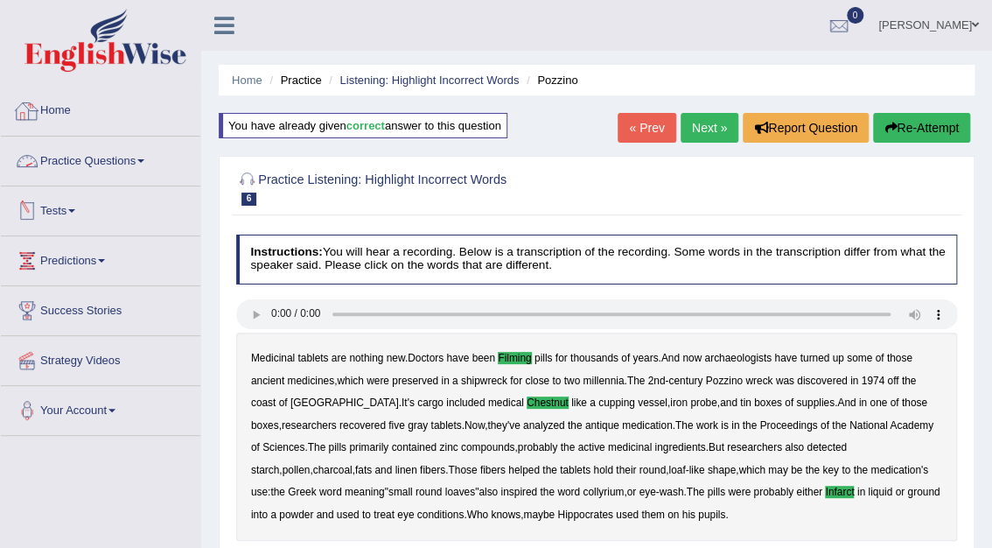
click at [129, 154] on link "Practice Questions" at bounding box center [100, 158] width 199 height 44
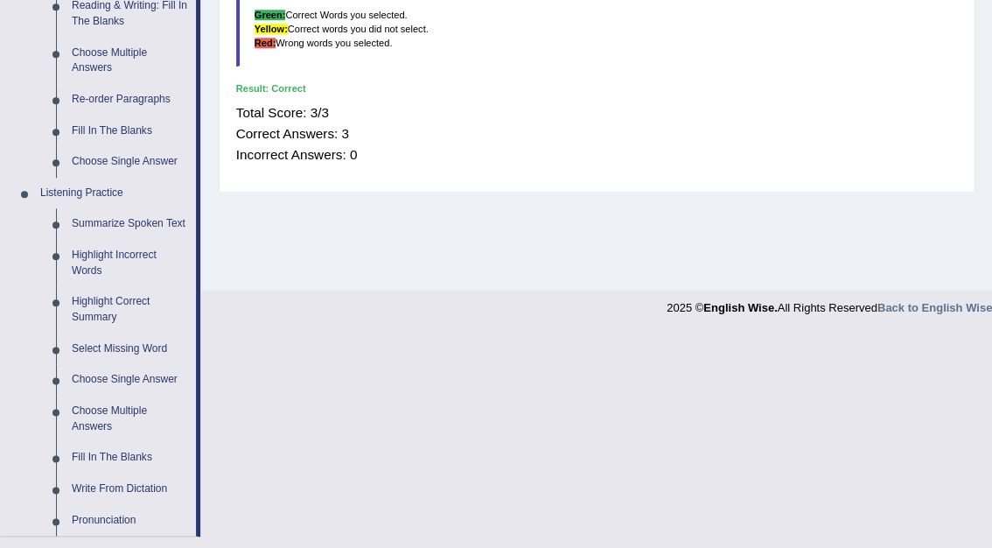
scroll to position [582, 0]
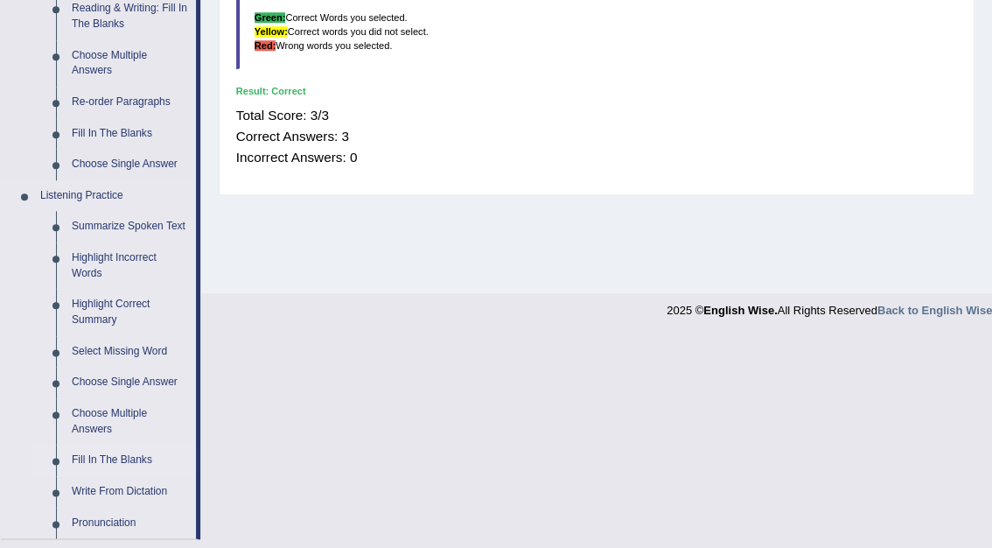
click at [136, 462] on link "Fill In The Blanks" at bounding box center [130, 459] width 132 height 31
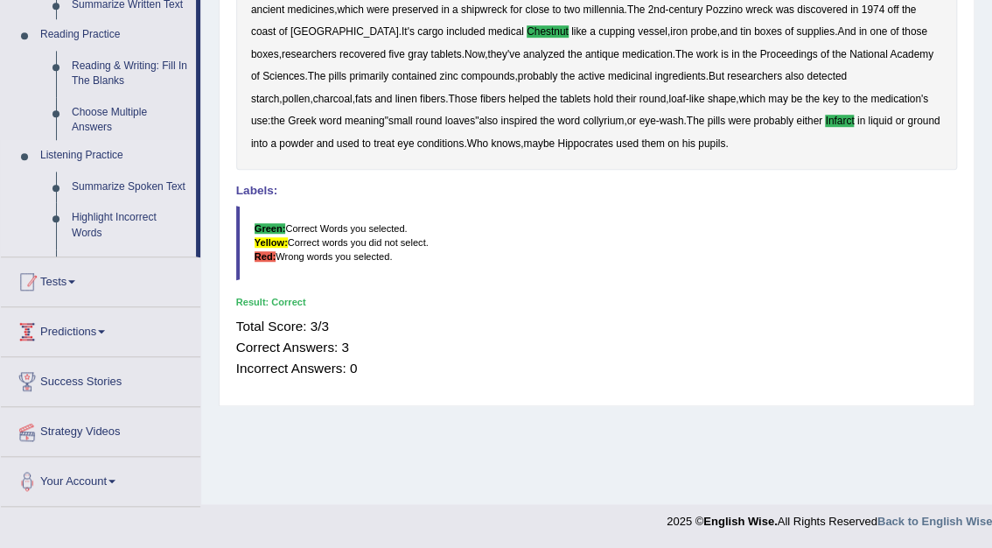
scroll to position [371, 0]
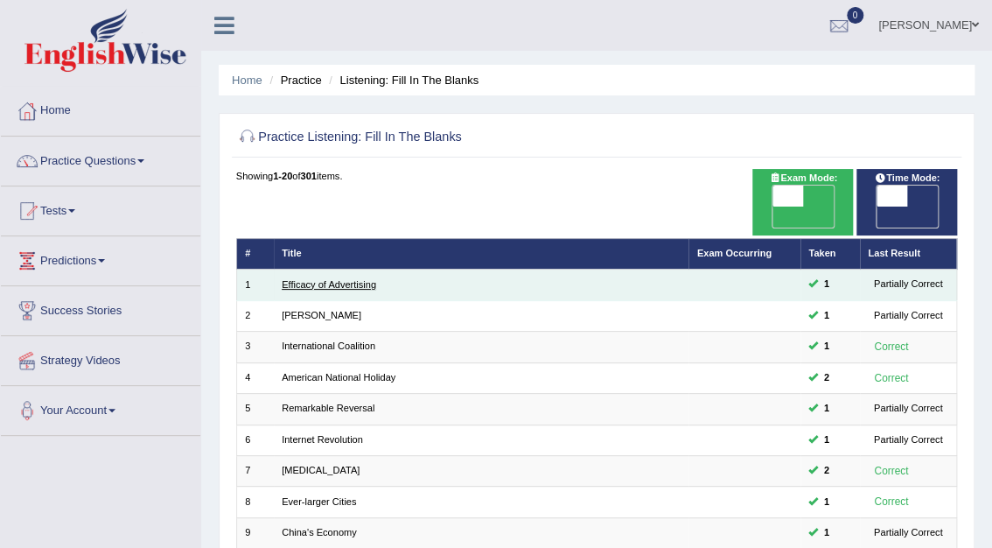
click at [311, 279] on link "Efficacy of Advertising" at bounding box center [329, 284] width 94 height 10
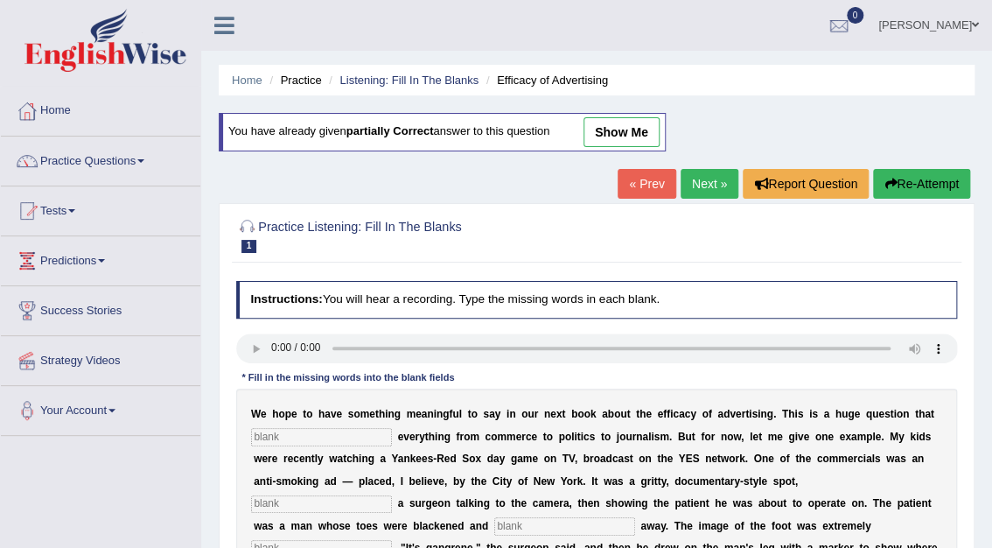
click at [626, 121] on link "show me" at bounding box center [621, 132] width 76 height 30
type input "impacts"
type input "featuring"
type input "rotting"
type input "distinguish"
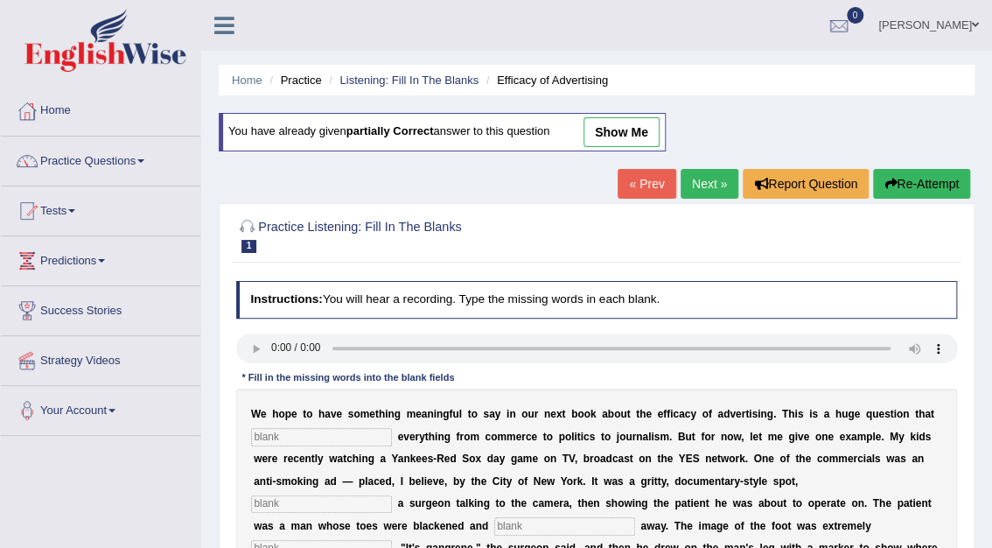
type input "hacksaw"
type input "scared"
type input "smoking"
type input "message"
type input "appropriate"
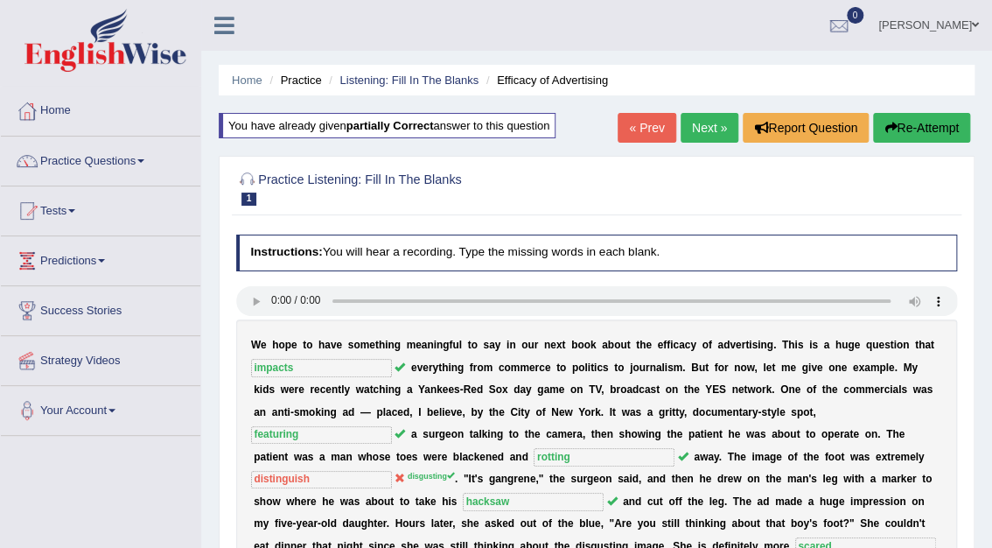
click at [700, 122] on link "Next »" at bounding box center [710, 128] width 58 height 30
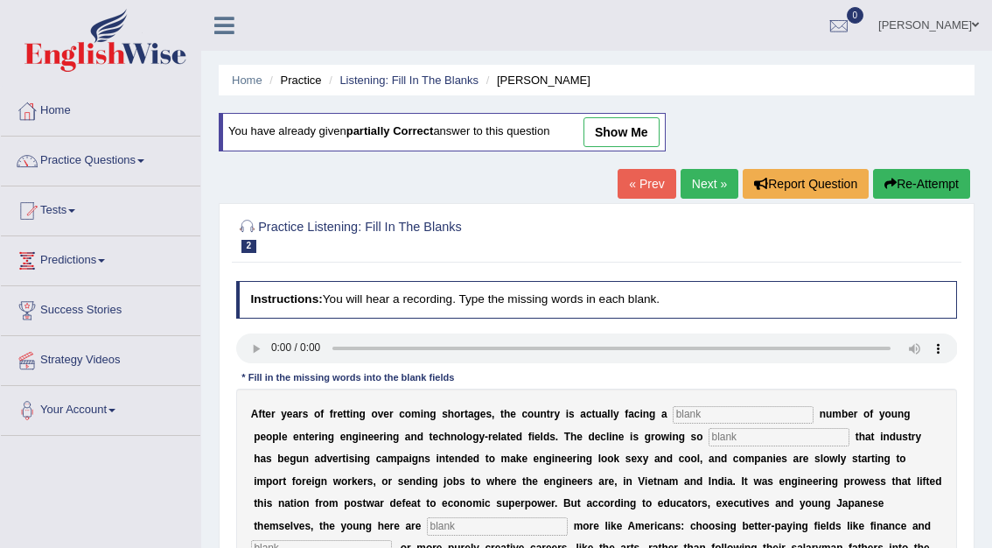
click at [619, 126] on link "show me" at bounding box center [621, 132] width 76 height 30
type input "dwinling"
type input "drastic"
type input "behaving"
type input "medicine"
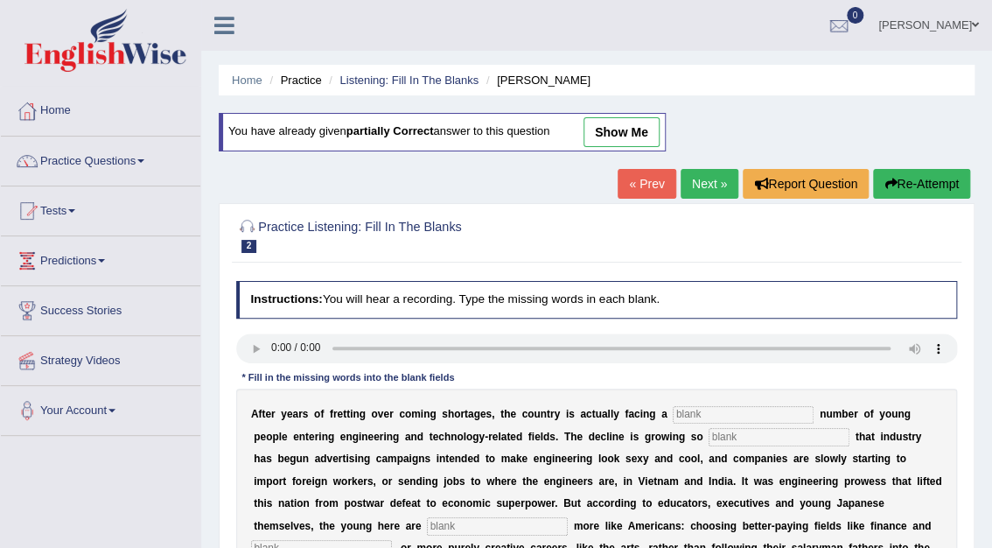
type input "manufacturing"
type input "decades"
type input "pinch"
type input "worsen"
type input "demographic"
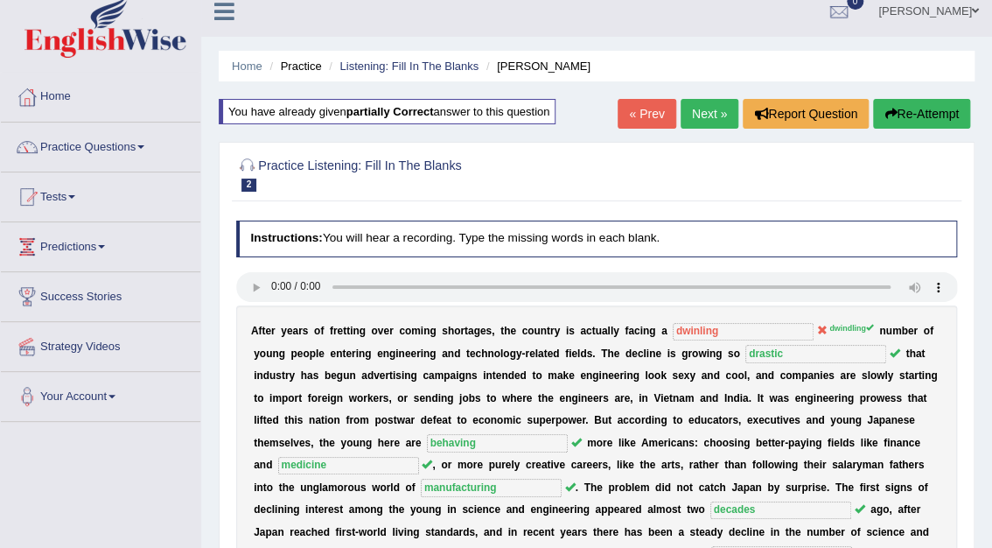
scroll to position [7, 0]
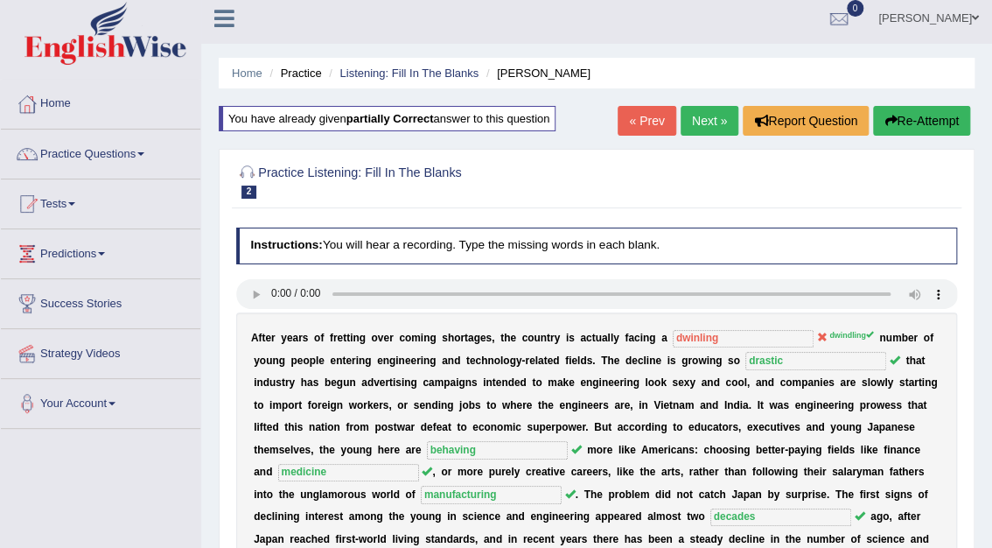
click at [702, 115] on link "Next »" at bounding box center [710, 121] width 58 height 30
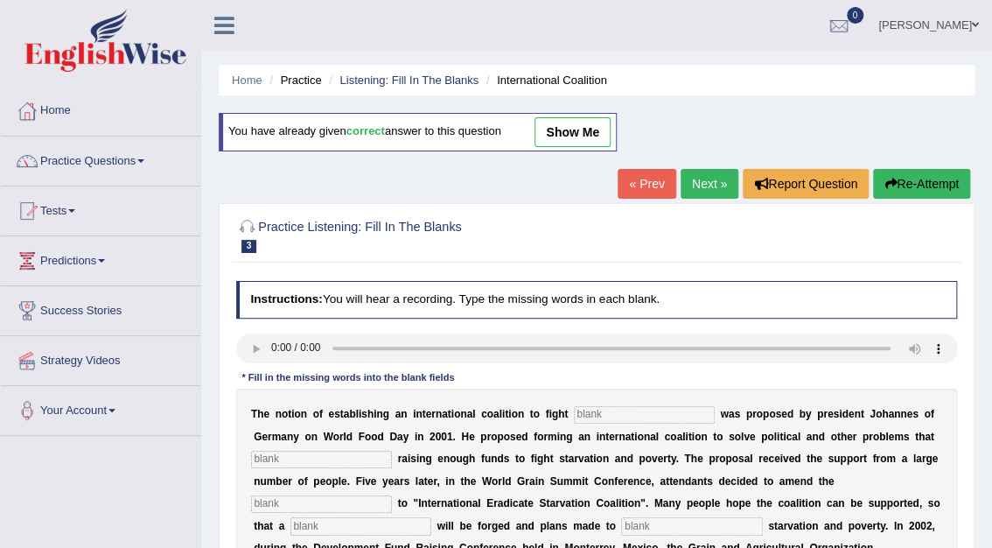
click at [700, 188] on link "Next »" at bounding box center [710, 184] width 58 height 30
click at [593, 134] on link "show me" at bounding box center [572, 132] width 76 height 30
type input "starvation"
type input "obstruct"
type input "manifesto"
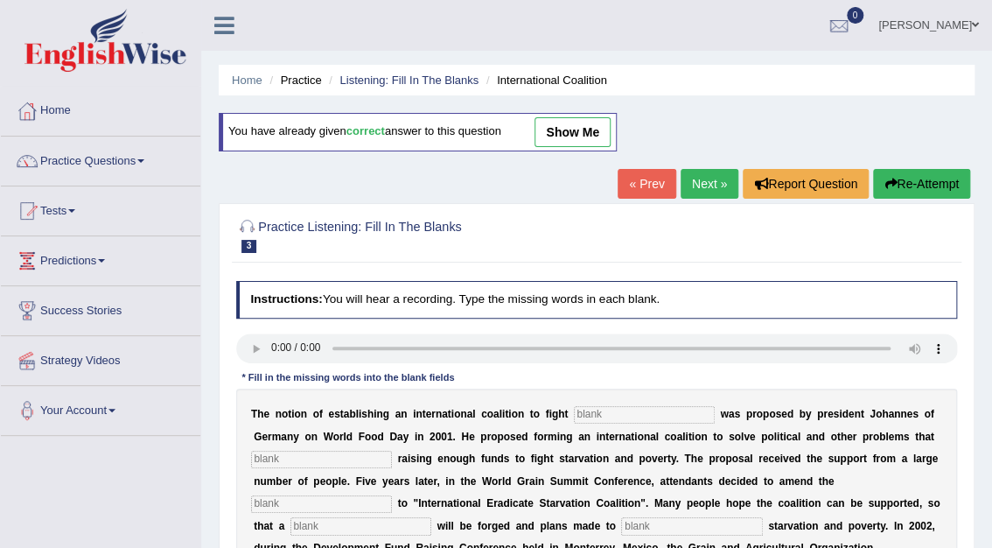
type input "resolution"
type input "eliminate"
type input "appeal"
type input "partners"
type input "desired"
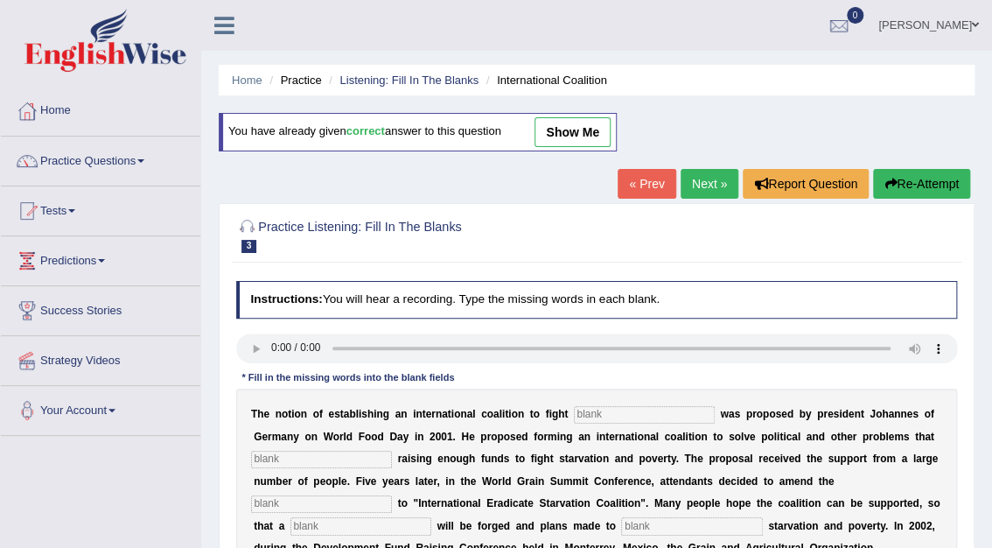
type input "announced"
type input "pressure"
type input "exposing"
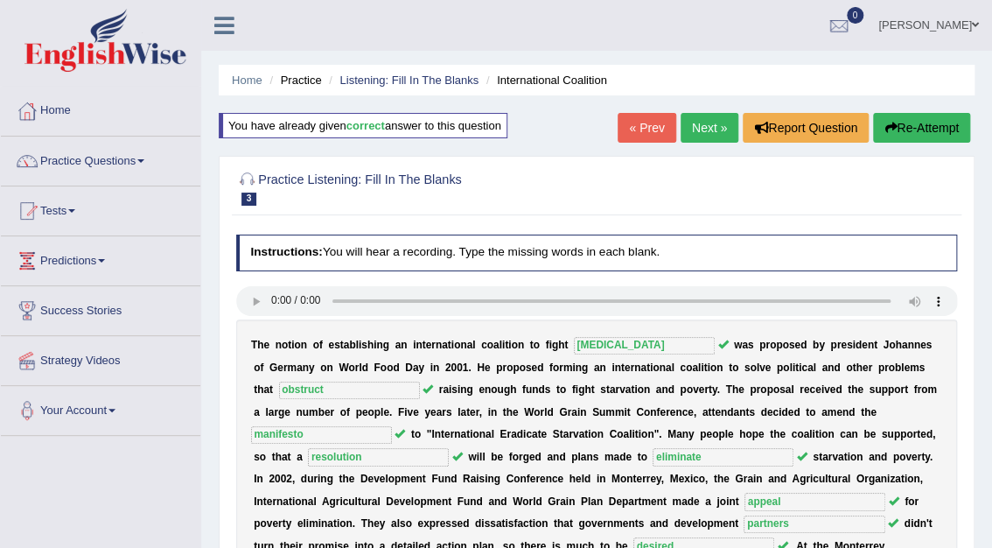
click at [701, 127] on link "Next »" at bounding box center [710, 128] width 58 height 30
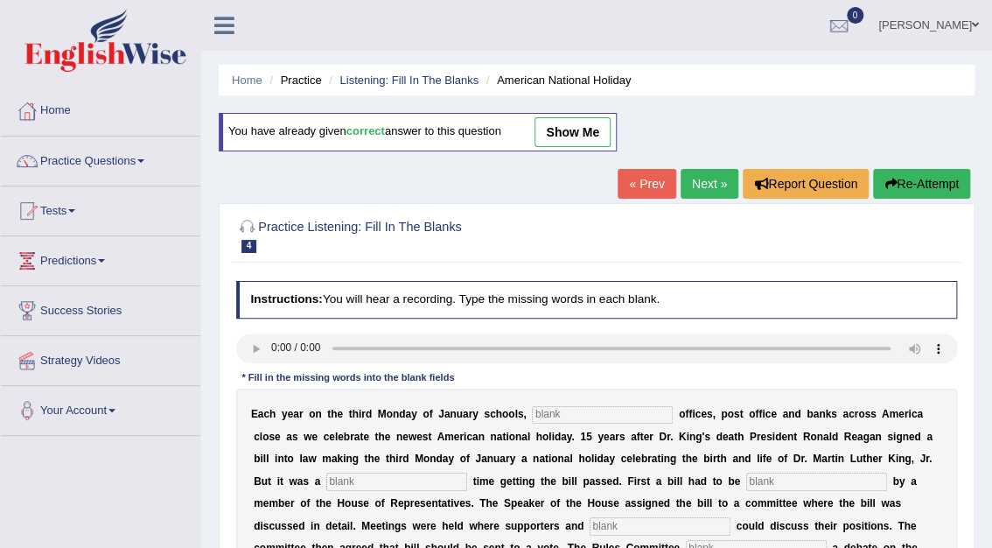
click at [588, 136] on link "show me" at bounding box center [572, 132] width 76 height 30
type input "federal"
type input "tough"
type input "introduced"
type input "opponents"
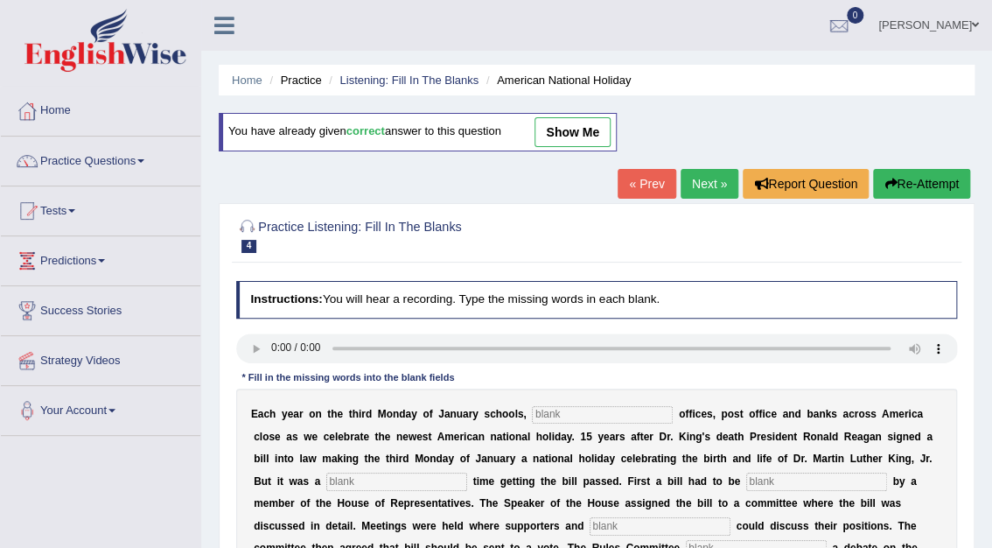
type input "scheduled"
type input "vote"
type input "public"
type input "opposed"
type input "deserved"
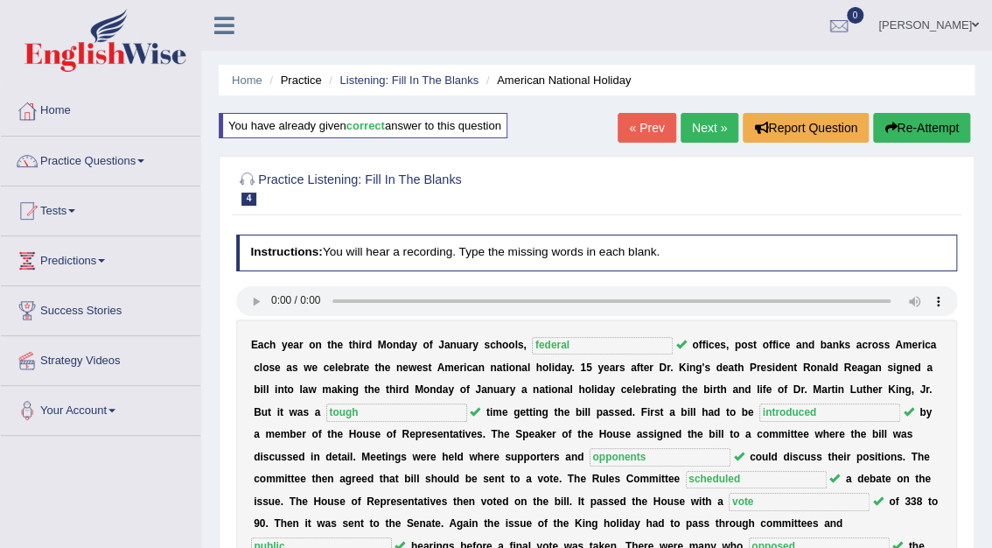
click at [120, 161] on link "Practice Questions" at bounding box center [100, 158] width 199 height 44
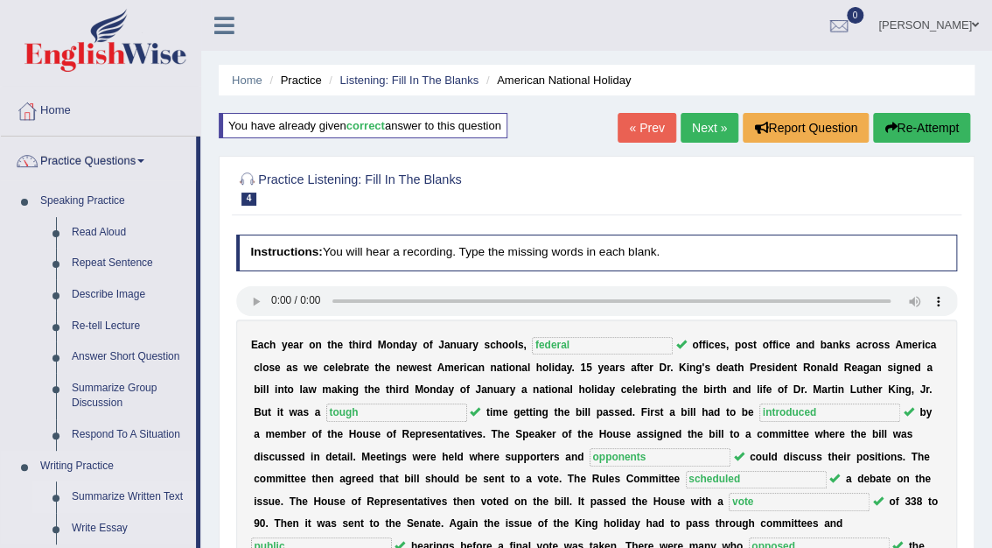
click at [132, 497] on link "Summarize Written Text" at bounding box center [130, 496] width 132 height 31
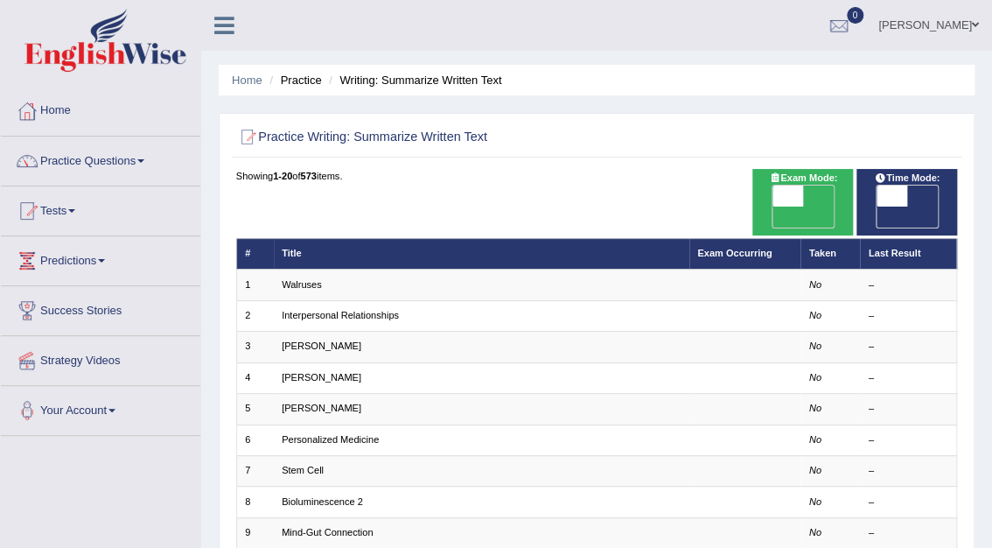
click at [136, 452] on div "Toggle navigation Home Practice Questions Speaking Practice Read Aloud Repeat S…" at bounding box center [496, 511] width 992 height 1023
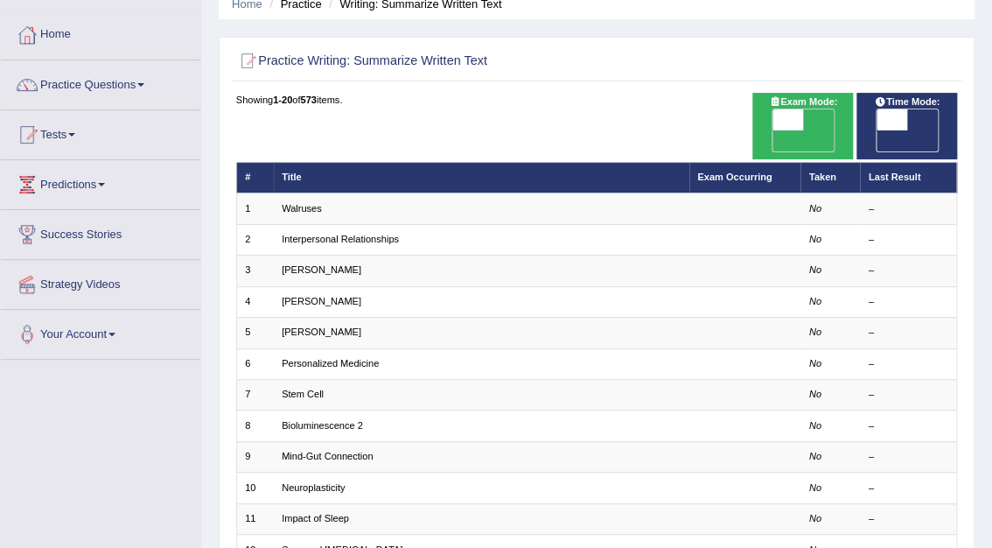
scroll to position [140, 0]
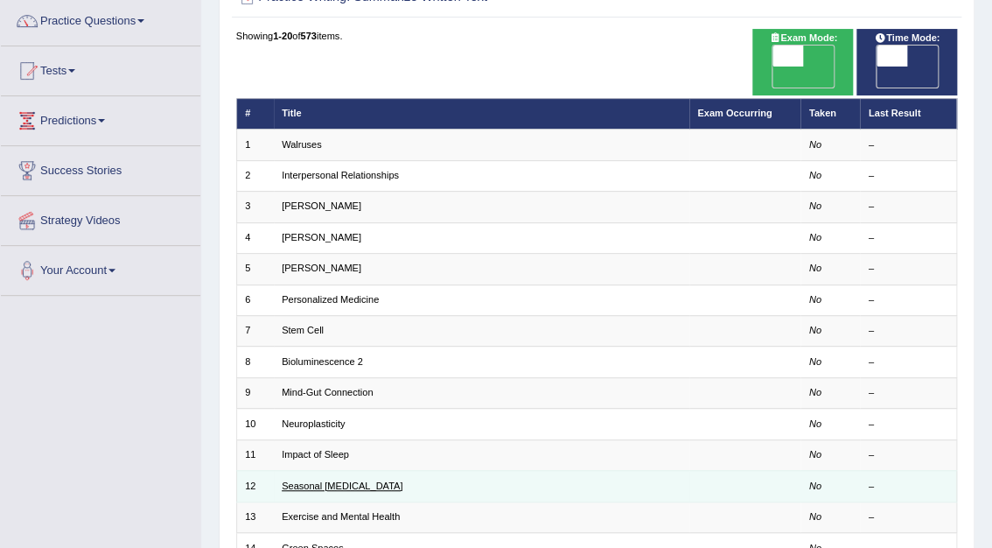
click at [344, 480] on link "Seasonal [MEDICAL_DATA]" at bounding box center [342, 485] width 121 height 10
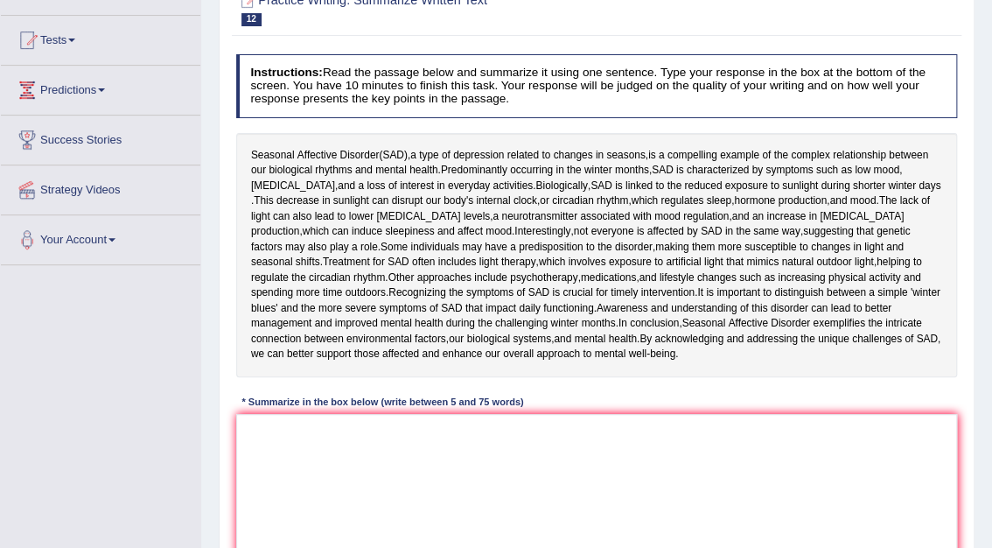
scroll to position [210, 0]
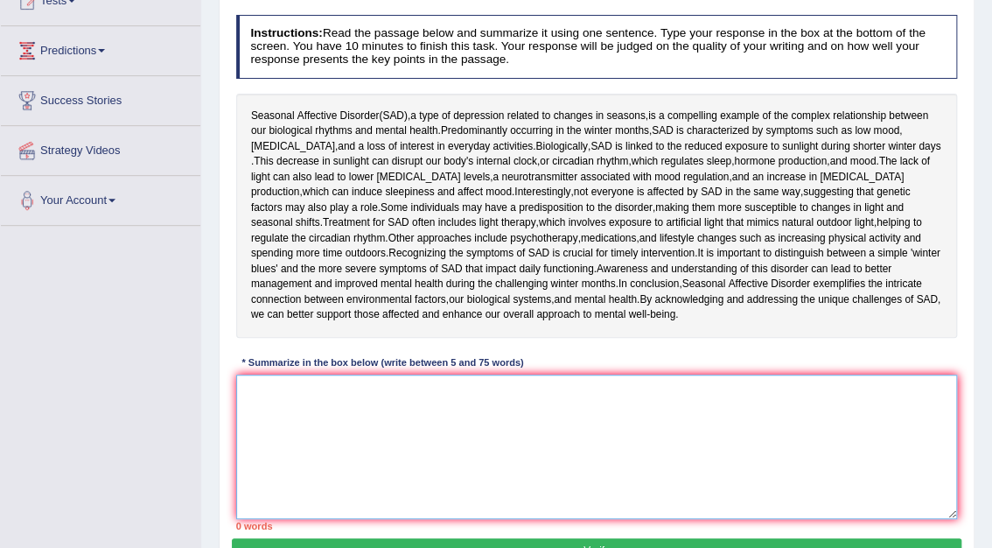
click at [423, 418] on textarea at bounding box center [597, 446] width 722 height 144
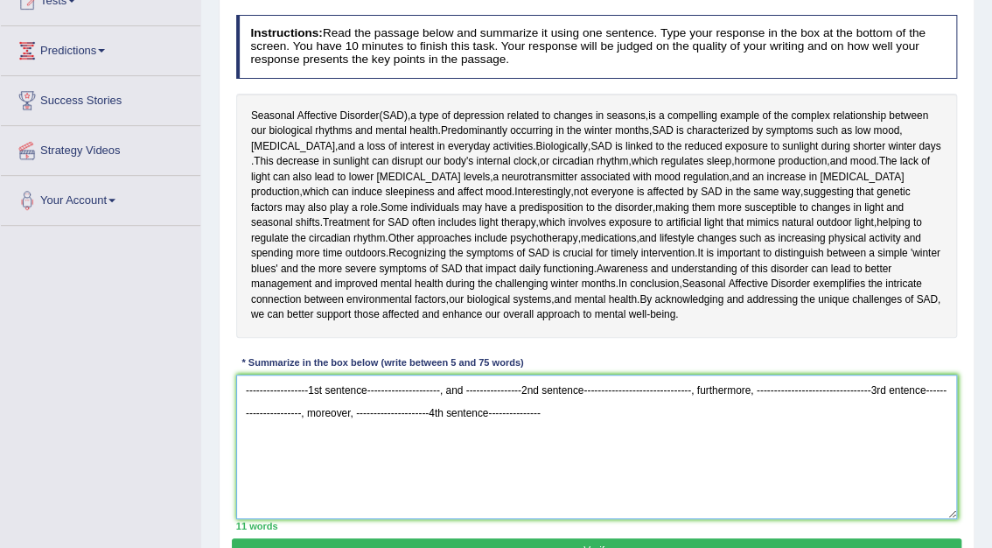
type textarea "------------------1st sentence---------------------, and ----------------2nd se…"
drag, startPoint x: 475, startPoint y: 410, endPoint x: 199, endPoint y: 355, distance: 281.0
click at [219, 365] on div "Practice Writing: Summarize Written Text 12 Seasonal Affective Disorder Instruc…" at bounding box center [597, 258] width 756 height 642
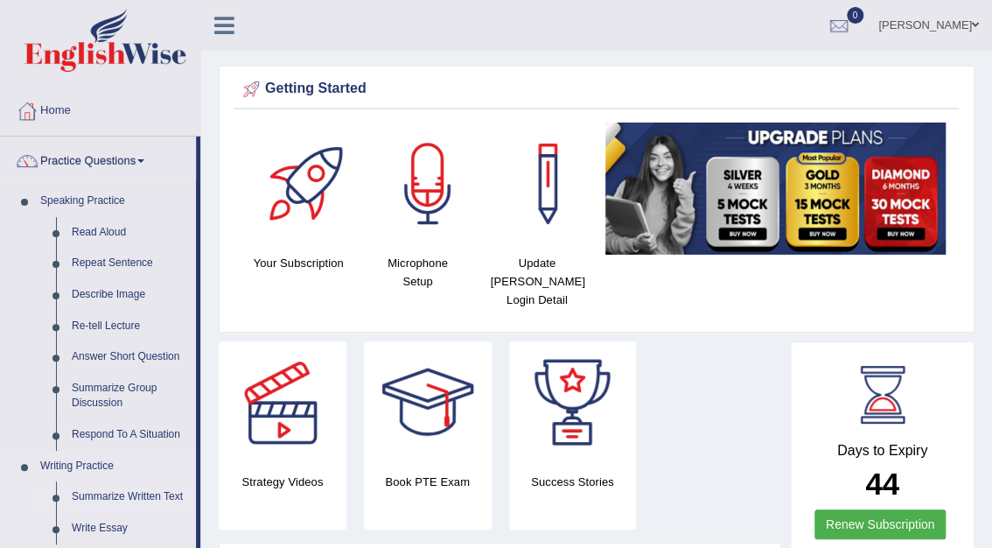
click at [130, 500] on link "Summarize Written Text" at bounding box center [130, 496] width 132 height 31
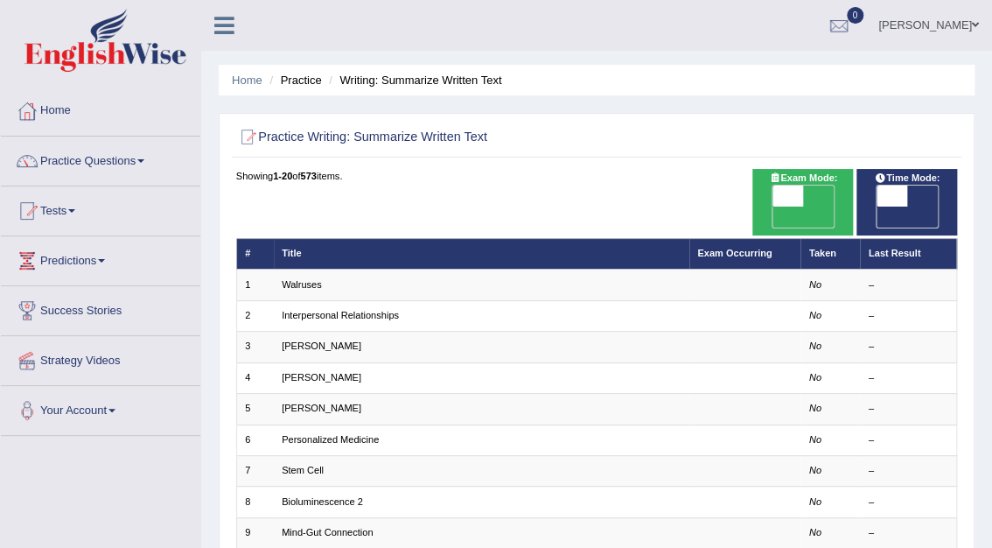
click at [175, 472] on div "Toggle navigation Home Practice Questions Speaking Practice Read Aloud Repeat S…" at bounding box center [496, 511] width 992 height 1023
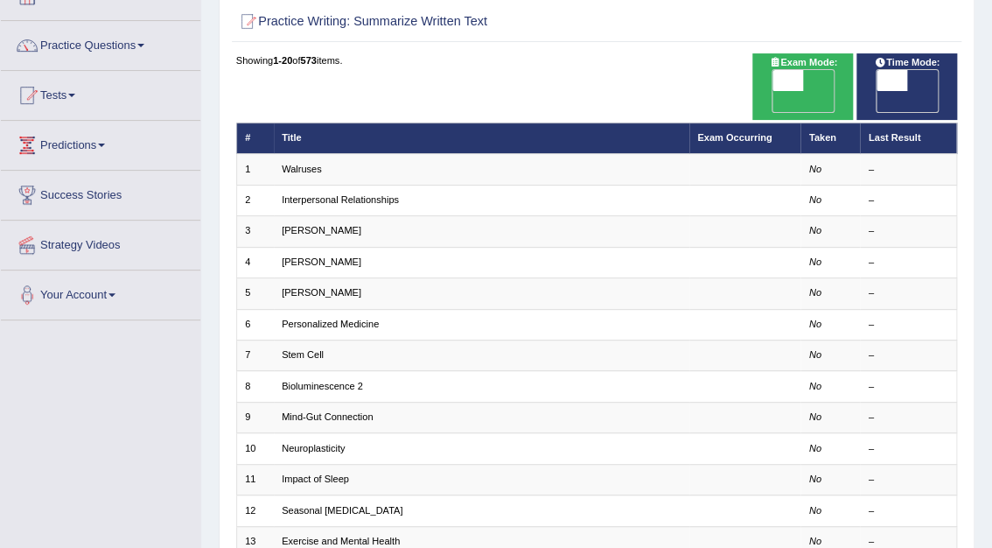
scroll to position [280, 0]
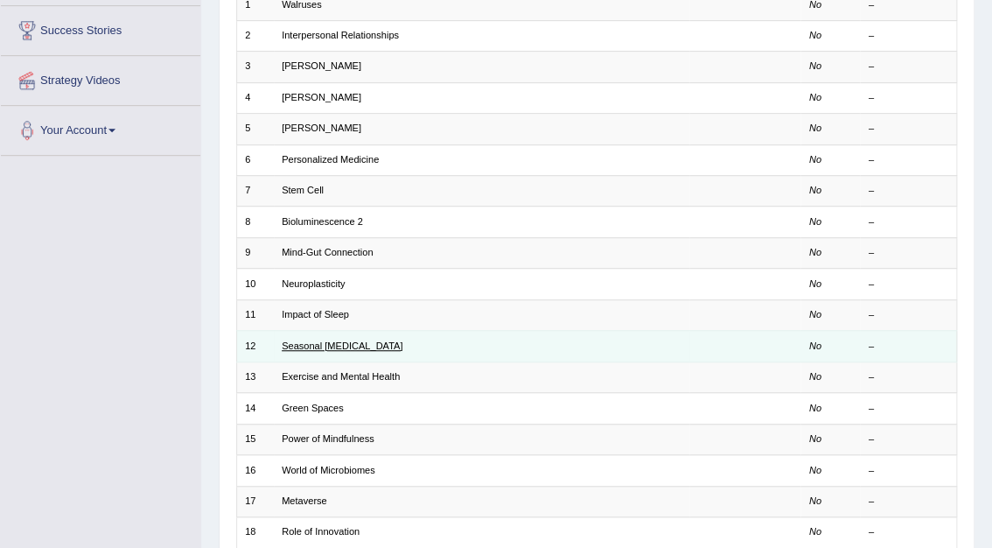
click at [330, 340] on link "Seasonal [MEDICAL_DATA]" at bounding box center [342, 345] width 121 height 10
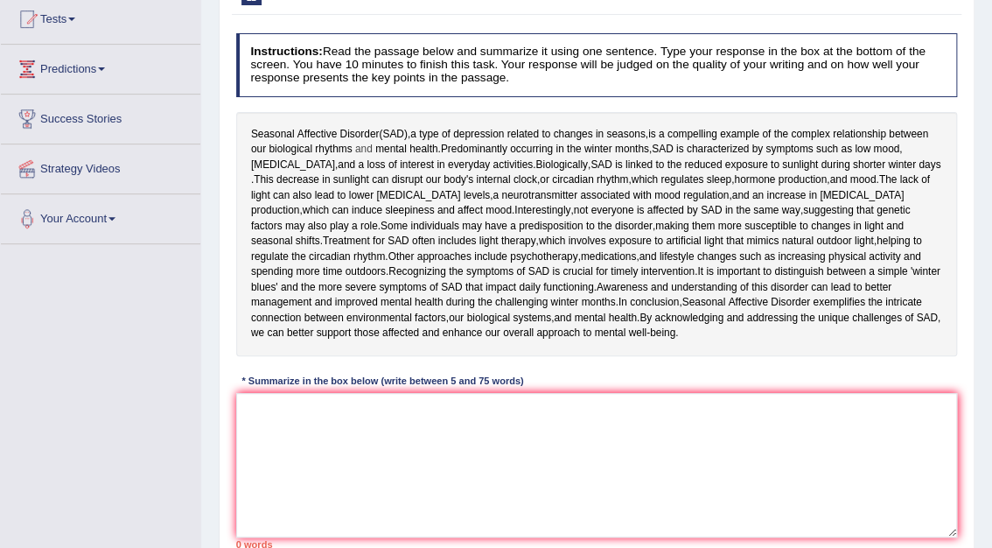
scroll to position [210, 0]
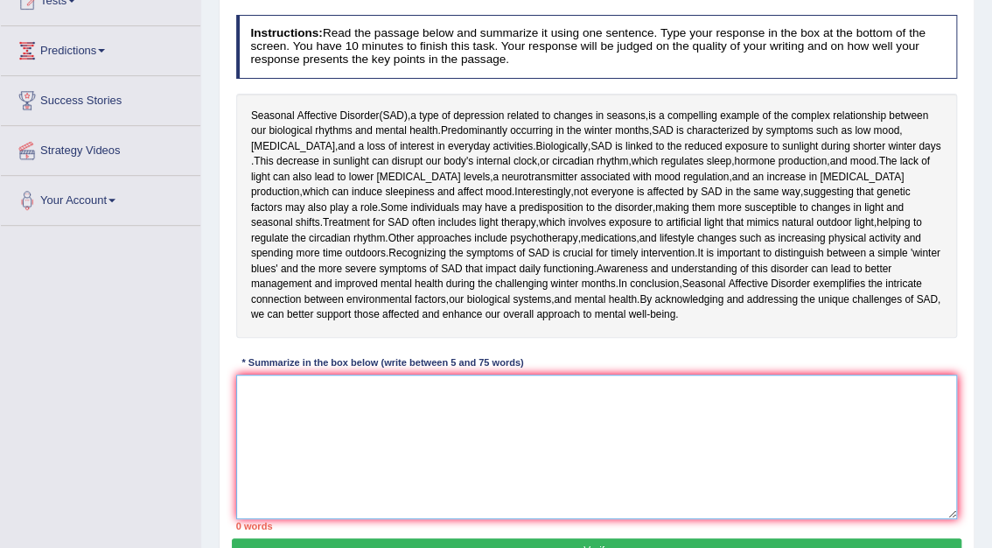
click at [373, 387] on textarea at bounding box center [597, 446] width 722 height 144
click at [247, 397] on textarea at bounding box center [597, 446] width 722 height 144
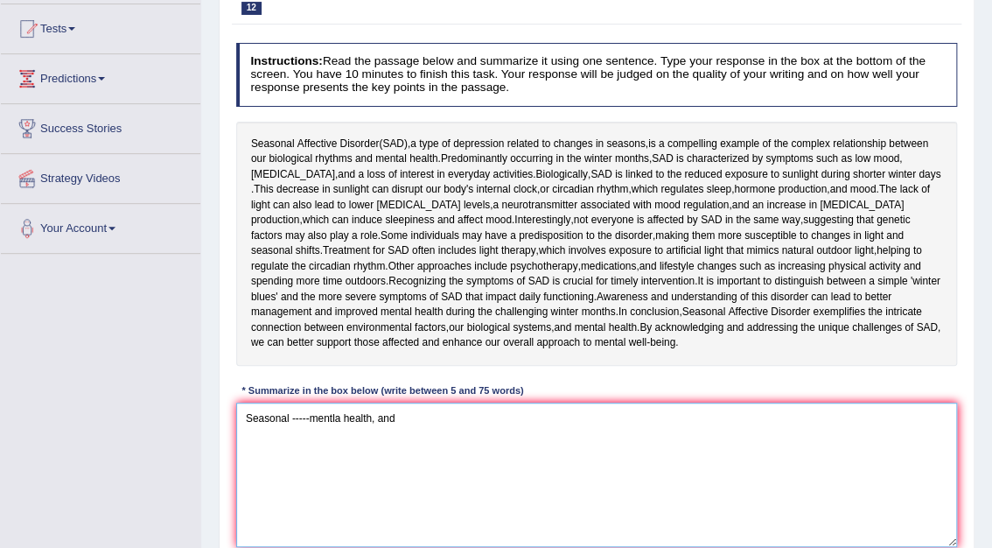
scroll to position [0, 0]
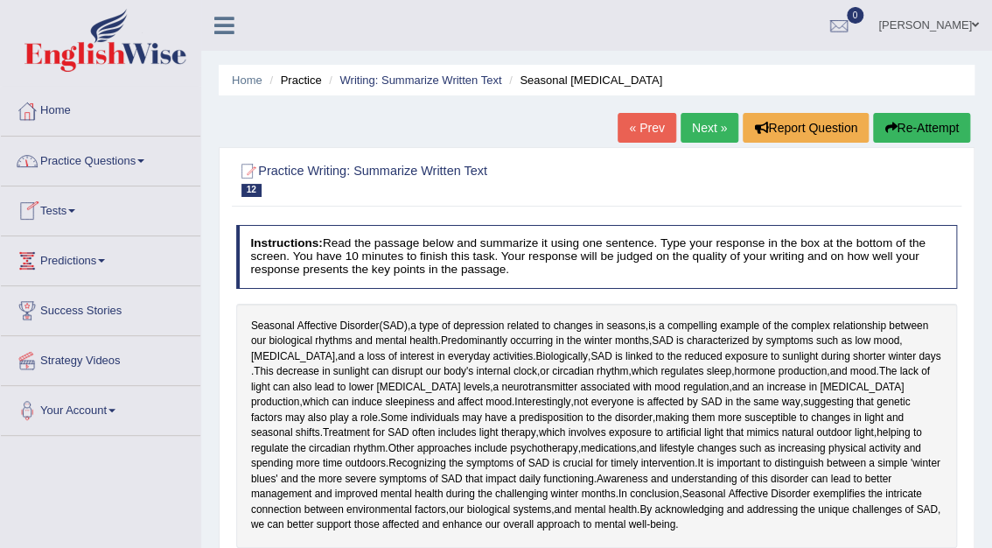
type textarea "Seasonal -----mentla health, and"
click at [114, 161] on link "Practice Questions" at bounding box center [100, 158] width 199 height 44
